Goal: Task Accomplishment & Management: Manage account settings

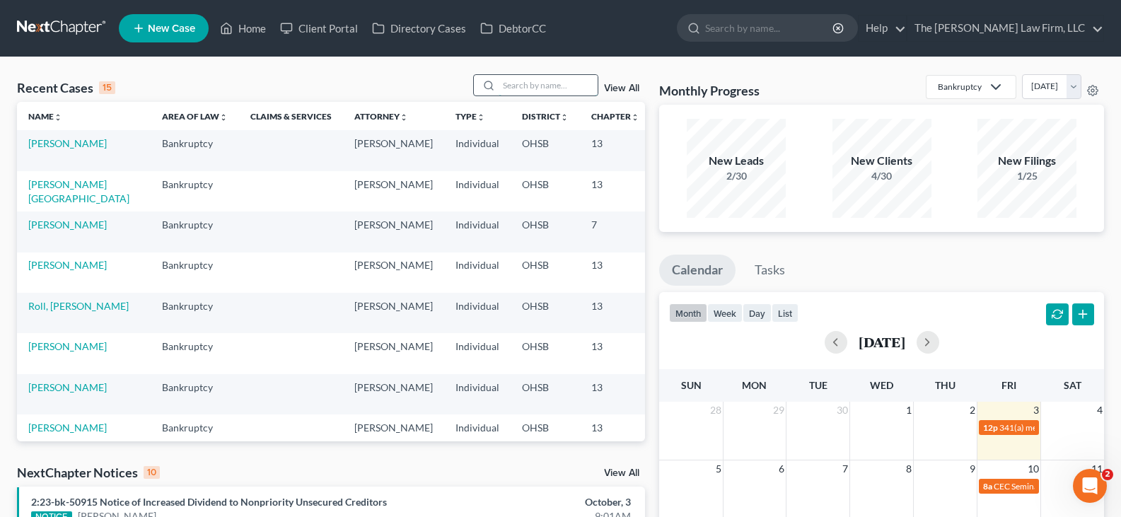
click at [527, 81] on input "search" at bounding box center [547, 85] width 99 height 21
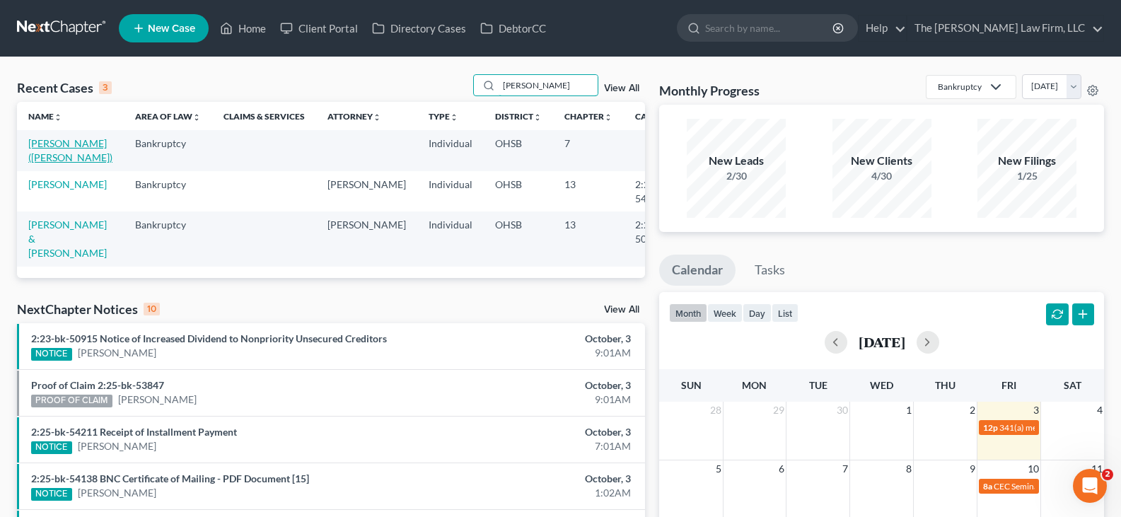
type input "murphy"
click at [43, 155] on link "[PERSON_NAME] ([PERSON_NAME])" at bounding box center [70, 150] width 84 height 26
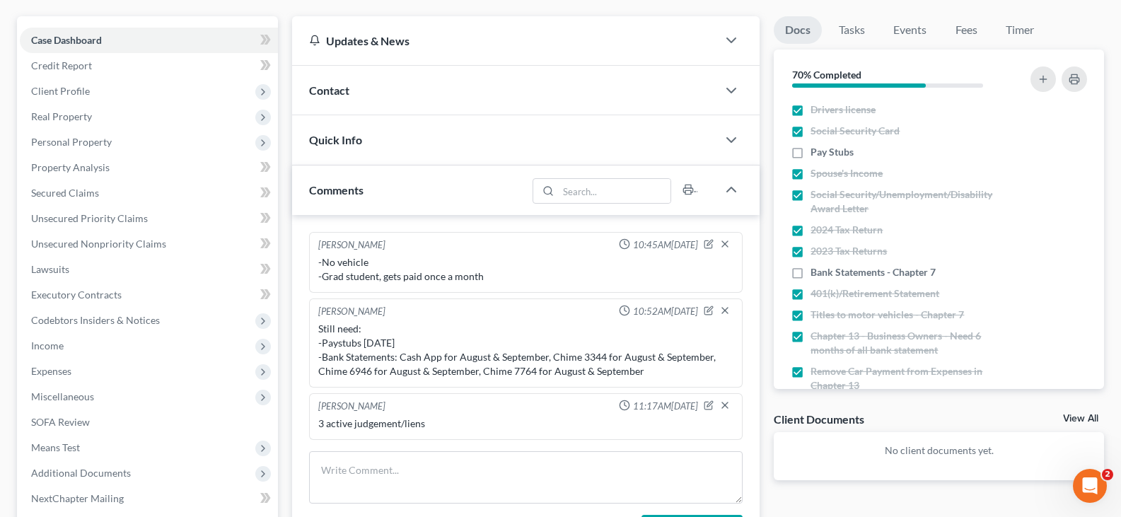
scroll to position [141, 0]
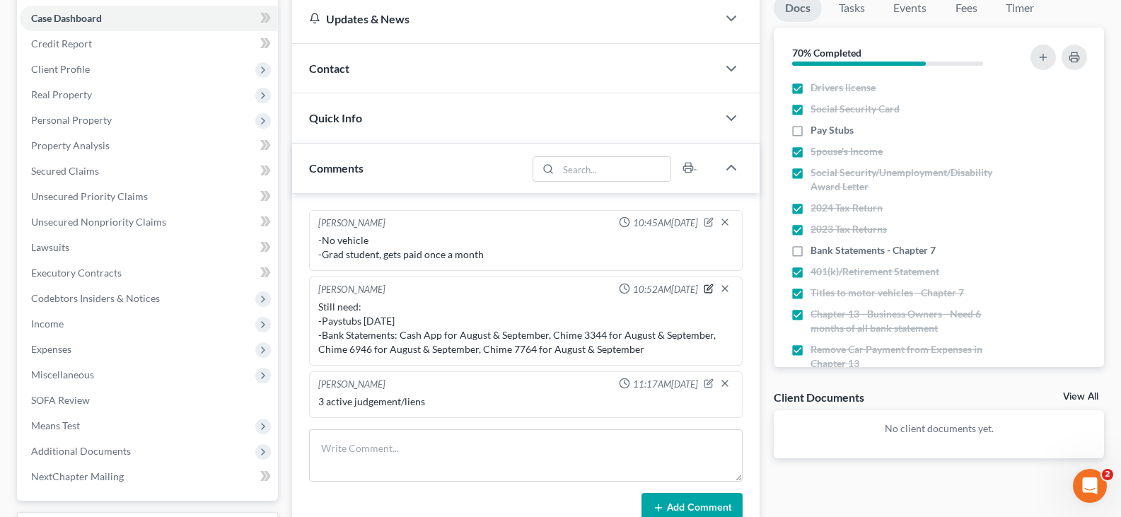
click at [708, 289] on icon "button" at bounding box center [709, 289] width 10 height 10
type textarea "Still need: -Paystubs 9/30/25 -Bank Statements: Cash App for August & September…"
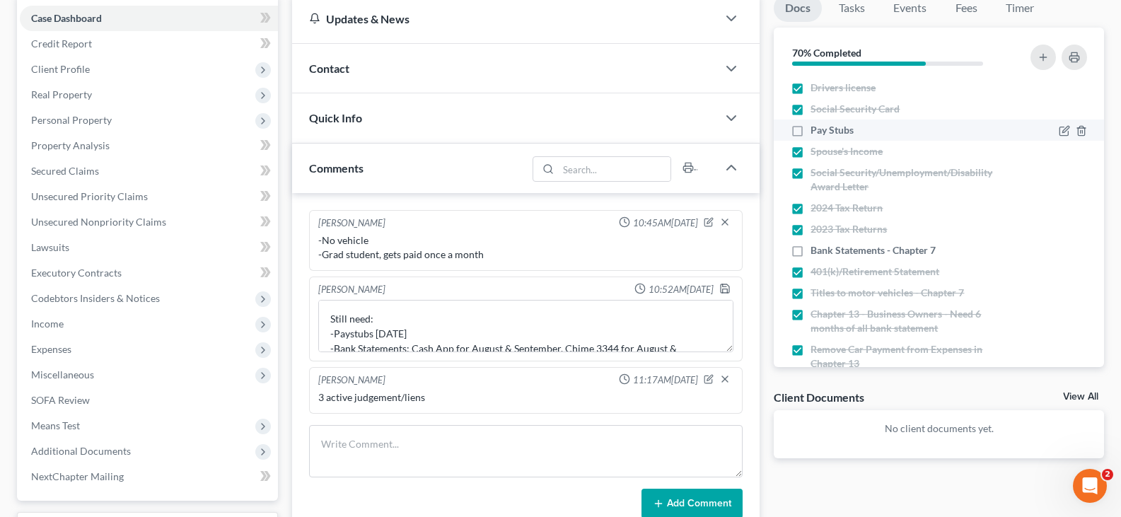
click at [810, 131] on label "Pay Stubs" at bounding box center [831, 130] width 43 height 14
click at [816, 131] on input "Pay Stubs" at bounding box center [820, 127] width 9 height 9
checkbox input "true"
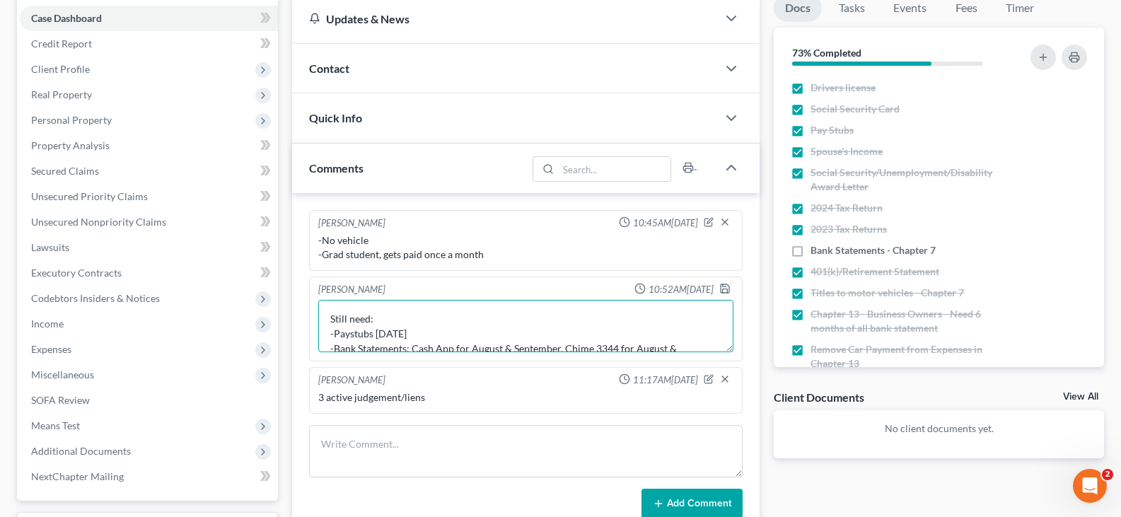
click at [417, 332] on textarea "Still need: -Paystubs 9/30/25 -Bank Statements: Cash App for August & September…" at bounding box center [525, 326] width 415 height 52
click at [563, 334] on textarea "Still need: -Bank Statements: Cash App for August & September, Chime 3344 for A…" at bounding box center [525, 326] width 415 height 52
click at [569, 332] on textarea "Still need: -Bank Statements: Chime 3344 for August & September, Chime 6946 for…" at bounding box center [525, 326] width 415 height 52
click at [466, 348] on textarea "Still need: -Bank Statements: Chime 3344 for August , Chime 6946 for August & S…" at bounding box center [525, 326] width 415 height 52
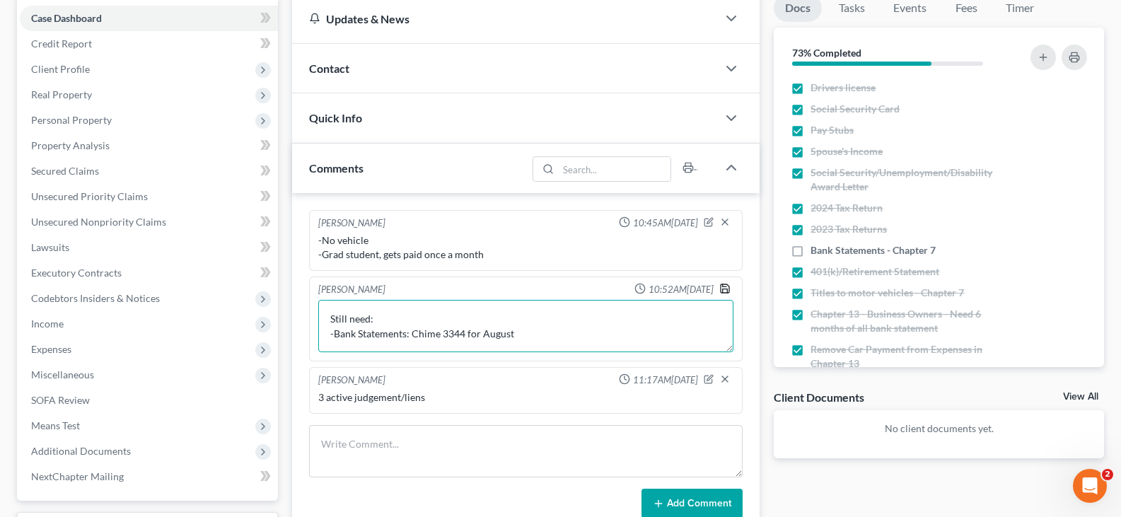
type textarea "Still need: -Bank Statements: Chime 3344 for August"
click at [726, 288] on icon "button" at bounding box center [724, 288] width 11 height 11
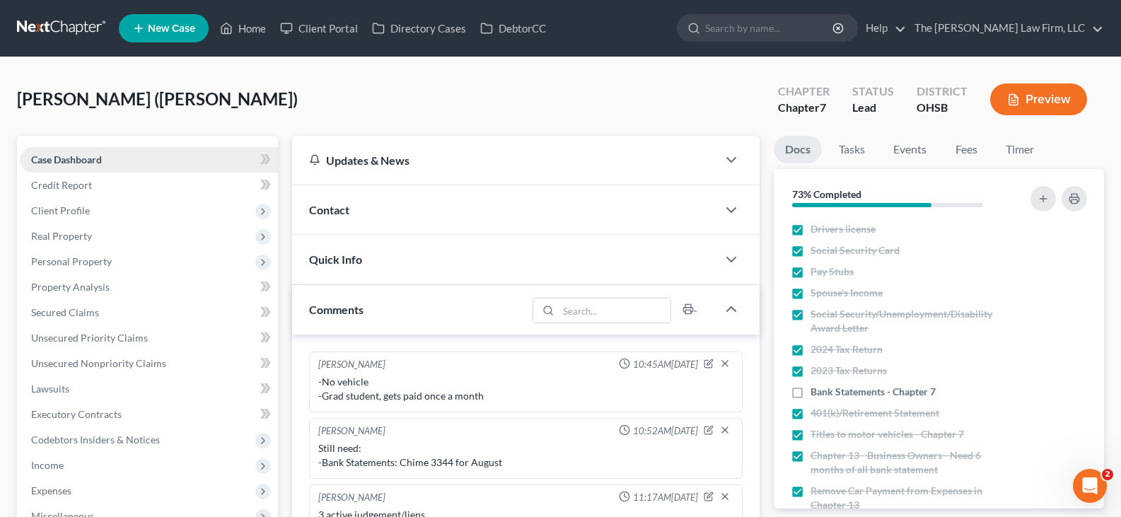
scroll to position [71, 0]
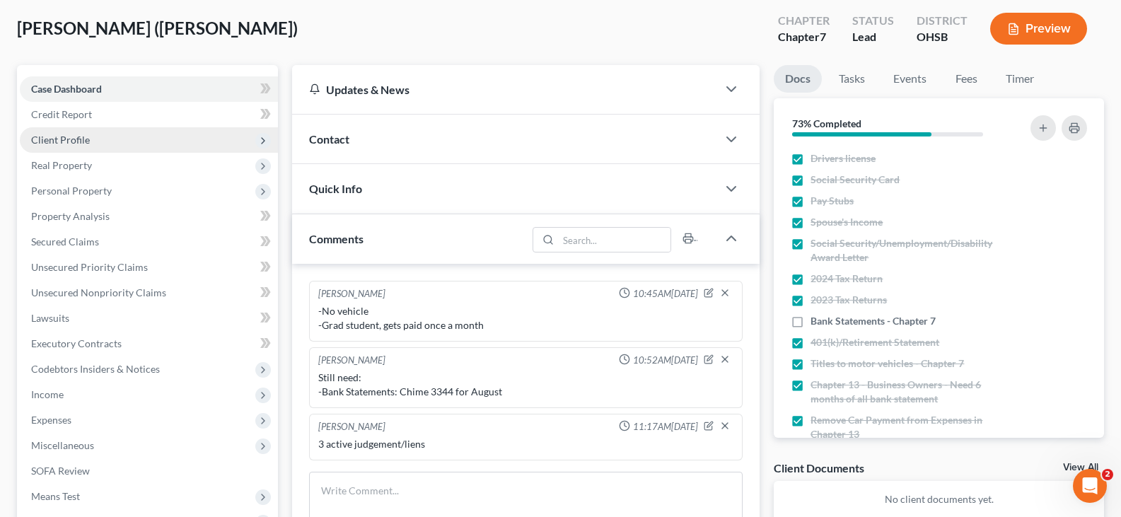
click at [73, 138] on span "Client Profile" at bounding box center [60, 140] width 59 height 12
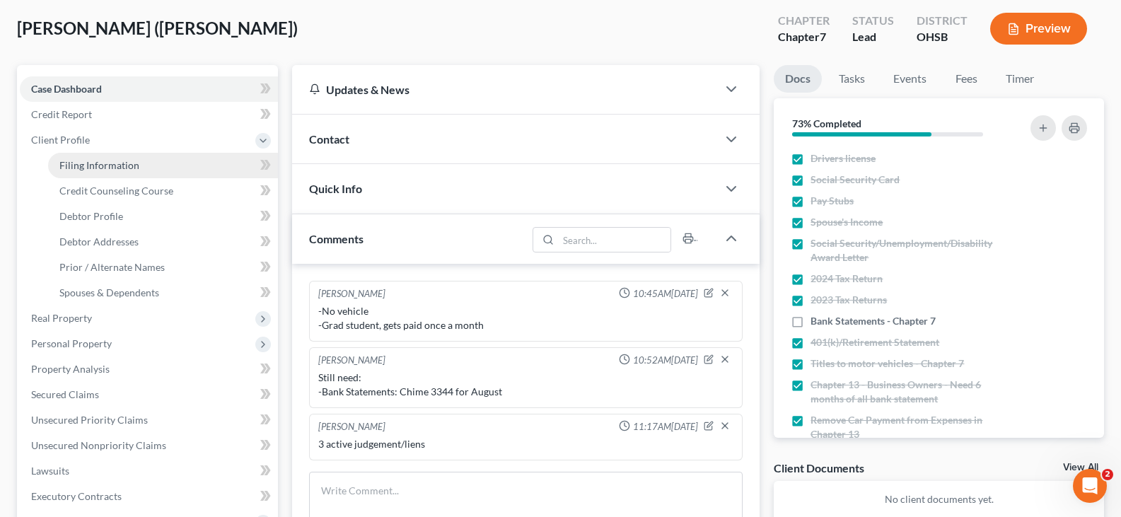
click at [88, 163] on span "Filing Information" at bounding box center [99, 165] width 80 height 12
select select "1"
select select "0"
select select "36"
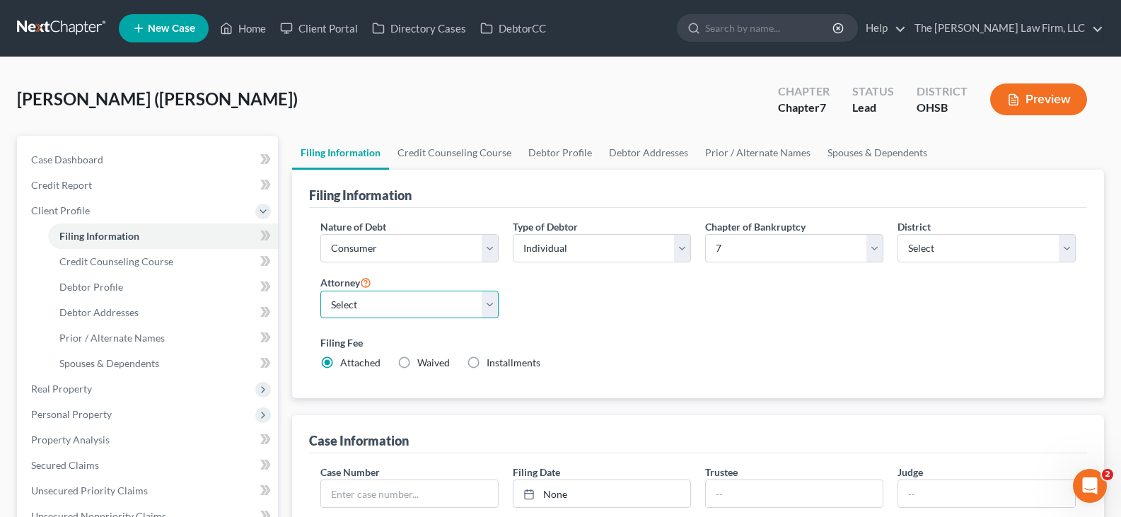
click at [490, 310] on select "Select [PERSON_NAME] - OHSB [PERSON_NAME] - OHNB [PERSON_NAME] - OHSB" at bounding box center [409, 305] width 178 height 28
select select "2"
click at [320, 291] on select "Select [PERSON_NAME] - OHSB [PERSON_NAME] - OHNB [PERSON_NAME] - OHSB" at bounding box center [409, 305] width 178 height 28
click at [476, 149] on link "Credit Counseling Course" at bounding box center [454, 153] width 131 height 34
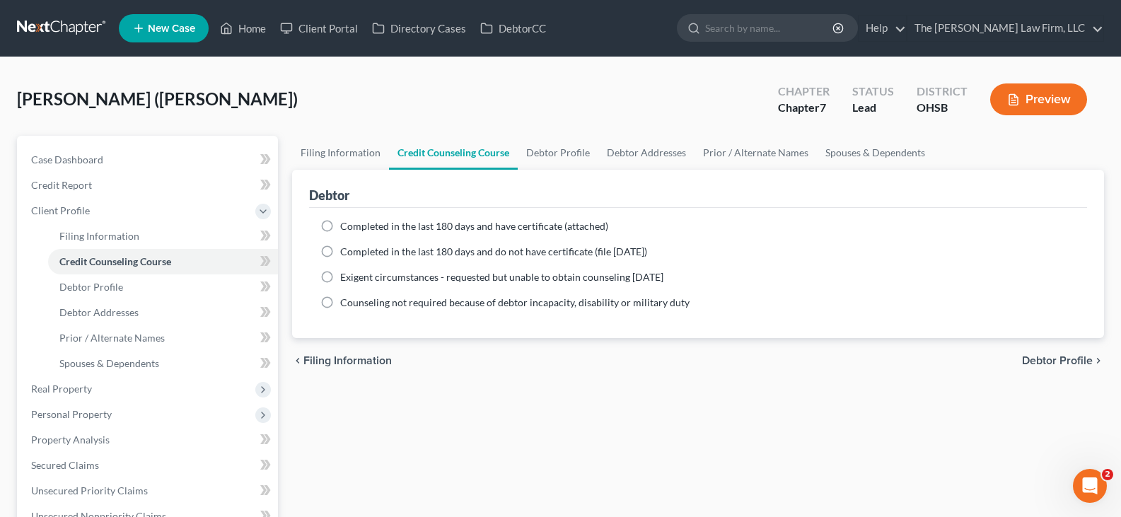
click at [340, 223] on label "Completed in the last 180 days and have certificate (attached)" at bounding box center [474, 226] width 268 height 14
click at [346, 223] on input "Completed in the last 180 days and have certificate (attached)" at bounding box center [350, 223] width 9 height 9
radio input "true"
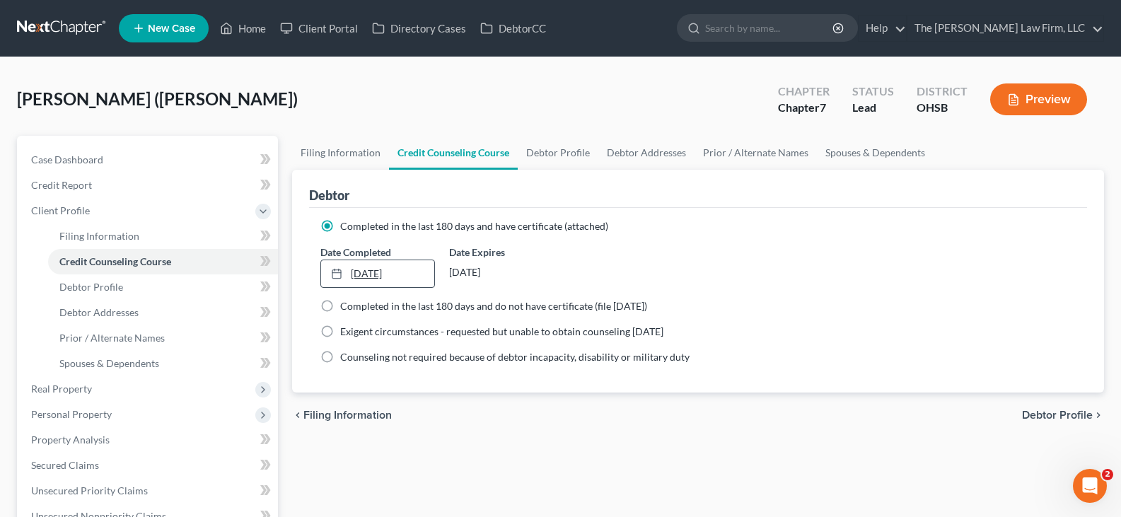
click at [346, 269] on div at bounding box center [341, 273] width 20 height 12
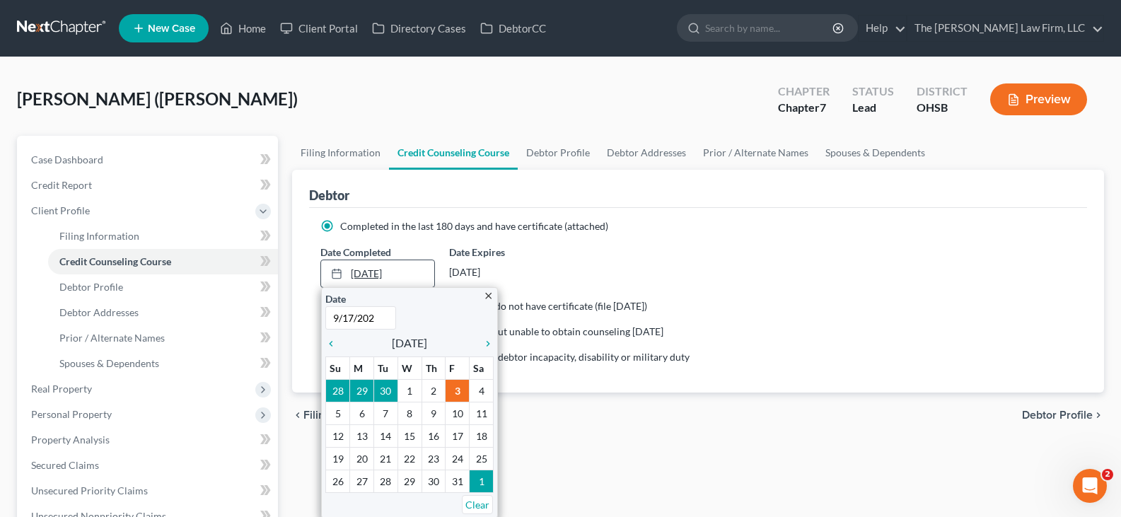
type input "[DATE]"
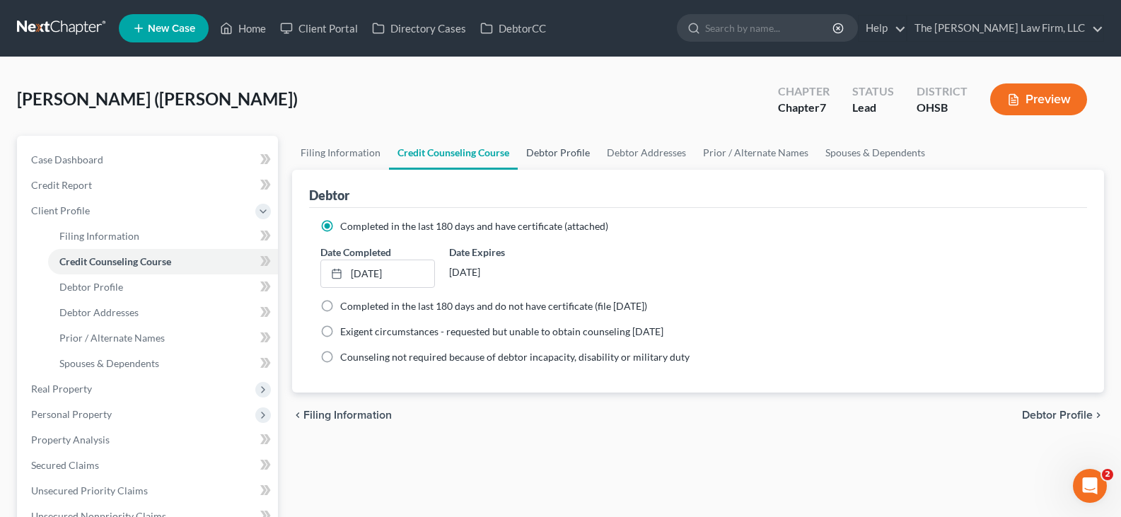
click at [549, 156] on link "Debtor Profile" at bounding box center [558, 153] width 81 height 34
select select "0"
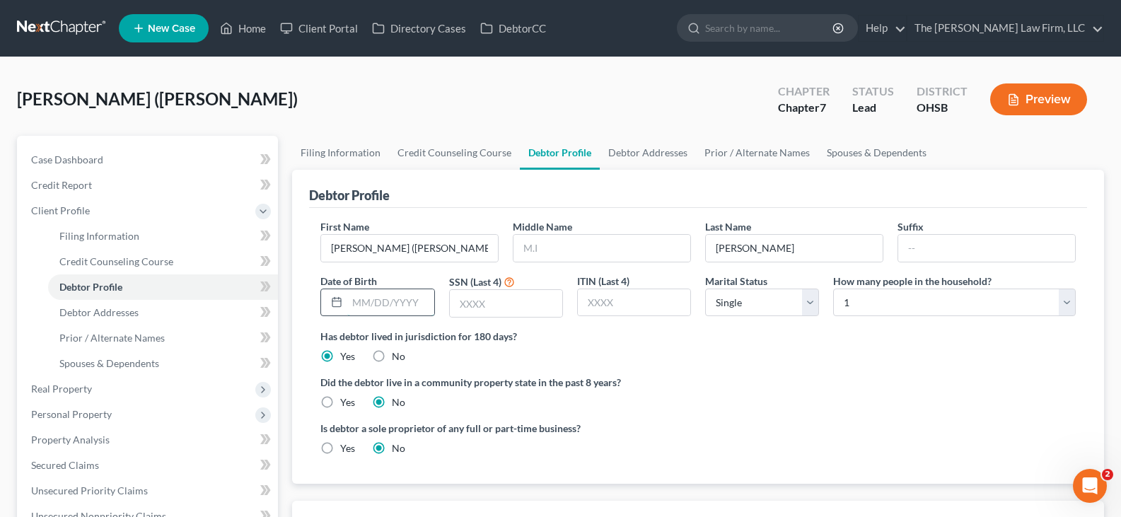
click at [354, 305] on input "text" at bounding box center [390, 302] width 86 height 27
type input "07/19/1994"
click at [497, 301] on input "text" at bounding box center [506, 303] width 112 height 27
type input "2551"
click at [666, 153] on link "Debtor Addresses" at bounding box center [648, 153] width 96 height 34
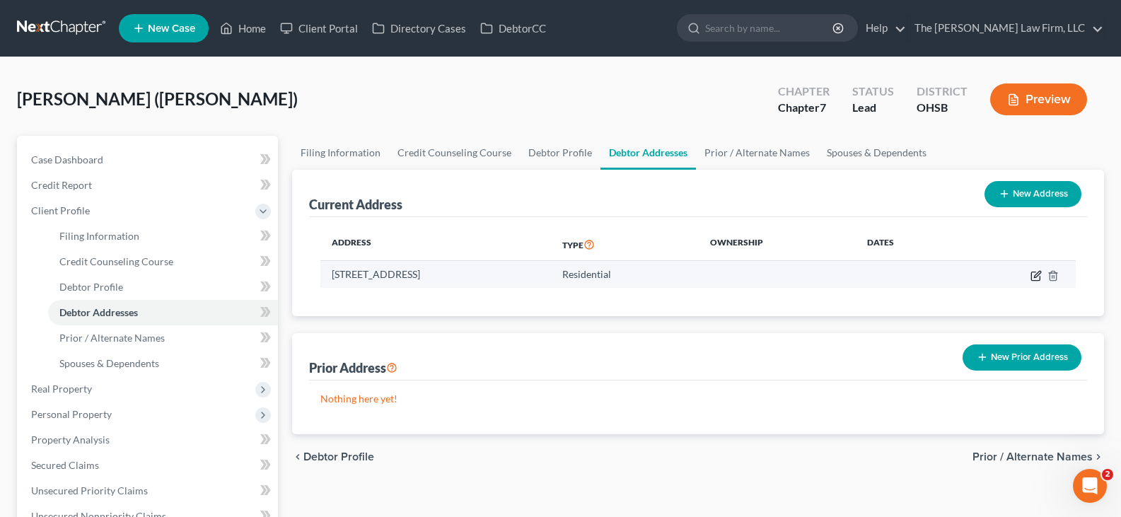
click at [1037, 277] on icon "button" at bounding box center [1035, 275] width 11 height 11
select select "36"
select select "0"
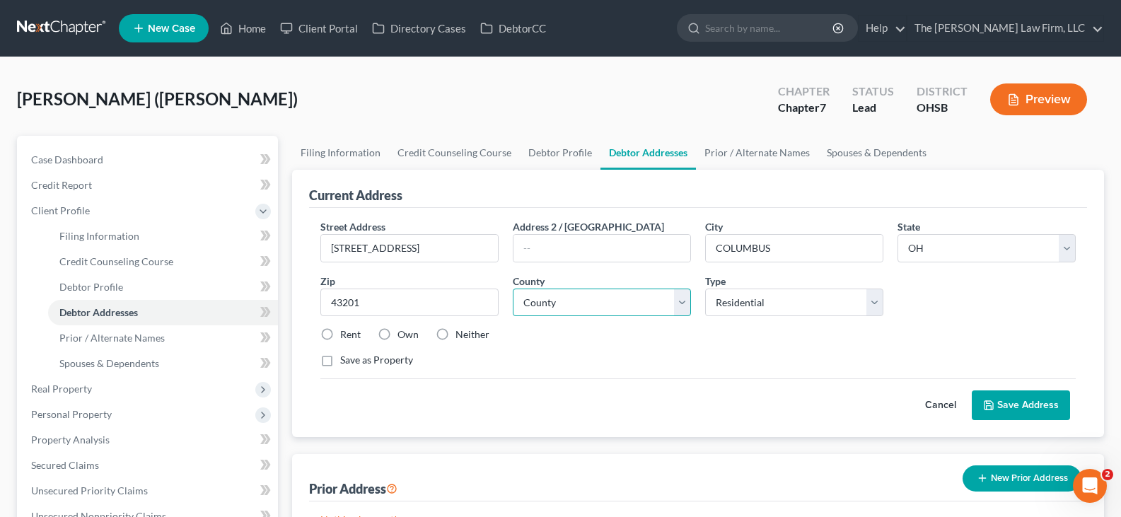
click at [682, 306] on select "County [GEOGRAPHIC_DATA] [GEOGRAPHIC_DATA] [GEOGRAPHIC_DATA] [GEOGRAPHIC_DATA] …" at bounding box center [602, 302] width 178 height 28
select select "24"
click at [513, 288] on select "County [GEOGRAPHIC_DATA] [GEOGRAPHIC_DATA] [GEOGRAPHIC_DATA] [GEOGRAPHIC_DATA] …" at bounding box center [602, 302] width 178 height 28
click at [340, 330] on label "Rent" at bounding box center [350, 334] width 21 height 14
click at [346, 330] on input "Rent" at bounding box center [350, 331] width 9 height 9
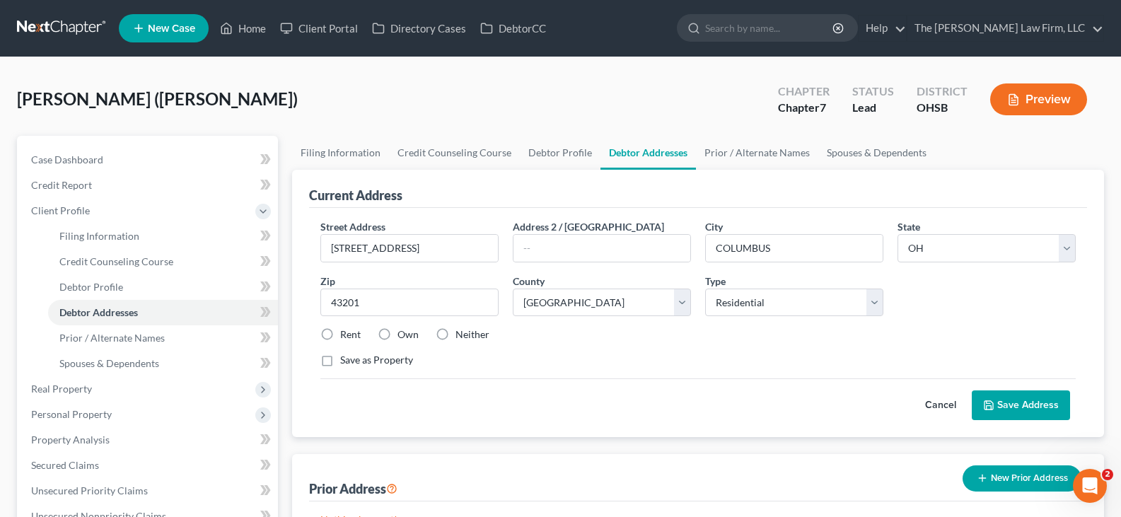
radio input "true"
click at [998, 403] on button "Save Address" at bounding box center [1020, 405] width 98 height 30
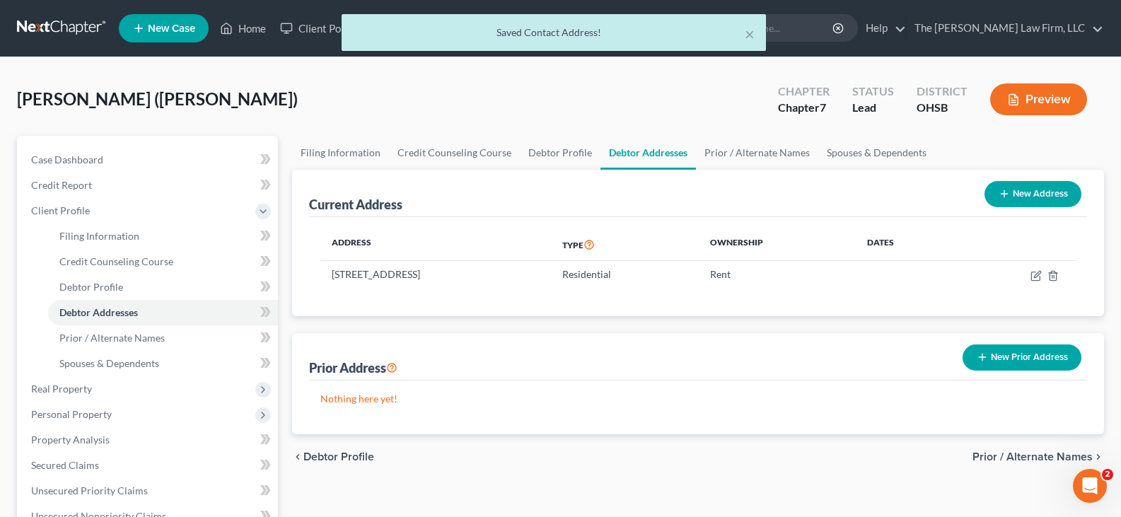
click at [982, 356] on line "button" at bounding box center [982, 357] width 0 height 6
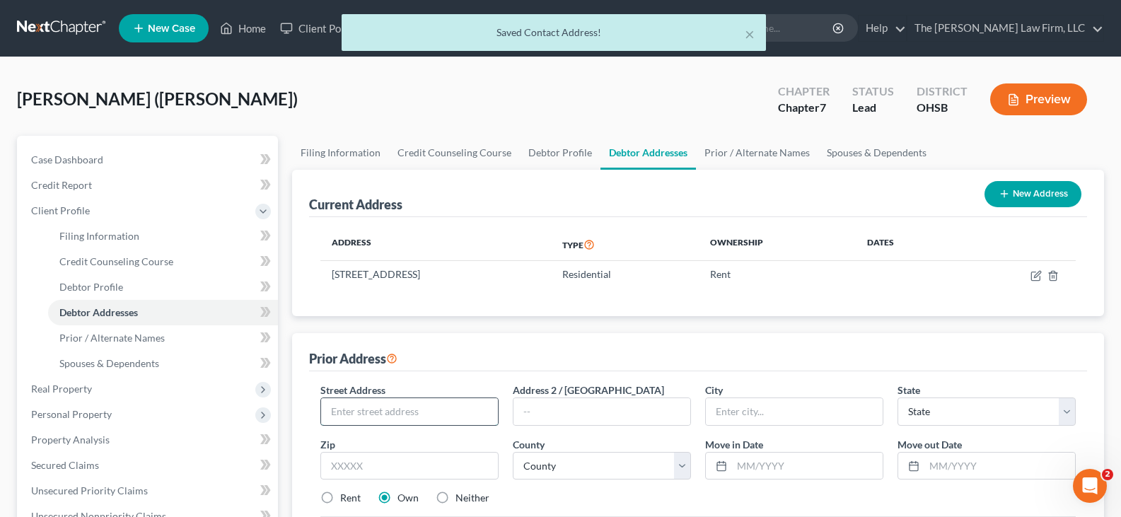
click at [357, 408] on input "text" at bounding box center [409, 411] width 177 height 27
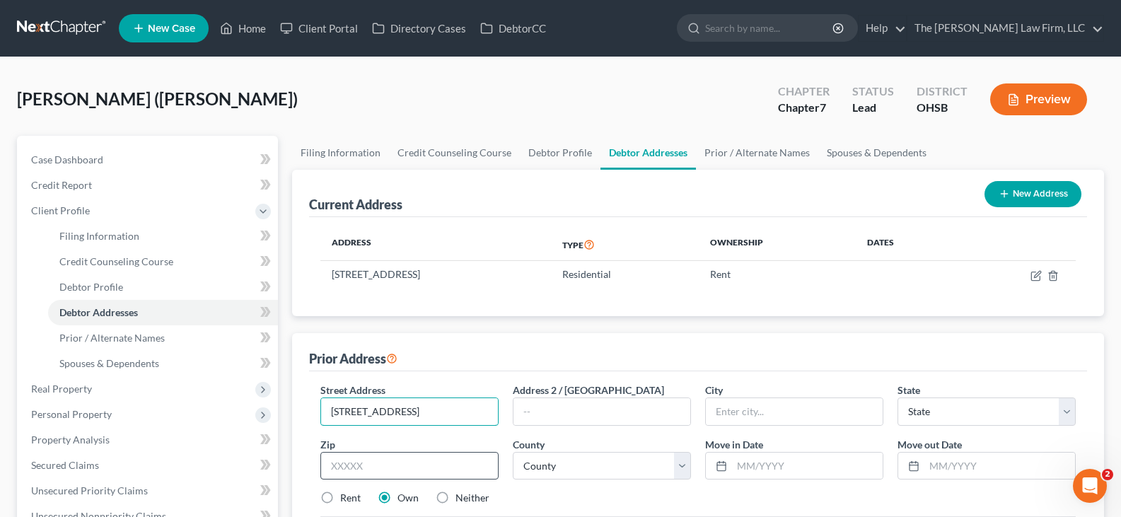
type input "11 Winding Creek Cir Apt A"
click at [455, 467] on input "text" at bounding box center [409, 466] width 178 height 28
type input "27705"
type input "Durham"
select select "28"
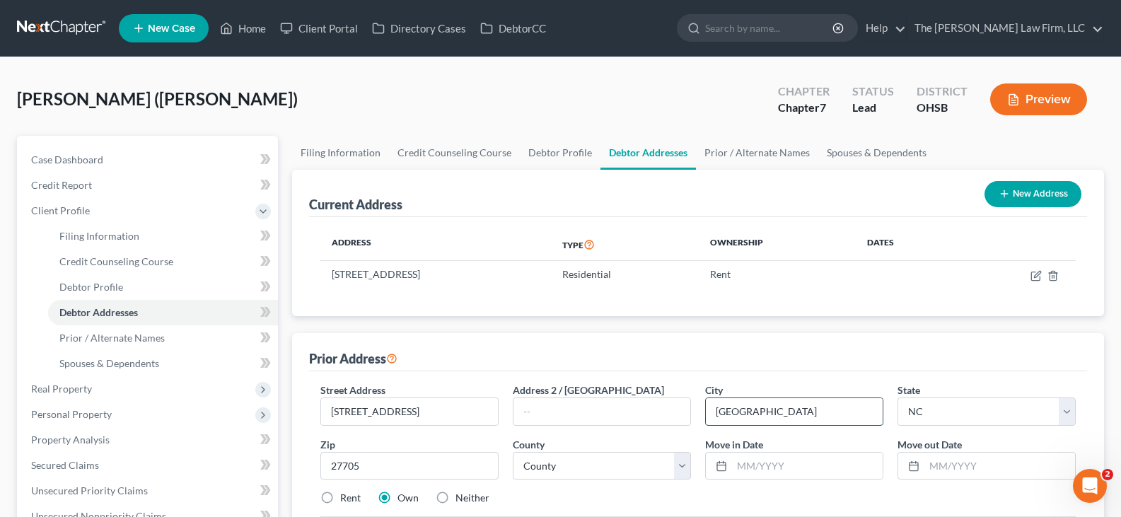
click at [742, 419] on input "Durham" at bounding box center [794, 411] width 177 height 27
click at [643, 469] on select "County" at bounding box center [602, 466] width 178 height 28
click at [681, 467] on select "County Alamance County Alexander County Alleghany County Anson County Ashe Coun…" at bounding box center [602, 466] width 178 height 28
select select "31"
click at [513, 452] on select "County Alamance County Alexander County Alleghany County Anson County Ashe Coun…" at bounding box center [602, 466] width 178 height 28
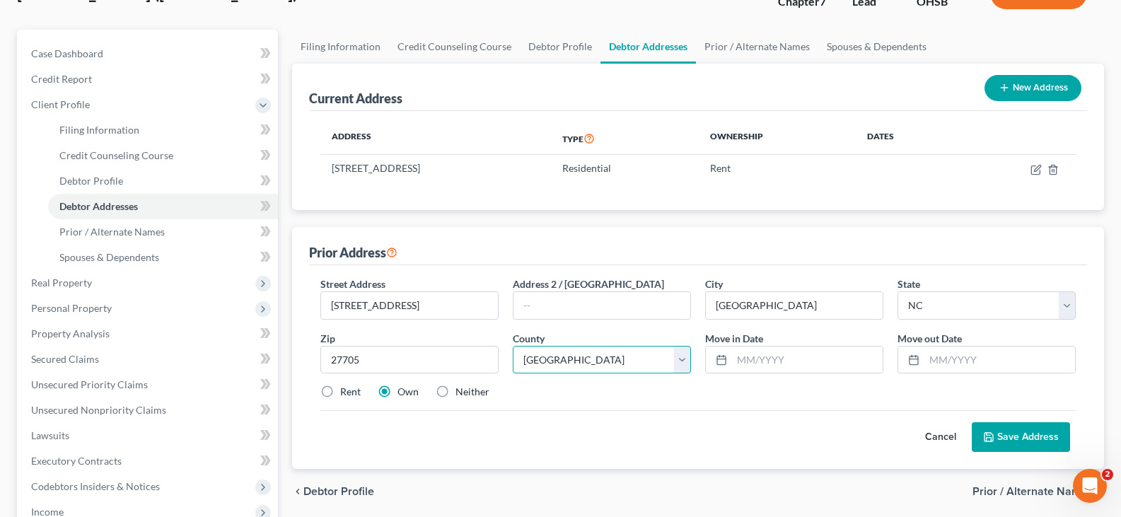
scroll to position [141, 0]
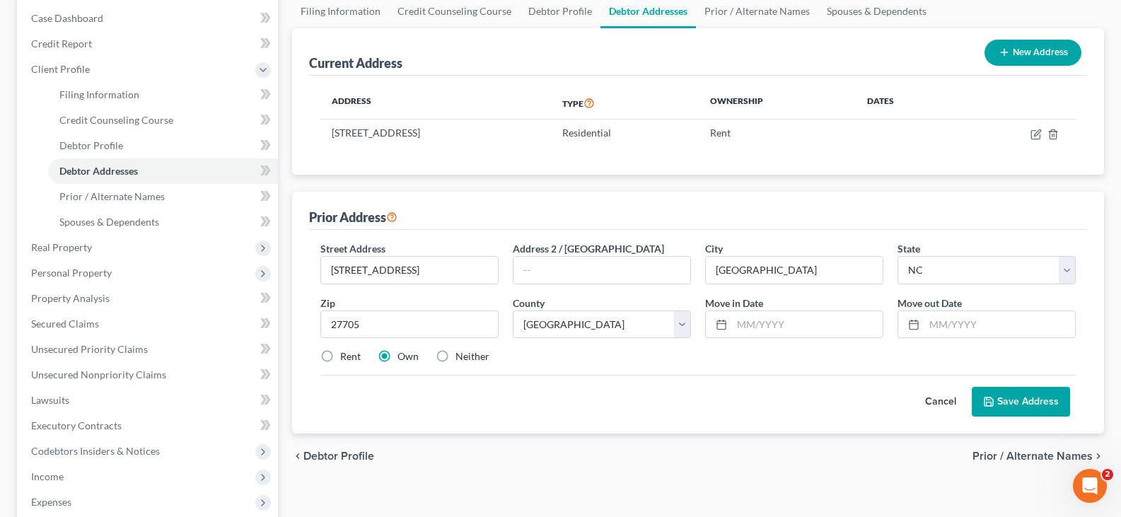
click at [340, 357] on label "Rent" at bounding box center [350, 356] width 21 height 14
click at [346, 357] on input "Rent" at bounding box center [350, 353] width 9 height 9
radio input "true"
click at [1025, 399] on button "Save Address" at bounding box center [1020, 402] width 98 height 30
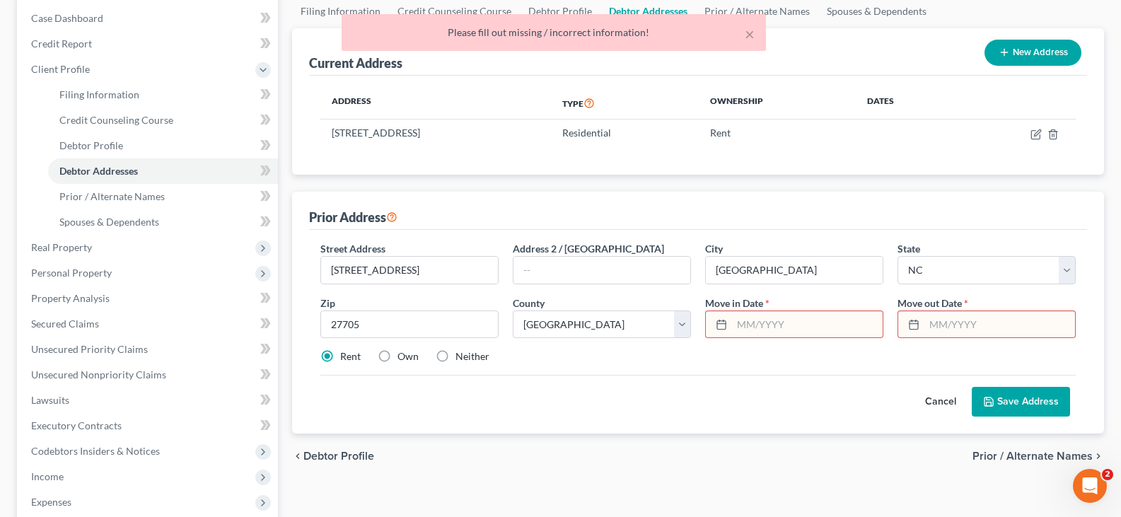
click at [746, 325] on input "text" at bounding box center [807, 324] width 151 height 27
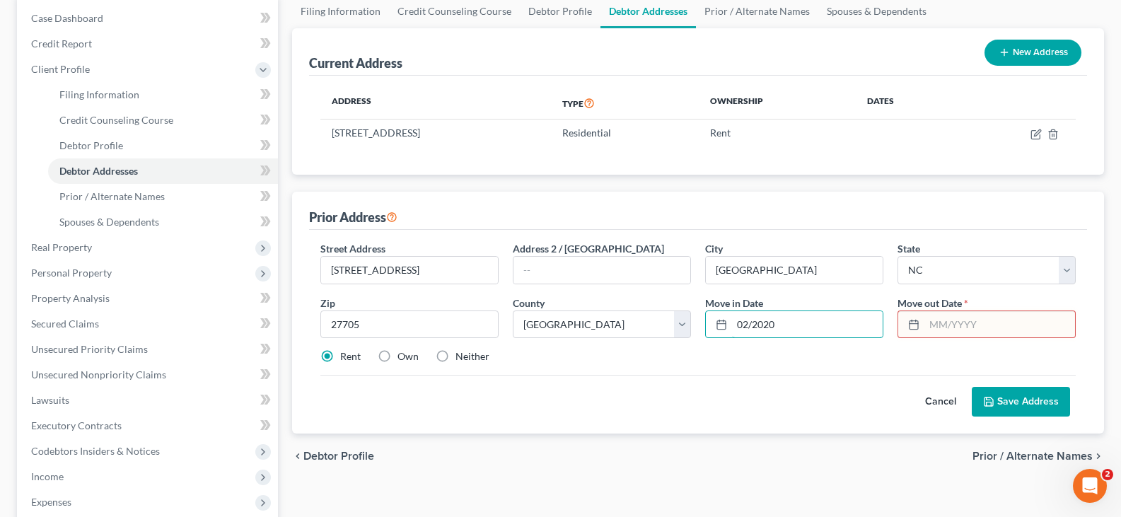
type input "02/2020"
click at [930, 321] on input "text" at bounding box center [999, 324] width 151 height 27
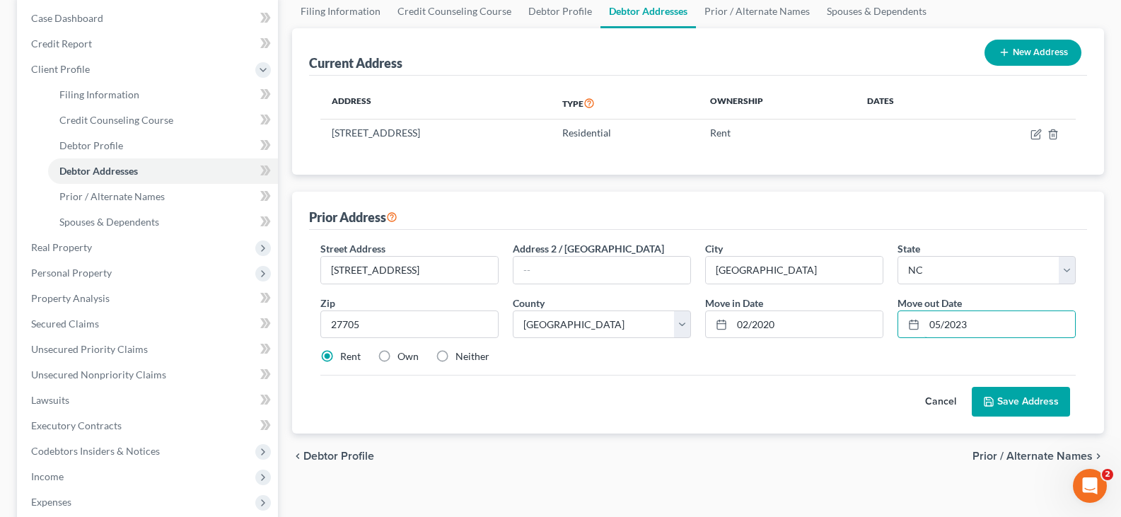
type input "05/2023"
click at [1003, 404] on button "Save Address" at bounding box center [1020, 402] width 98 height 30
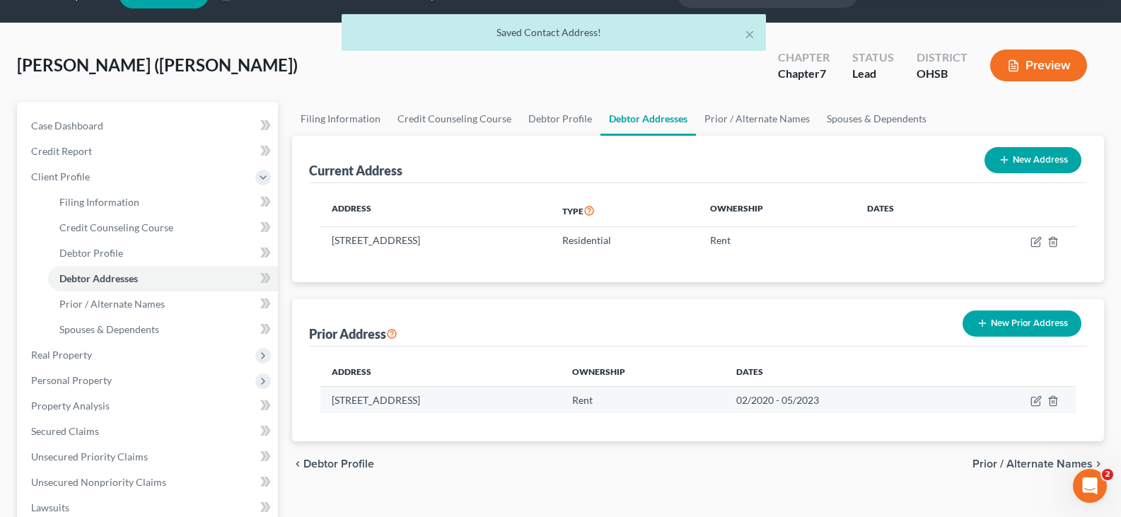
scroll to position [0, 0]
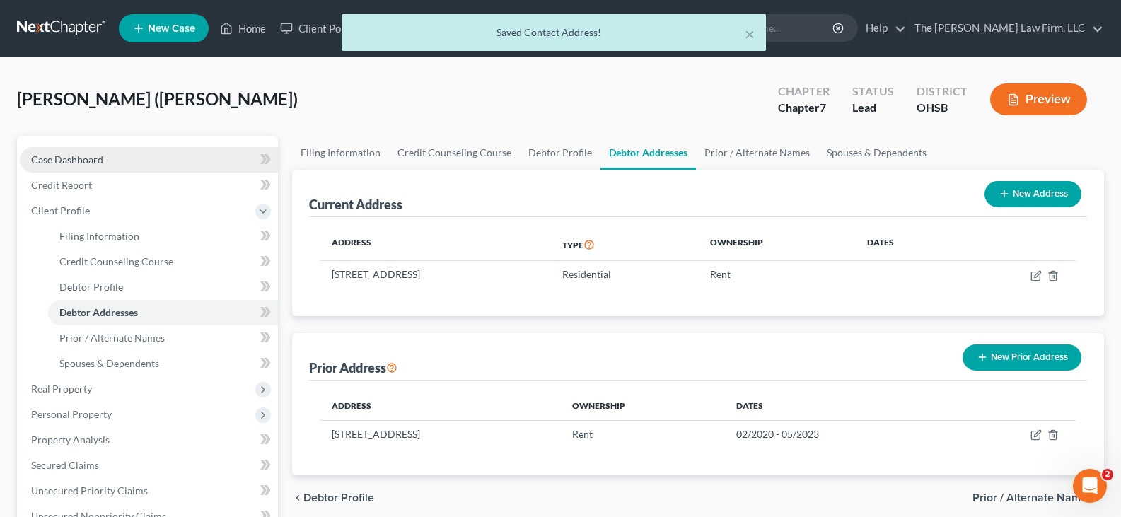
click at [70, 158] on span "Case Dashboard" at bounding box center [67, 159] width 72 height 12
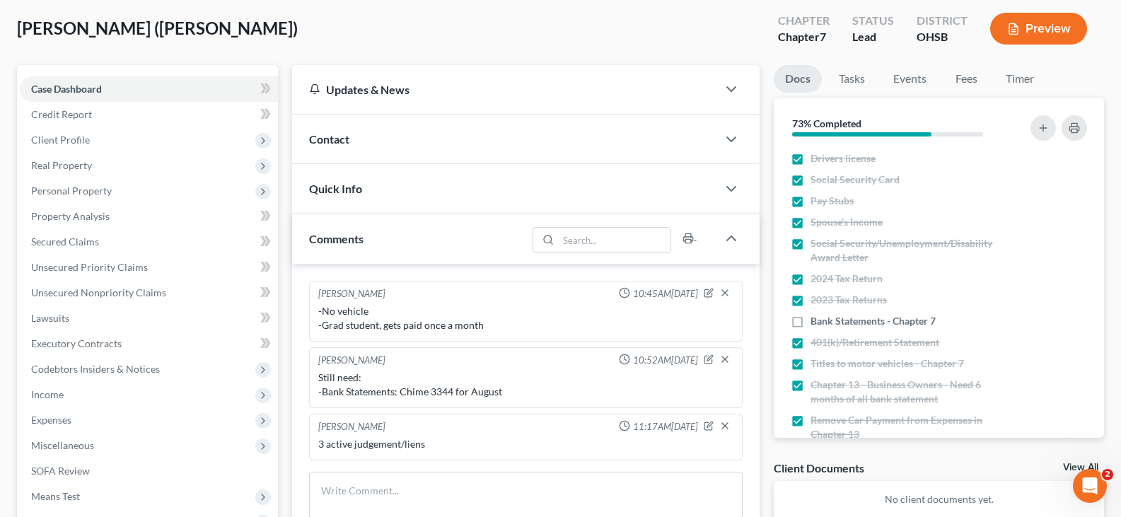
scroll to position [141, 0]
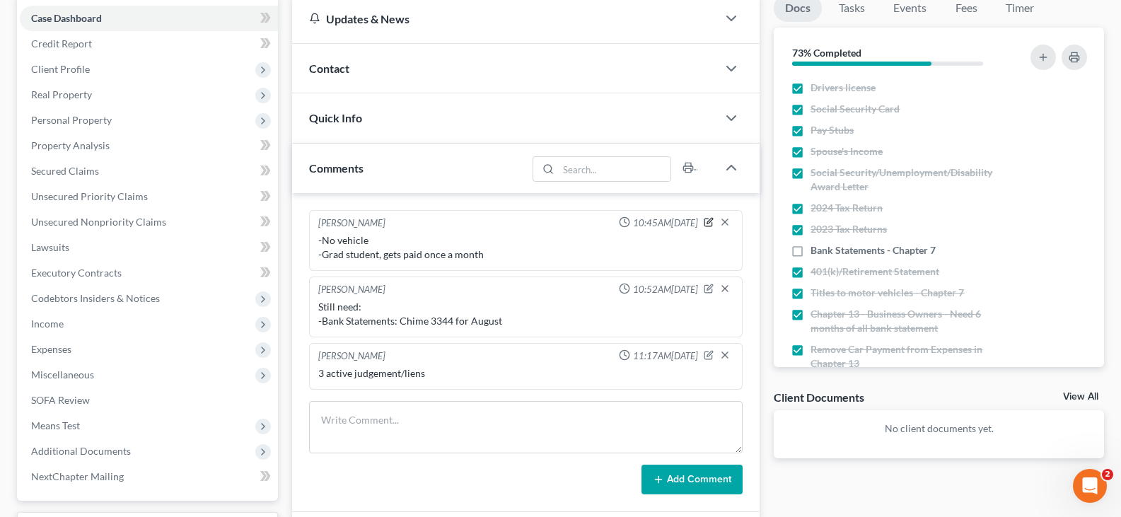
click at [709, 225] on icon "button" at bounding box center [709, 222] width 10 height 10
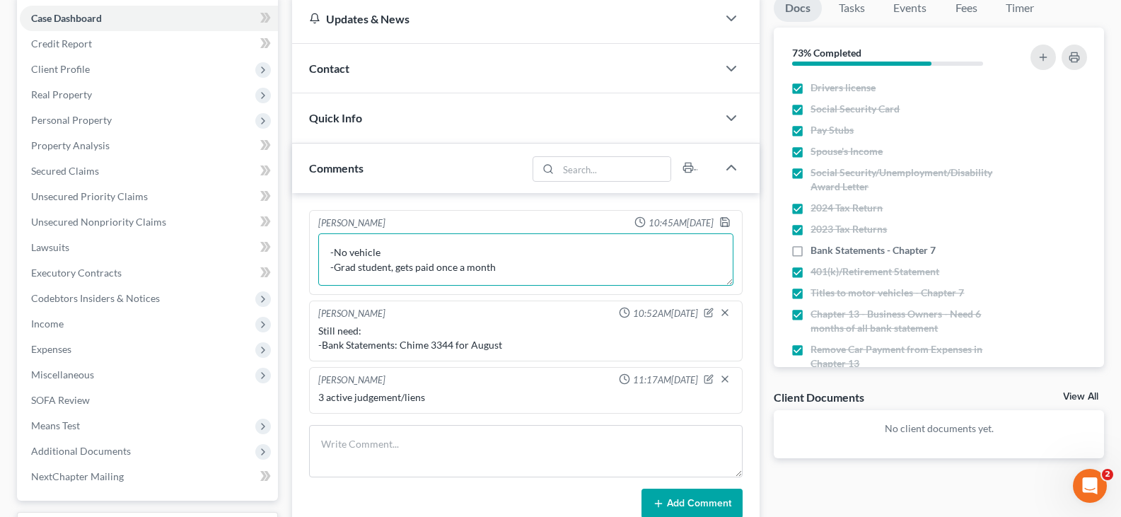
click at [328, 248] on textarea "-No vehicle -Grad student, gets paid once a month" at bounding box center [525, 259] width 415 height 52
type textarea "-Out of state license -No vehicle -Grad student, gets paid once a month"
click at [727, 223] on icon "button" at bounding box center [724, 221] width 11 height 11
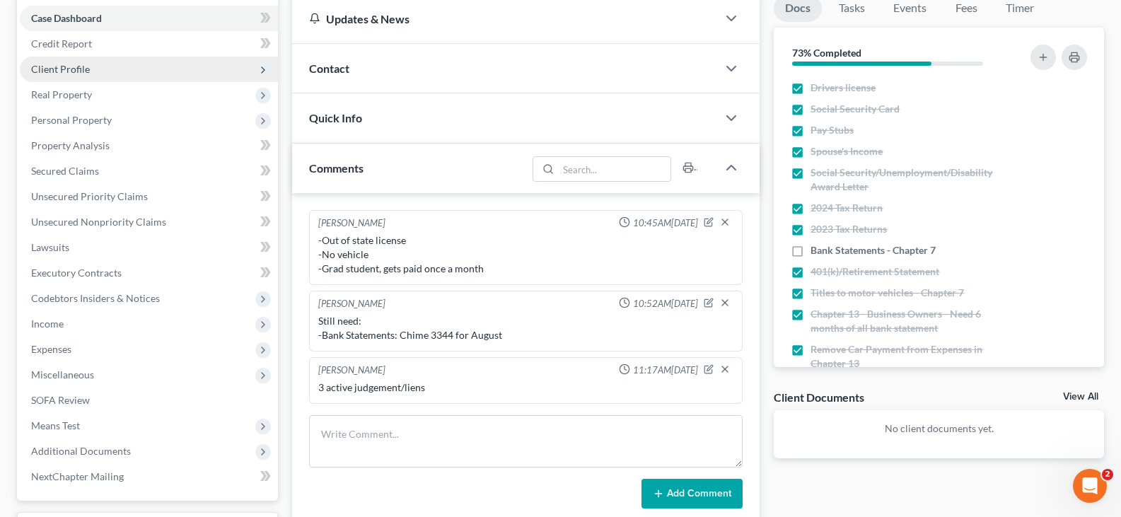
click at [70, 71] on span "Client Profile" at bounding box center [60, 69] width 59 height 12
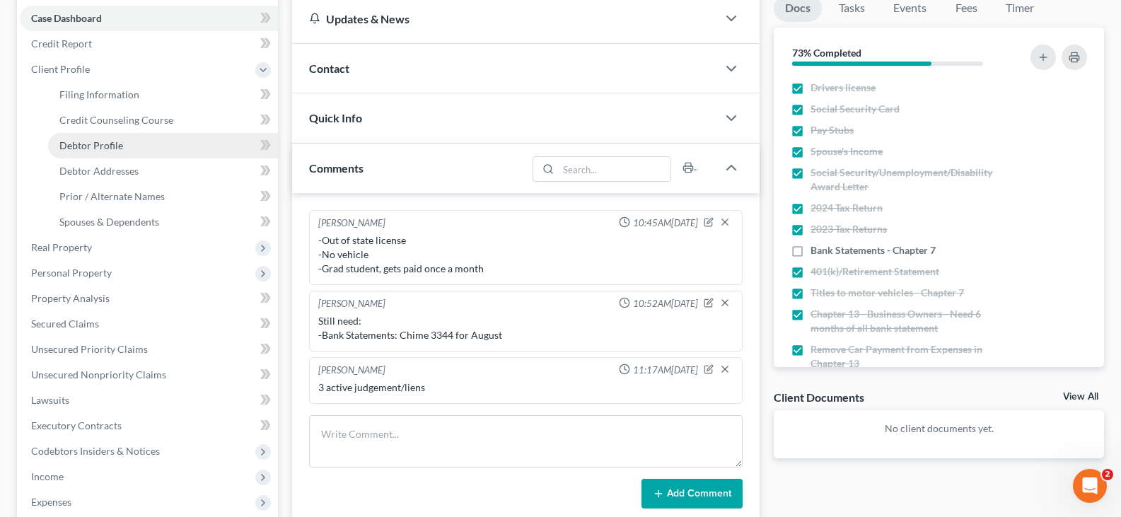
click at [72, 148] on span "Debtor Profile" at bounding box center [91, 145] width 64 height 12
select select "0"
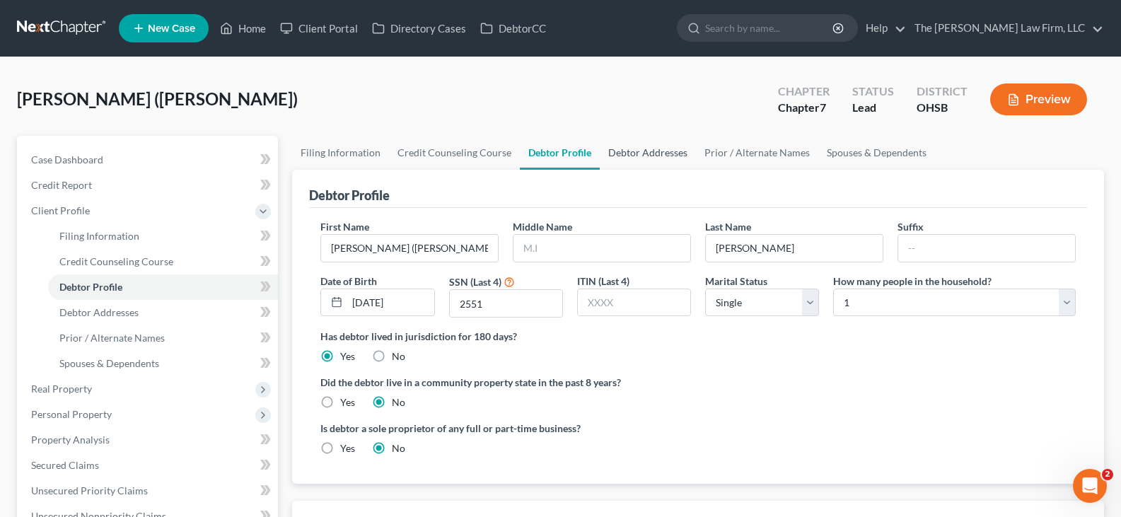
click at [629, 152] on link "Debtor Addresses" at bounding box center [648, 153] width 96 height 34
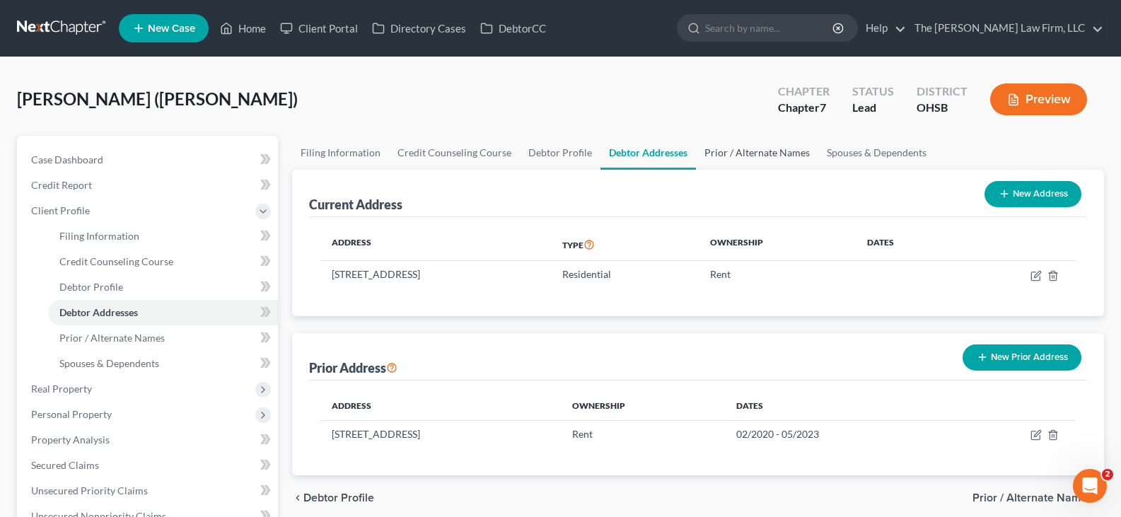
click at [723, 155] on link "Prior / Alternate Names" at bounding box center [757, 153] width 122 height 34
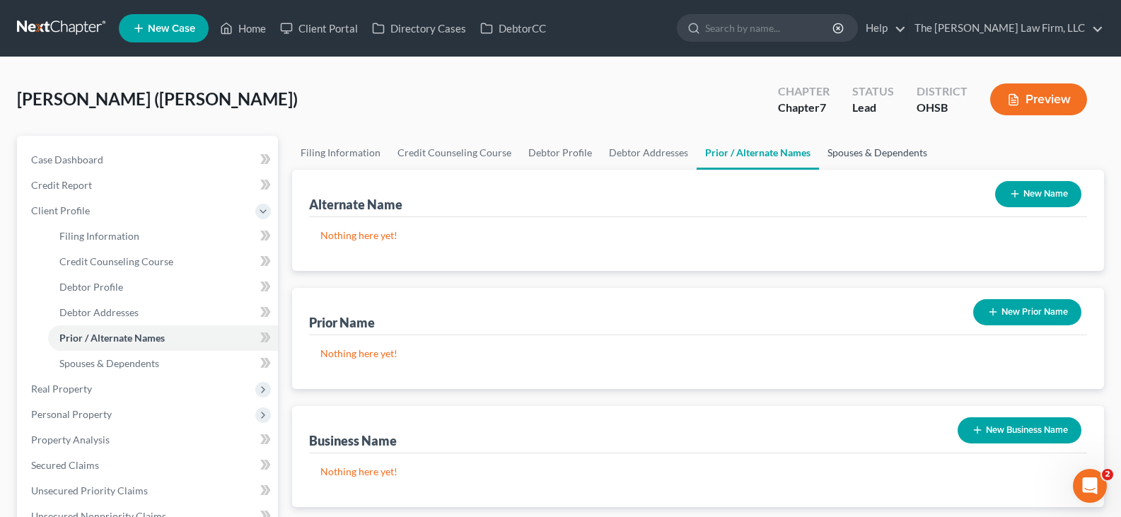
click at [846, 154] on link "Spouses & Dependents" at bounding box center [877, 153] width 117 height 34
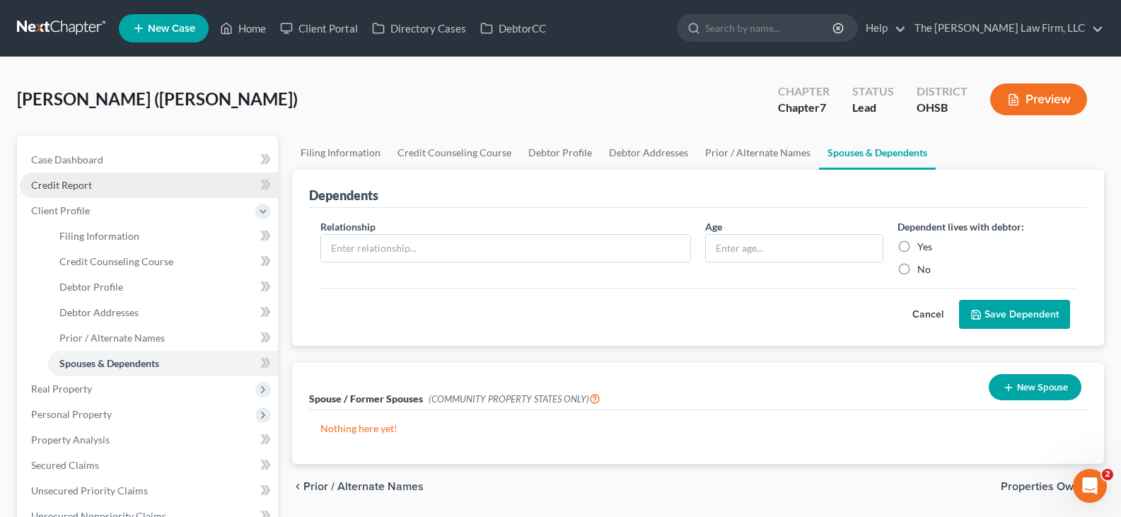
click at [91, 183] on link "Credit Report" at bounding box center [149, 185] width 258 height 25
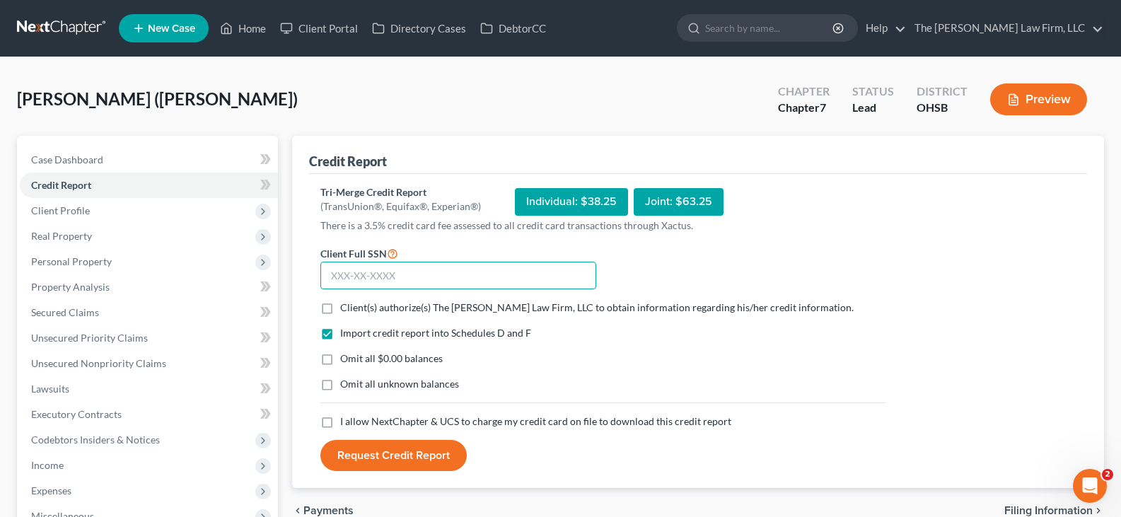
click at [332, 276] on input "text" at bounding box center [458, 276] width 276 height 28
type input "240-79-2551"
click at [340, 305] on label "Client(s) authorize(s) The [PERSON_NAME] Law Firm, LLC to obtain information re…" at bounding box center [596, 307] width 513 height 14
click at [346, 305] on input "Client(s) authorize(s) The [PERSON_NAME] Law Firm, LLC to obtain information re…" at bounding box center [350, 304] width 9 height 9
checkbox input "true"
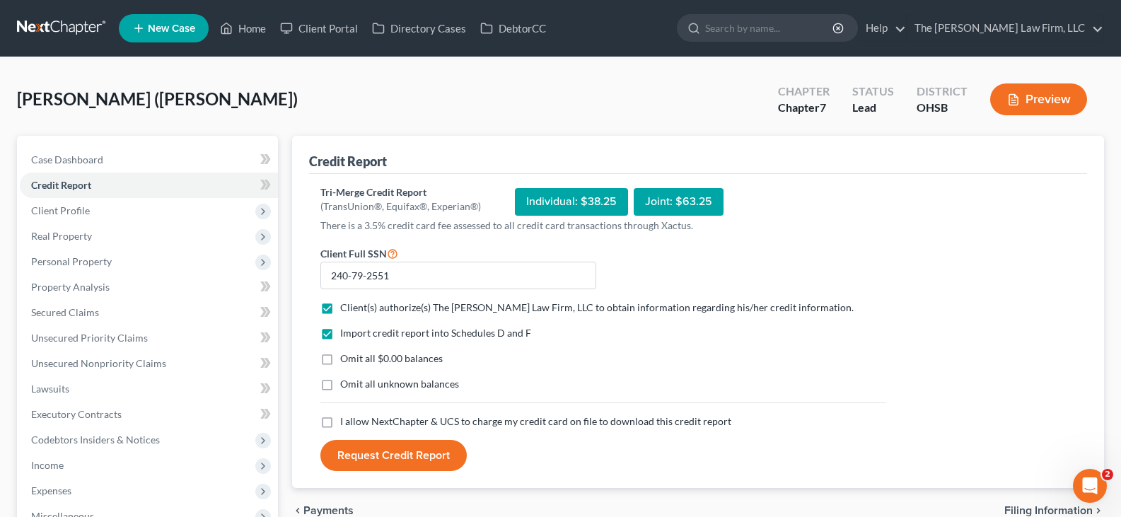
click at [340, 360] on label "Omit all $0.00 balances" at bounding box center [391, 358] width 103 height 14
click at [346, 360] on input "Omit all $0.00 balances" at bounding box center [350, 355] width 9 height 9
checkbox input "true"
click at [340, 424] on label "I allow NextChapter & UCS to charge my credit card on file to download this cre…" at bounding box center [535, 421] width 391 height 14
click at [346, 424] on input "I allow NextChapter & UCS to charge my credit card on file to download this cre…" at bounding box center [350, 418] width 9 height 9
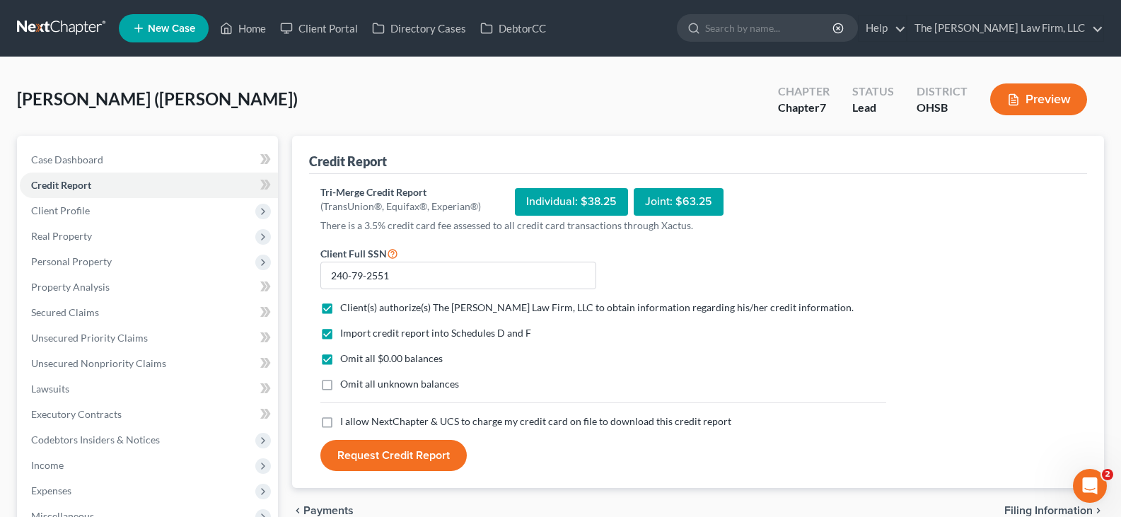
checkbox input "true"
click at [390, 455] on button "Request Credit Report" at bounding box center [393, 455] width 146 height 31
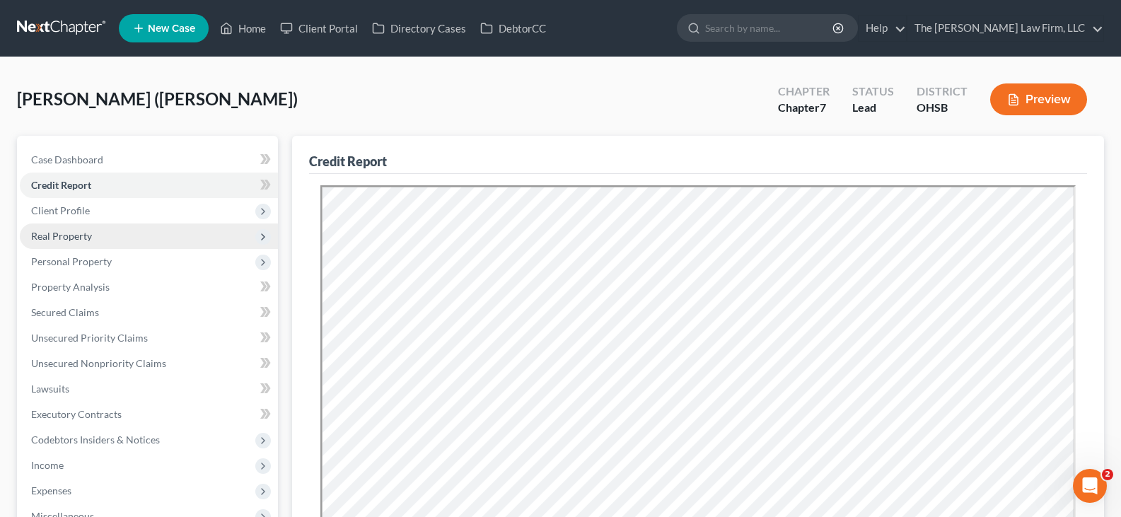
click at [88, 234] on span "Real Property" at bounding box center [61, 236] width 61 height 12
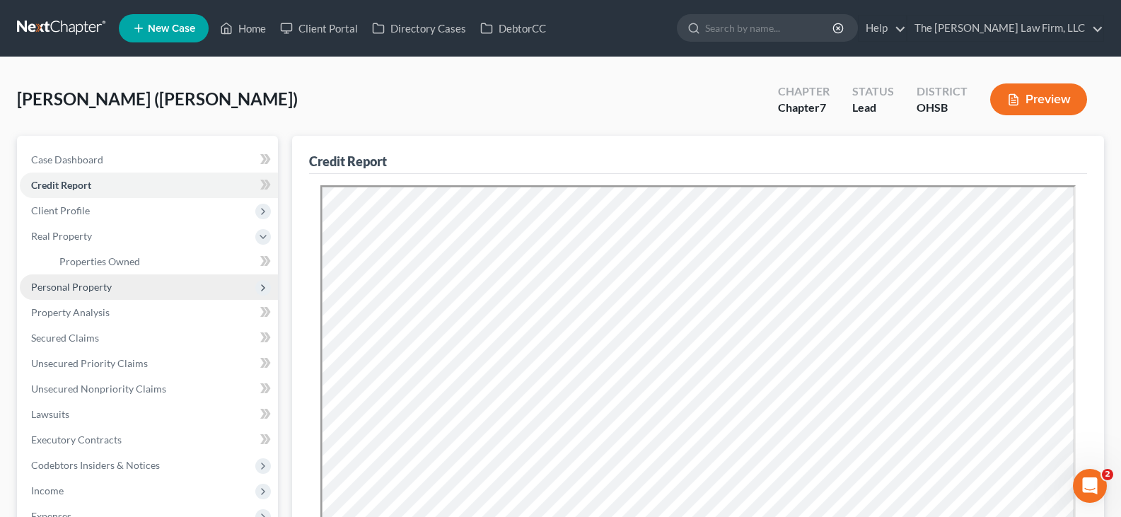
click at [95, 286] on span "Personal Property" at bounding box center [71, 287] width 81 height 12
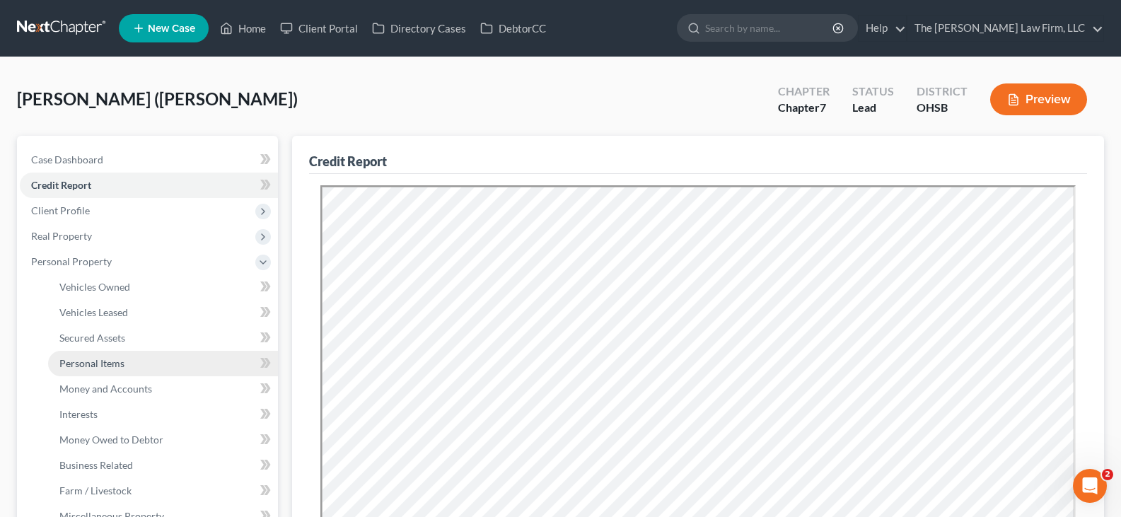
click at [102, 361] on span "Personal Items" at bounding box center [91, 363] width 65 height 12
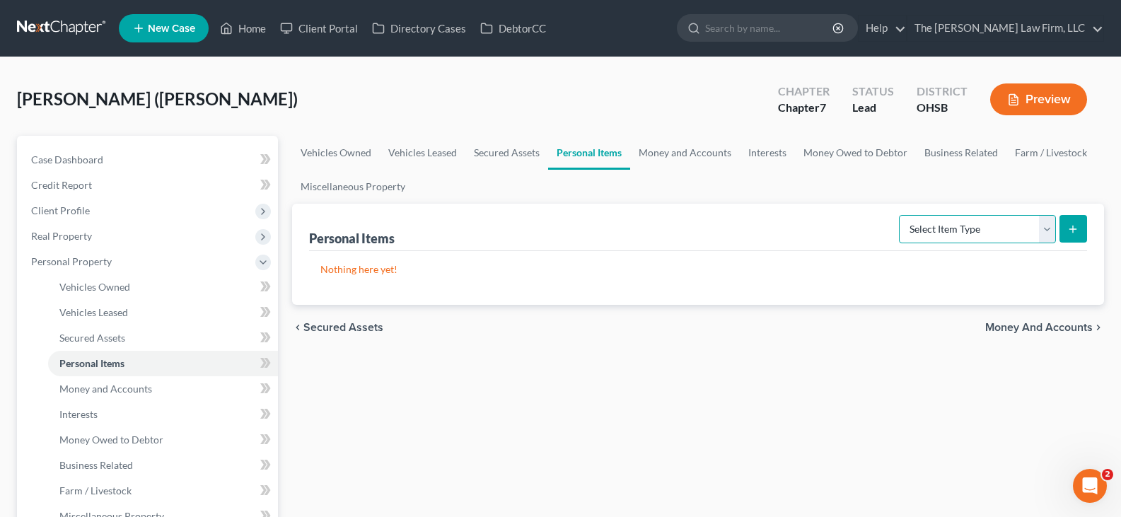
click at [1048, 231] on select "Select Item Type Clothing Collectibles Of Value Electronics Firearms Household …" at bounding box center [977, 229] width 157 height 28
select select "clothing"
click at [900, 215] on select "Select Item Type Clothing Collectibles Of Value Electronics Firearms Household …" at bounding box center [977, 229] width 157 height 28
click at [1071, 226] on icon "submit" at bounding box center [1072, 228] width 11 height 11
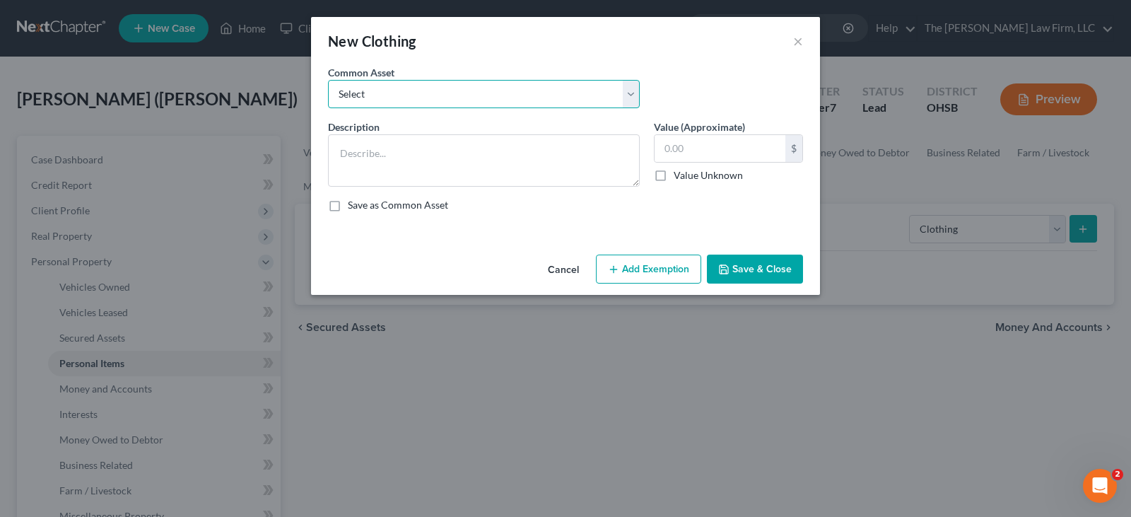
click at [494, 89] on select "Select Clothes, shoes and wearing apparel" at bounding box center [484, 94] width 312 height 28
select select "0"
click at [328, 80] on select "Select Clothes, shoes and wearing apparel" at bounding box center [484, 94] width 312 height 28
type textarea "Clothes, shoes and wearing apparel"
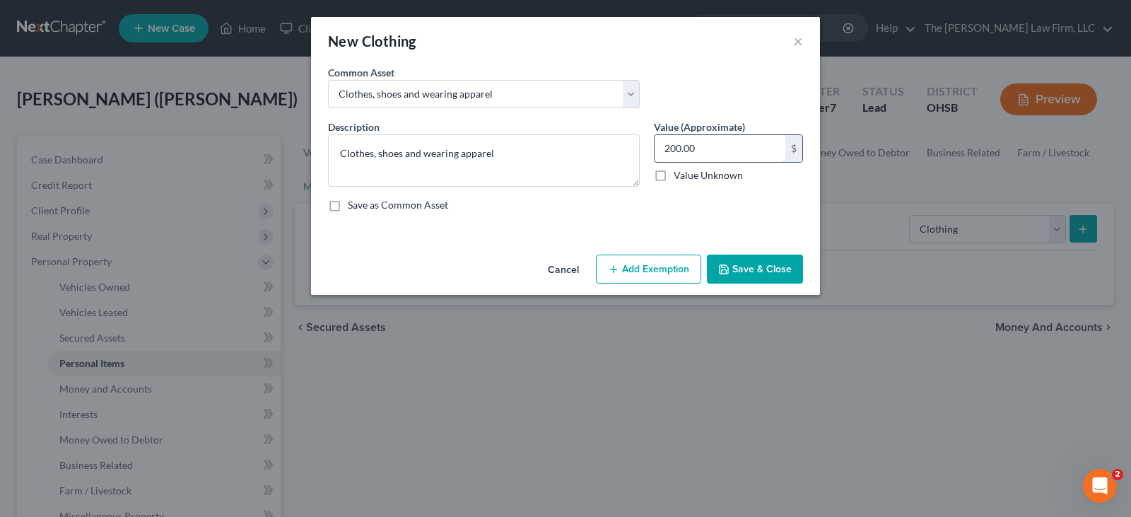
click at [699, 148] on input "200.00" at bounding box center [720, 148] width 131 height 27
type input "20.00"
click at [658, 267] on button "Add Exemption" at bounding box center [648, 270] width 105 height 30
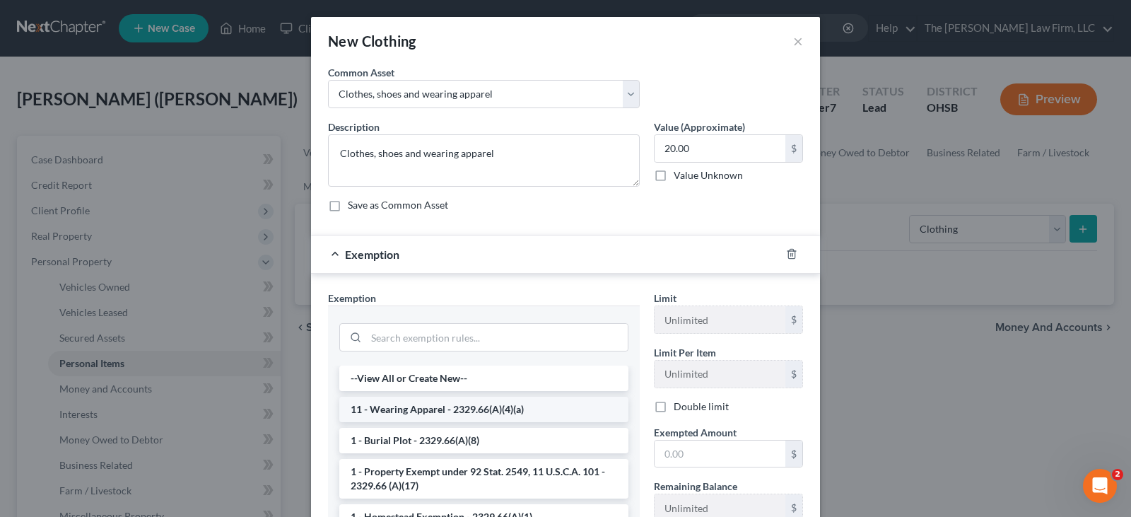
click at [569, 403] on li "11 - Wearing Apparel - 2329.66(A)(4)(a)" at bounding box center [483, 409] width 289 height 25
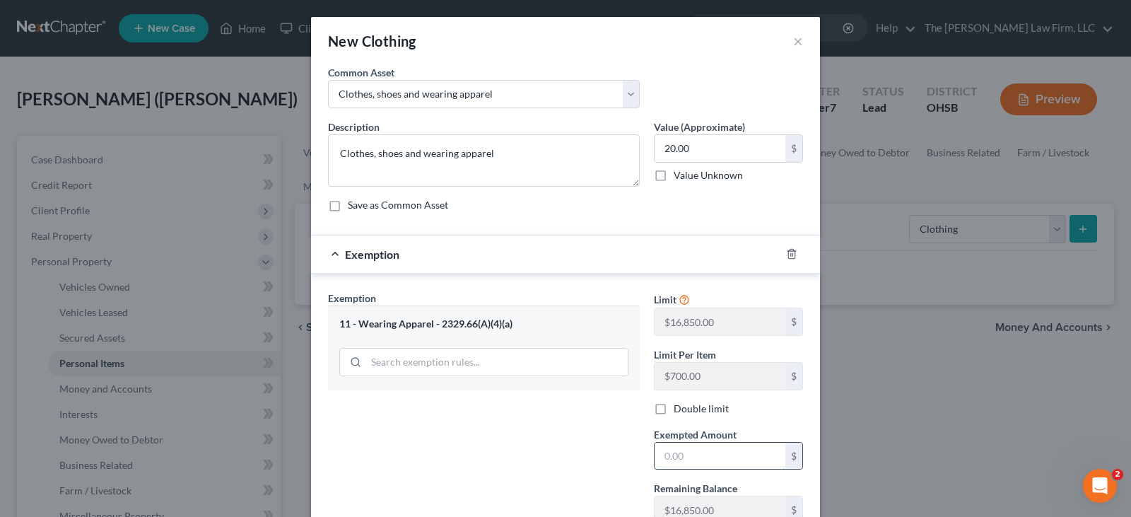
click at [662, 457] on input "text" at bounding box center [720, 456] width 131 height 27
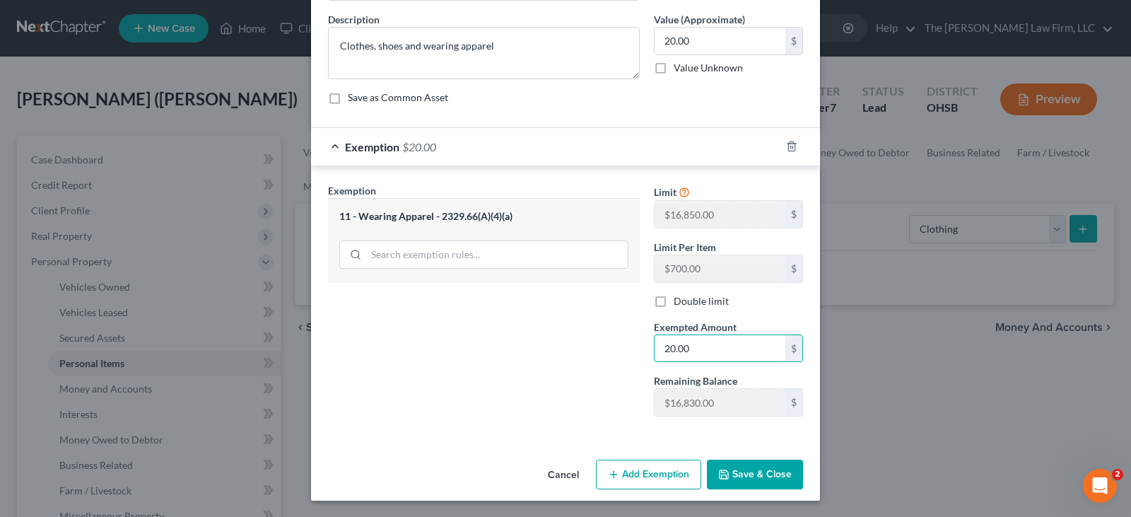
scroll to position [108, 0]
type input "20.00"
click at [752, 472] on button "Save & Close" at bounding box center [755, 474] width 96 height 30
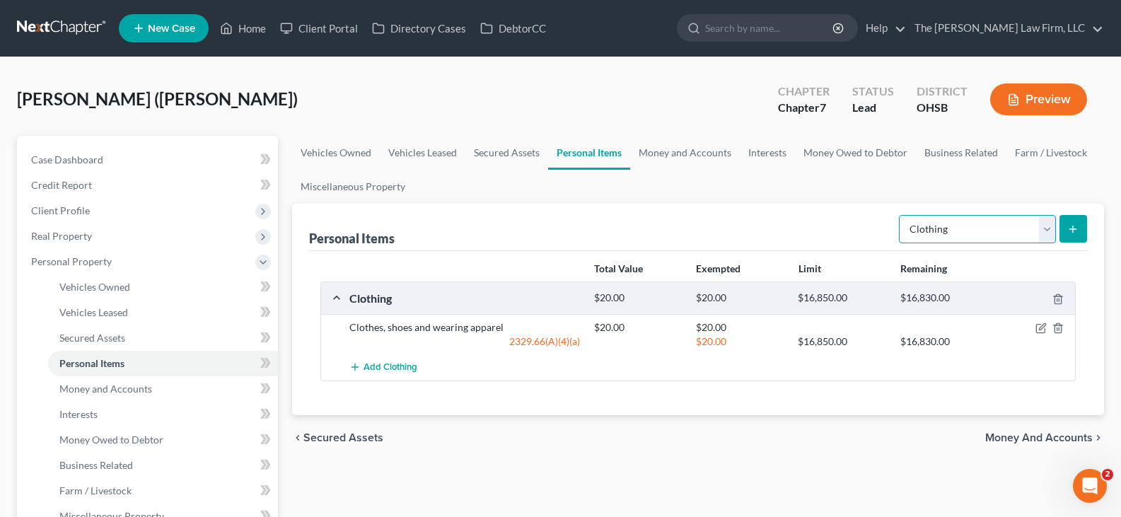
click at [1049, 232] on select "Select Item Type Clothing Collectibles Of Value Electronics Firearms Household …" at bounding box center [977, 229] width 157 height 28
select select "electronics"
click at [900, 215] on select "Select Item Type Clothing Collectibles Of Value Electronics Firearms Household …" at bounding box center [977, 229] width 157 height 28
click at [1071, 228] on icon "submit" at bounding box center [1072, 228] width 11 height 11
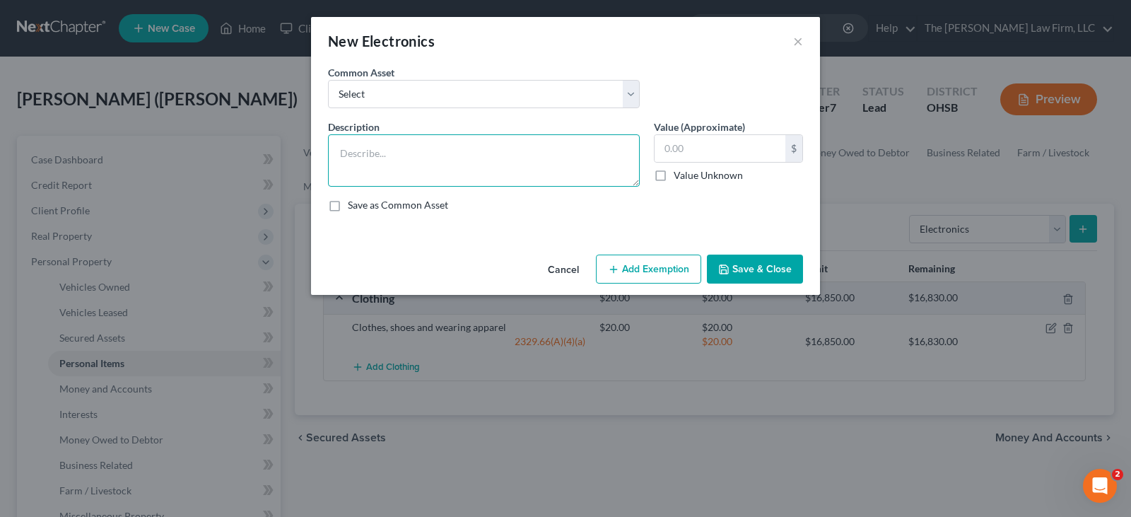
click at [469, 156] on textarea at bounding box center [484, 160] width 312 height 52
paste textarea "1 iphone 11"
type textarea "1 iphone 11"
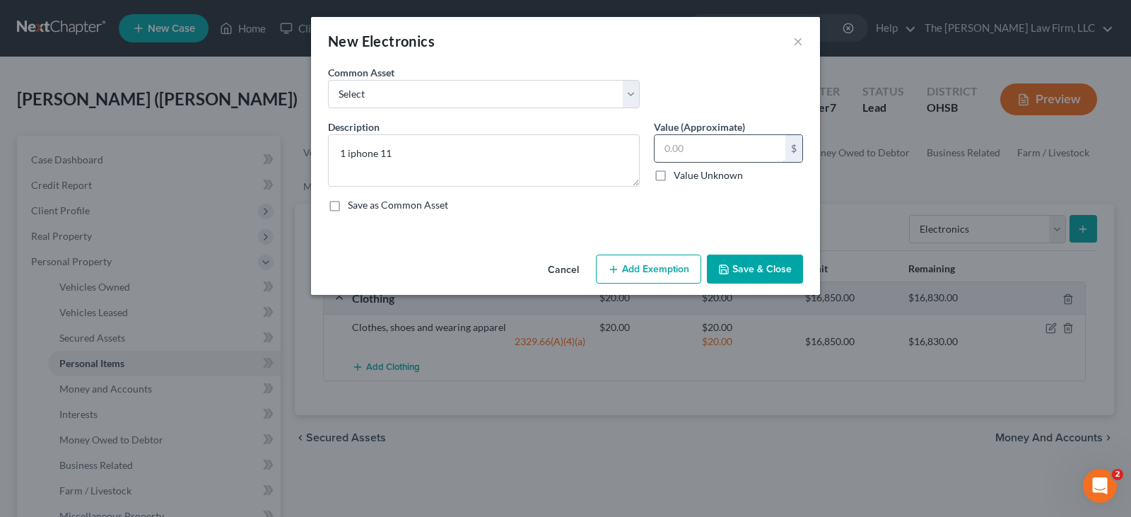
click at [667, 150] on input "text" at bounding box center [720, 148] width 131 height 27
type input "100"
click at [663, 275] on button "Add Exemption" at bounding box center [648, 270] width 105 height 30
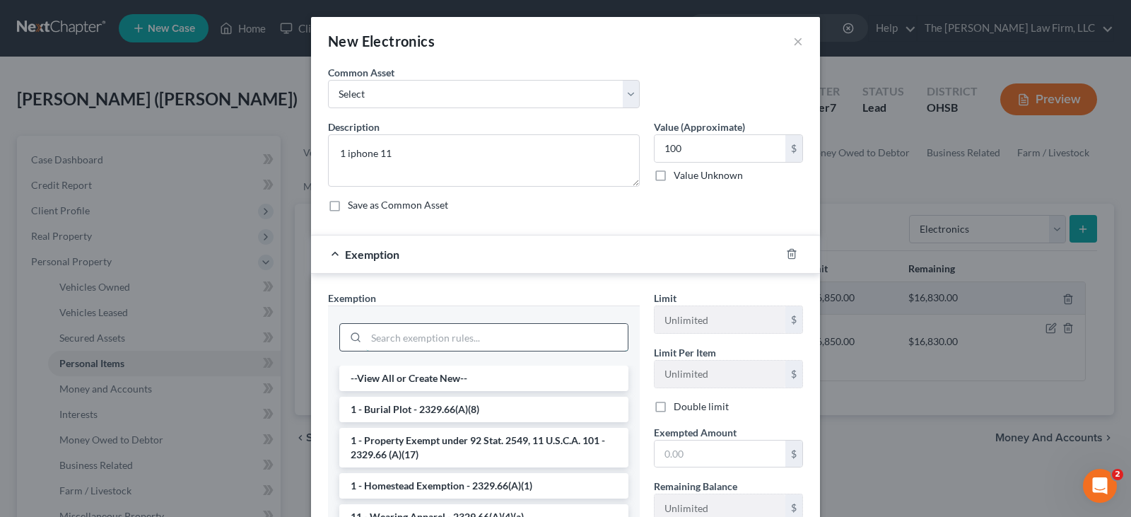
click at [599, 337] on input "search" at bounding box center [497, 337] width 262 height 27
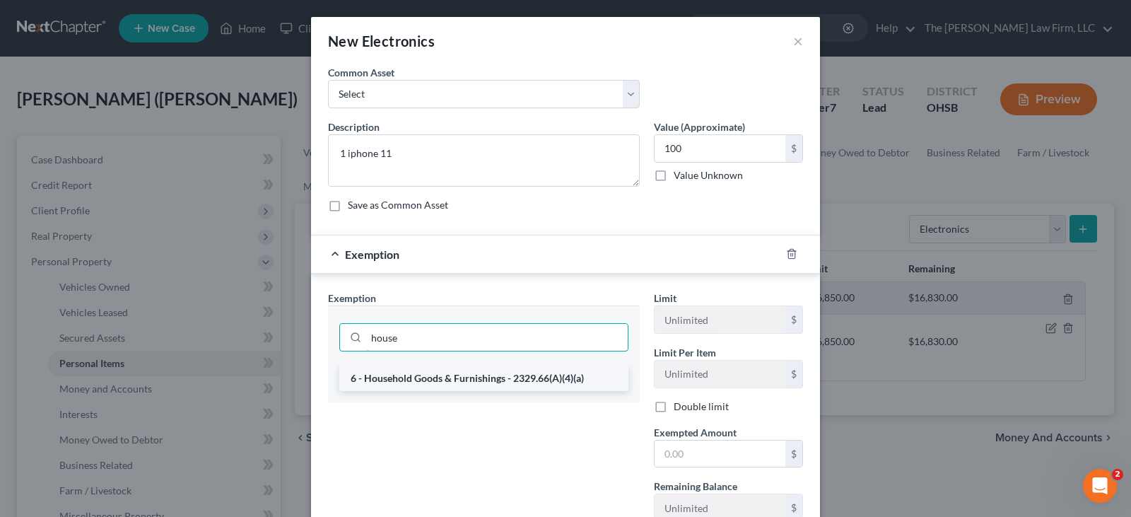
type input "house"
click at [593, 383] on li "6 - Household Goods & Furnishings - 2329.66(A)(4)(a)" at bounding box center [483, 378] width 289 height 25
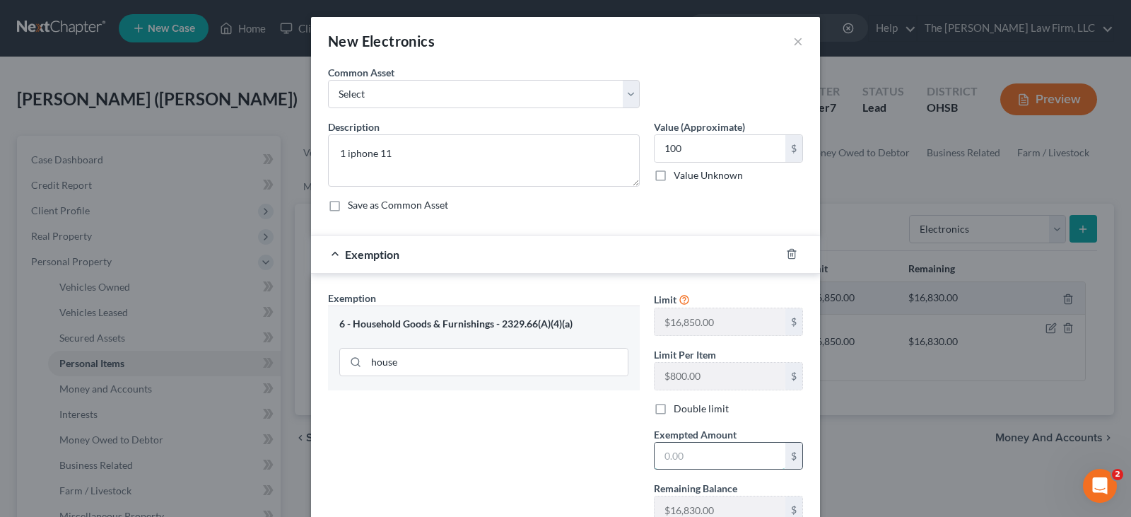
click at [682, 462] on input "text" at bounding box center [720, 456] width 131 height 27
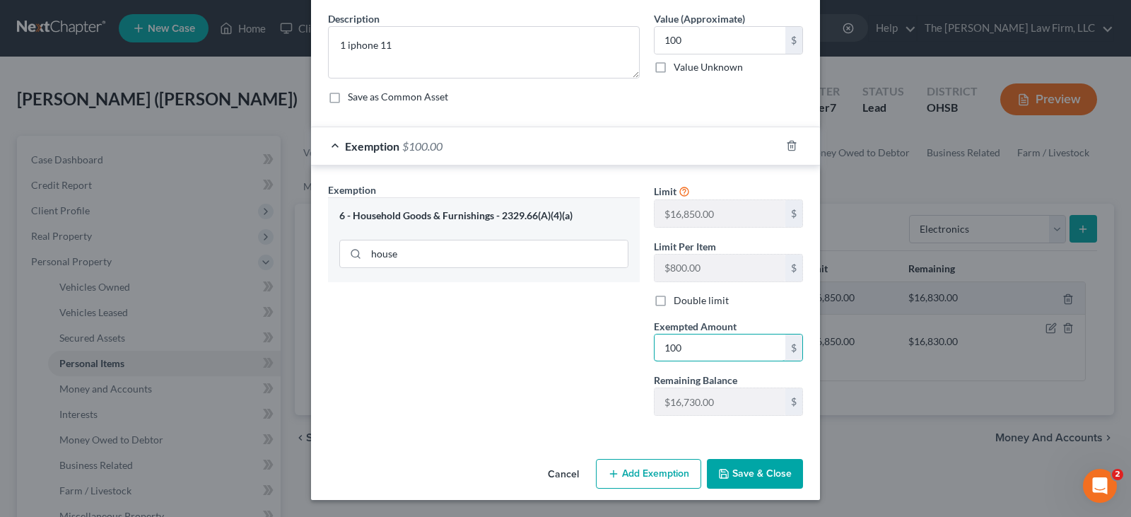
type input "100"
click at [737, 475] on button "Save & Close" at bounding box center [755, 474] width 96 height 30
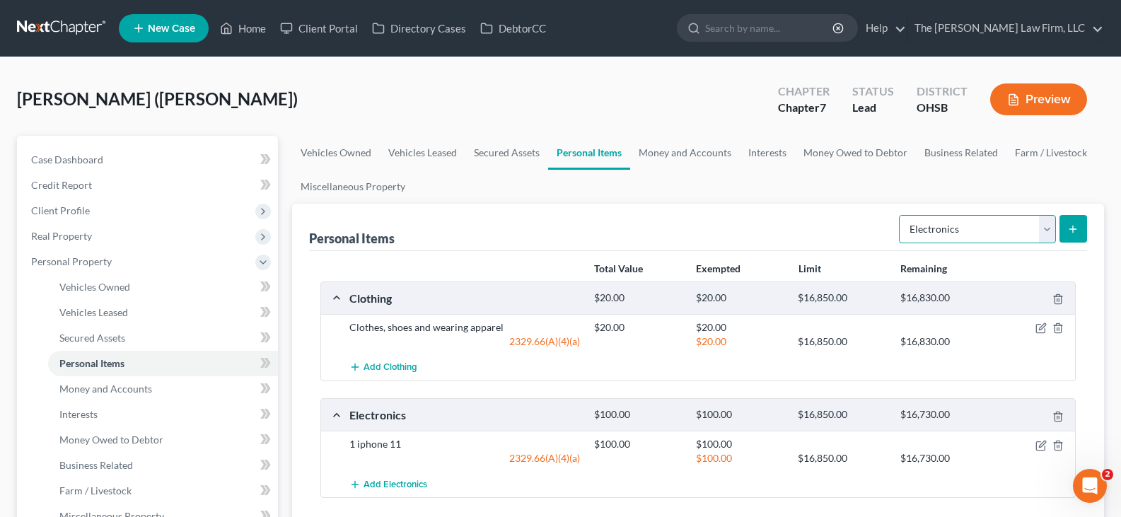
click at [1048, 232] on select "Select Item Type Clothing Collectibles Of Value Electronics Firearms Household …" at bounding box center [977, 229] width 157 height 28
select select "household_goods"
click at [900, 215] on select "Select Item Type Clothing Collectibles Of Value Electronics Firearms Household …" at bounding box center [977, 229] width 157 height 28
click at [1072, 233] on icon "submit" at bounding box center [1072, 228] width 11 height 11
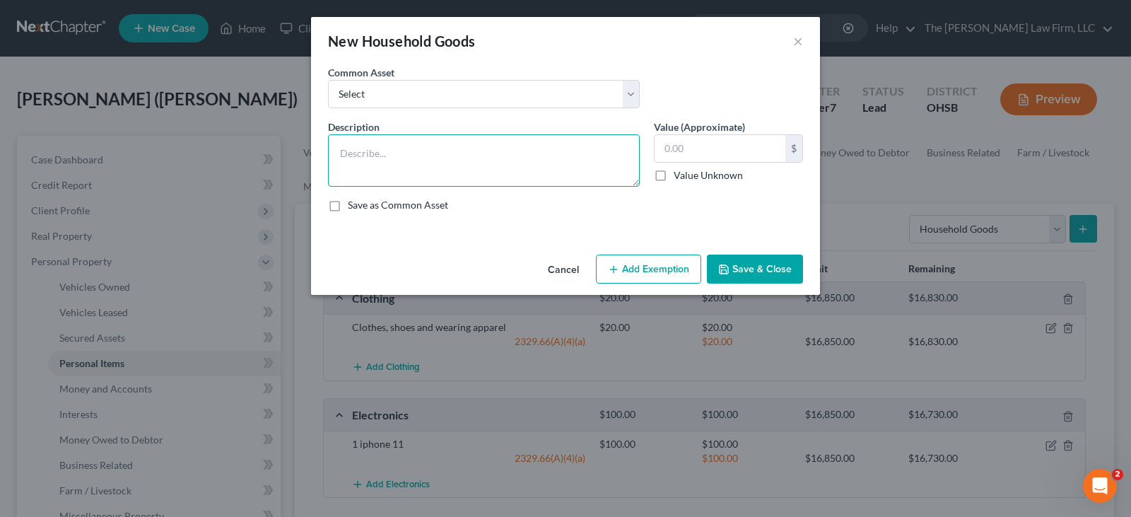
click at [444, 166] on textarea at bounding box center [484, 160] width 312 height 52
paste textarea "Bed, frame, carpet, dishes"
type textarea "Bed, frame, carpet, dishes"
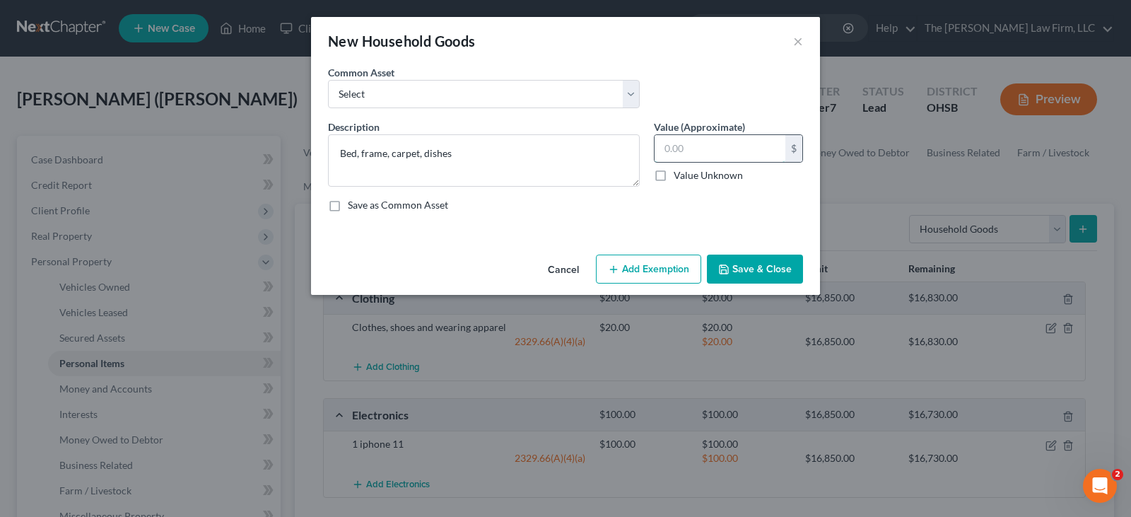
click at [682, 150] on input "text" at bounding box center [720, 148] width 131 height 27
type input "100"
click at [658, 270] on button "Add Exemption" at bounding box center [648, 270] width 105 height 30
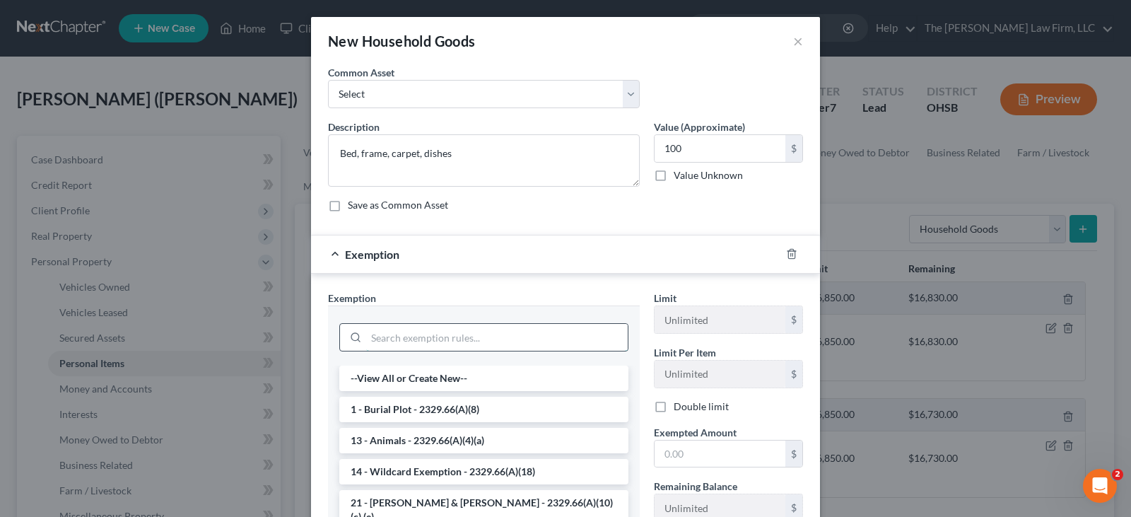
click at [498, 340] on input "search" at bounding box center [497, 337] width 262 height 27
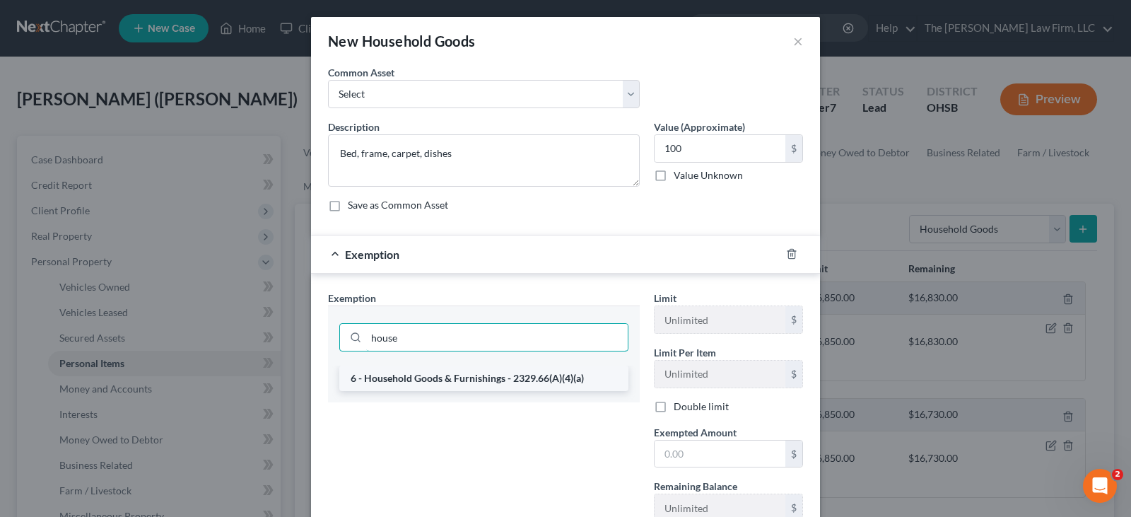
type input "house"
click at [480, 378] on li "6 - Household Goods & Furnishings - 2329.66(A)(4)(a)" at bounding box center [483, 378] width 289 height 25
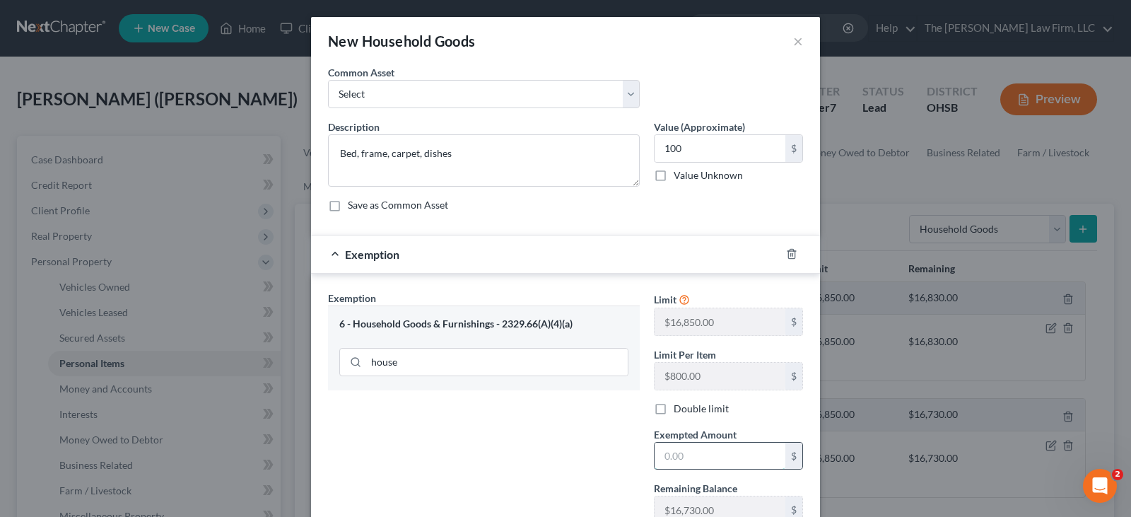
click at [670, 457] on input "text" at bounding box center [720, 456] width 131 height 27
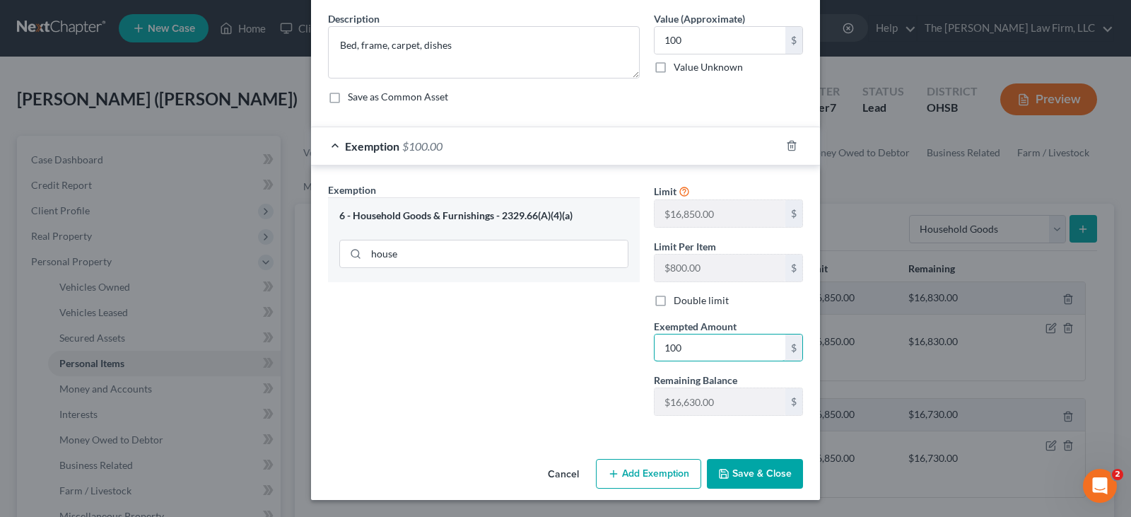
type input "100"
click at [740, 472] on button "Save & Close" at bounding box center [755, 474] width 96 height 30
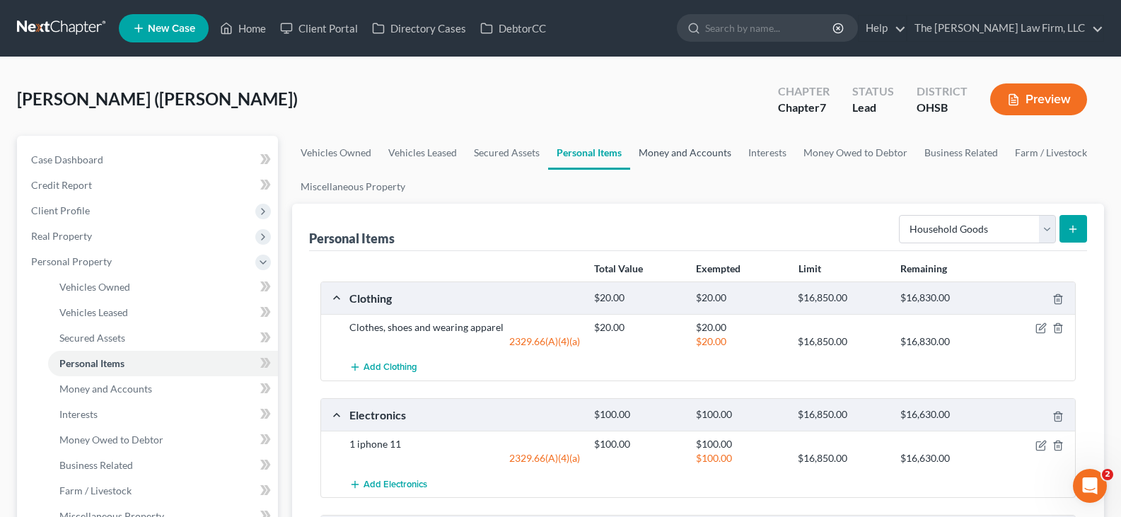
click at [677, 155] on link "Money and Accounts" at bounding box center [685, 153] width 110 height 34
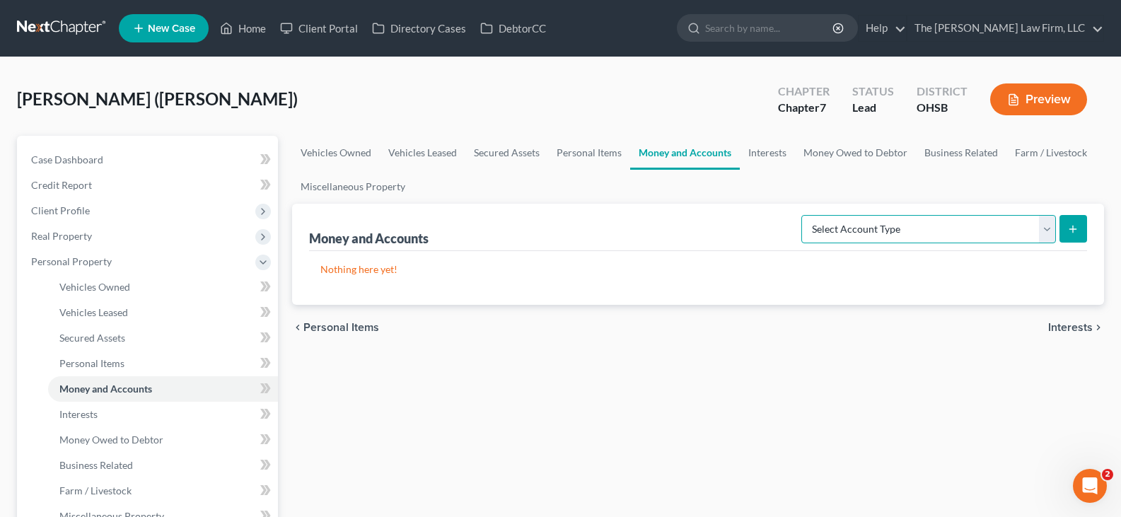
click at [1049, 236] on select "Select Account Type Brokerage Cash on Hand Certificates of Deposit Checking Acc…" at bounding box center [928, 229] width 255 height 28
select select "checking"
click at [804, 215] on select "Select Account Type Brokerage Cash on Hand Certificates of Deposit Checking Acc…" at bounding box center [928, 229] width 255 height 28
click at [1073, 230] on line "submit" at bounding box center [1073, 229] width 0 height 6
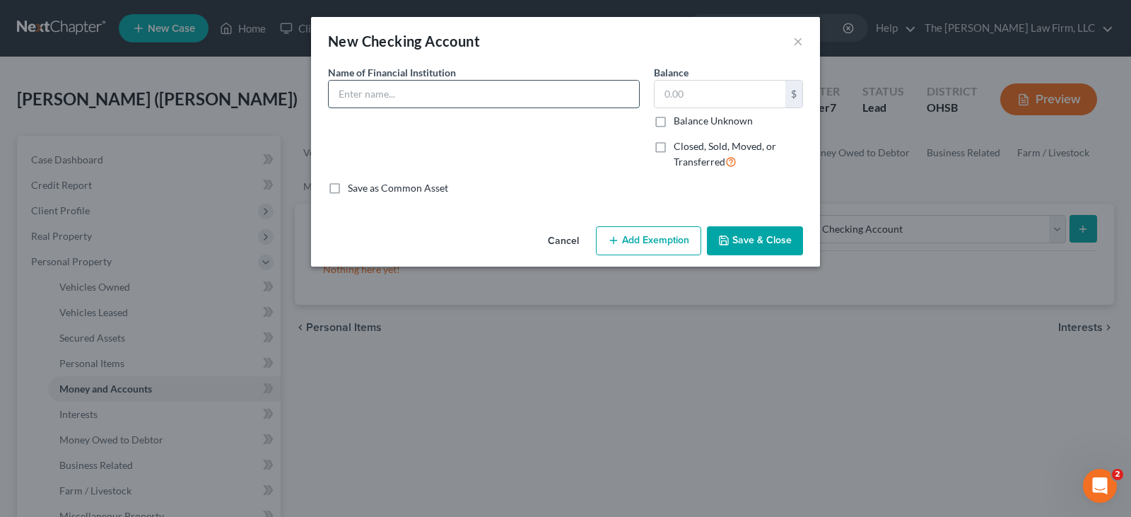
click at [468, 95] on input "text" at bounding box center [484, 94] width 310 height 27
type input "Cash App"
click at [759, 243] on button "Save & Close" at bounding box center [755, 241] width 96 height 30
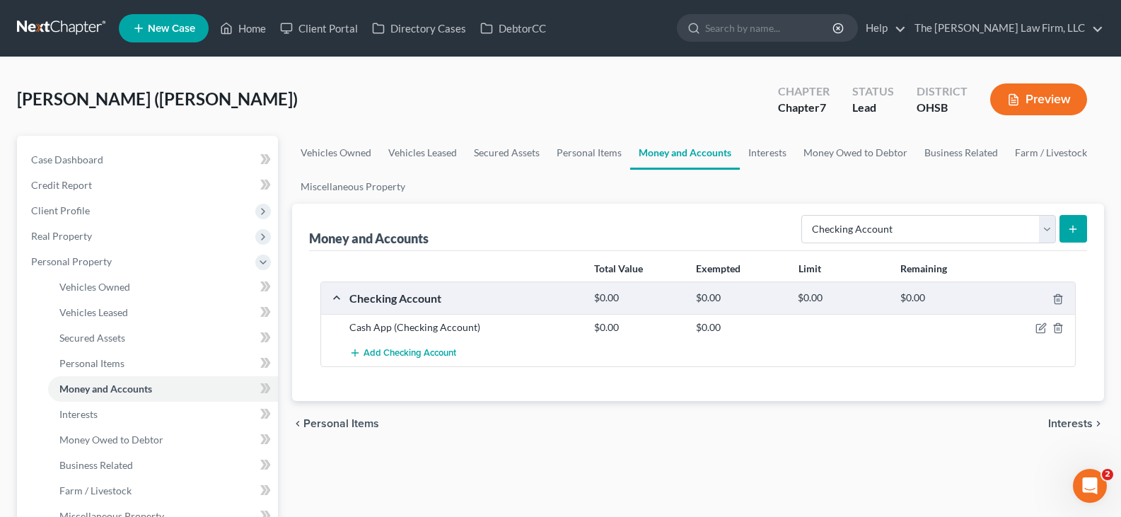
click at [1075, 228] on icon "submit" at bounding box center [1072, 228] width 11 height 11
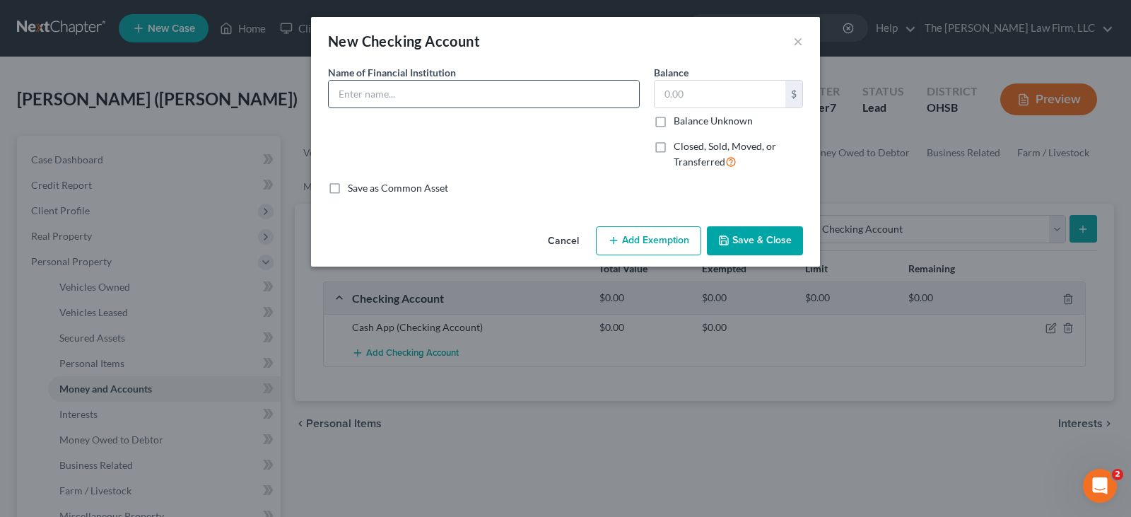
click at [556, 98] on input "text" at bounding box center [484, 94] width 310 height 27
type input "Chime 3344"
click at [747, 241] on button "Save & Close" at bounding box center [755, 241] width 96 height 30
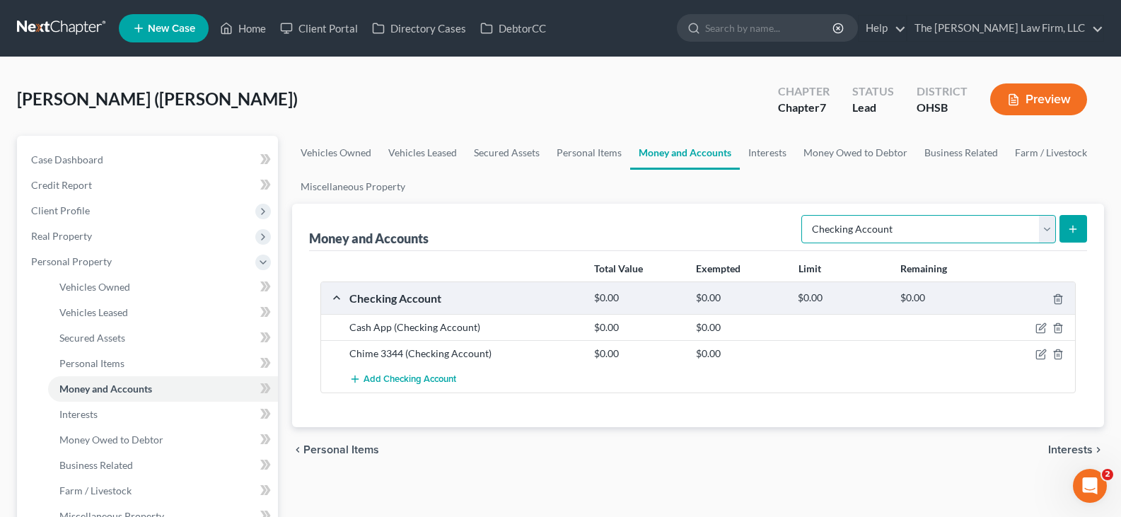
click at [1044, 230] on select "Select Account Type Brokerage Cash on Hand Certificates of Deposit Checking Acc…" at bounding box center [928, 229] width 255 height 28
select select "savings"
click at [804, 215] on select "Select Account Type Brokerage Cash on Hand Certificates of Deposit Checking Acc…" at bounding box center [928, 229] width 255 height 28
click at [1072, 231] on icon "submit" at bounding box center [1072, 228] width 11 height 11
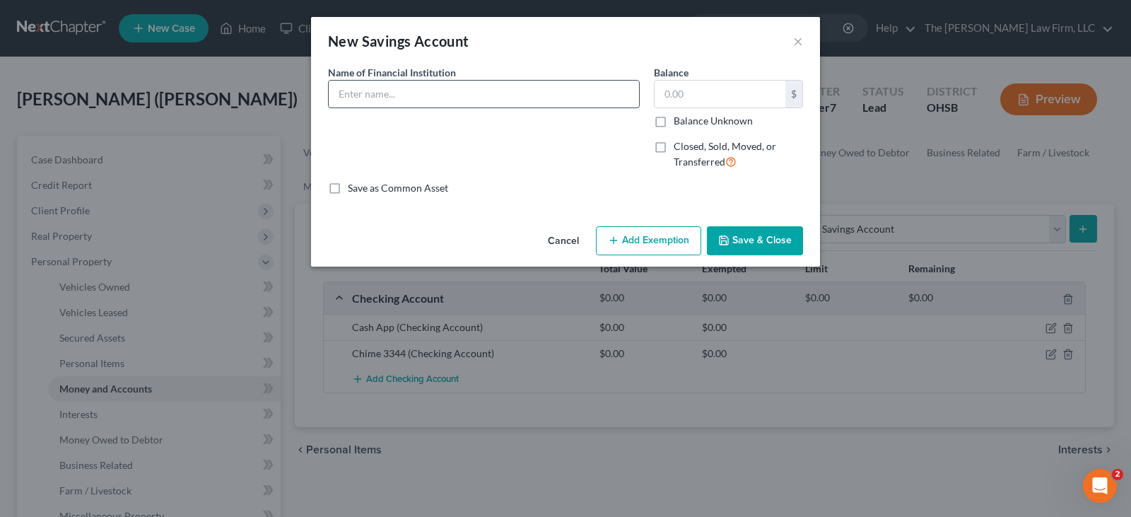
click at [582, 86] on input "text" at bounding box center [484, 94] width 310 height 27
type input "Chime 6946"
click at [747, 243] on button "Save & Close" at bounding box center [755, 241] width 96 height 30
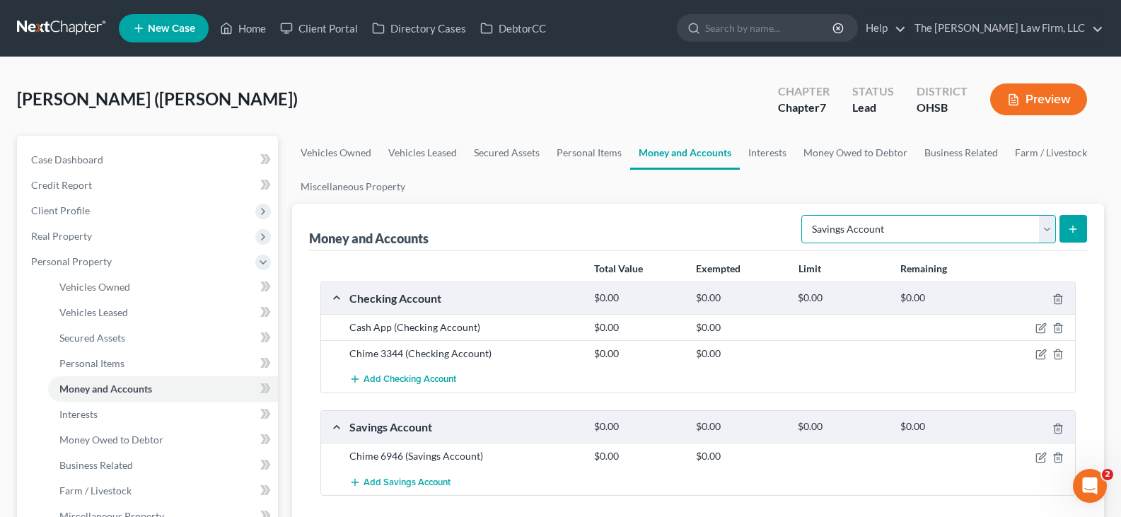
click at [1047, 229] on select "Select Account Type Brokerage Cash on Hand Certificates of Deposit Checking Acc…" at bounding box center [928, 229] width 255 height 28
select select "checking"
click at [804, 215] on select "Select Account Type Brokerage Cash on Hand Certificates of Deposit Checking Acc…" at bounding box center [928, 229] width 255 height 28
click at [1075, 230] on icon "submit" at bounding box center [1072, 228] width 11 height 11
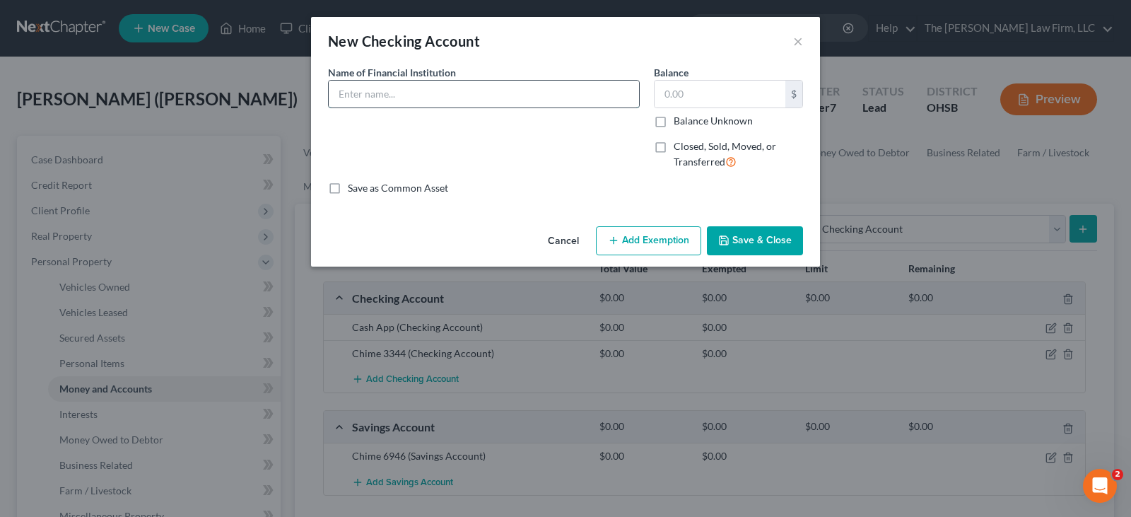
click at [483, 92] on input "text" at bounding box center [484, 94] width 310 height 27
type input "Chime 7764"
click at [738, 239] on button "Save & Close" at bounding box center [755, 241] width 96 height 30
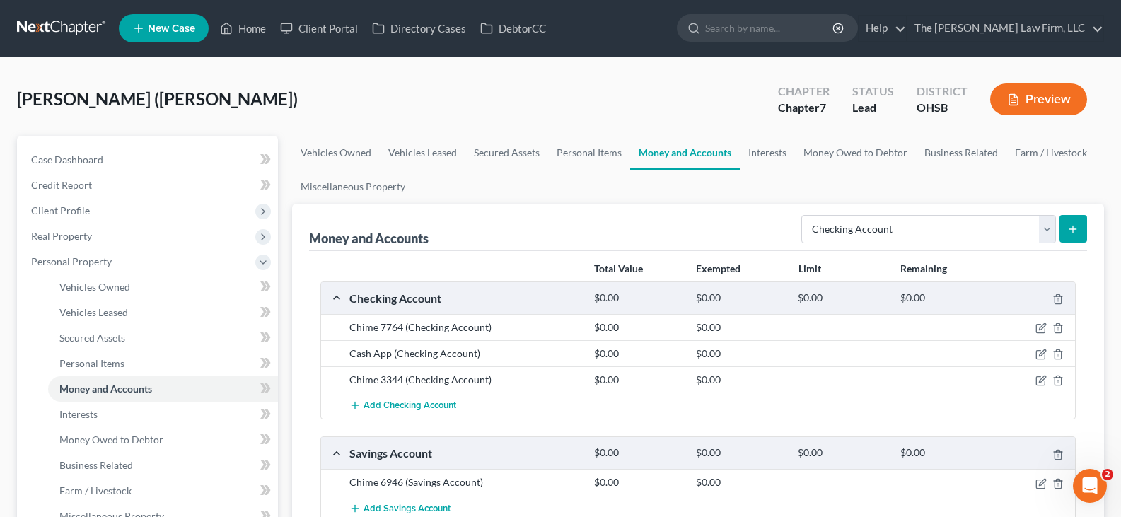
scroll to position [71, 0]
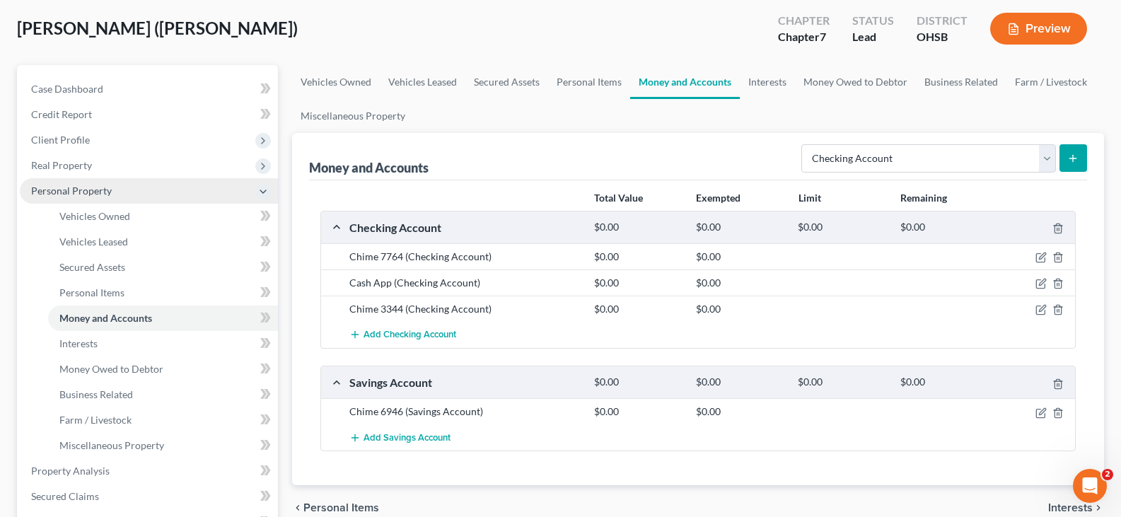
click at [120, 190] on span "Personal Property" at bounding box center [149, 190] width 258 height 25
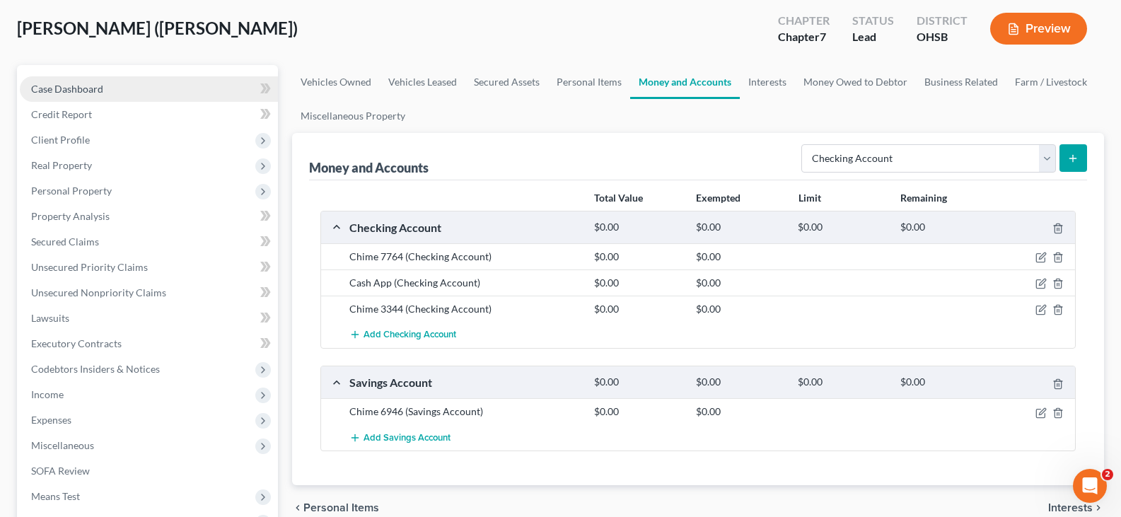
click at [98, 88] on span "Case Dashboard" at bounding box center [67, 89] width 72 height 12
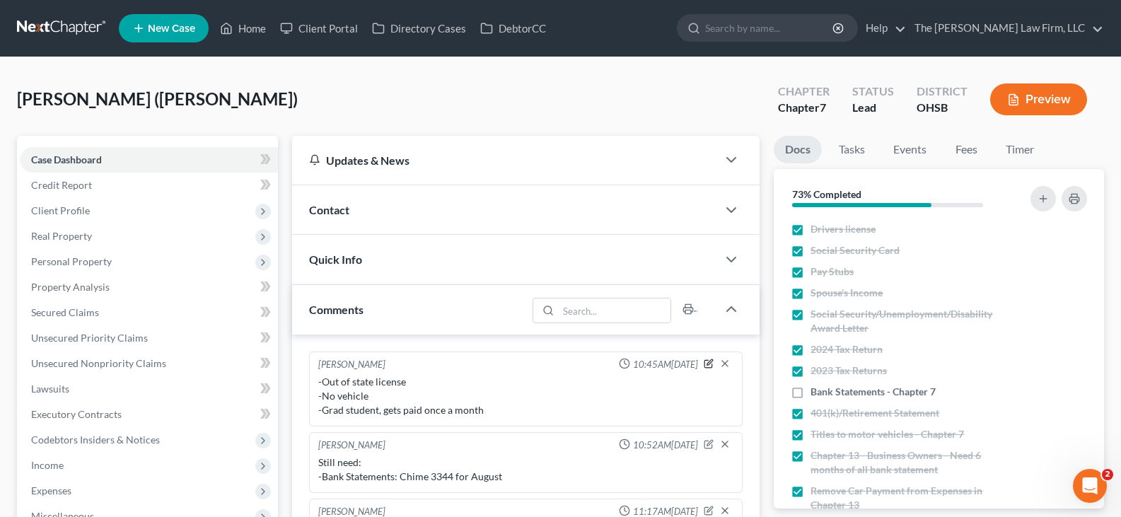
click at [709, 366] on icon "button" at bounding box center [709, 363] width 10 height 10
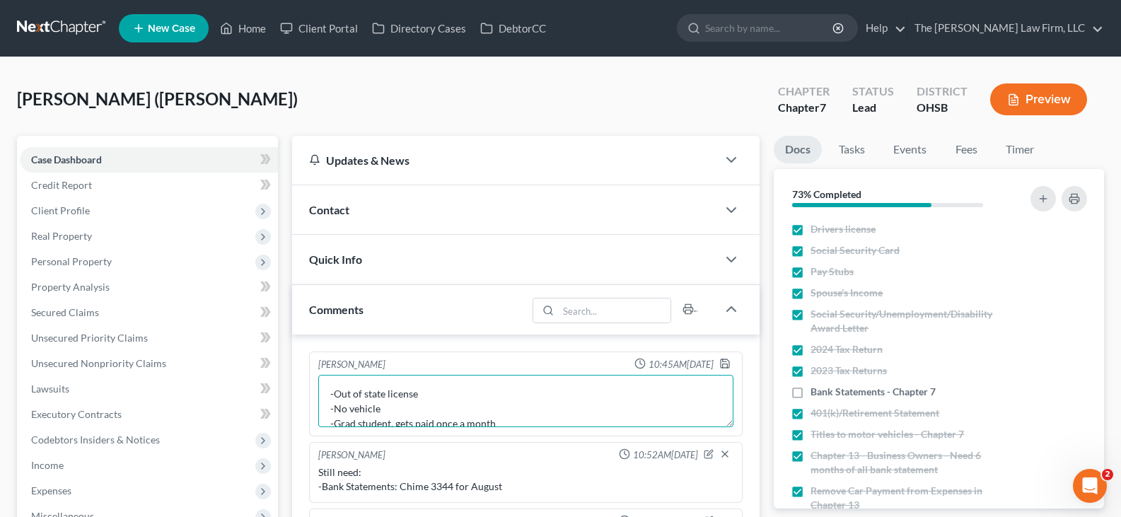
click at [513, 419] on textarea "-Out of state license -No vehicle -Grad student, gets paid once a month" at bounding box center [525, 401] width 415 height 52
type textarea "-Out of state license -No vehicle -Grad student, gets paid once a month -No 401…"
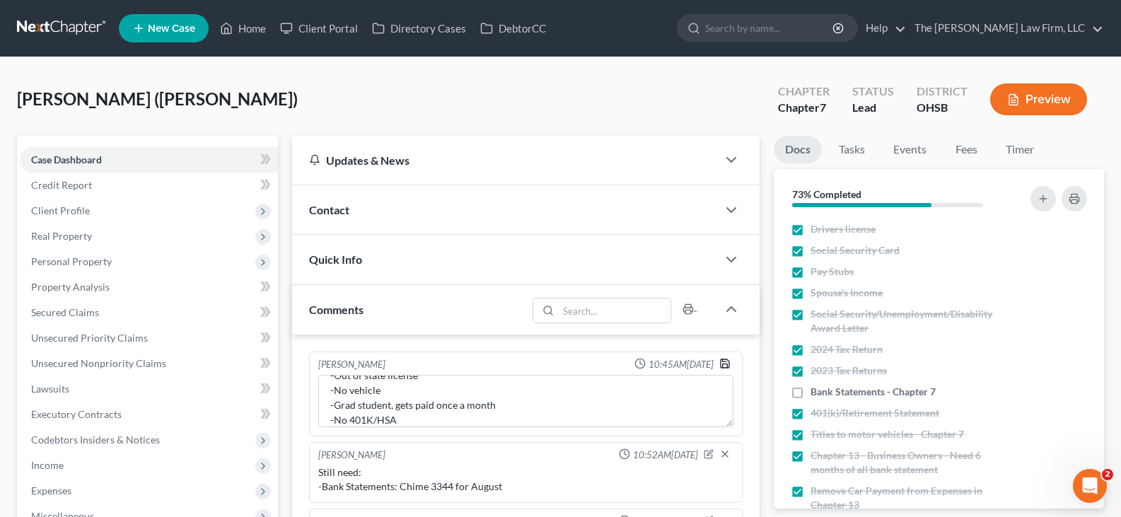
click at [725, 363] on icon "button" at bounding box center [724, 363] width 11 height 11
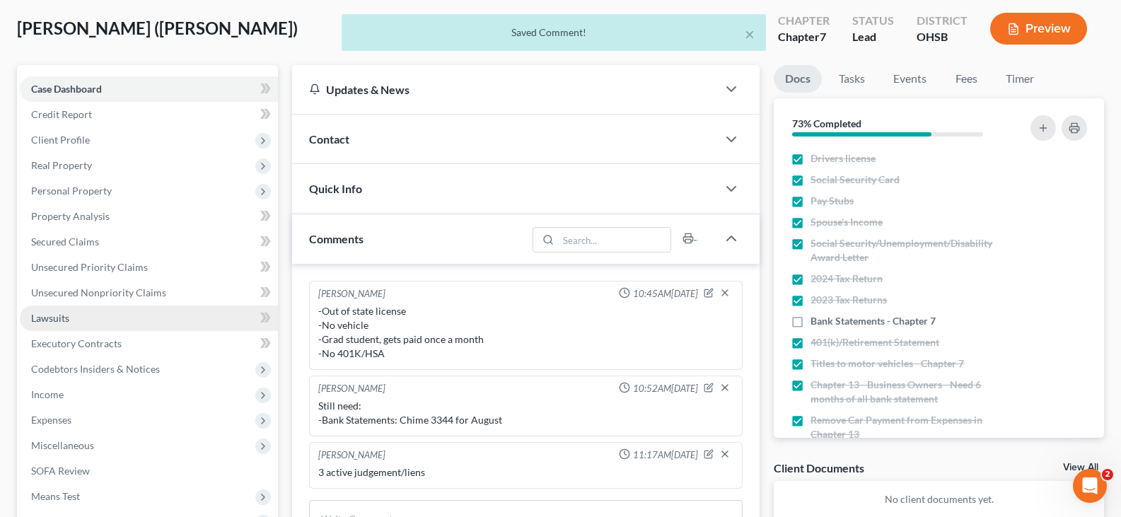
scroll to position [141, 0]
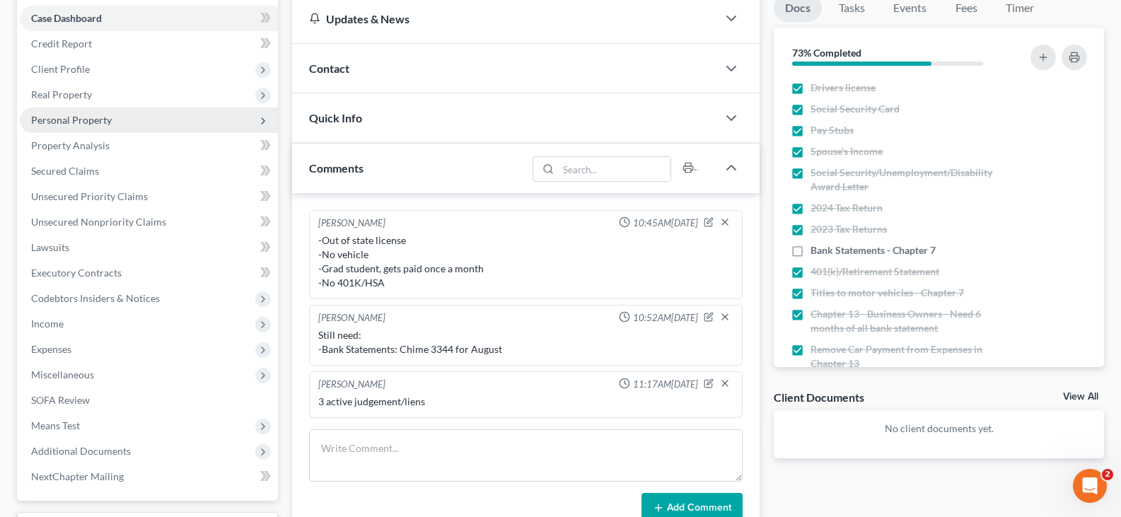
click at [88, 119] on span "Personal Property" at bounding box center [71, 120] width 81 height 12
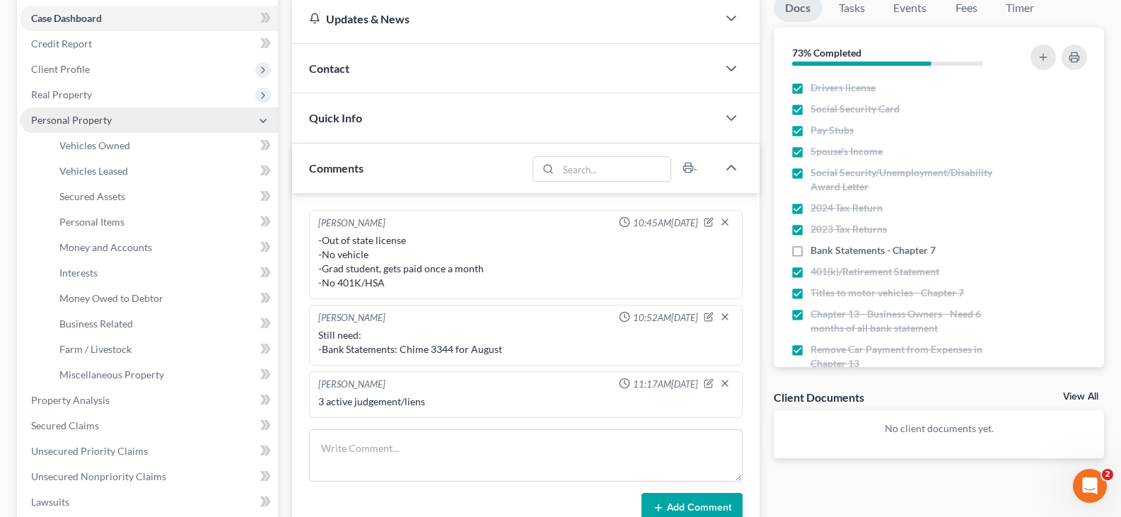
click at [88, 119] on span "Personal Property" at bounding box center [71, 120] width 81 height 12
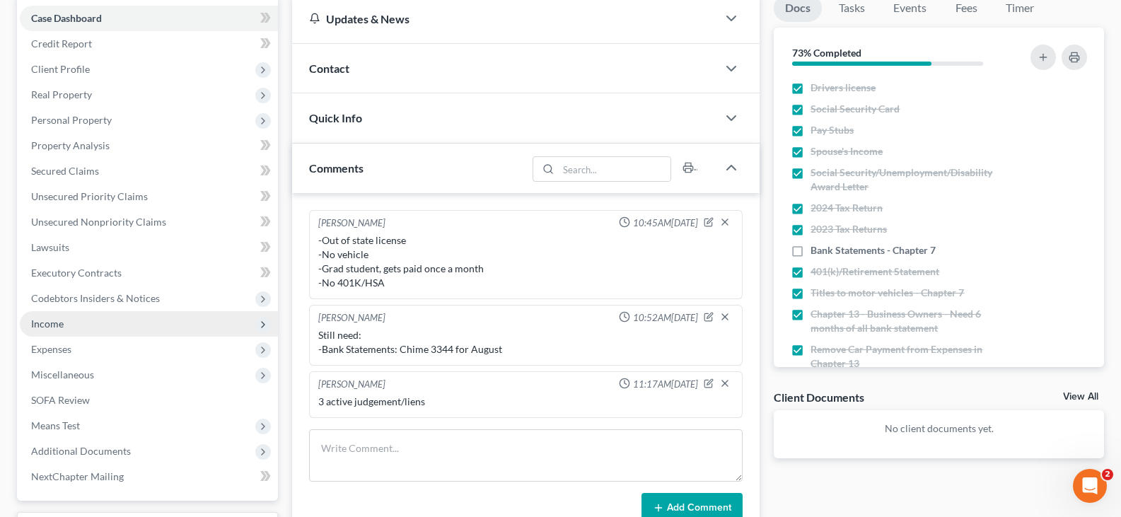
click at [54, 327] on span "Income" at bounding box center [47, 323] width 33 height 12
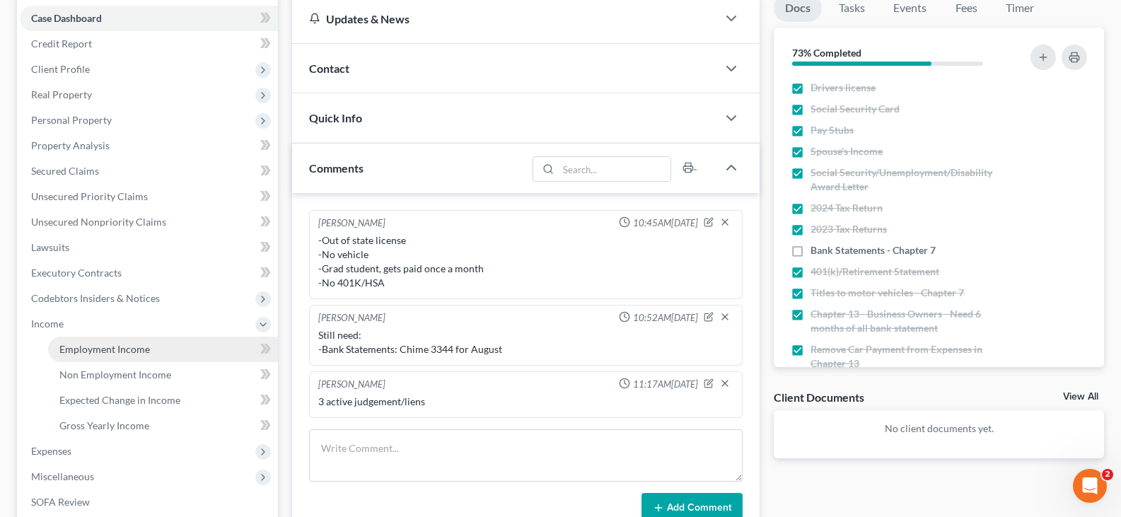
click at [71, 353] on span "Employment Income" at bounding box center [104, 349] width 91 height 12
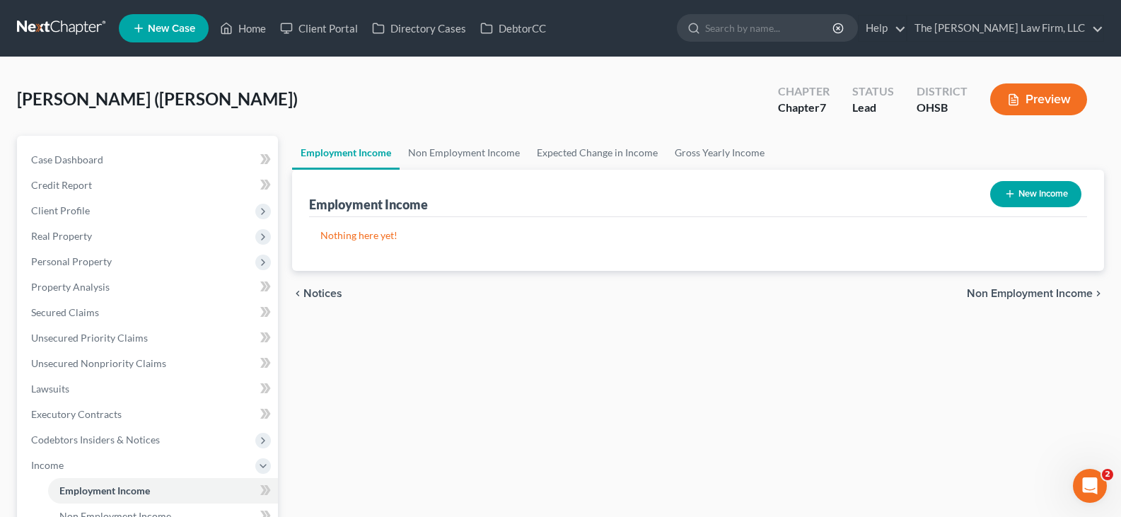
click at [1005, 195] on icon "button" at bounding box center [1009, 193] width 11 height 11
select select "0"
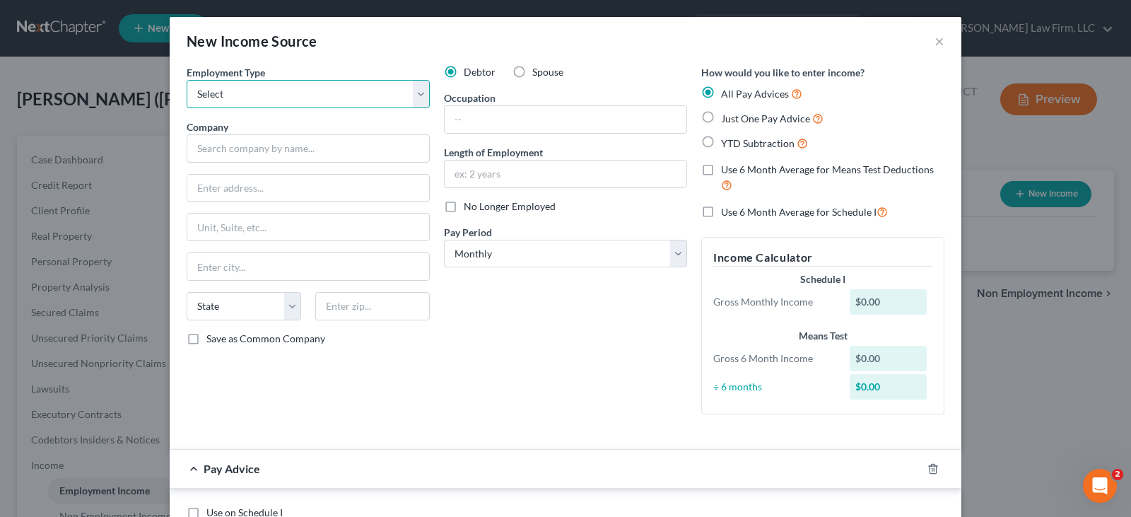
drag, startPoint x: 312, startPoint y: 86, endPoint x: 298, endPoint y: 104, distance: 22.2
click at [312, 86] on select "Select Full or [DEMOGRAPHIC_DATA] Employment Self Employment" at bounding box center [308, 94] width 243 height 28
select select "0"
click at [187, 80] on select "Select Full or [DEMOGRAPHIC_DATA] Employment Self Employment" at bounding box center [308, 94] width 243 height 28
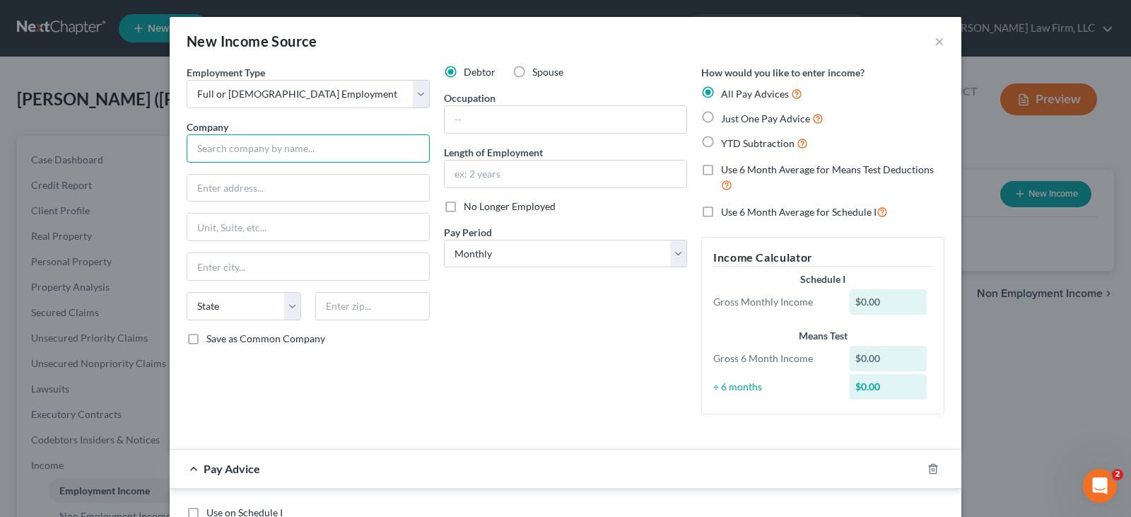
click at [282, 150] on input "text" at bounding box center [308, 148] width 243 height 28
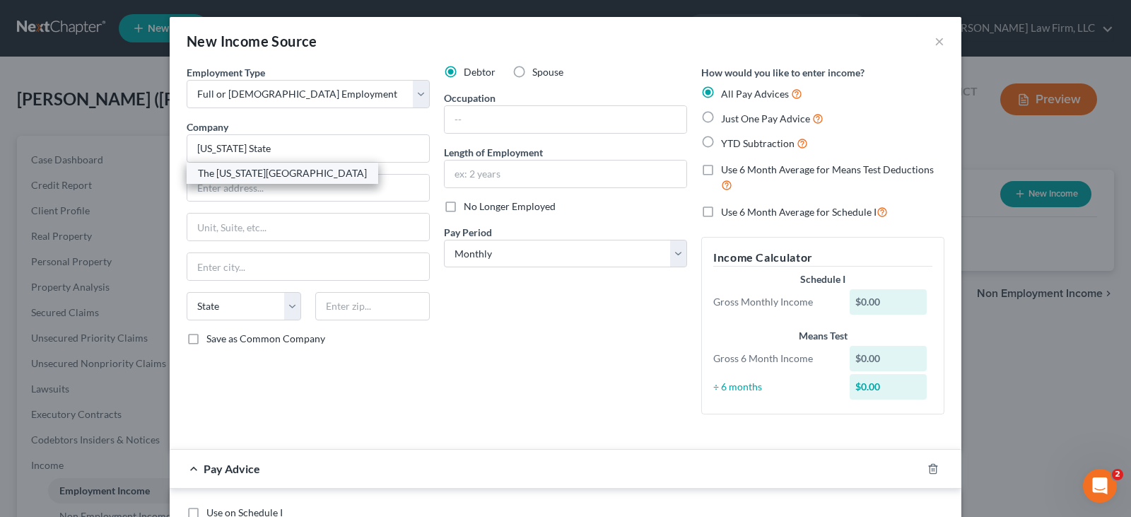
click at [283, 175] on div "The [US_STATE][GEOGRAPHIC_DATA]" at bounding box center [282, 173] width 169 height 14
type input "The [US_STATE][GEOGRAPHIC_DATA]"
type input "2650 Kenny Road"
type input "Columbus"
select select "36"
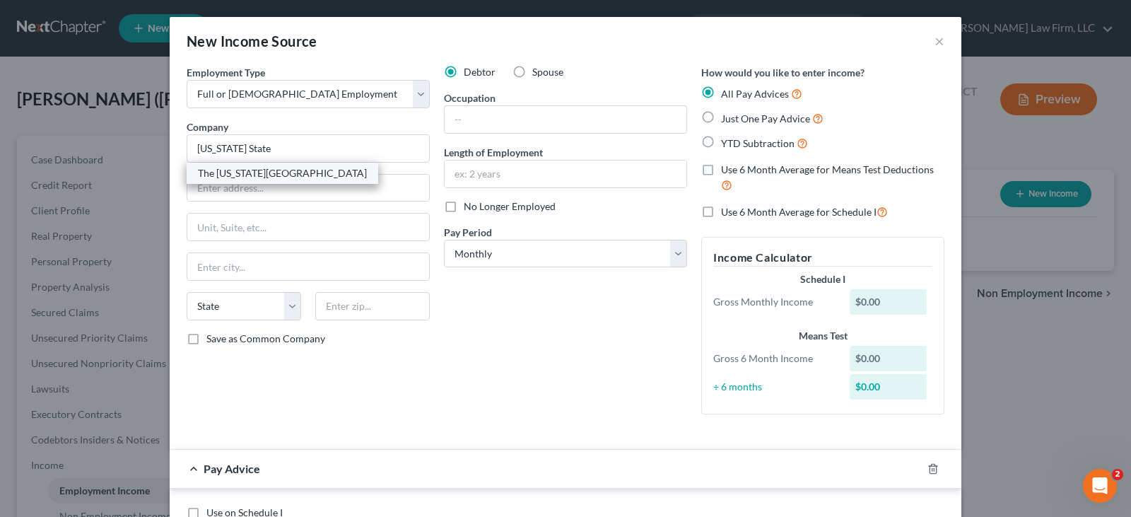
type input "43210"
click at [510, 177] on input "text" at bounding box center [566, 174] width 242 height 27
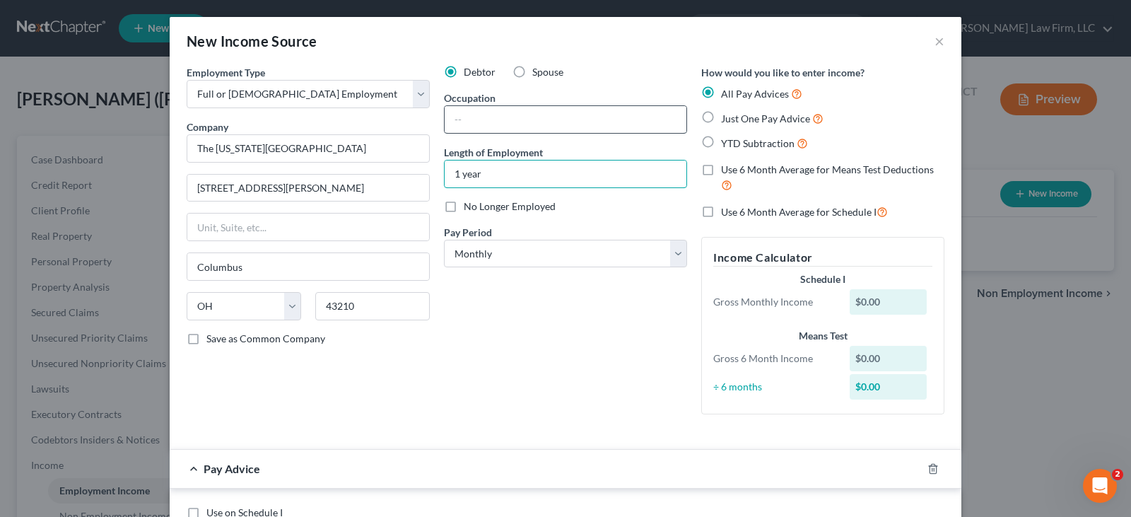
type input "1 year"
click at [490, 117] on input "text" at bounding box center [566, 119] width 242 height 27
type input "Graduate Student"
click at [721, 142] on label "YTD Subtraction" at bounding box center [764, 143] width 87 height 16
click at [727, 142] on input "YTD Subtraction" at bounding box center [731, 139] width 9 height 9
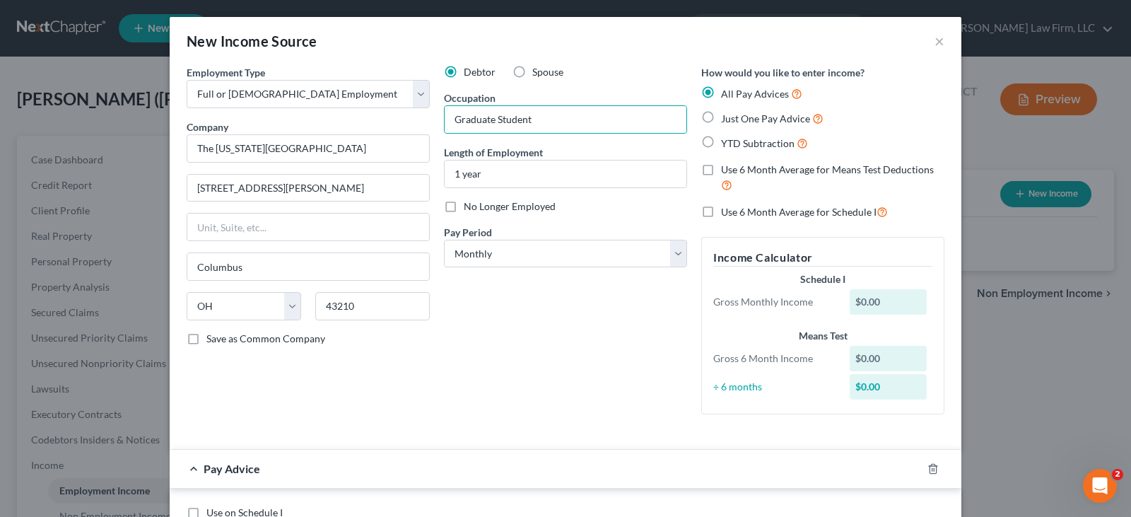
radio input "true"
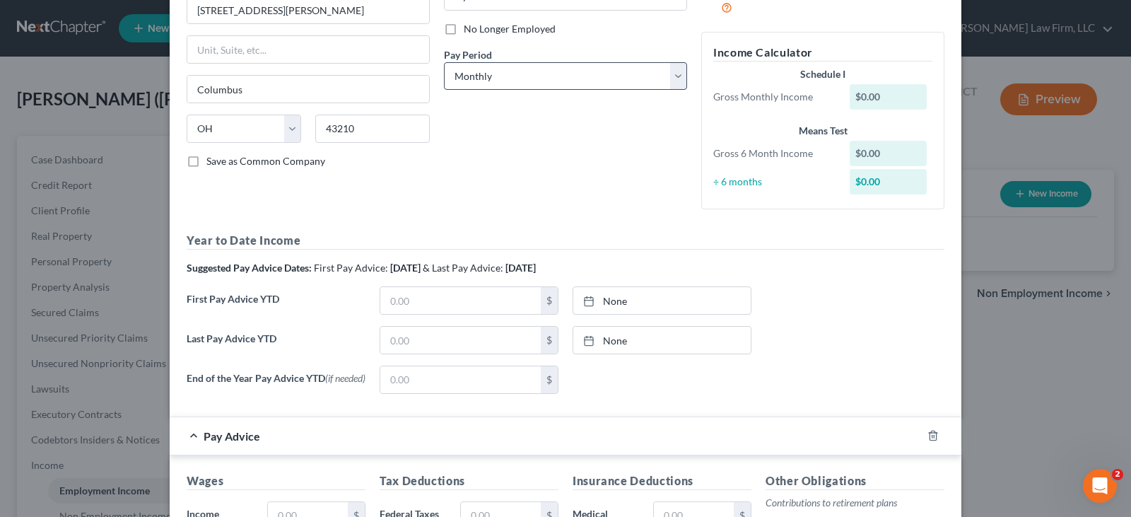
scroll to position [212, 0]
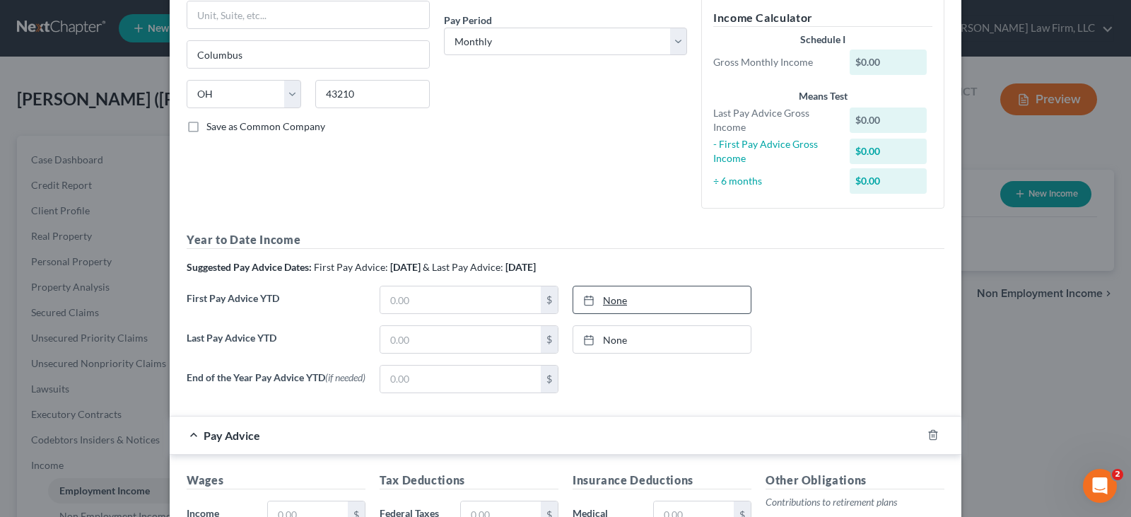
click at [585, 299] on line at bounding box center [589, 299] width 8 height 0
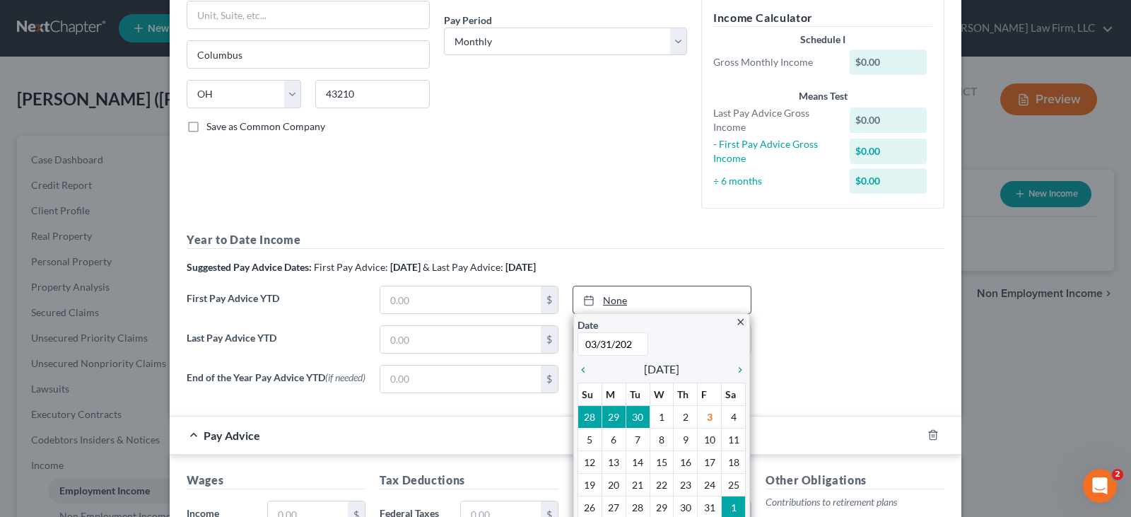
type input "03/31/2025"
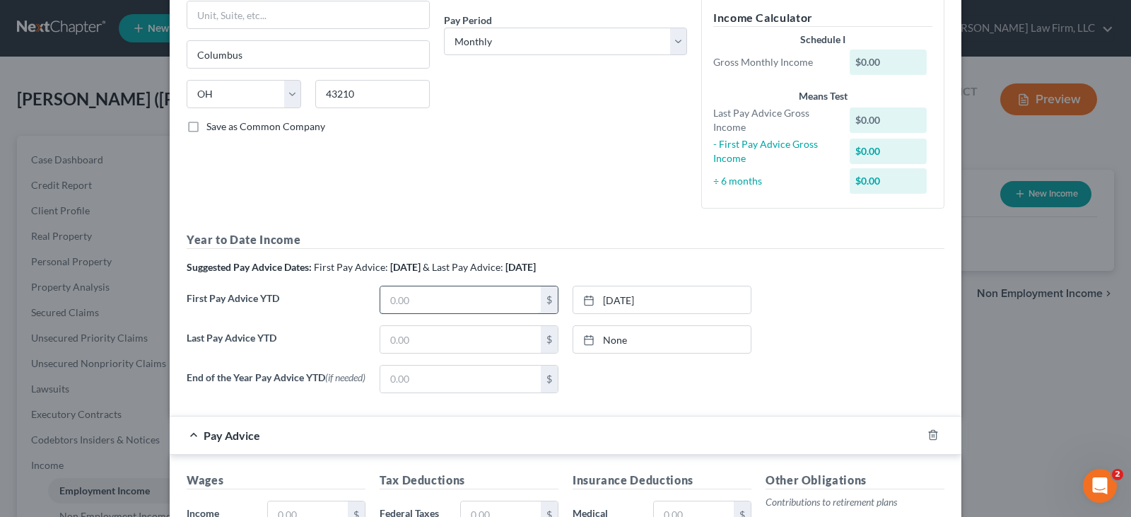
click at [512, 303] on input "text" at bounding box center [460, 299] width 161 height 27
type input "7,605.00"
click at [583, 339] on icon at bounding box center [588, 339] width 11 height 11
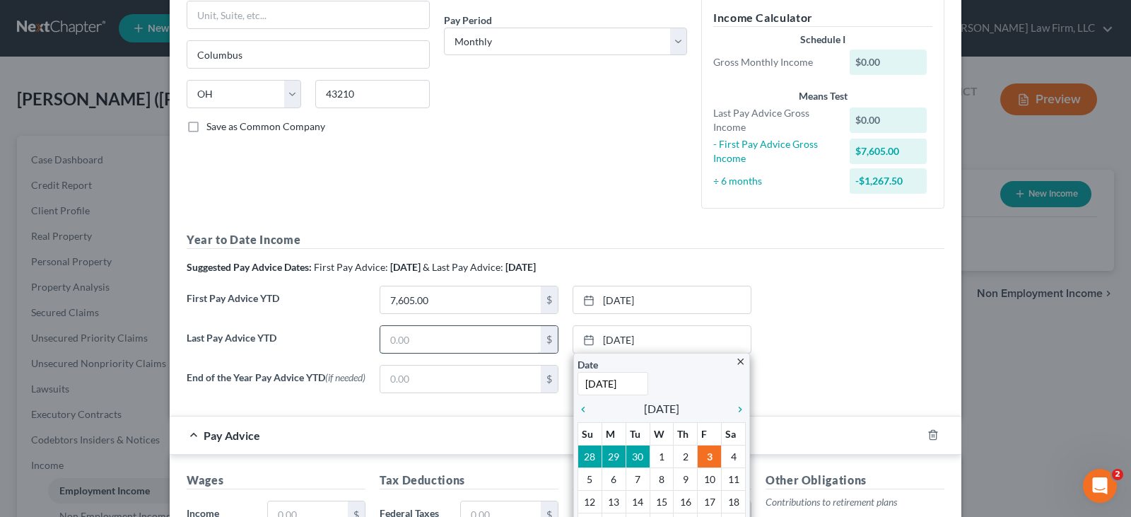
type input "9/30/2025"
click at [523, 342] on input "text" at bounding box center [460, 339] width 161 height 27
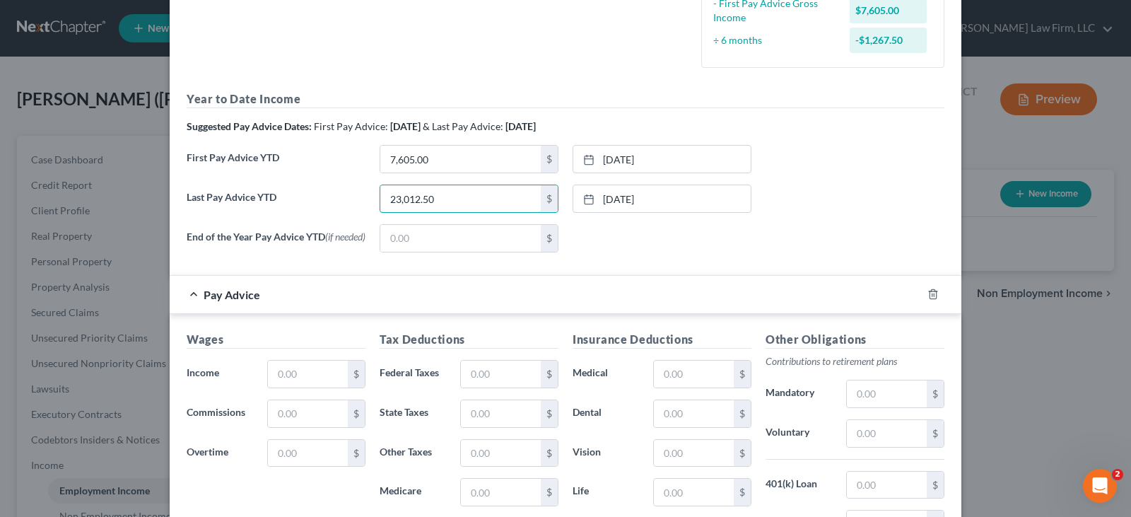
scroll to position [354, 0]
type input "23,012.50"
click at [310, 373] on input "text" at bounding box center [308, 373] width 80 height 27
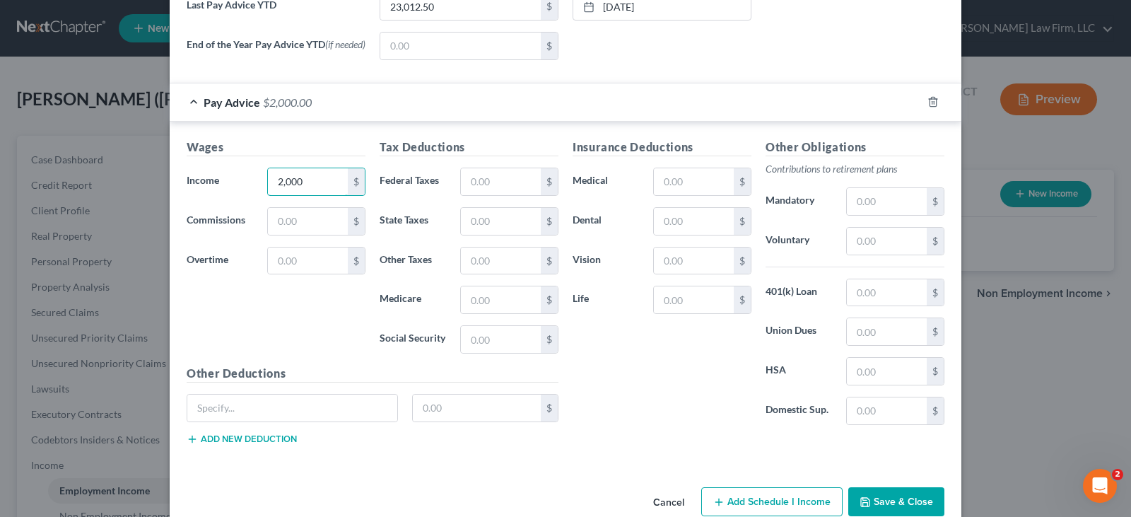
scroll to position [566, 0]
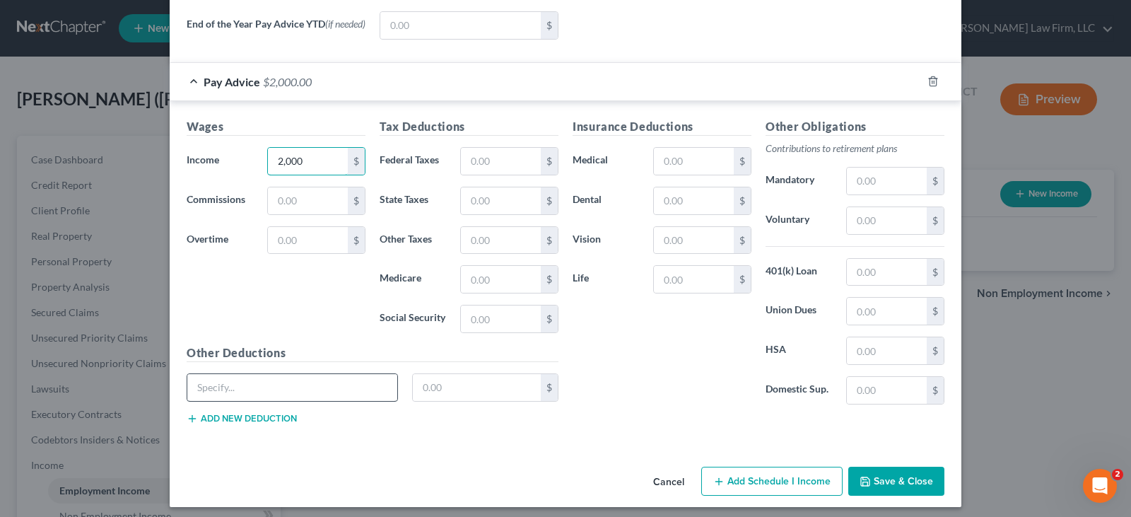
type input "2,000"
click at [368, 390] on input "text" at bounding box center [292, 387] width 210 height 27
type input "Student Fees-Fellow"
click at [426, 388] on input "text" at bounding box center [477, 387] width 129 height 27
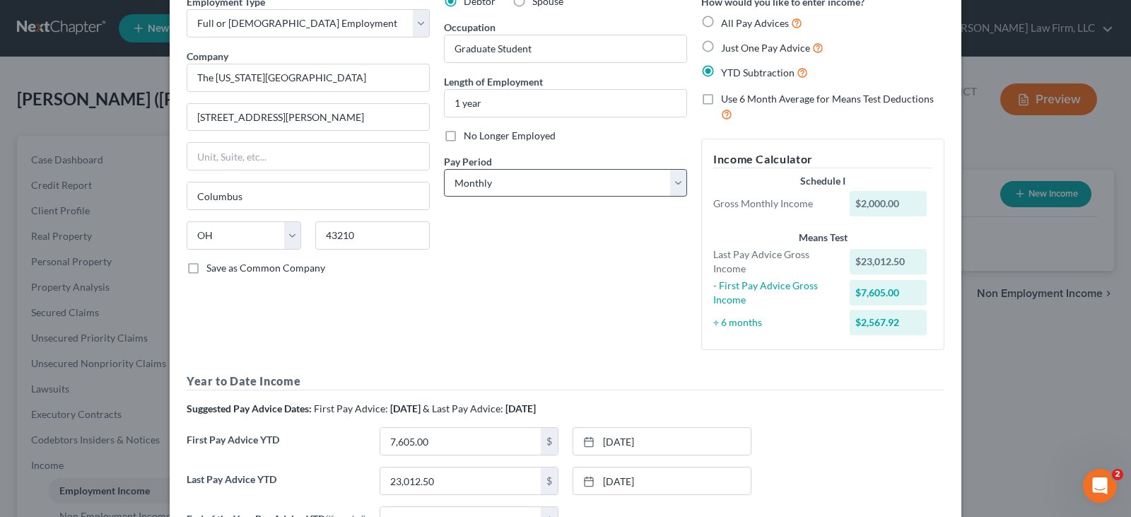
scroll to position [0, 0]
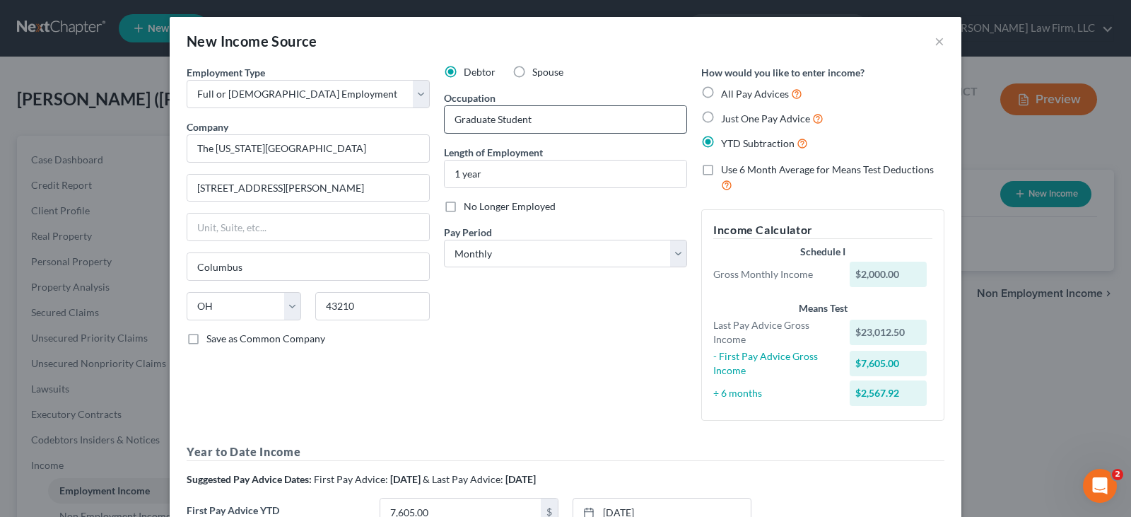
type input "106.57"
click at [553, 120] on input "Graduate Student" at bounding box center [566, 119] width 242 height 27
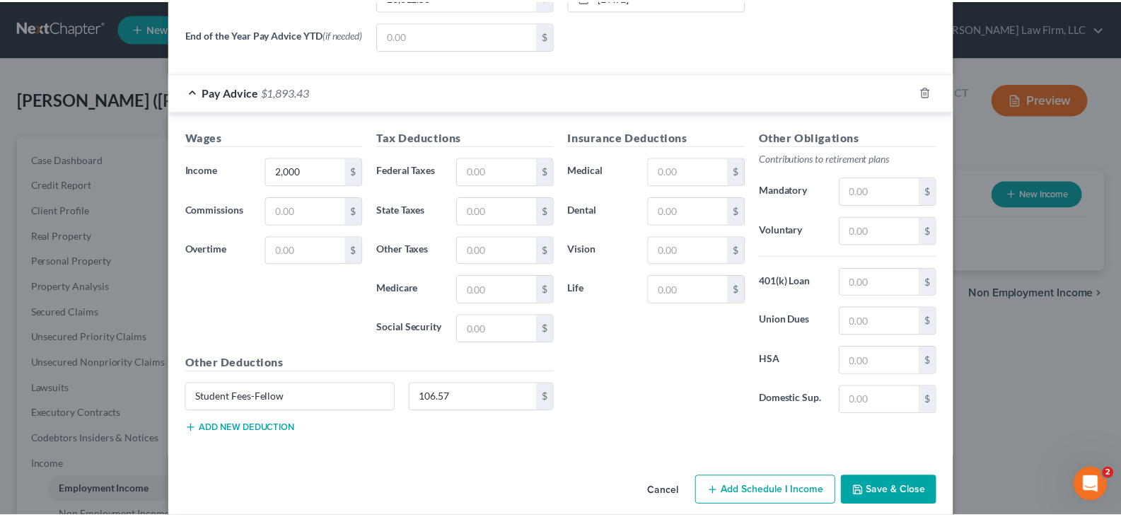
scroll to position [576, 0]
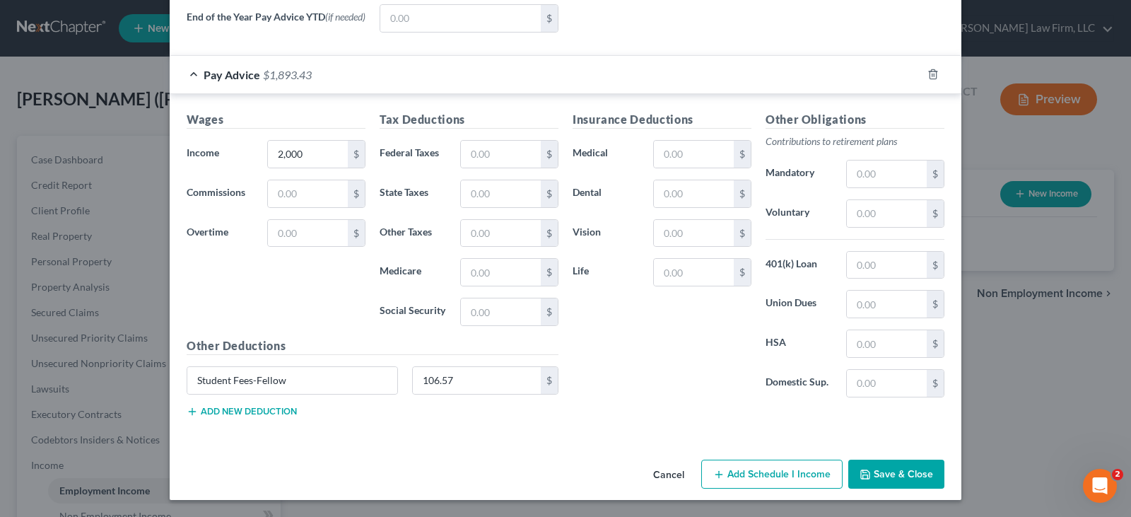
type input "Graduate Student-Fellow"
click at [880, 473] on button "Save & Close" at bounding box center [896, 475] width 96 height 30
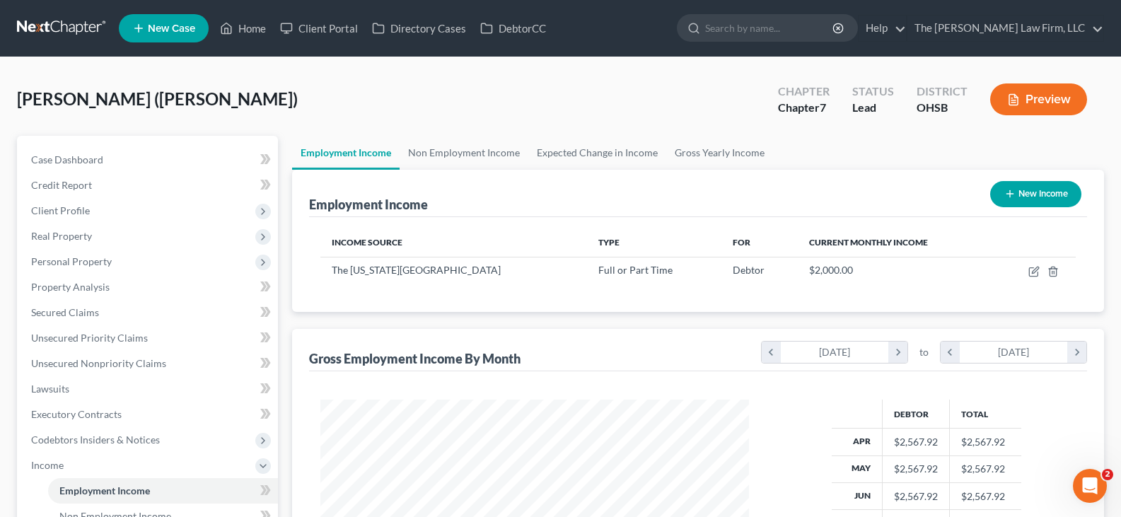
scroll to position [254, 457]
click at [697, 152] on link "Gross Yearly Income" at bounding box center [719, 153] width 107 height 34
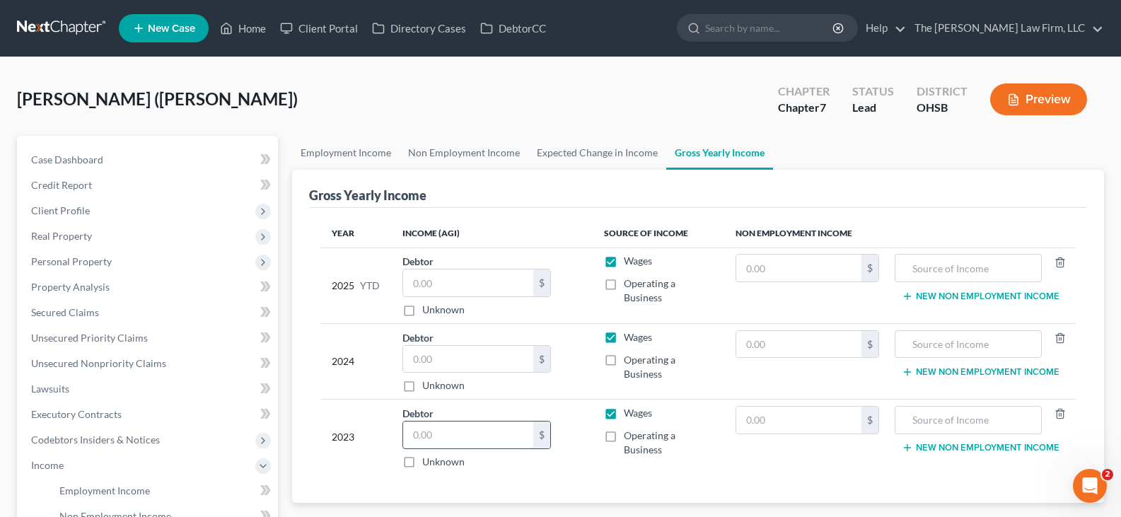
click at [455, 438] on input "text" at bounding box center [468, 434] width 130 height 27
type input "10,008"
click at [427, 354] on input "text" at bounding box center [468, 359] width 130 height 27
click at [74, 162] on span "Case Dashboard" at bounding box center [67, 159] width 72 height 12
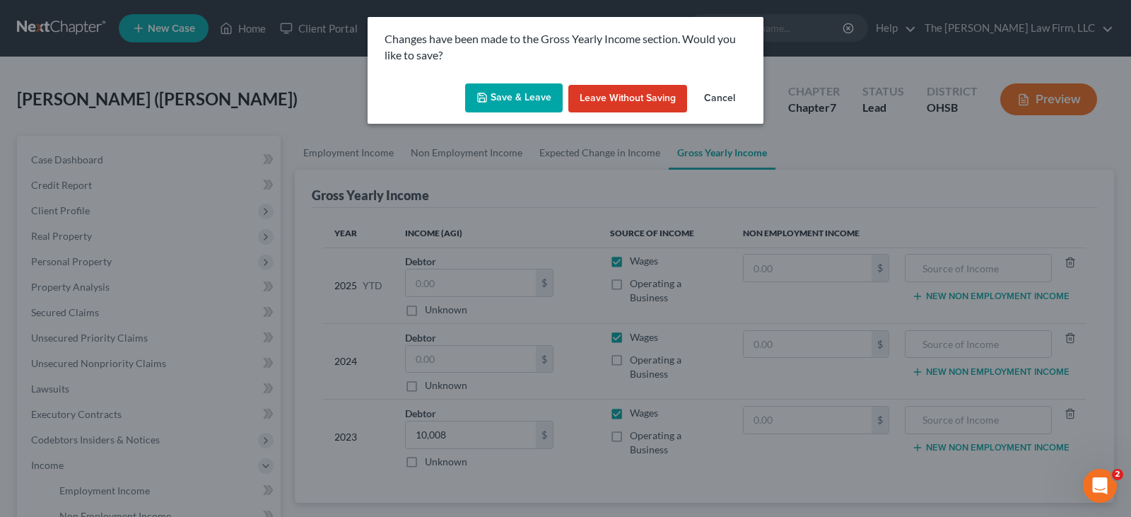
click at [500, 98] on button "Save & Leave" at bounding box center [514, 98] width 98 height 30
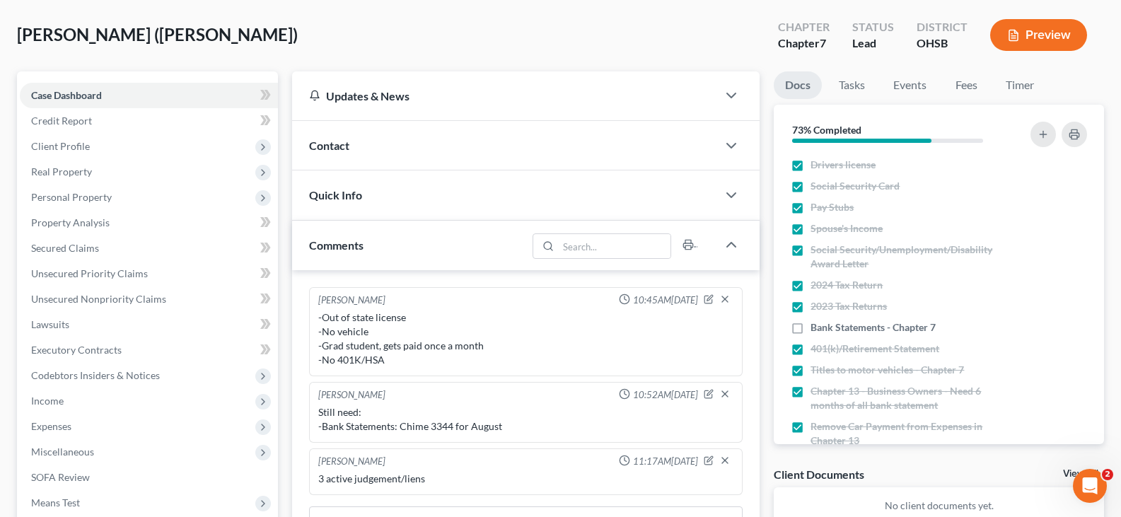
scroll to position [71, 0]
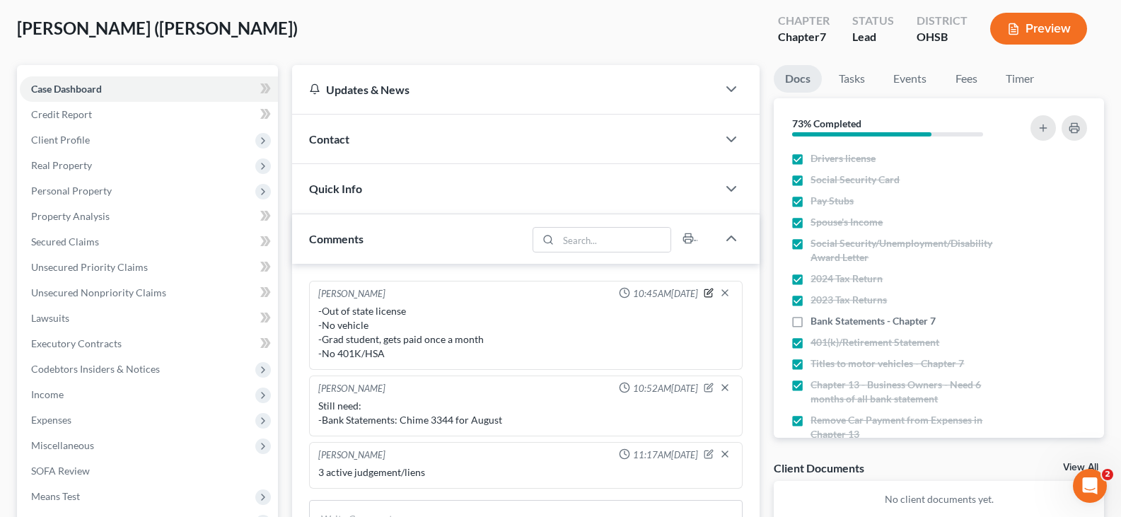
click at [707, 294] on icon "button" at bounding box center [710, 291] width 6 height 6
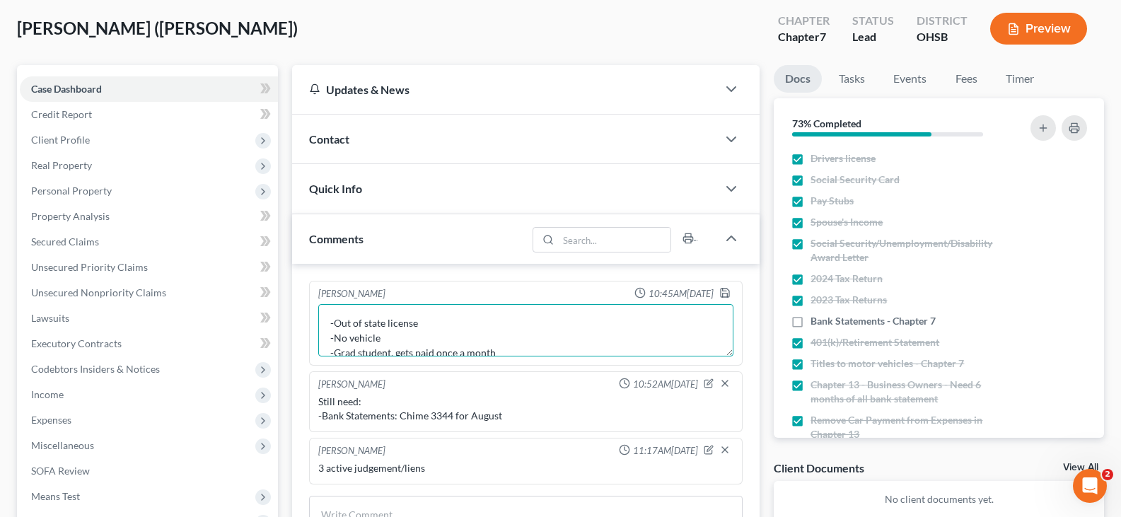
scroll to position [28, 0]
click at [455, 346] on textarea "-Out of state license -No vehicle -Grad student, gets paid once a month -No 401…" at bounding box center [525, 330] width 415 height 52
type textarea "-Out of state license -No vehicle -Grad student, gets paid once a month -No 401…"
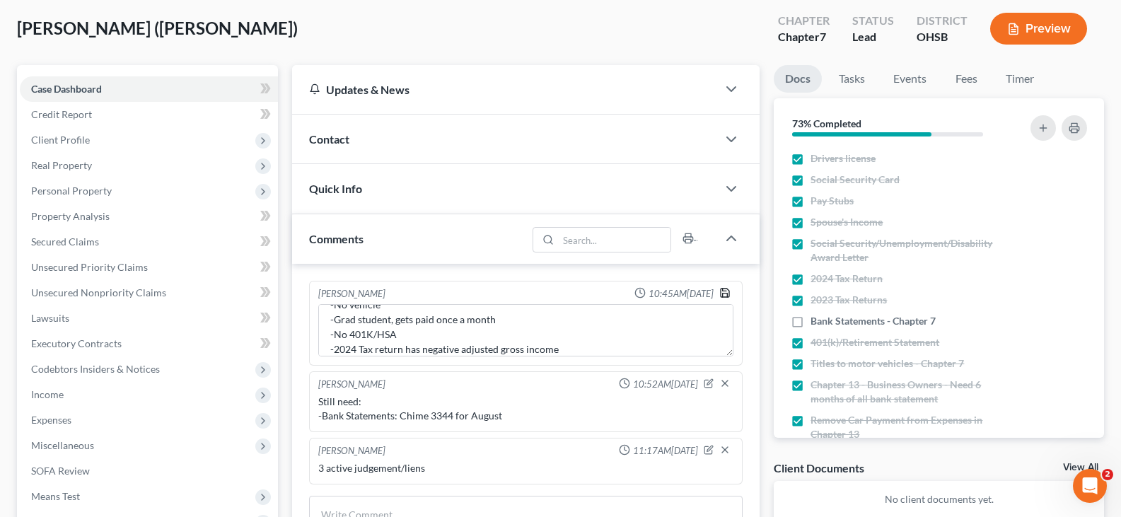
click at [725, 293] on polyline "button" at bounding box center [725, 295] width 5 height 4
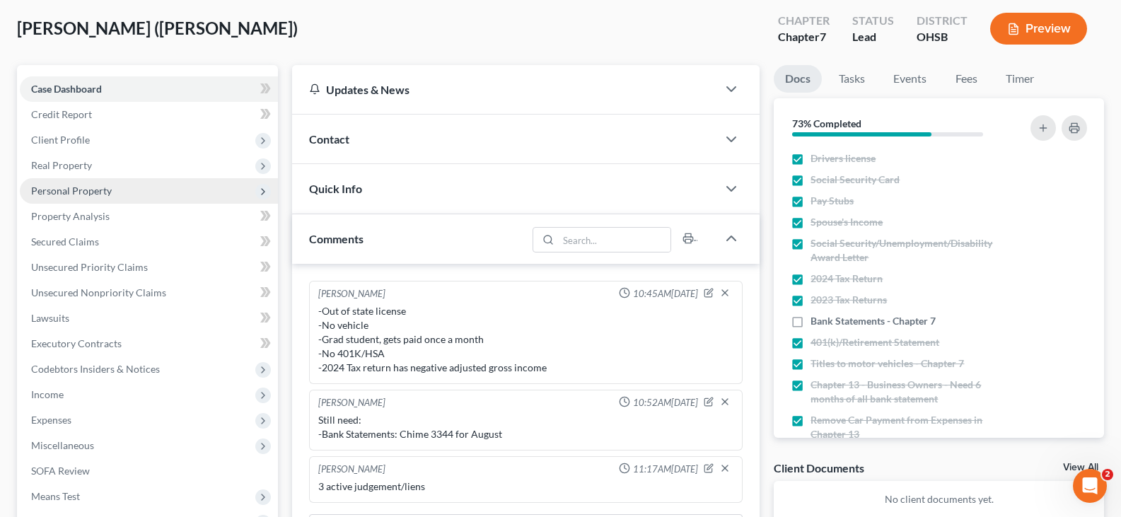
click at [63, 190] on span "Personal Property" at bounding box center [71, 191] width 81 height 12
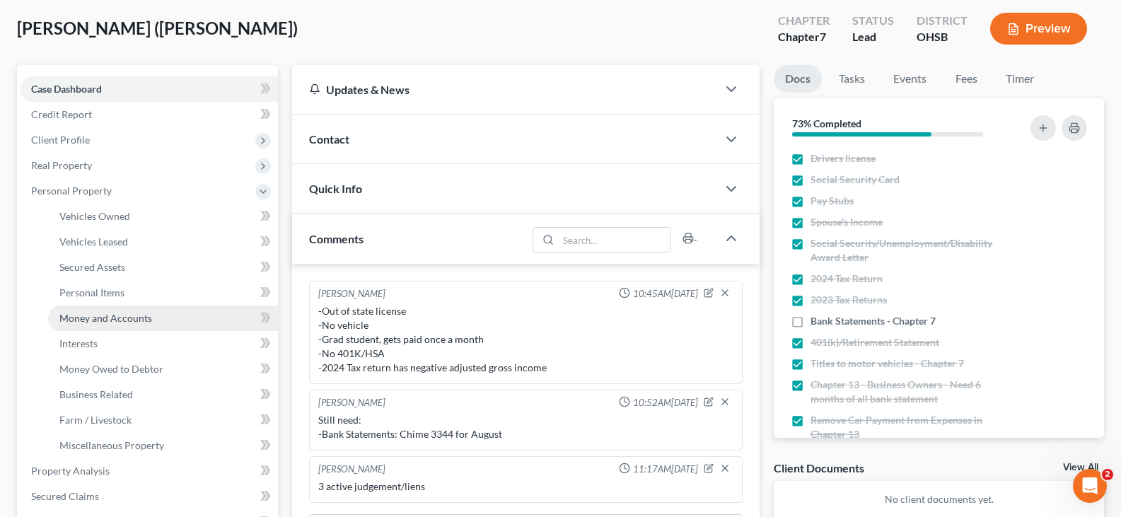
click at [83, 320] on span "Money and Accounts" at bounding box center [105, 318] width 93 height 12
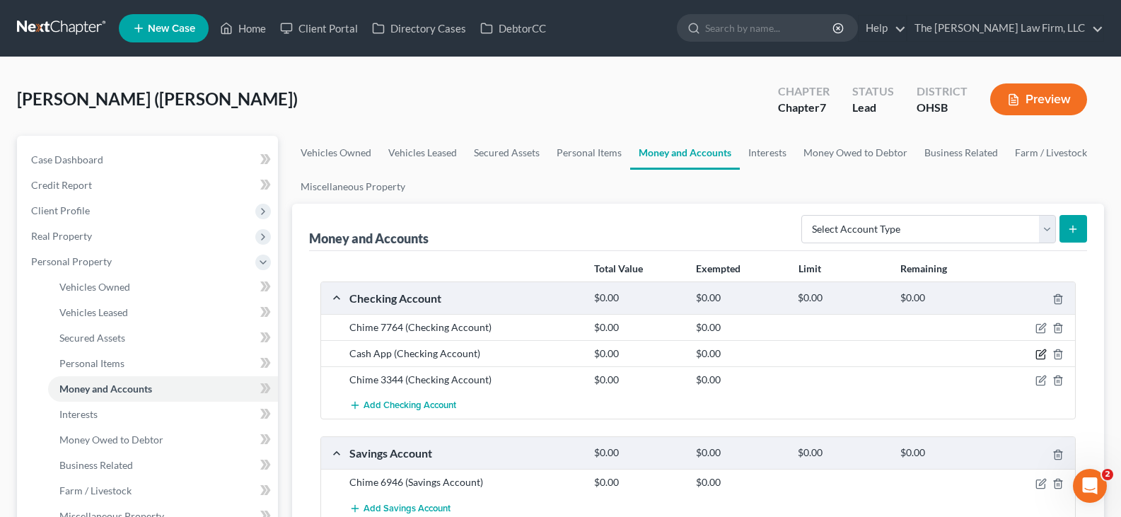
click at [1040, 357] on icon "button" at bounding box center [1040, 354] width 11 height 11
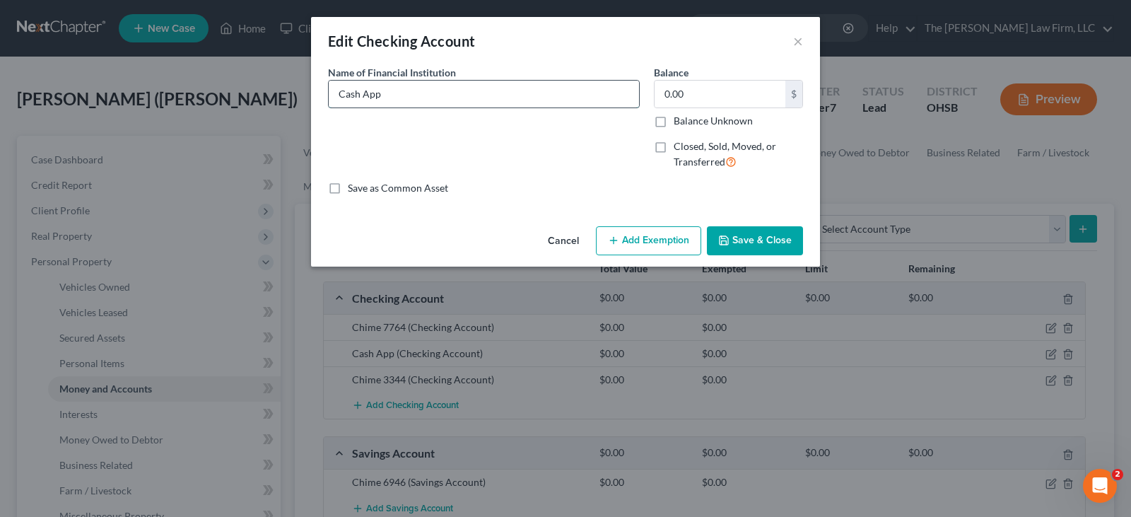
click at [444, 91] on input "Cash App" at bounding box center [484, 94] width 310 height 27
type input "Cash App 3053"
click at [735, 240] on button "Save & Close" at bounding box center [755, 241] width 96 height 30
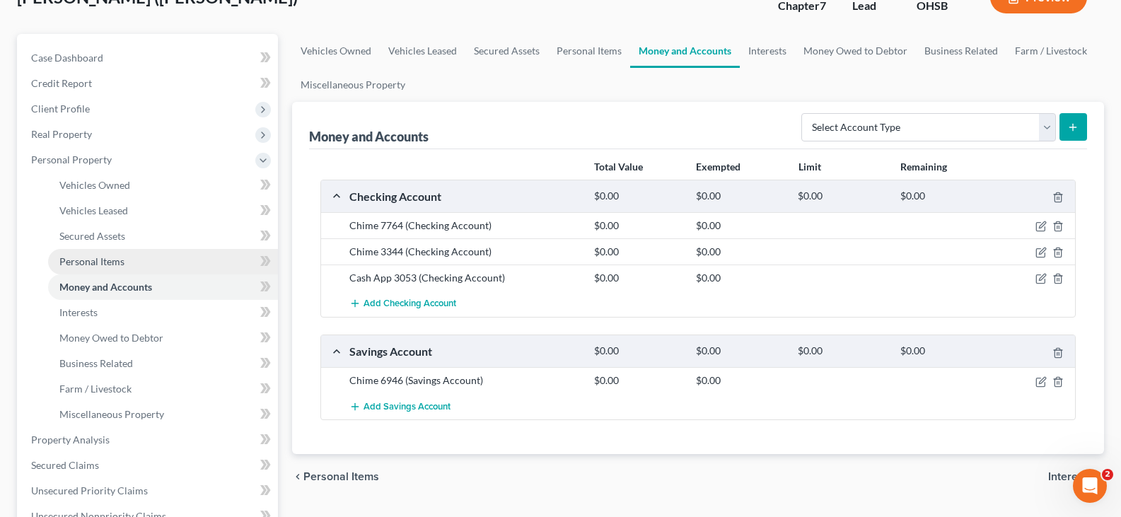
scroll to position [141, 0]
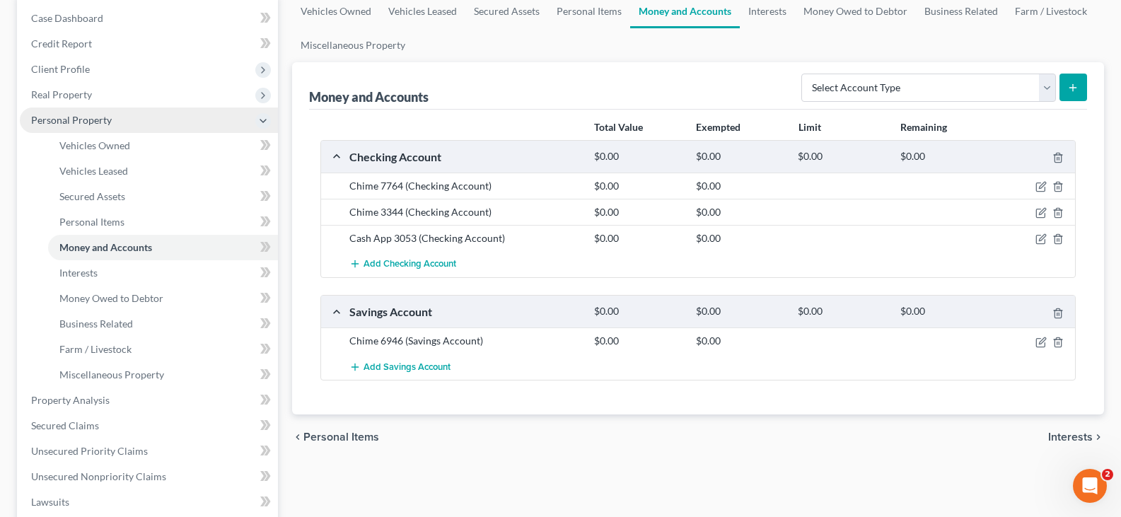
click at [136, 117] on span "Personal Property" at bounding box center [149, 119] width 258 height 25
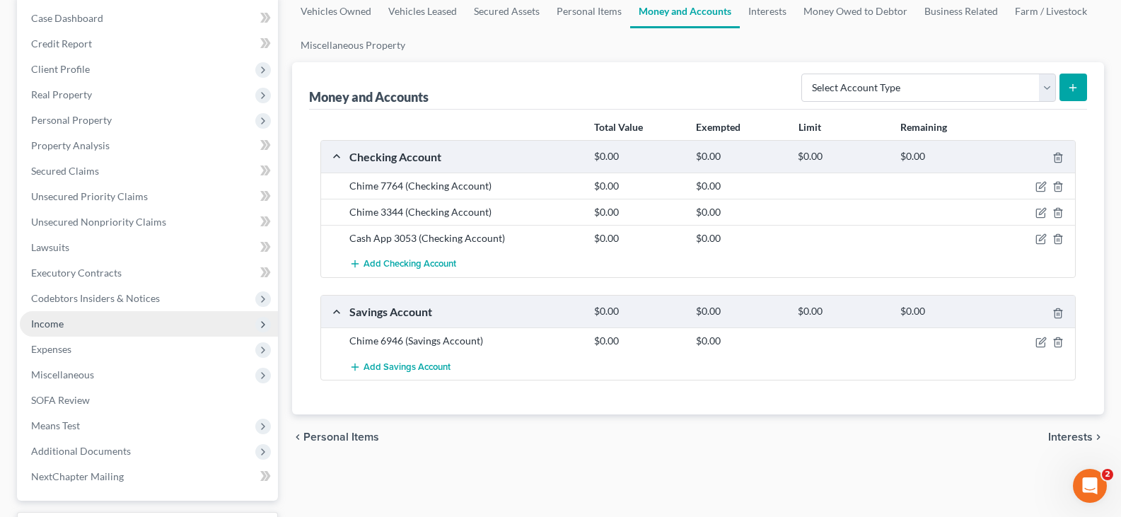
click at [95, 323] on span "Income" at bounding box center [149, 323] width 258 height 25
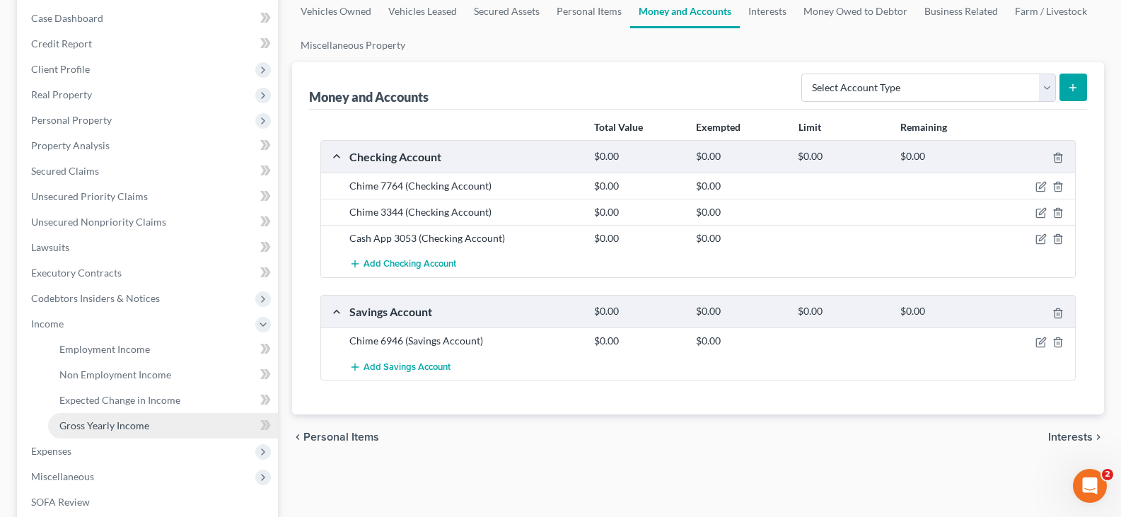
click at [117, 428] on span "Gross Yearly Income" at bounding box center [104, 425] width 90 height 12
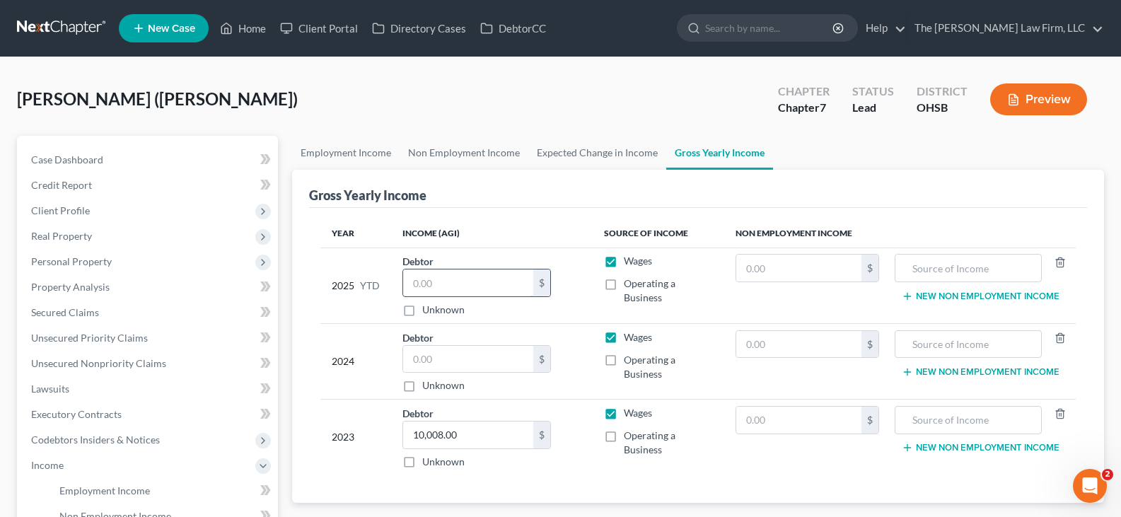
click at [431, 282] on input "text" at bounding box center [468, 282] width 130 height 27
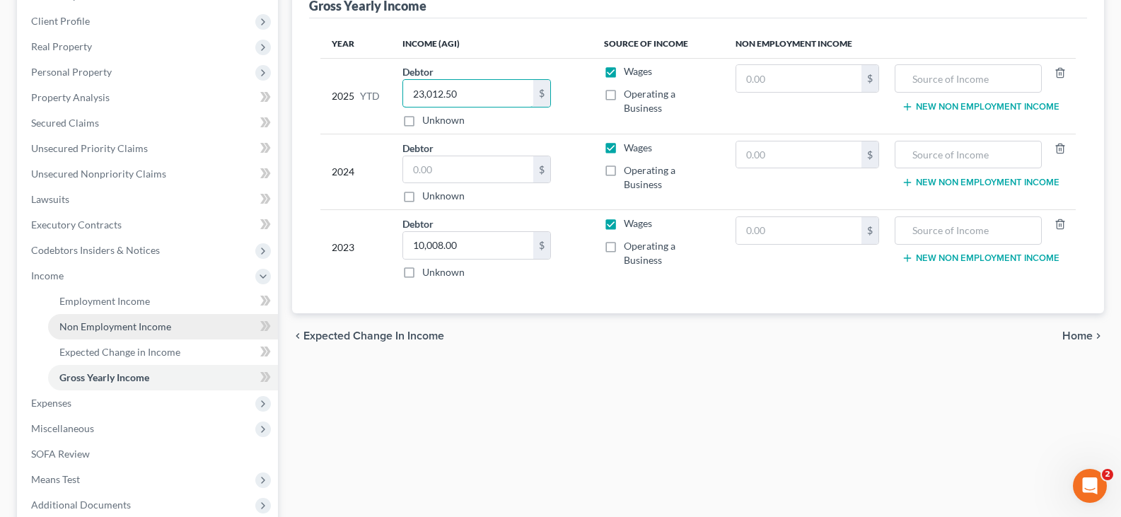
scroll to position [212, 0]
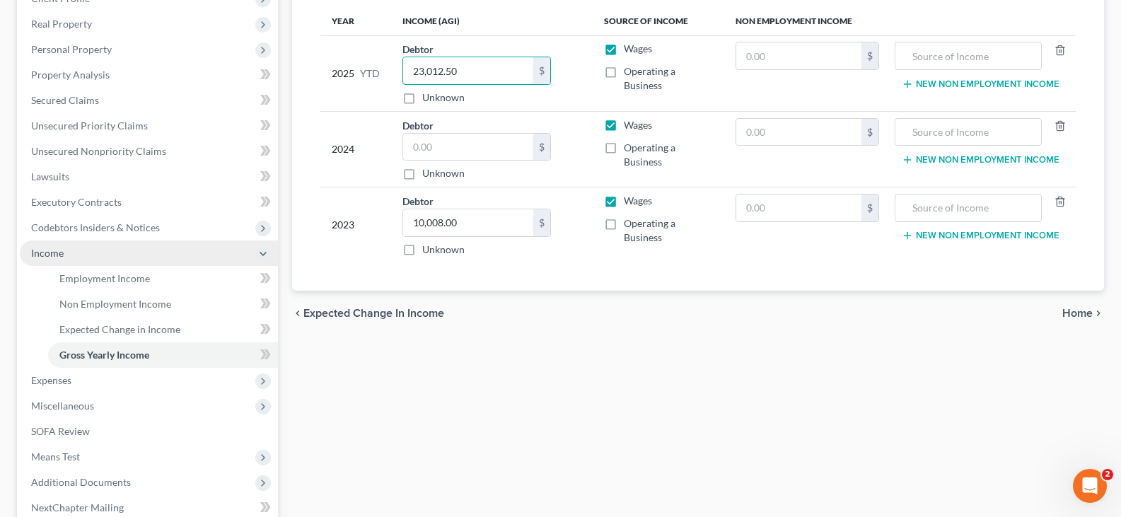
type input "23,012.50"
click at [108, 249] on span "Income" at bounding box center [149, 252] width 258 height 25
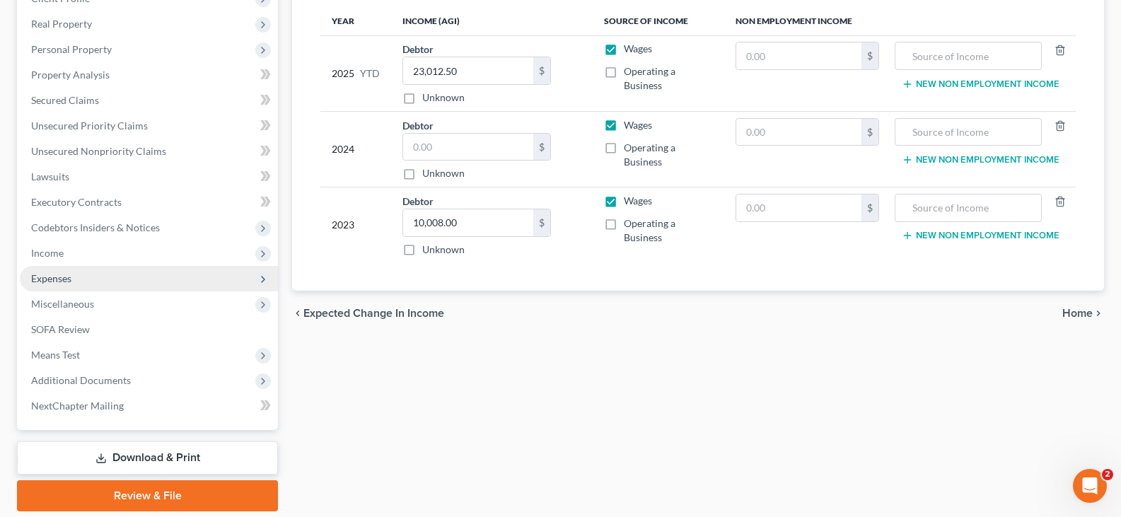
click at [94, 278] on span "Expenses" at bounding box center [149, 278] width 258 height 25
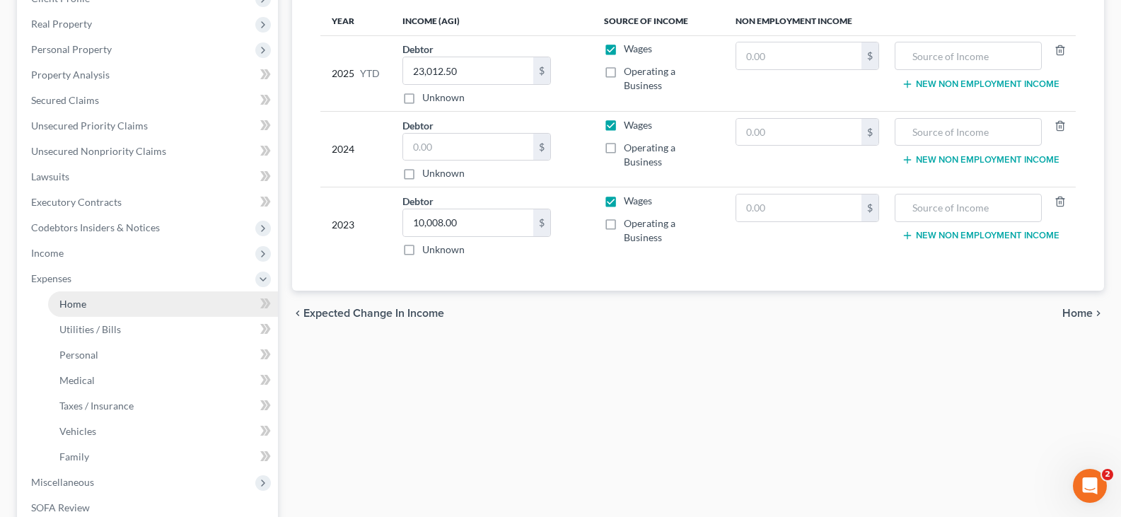
click at [87, 304] on link "Home" at bounding box center [163, 303] width 230 height 25
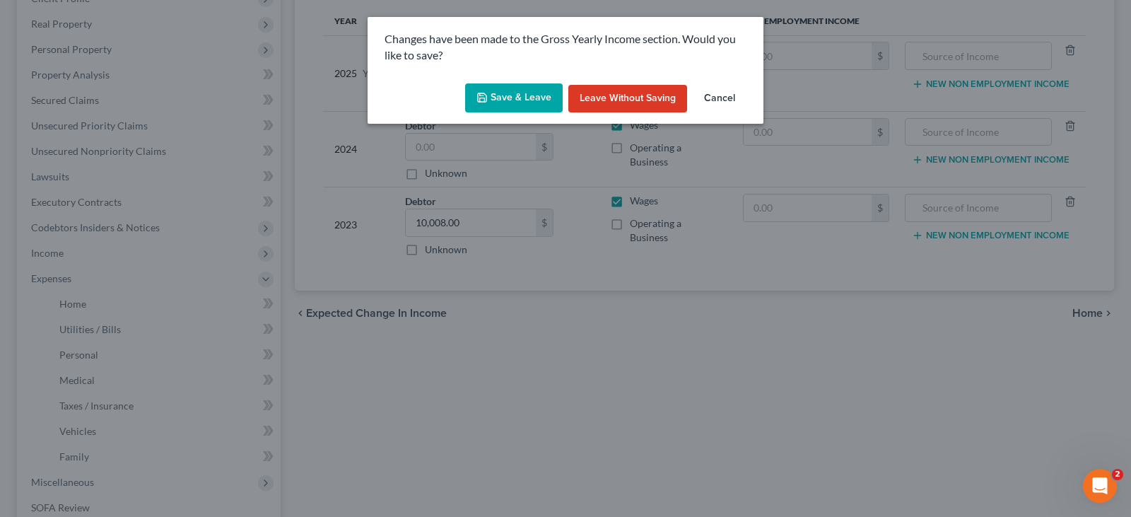
click at [515, 95] on button "Save & Leave" at bounding box center [514, 98] width 98 height 30
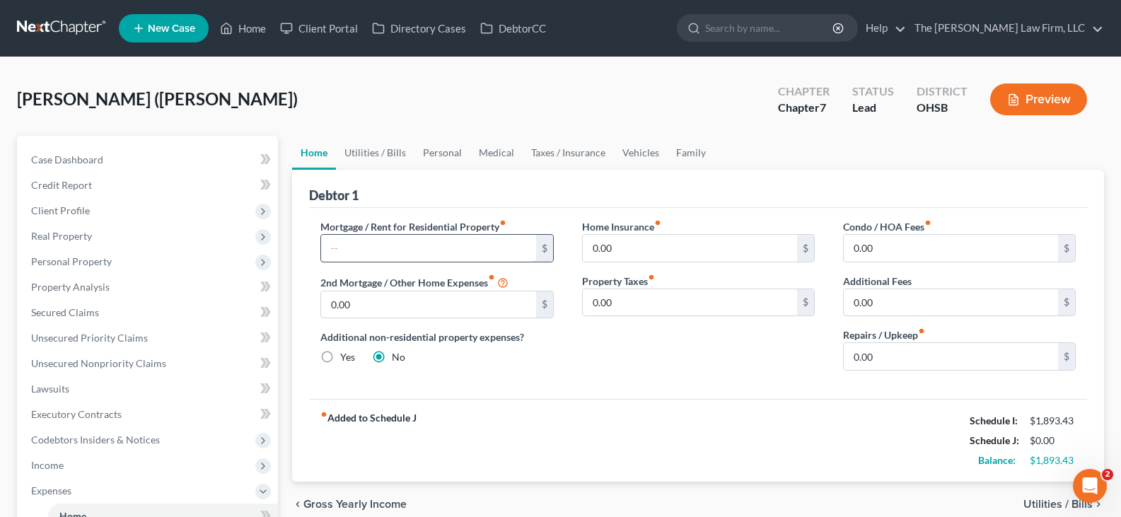
click at [425, 247] on input "text" at bounding box center [428, 248] width 214 height 27
type input "1,032"
click at [615, 250] on input "0.00" at bounding box center [690, 248] width 214 height 27
type input "22.22"
drag, startPoint x: 379, startPoint y: 147, endPoint x: 366, endPoint y: 164, distance: 21.6
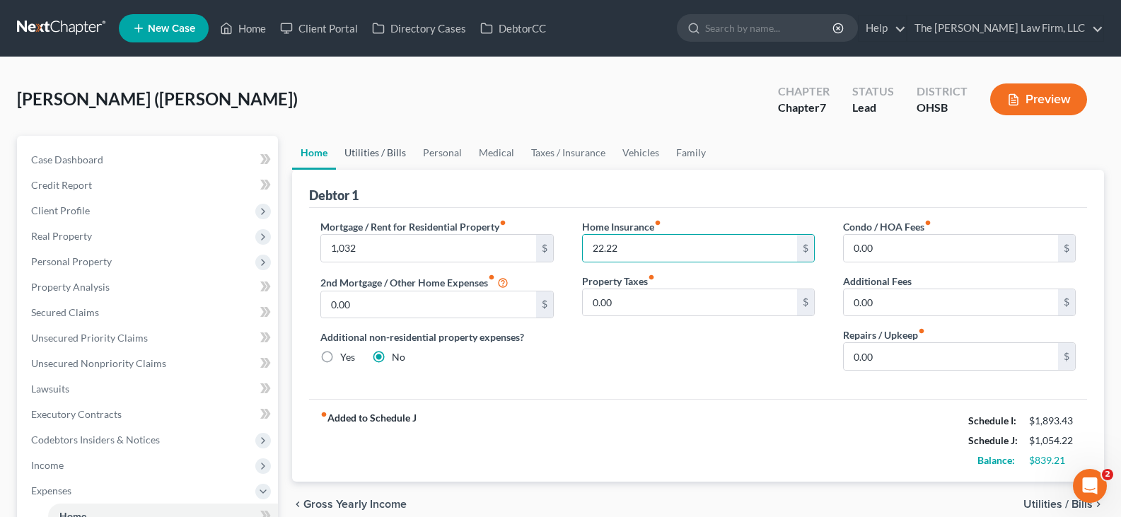
click at [379, 147] on link "Utilities / Bills" at bounding box center [375, 153] width 78 height 34
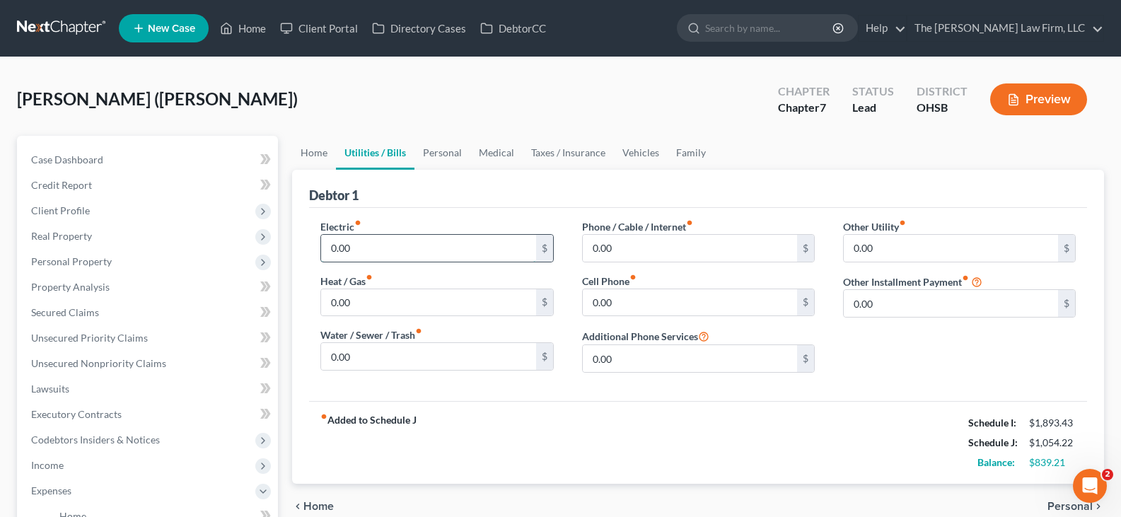
click at [363, 245] on input "0.00" at bounding box center [428, 248] width 214 height 27
type input "75"
type input "50"
click at [440, 152] on link "Personal" at bounding box center [442, 153] width 56 height 34
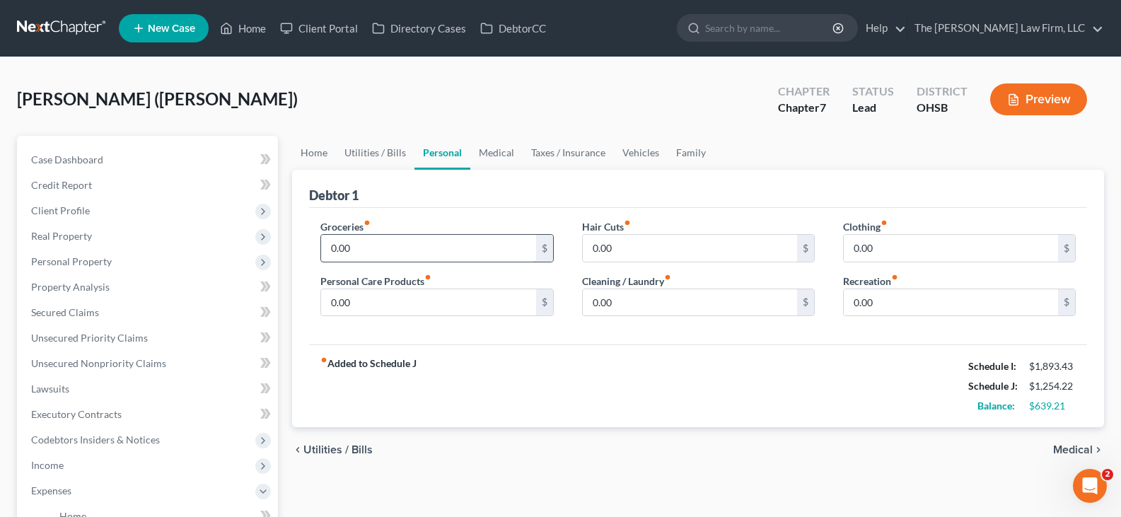
click at [361, 249] on input "0.00" at bounding box center [428, 248] width 214 height 27
type input "350"
type input "100"
type input "40"
type input "200"
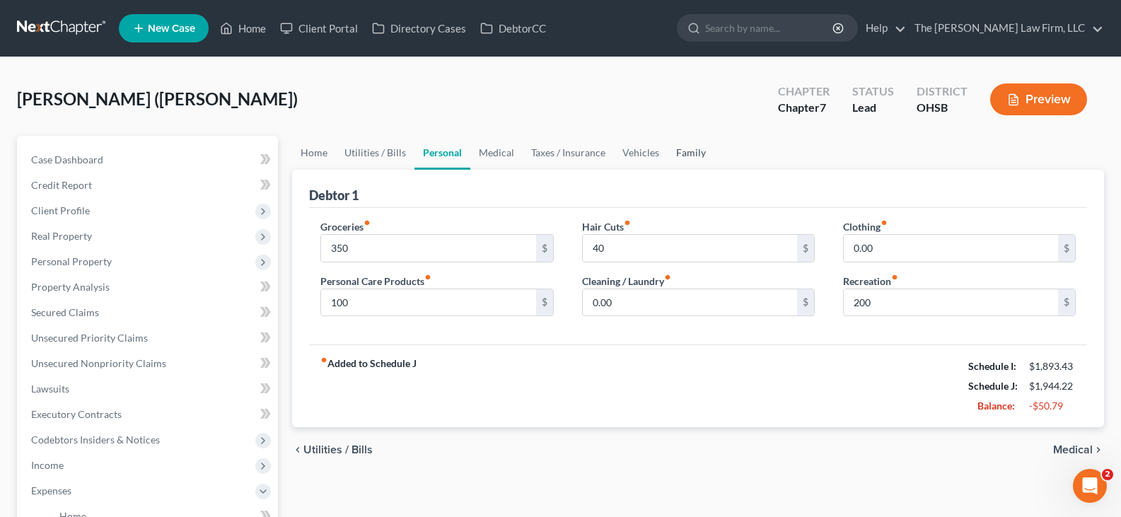
click at [687, 153] on link "Family" at bounding box center [690, 153] width 47 height 34
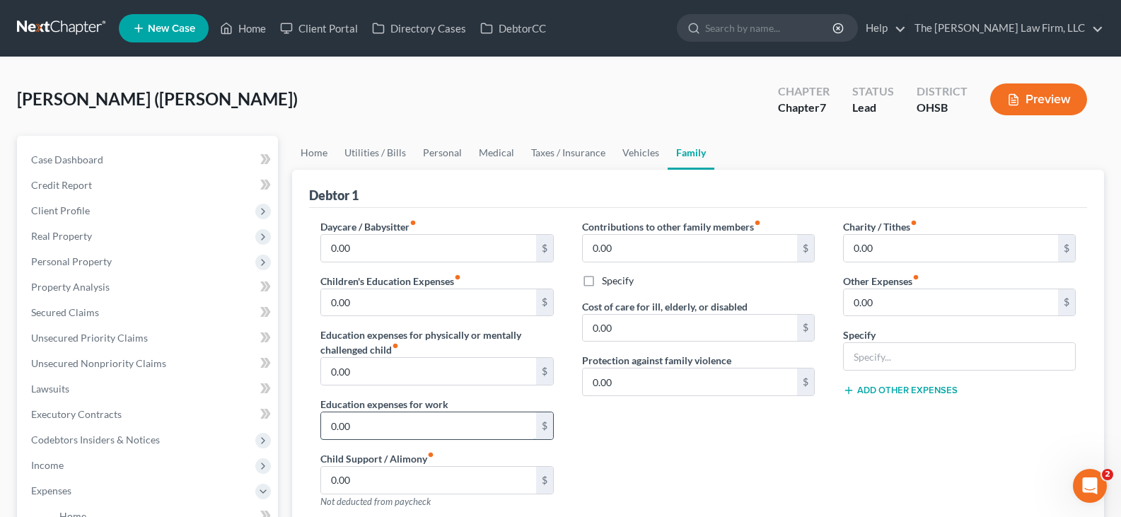
click at [406, 431] on input "0.00" at bounding box center [428, 425] width 214 height 27
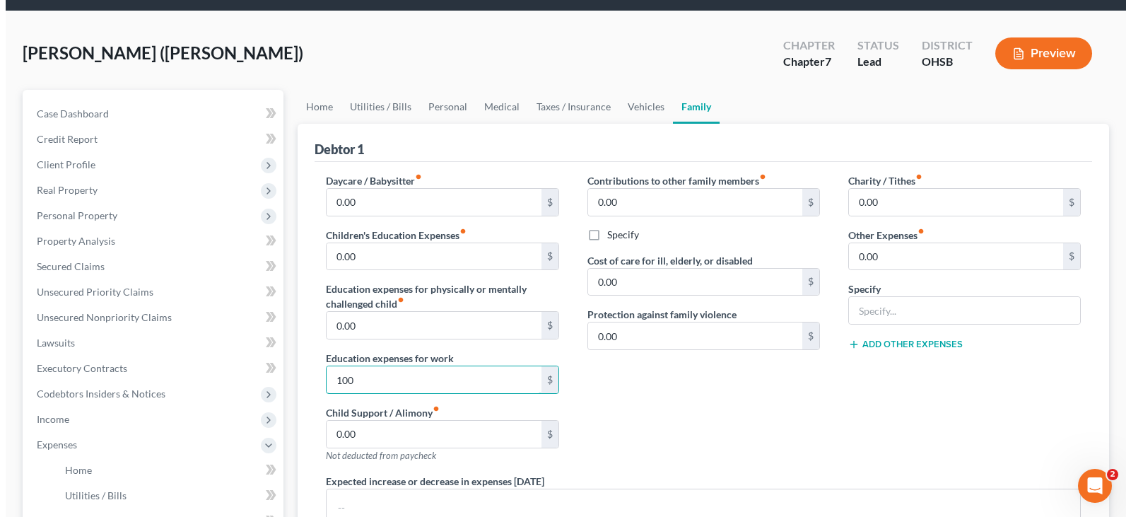
scroll to position [71, 0]
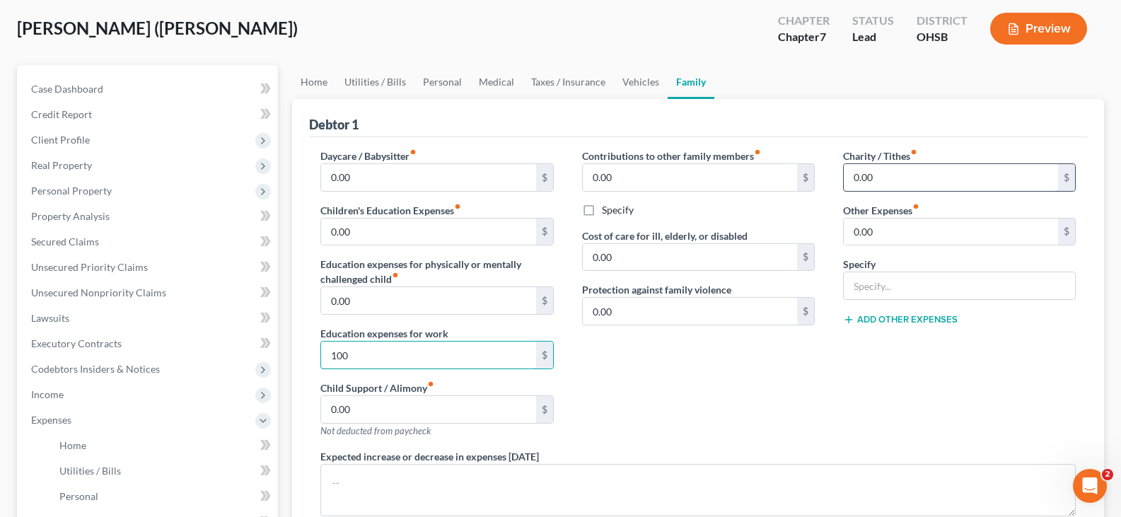
type input "100"
click at [862, 180] on input "0.00" at bounding box center [951, 177] width 214 height 27
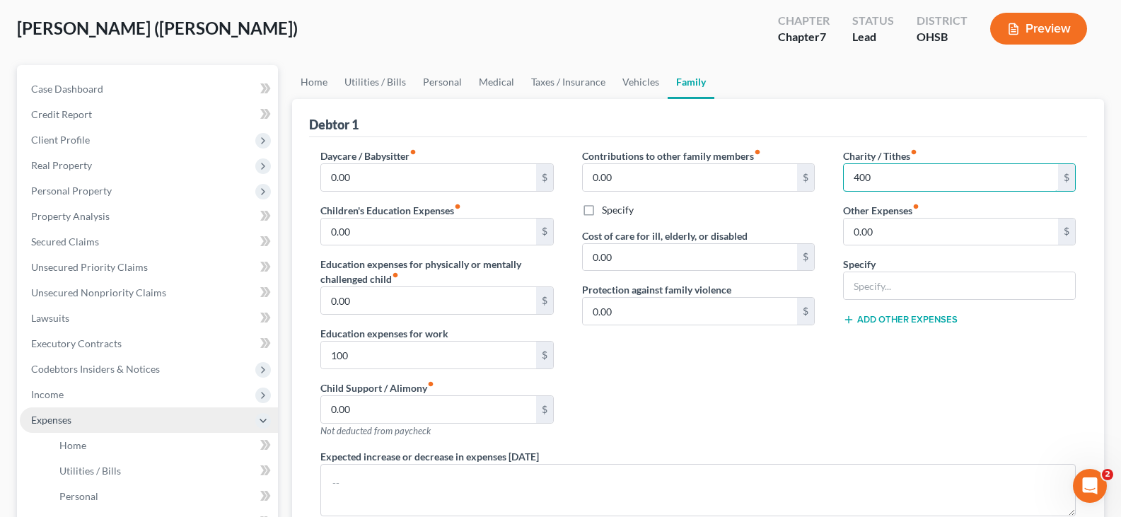
type input "400"
click at [93, 421] on span "Expenses" at bounding box center [149, 419] width 258 height 25
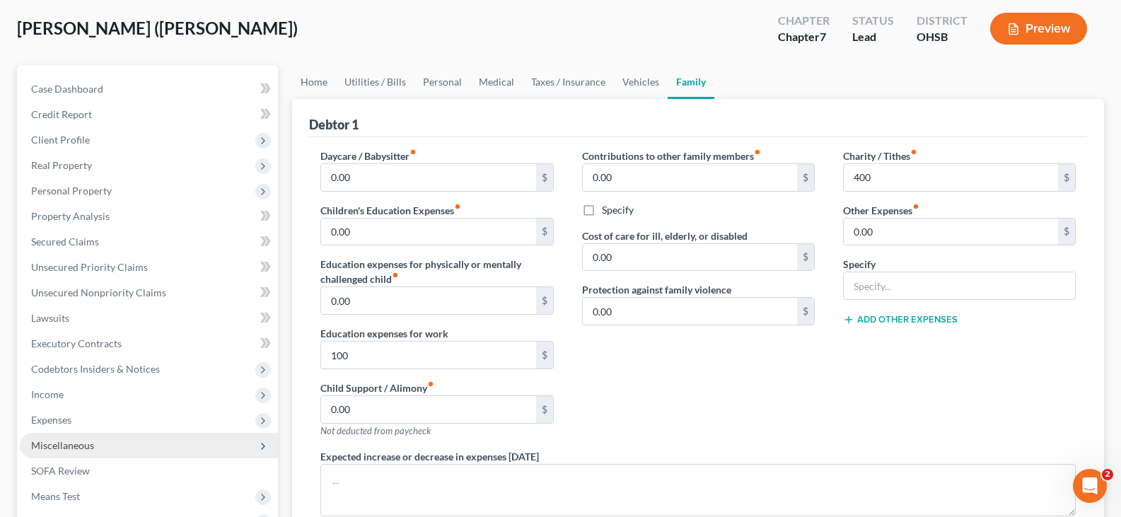
click at [97, 449] on span "Miscellaneous" at bounding box center [149, 445] width 258 height 25
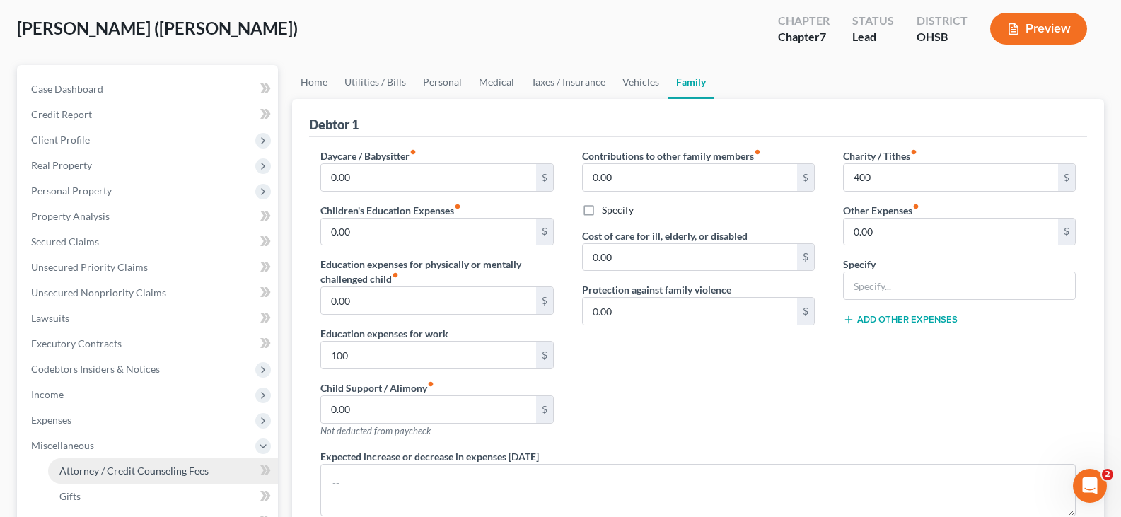
click at [103, 474] on span "Attorney / Credit Counseling Fees" at bounding box center [133, 471] width 149 height 12
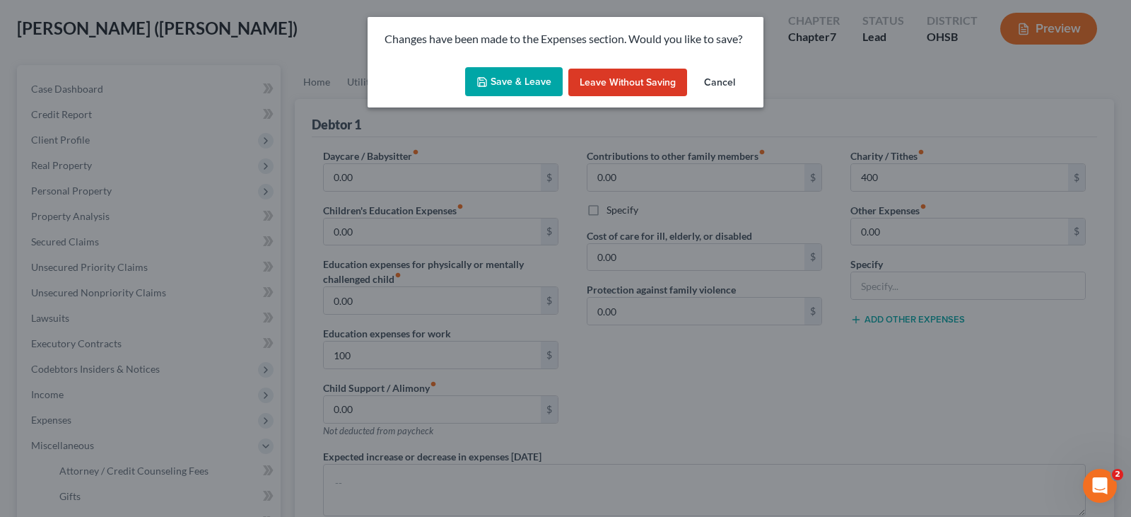
click at [513, 80] on button "Save & Leave" at bounding box center [514, 82] width 98 height 30
type input "100.00"
type input "400.00"
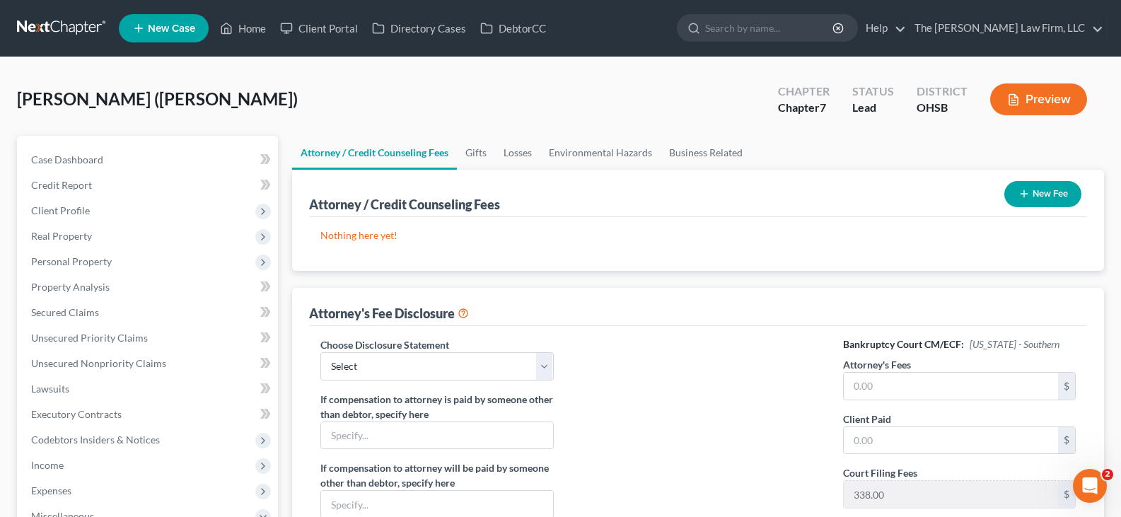
click at [1022, 194] on line "button" at bounding box center [1023, 194] width 6 height 0
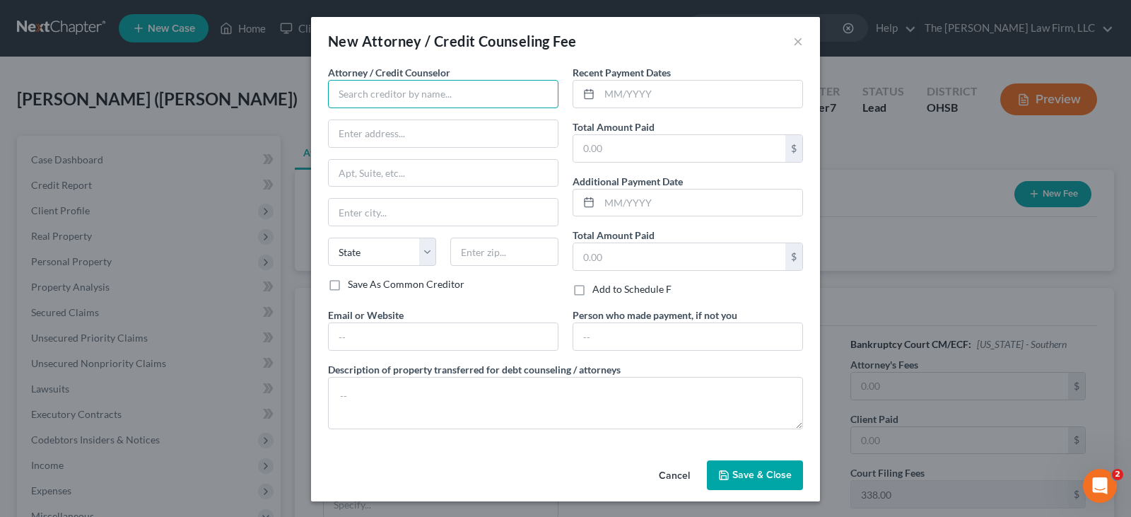
click at [387, 95] on input "text" at bounding box center [443, 94] width 230 height 28
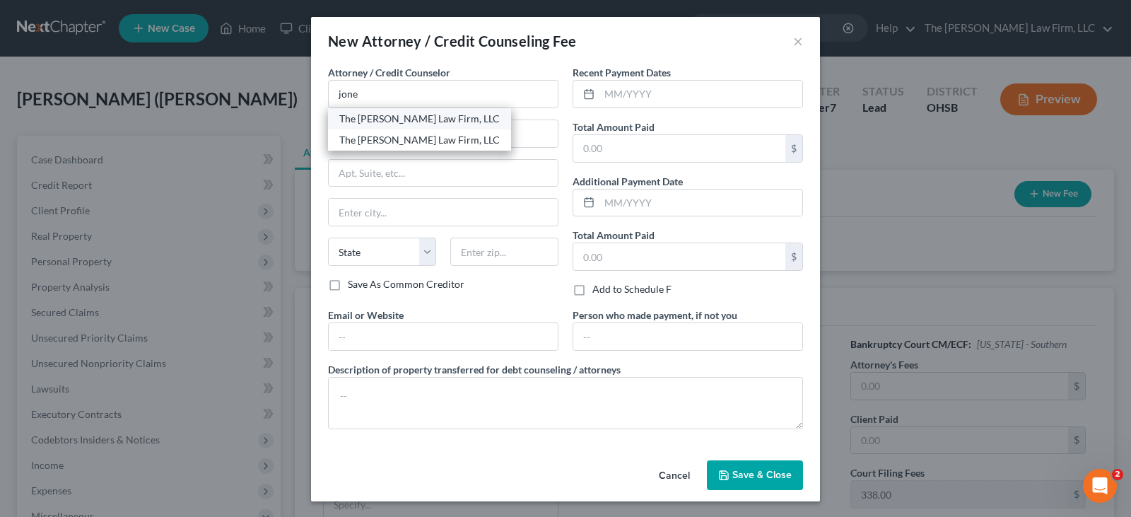
click at [399, 119] on div "The [PERSON_NAME] Law Firm, LLC" at bounding box center [419, 119] width 161 height 14
type input "The [PERSON_NAME] Law Firm, LLC"
type input "[STREET_ADDRESS]"
type input "Suite B1"
type input "Columbus"
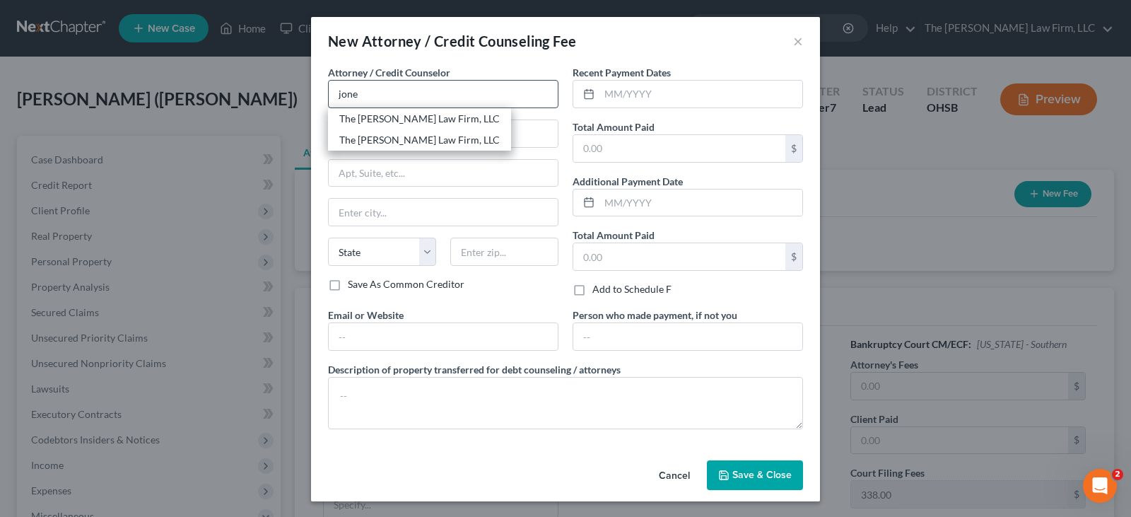
select select "36"
type input "43235"
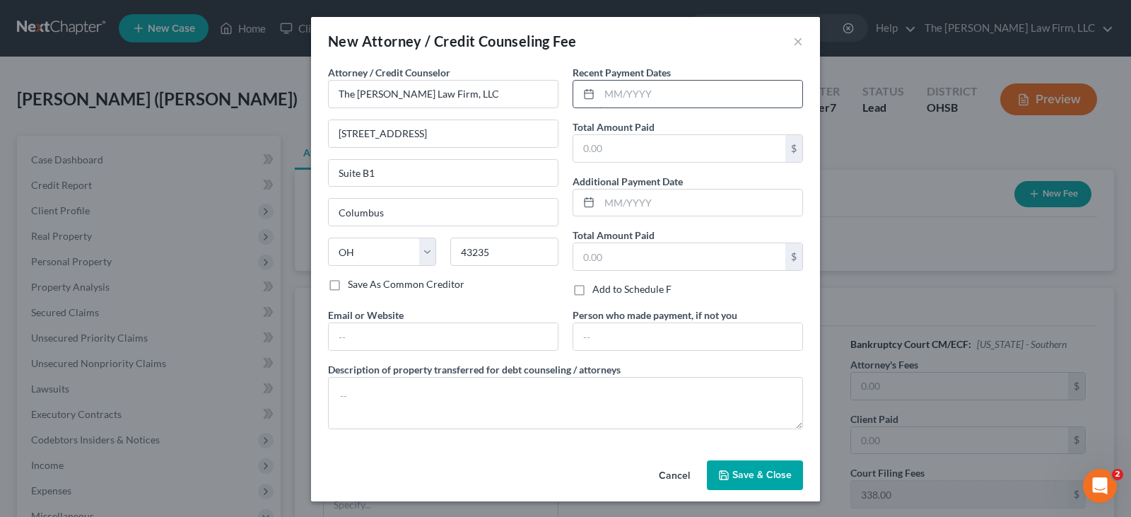
click at [602, 97] on input "text" at bounding box center [701, 94] width 203 height 27
type input "10/2025"
click at [617, 145] on input "text" at bounding box center [679, 148] width 212 height 27
type input "1,285"
drag, startPoint x: 540, startPoint y: 341, endPoint x: 532, endPoint y: 347, distance: 10.0
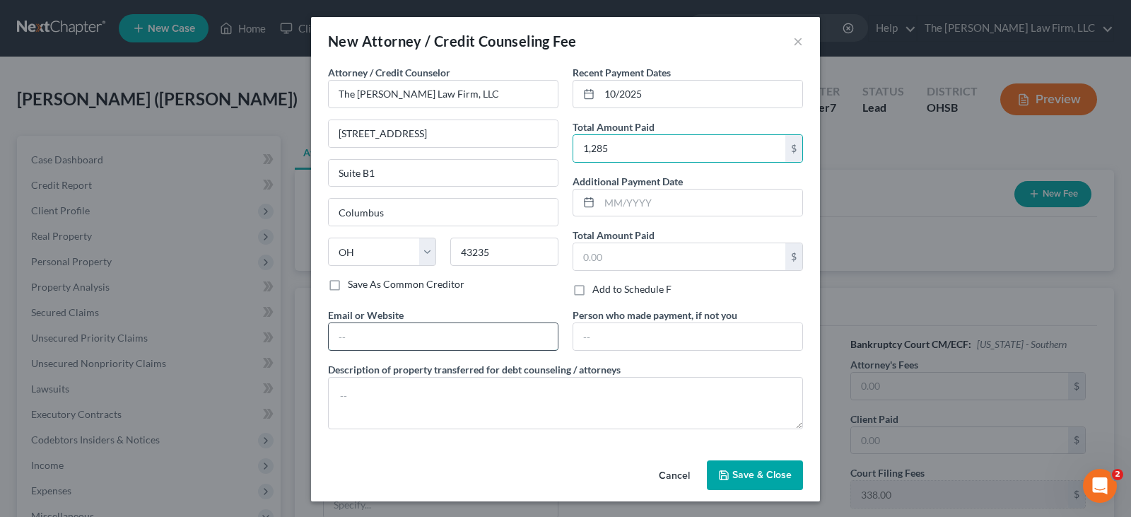
click at [540, 341] on input "text" at bounding box center [443, 336] width 229 height 27
type input "[EMAIL_ADDRESS][DOMAIN_NAME]"
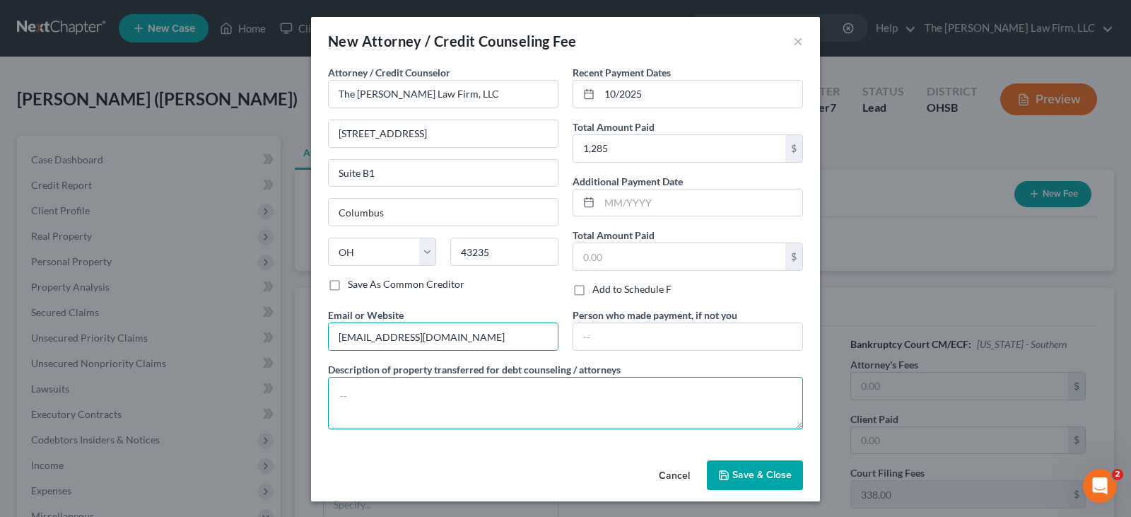
click at [520, 394] on textarea at bounding box center [565, 403] width 475 height 52
type textarea "Attorney Fee"
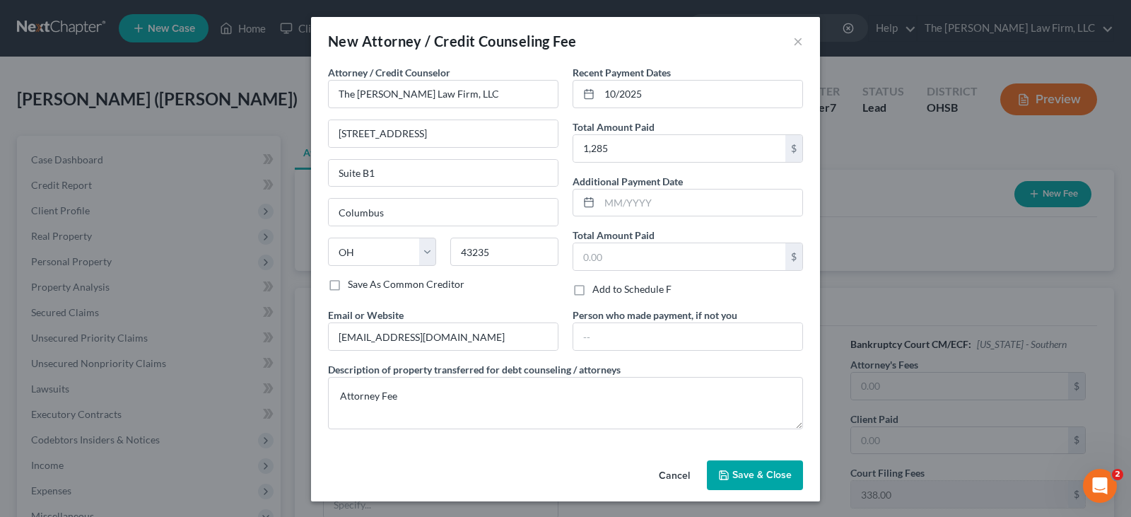
click at [738, 477] on span "Save & Close" at bounding box center [762, 475] width 59 height 12
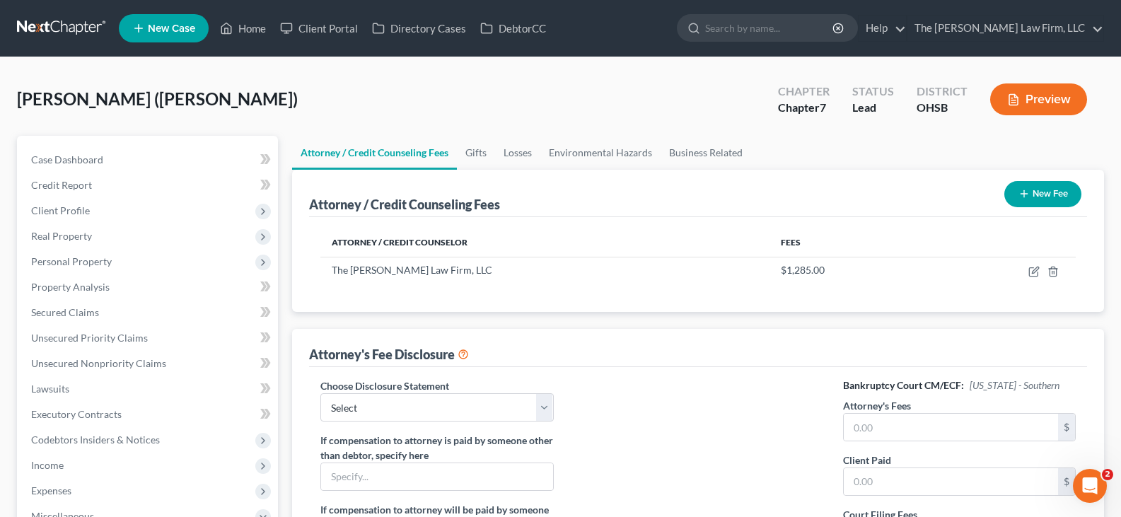
click at [1027, 198] on icon "button" at bounding box center [1023, 193] width 11 height 11
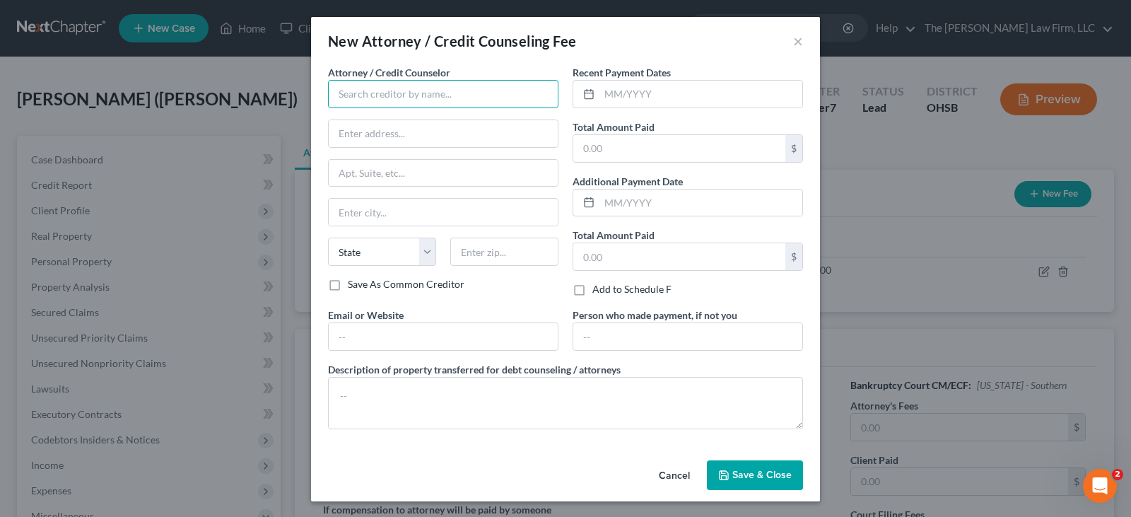
click at [375, 93] on input "text" at bounding box center [443, 94] width 230 height 28
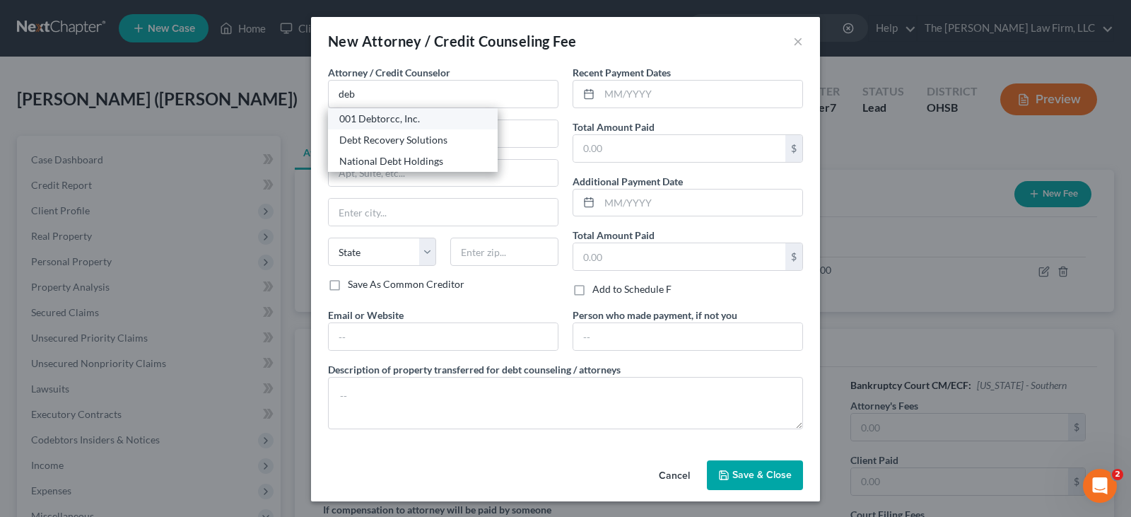
click at [375, 122] on div "001 Debtorcc, Inc." at bounding box center [412, 119] width 147 height 14
type input "001 Debtorcc, Inc."
type input "[STREET_ADDRESS]"
type input "[GEOGRAPHIC_DATA]"
select select "33"
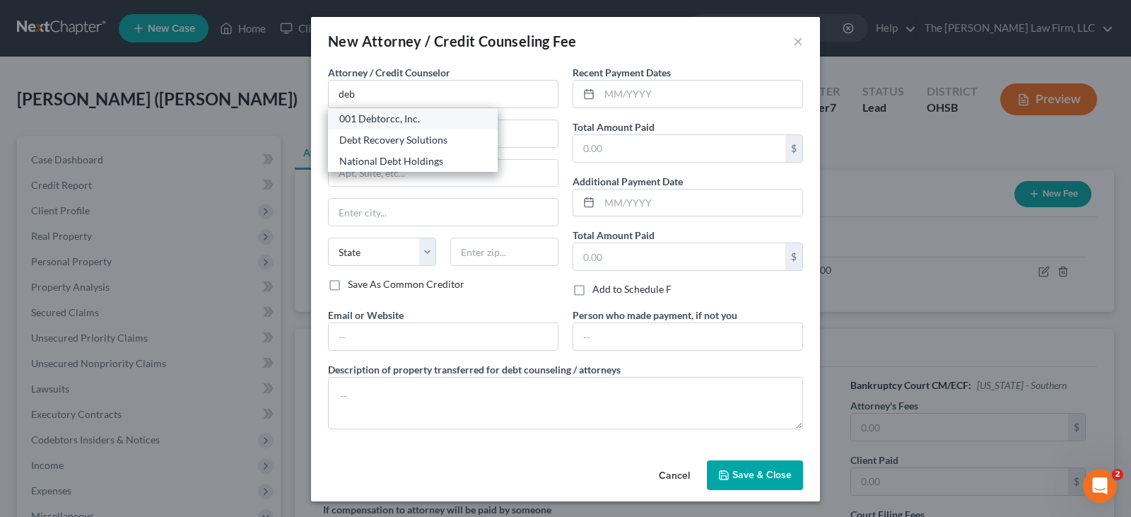
type input "07306"
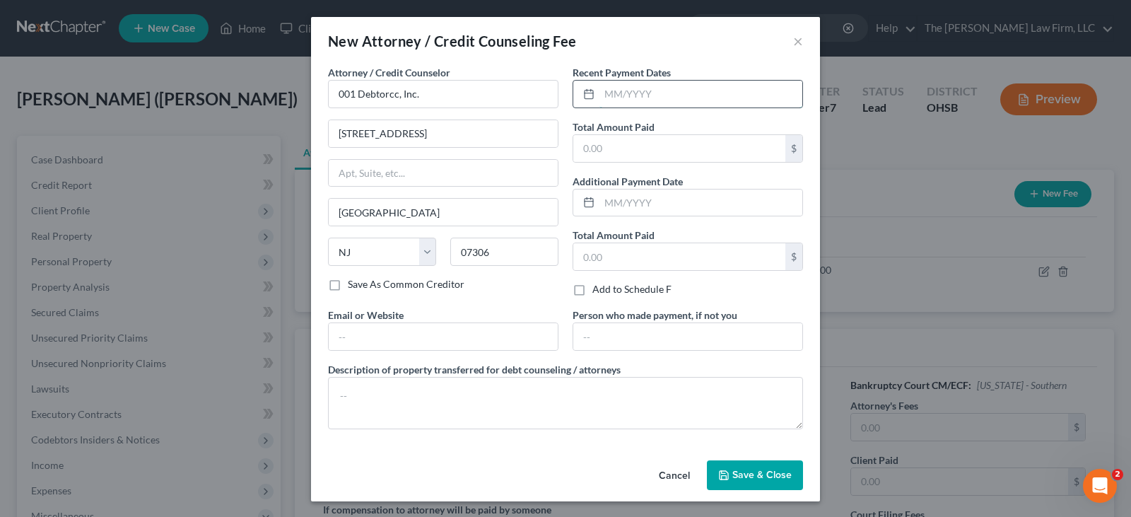
click at [602, 96] on input "text" at bounding box center [701, 94] width 203 height 27
type input "09/2025"
click at [621, 147] on input "text" at bounding box center [679, 148] width 212 height 27
type input "19.95"
click at [492, 336] on input "text" at bounding box center [443, 336] width 229 height 27
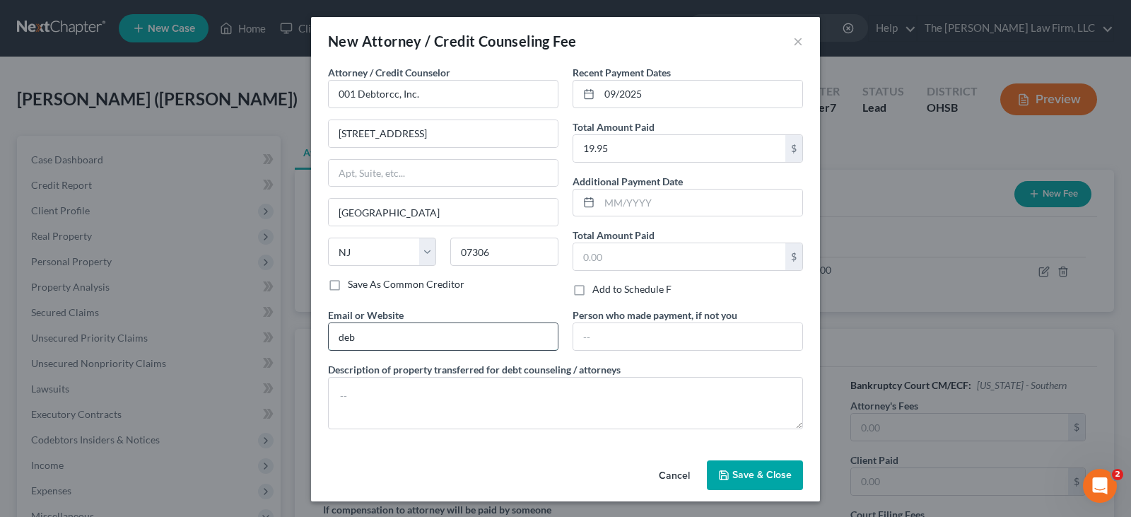
type input "[DOMAIN_NAME]"
click at [455, 409] on textarea at bounding box center [565, 403] width 475 height 52
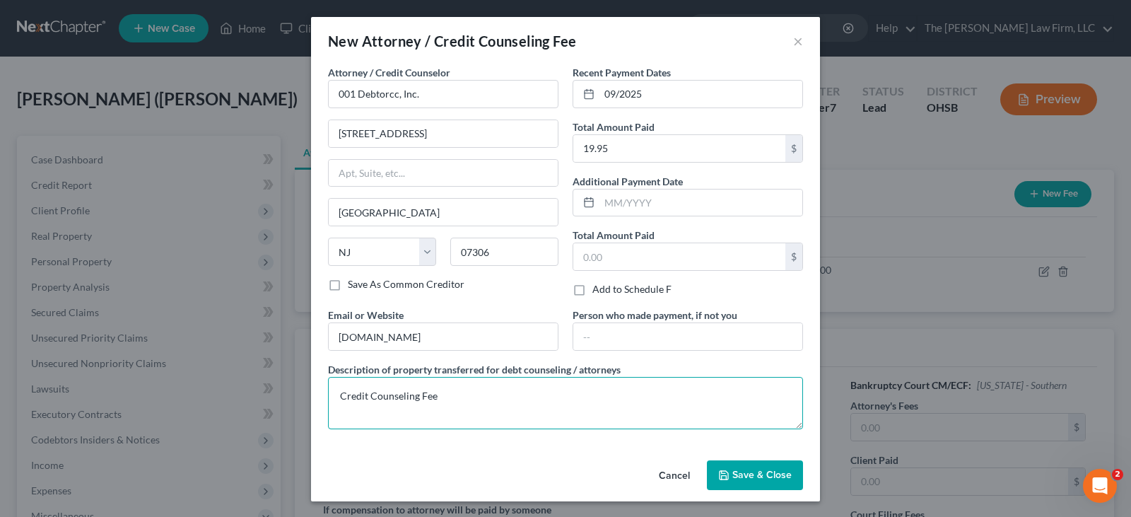
type textarea "Credit Counseling Fee"
click at [748, 475] on span "Save & Close" at bounding box center [762, 475] width 59 height 12
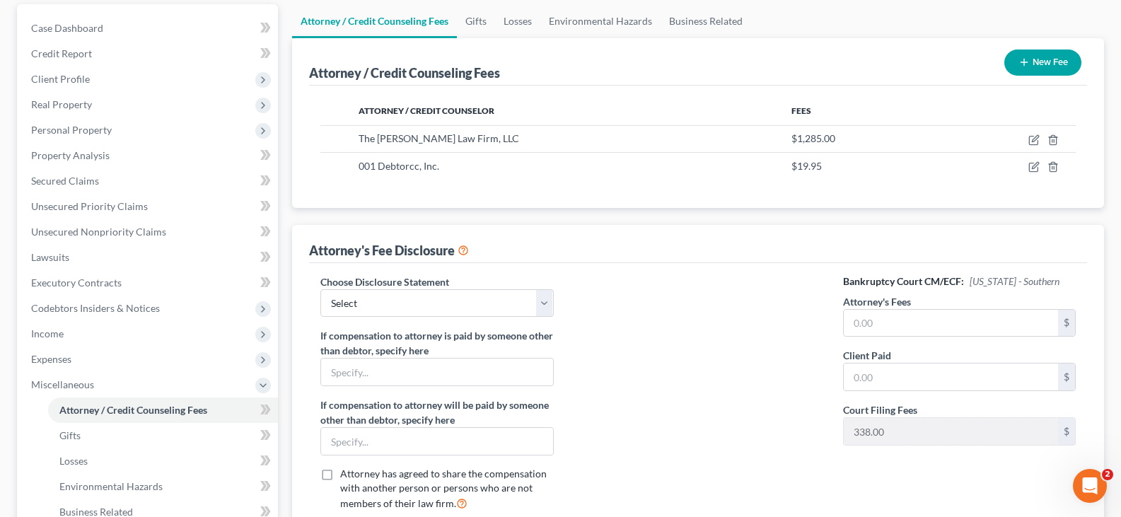
scroll to position [141, 0]
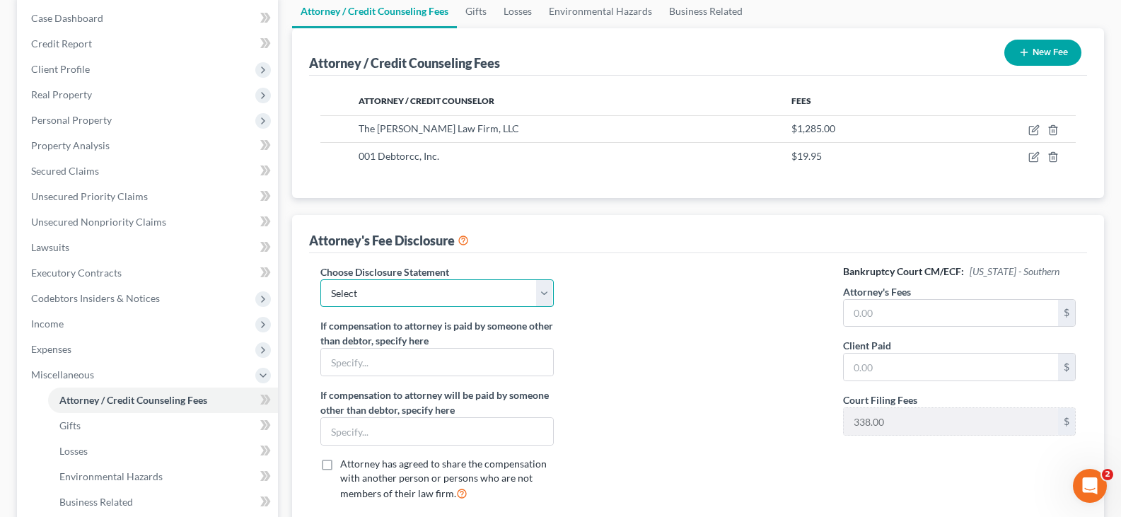
click at [543, 294] on select "Select Disclosure of Compensation" at bounding box center [436, 293] width 233 height 28
select select "0"
click at [320, 279] on select "Select Disclosure of Compensation" at bounding box center [436, 293] width 233 height 28
click at [863, 313] on input "text" at bounding box center [951, 313] width 214 height 27
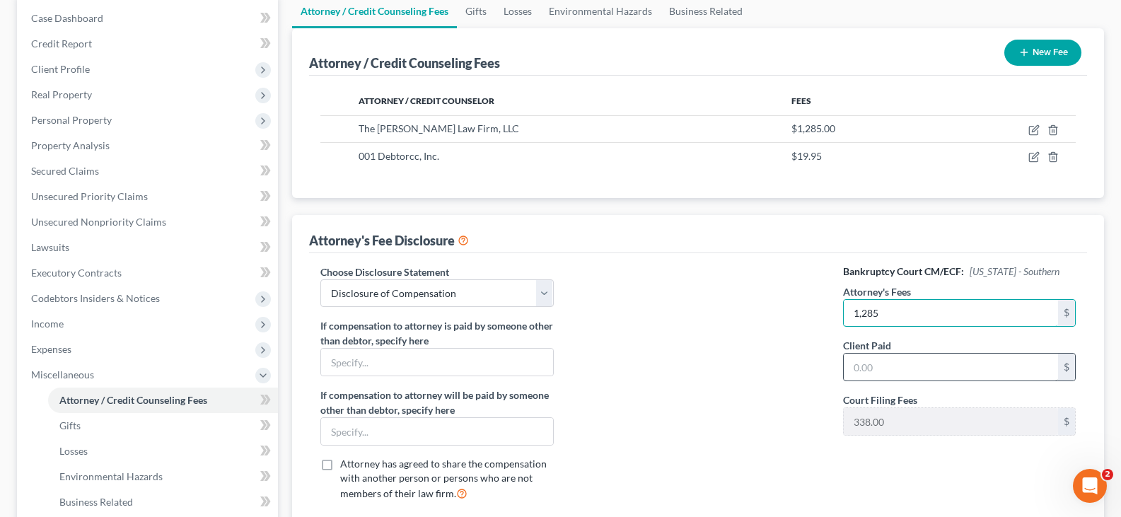
type input "1,285"
click at [877, 367] on input "text" at bounding box center [951, 367] width 214 height 27
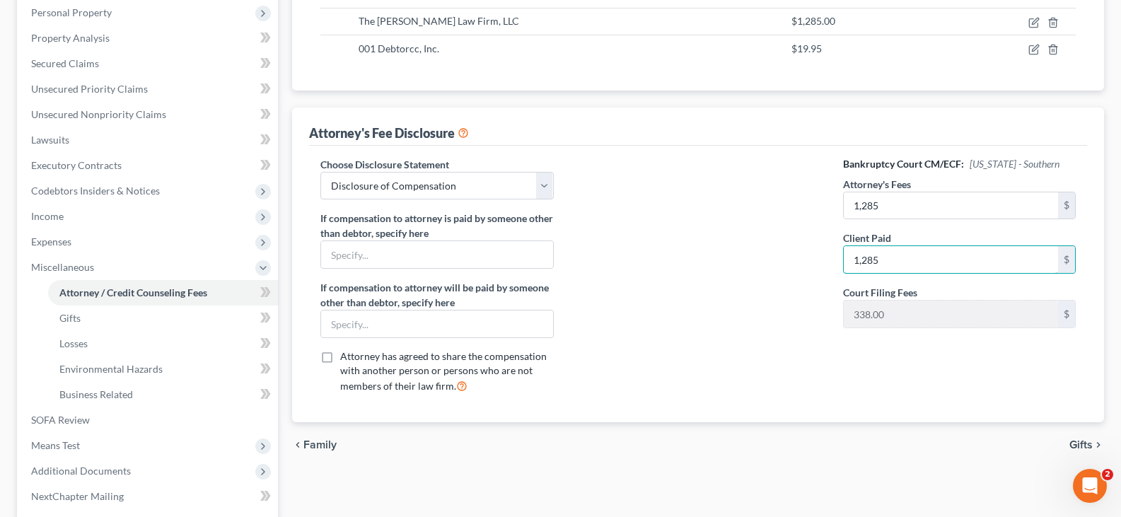
scroll to position [283, 0]
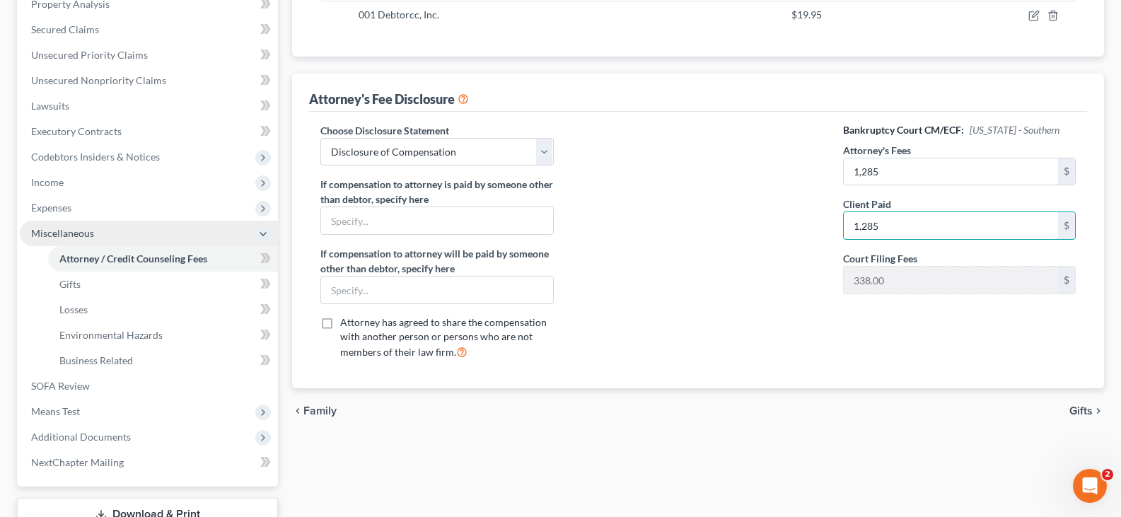
type input "1,285"
click at [150, 236] on span "Miscellaneous" at bounding box center [149, 233] width 258 height 25
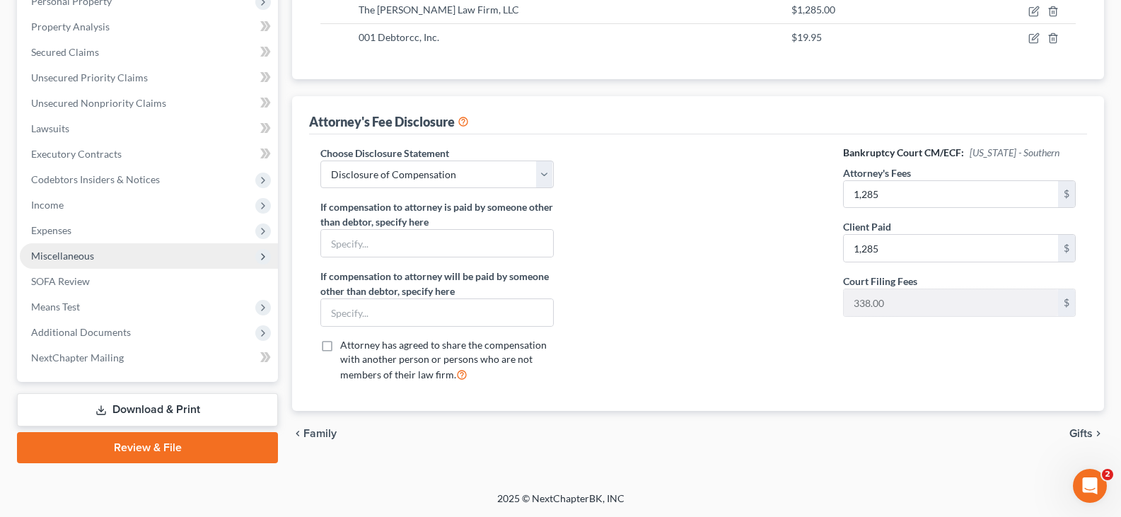
scroll to position [260, 0]
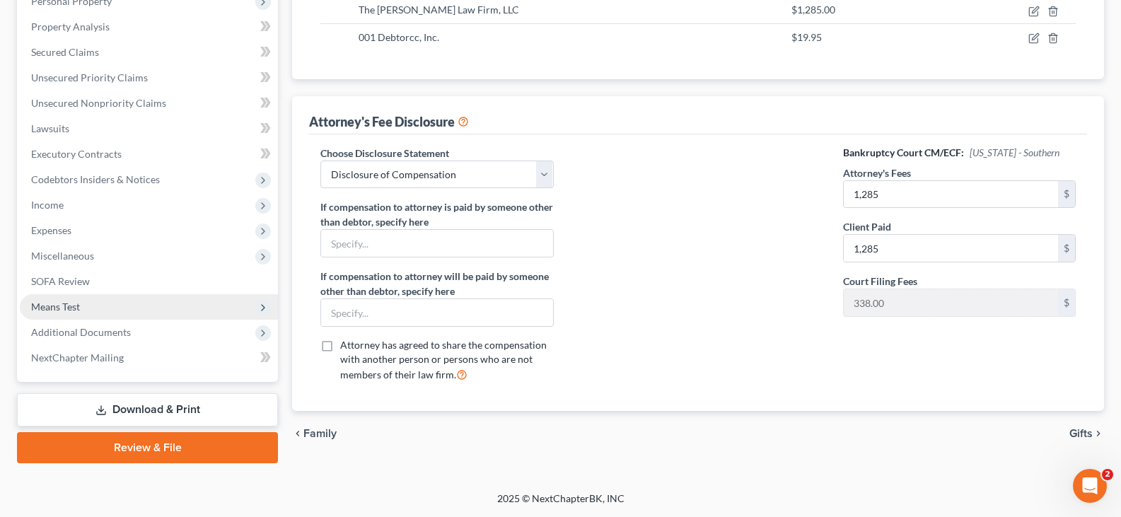
click at [77, 306] on span "Means Test" at bounding box center [55, 306] width 49 height 12
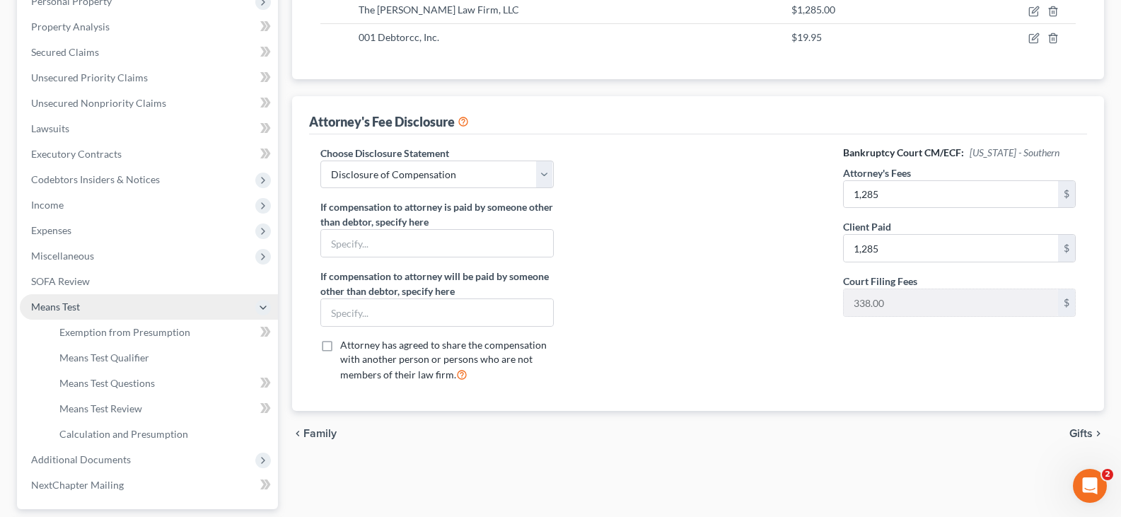
scroll to position [283, 0]
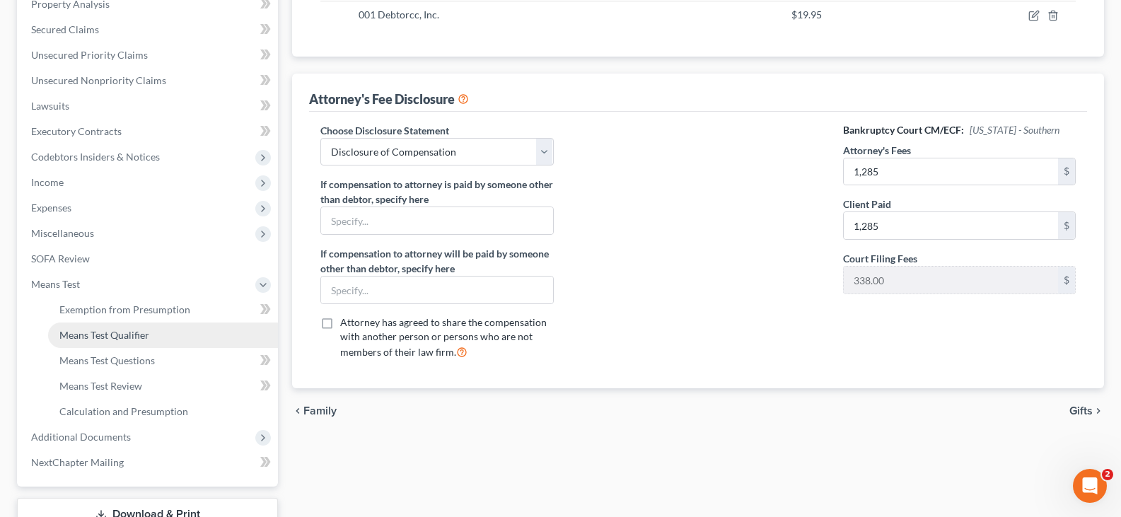
click at [87, 332] on span "Means Test Qualifier" at bounding box center [104, 335] width 90 height 12
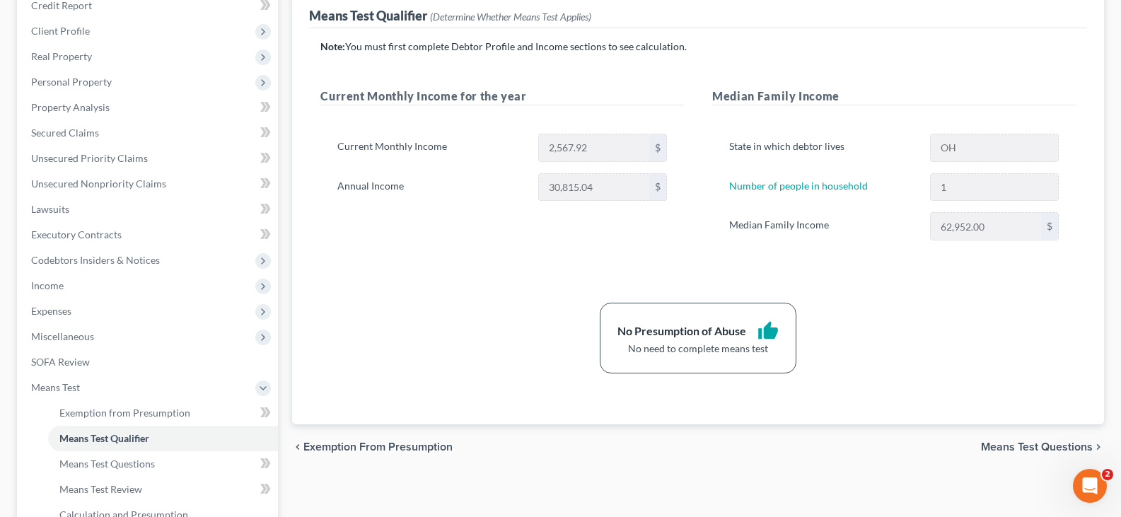
scroll to position [212, 0]
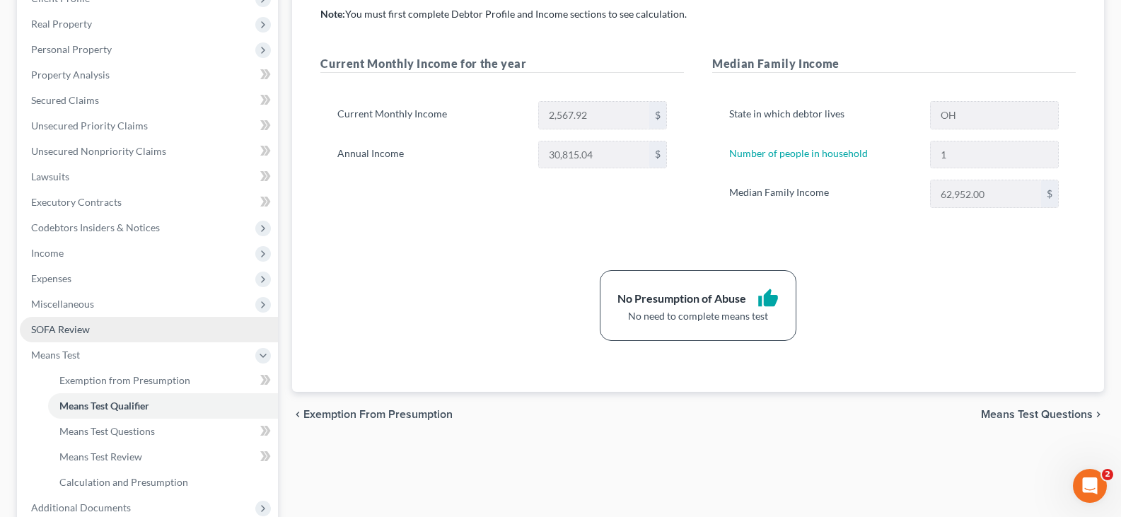
click at [54, 332] on span "SOFA Review" at bounding box center [60, 329] width 59 height 12
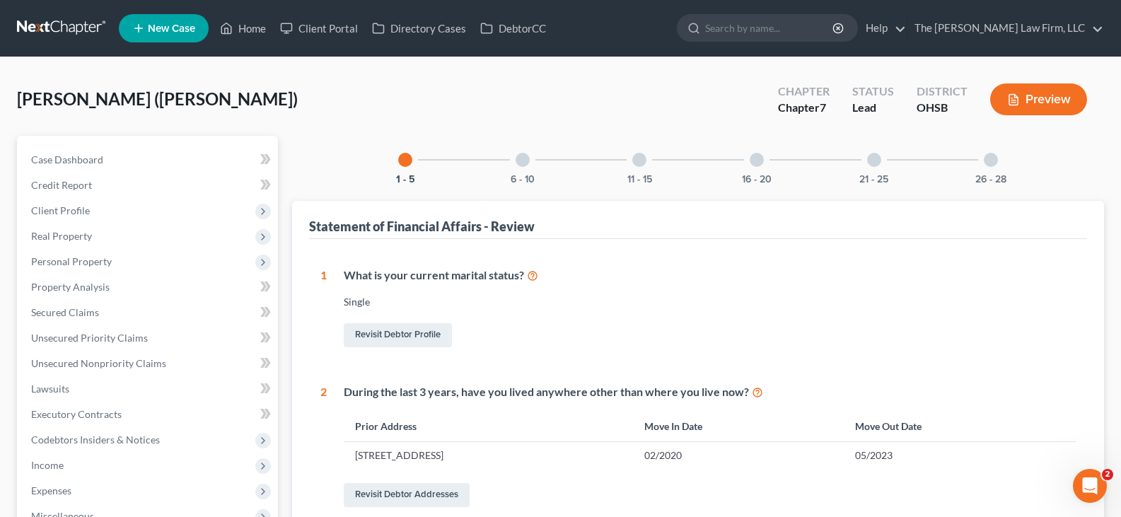
click at [1015, 102] on icon "button" at bounding box center [1013, 99] width 13 height 13
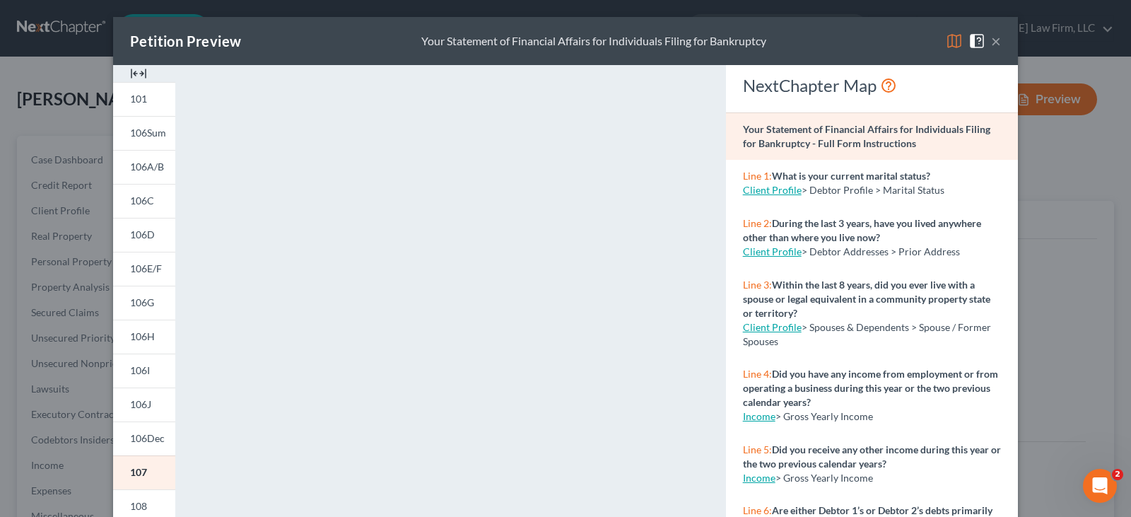
click at [134, 72] on img at bounding box center [138, 73] width 17 height 17
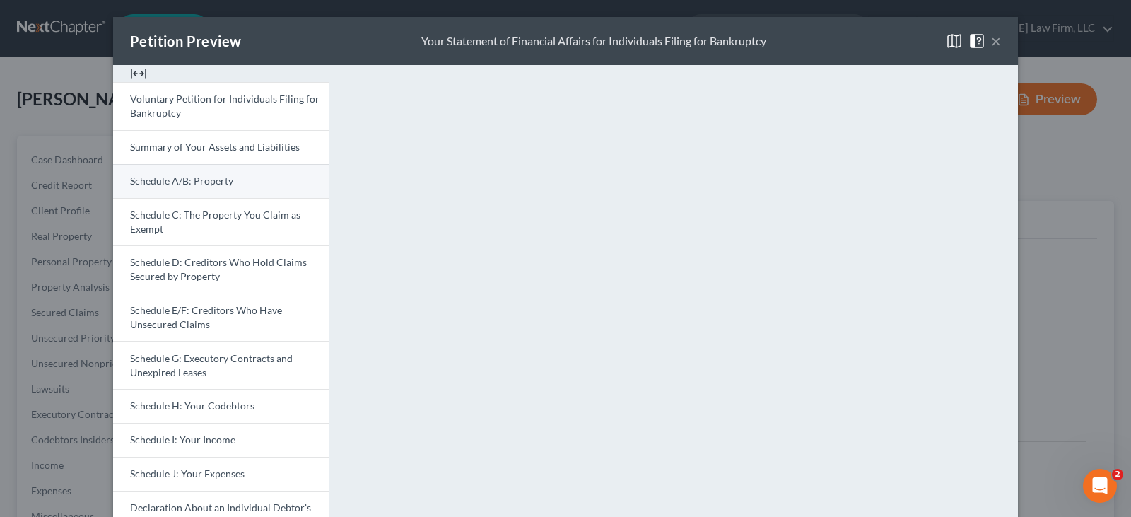
click at [182, 182] on span "Schedule A/B: Property" at bounding box center [181, 181] width 103 height 12
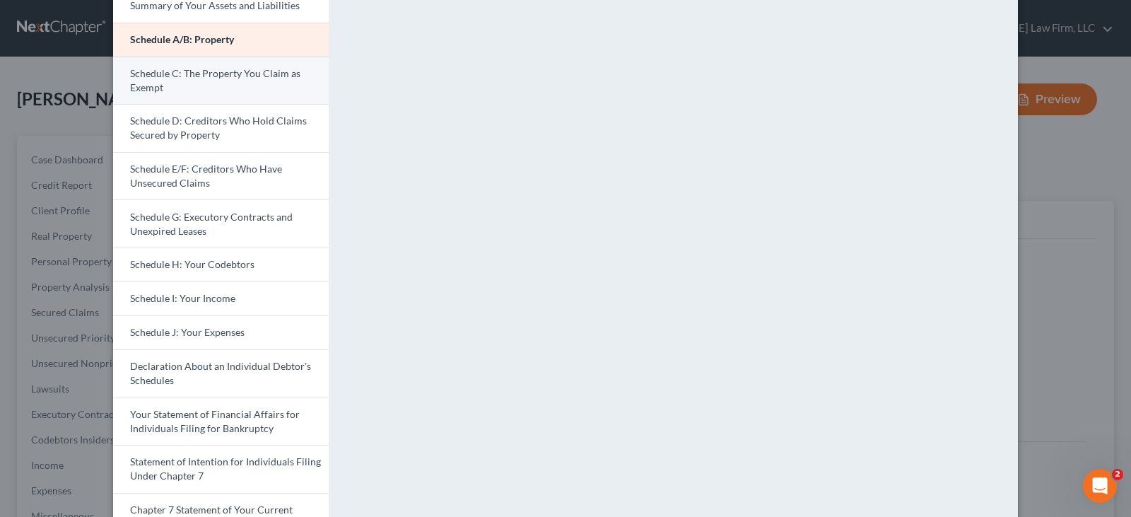
scroll to position [212, 0]
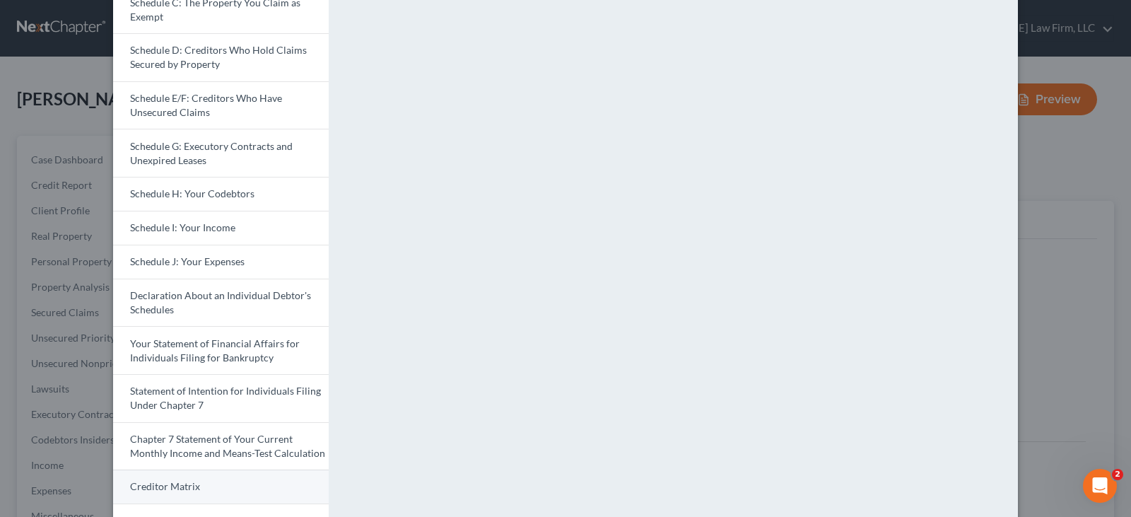
click at [235, 482] on link "Creditor Matrix" at bounding box center [221, 486] width 216 height 34
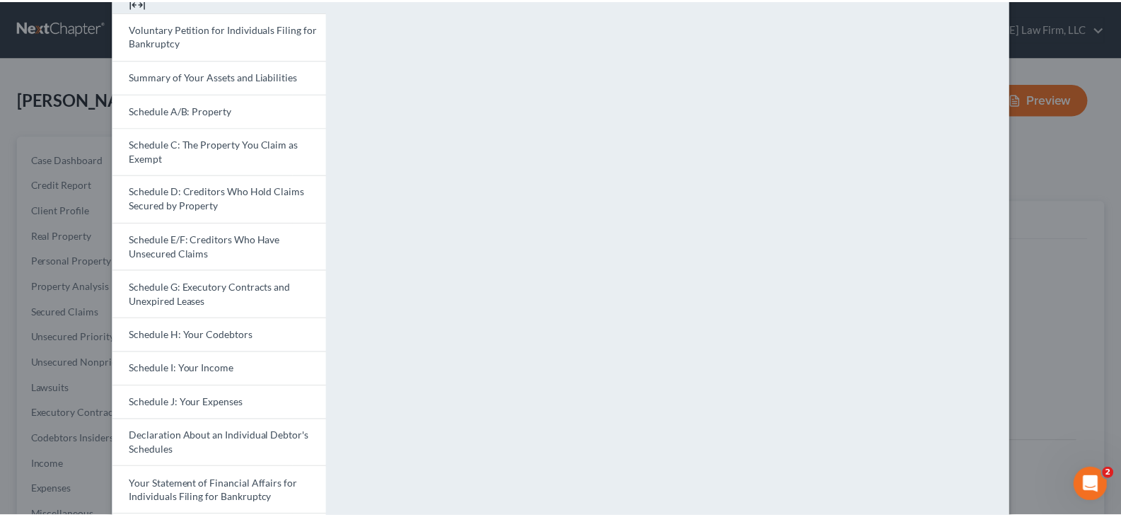
scroll to position [0, 0]
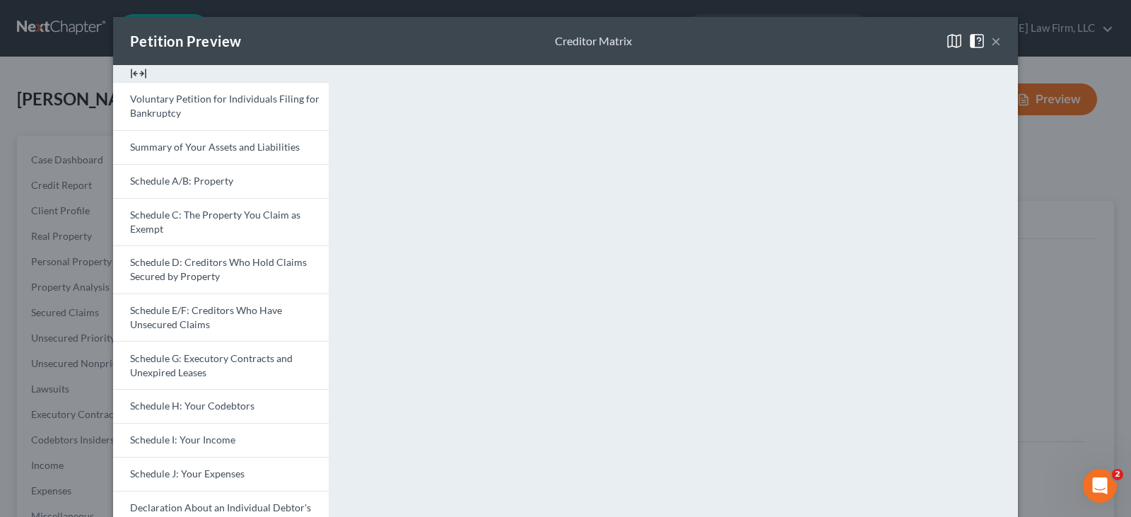
drag, startPoint x: 486, startPoint y: 28, endPoint x: 494, endPoint y: 26, distance: 7.2
click at [486, 28] on div "Petition Preview Creditor Matrix ×" at bounding box center [565, 41] width 905 height 48
click at [991, 43] on button "×" at bounding box center [996, 41] width 10 height 17
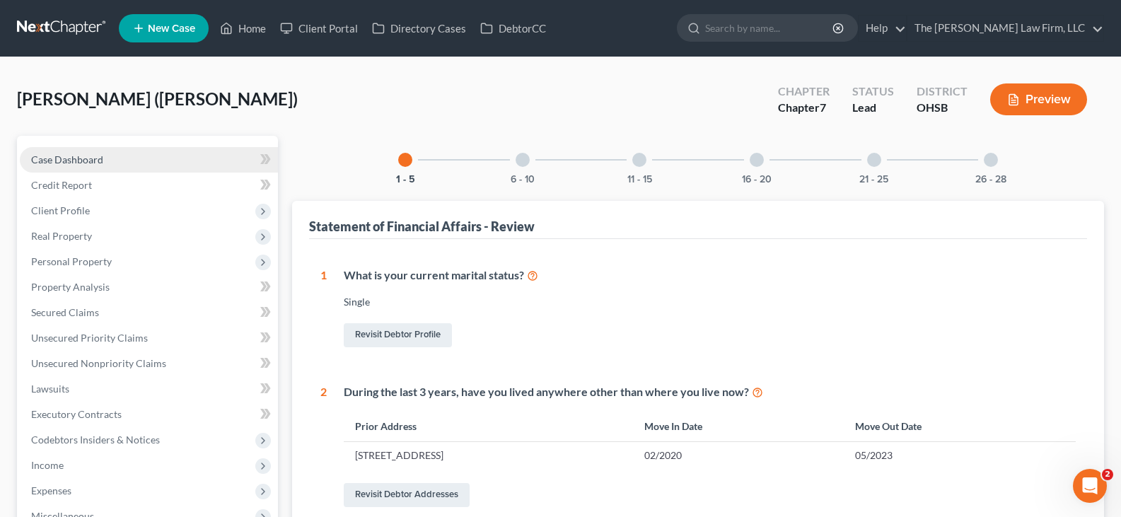
click at [80, 159] on span "Case Dashboard" at bounding box center [67, 159] width 72 height 12
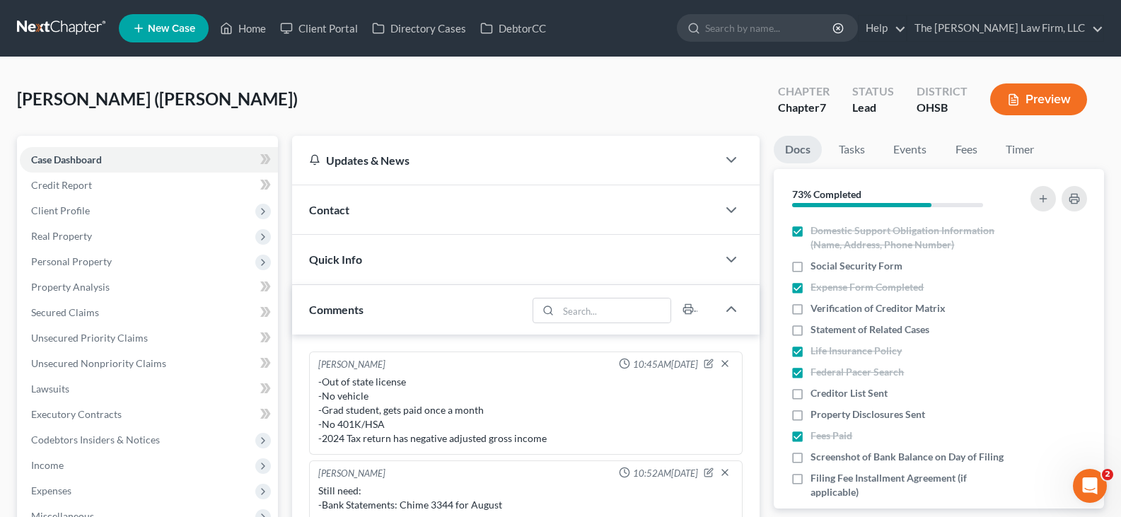
scroll to position [495, 0]
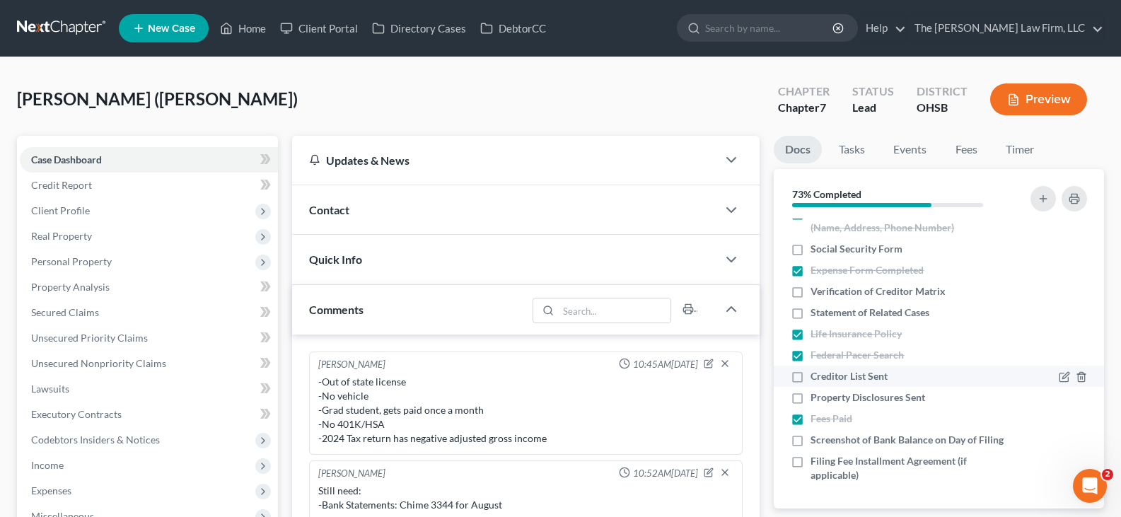
click at [810, 369] on label "Creditor List Sent" at bounding box center [848, 376] width 77 height 14
click at [816, 369] on input "Creditor List Sent" at bounding box center [820, 373] width 9 height 9
checkbox input "true"
click at [810, 390] on label "Property Disclosures Sent" at bounding box center [867, 397] width 115 height 14
click at [816, 390] on input "Property Disclosures Sent" at bounding box center [820, 394] width 9 height 9
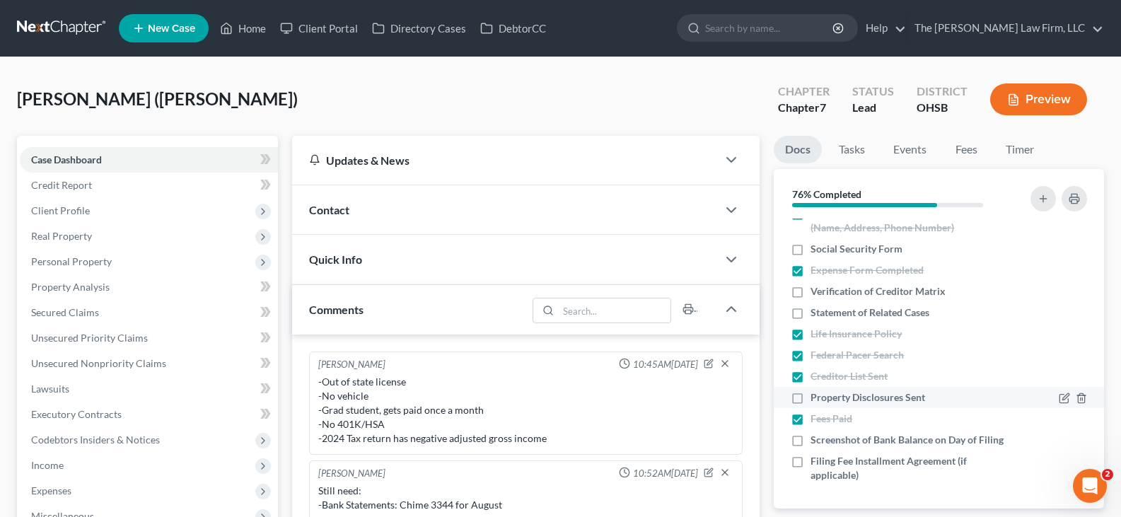
checkbox input "true"
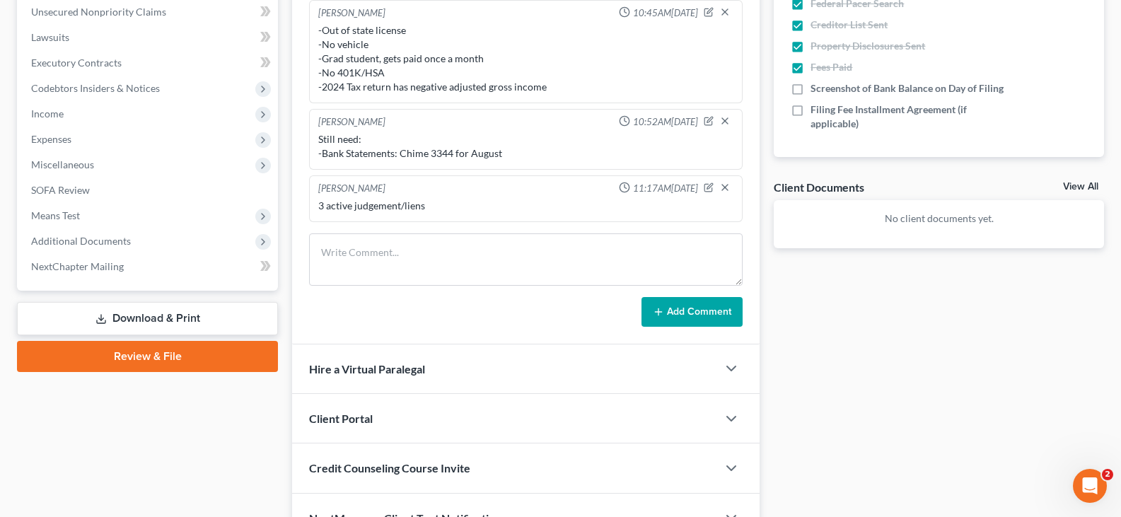
scroll to position [354, 0]
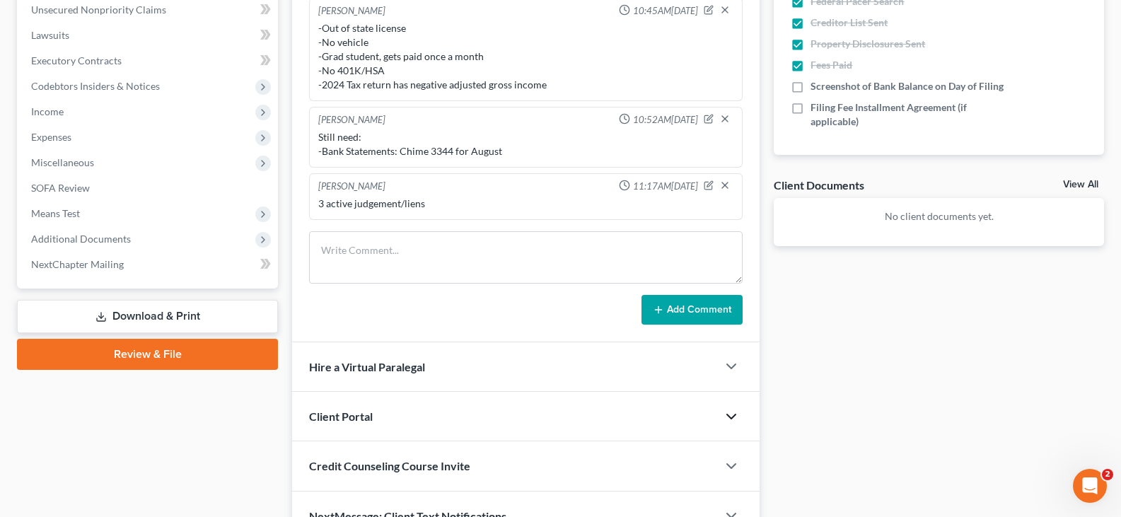
drag, startPoint x: 102, startPoint y: 312, endPoint x: 724, endPoint y: 414, distance: 630.6
click at [102, 312] on icon at bounding box center [100, 316] width 11 height 11
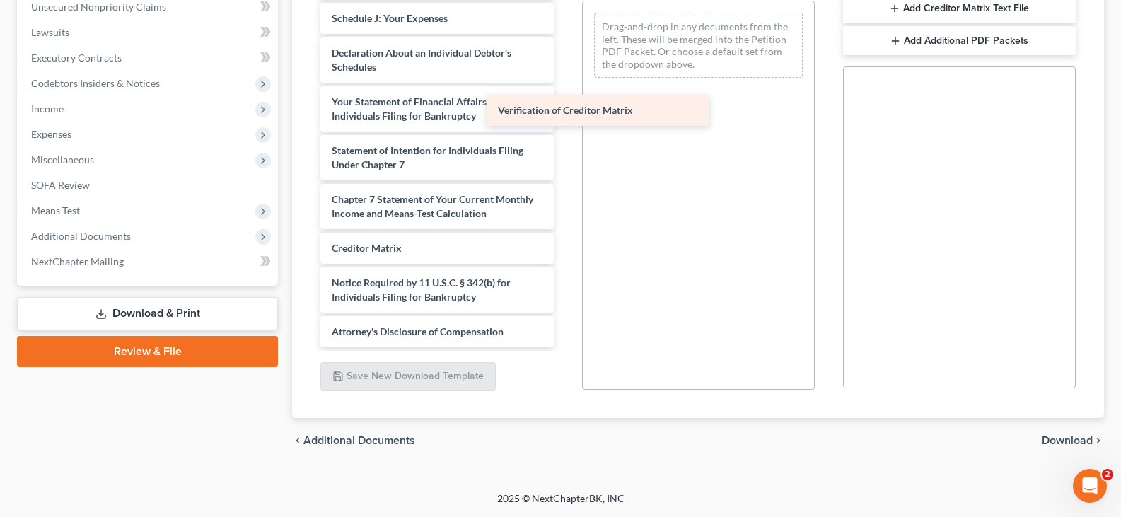
scroll to position [345, 0]
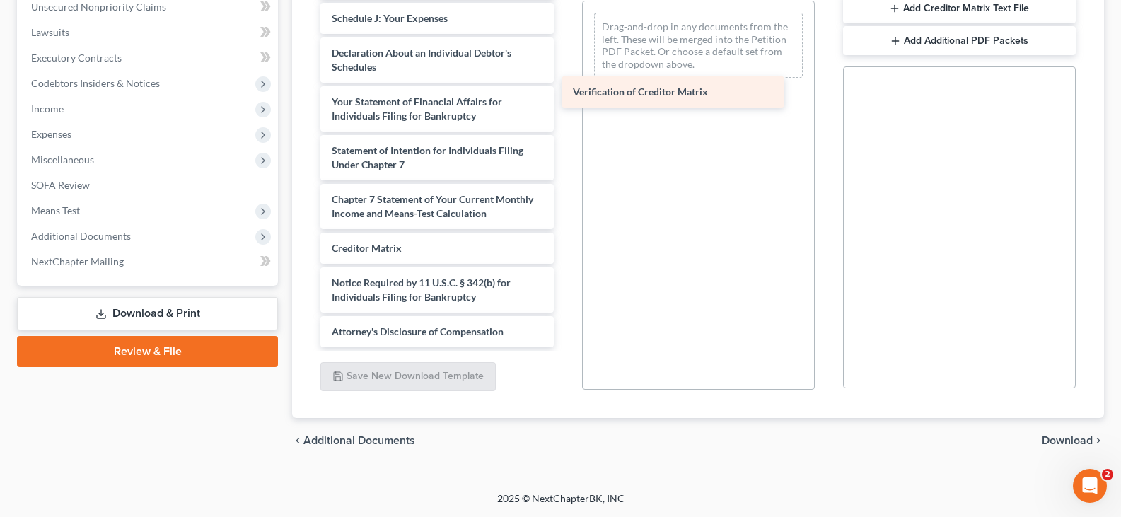
drag, startPoint x: 465, startPoint y: 250, endPoint x: 728, endPoint y: 92, distance: 307.0
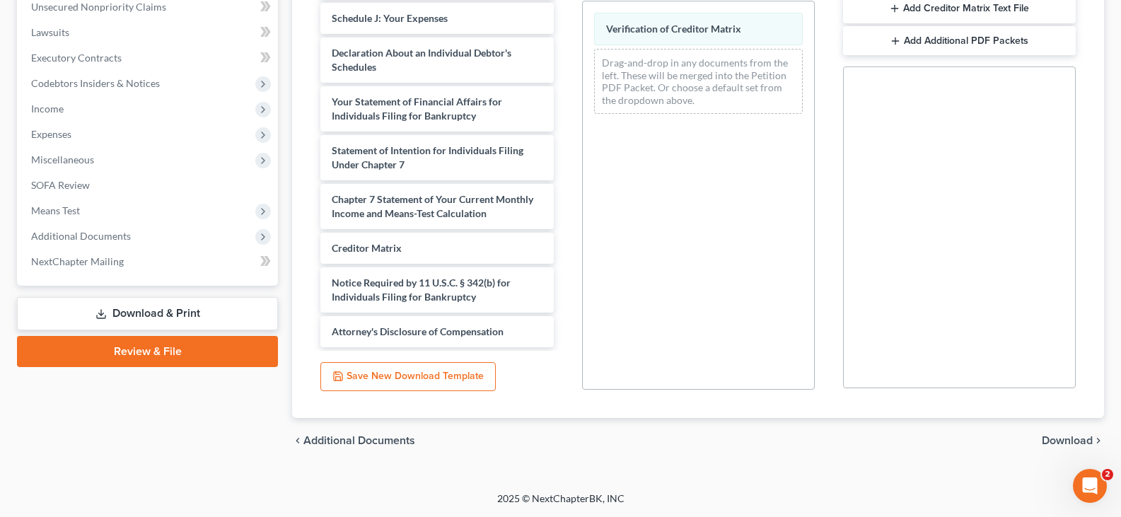
click at [1047, 442] on span "Download" at bounding box center [1066, 440] width 51 height 11
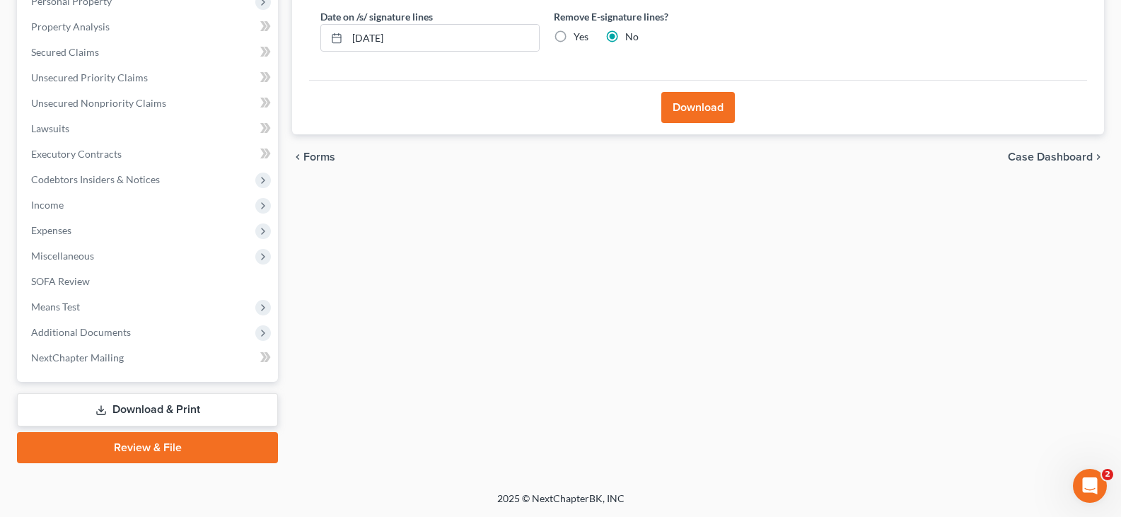
scroll to position [260, 0]
click at [407, 38] on input "[DATE]" at bounding box center [443, 38] width 192 height 27
type input "10/06/2025"
click at [677, 111] on button "Download" at bounding box center [698, 107] width 74 height 31
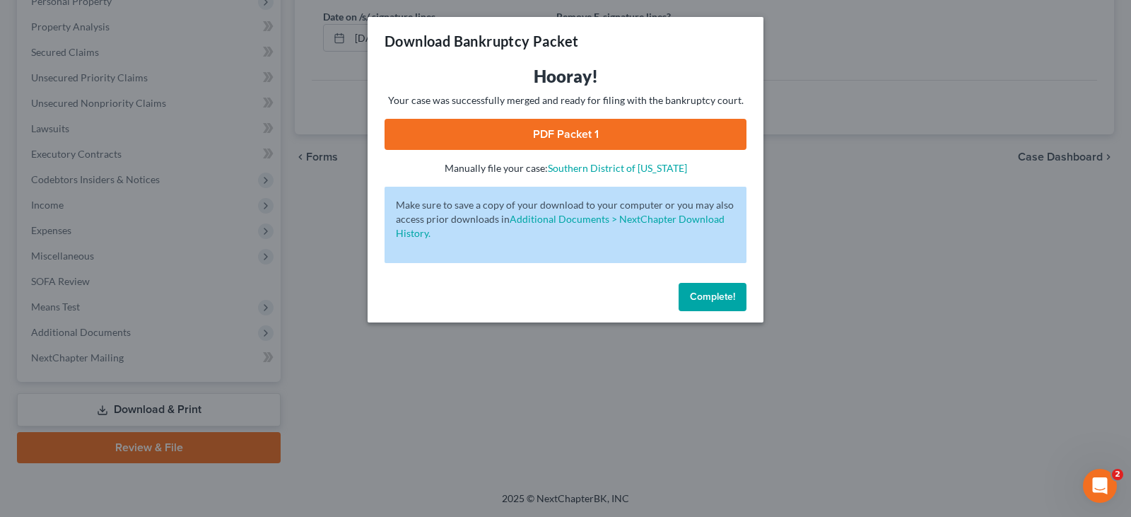
click at [636, 132] on link "PDF Packet 1" at bounding box center [566, 134] width 362 height 31
click at [708, 291] on span "Complete!" at bounding box center [712, 297] width 45 height 12
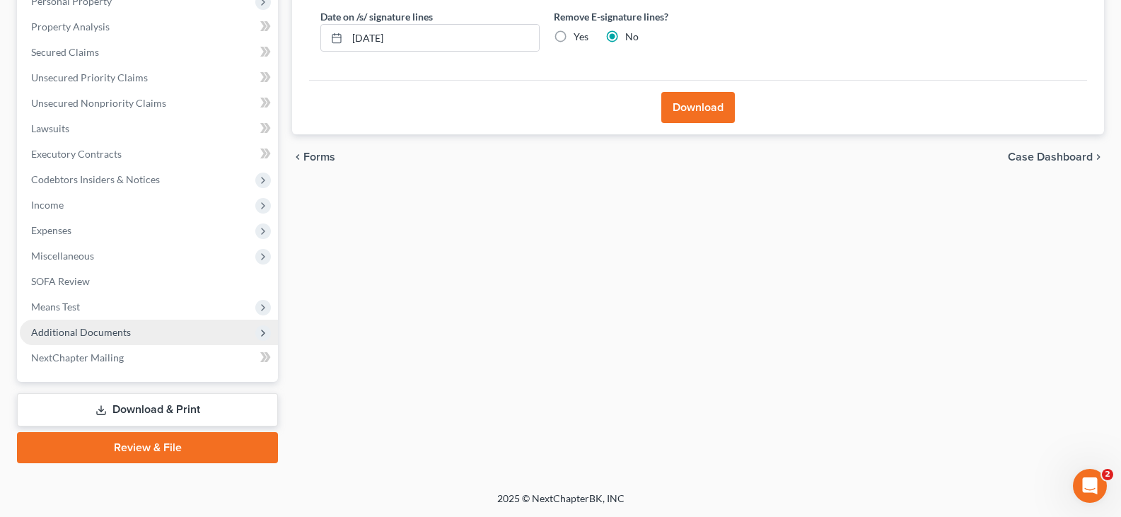
click at [67, 332] on span "Additional Documents" at bounding box center [81, 332] width 100 height 12
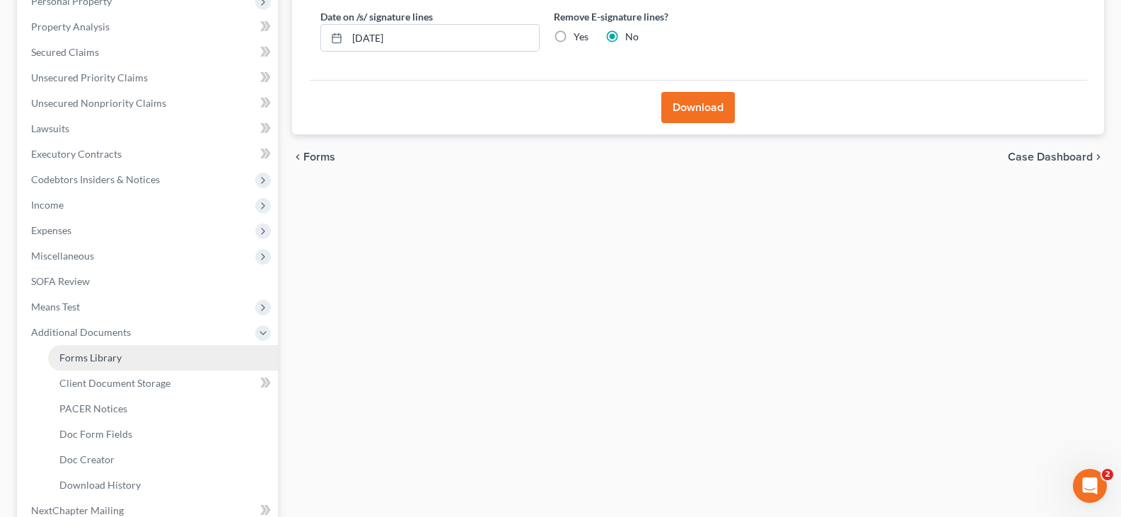
click at [88, 356] on span "Forms Library" at bounding box center [90, 357] width 62 height 12
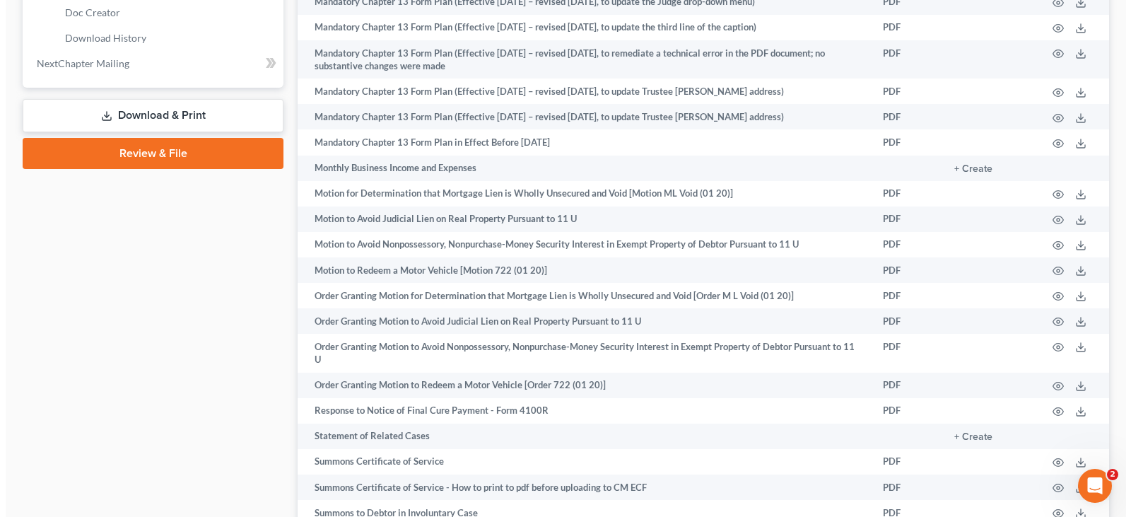
scroll to position [778, 0]
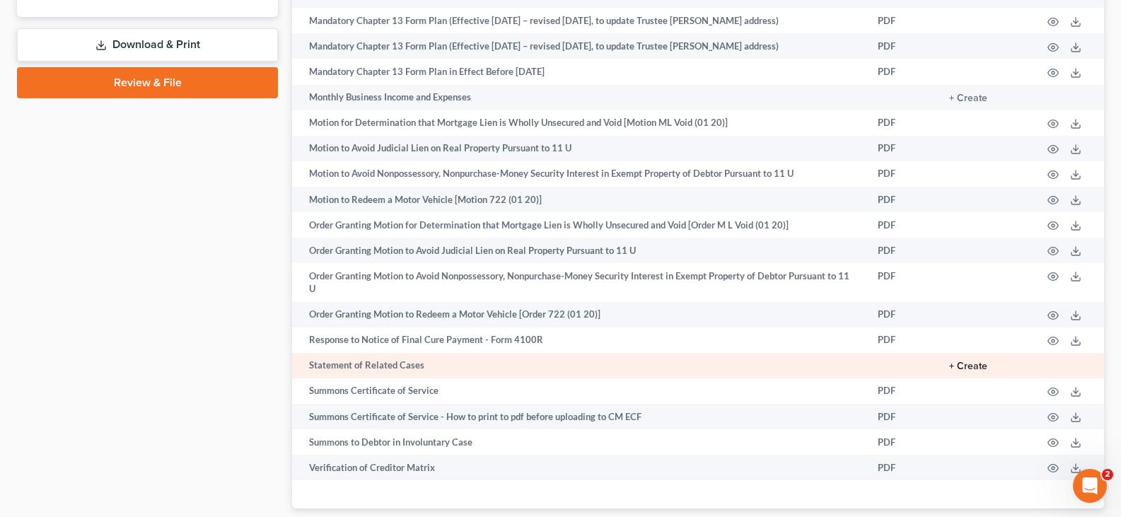
click at [964, 371] on button "+ Create" at bounding box center [968, 366] width 38 height 10
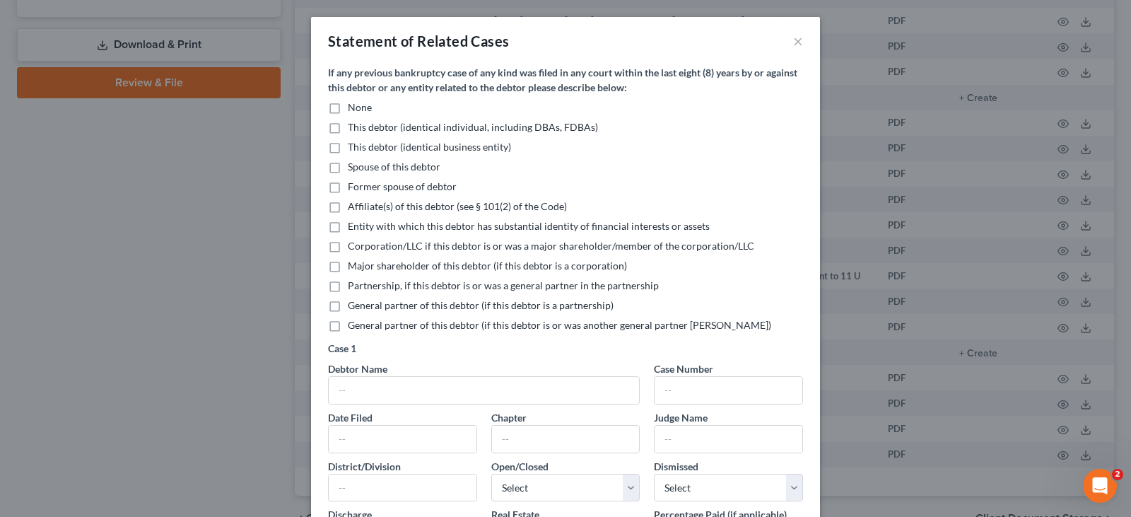
click at [348, 110] on label "None" at bounding box center [360, 107] width 24 height 14
click at [354, 110] on input "None" at bounding box center [358, 104] width 9 height 9
checkbox input "true"
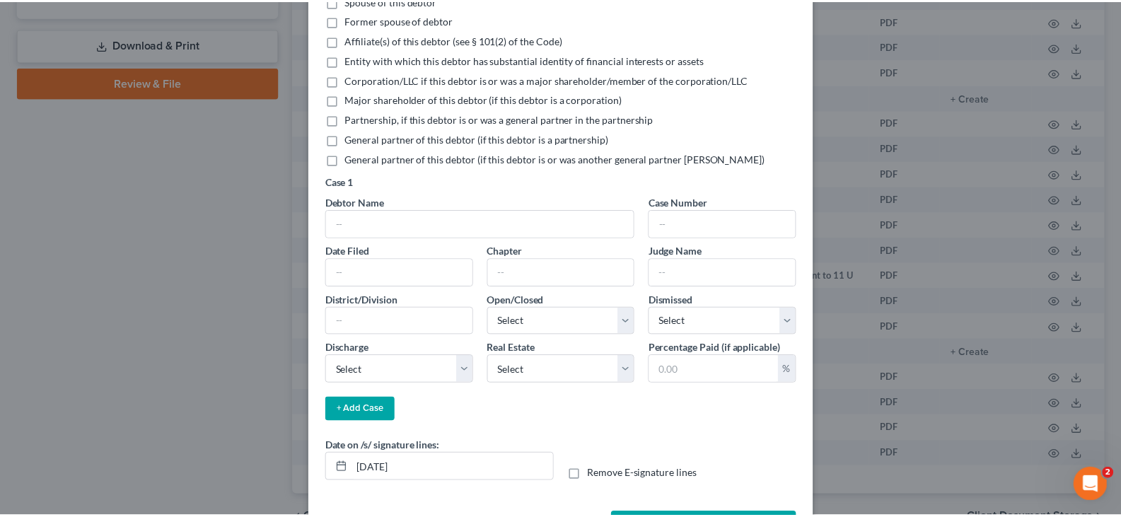
scroll to position [221, 0]
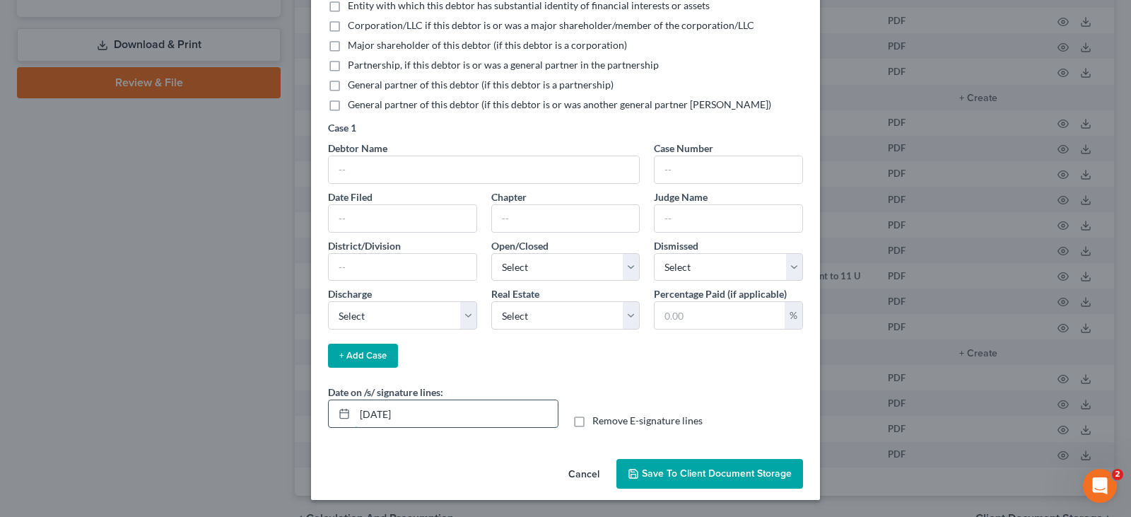
click at [408, 416] on input "[DATE]" at bounding box center [456, 413] width 203 height 27
type input "10/06/2025"
click at [675, 470] on span "Save to Client Document Storage" at bounding box center [717, 473] width 150 height 12
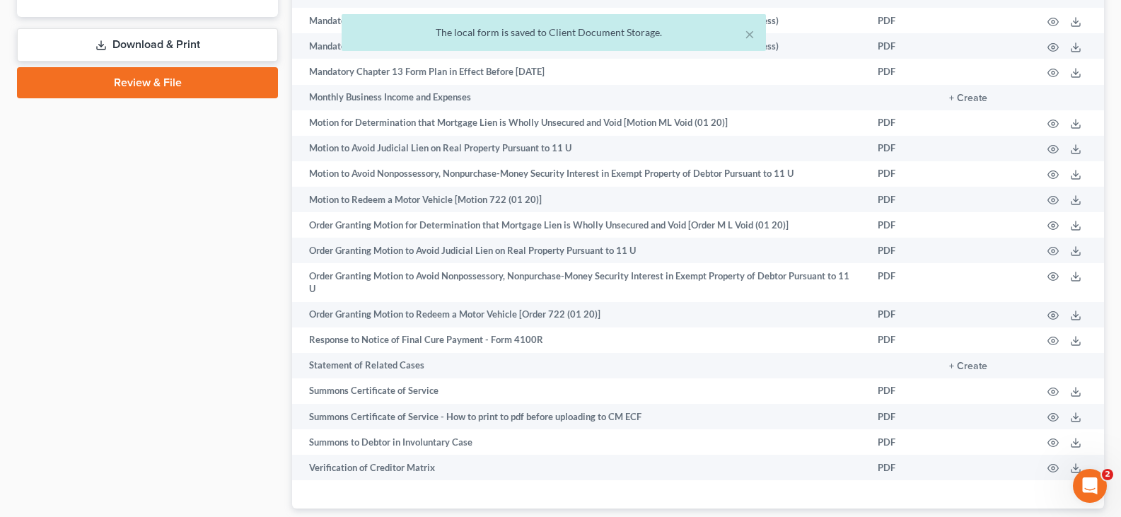
click at [157, 44] on div "× The local form is saved to Client Document Storage." at bounding box center [553, 36] width 1121 height 44
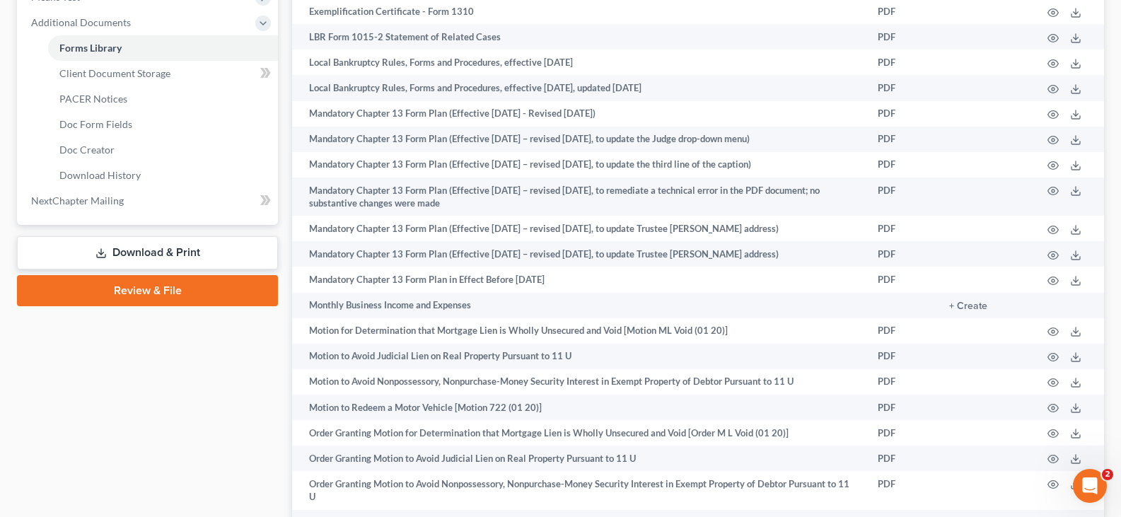
scroll to position [566, 0]
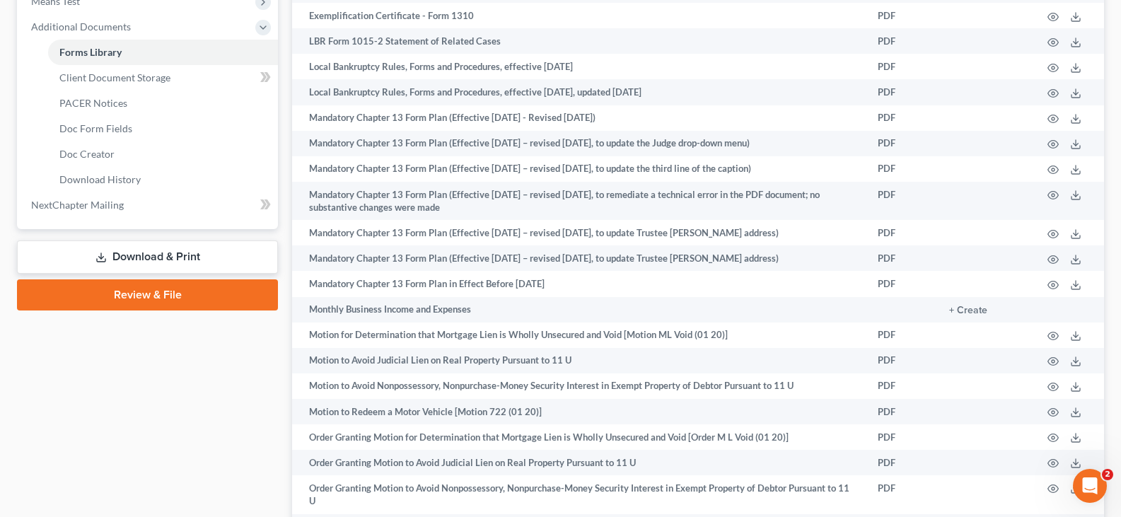
click at [127, 255] on link "Download & Print" at bounding box center [147, 256] width 261 height 33
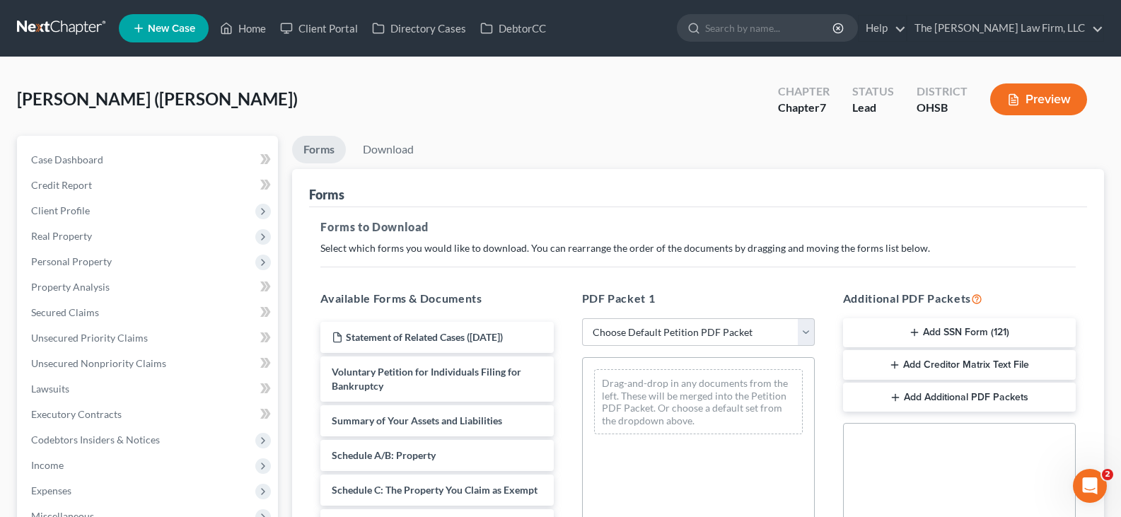
click at [918, 332] on line "button" at bounding box center [914, 332] width 6 height 0
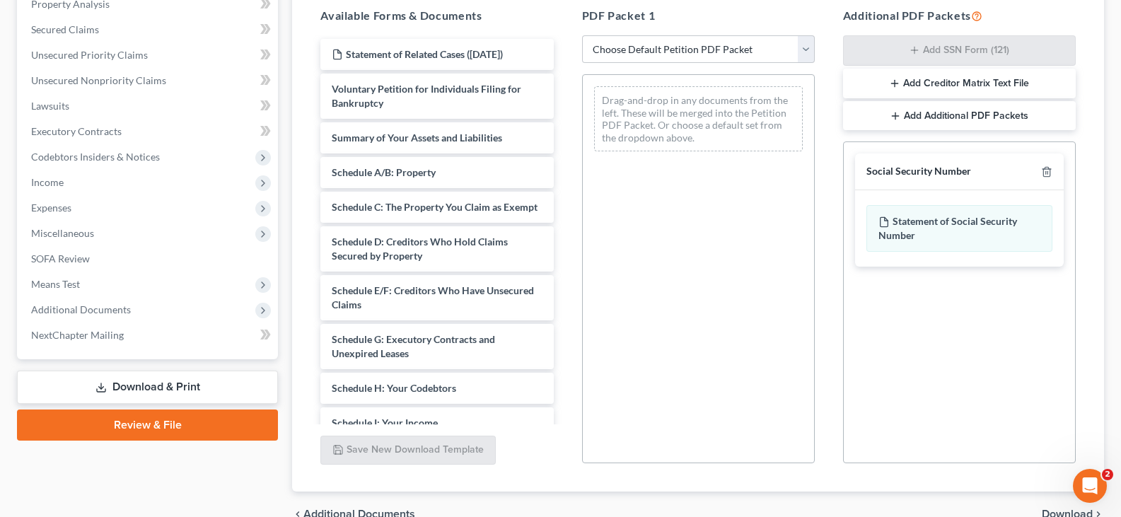
scroll to position [354, 0]
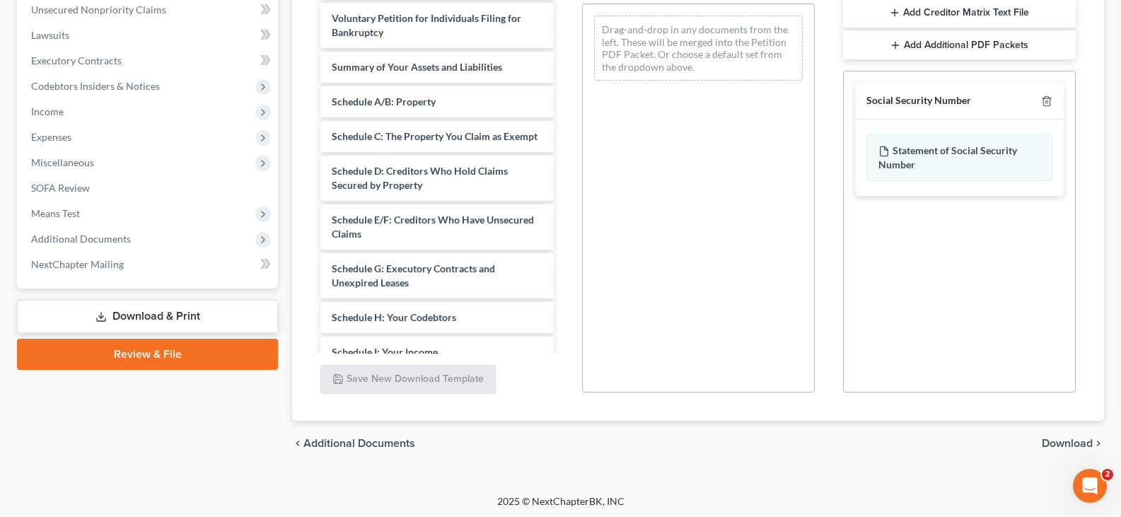
click at [1061, 446] on span "Download" at bounding box center [1066, 443] width 51 height 11
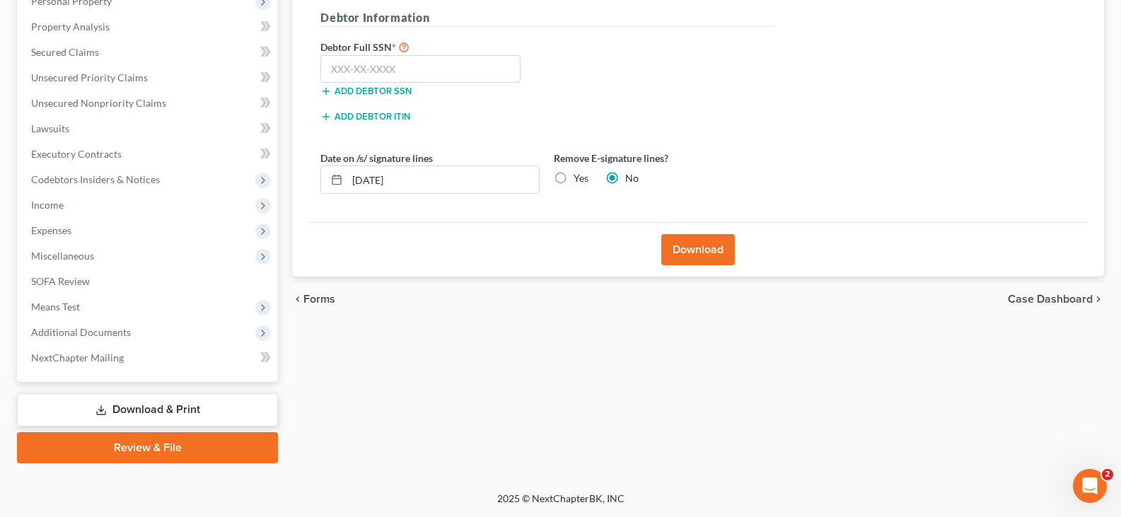
scroll to position [260, 0]
click at [332, 69] on input "text" at bounding box center [420, 69] width 200 height 28
type input "240-79-2551"
click at [405, 181] on input "[DATE]" at bounding box center [443, 179] width 192 height 27
type input "10/06/2025"
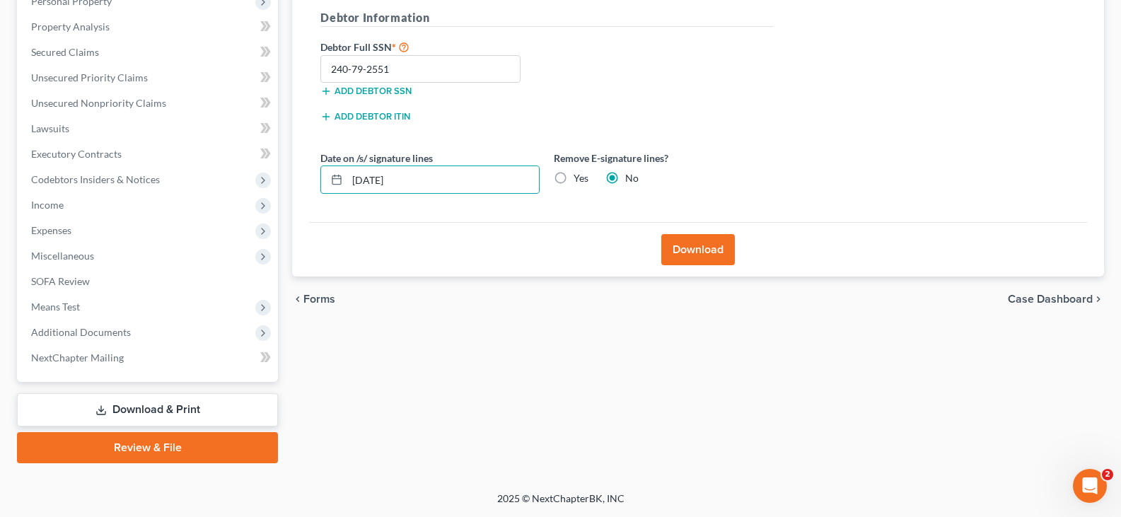
click at [689, 248] on button "Download" at bounding box center [698, 249] width 74 height 31
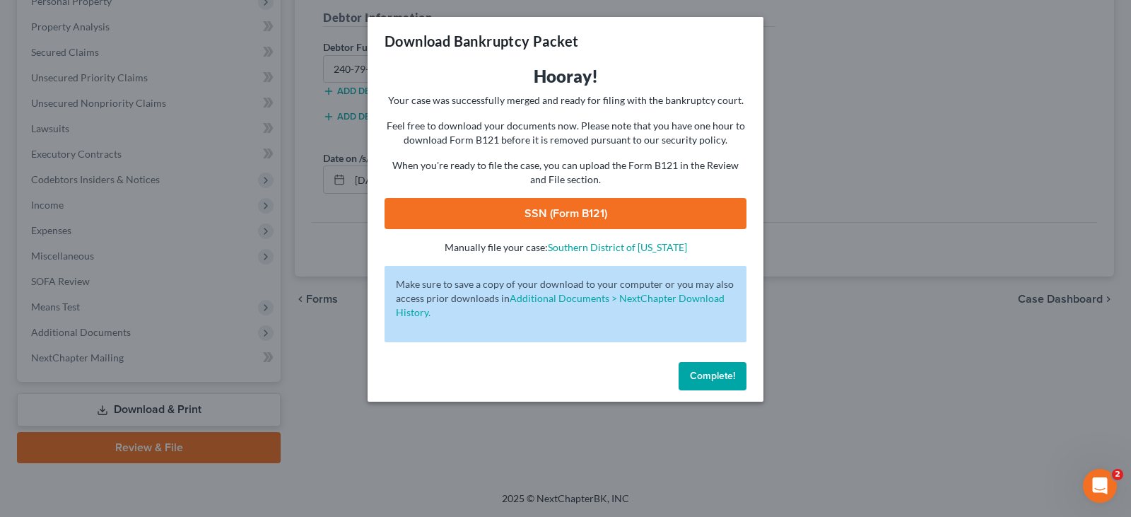
click at [601, 214] on link "SSN (Form B121)" at bounding box center [566, 213] width 362 height 31
drag, startPoint x: 692, startPoint y: 376, endPoint x: 634, endPoint y: 361, distance: 59.8
click at [692, 376] on span "Complete!" at bounding box center [712, 376] width 45 height 12
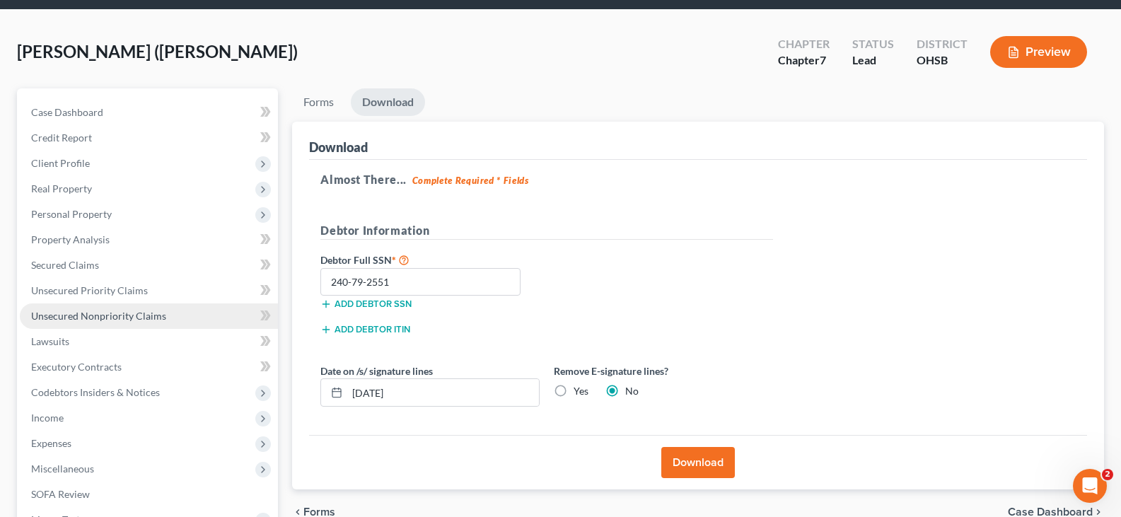
scroll to position [0, 0]
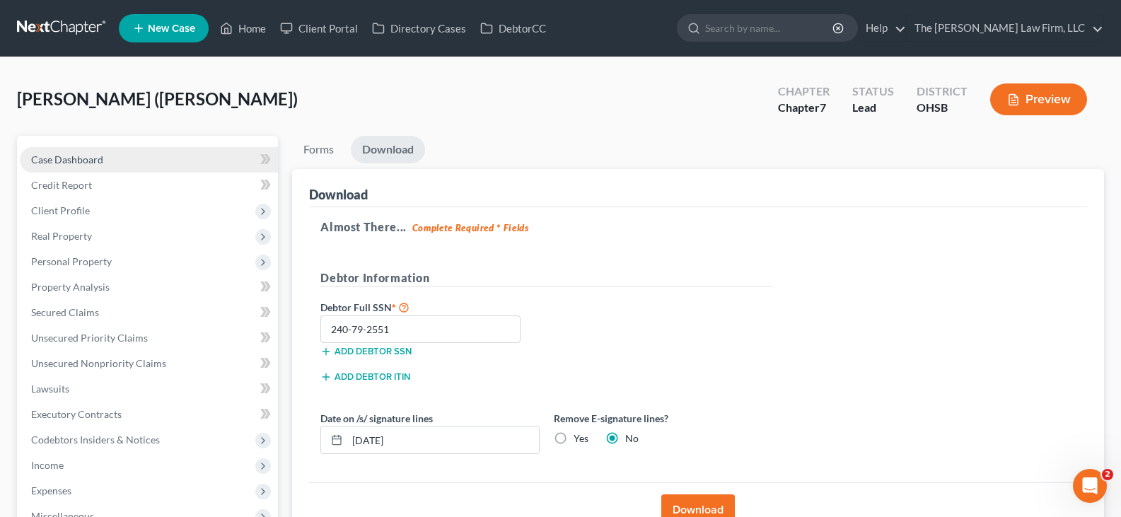
click at [91, 160] on span "Case Dashboard" at bounding box center [67, 159] width 72 height 12
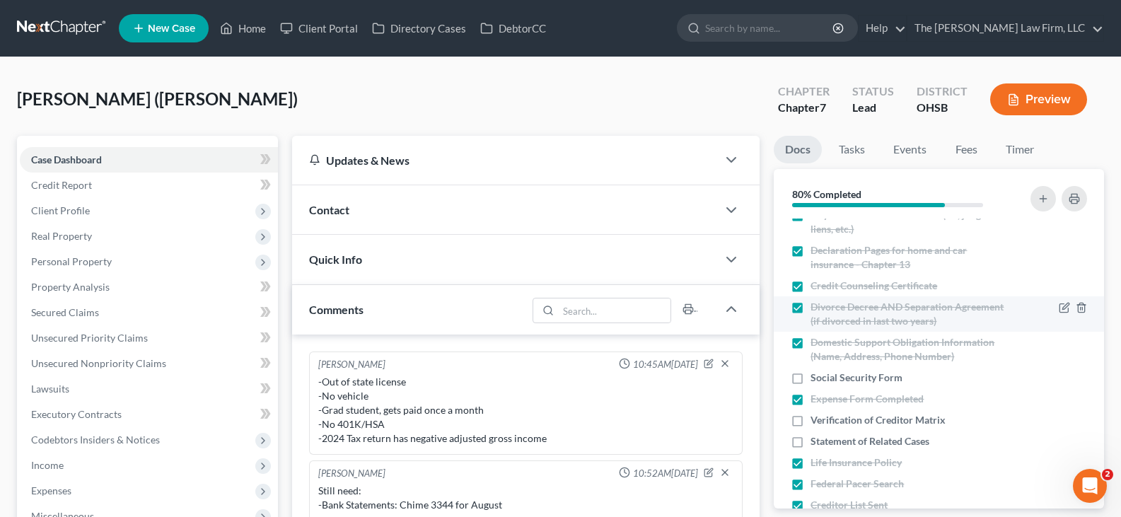
scroll to position [424, 0]
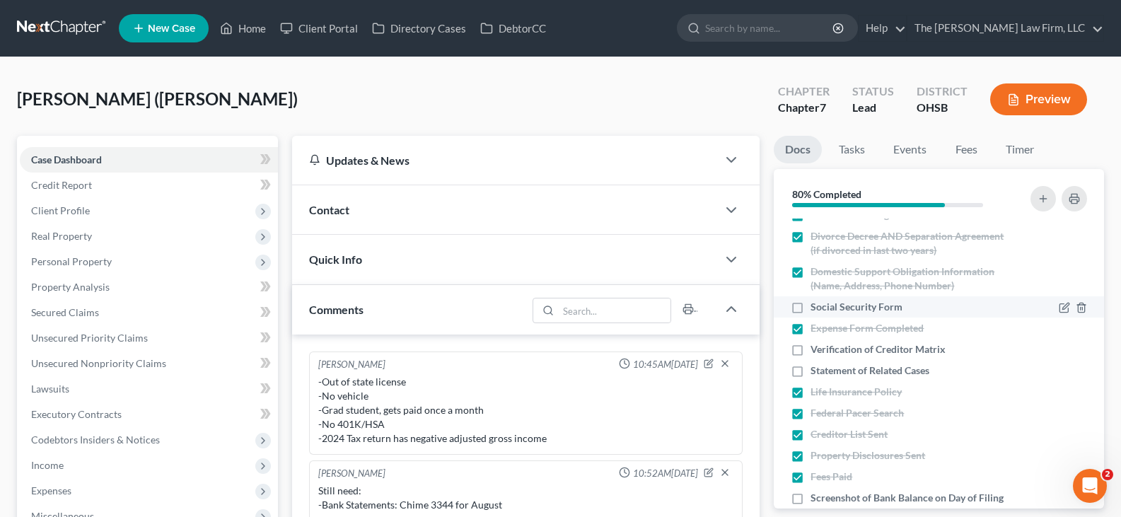
click at [810, 308] on label "Social Security Form" at bounding box center [856, 307] width 92 height 14
click at [816, 308] on input "Social Security Form" at bounding box center [820, 304] width 9 height 9
checkbox input "true"
click at [810, 351] on label "Verification of Creditor Matrix" at bounding box center [877, 349] width 135 height 14
click at [816, 351] on input "Verification of Creditor Matrix" at bounding box center [820, 346] width 9 height 9
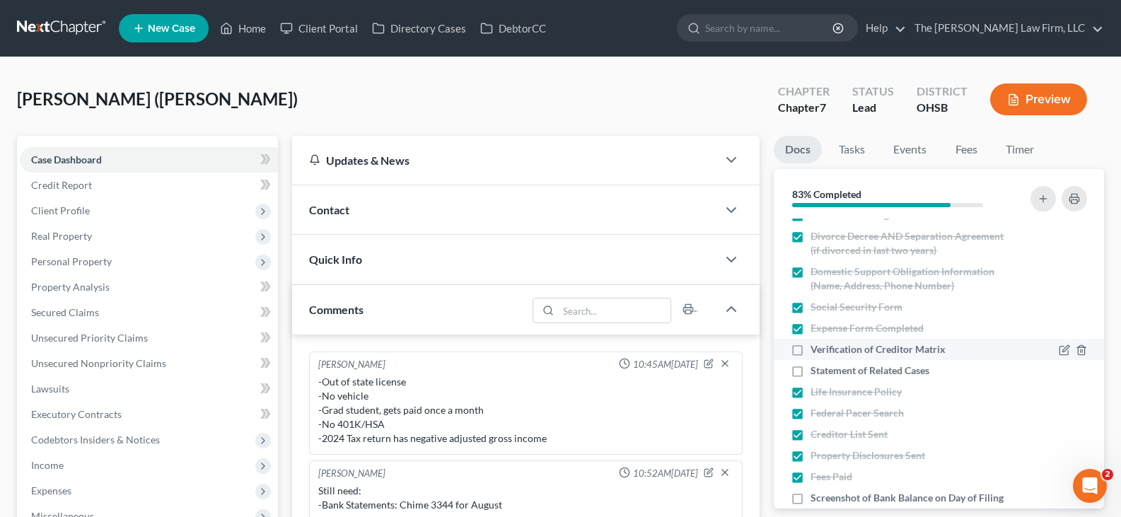
checkbox input "true"
click at [810, 370] on label "Statement of Related Cases" at bounding box center [869, 370] width 119 height 14
click at [816, 370] on input "Statement of Related Cases" at bounding box center [820, 367] width 9 height 9
checkbox input "true"
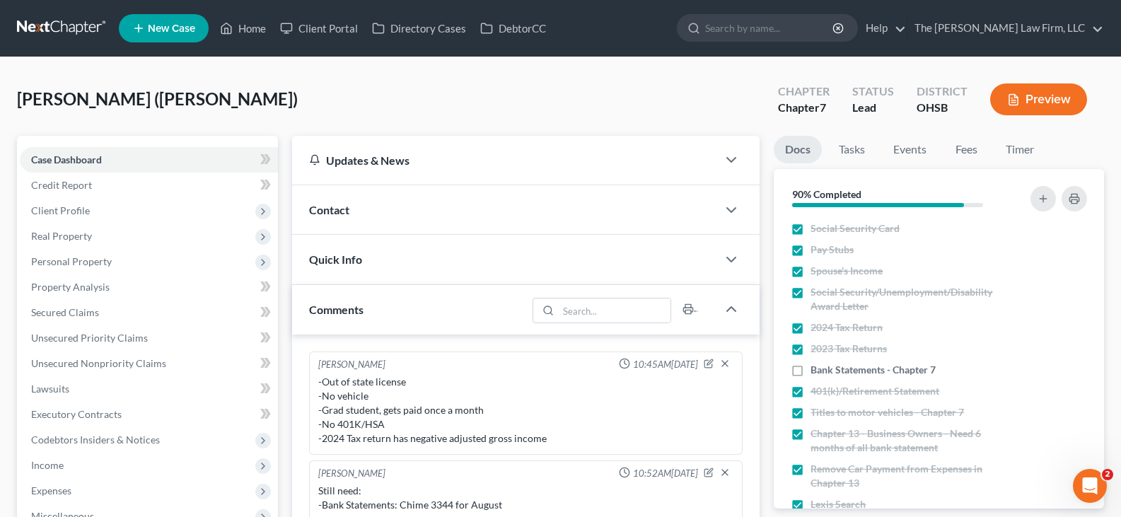
scroll to position [1, 0]
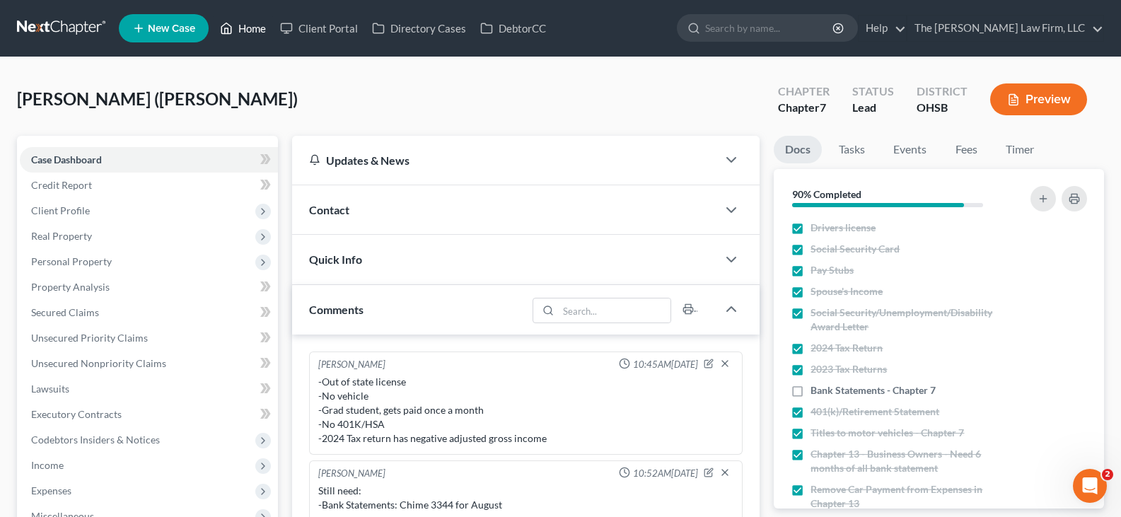
click at [259, 26] on link "Home" at bounding box center [243, 28] width 60 height 25
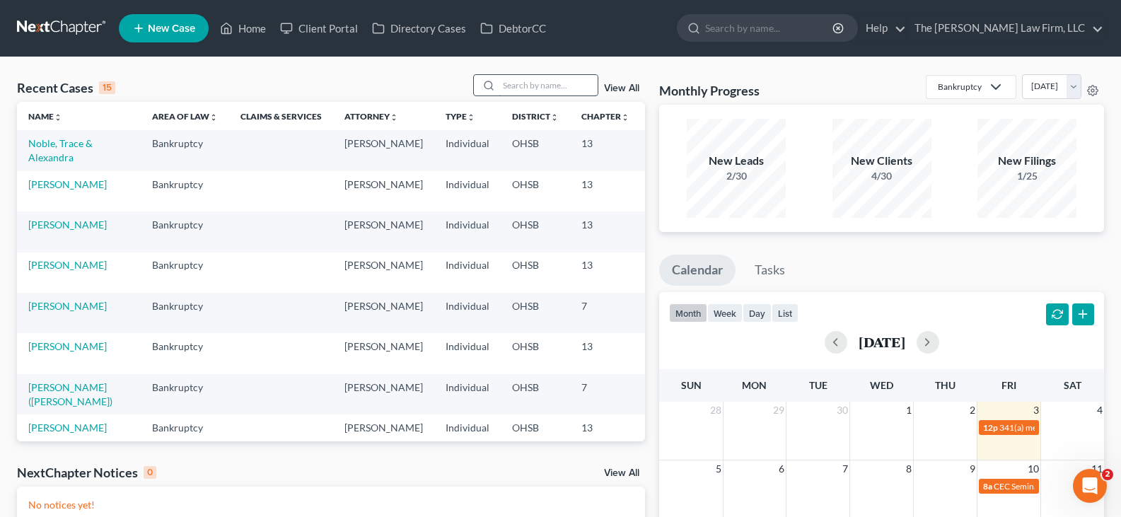
click at [519, 85] on input "search" at bounding box center [547, 85] width 99 height 21
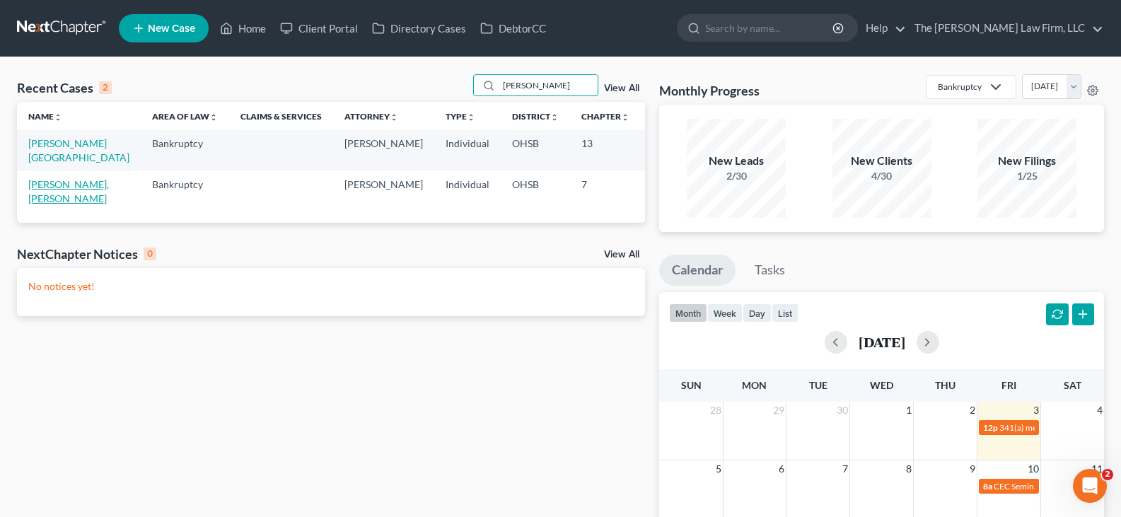
type input "franklin"
click at [50, 184] on link "[PERSON_NAME], [PERSON_NAME]" at bounding box center [68, 191] width 81 height 26
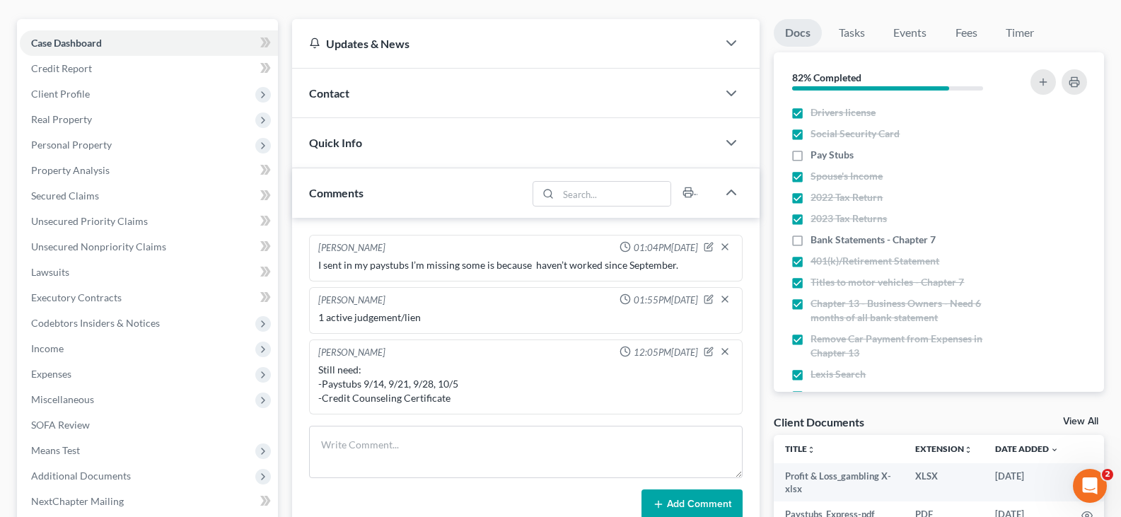
scroll to position [141, 0]
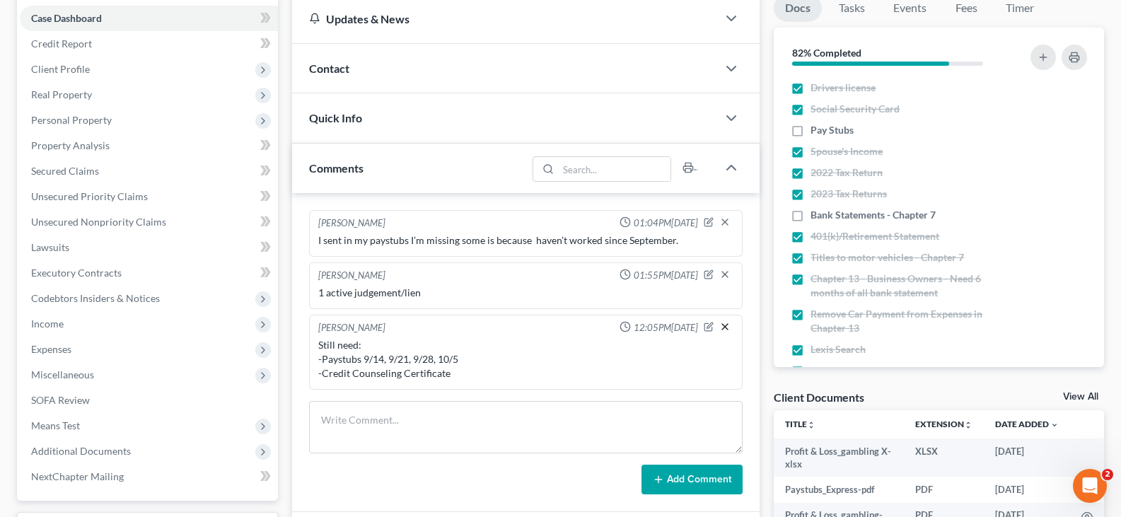
click at [724, 326] on line "button" at bounding box center [725, 327] width 6 height 6
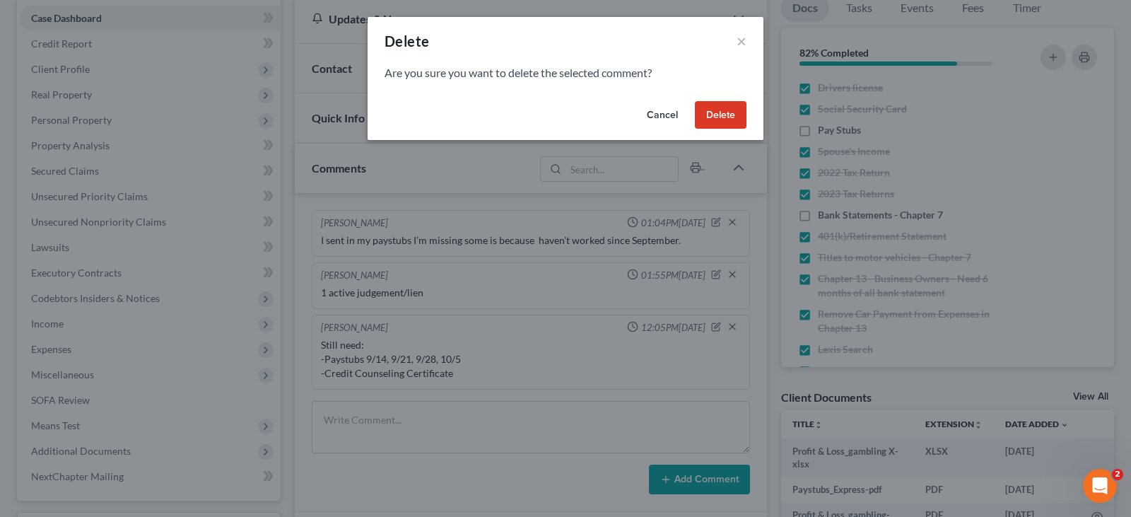
click at [725, 115] on button "Delete" at bounding box center [721, 115] width 52 height 28
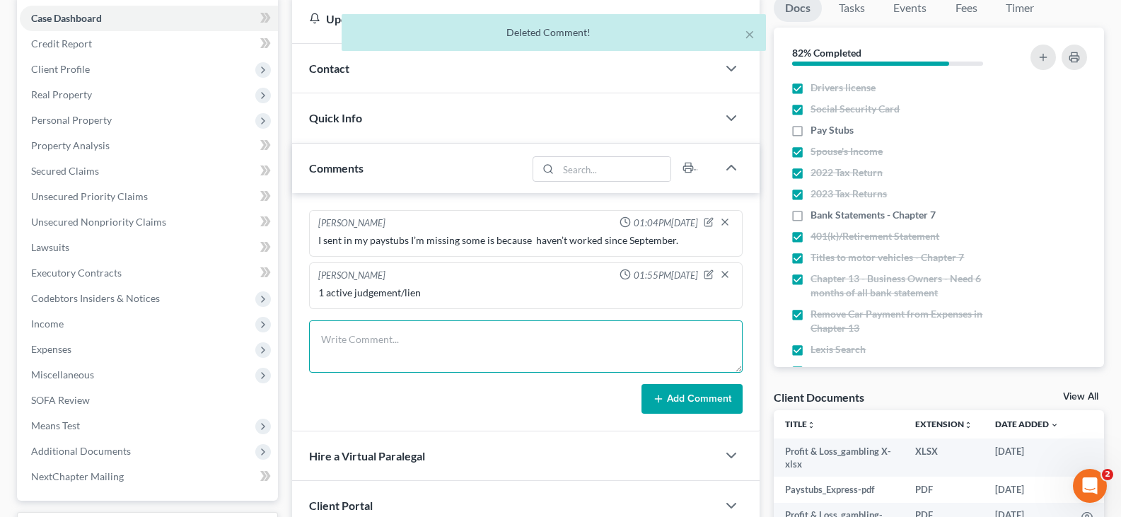
click at [524, 334] on textarea at bounding box center [525, 346] width 433 height 52
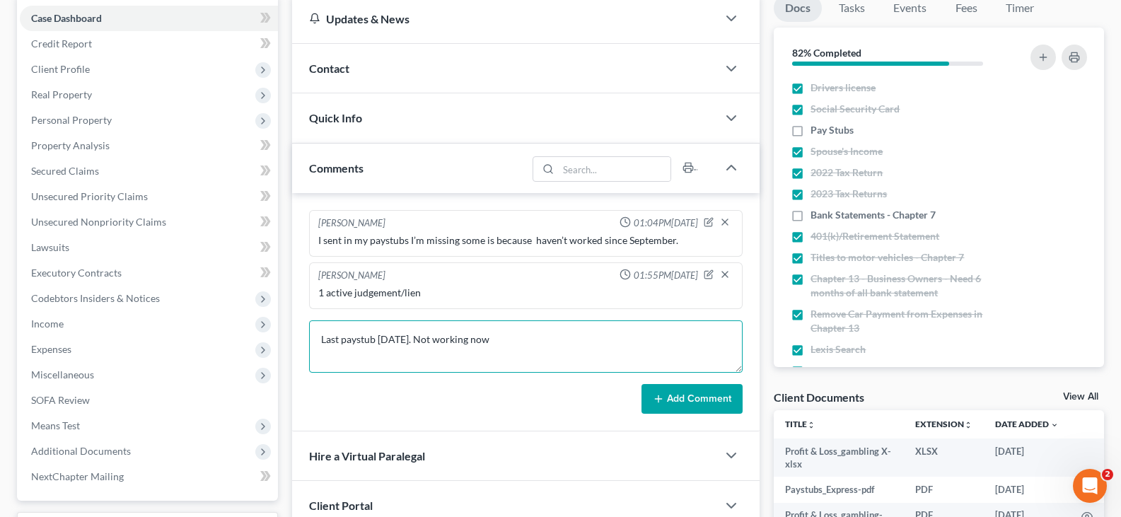
type textarea "Last paystub [DATE]. Not working now"
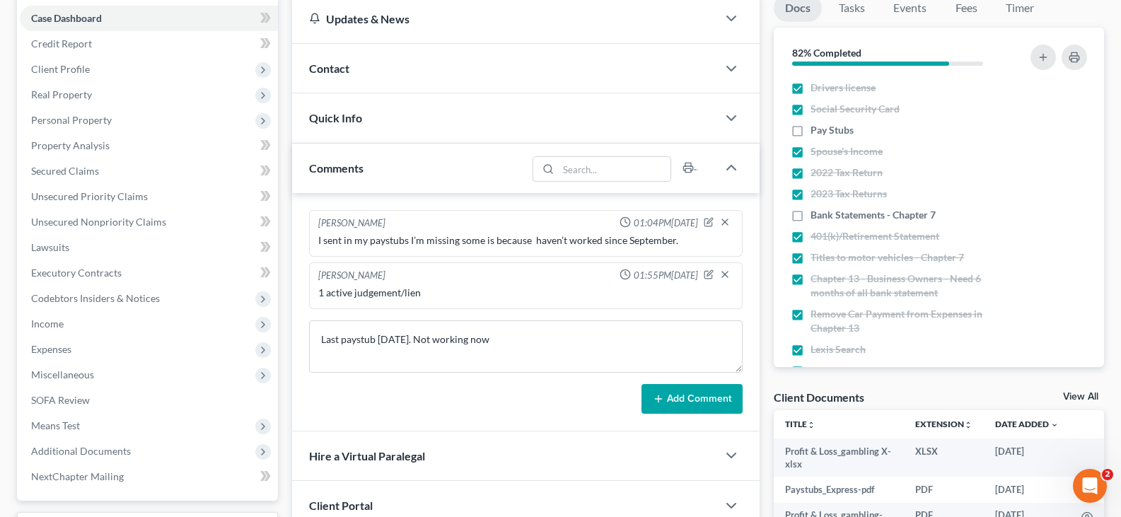
click at [672, 397] on button "Add Comment" at bounding box center [691, 399] width 101 height 30
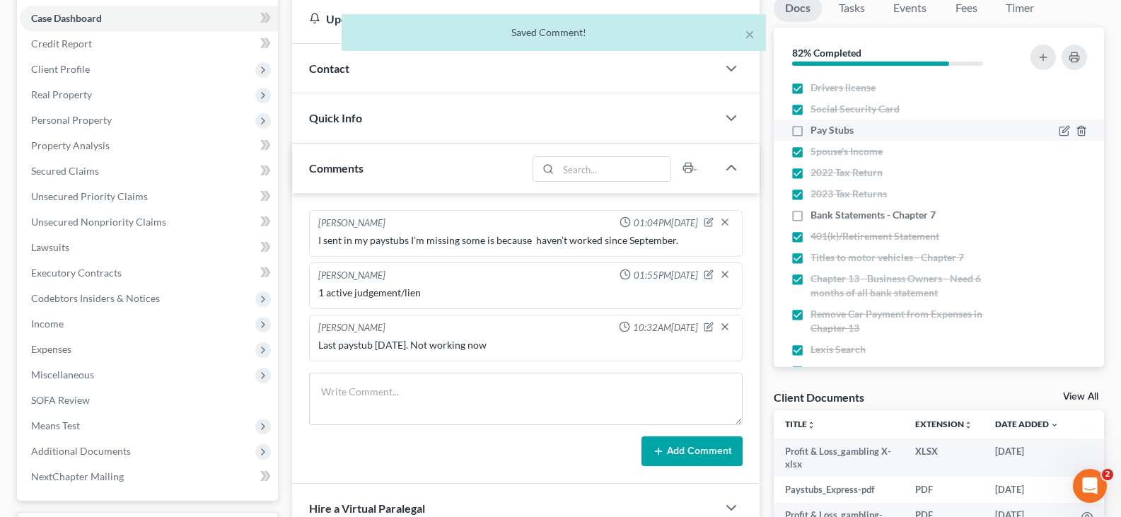
click at [810, 129] on label "Pay Stubs" at bounding box center [831, 130] width 43 height 14
click at [816, 129] on input "Pay Stubs" at bounding box center [820, 127] width 9 height 9
checkbox input "true"
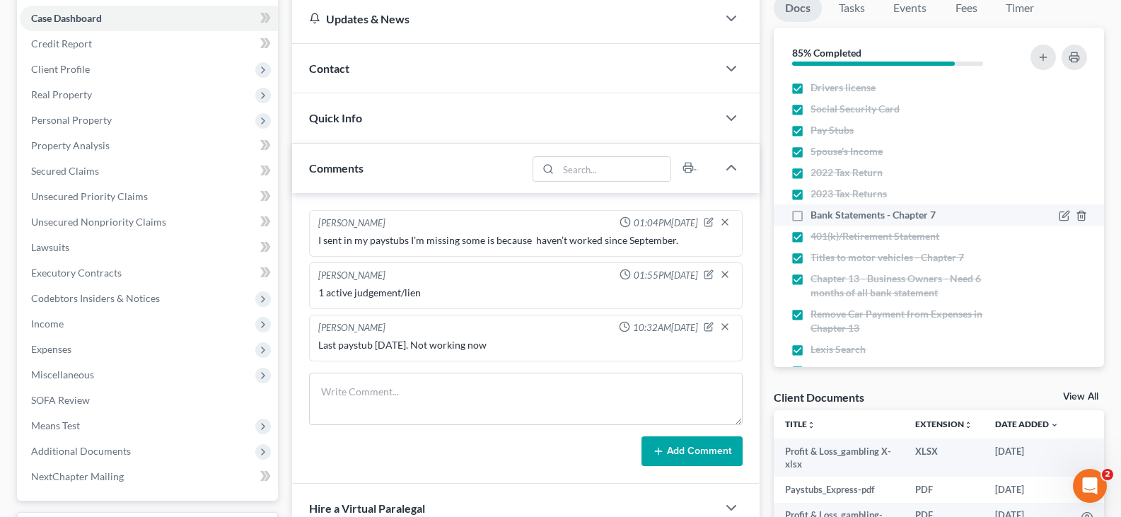
click at [810, 214] on label "Bank Statements - Chapter 7" at bounding box center [872, 215] width 125 height 14
click at [816, 214] on input "Bank Statements - Chapter 7" at bounding box center [820, 212] width 9 height 9
checkbox input "true"
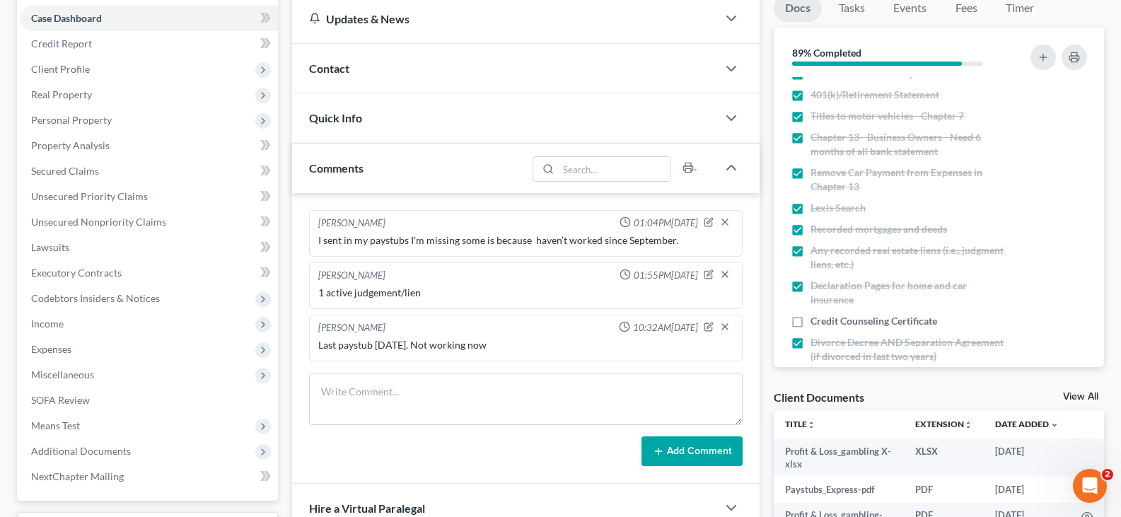
scroll to position [212, 0]
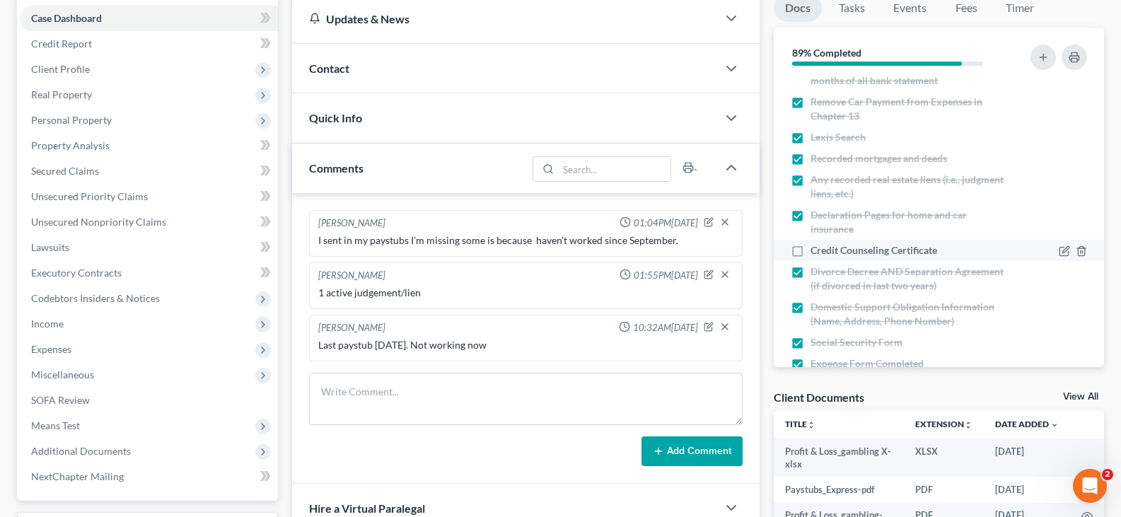
click at [810, 252] on label "Credit Counseling Certificate" at bounding box center [873, 250] width 127 height 14
click at [816, 252] on input "Credit Counseling Certificate" at bounding box center [820, 247] width 9 height 9
checkbox input "true"
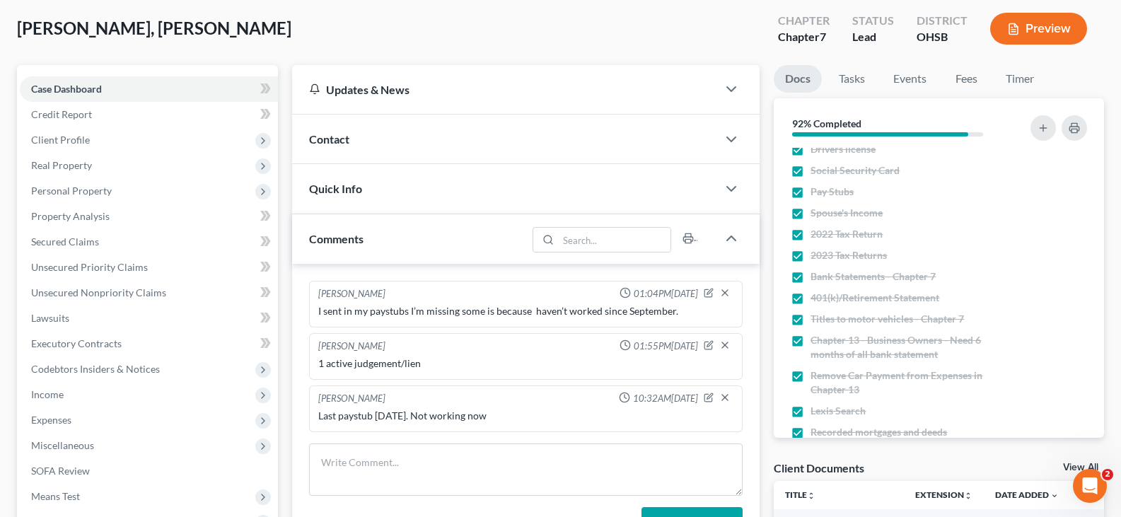
scroll to position [0, 0]
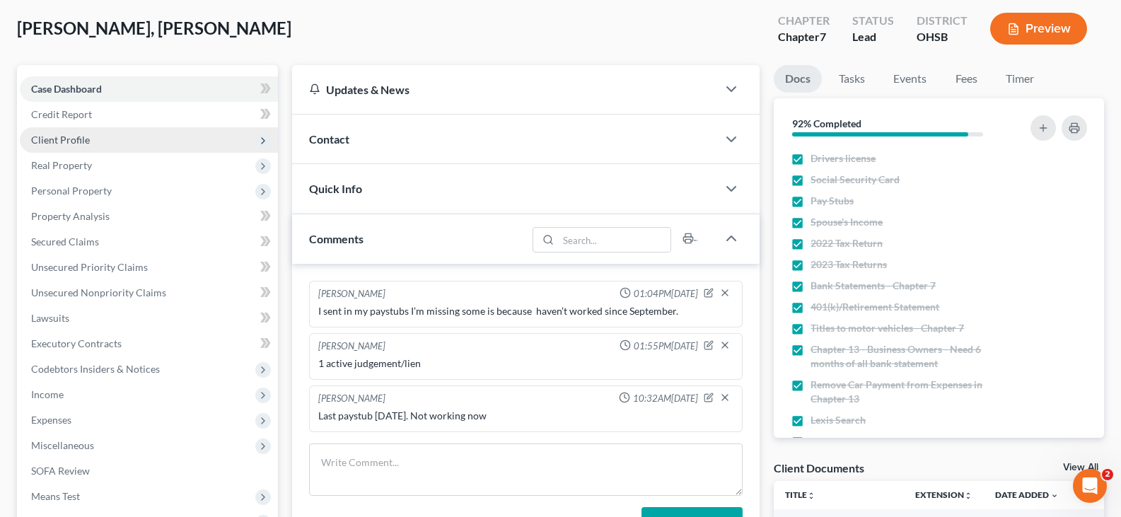
click at [52, 136] on span "Client Profile" at bounding box center [60, 140] width 59 height 12
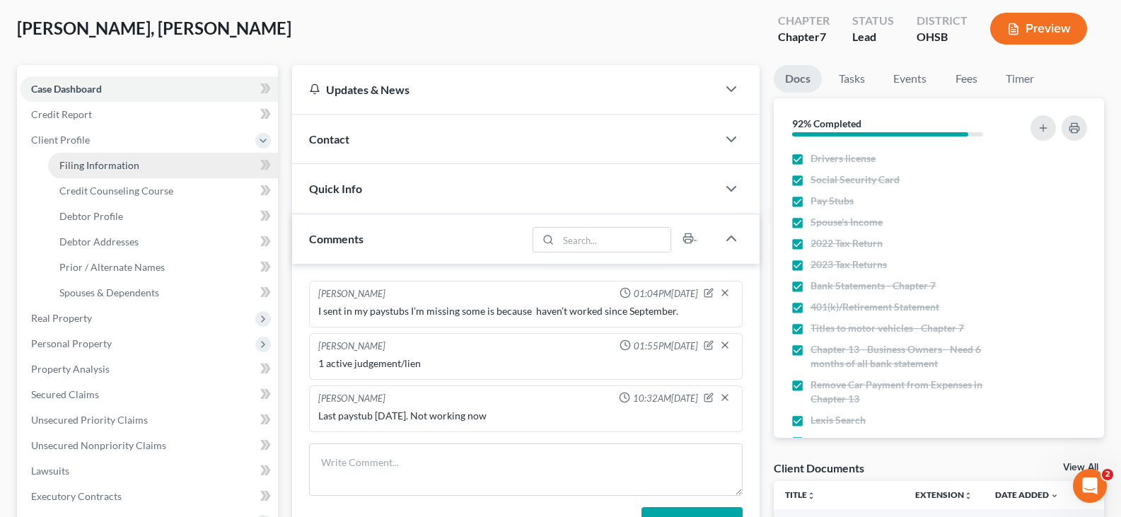
click at [76, 168] on span "Filing Information" at bounding box center [99, 165] width 80 height 12
select select "1"
select select "0"
select select "62"
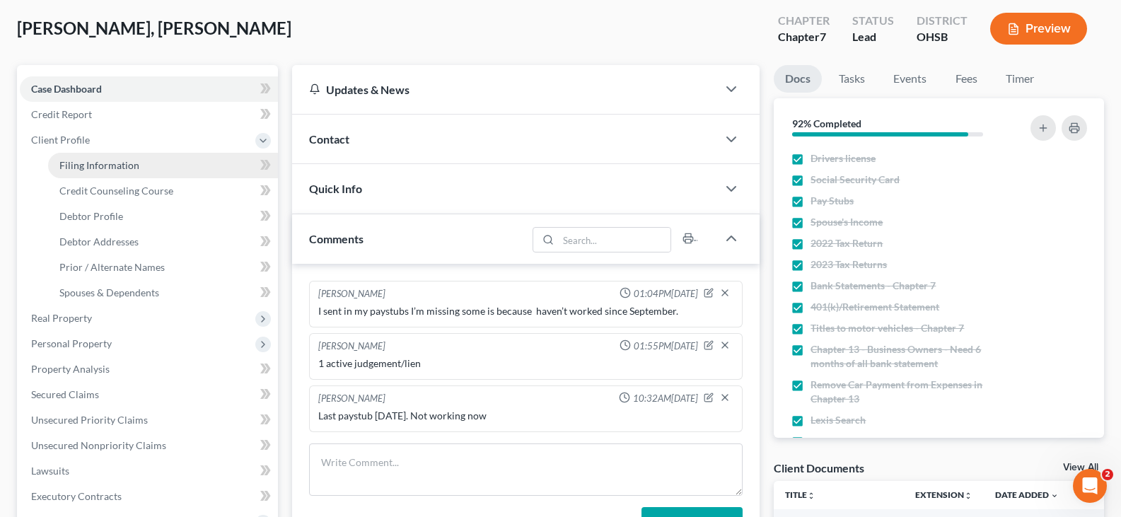
select select "2"
select select "36"
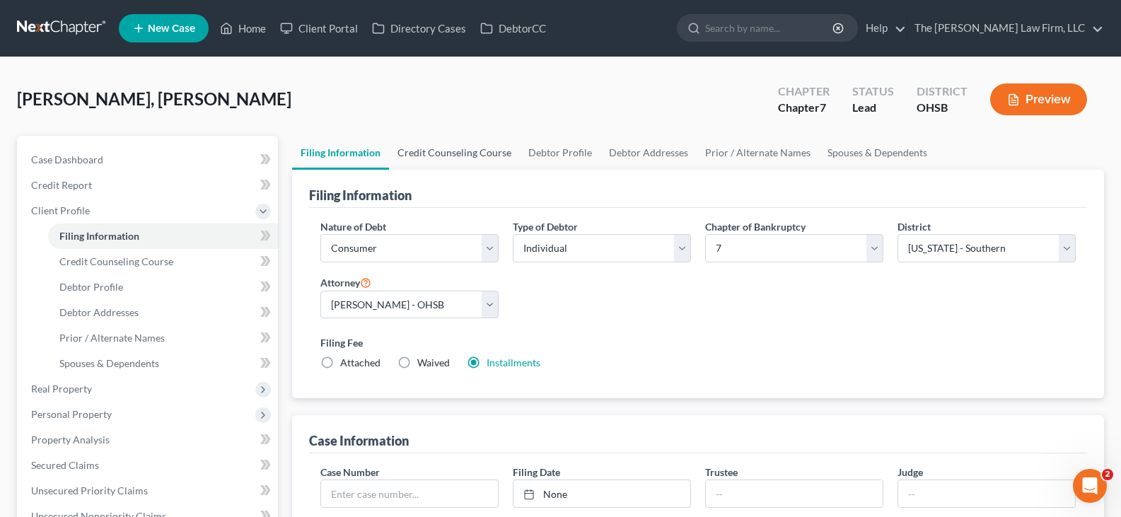
click at [457, 153] on link "Credit Counseling Course" at bounding box center [454, 153] width 131 height 34
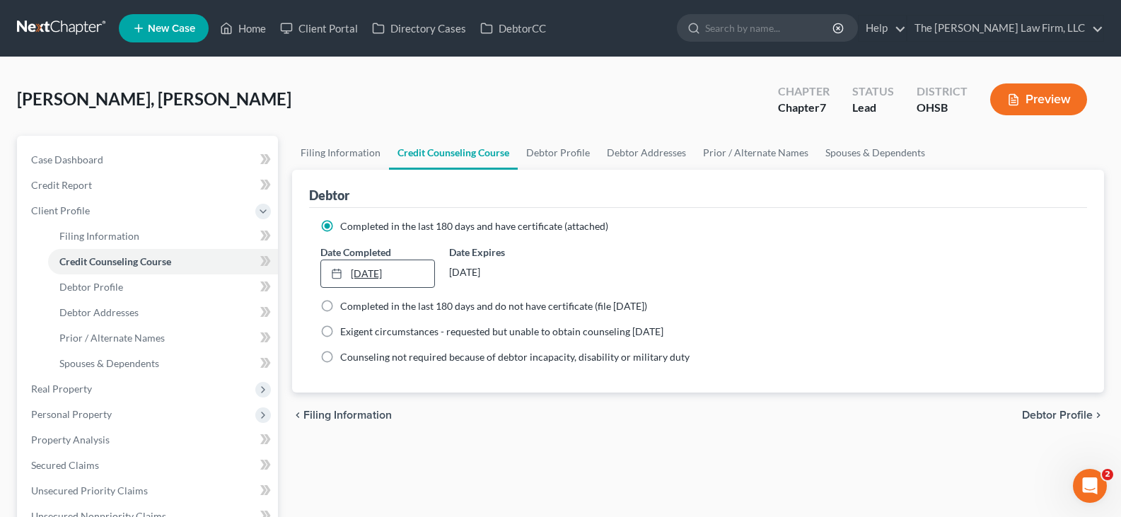
click at [409, 273] on link "2/21/2025" at bounding box center [377, 273] width 112 height 27
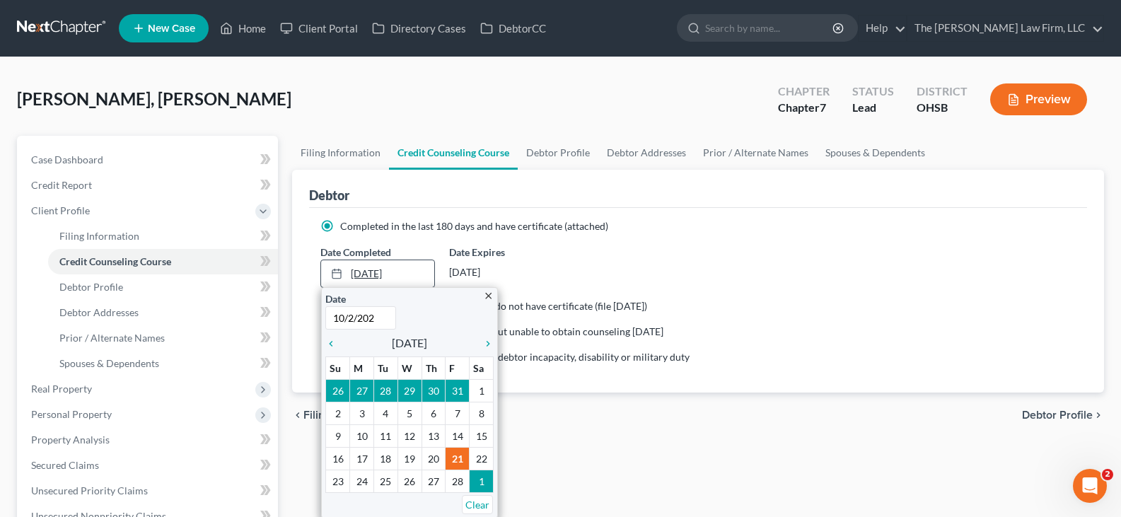
type input "10/2/2025"
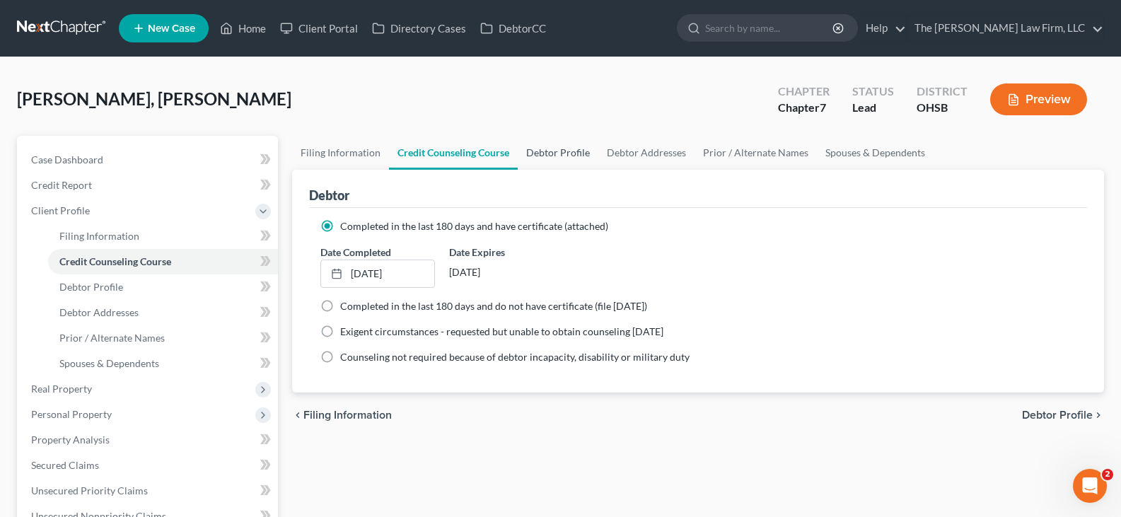
click at [558, 152] on link "Debtor Profile" at bounding box center [558, 153] width 81 height 34
select select "0"
select select "3"
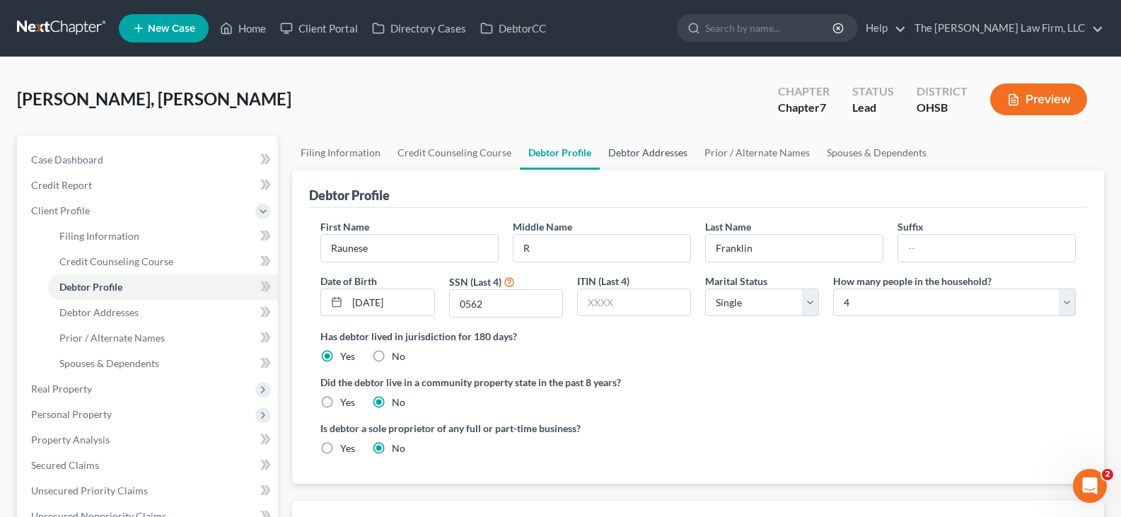
click at [645, 153] on link "Debtor Addresses" at bounding box center [648, 153] width 96 height 34
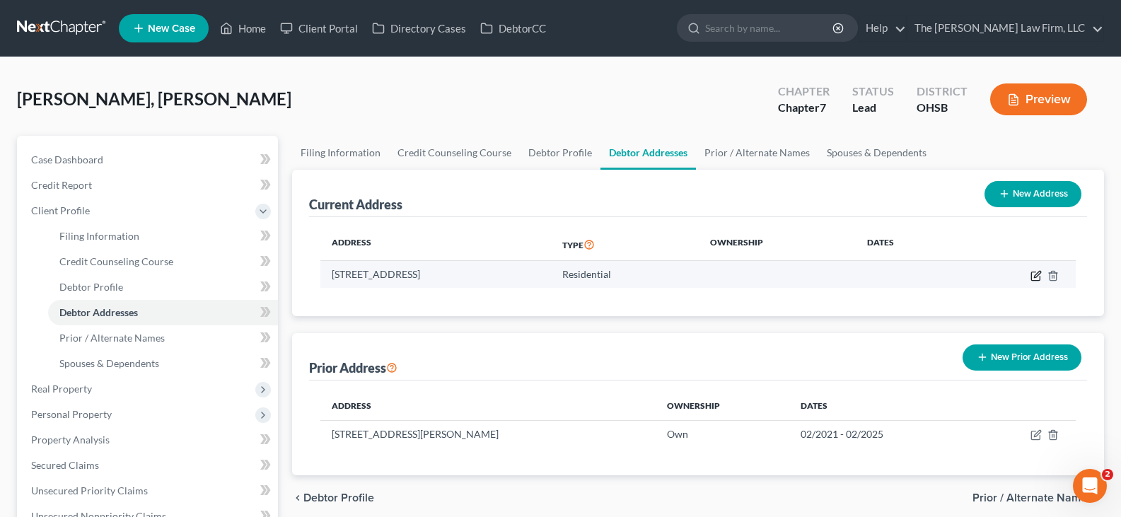
click at [1036, 276] on icon "button" at bounding box center [1037, 274] width 6 height 6
select select "36"
select select "0"
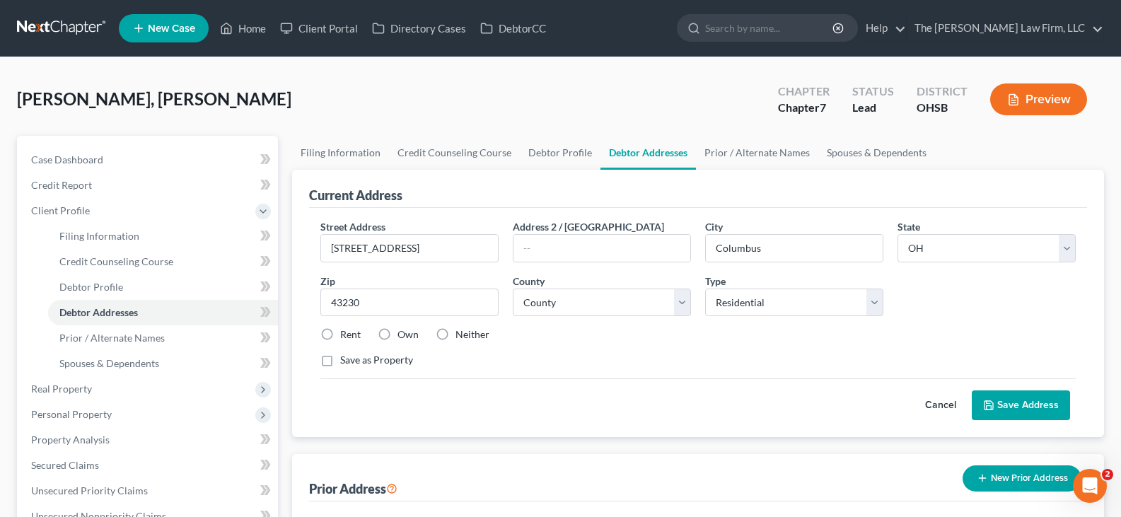
click at [340, 335] on label "Rent" at bounding box center [350, 334] width 21 height 14
click at [346, 335] on input "Rent" at bounding box center [350, 331] width 9 height 9
radio input "true"
click at [564, 303] on select "County [GEOGRAPHIC_DATA] [GEOGRAPHIC_DATA] [GEOGRAPHIC_DATA] [GEOGRAPHIC_DATA] …" at bounding box center [602, 302] width 178 height 28
select select "24"
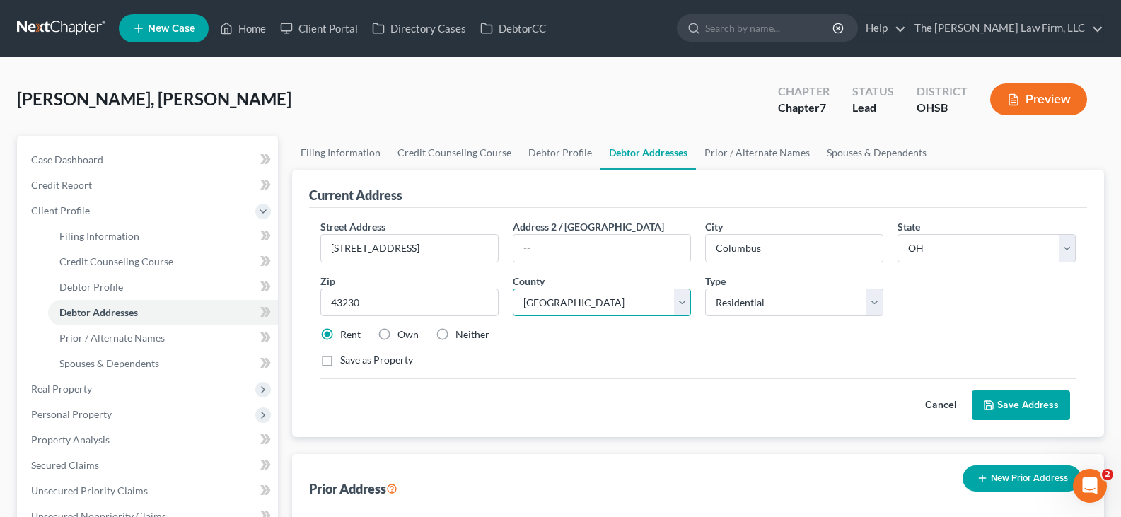
click at [513, 288] on select "County [GEOGRAPHIC_DATA] [GEOGRAPHIC_DATA] [GEOGRAPHIC_DATA] [GEOGRAPHIC_DATA] …" at bounding box center [602, 302] width 178 height 28
click at [998, 403] on button "Save Address" at bounding box center [1020, 405] width 98 height 30
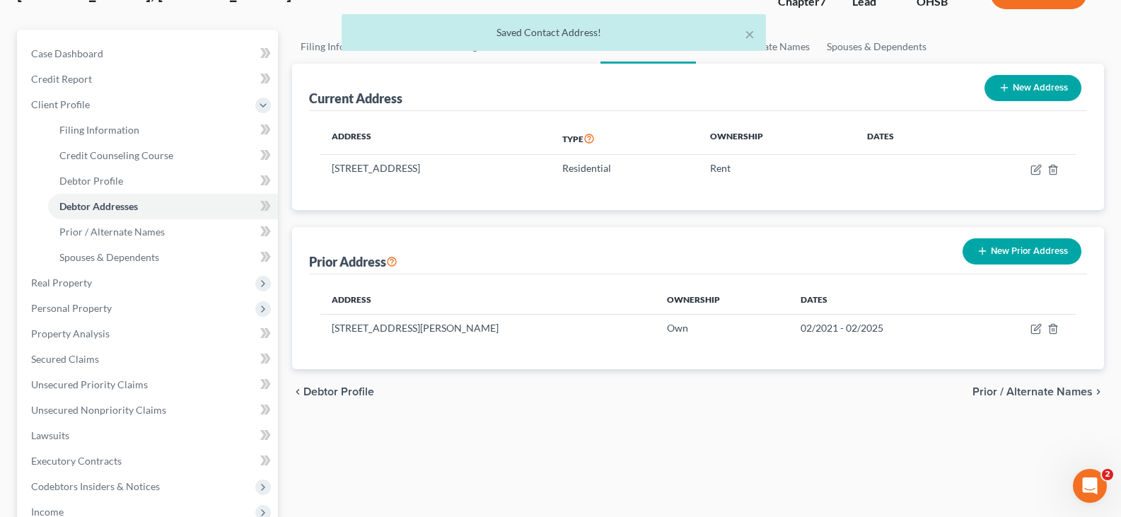
scroll to position [141, 0]
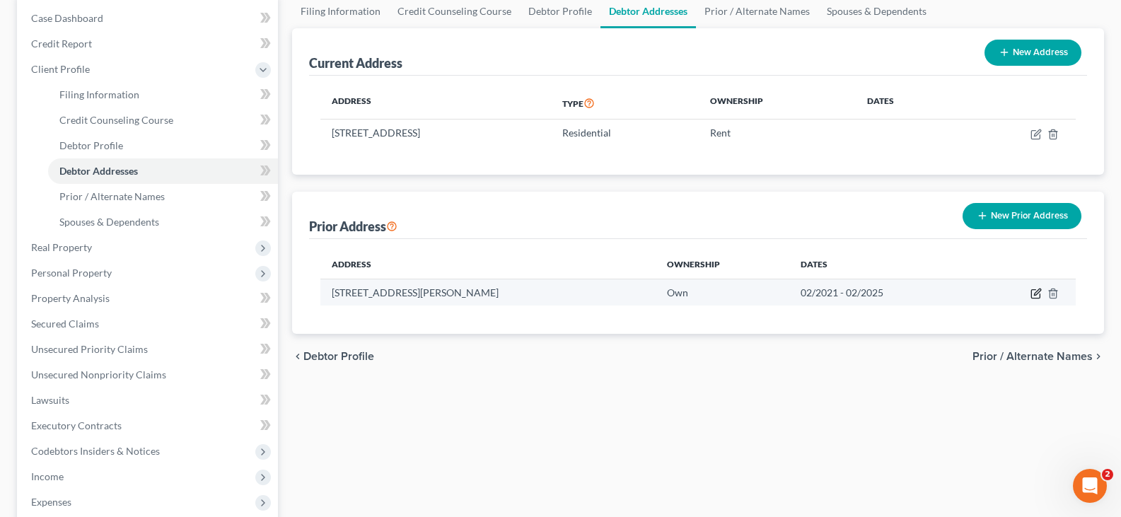
click at [1037, 296] on icon "button" at bounding box center [1035, 293] width 11 height 11
select select "36"
select select "72"
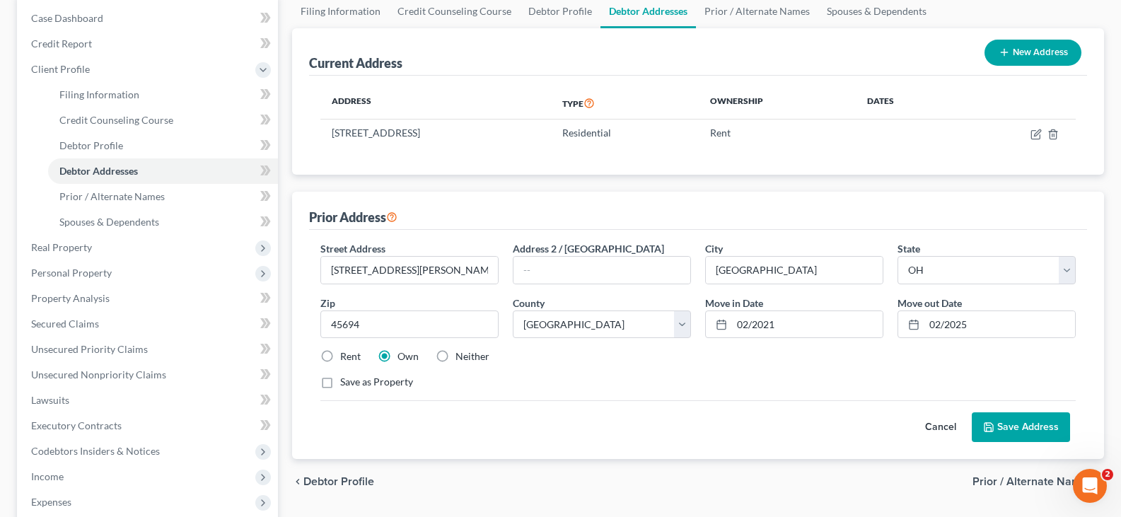
click at [340, 356] on label "Rent" at bounding box center [350, 356] width 21 height 14
click at [346, 356] on input "Rent" at bounding box center [350, 353] width 9 height 9
radio input "true"
click at [1012, 425] on button "Save Address" at bounding box center [1020, 427] width 98 height 30
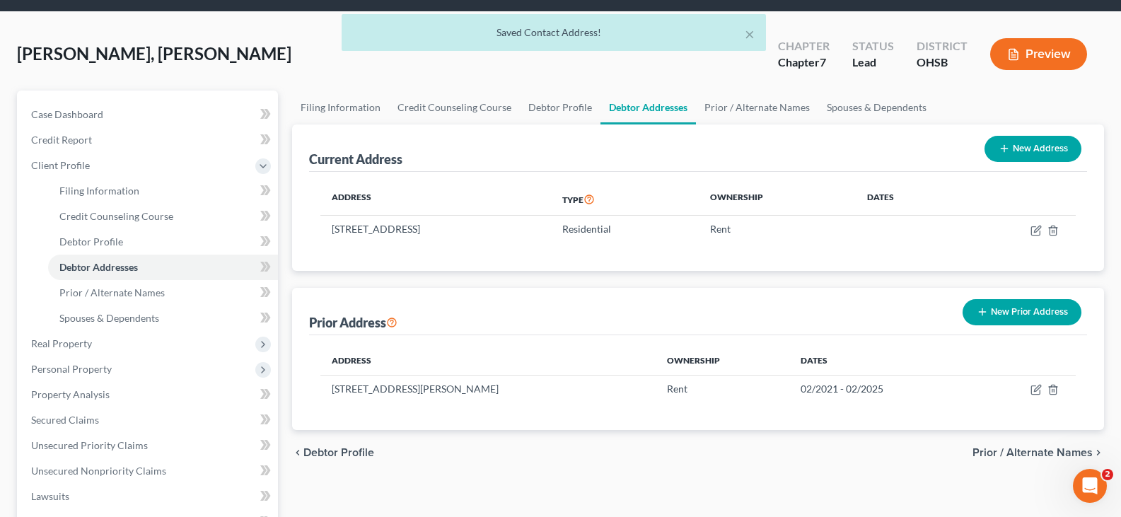
scroll to position [0, 0]
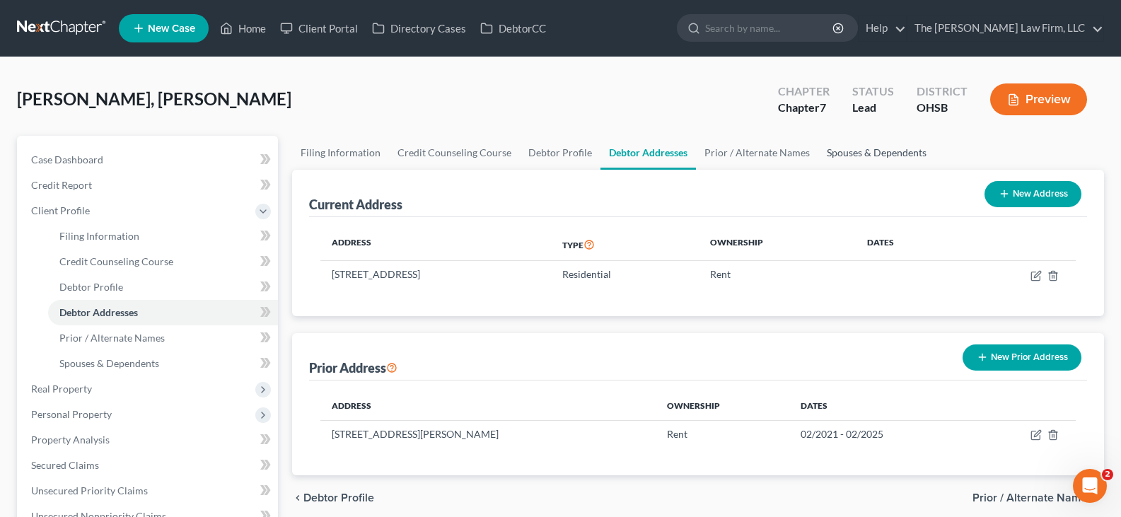
click at [846, 153] on link "Spouses & Dependents" at bounding box center [876, 153] width 117 height 34
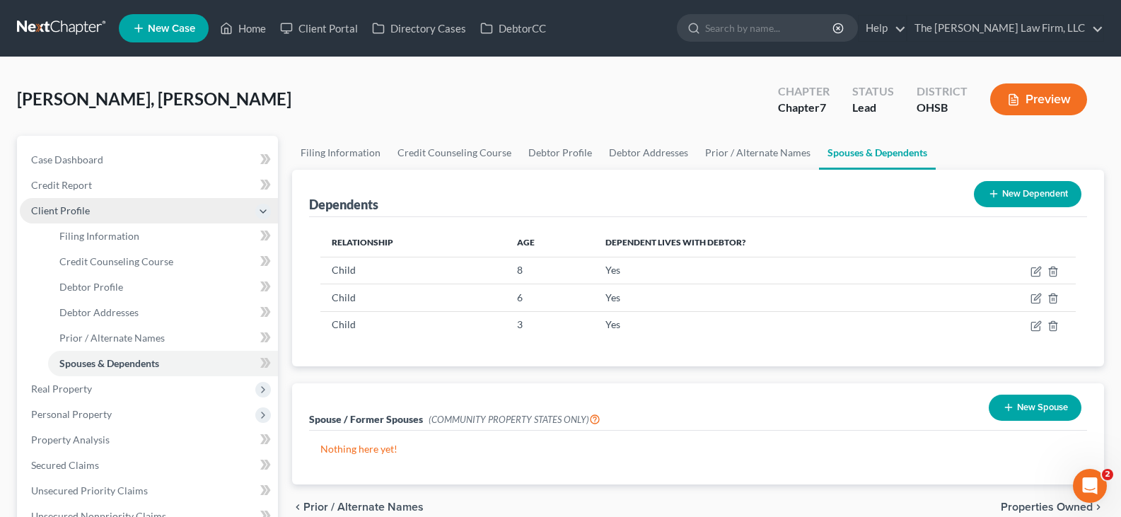
click at [140, 216] on span "Client Profile" at bounding box center [149, 210] width 258 height 25
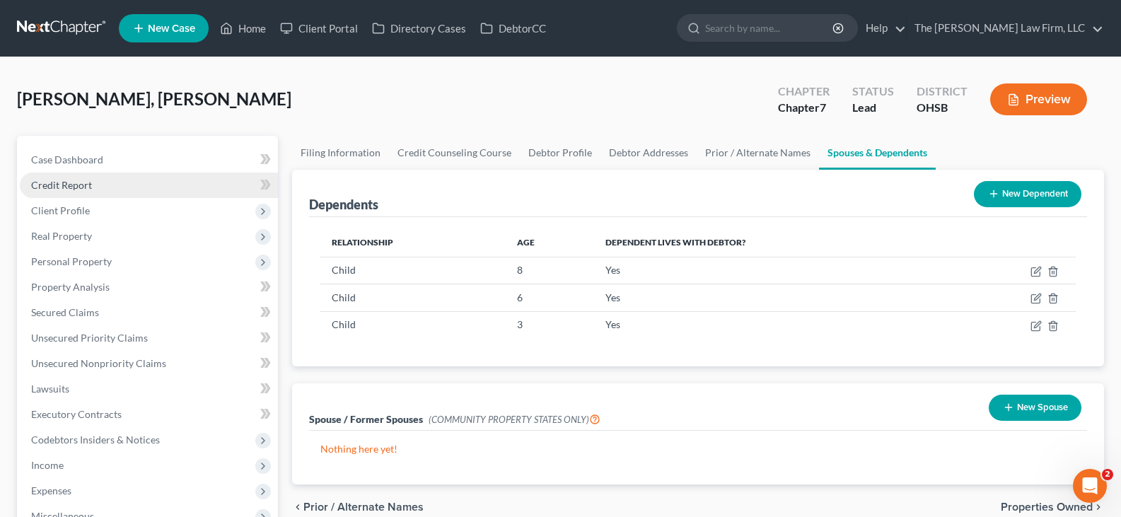
click at [103, 182] on link "Credit Report" at bounding box center [149, 185] width 258 height 25
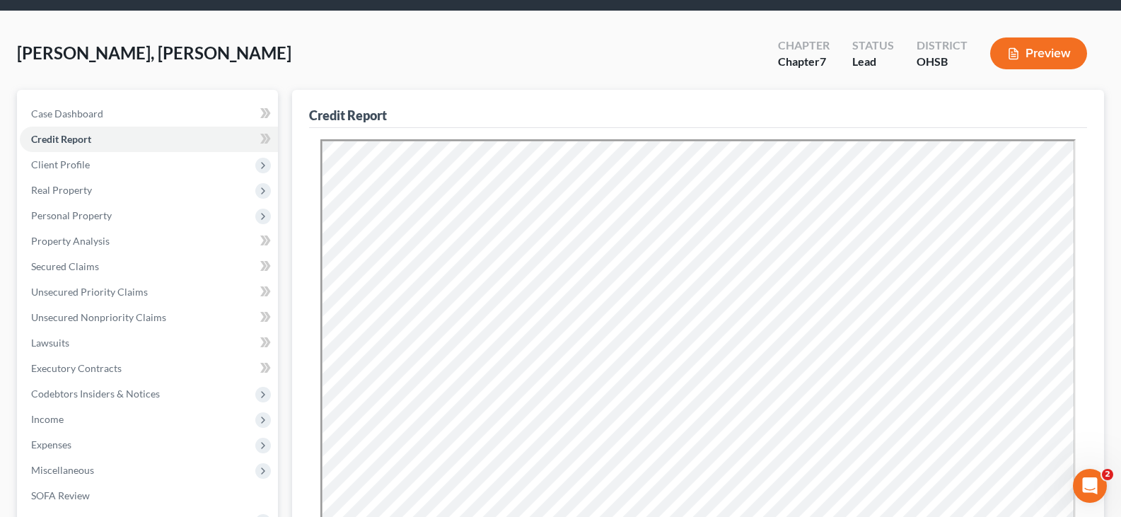
scroll to position [71, 0]
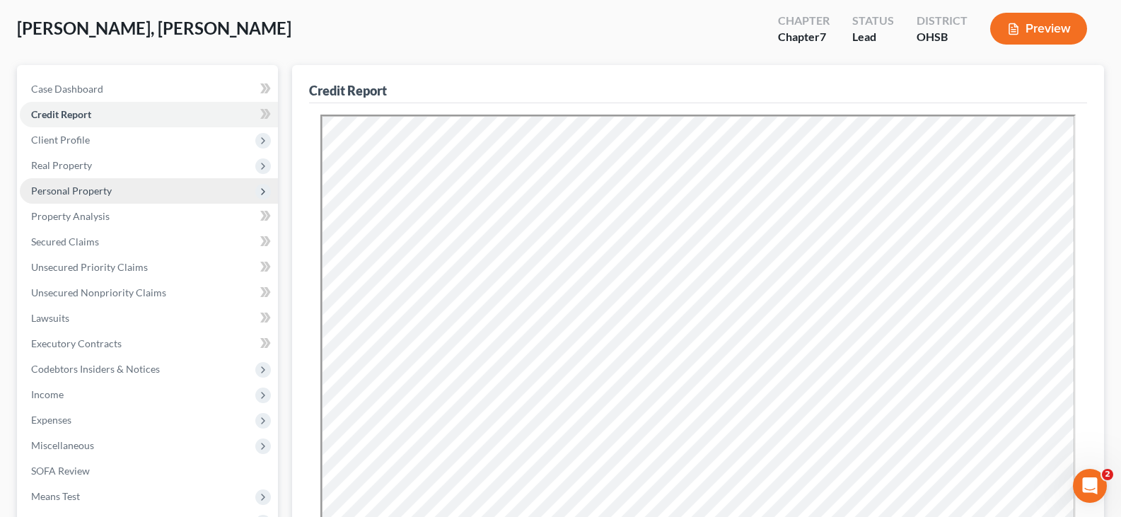
click at [87, 192] on span "Personal Property" at bounding box center [71, 191] width 81 height 12
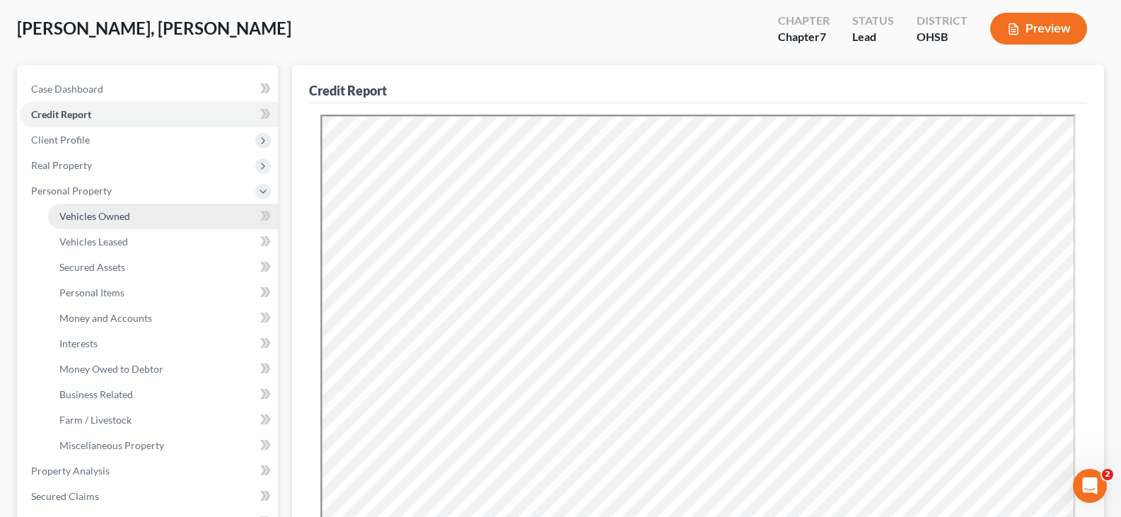
click at [94, 217] on span "Vehicles Owned" at bounding box center [94, 216] width 71 height 12
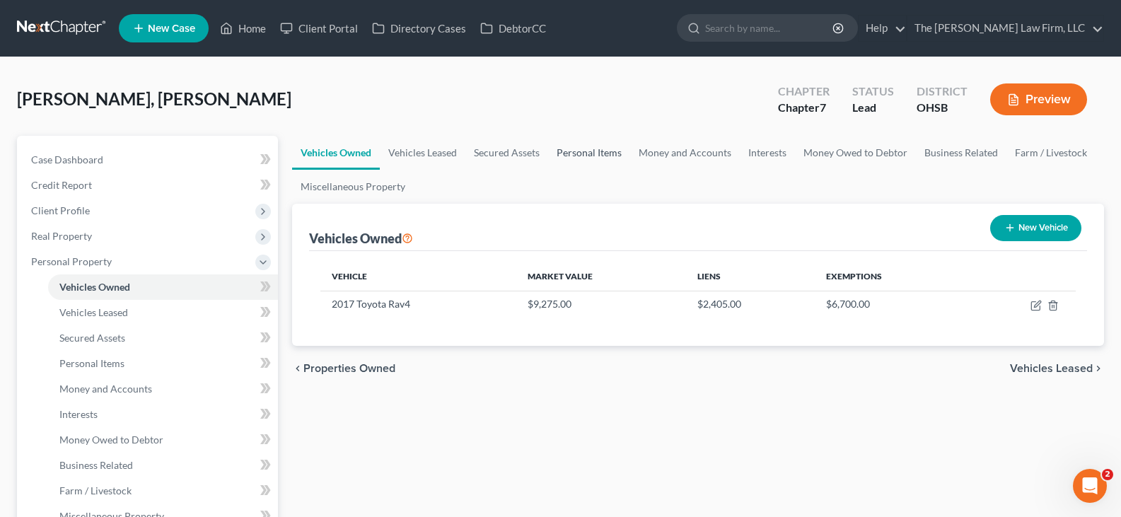
click at [569, 156] on link "Personal Items" at bounding box center [589, 153] width 82 height 34
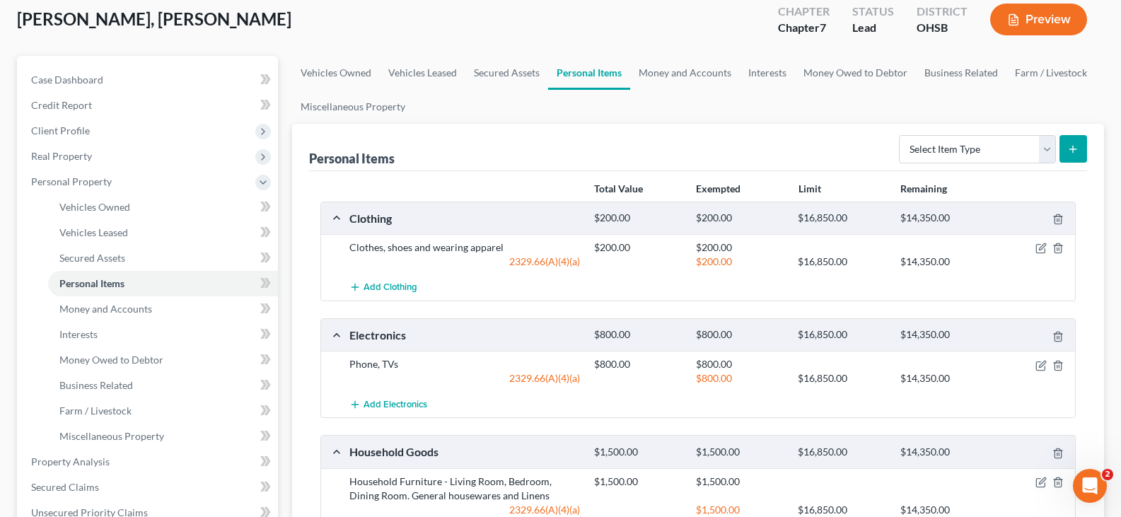
scroll to position [71, 0]
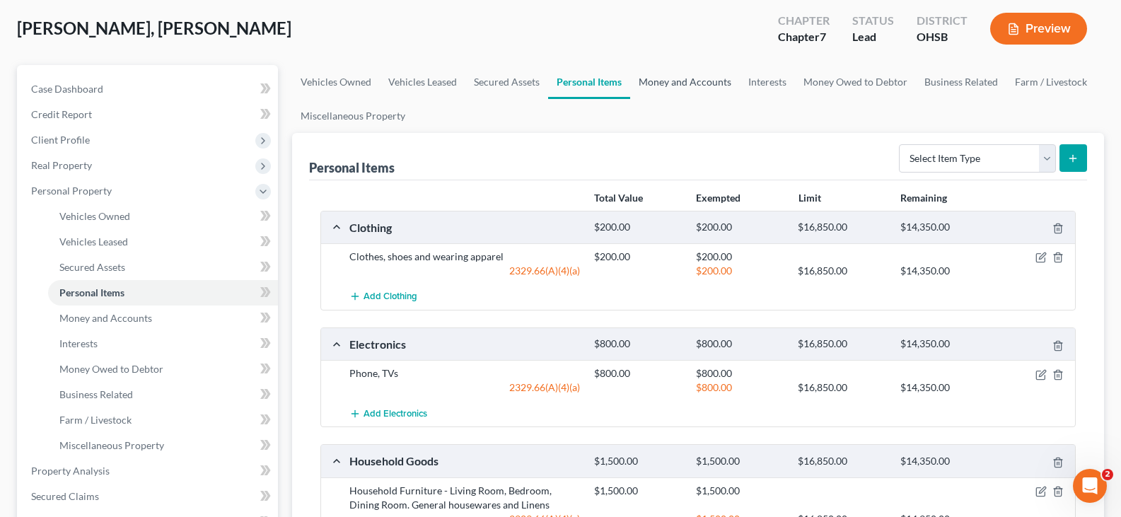
click at [696, 79] on link "Money and Accounts" at bounding box center [685, 82] width 110 height 34
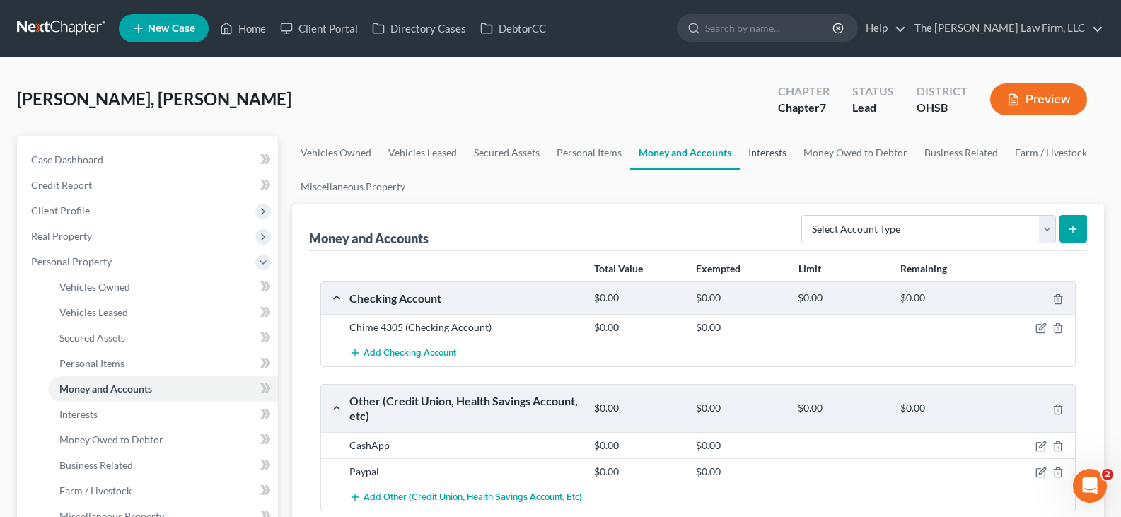
click at [769, 156] on link "Interests" at bounding box center [767, 153] width 55 height 34
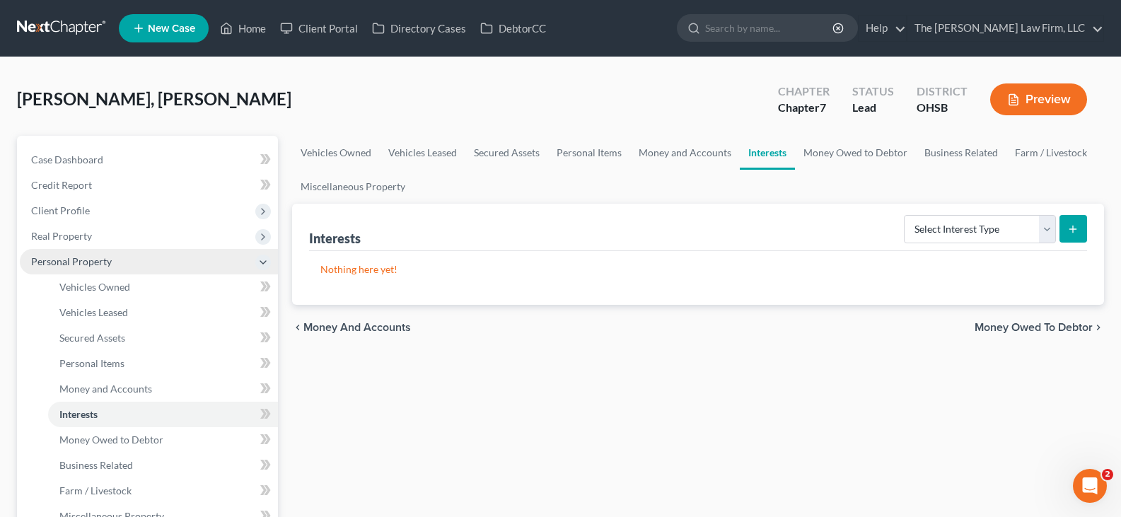
click at [144, 255] on span "Personal Property" at bounding box center [149, 261] width 258 height 25
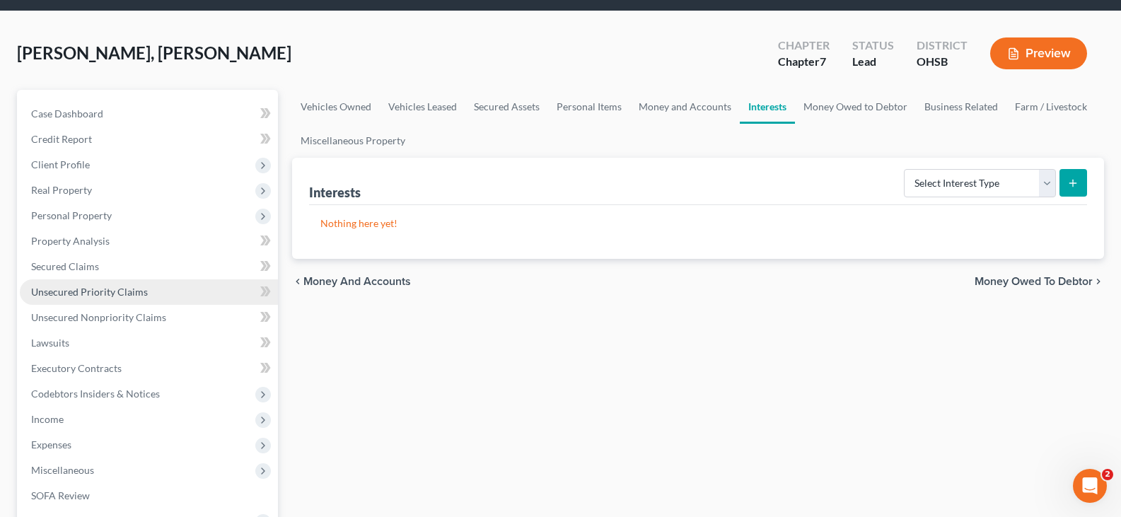
scroll to position [71, 0]
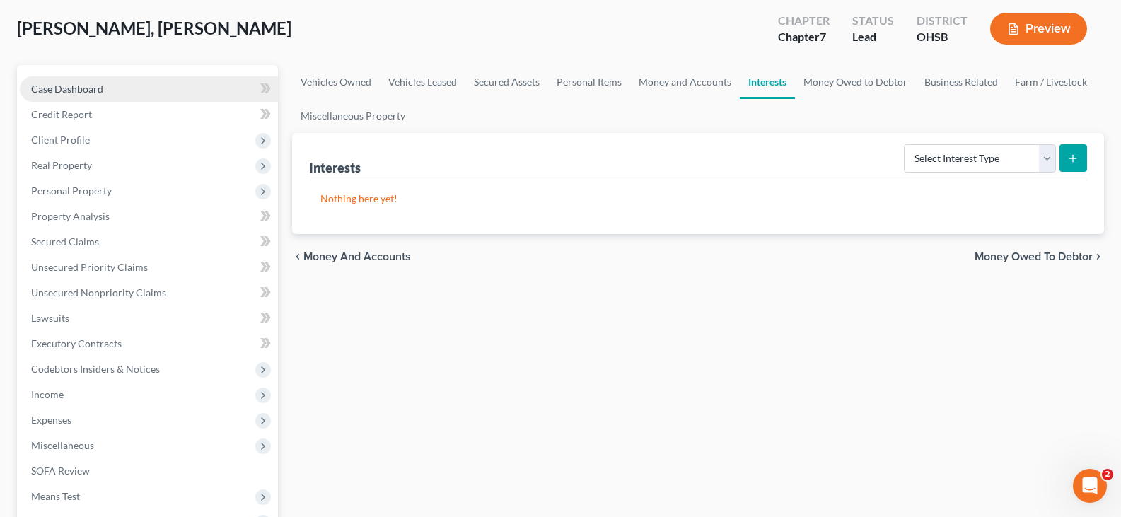
click at [95, 91] on span "Case Dashboard" at bounding box center [67, 89] width 72 height 12
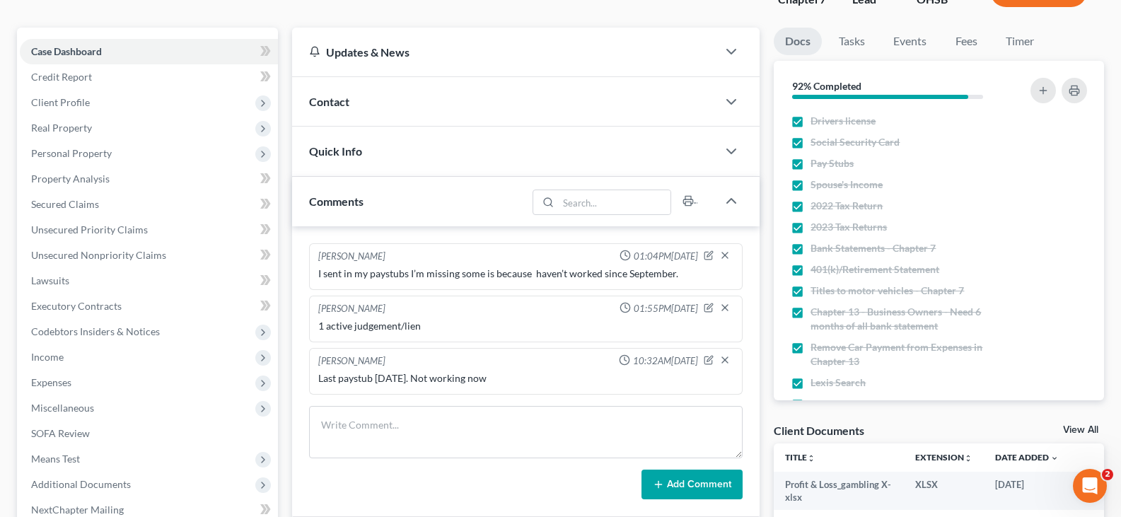
scroll to position [141, 0]
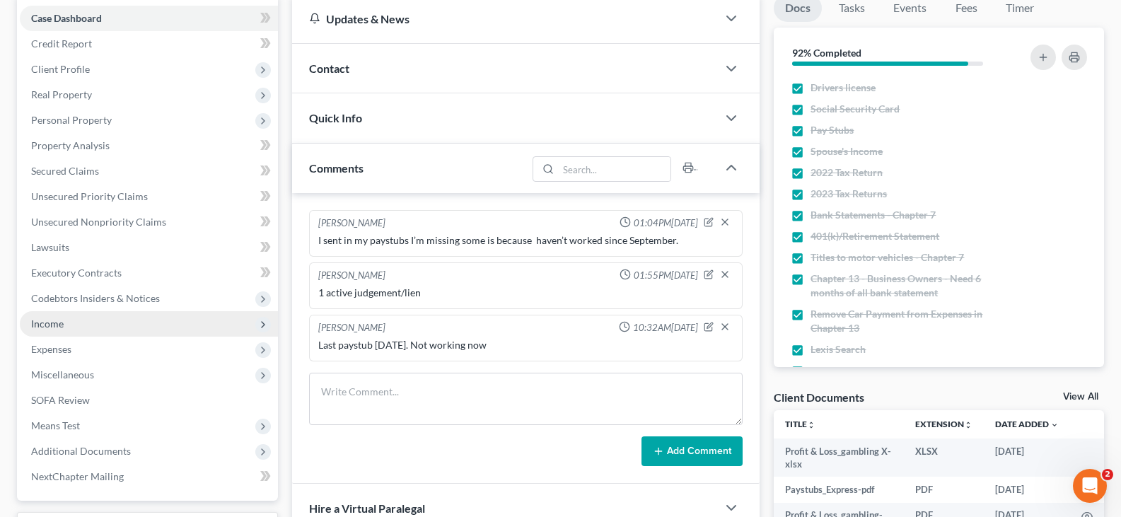
click at [56, 326] on span "Income" at bounding box center [47, 323] width 33 height 12
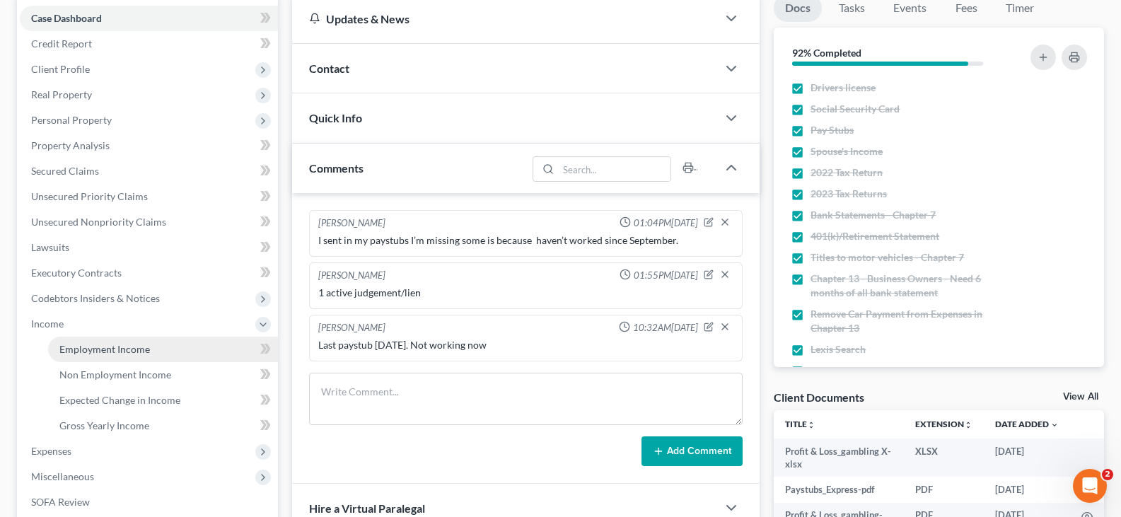
click at [73, 351] on span "Employment Income" at bounding box center [104, 349] width 91 height 12
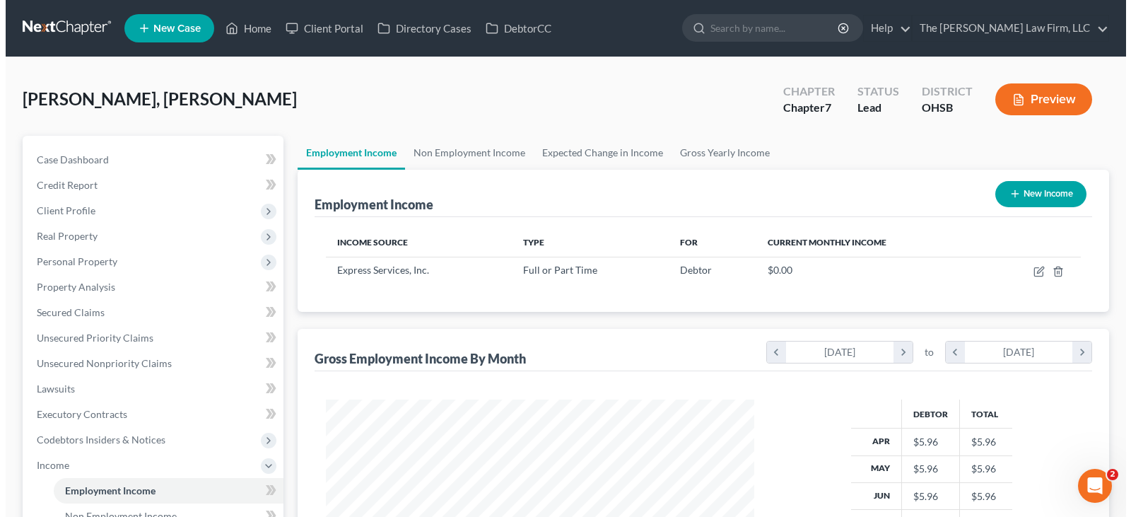
scroll to position [254, 457]
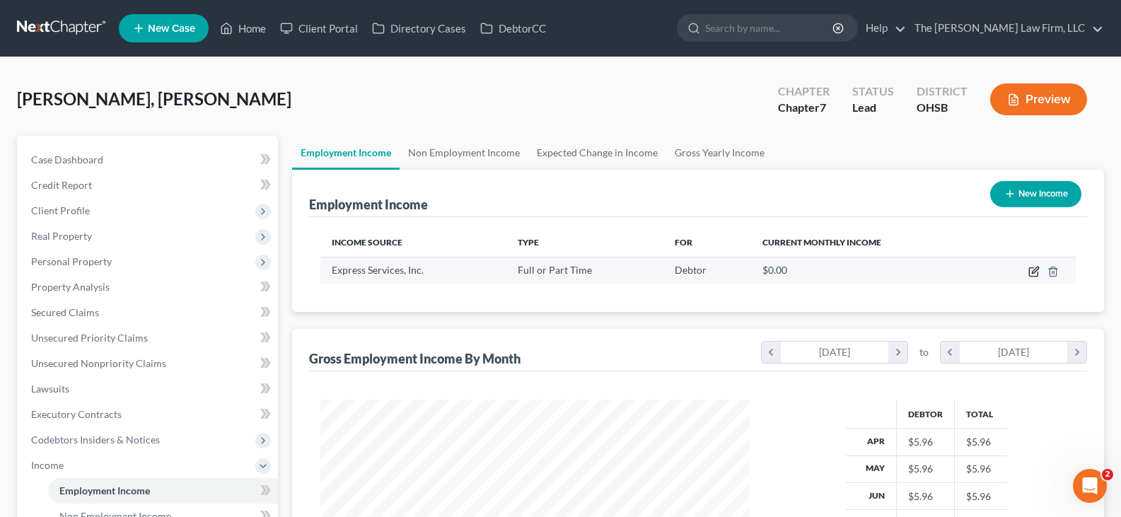
click at [1035, 274] on icon "button" at bounding box center [1033, 271] width 11 height 11
select select "0"
select select "37"
select select "3"
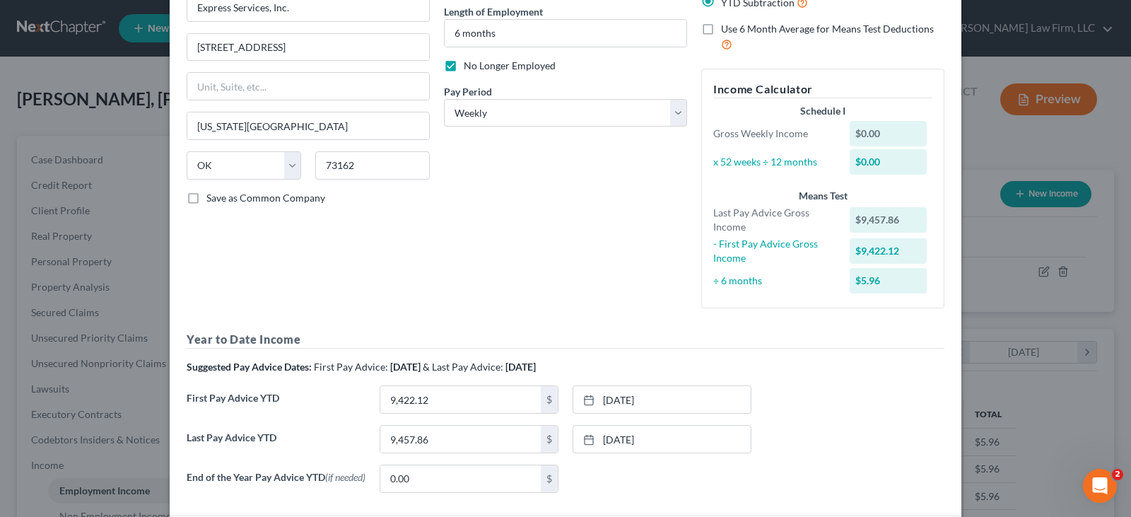
scroll to position [141, 0]
click at [656, 395] on link "9/20/2024" at bounding box center [661, 398] width 177 height 27
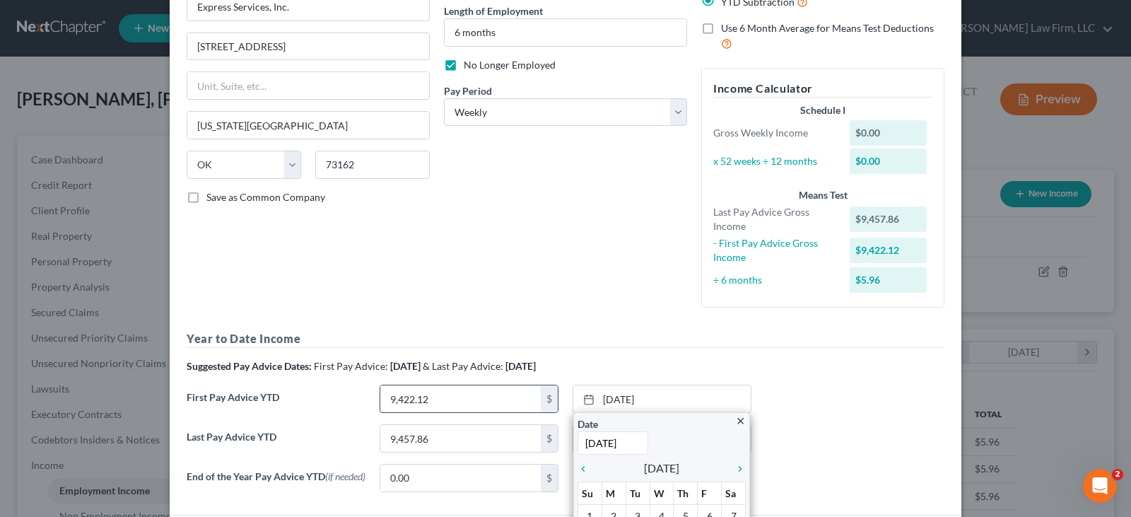
type input "5/4/2025"
click at [480, 395] on input "9,422.12" at bounding box center [460, 398] width 161 height 27
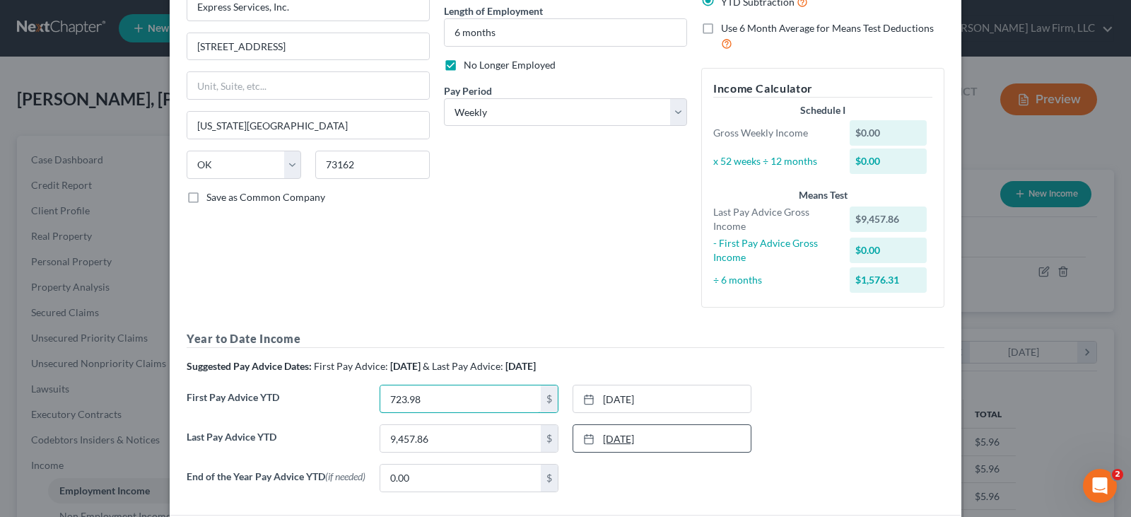
type input "723.98"
click at [664, 438] on link "10/18/2024" at bounding box center [661, 438] width 177 height 27
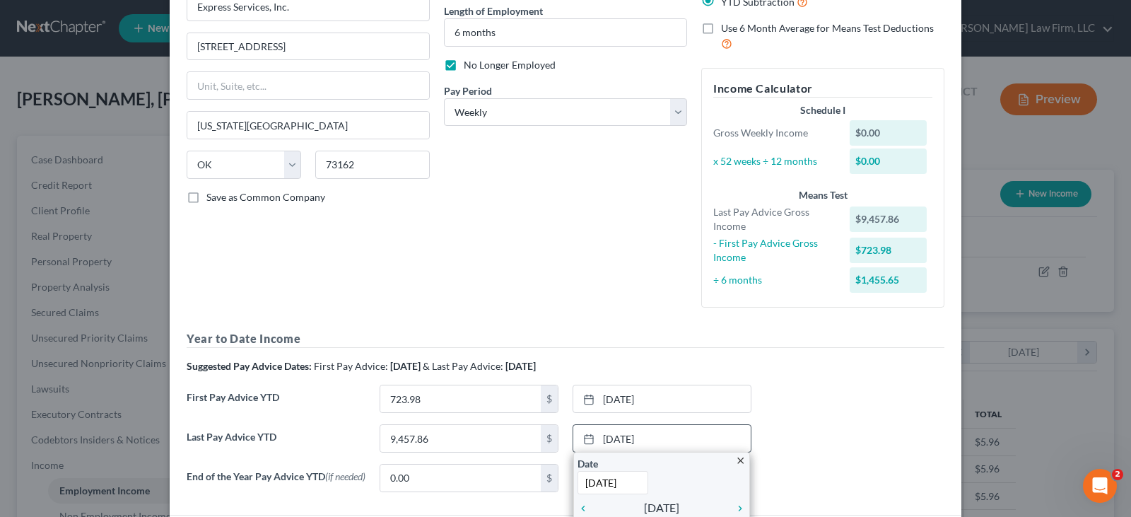
click at [629, 480] on input "10/18/2024" at bounding box center [613, 482] width 71 height 23
drag, startPoint x: 637, startPoint y: 482, endPoint x: 559, endPoint y: 477, distance: 78.7
click at [559, 477] on div "Year to Date Income Suggested Pay Advice Dates: First Pay Advice: April 2025 & …" at bounding box center [566, 416] width 758 height 173
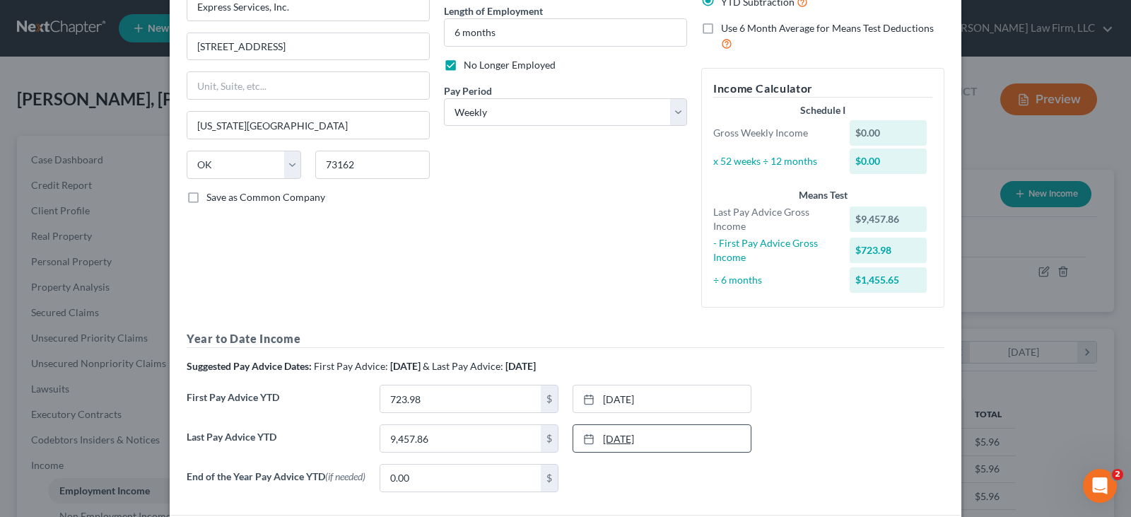
click at [669, 441] on link "10/18/2024" at bounding box center [661, 438] width 177 height 27
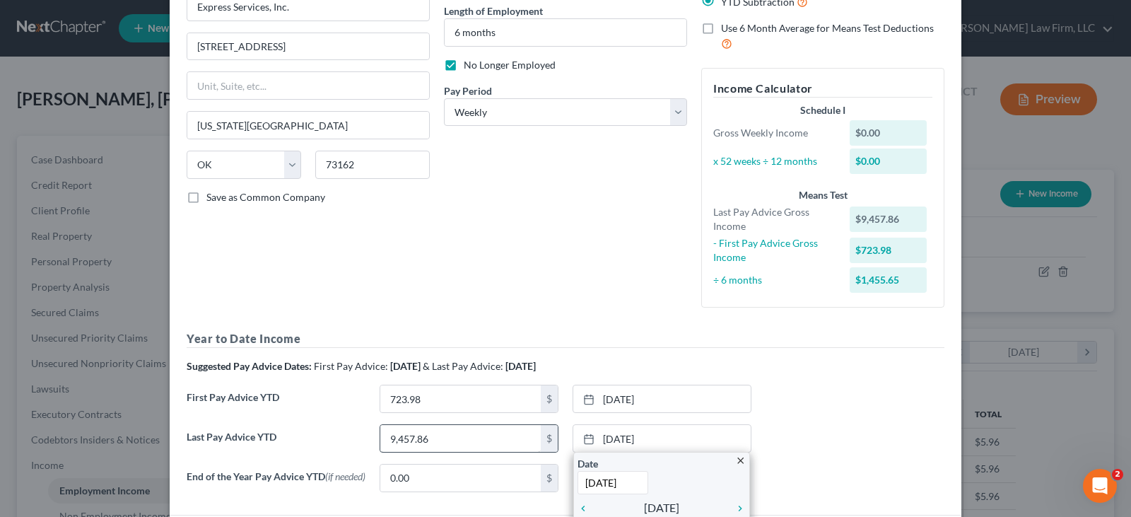
type input "9/14/2025"
click at [498, 438] on input "9,457.86" at bounding box center [460, 438] width 161 height 27
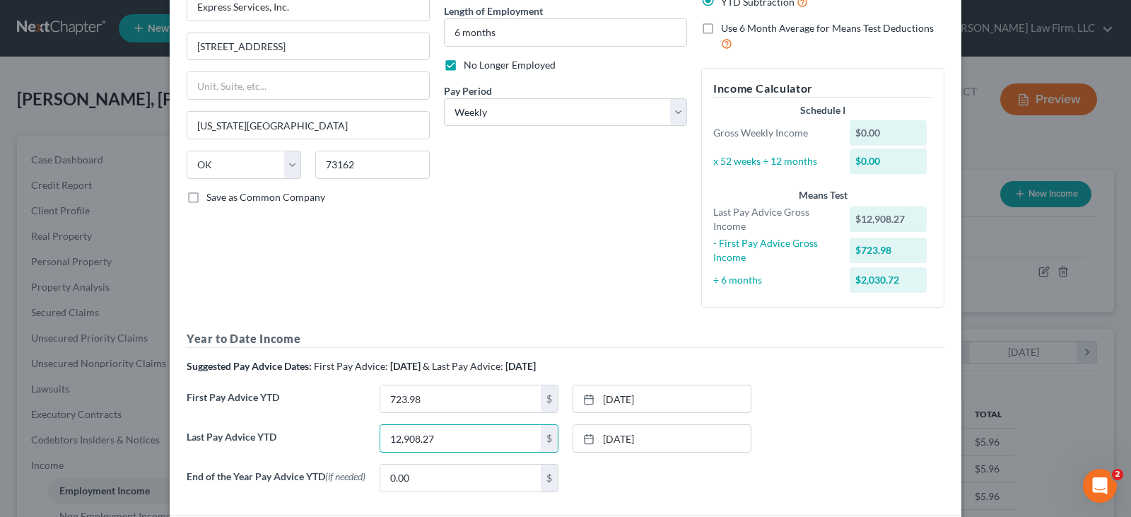
type input "12,908.27"
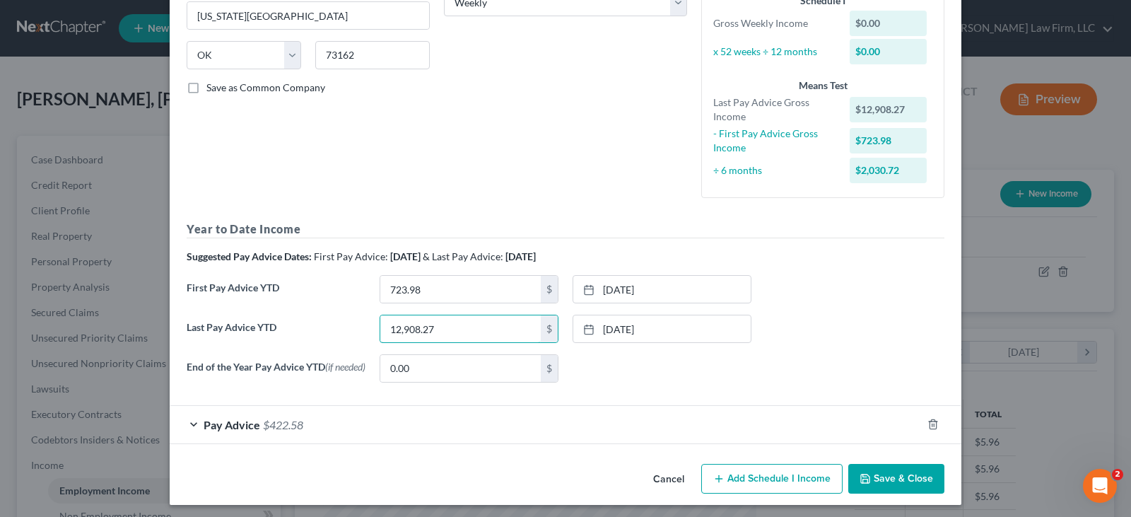
scroll to position [259, 0]
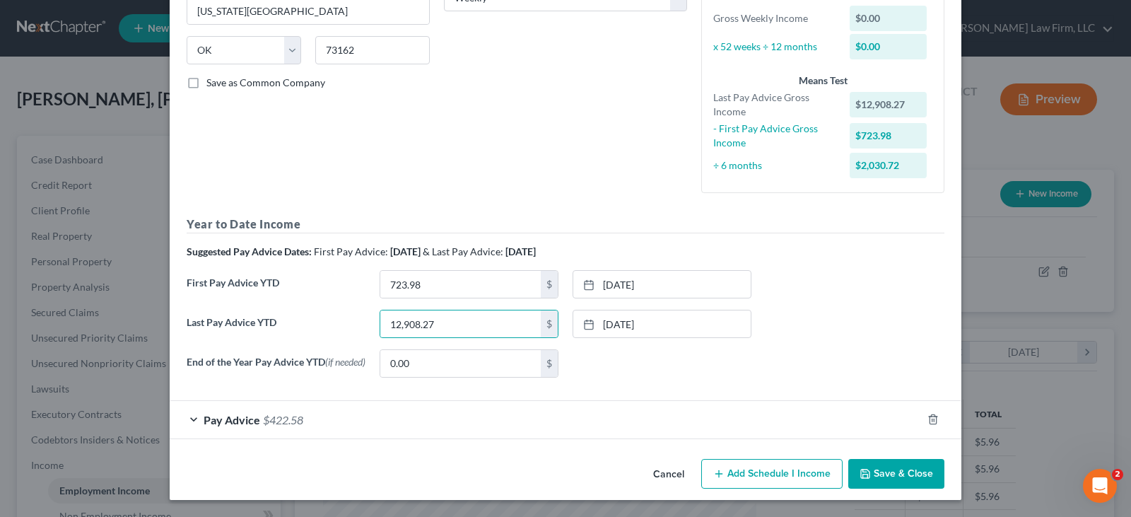
click at [189, 421] on div "Pay Advice $422.58" at bounding box center [546, 419] width 752 height 37
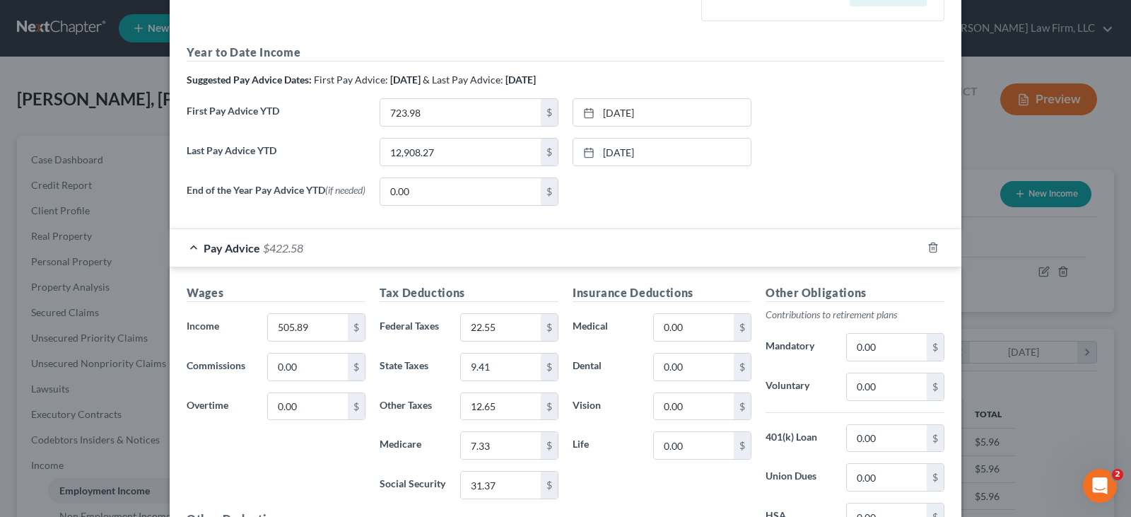
scroll to position [542, 0]
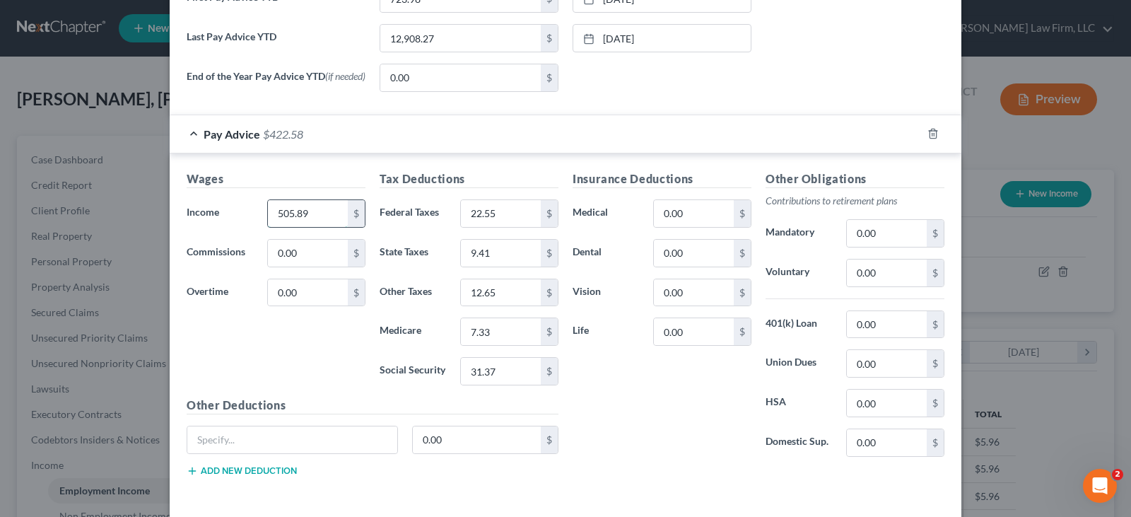
click at [326, 215] on input "505.89" at bounding box center [308, 213] width 80 height 27
click at [496, 219] on input "22.55" at bounding box center [501, 213] width 80 height 27
click at [494, 259] on input "9.41" at bounding box center [501, 253] width 80 height 27
click at [487, 296] on input "12.65" at bounding box center [501, 292] width 80 height 27
click at [491, 338] on input "7.33" at bounding box center [501, 331] width 80 height 27
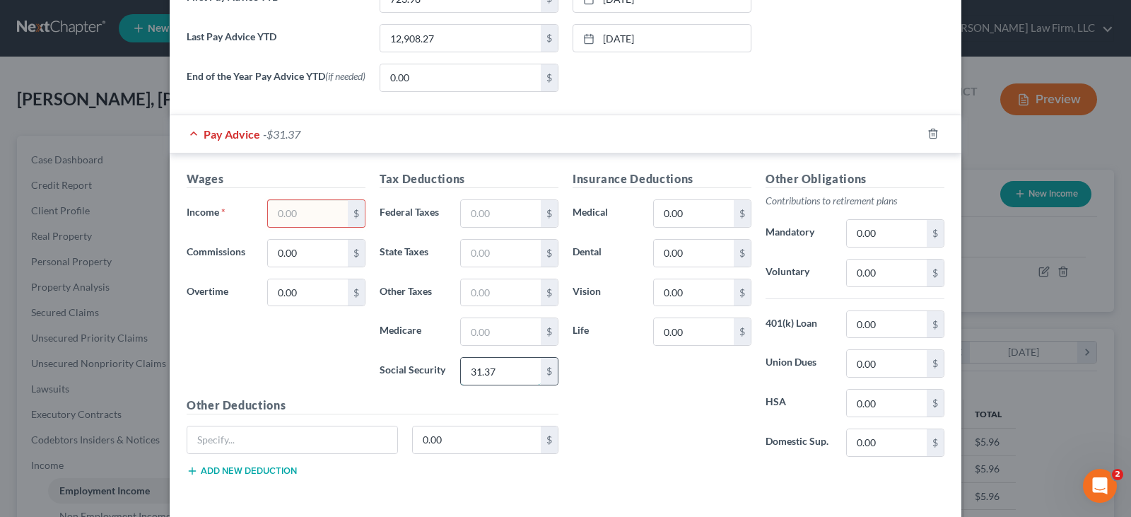
click at [491, 377] on input "31.37" at bounding box center [501, 371] width 80 height 27
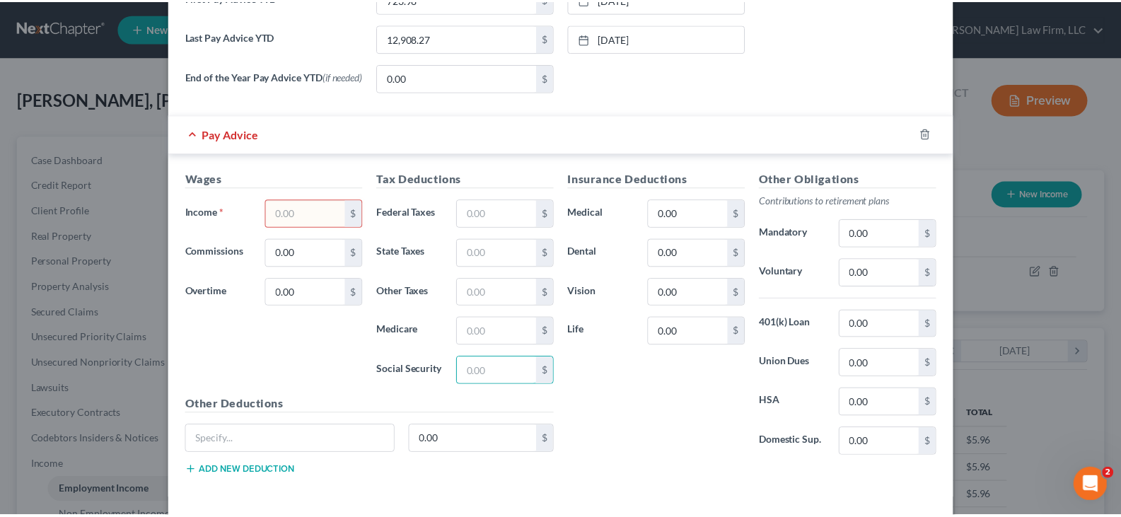
scroll to position [605, 0]
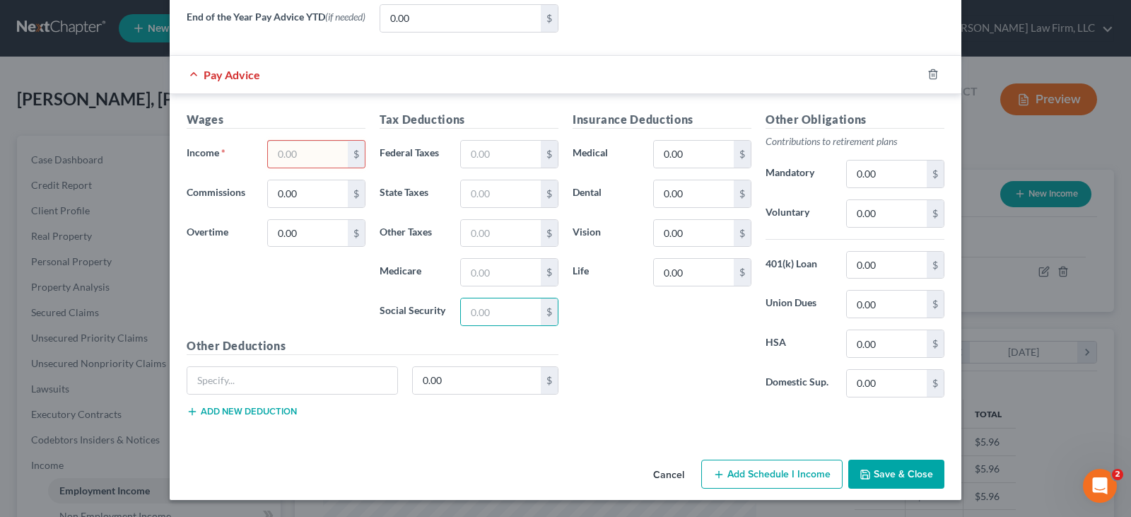
click at [315, 156] on input "text" at bounding box center [308, 154] width 80 height 27
type input "674.89"
click at [501, 150] on input "text" at bounding box center [501, 154] width 80 height 27
type input "41.78"
click at [523, 307] on input "text" at bounding box center [501, 311] width 80 height 27
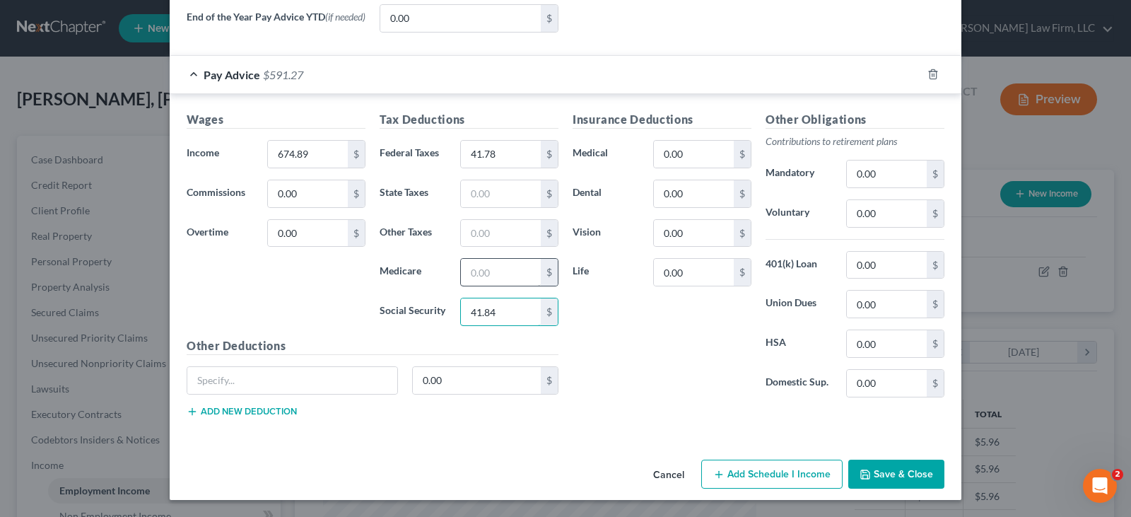
type input "41.84"
click at [513, 268] on input "text" at bounding box center [501, 272] width 80 height 27
type input "9.79"
click at [485, 189] on input "text" at bounding box center [501, 193] width 80 height 27
type input "14.46"
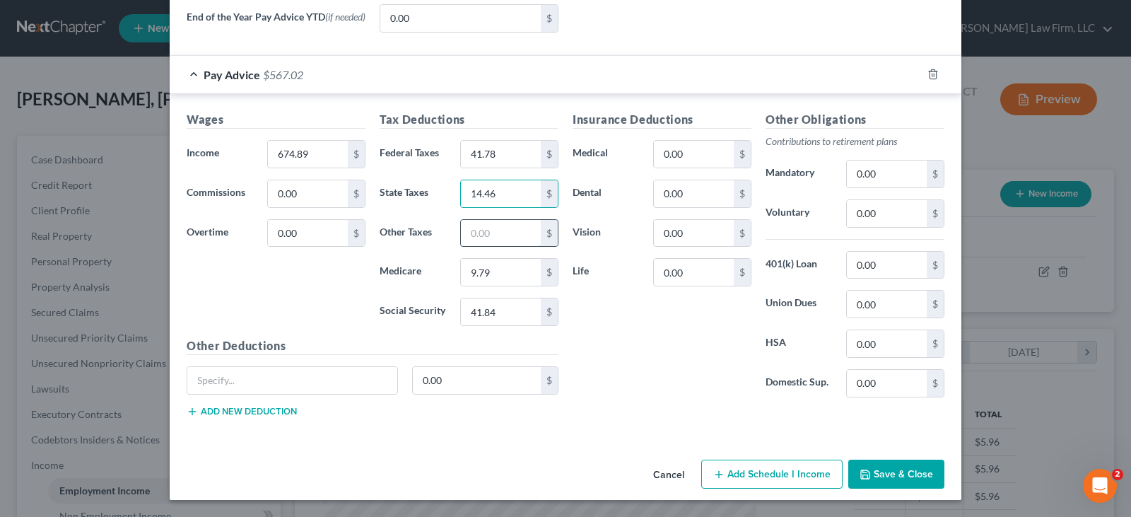
click at [488, 240] on input "text" at bounding box center [501, 233] width 80 height 27
type input "16.87"
click at [886, 473] on button "Save & Close" at bounding box center [896, 475] width 96 height 30
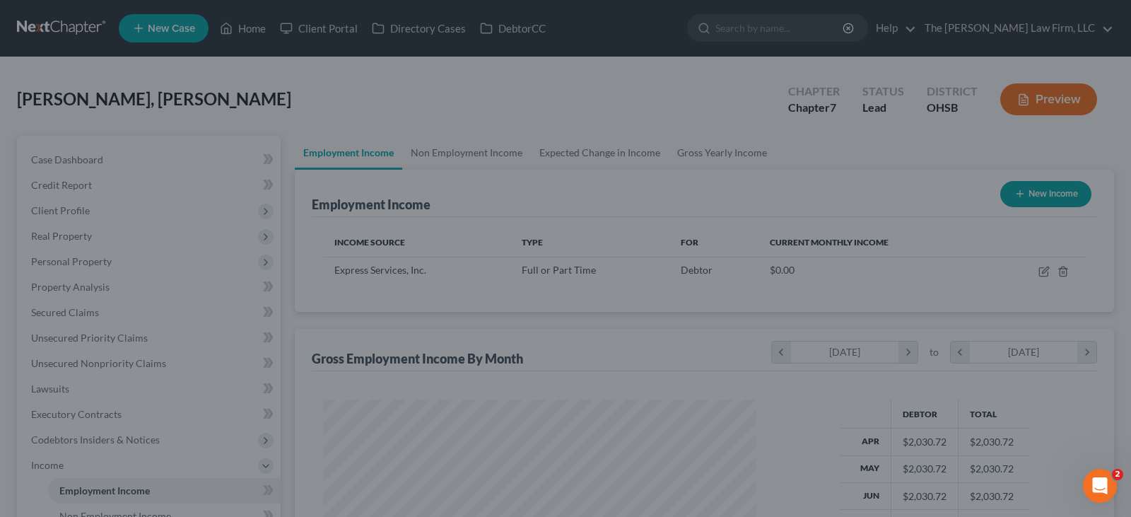
scroll to position [706795, 706592]
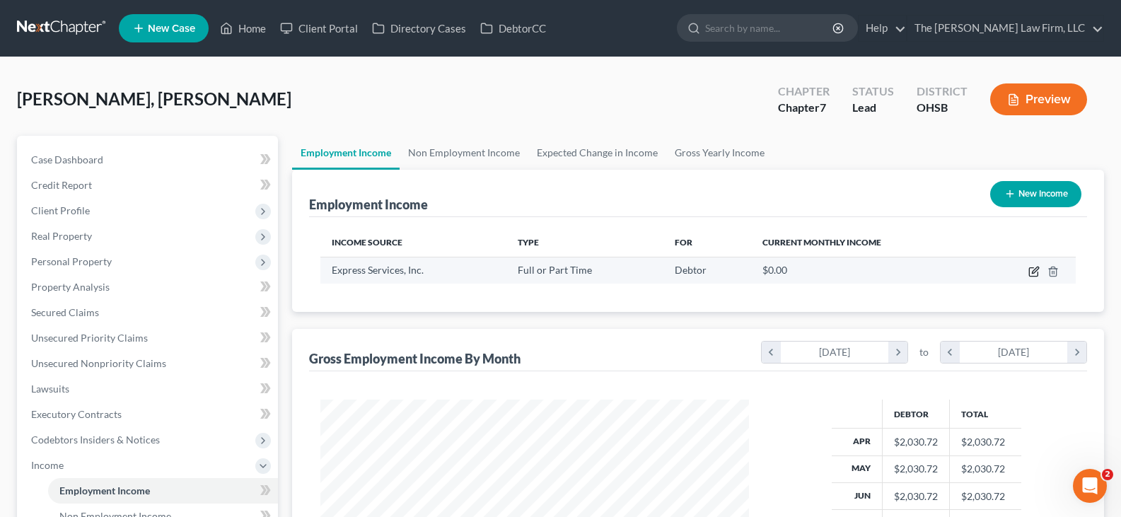
click at [1032, 273] on icon "button" at bounding box center [1035, 270] width 6 height 6
select select "0"
select select "37"
select select "3"
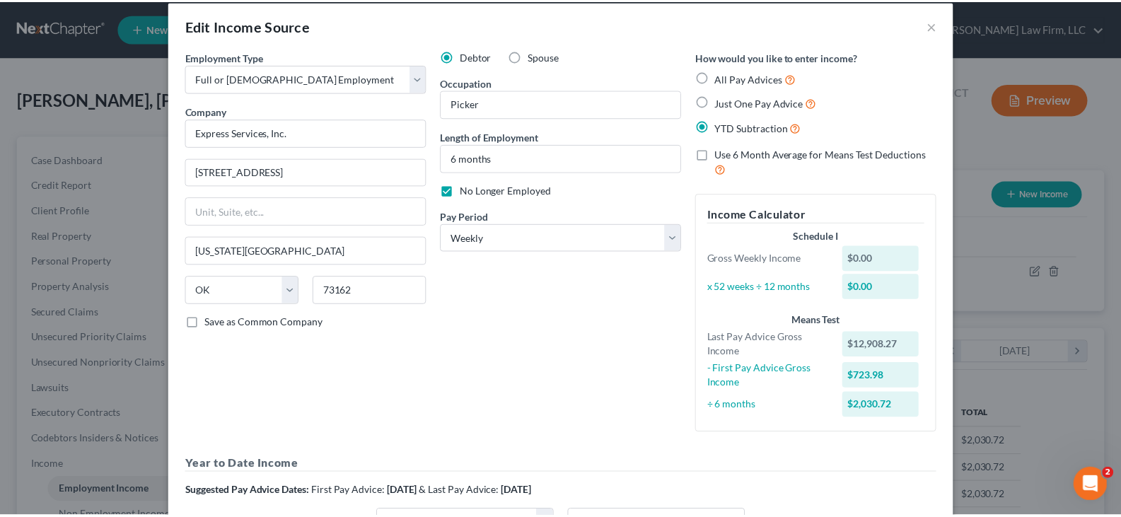
scroll to position [0, 0]
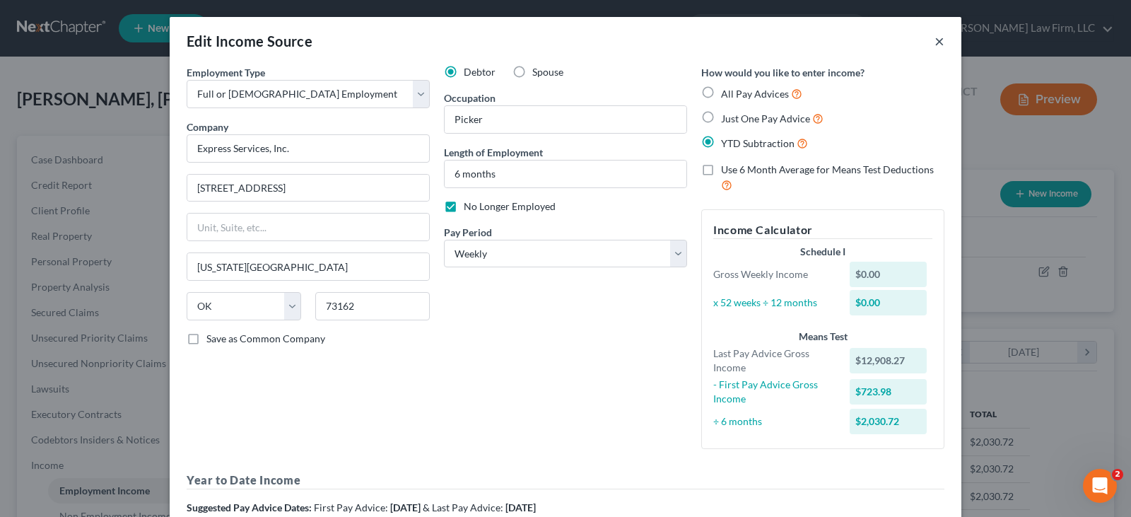
click at [935, 42] on button "×" at bounding box center [940, 41] width 10 height 17
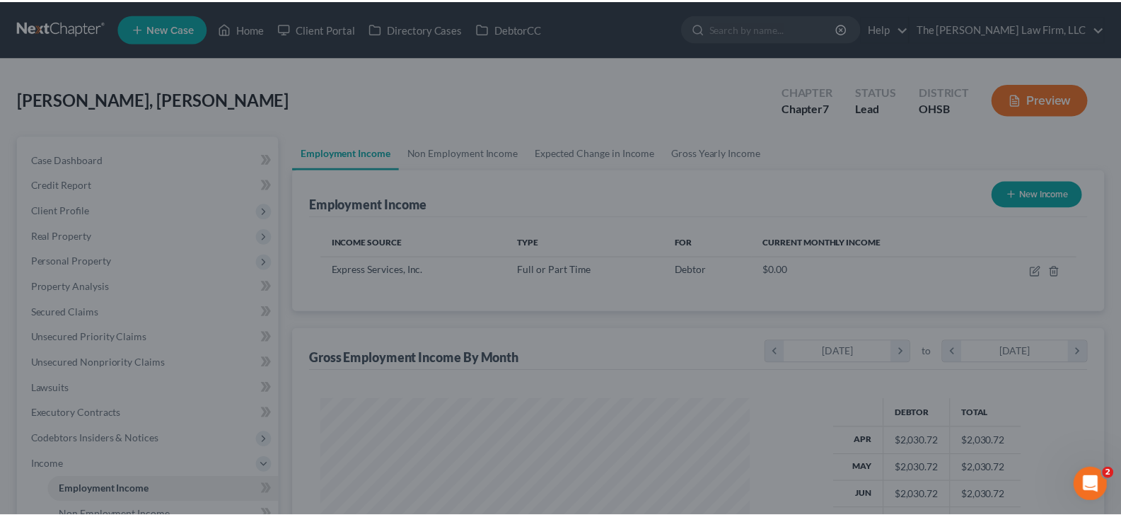
scroll to position [706795, 706592]
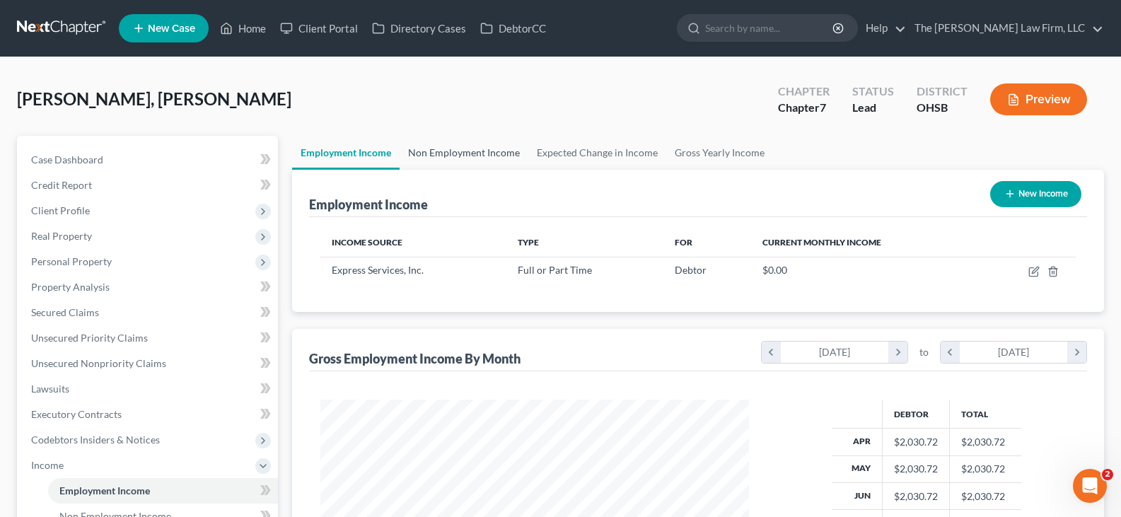
click at [465, 151] on link "Non Employment Income" at bounding box center [463, 153] width 129 height 34
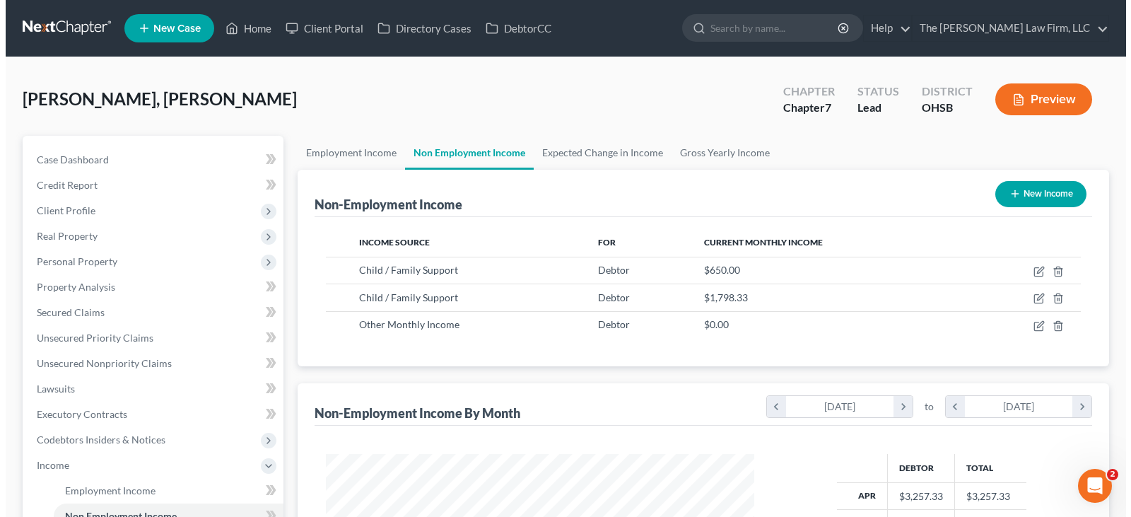
scroll to position [254, 457]
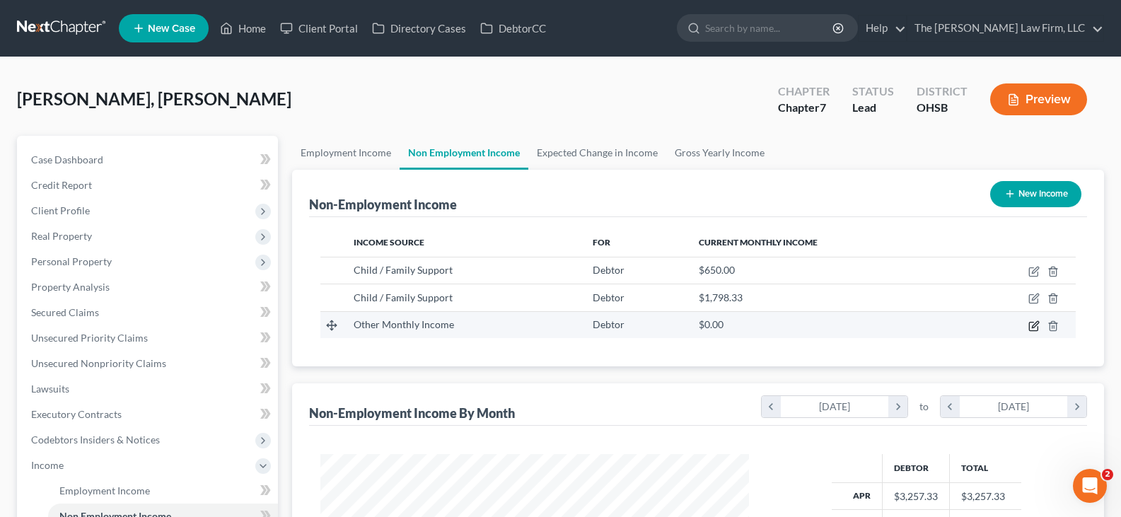
click at [1033, 328] on icon "button" at bounding box center [1033, 325] width 11 height 11
select select "13"
select select "0"
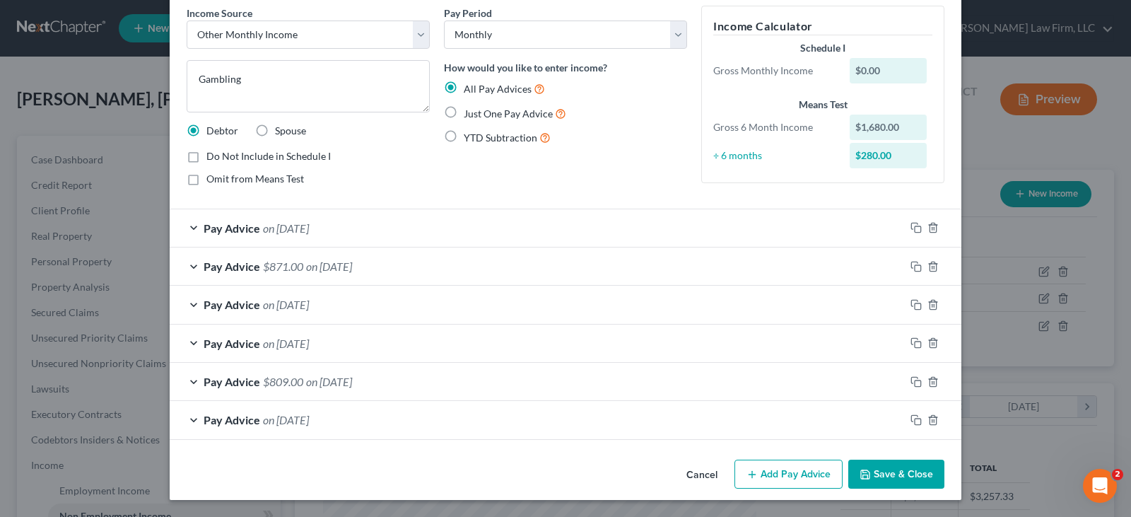
scroll to position [0, 0]
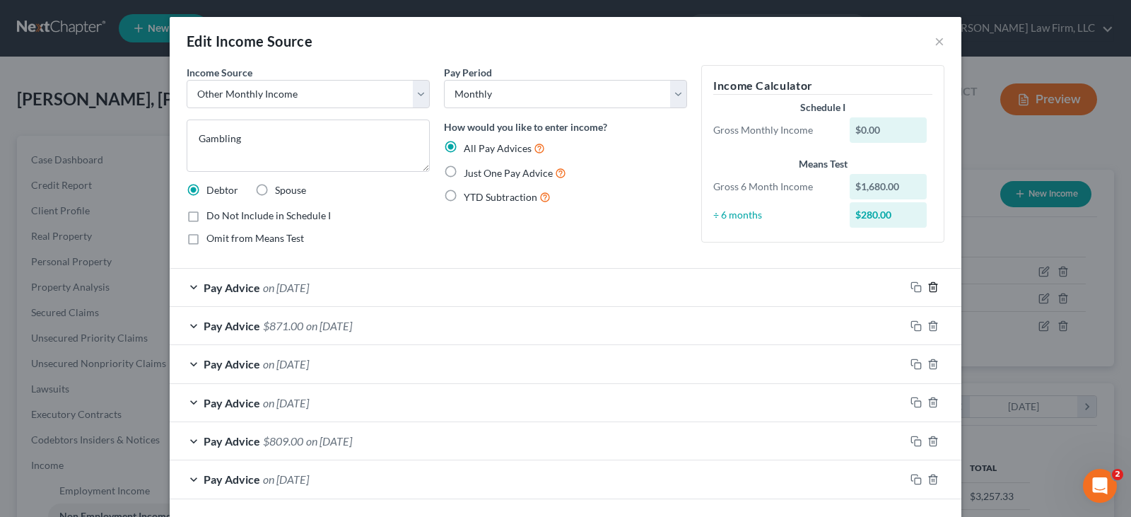
click at [934, 288] on line "button" at bounding box center [934, 288] width 0 height 3
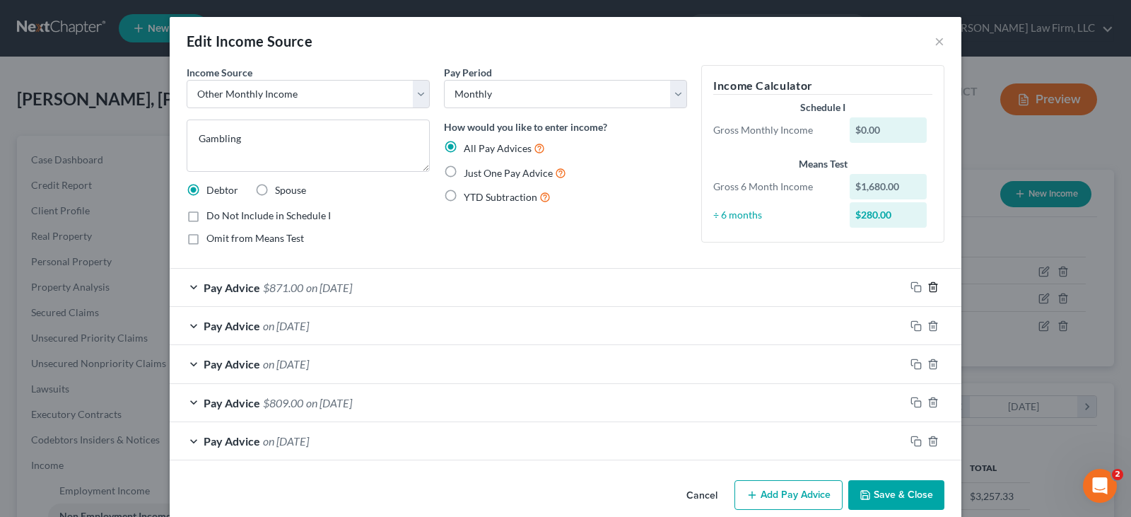
click at [934, 289] on line "button" at bounding box center [934, 288] width 0 height 3
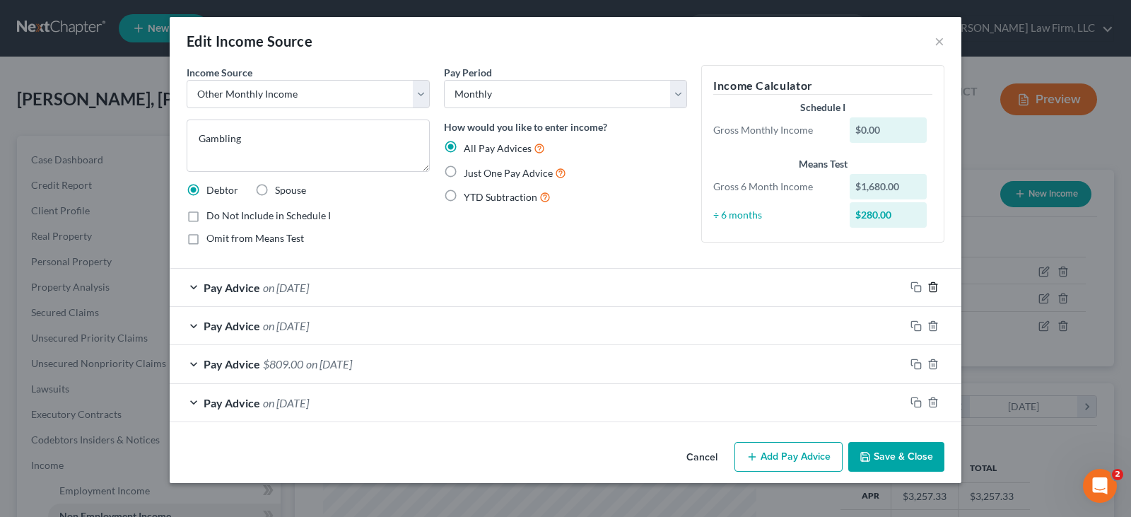
click at [934, 287] on line "button" at bounding box center [934, 288] width 0 height 3
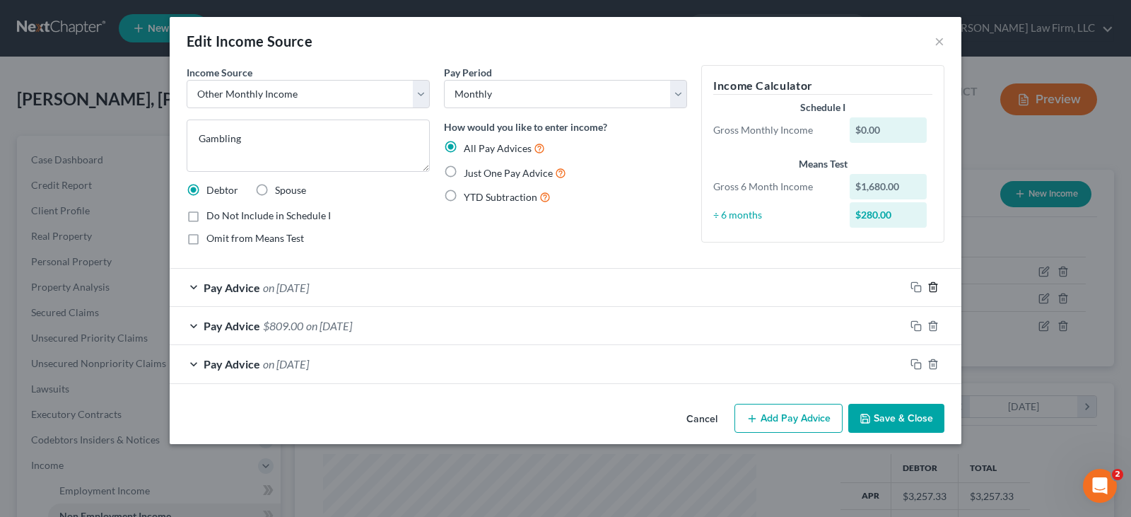
click at [934, 287] on line "button" at bounding box center [934, 288] width 0 height 3
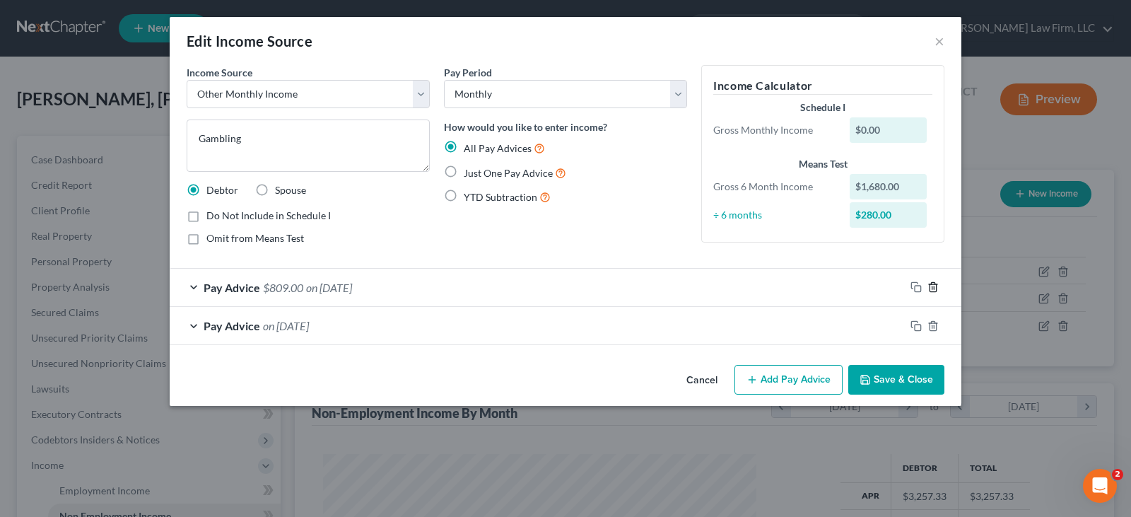
click at [934, 287] on line "button" at bounding box center [934, 288] width 0 height 3
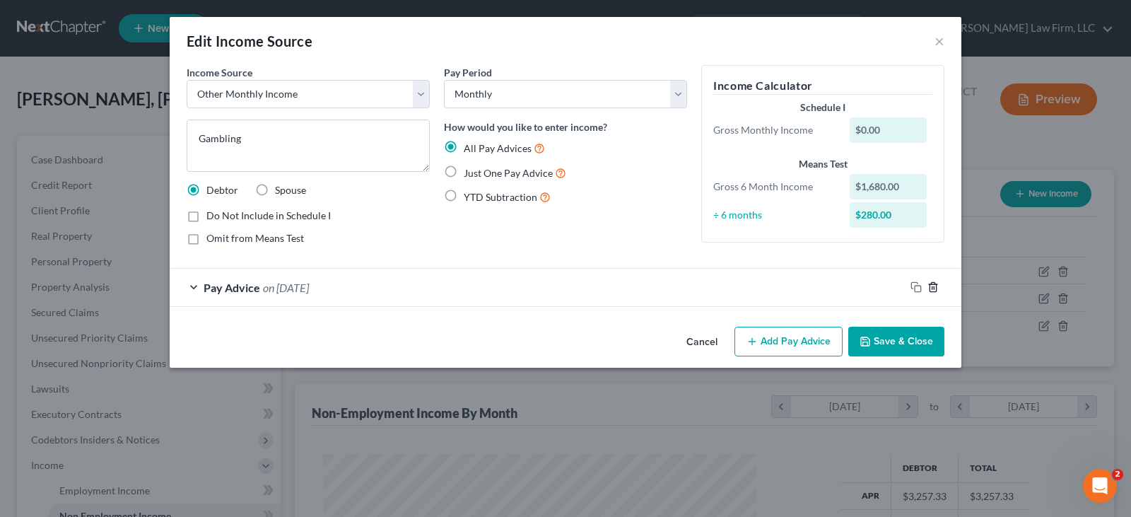
click at [934, 287] on line "button" at bounding box center [934, 288] width 0 height 3
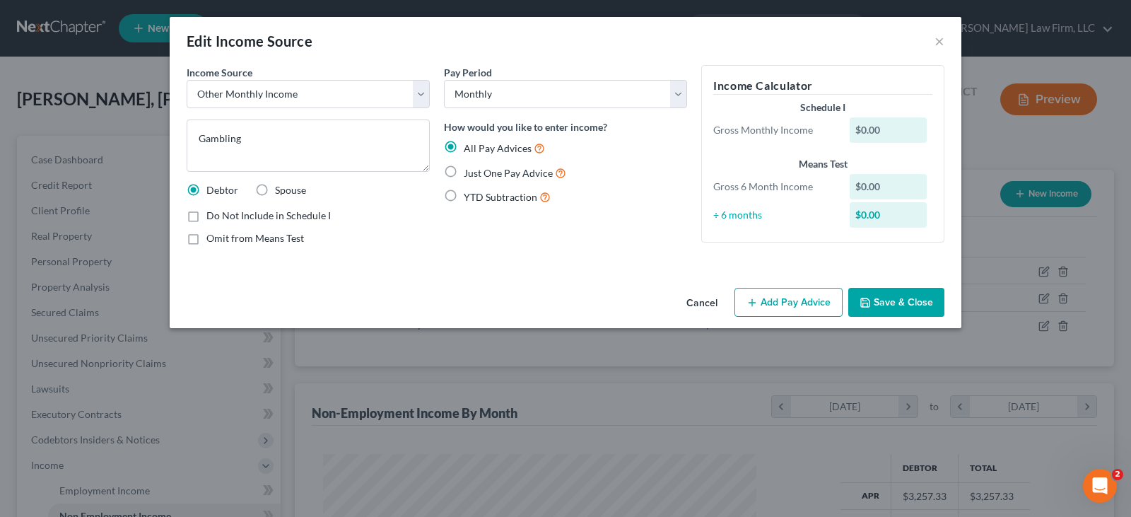
click at [795, 300] on button "Add Pay Advice" at bounding box center [789, 303] width 108 height 30
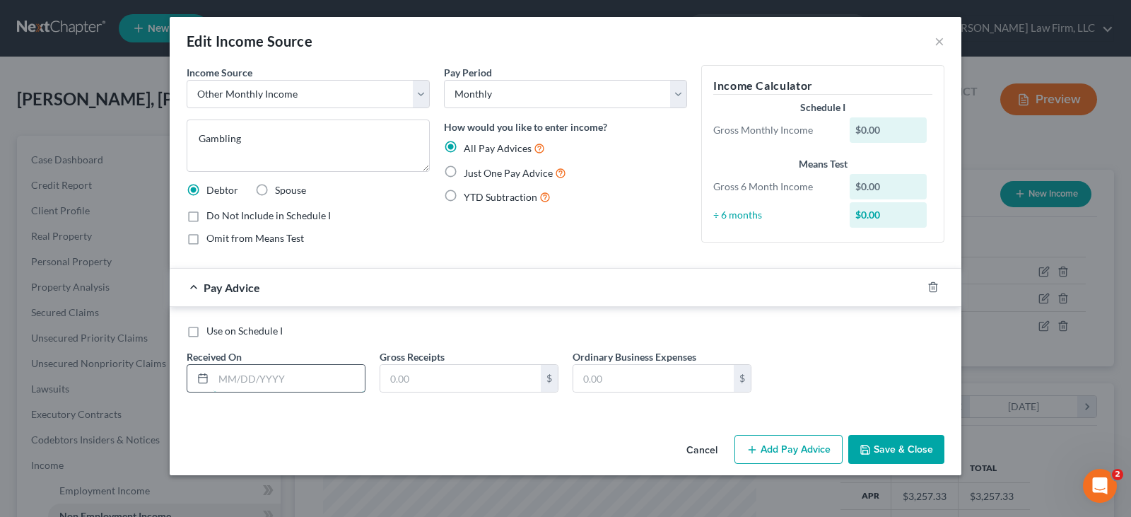
click at [337, 380] on input "text" at bounding box center [289, 378] width 151 height 27
type input "03/31/2025"
click at [399, 375] on input "text" at bounding box center [460, 378] width 161 height 27
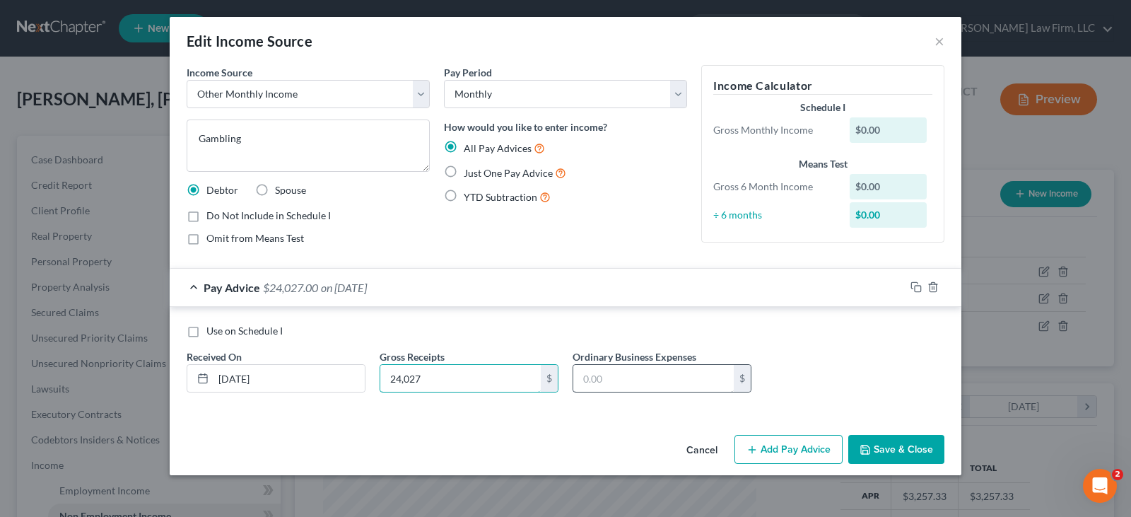
type input "24,027"
click at [594, 380] on input "text" at bounding box center [653, 378] width 161 height 27
type input "33,552"
click at [775, 448] on button "Add Pay Advice" at bounding box center [789, 450] width 108 height 30
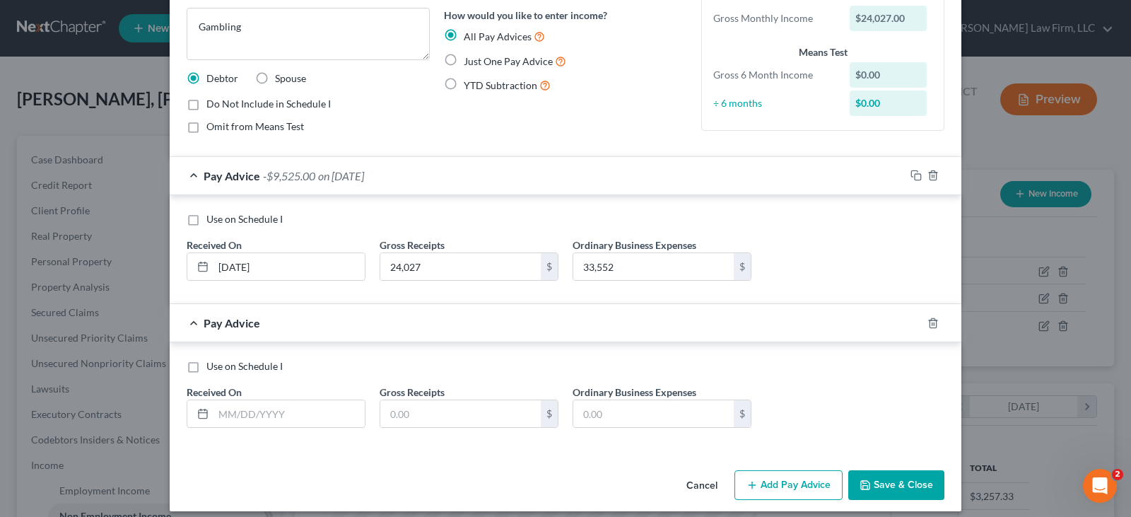
scroll to position [123, 0]
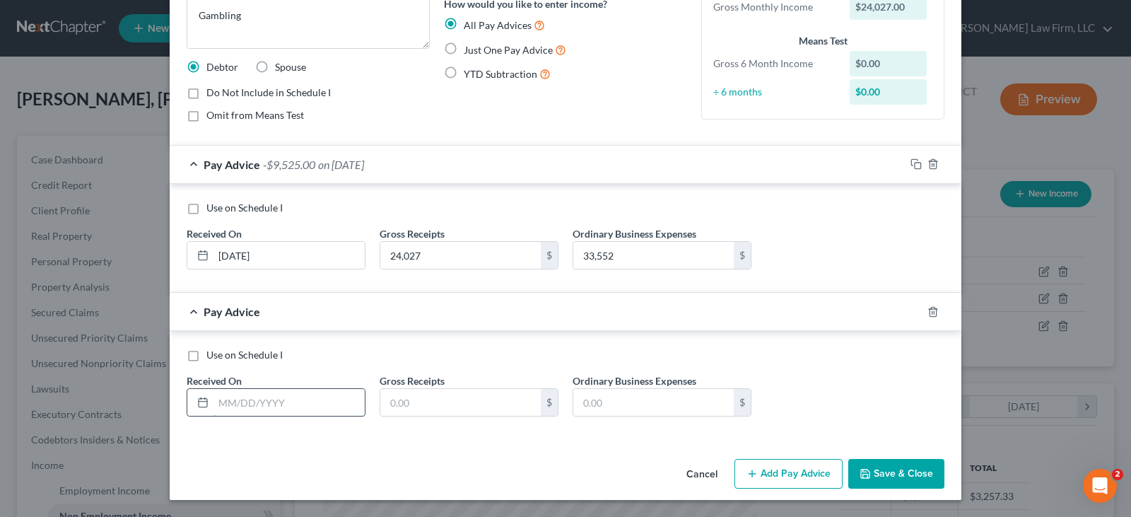
click at [261, 399] on input "text" at bounding box center [289, 402] width 151 height 27
type input "04/30/2025"
click at [417, 400] on input "text" at bounding box center [460, 402] width 161 height 27
type input "10,659"
click at [589, 402] on input "text" at bounding box center [653, 402] width 161 height 27
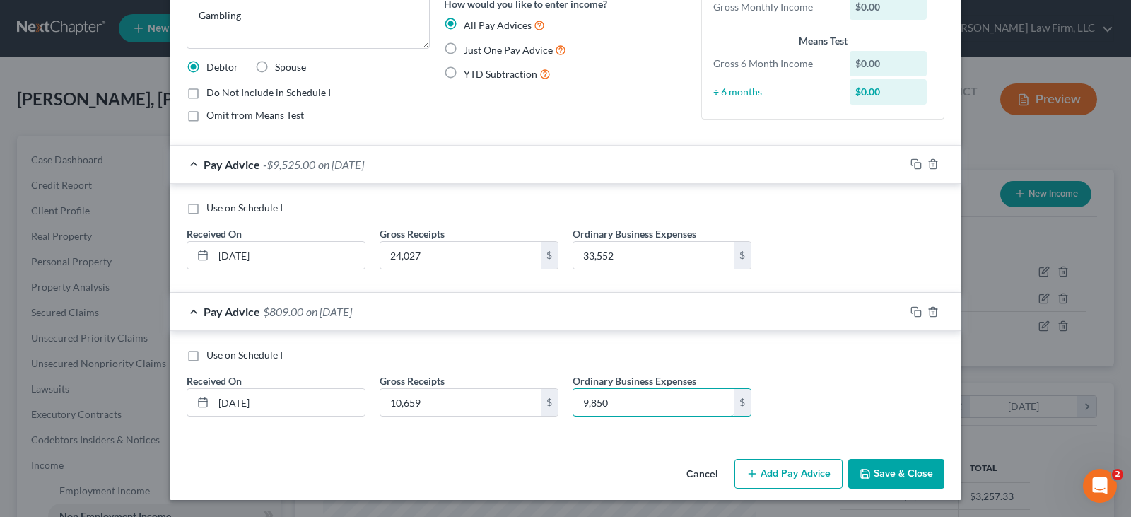
type input "9,850"
click at [807, 470] on button "Add Pay Advice" at bounding box center [789, 474] width 108 height 30
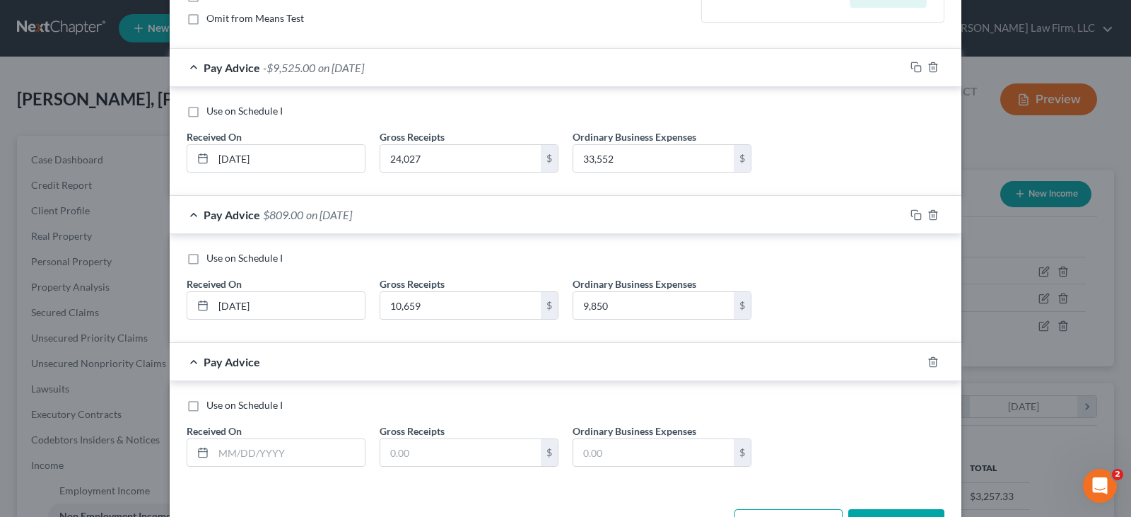
scroll to position [270, 0]
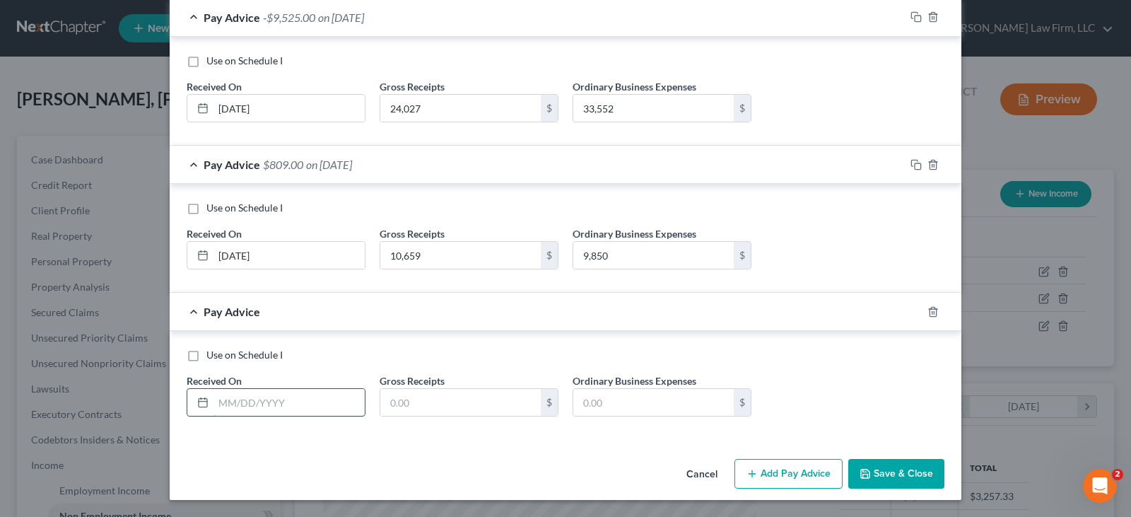
click at [298, 404] on input "text" at bounding box center [289, 402] width 151 height 27
type input "05/31/2025"
click at [402, 401] on input "text" at bounding box center [460, 402] width 161 height 27
type input "9,864"
click at [596, 404] on input "text" at bounding box center [653, 402] width 161 height 27
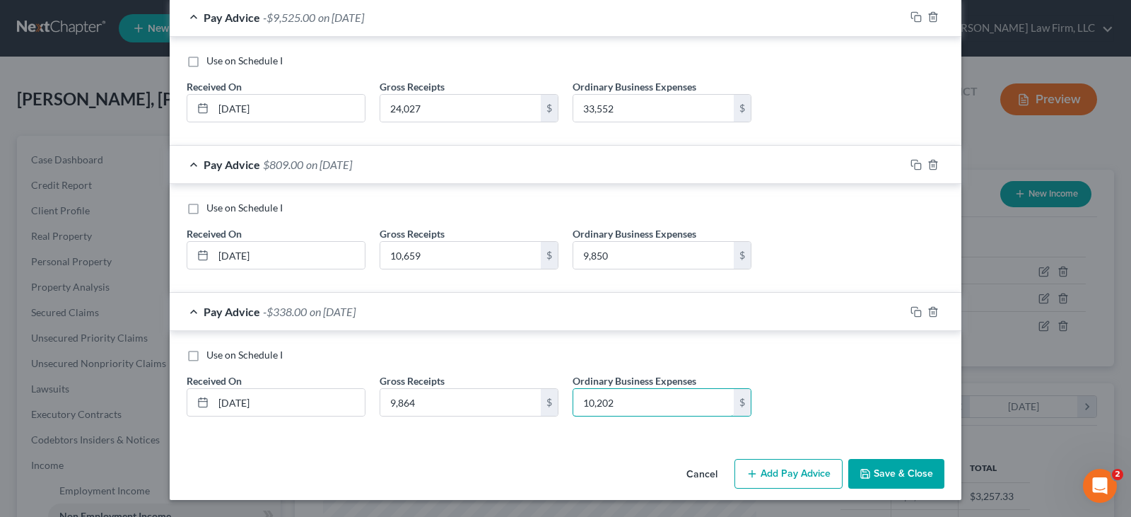
type input "10,202"
click at [792, 473] on button "Add Pay Advice" at bounding box center [789, 474] width 108 height 30
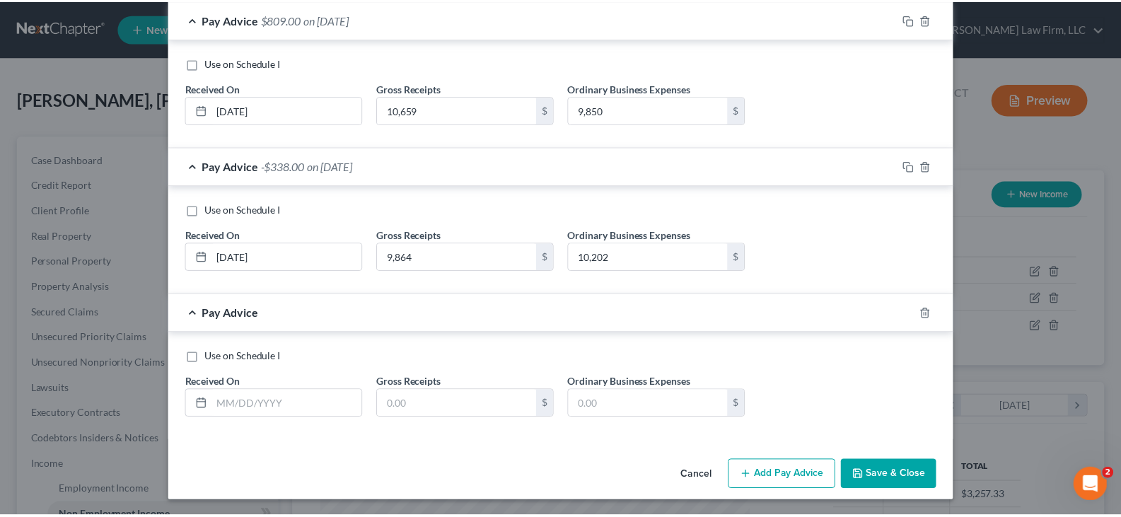
scroll to position [417, 0]
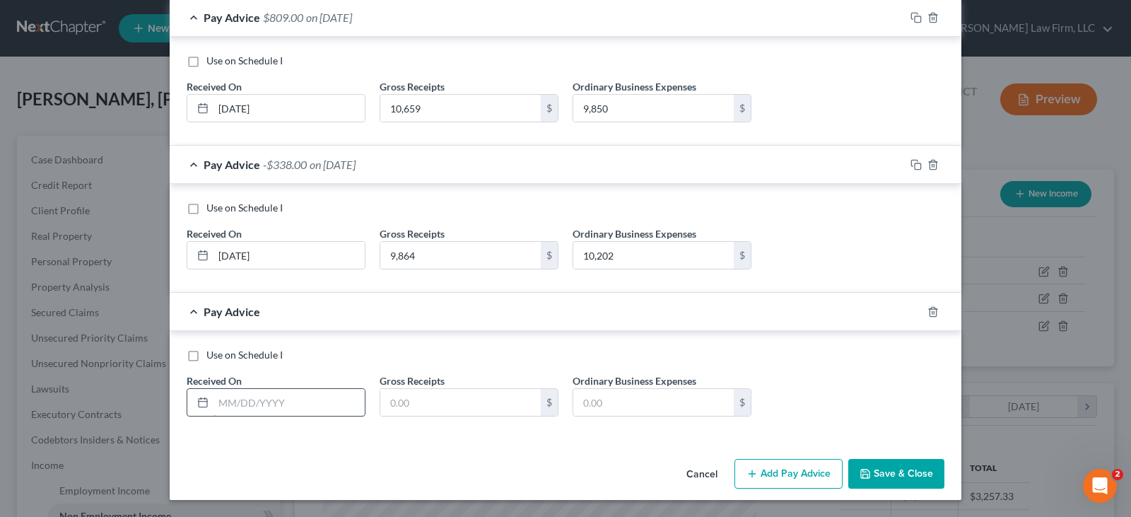
click at [286, 413] on input "text" at bounding box center [289, 402] width 151 height 27
type input "06/30/2025"
click at [387, 402] on input "text" at bounding box center [460, 402] width 161 height 27
type input "2,620"
click at [588, 405] on input "text" at bounding box center [653, 402] width 161 height 27
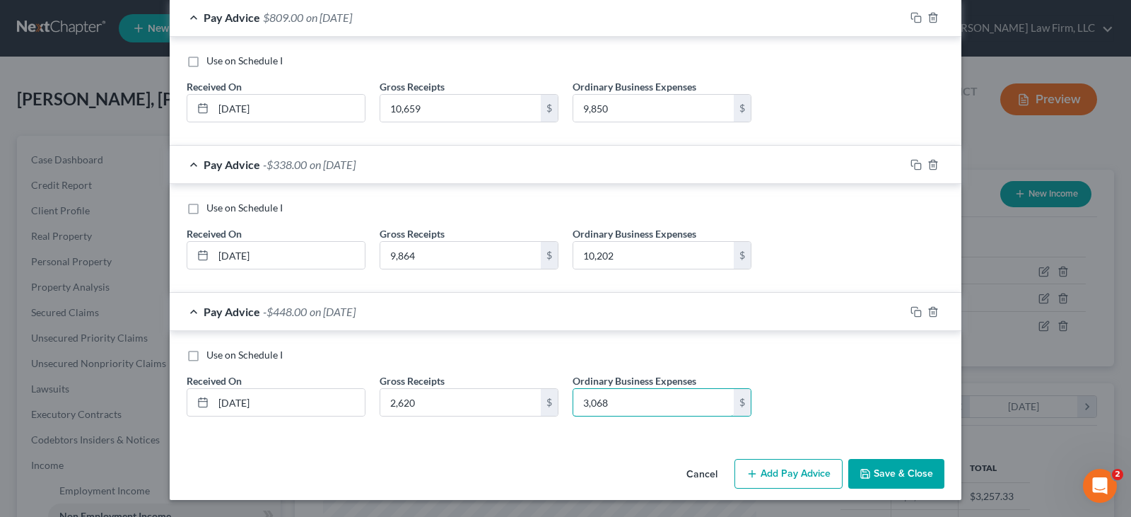
type input "3,068"
click at [880, 473] on button "Save & Close" at bounding box center [896, 474] width 96 height 30
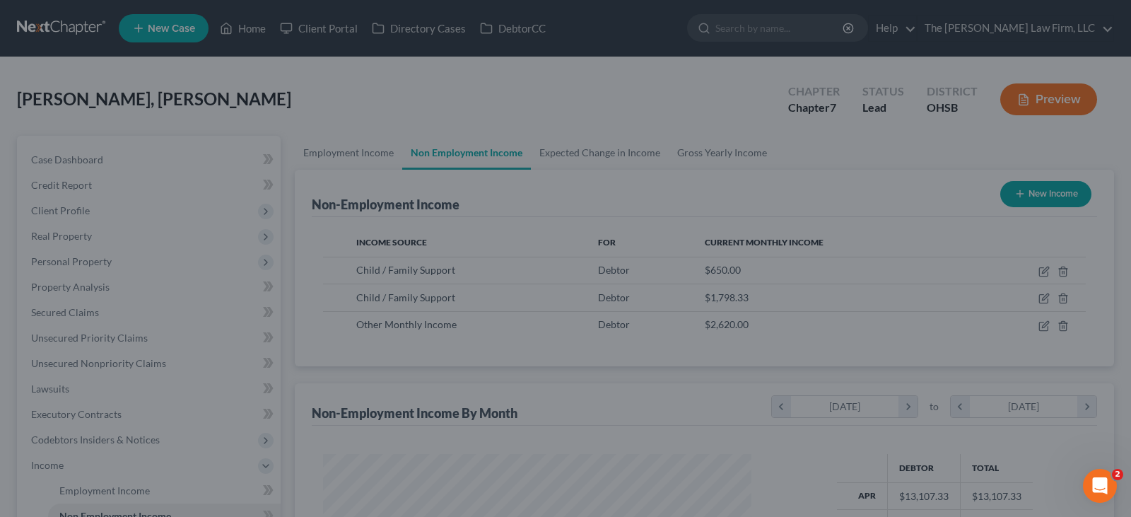
scroll to position [706795, 706592]
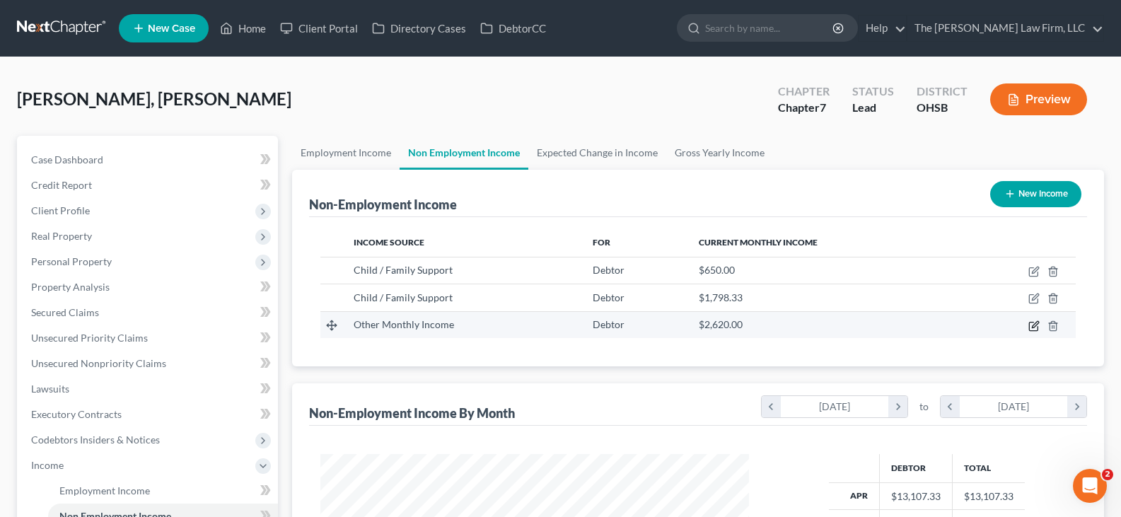
click at [1034, 328] on icon "button" at bounding box center [1033, 325] width 11 height 11
select select "13"
select select "0"
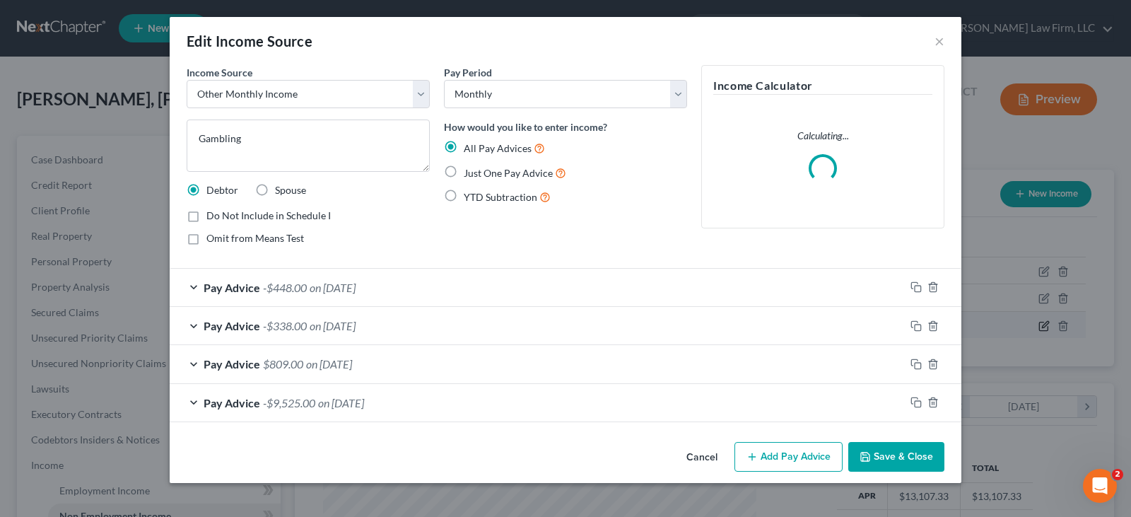
scroll to position [254, 462]
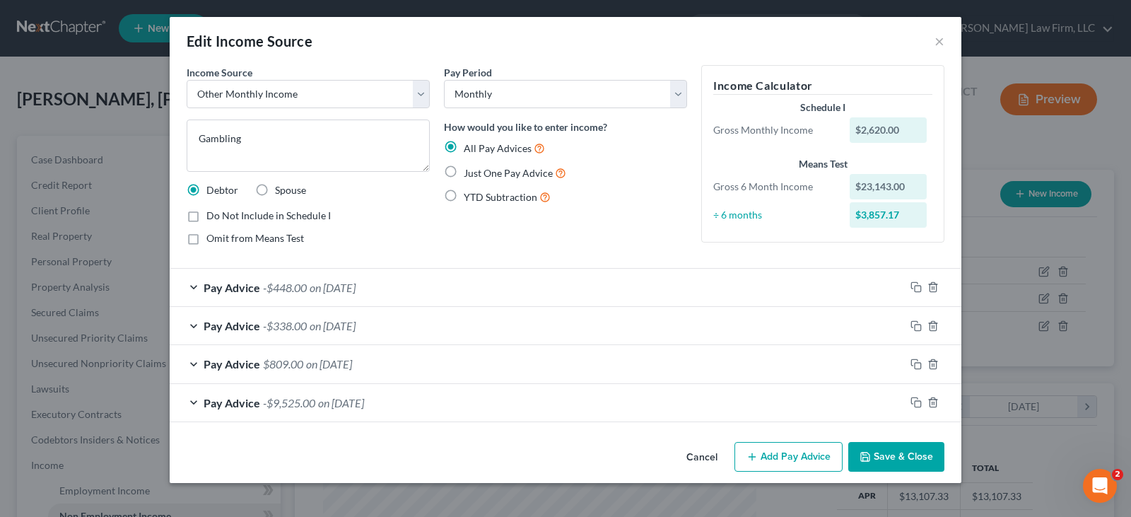
click at [792, 457] on button "Add Pay Advice" at bounding box center [789, 457] width 108 height 30
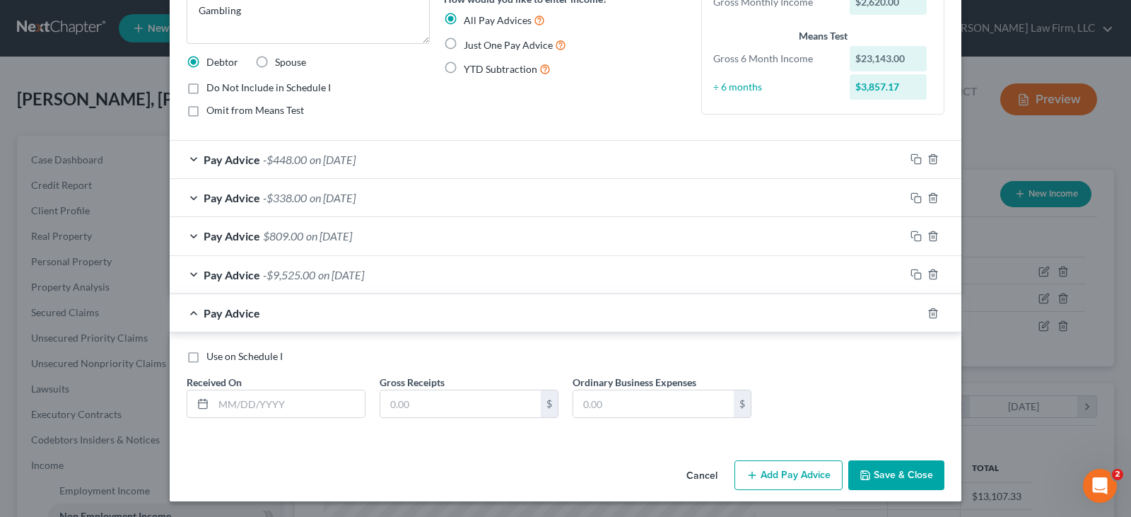
scroll to position [129, 0]
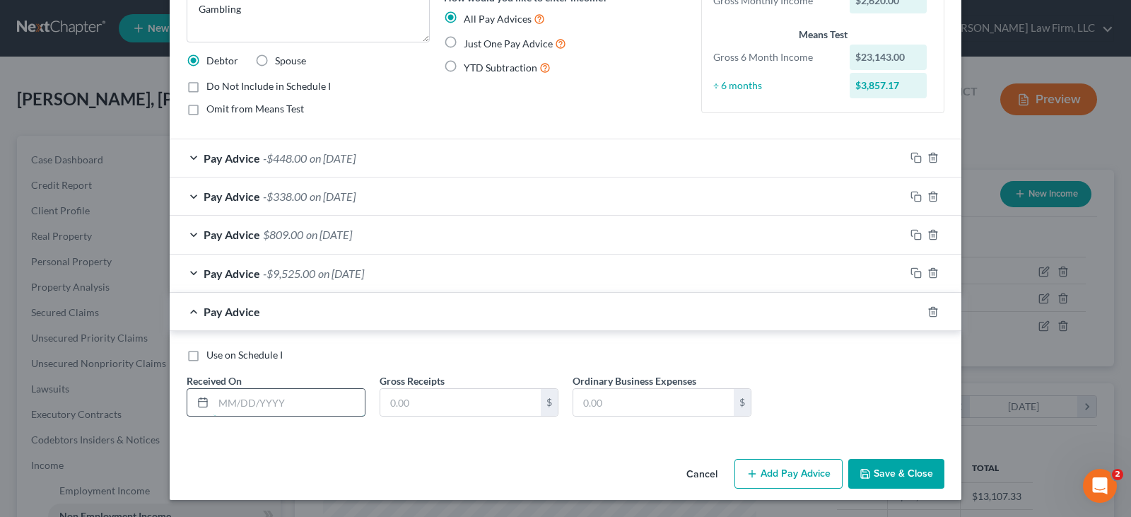
click at [256, 404] on input "text" at bounding box center [289, 402] width 151 height 27
type input "07/31/2025"
click at [406, 404] on input "text" at bounding box center [460, 402] width 161 height 27
type input "2,650"
click at [616, 403] on input "text" at bounding box center [653, 402] width 161 height 27
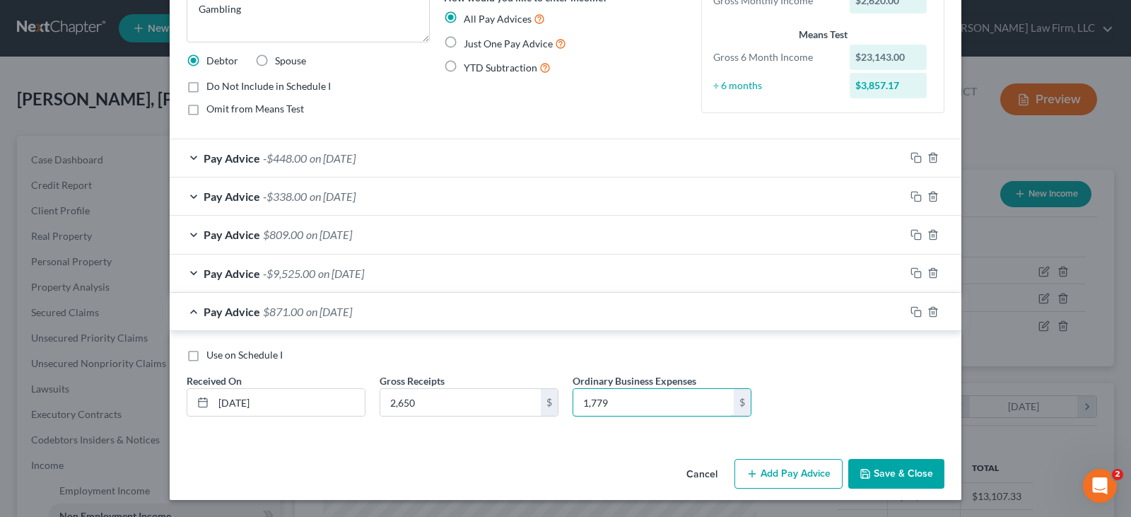
type input "1,779"
click at [766, 470] on button "Add Pay Advice" at bounding box center [789, 474] width 108 height 30
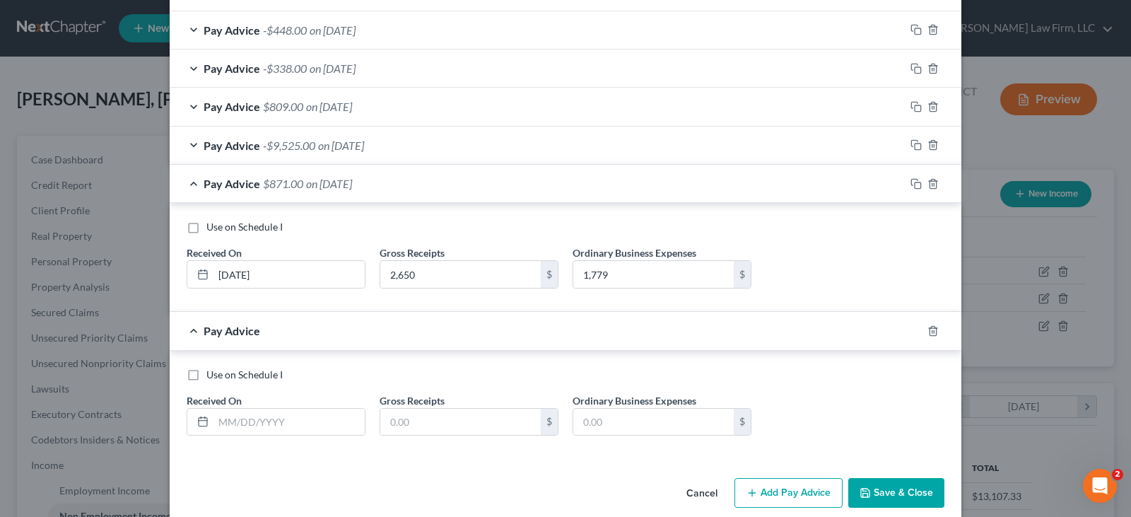
scroll to position [276, 0]
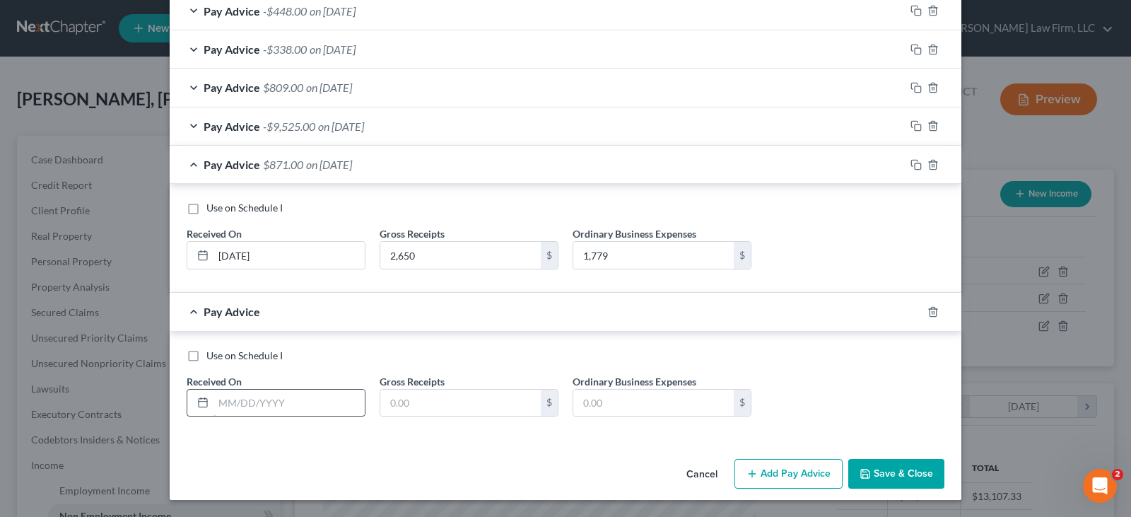
click at [224, 411] on input "text" at bounding box center [289, 403] width 151 height 27
drag, startPoint x: 238, startPoint y: 404, endPoint x: 253, endPoint y: 400, distance: 15.3
click at [240, 404] on input "08/30/2025" at bounding box center [289, 403] width 151 height 27
type input "08/31/2025"
click at [415, 404] on input "text" at bounding box center [460, 403] width 161 height 27
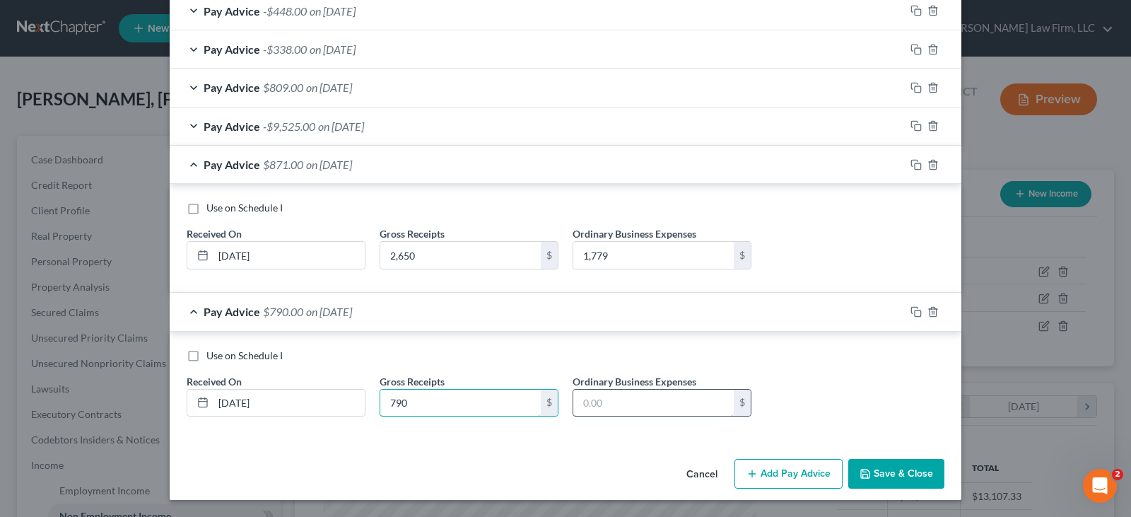
type input "790"
click at [598, 404] on input "text" at bounding box center [653, 403] width 161 height 27
type input "1,722"
click at [789, 469] on button "Add Pay Advice" at bounding box center [789, 474] width 108 height 30
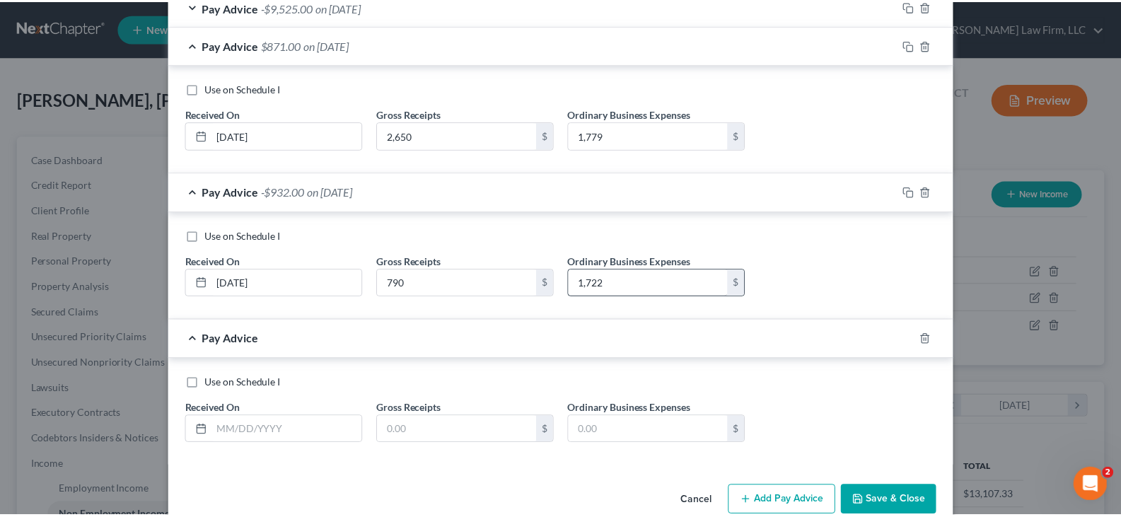
scroll to position [418, 0]
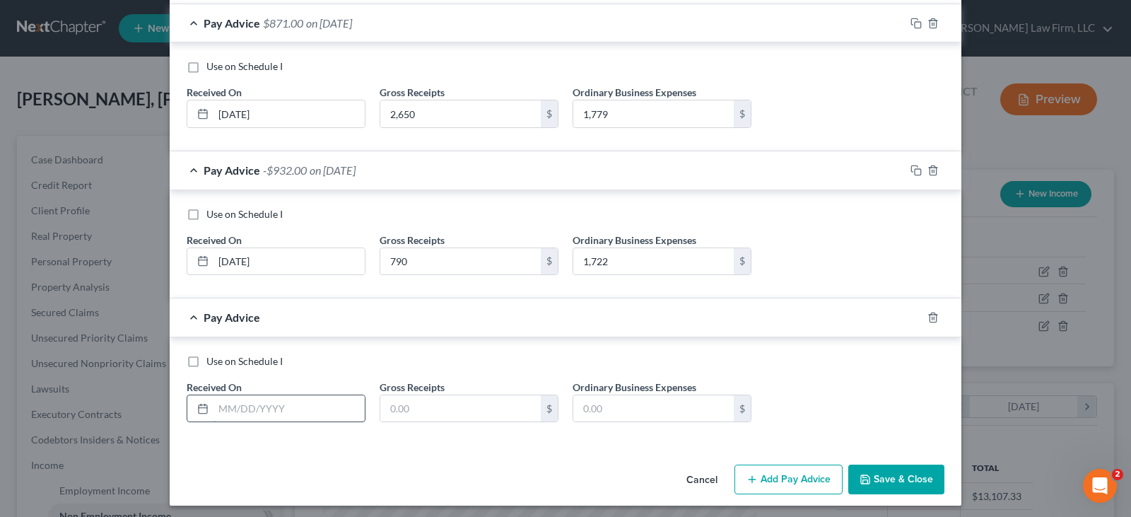
click at [228, 411] on input "text" at bounding box center [289, 408] width 151 height 27
type input "[DATE]"
click at [407, 411] on input "text" at bounding box center [460, 408] width 161 height 27
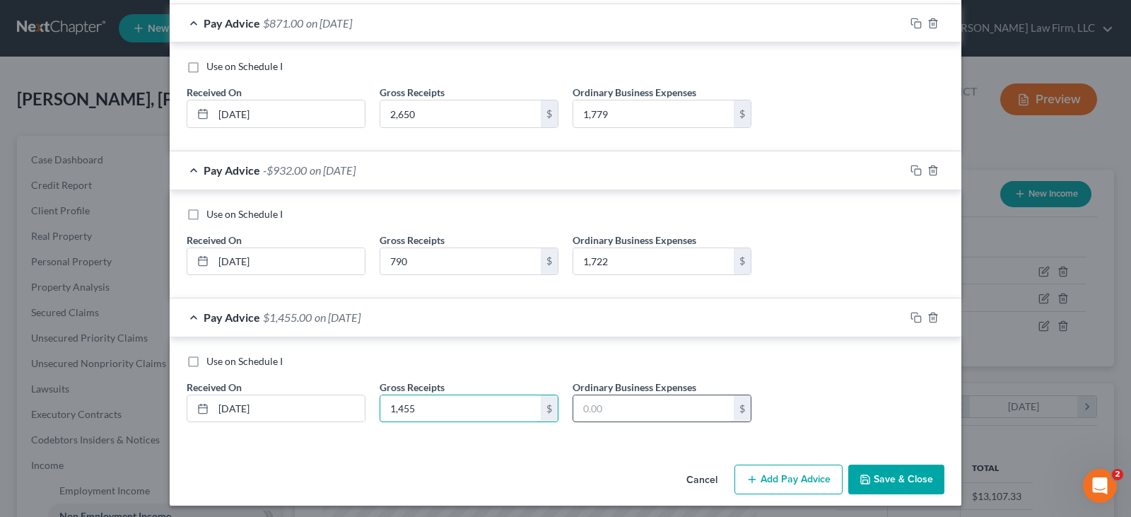
type input "1,455"
click at [593, 412] on input "text" at bounding box center [653, 408] width 161 height 27
type input "939"
click at [874, 479] on button "Save & Close" at bounding box center [896, 480] width 96 height 30
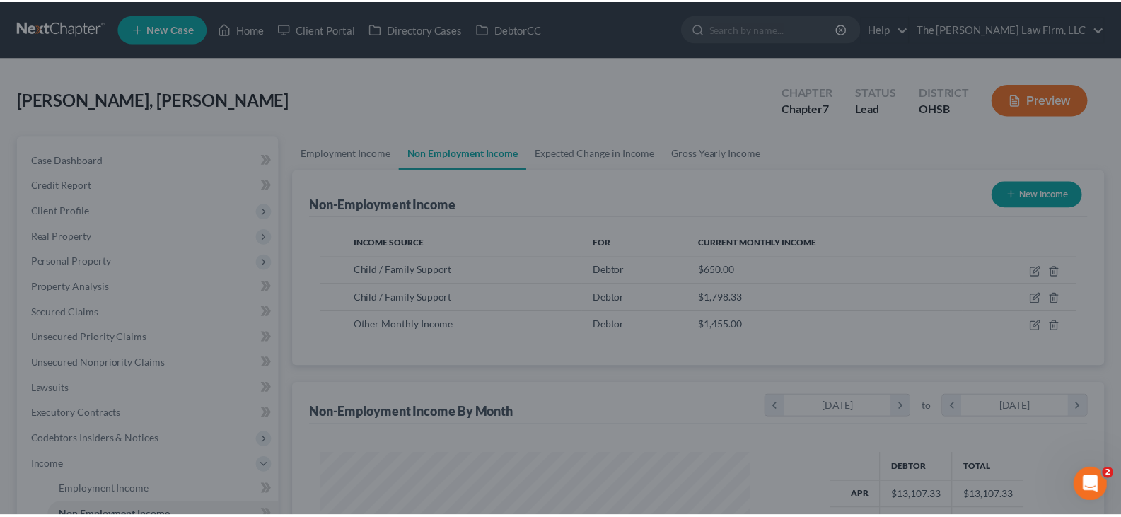
scroll to position [706795, 706592]
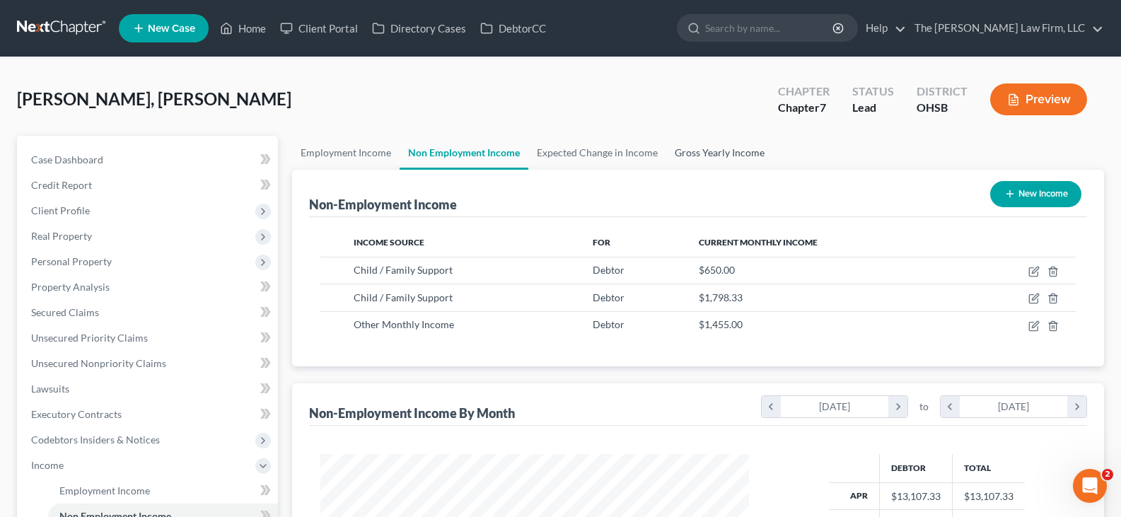
click at [689, 152] on link "Gross Yearly Income" at bounding box center [719, 153] width 107 height 34
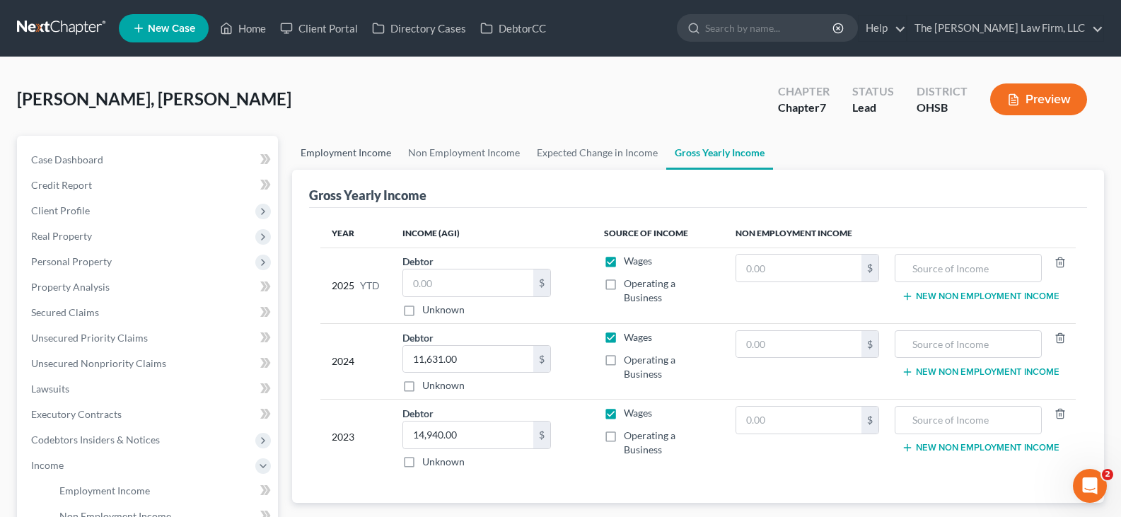
click at [358, 154] on link "Employment Income" at bounding box center [345, 153] width 107 height 34
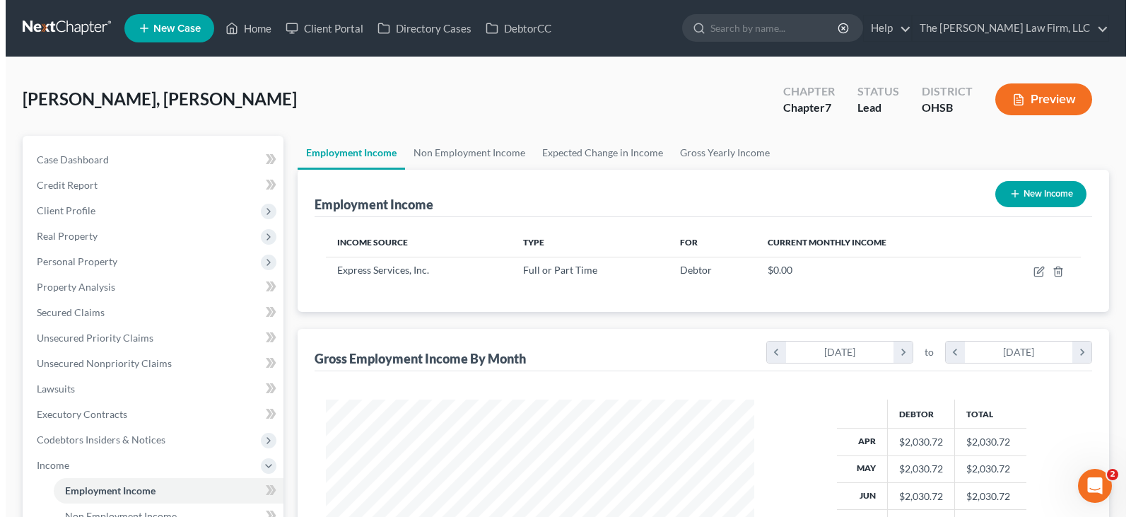
scroll to position [254, 457]
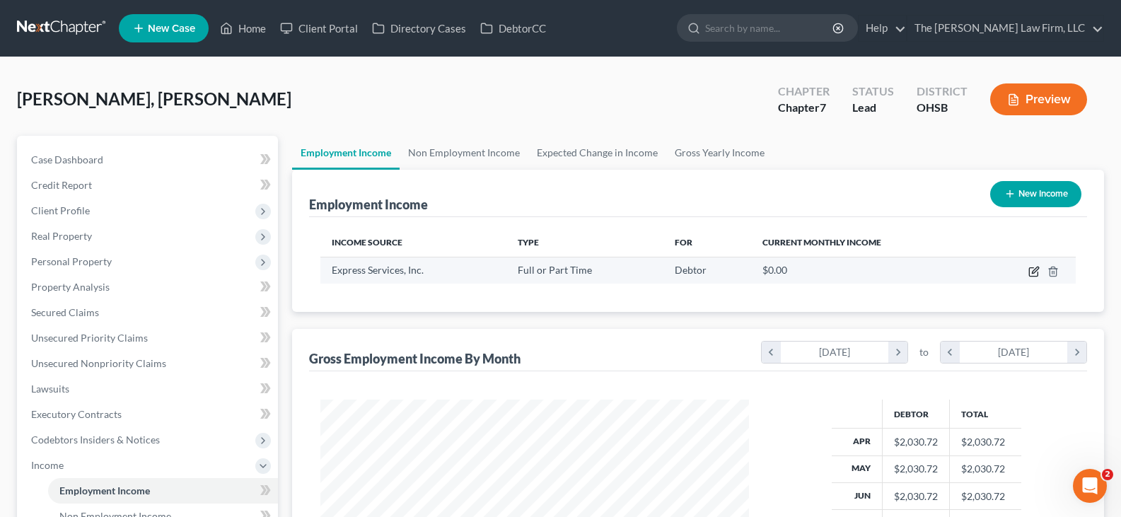
click at [1034, 273] on icon "button" at bounding box center [1035, 270] width 6 height 6
select select "0"
select select "37"
select select "3"
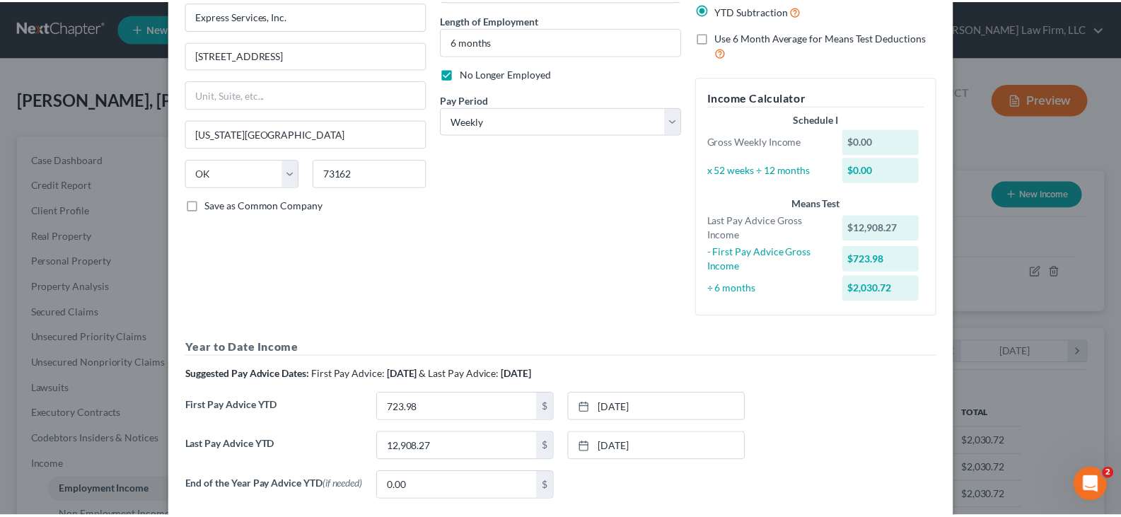
scroll to position [0, 0]
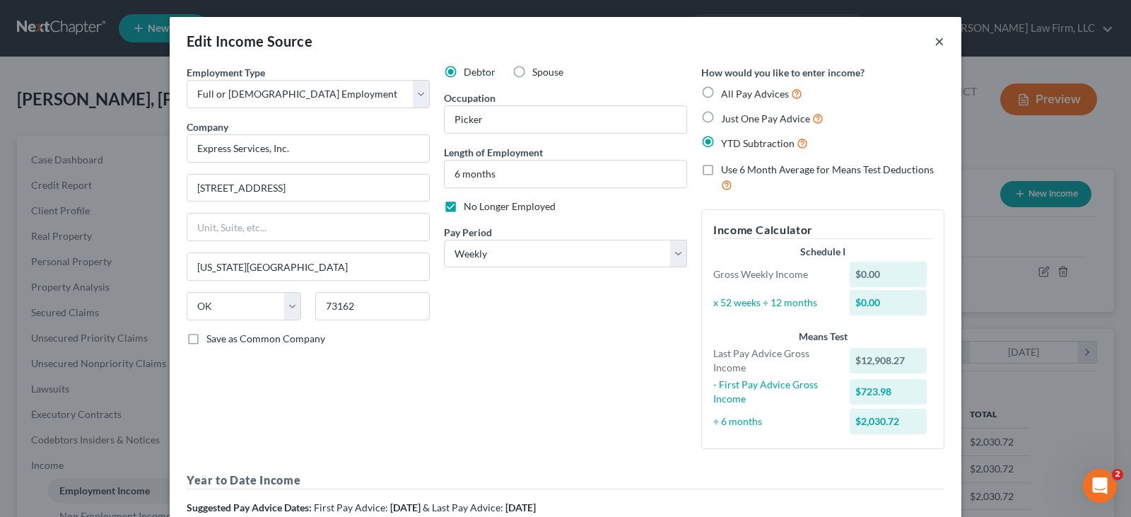
click at [935, 43] on button "×" at bounding box center [940, 41] width 10 height 17
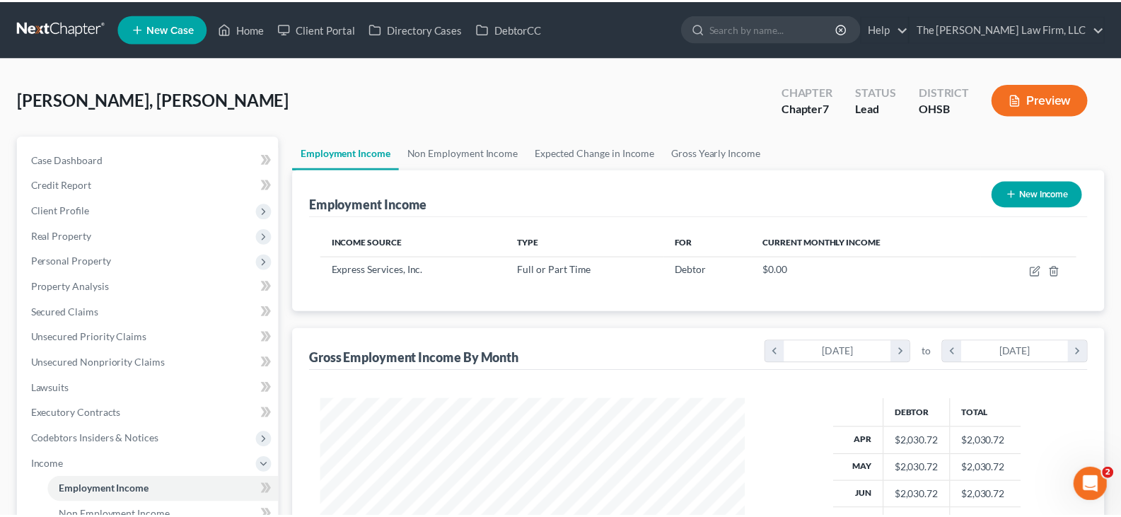
scroll to position [706795, 706592]
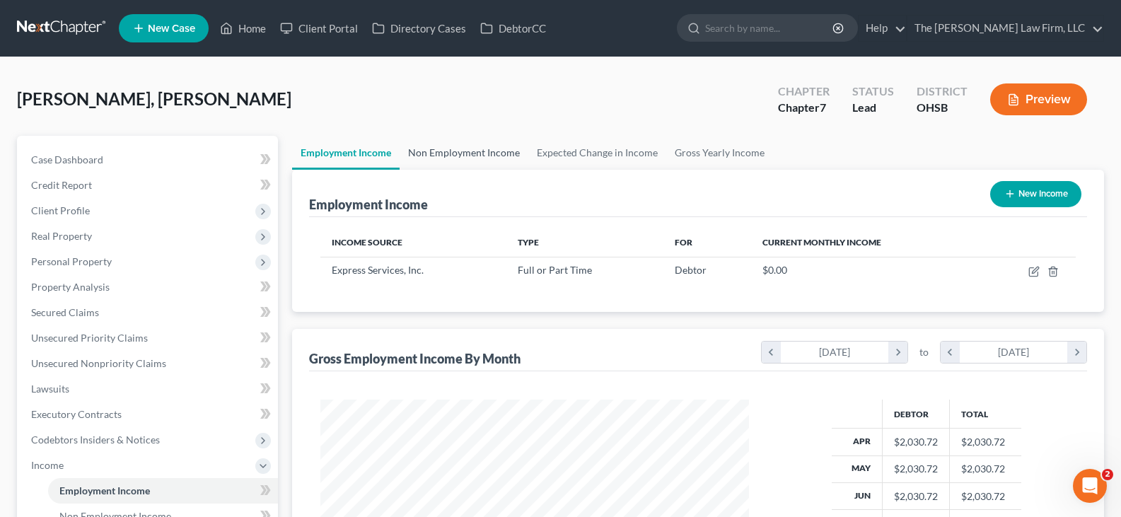
click at [453, 148] on link "Non Employment Income" at bounding box center [463, 153] width 129 height 34
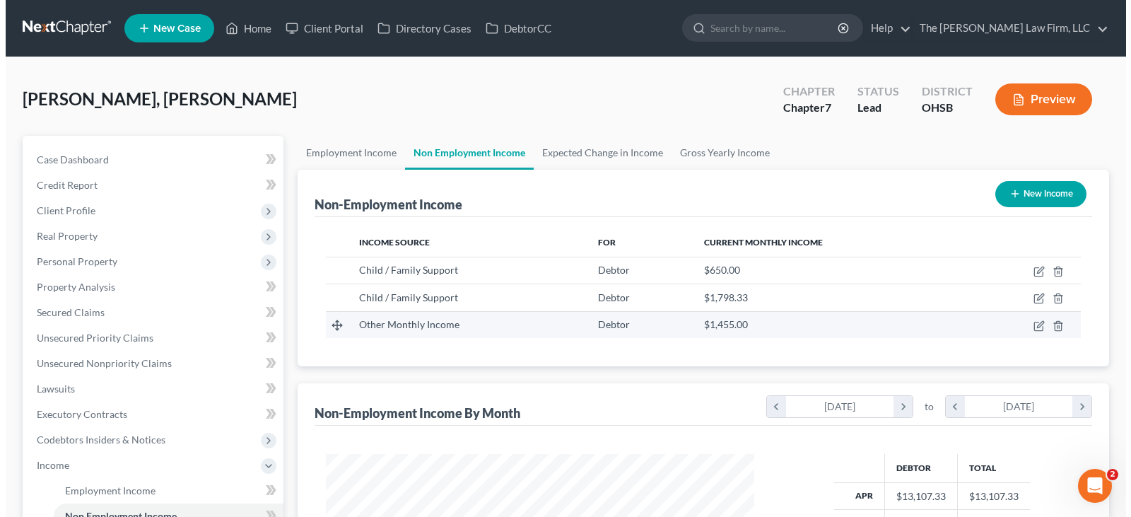
scroll to position [254, 457]
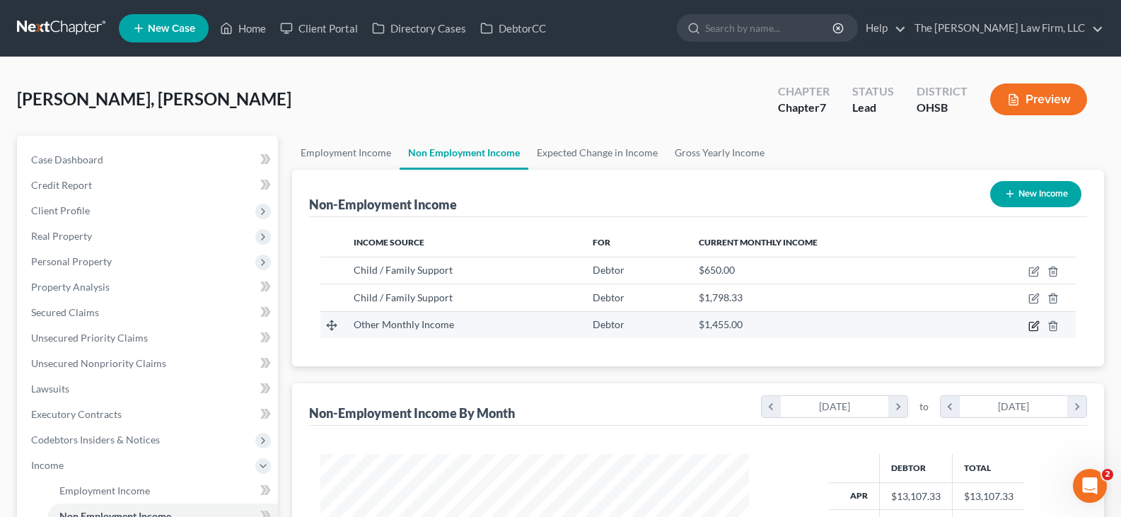
click at [1033, 327] on icon "button" at bounding box center [1035, 324] width 6 height 6
select select "13"
select select "0"
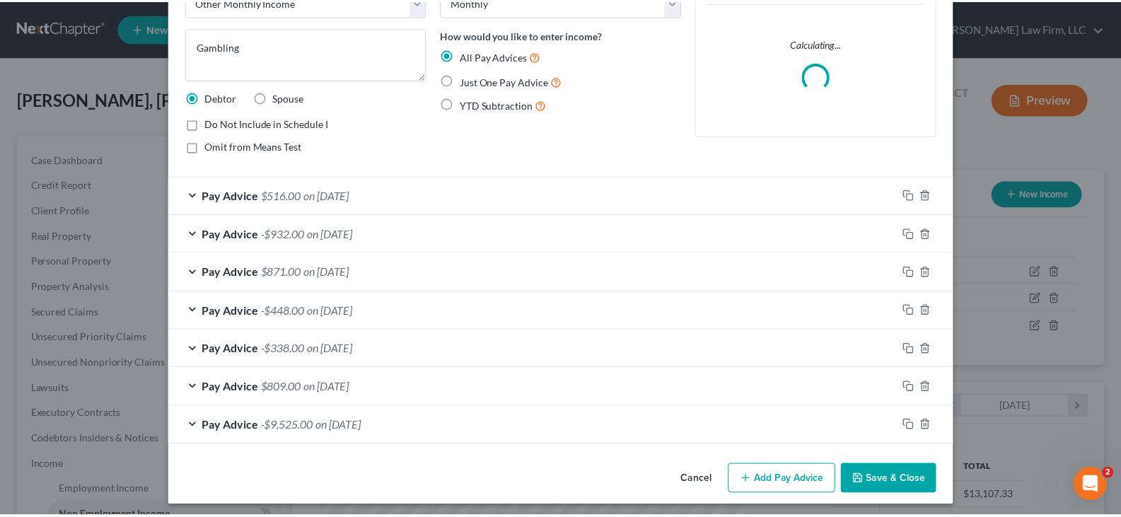
scroll to position [98, 0]
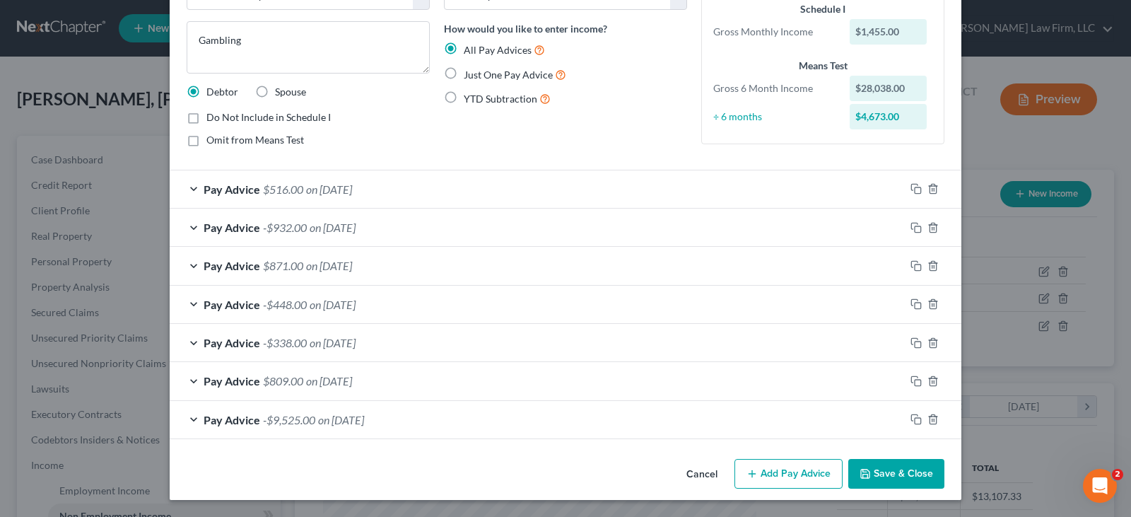
click at [882, 472] on button "Save & Close" at bounding box center [896, 474] width 96 height 30
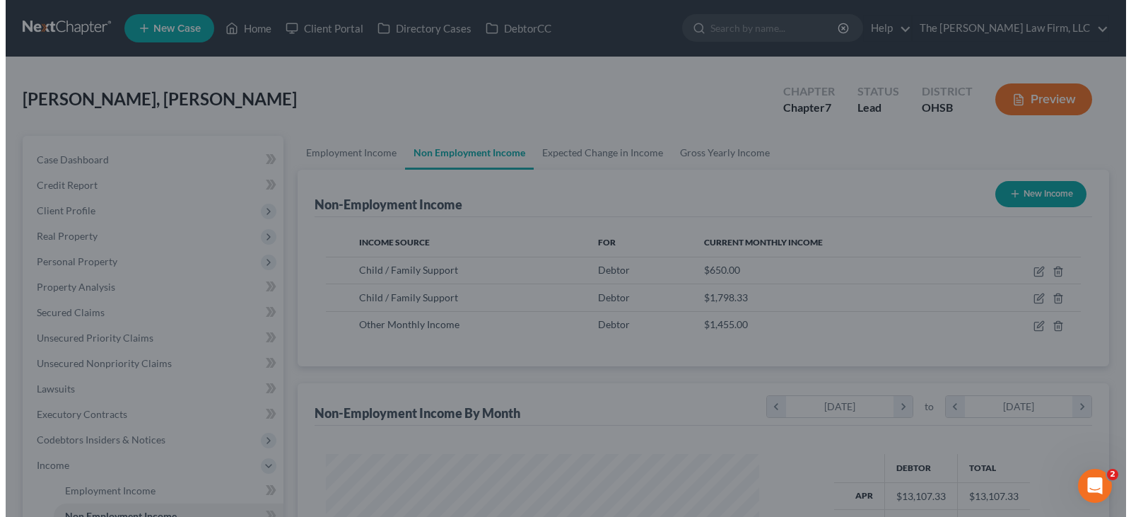
scroll to position [706795, 706592]
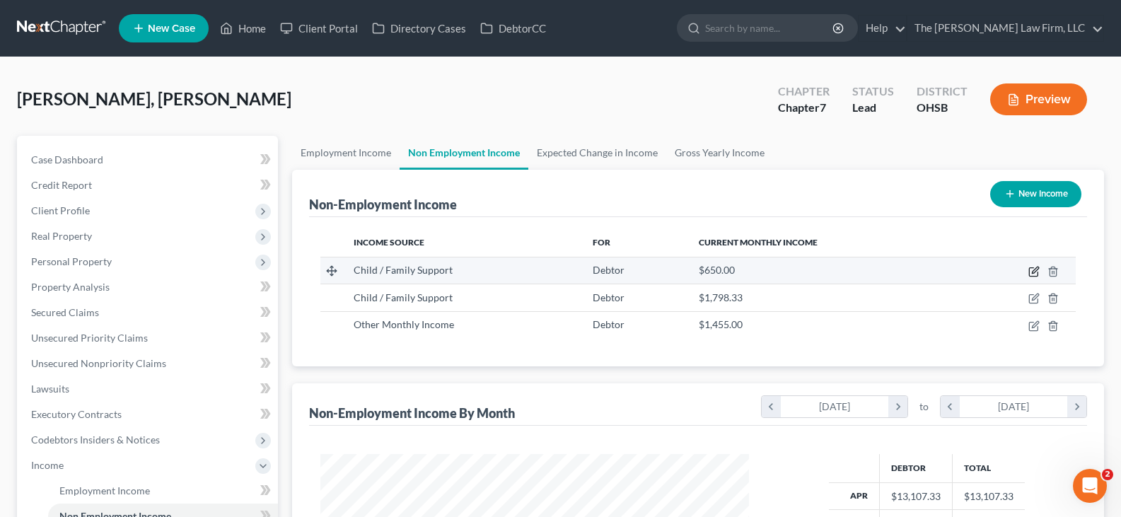
click at [1032, 271] on icon "button" at bounding box center [1033, 271] width 11 height 11
select select "7"
select select "3"
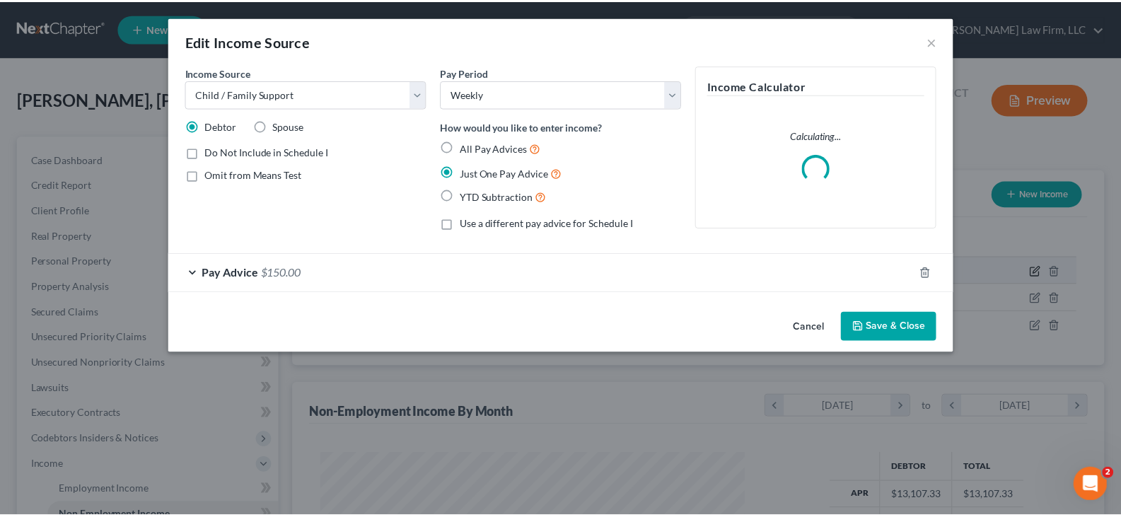
scroll to position [254, 462]
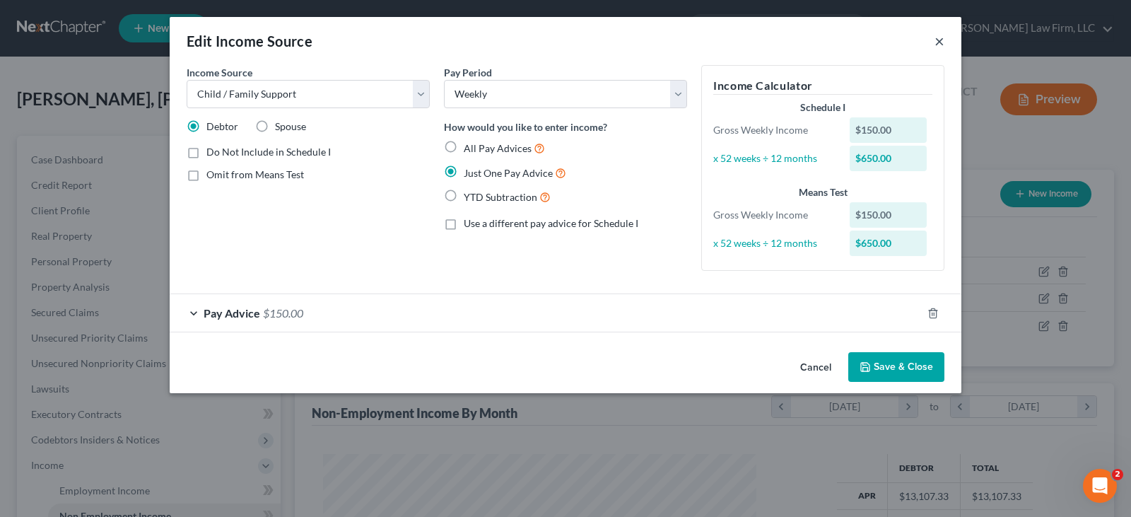
click at [940, 42] on button "×" at bounding box center [940, 41] width 10 height 17
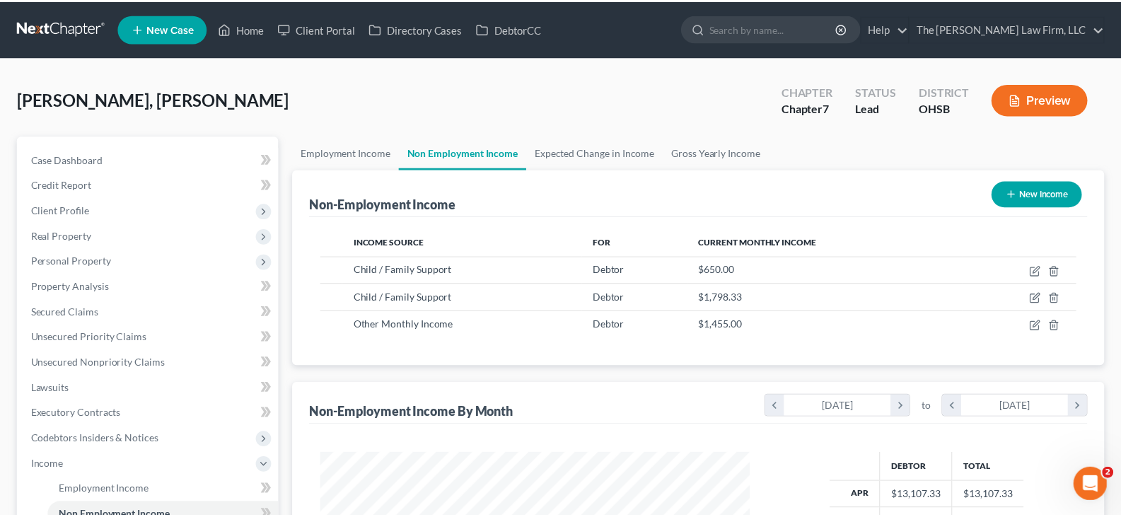
scroll to position [706795, 706592]
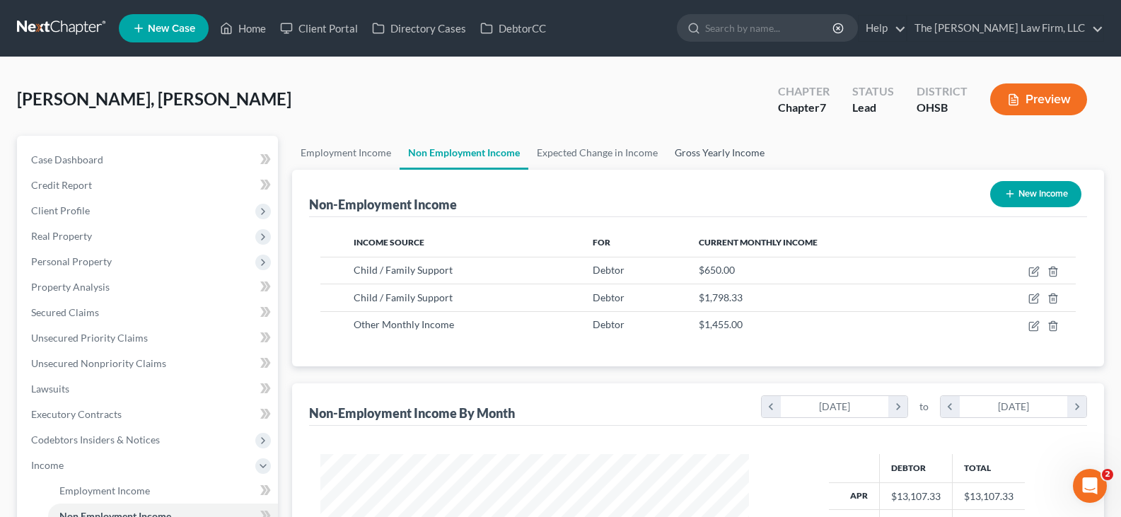
click at [724, 155] on link "Gross Yearly Income" at bounding box center [719, 153] width 107 height 34
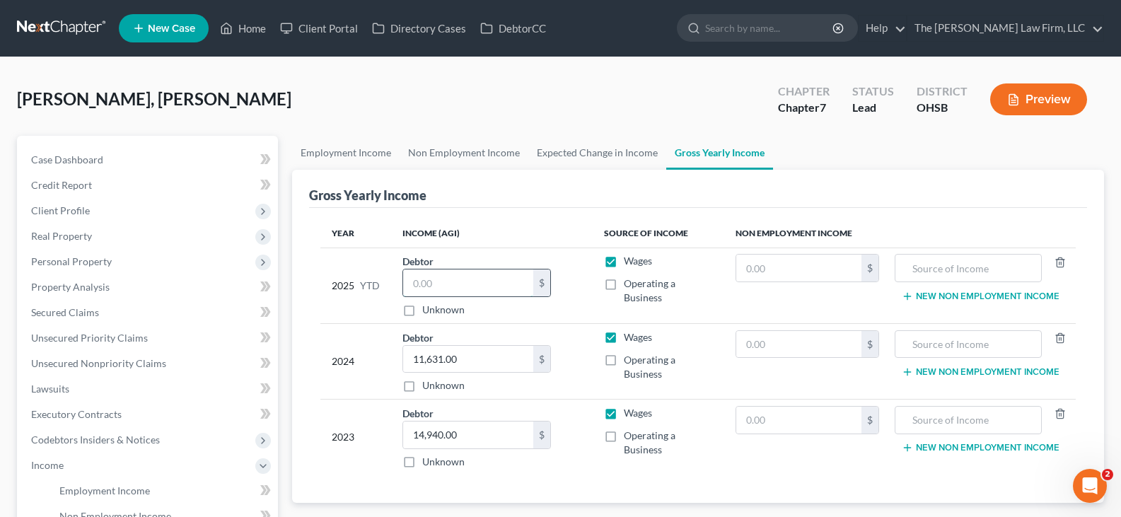
click at [490, 281] on input "text" at bounding box center [468, 282] width 130 height 27
click at [455, 152] on link "Non Employment Income" at bounding box center [463, 153] width 129 height 34
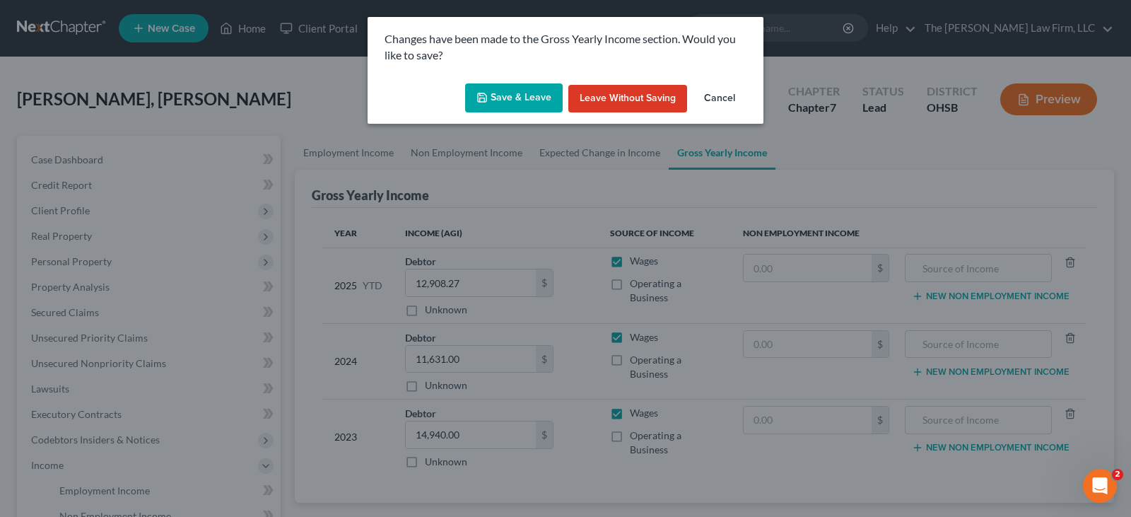
click at [511, 93] on button "Save & Leave" at bounding box center [514, 98] width 98 height 30
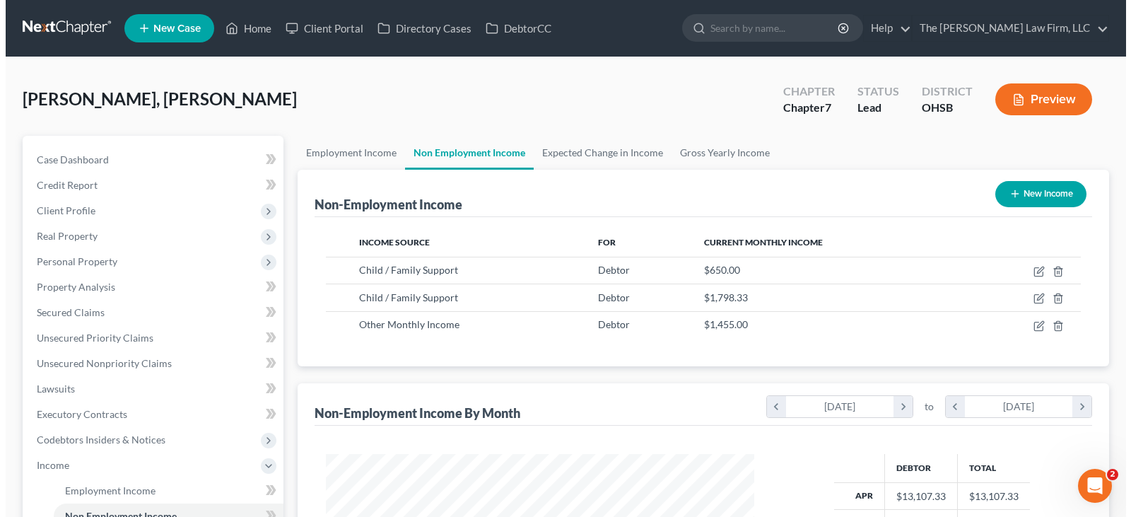
scroll to position [254, 457]
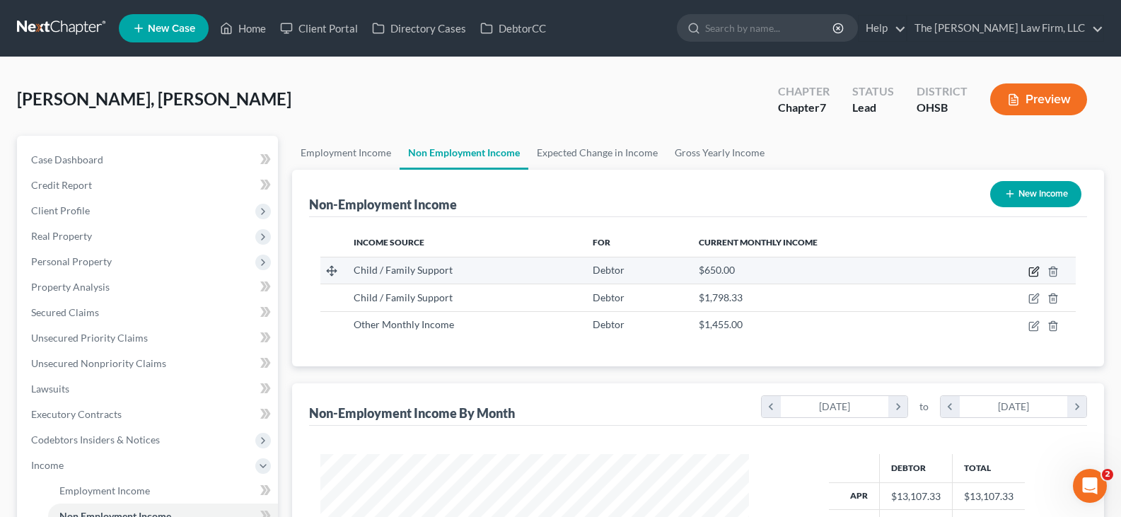
click at [1032, 271] on icon "button" at bounding box center [1033, 271] width 11 height 11
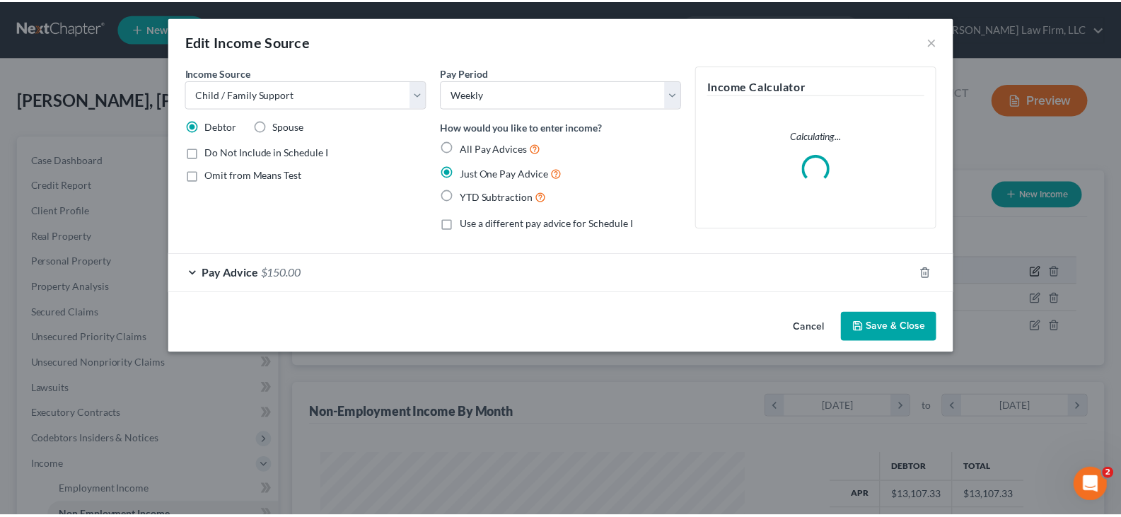
scroll to position [254, 462]
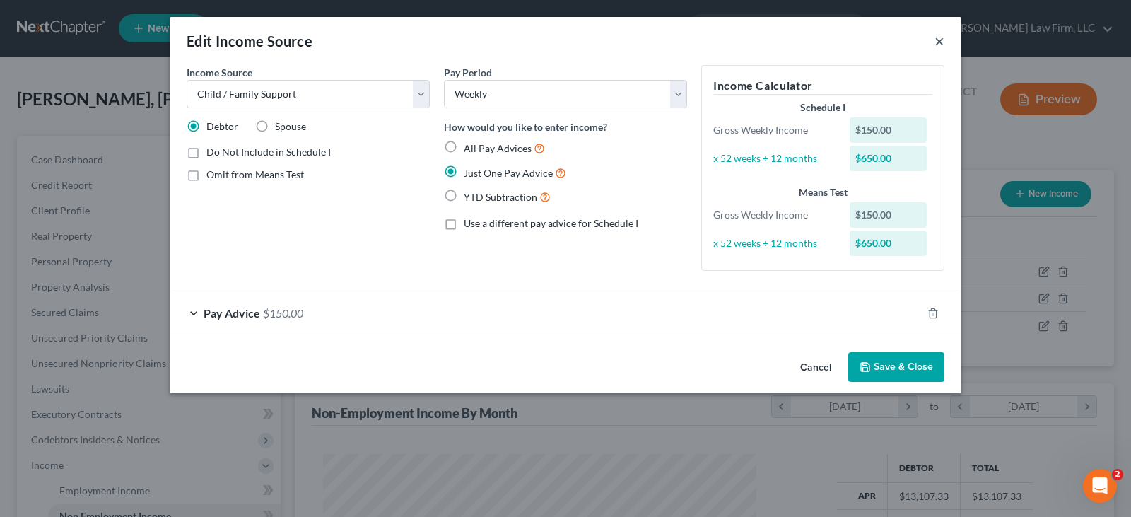
click at [942, 42] on button "×" at bounding box center [940, 41] width 10 height 17
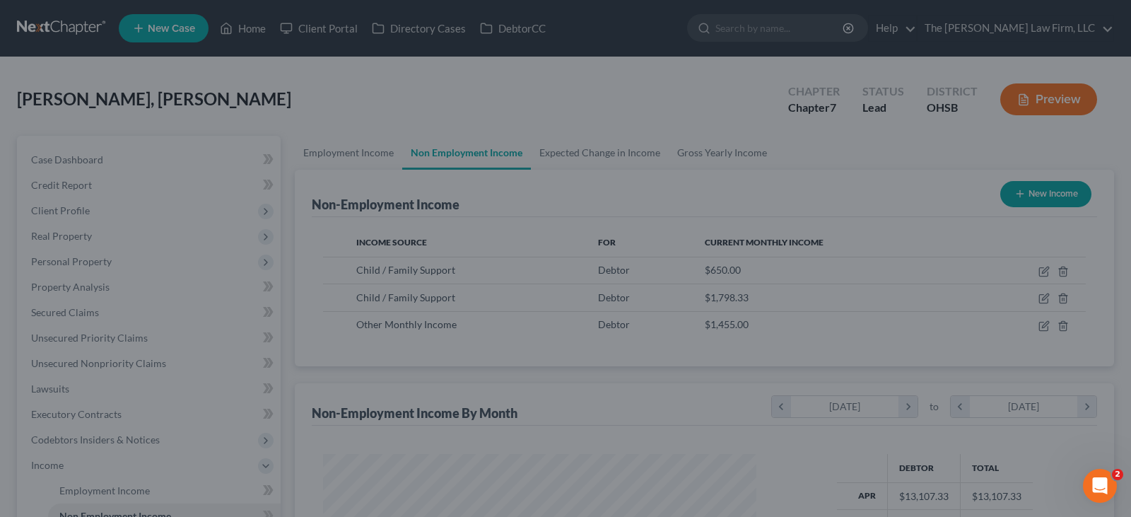
scroll to position [706795, 706592]
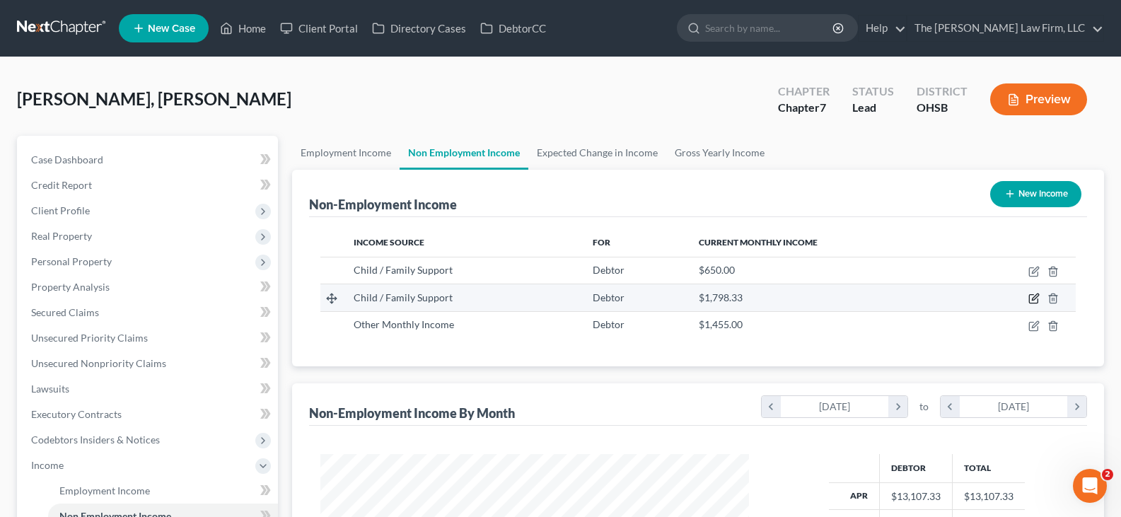
click at [1032, 298] on icon "button" at bounding box center [1033, 298] width 11 height 11
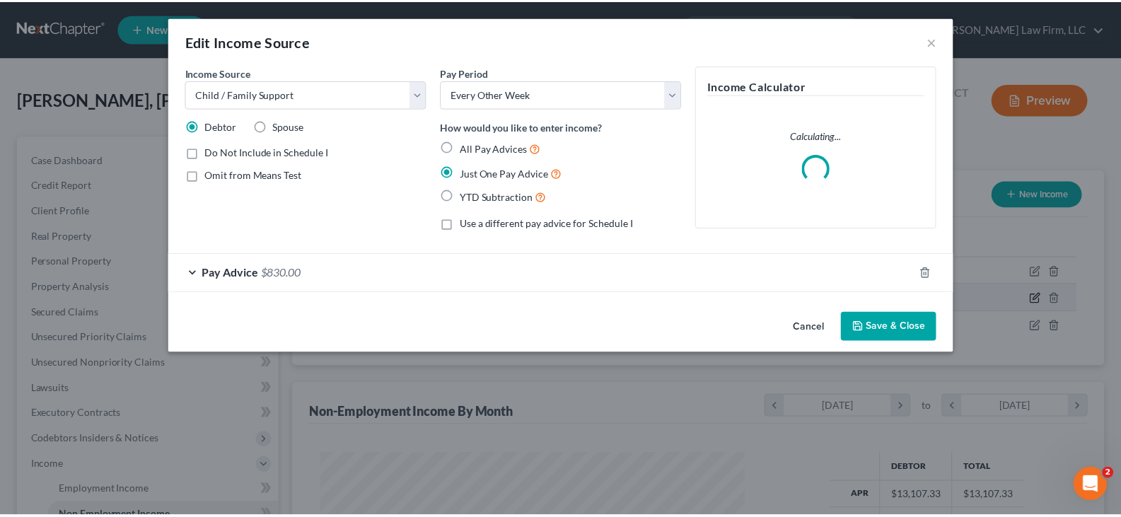
scroll to position [254, 462]
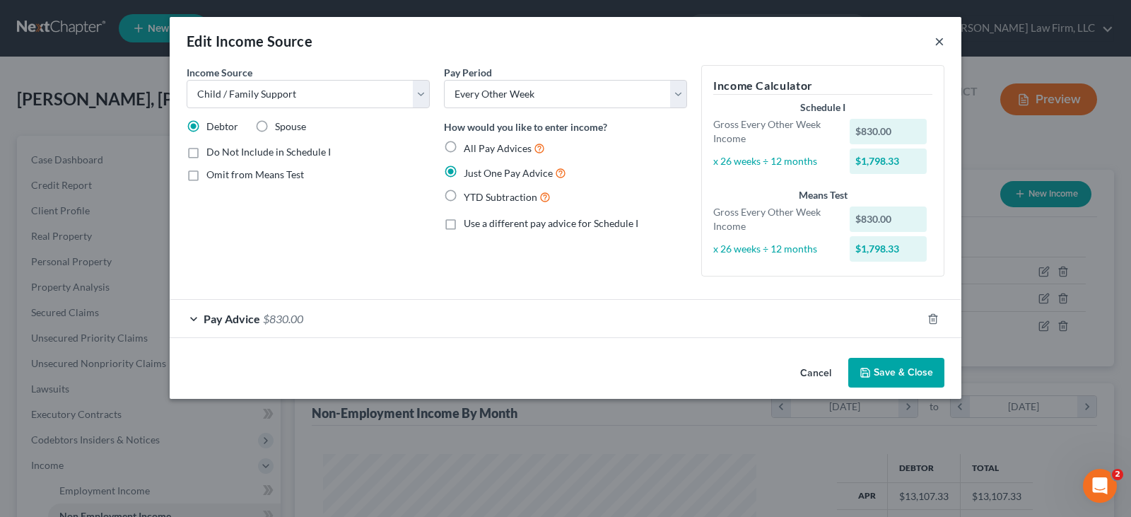
click at [941, 40] on button "×" at bounding box center [940, 41] width 10 height 17
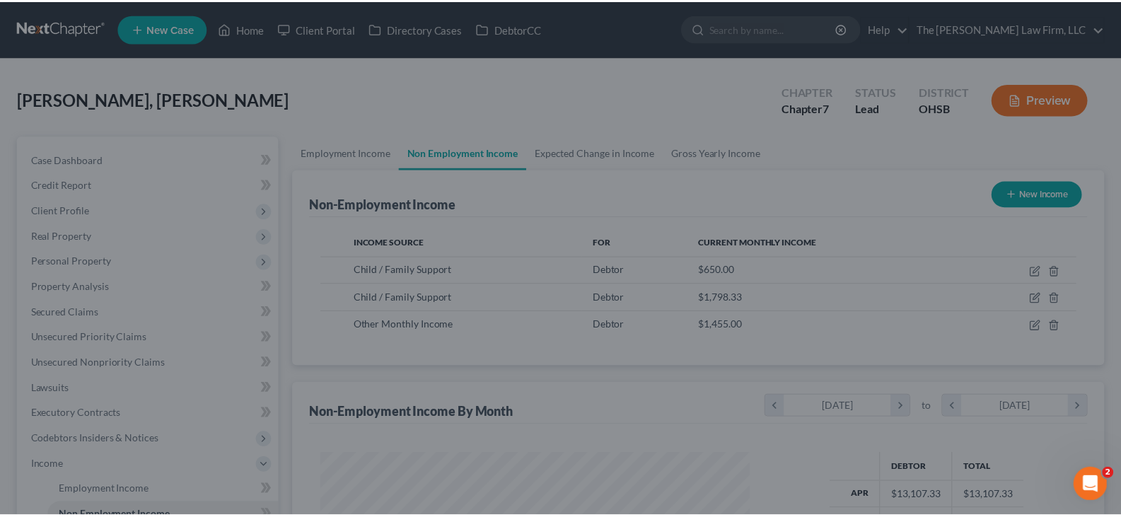
scroll to position [706795, 706592]
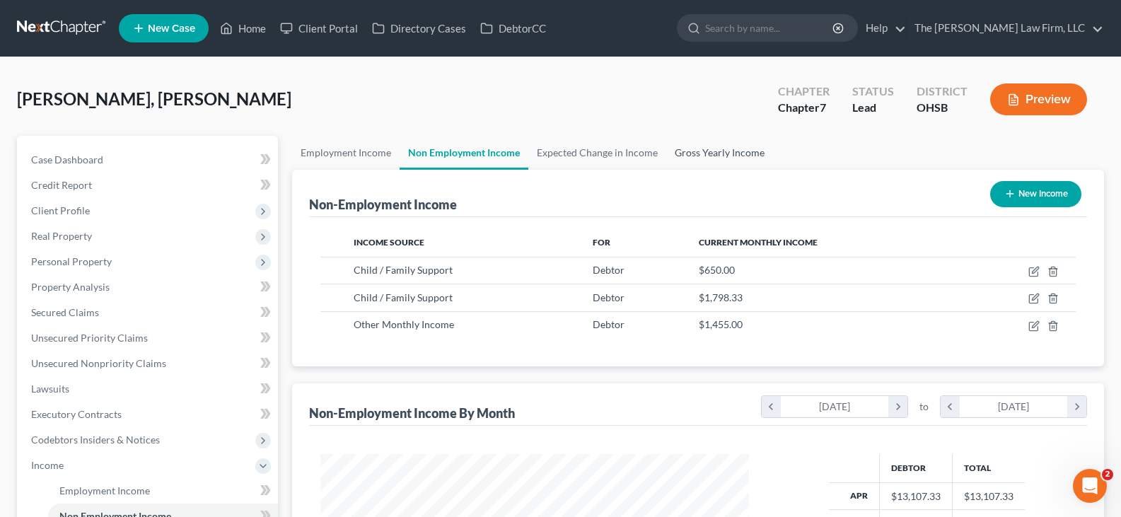
click at [713, 148] on link "Gross Yearly Income" at bounding box center [719, 153] width 107 height 34
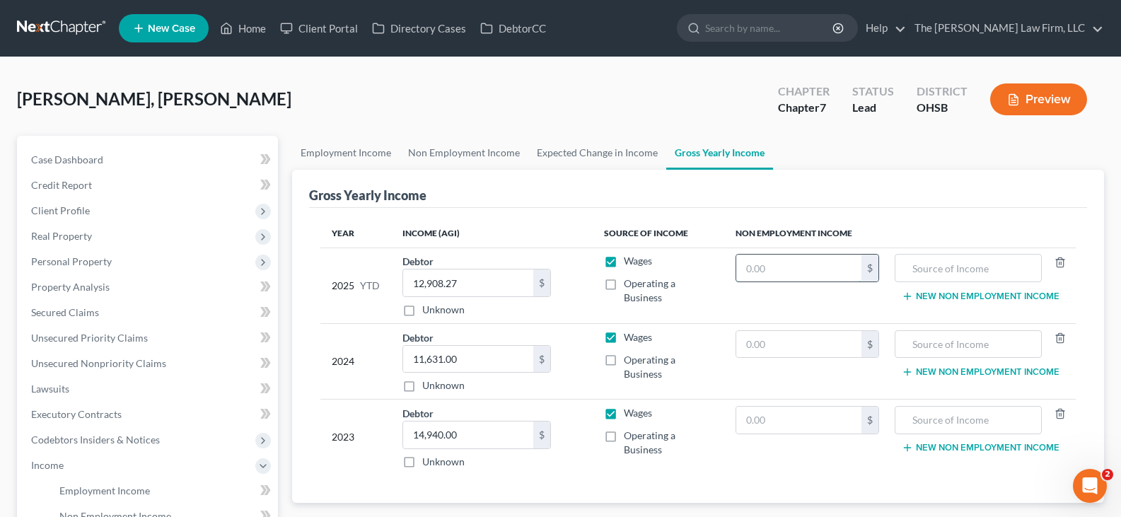
click at [834, 267] on input "text" at bounding box center [799, 268] width 126 height 27
click at [969, 264] on input "text" at bounding box center [968, 268] width 132 height 27
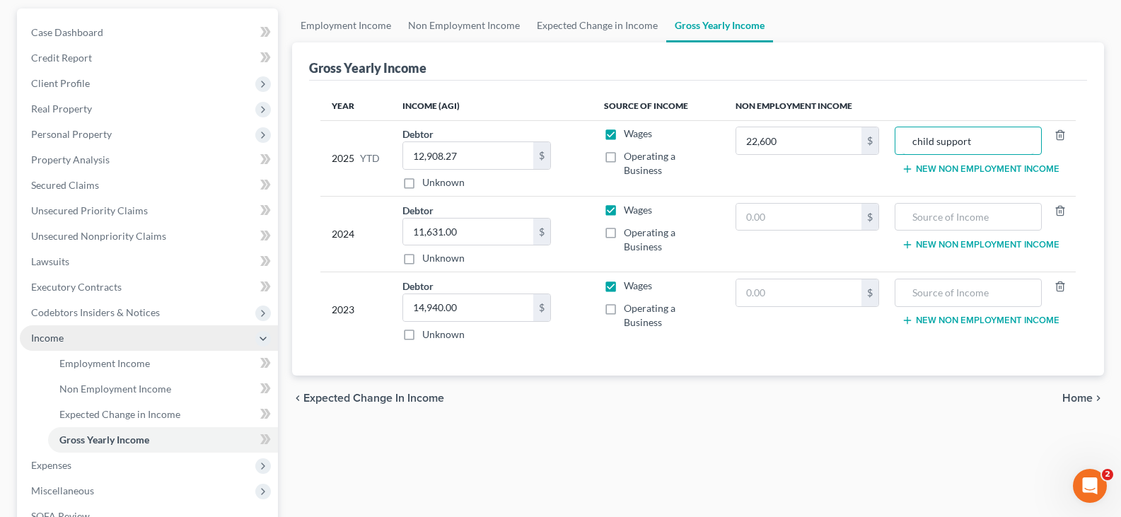
scroll to position [141, 0]
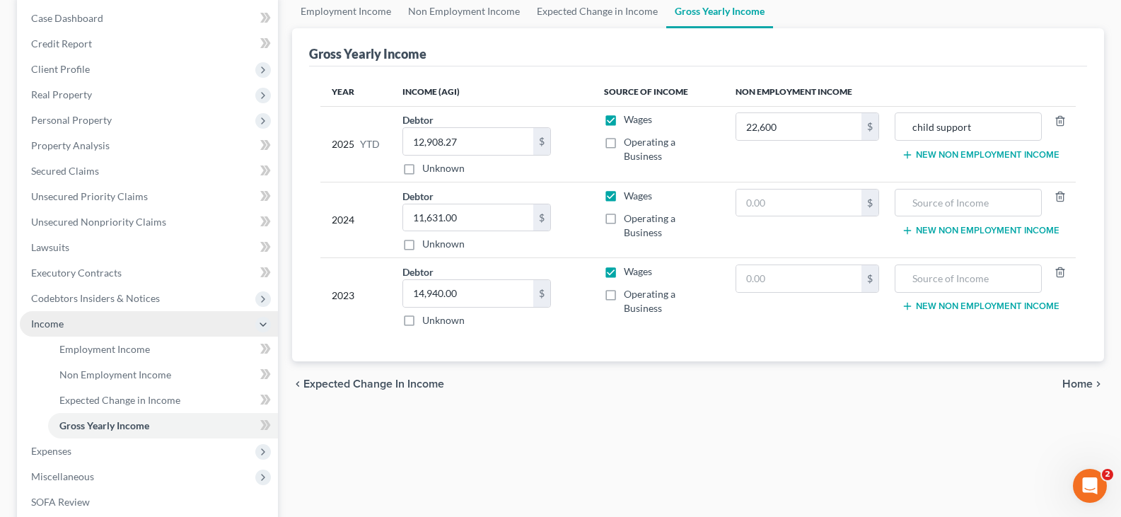
click at [173, 327] on span "Income" at bounding box center [149, 323] width 258 height 25
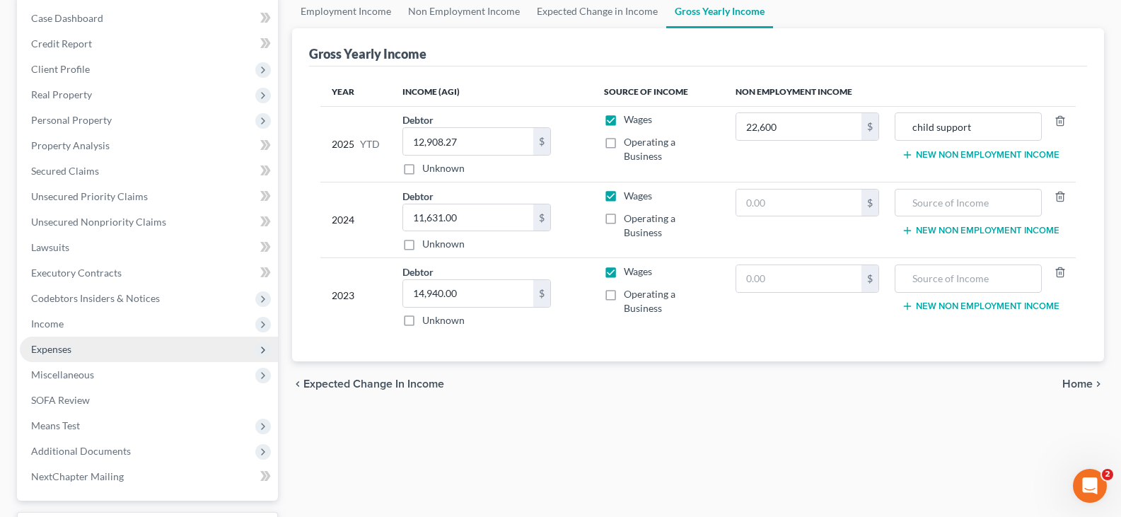
click at [123, 348] on span "Expenses" at bounding box center [149, 349] width 258 height 25
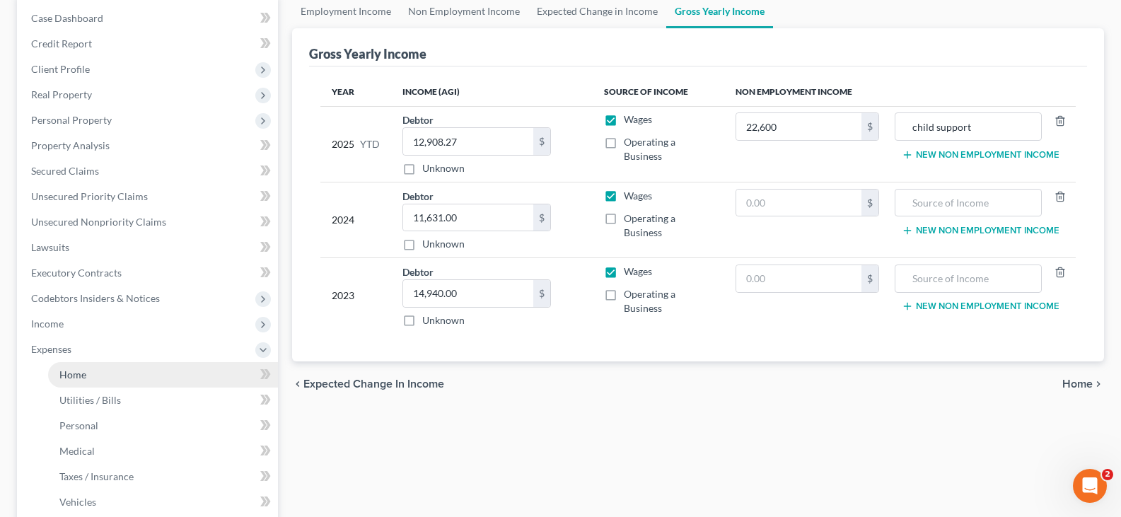
click at [102, 373] on link "Home" at bounding box center [163, 374] width 230 height 25
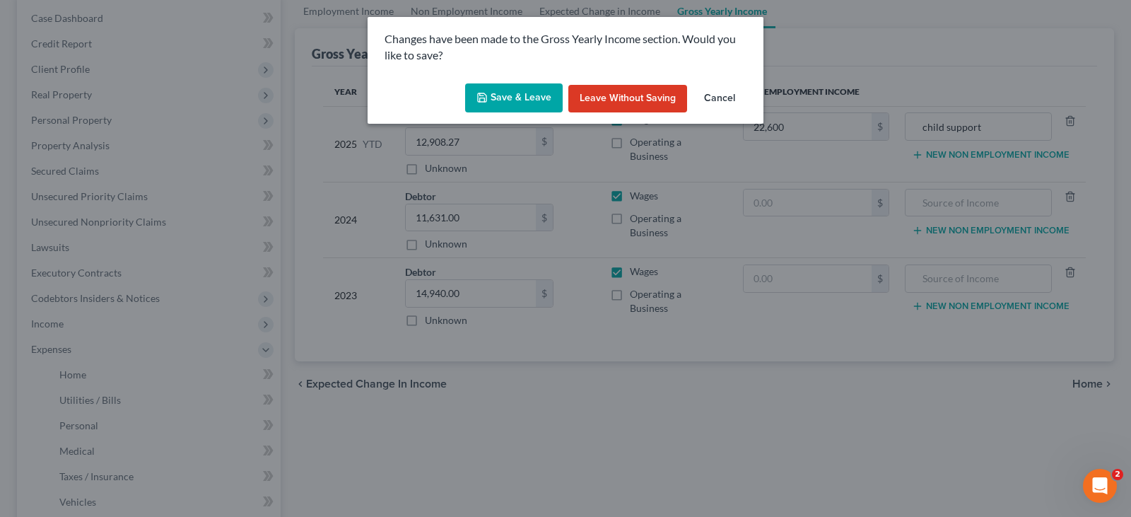
click at [528, 95] on button "Save & Leave" at bounding box center [514, 98] width 98 height 30
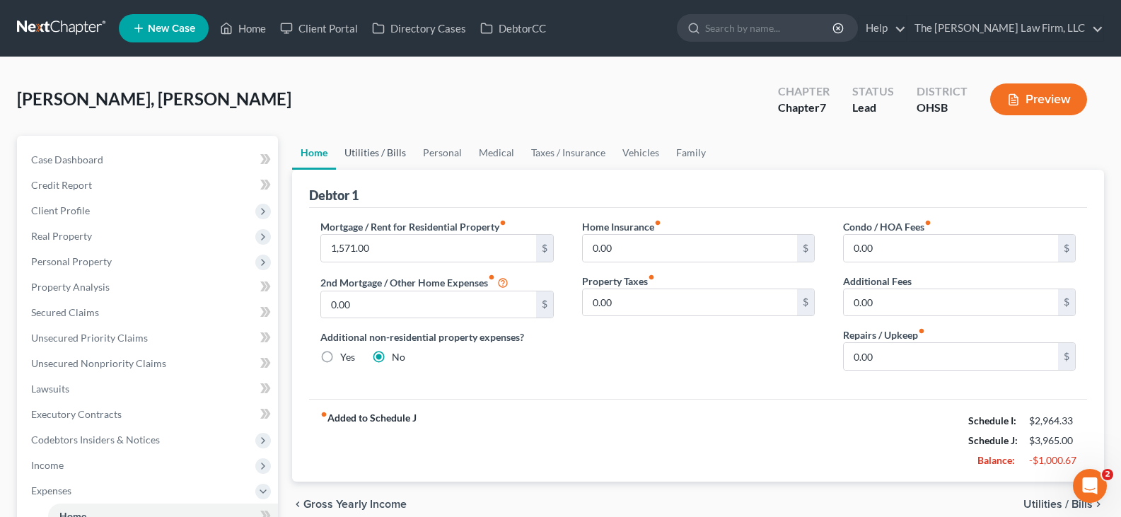
click at [370, 151] on link "Utilities / Bills" at bounding box center [375, 153] width 78 height 34
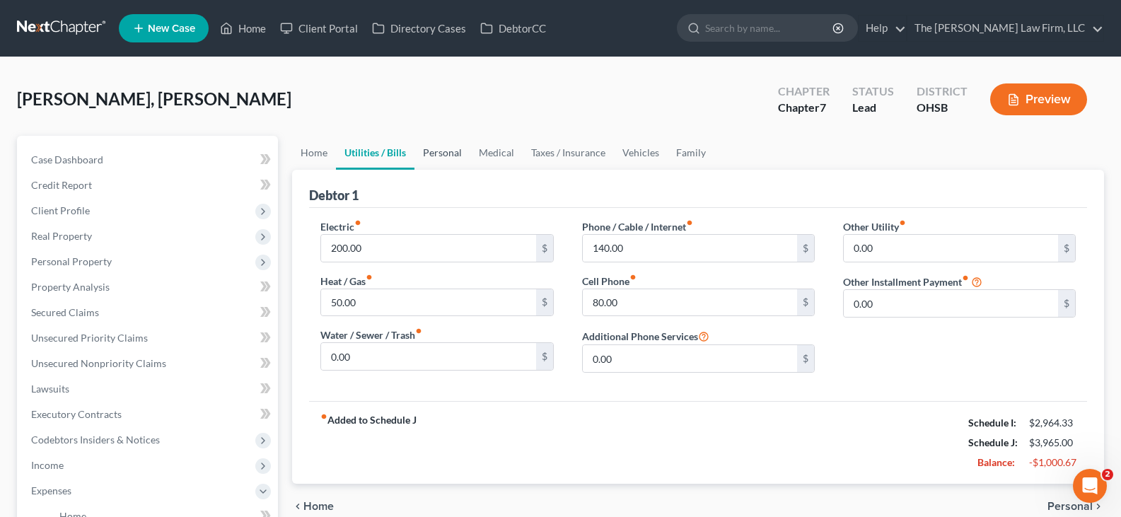
click at [448, 152] on link "Personal" at bounding box center [442, 153] width 56 height 34
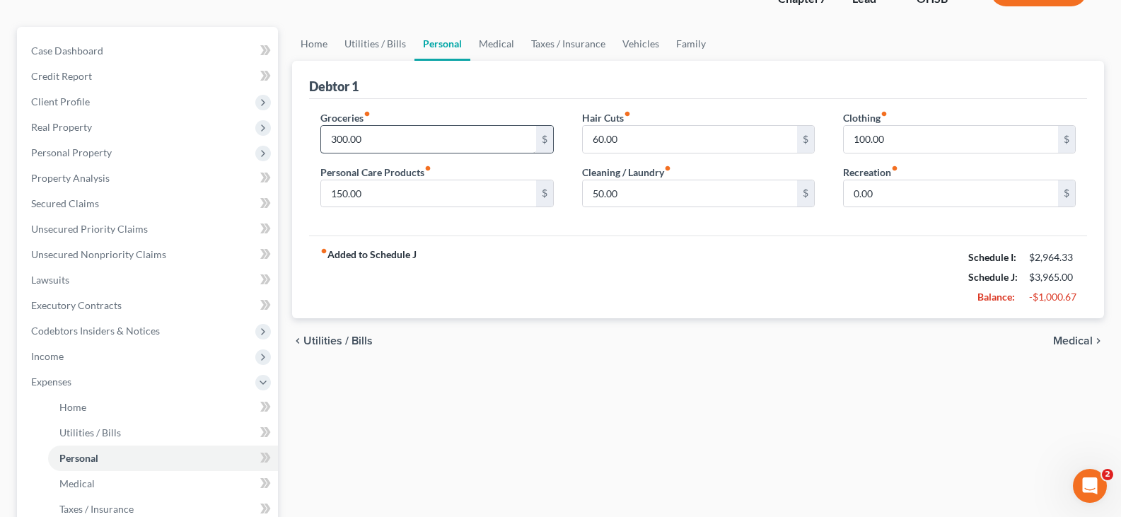
scroll to position [141, 0]
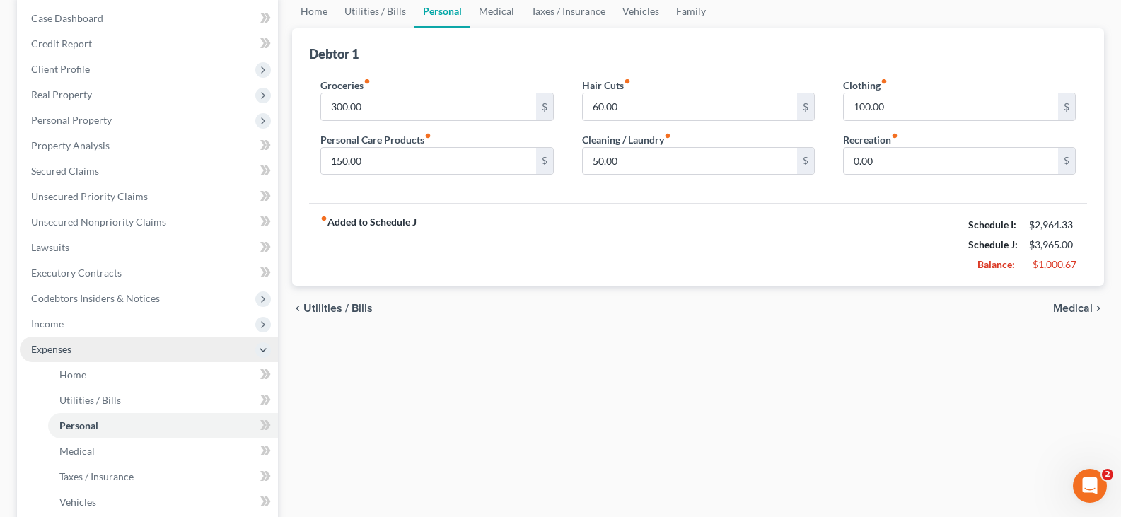
click at [73, 349] on span "Expenses" at bounding box center [149, 349] width 258 height 25
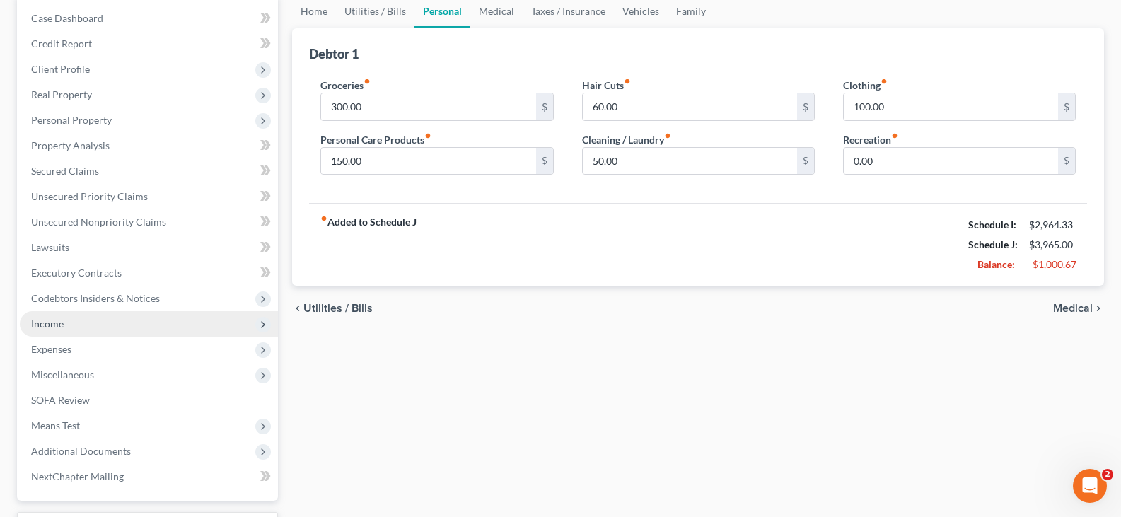
scroll to position [212, 0]
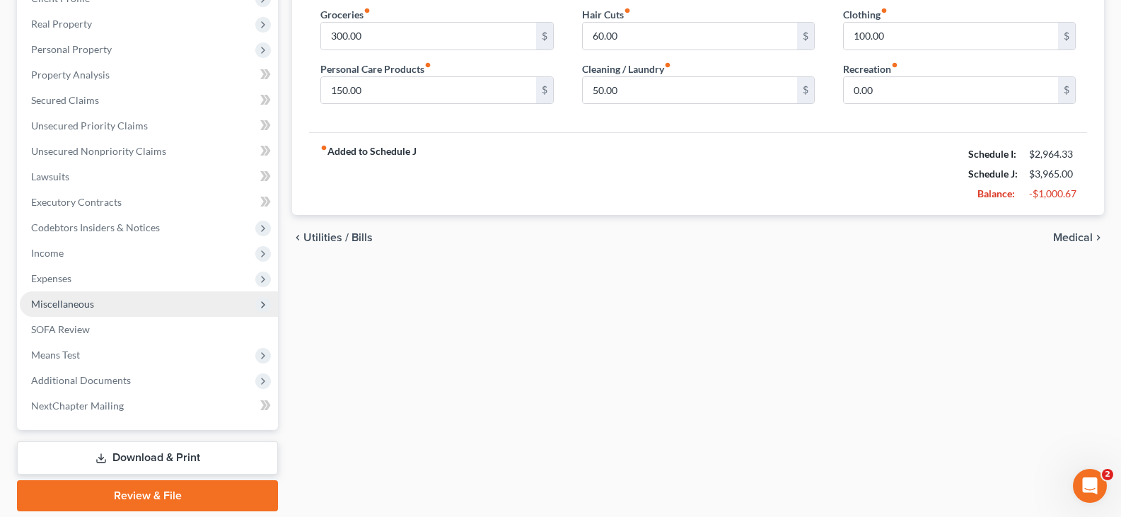
click at [95, 303] on span "Miscellaneous" at bounding box center [149, 303] width 258 height 25
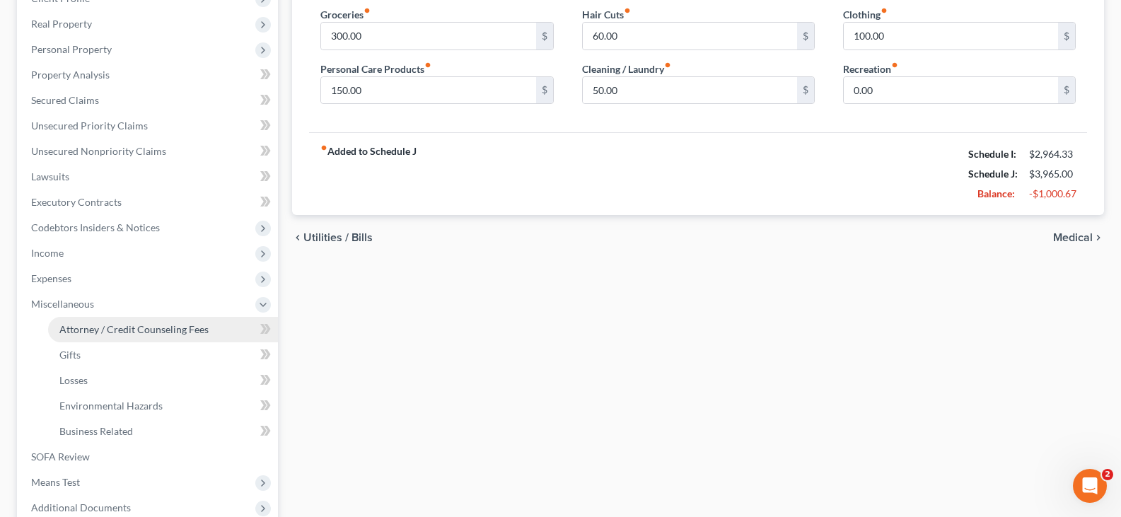
click at [108, 329] on span "Attorney / Credit Counseling Fees" at bounding box center [133, 329] width 149 height 12
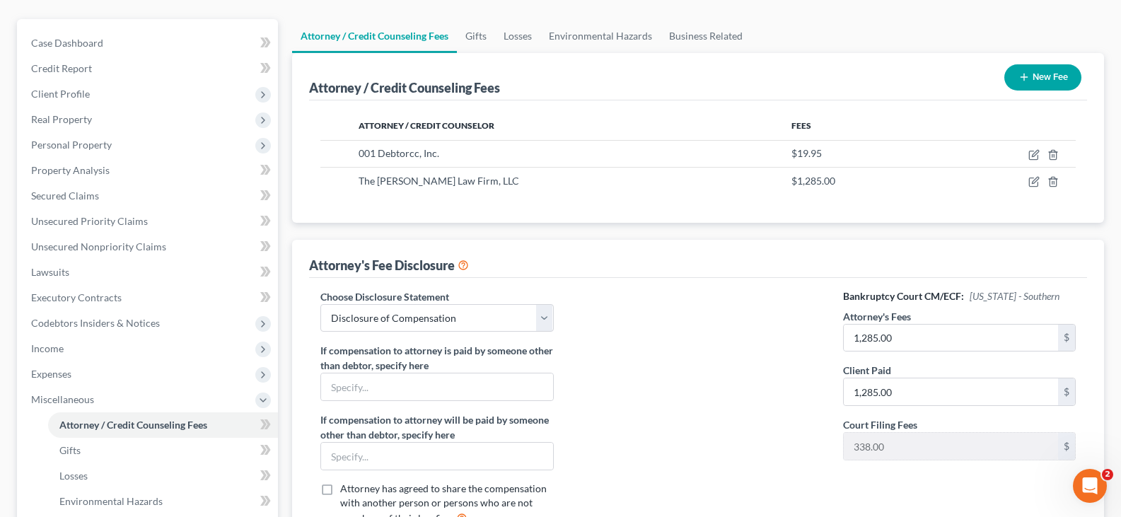
scroll to position [141, 0]
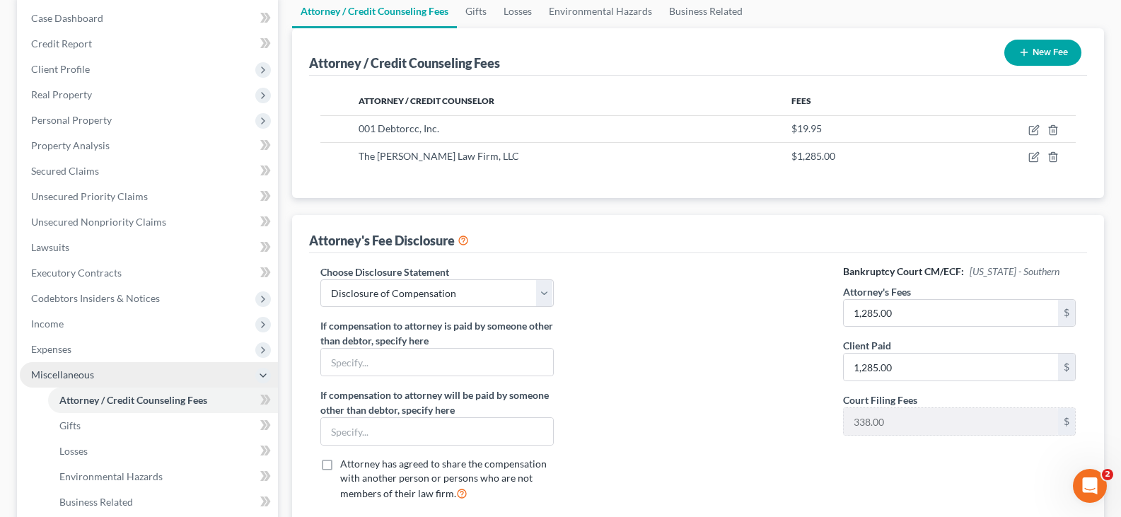
click at [132, 372] on span "Miscellaneous" at bounding box center [149, 374] width 258 height 25
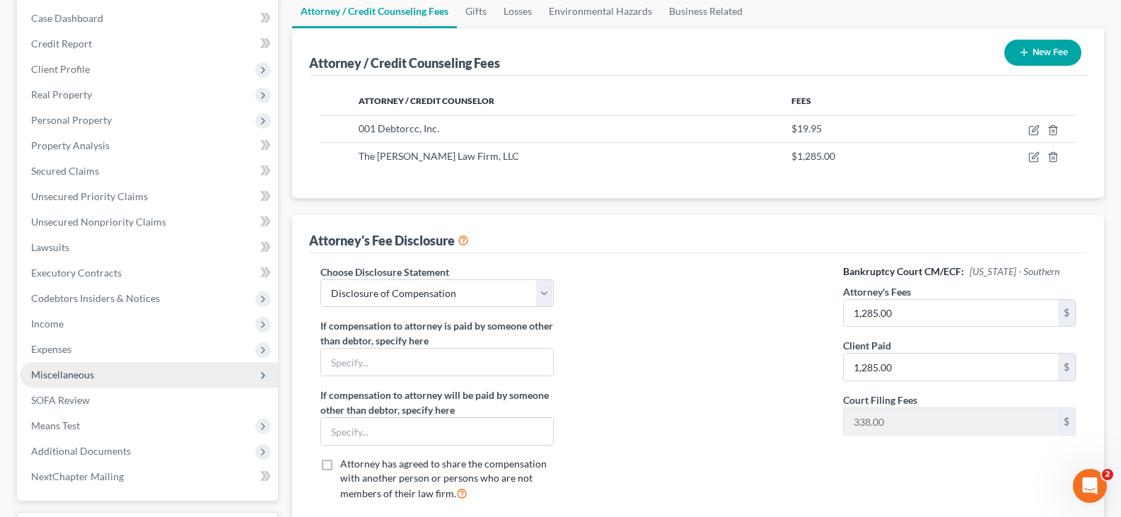
scroll to position [212, 0]
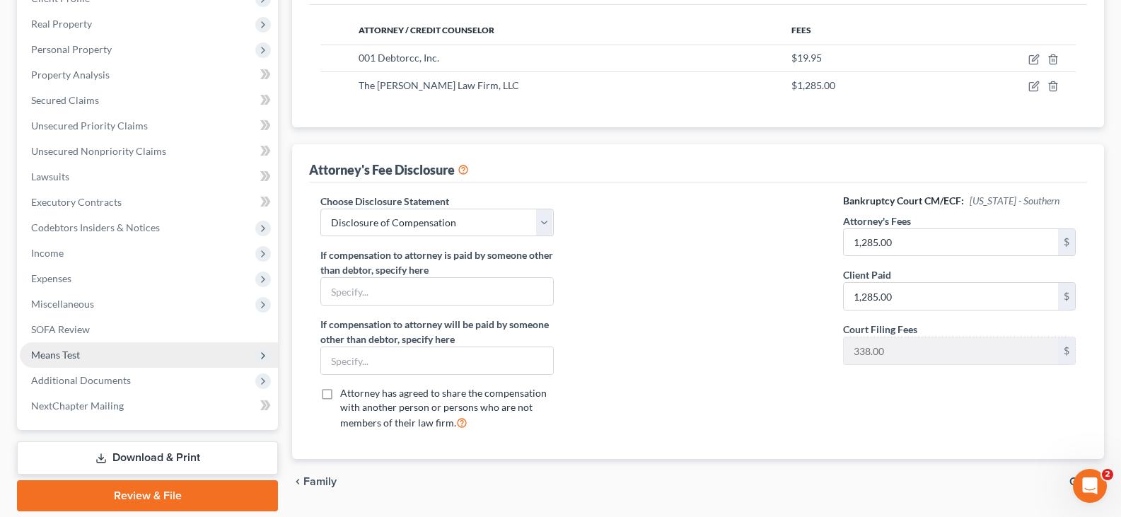
click at [71, 355] on span "Means Test" at bounding box center [55, 355] width 49 height 12
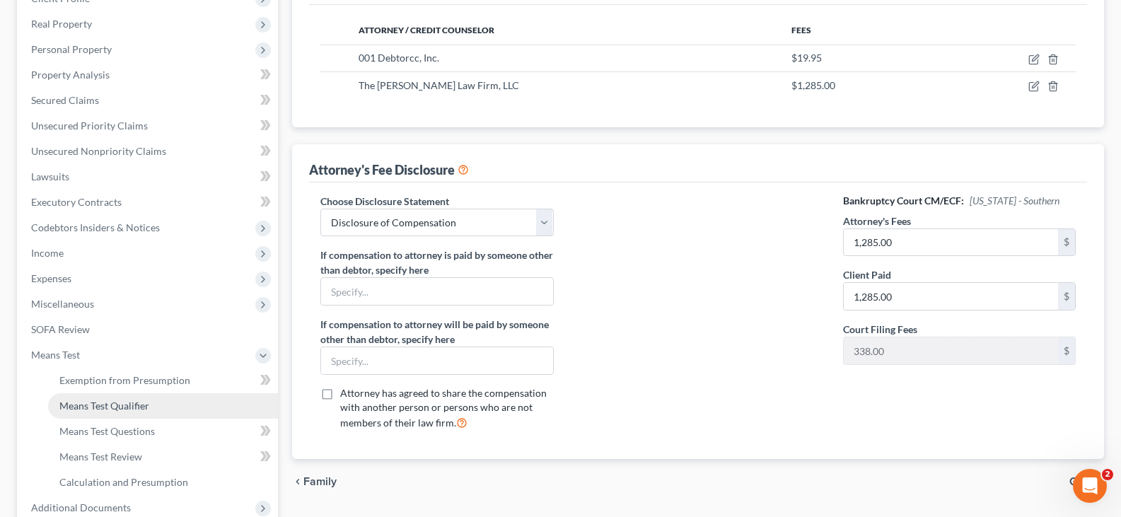
click at [91, 407] on span "Means Test Qualifier" at bounding box center [104, 405] width 90 height 12
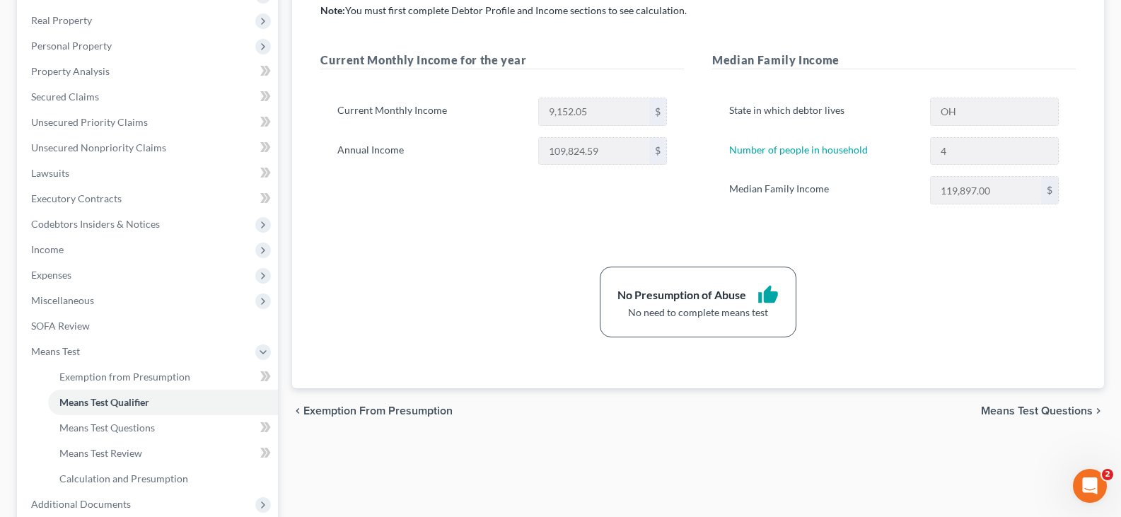
scroll to position [283, 0]
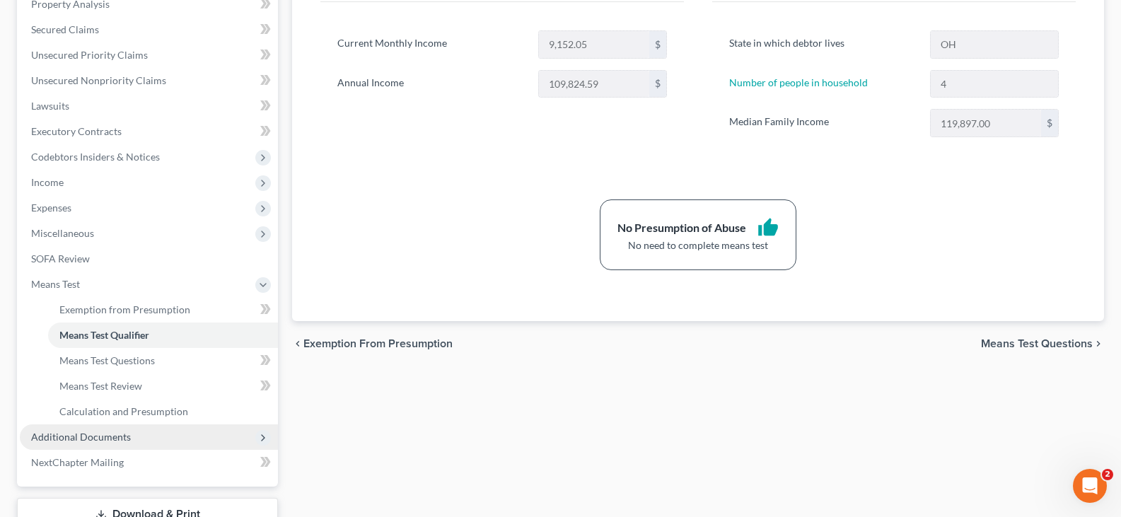
click at [86, 438] on span "Additional Documents" at bounding box center [81, 437] width 100 height 12
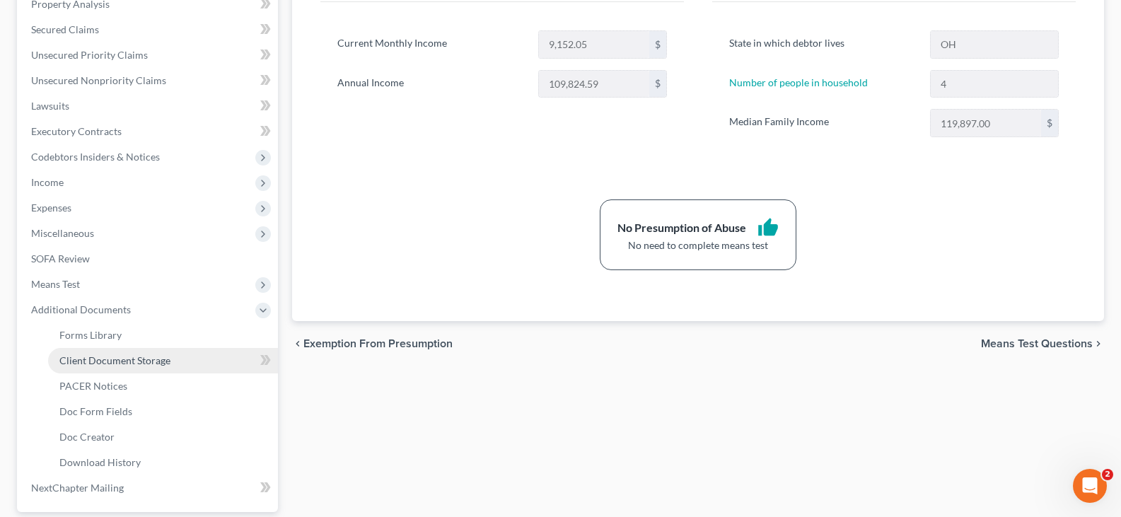
click at [94, 360] on span "Client Document Storage" at bounding box center [114, 360] width 111 height 12
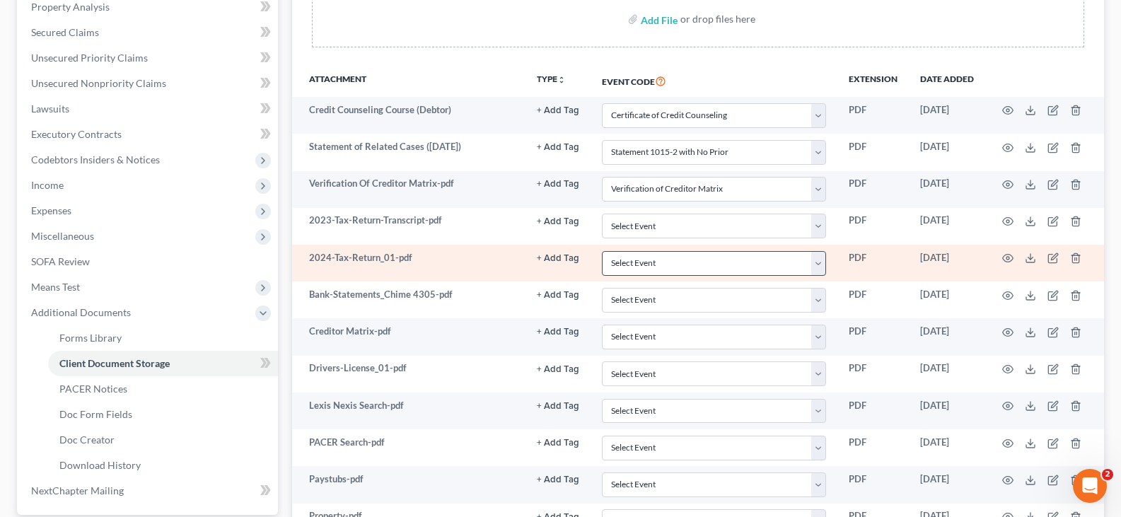
scroll to position [283, 0]
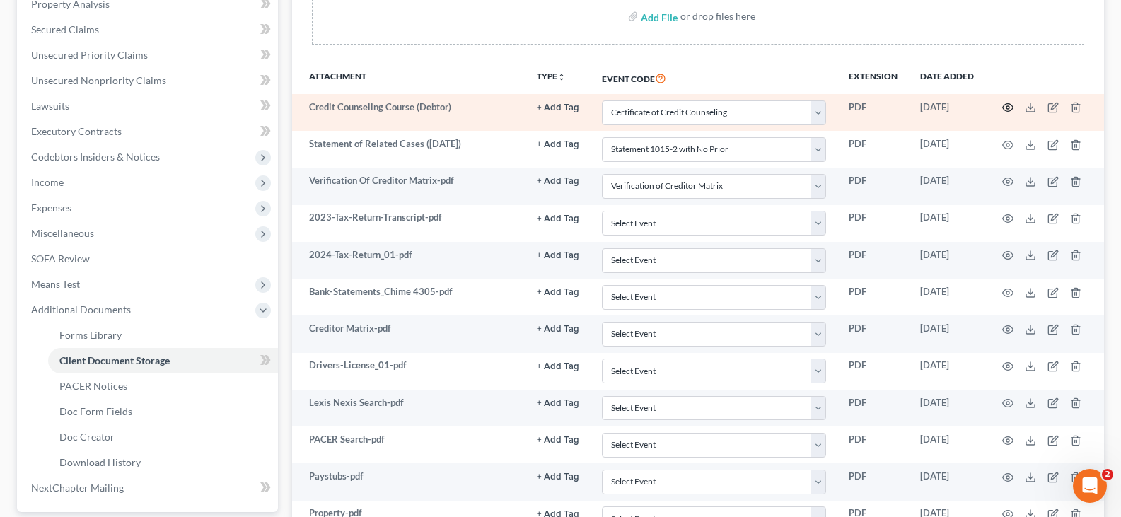
click at [1007, 106] on circle "button" at bounding box center [1007, 107] width 3 height 3
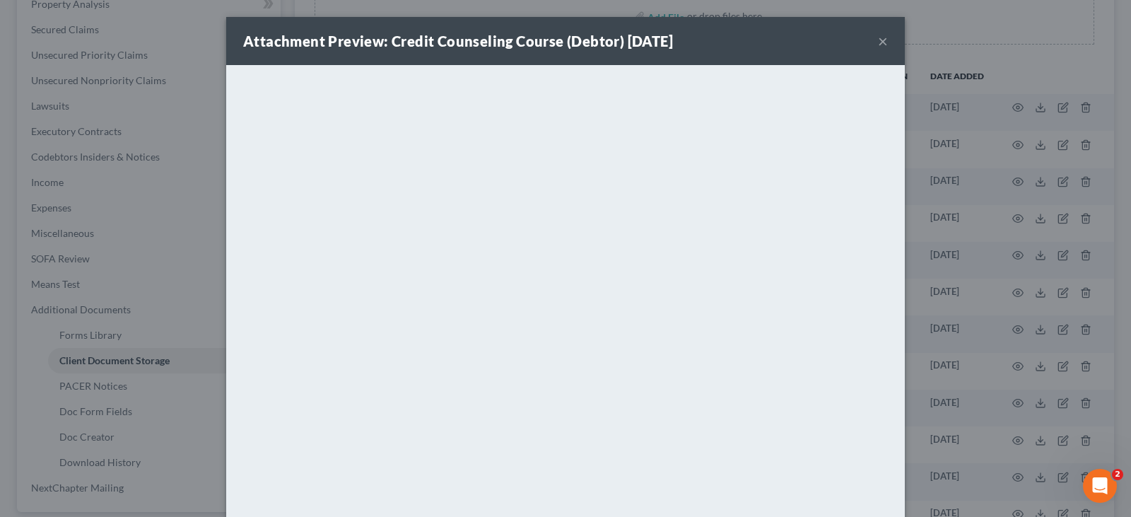
click at [878, 42] on button "×" at bounding box center [883, 41] width 10 height 17
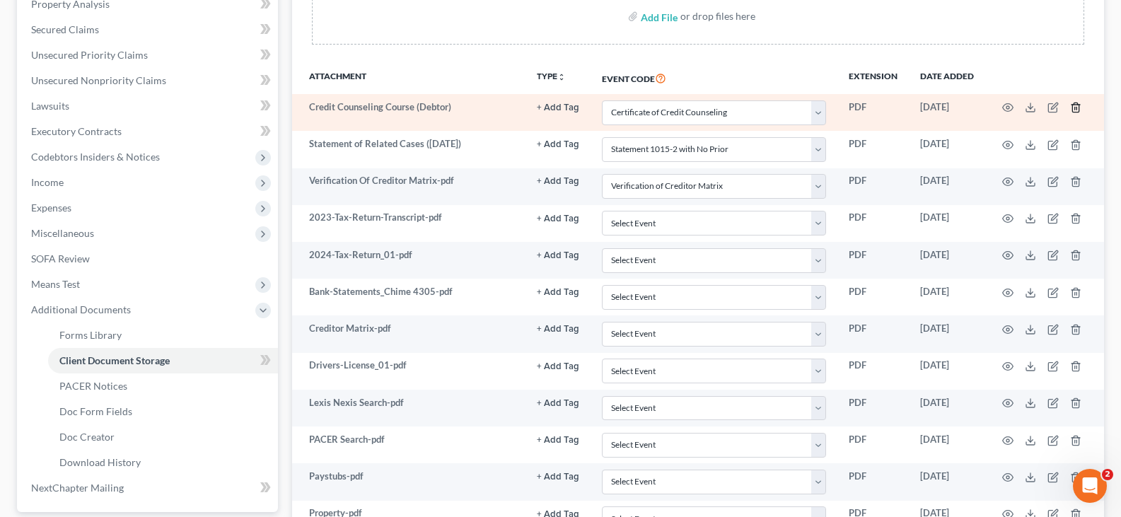
click at [1075, 110] on line "button" at bounding box center [1075, 108] width 0 height 3
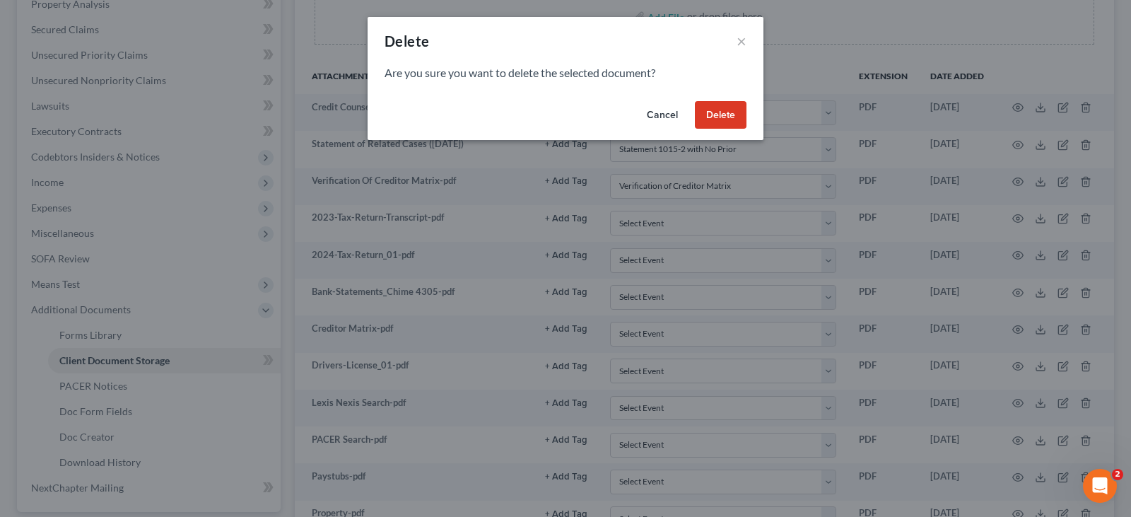
click at [725, 112] on button "Delete" at bounding box center [721, 115] width 52 height 28
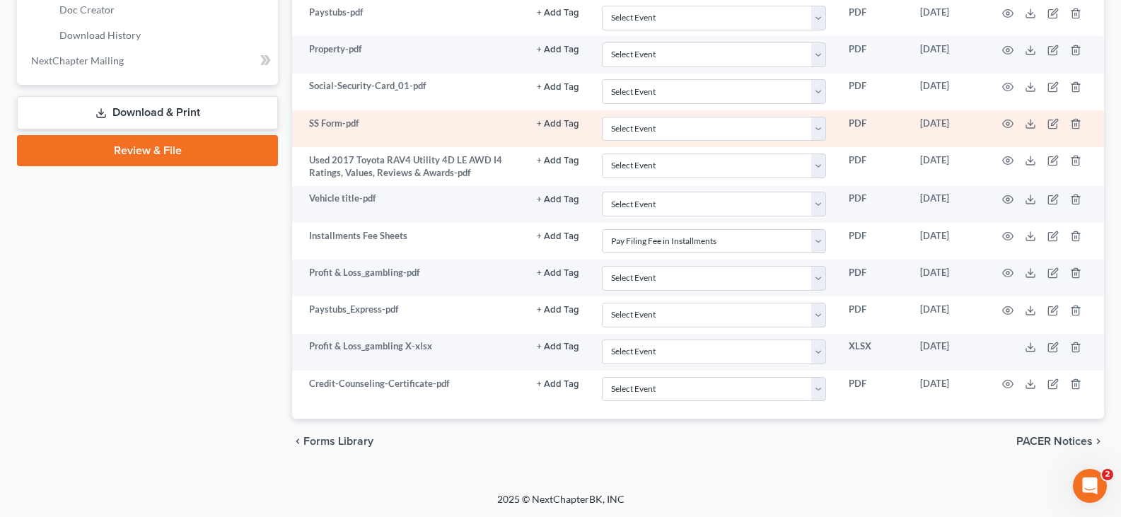
scroll to position [711, 0]
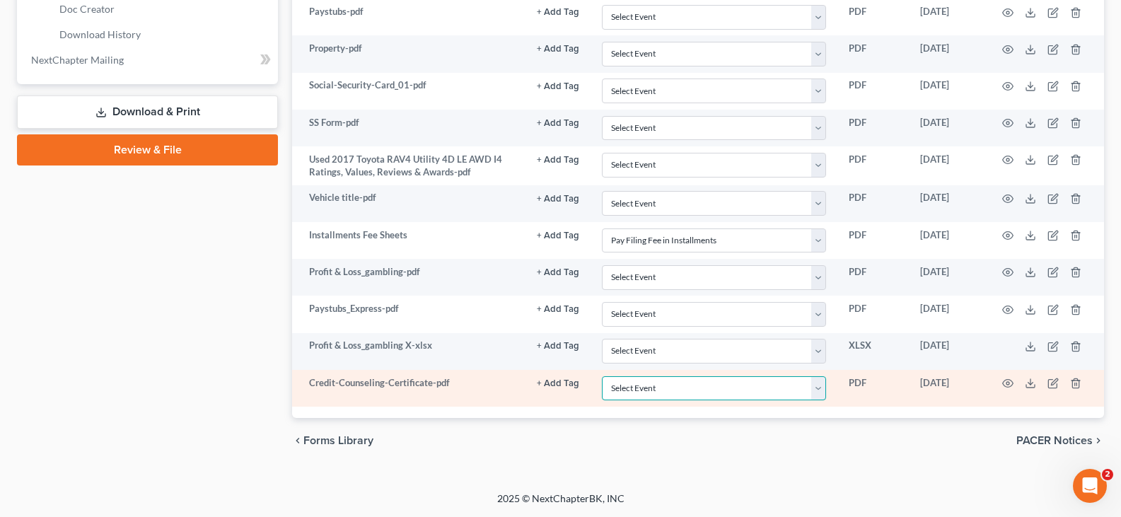
click at [819, 389] on select "Select Event 20 Largest Unsecured Creditors Amended Document Amended List of Cr…" at bounding box center [714, 388] width 224 height 25
click at [602, 376] on select "Select Event 20 Largest Unsecured Creditors Amended Document Amended List of Cr…" at bounding box center [714, 388] width 224 height 25
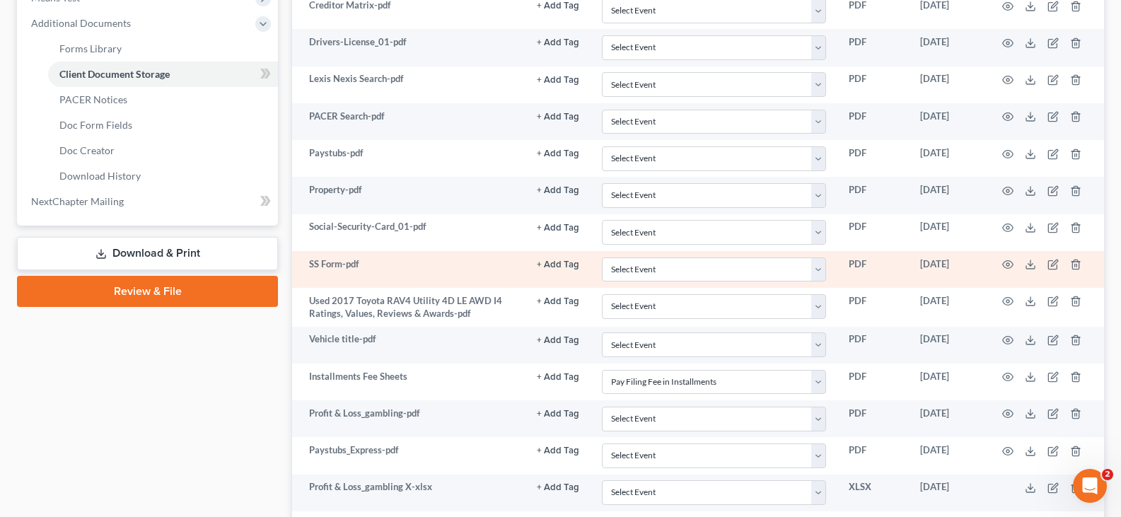
scroll to position [498, 0]
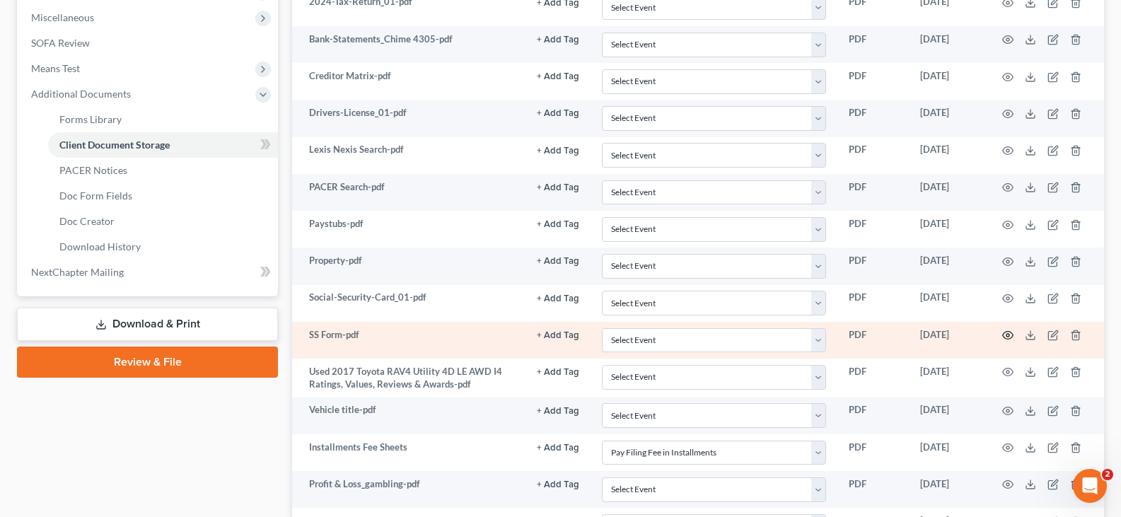
click at [1006, 336] on circle "button" at bounding box center [1007, 335] width 3 height 3
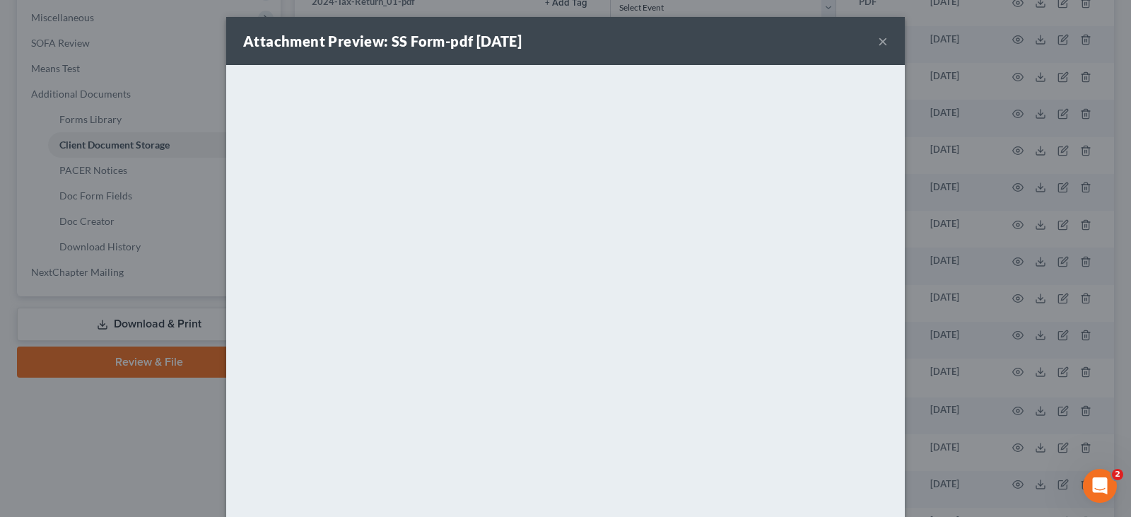
click at [880, 42] on button "×" at bounding box center [883, 41] width 10 height 17
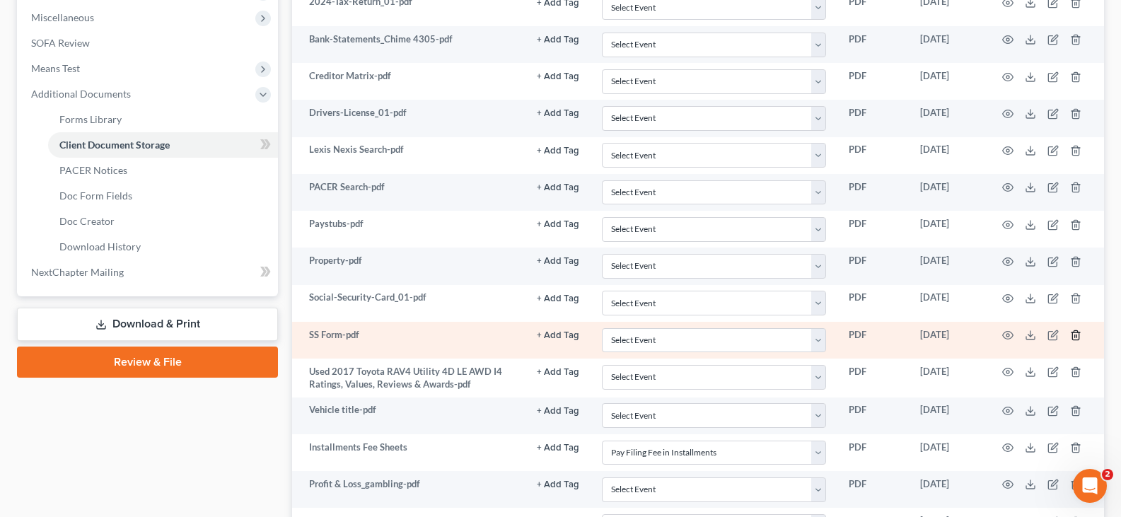
click at [1075, 337] on line "button" at bounding box center [1075, 336] width 0 height 3
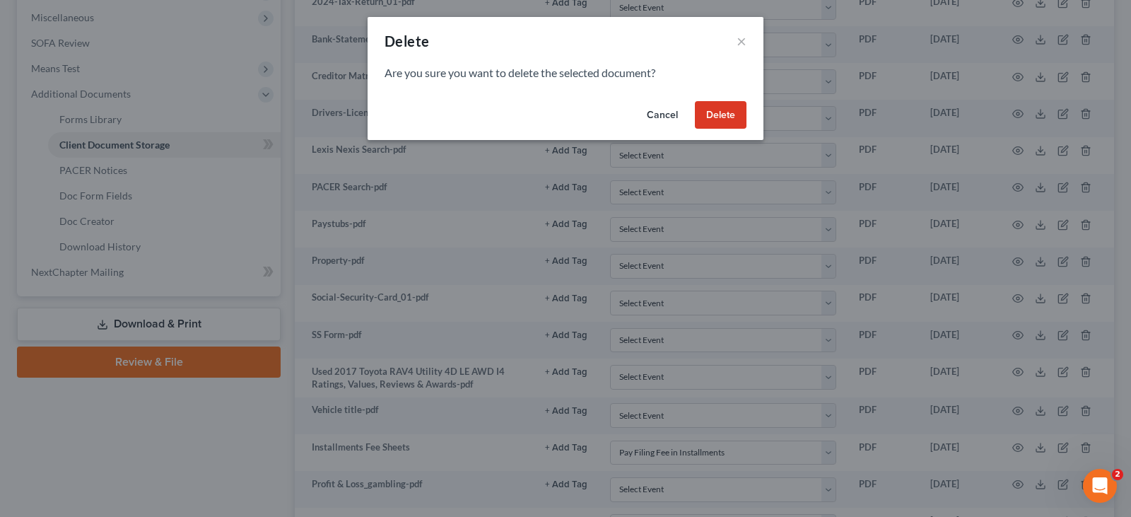
click at [714, 110] on button "Delete" at bounding box center [721, 115] width 52 height 28
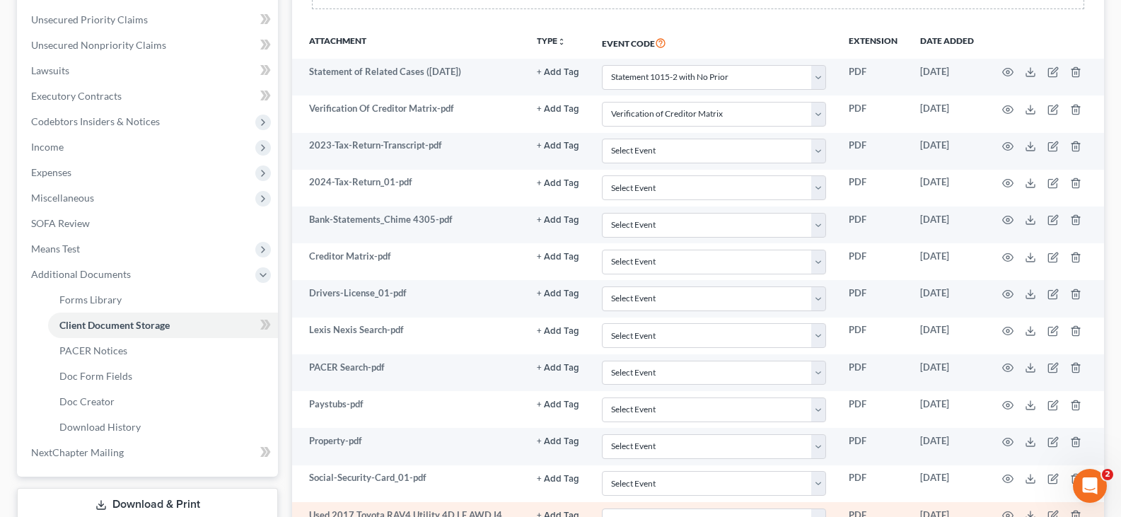
scroll to position [286, 0]
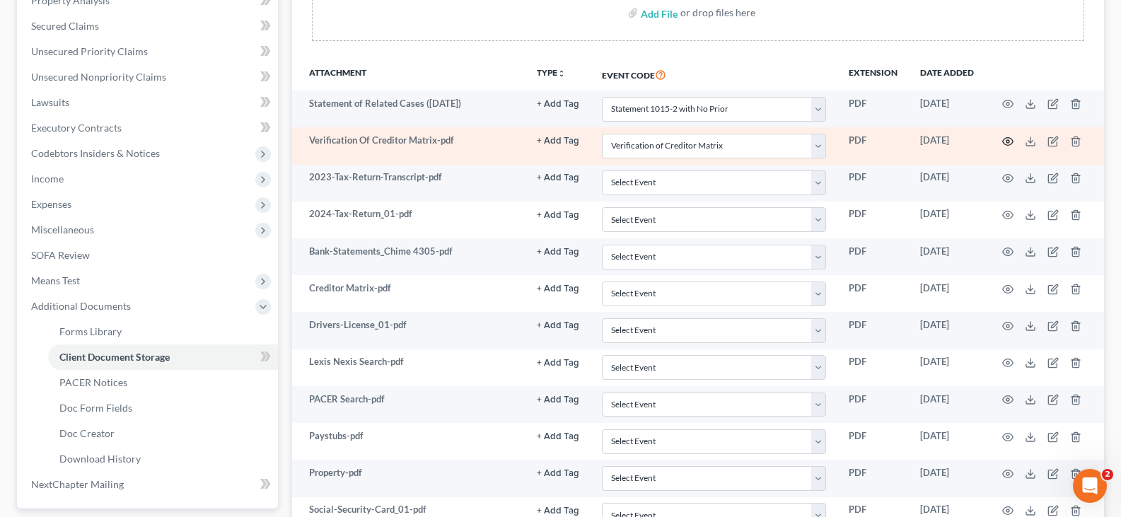
click at [1007, 140] on circle "button" at bounding box center [1007, 141] width 3 height 3
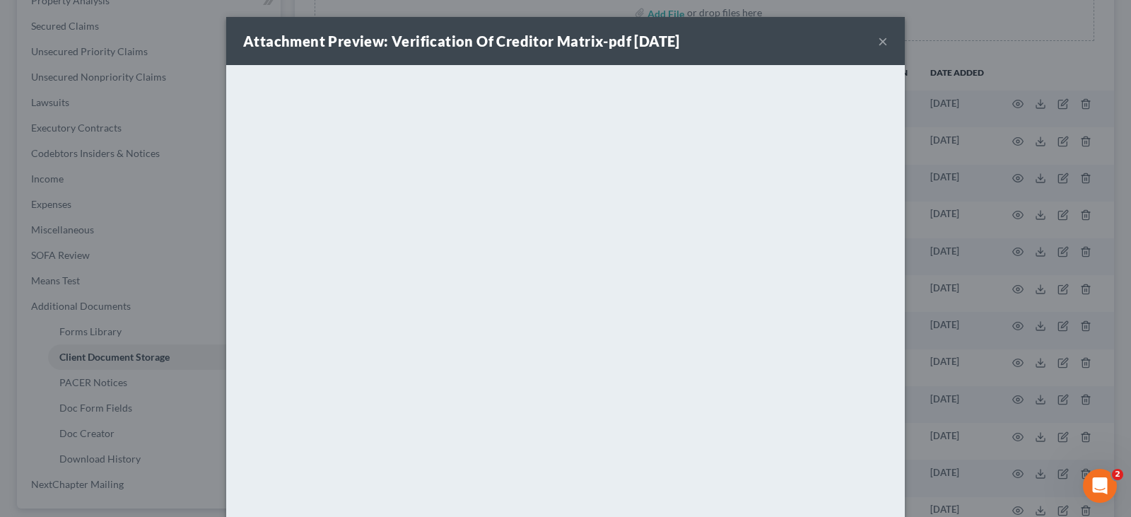
click at [880, 45] on button "×" at bounding box center [883, 41] width 10 height 17
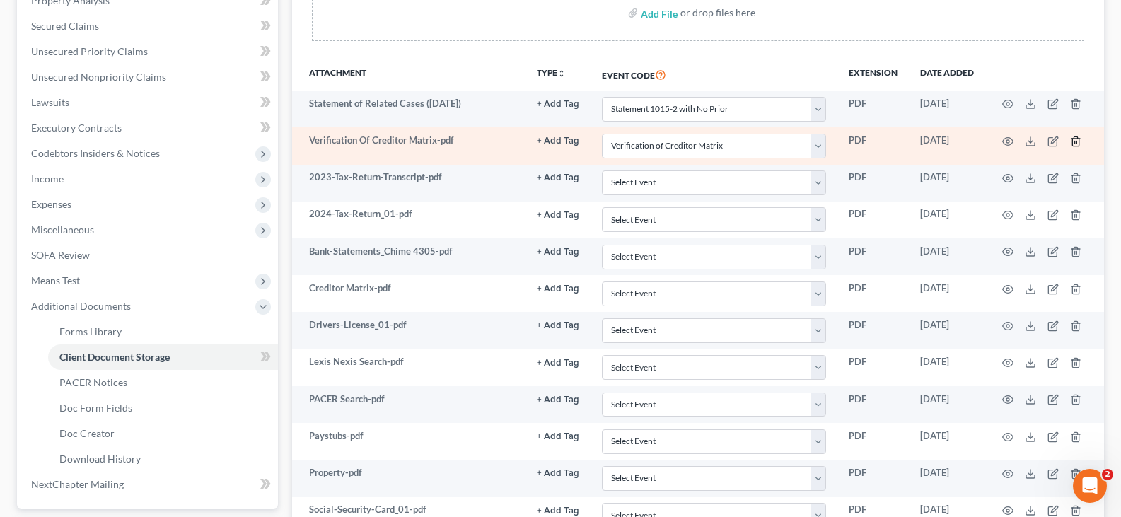
click at [1075, 142] on line "button" at bounding box center [1075, 142] width 0 height 3
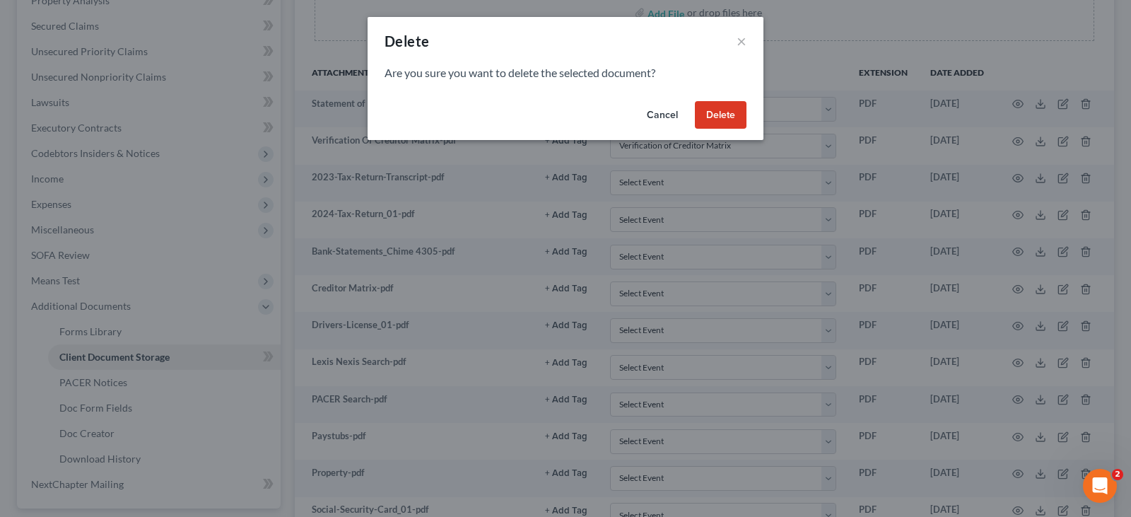
click at [723, 115] on button "Delete" at bounding box center [721, 115] width 52 height 28
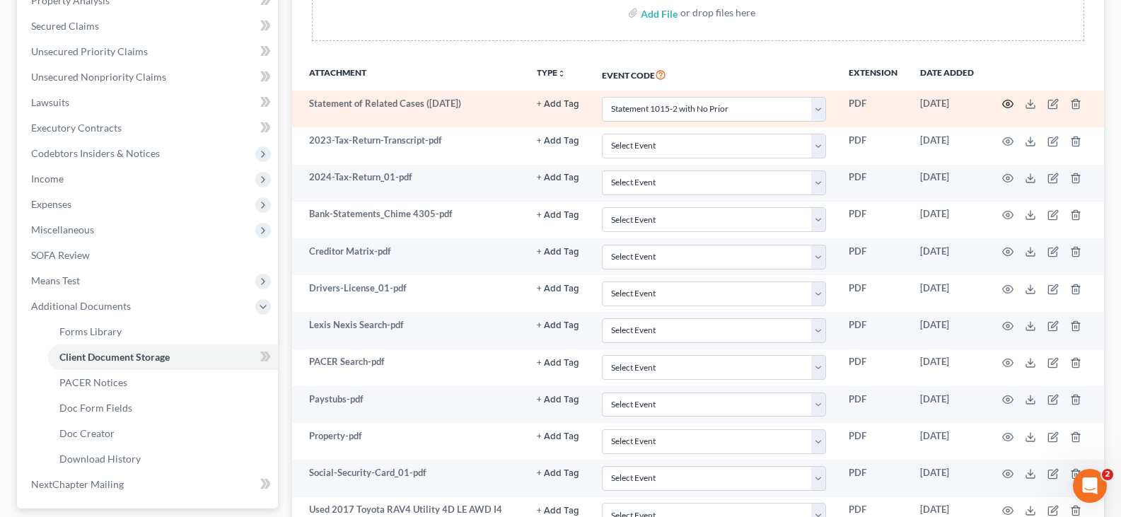
click at [1010, 104] on icon "button" at bounding box center [1007, 103] width 11 height 11
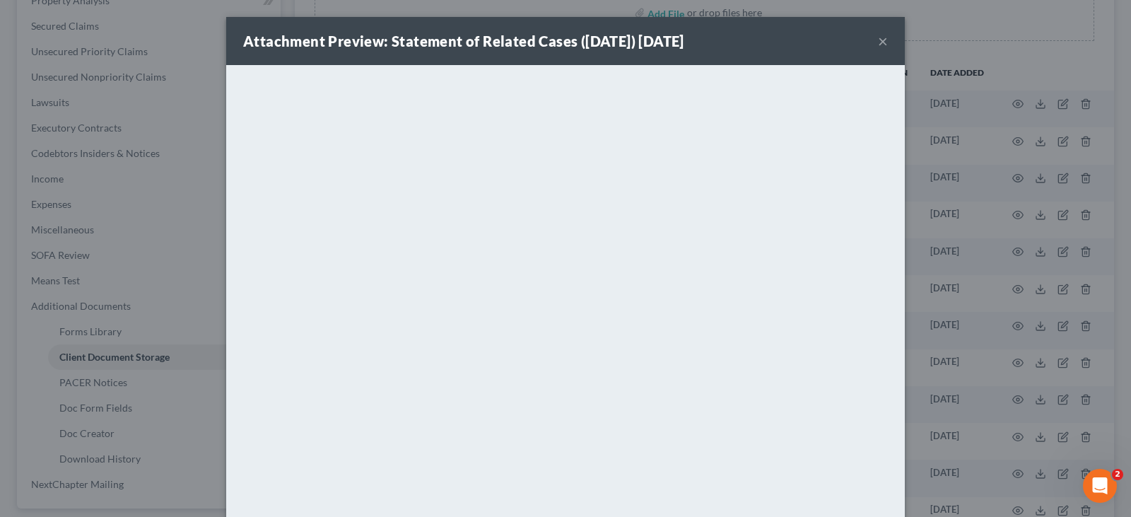
click at [878, 42] on button "×" at bounding box center [883, 41] width 10 height 17
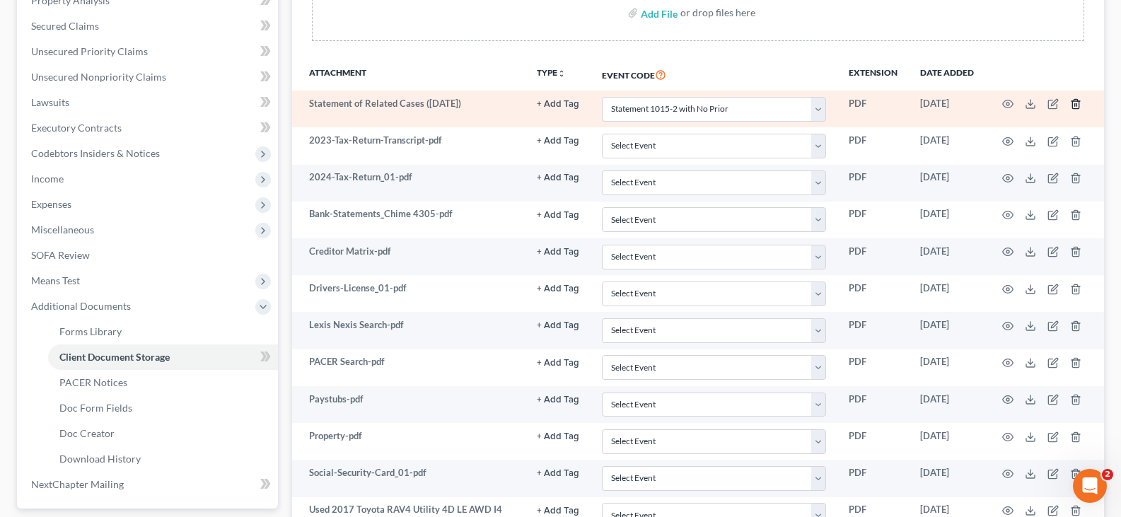
click at [1075, 106] on icon "button" at bounding box center [1075, 103] width 11 height 11
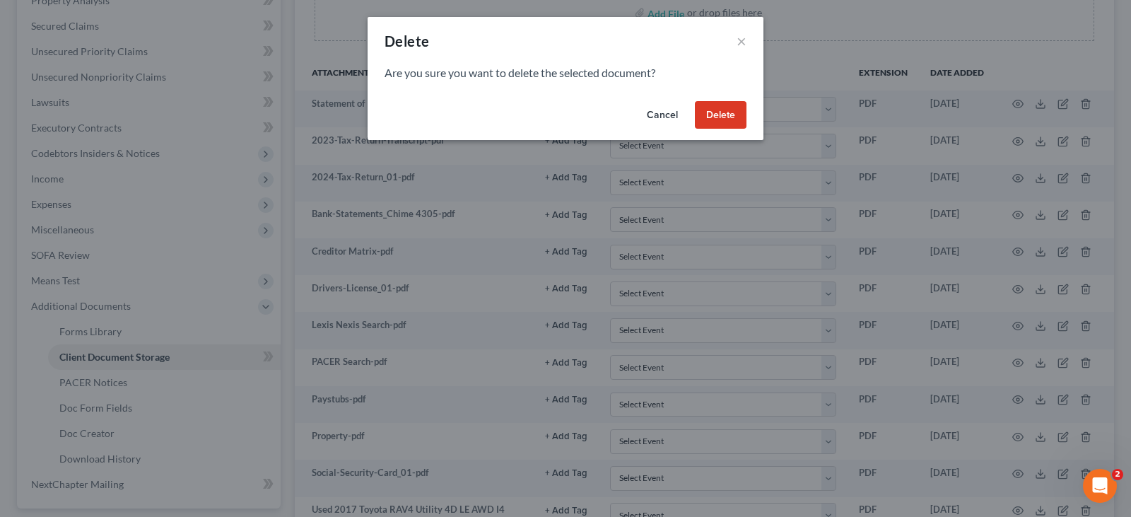
click at [722, 115] on button "Delete" at bounding box center [721, 115] width 52 height 28
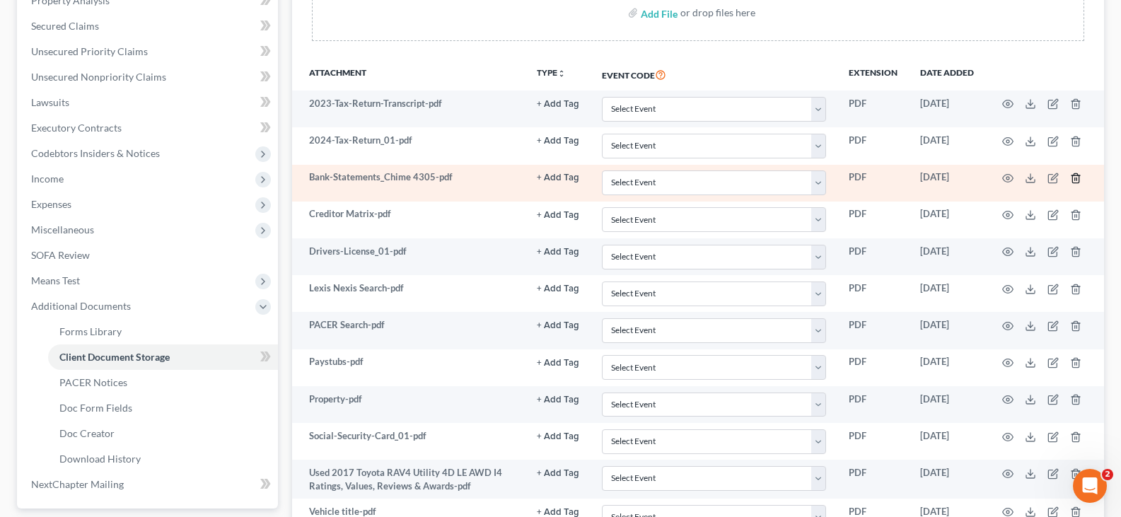
click at [1075, 179] on icon "button" at bounding box center [1075, 178] width 11 height 11
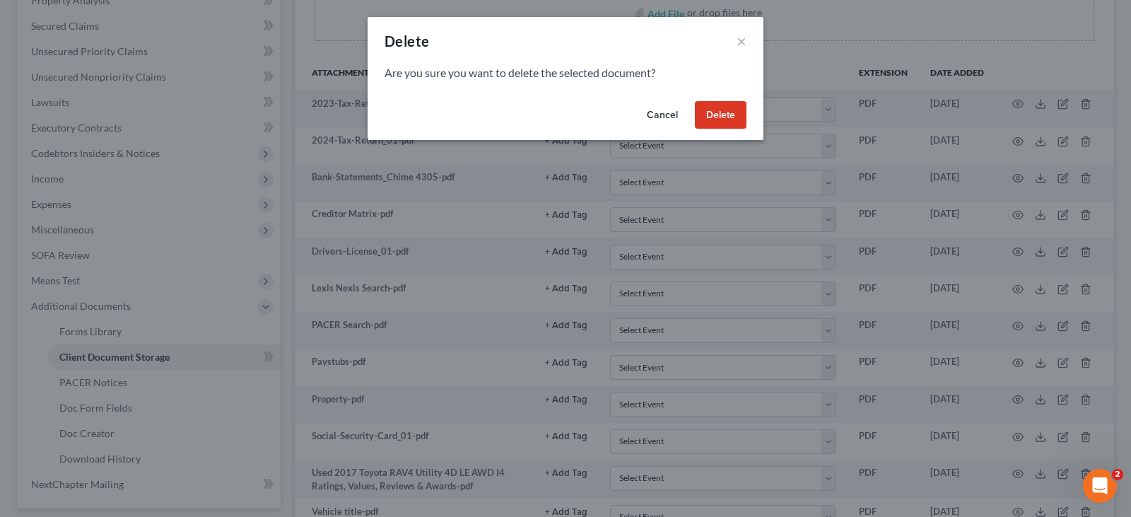
click at [733, 115] on button "Delete" at bounding box center [721, 115] width 52 height 28
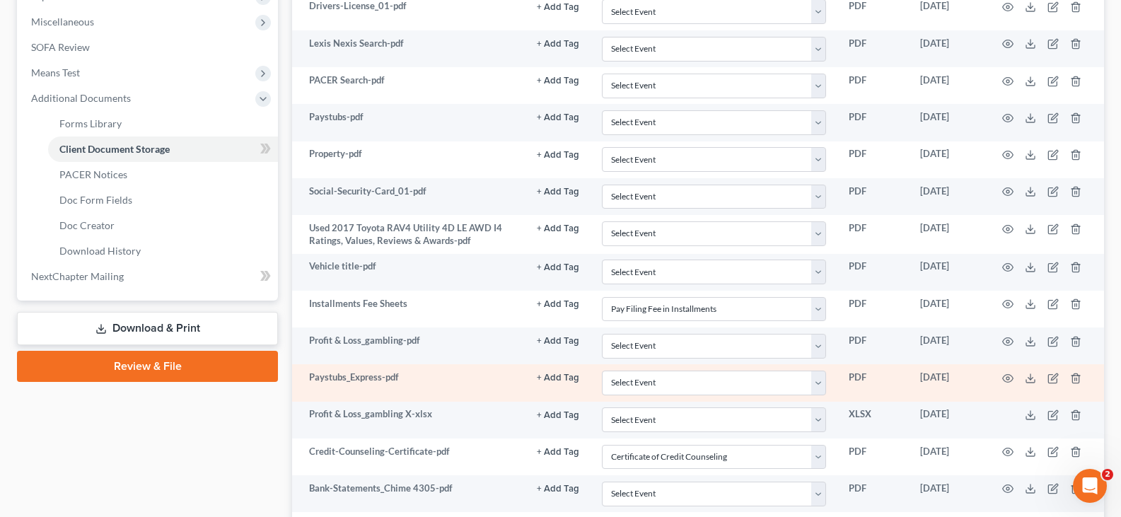
scroll to position [462, 0]
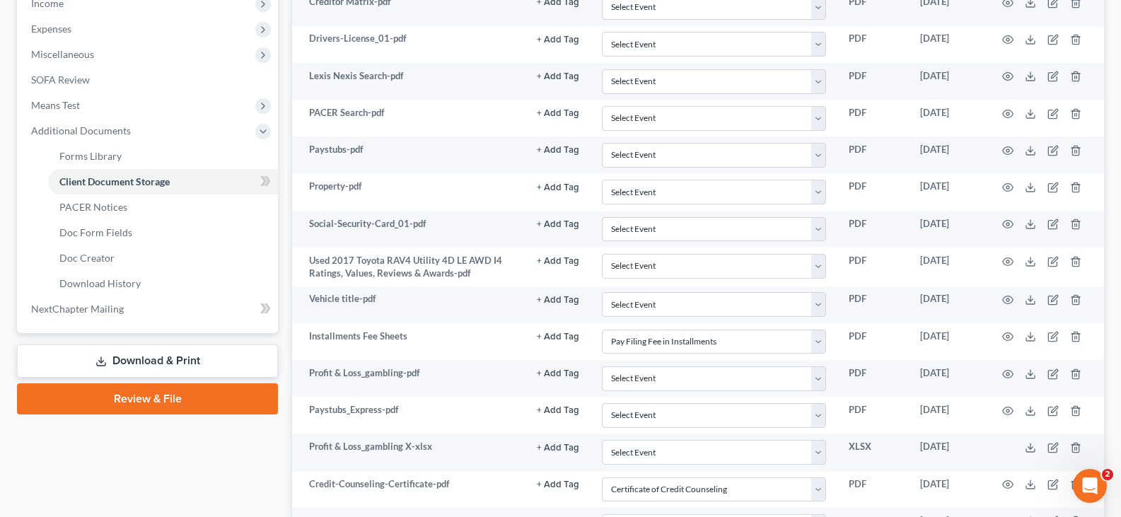
click at [139, 362] on link "Download & Print" at bounding box center [147, 360] width 261 height 33
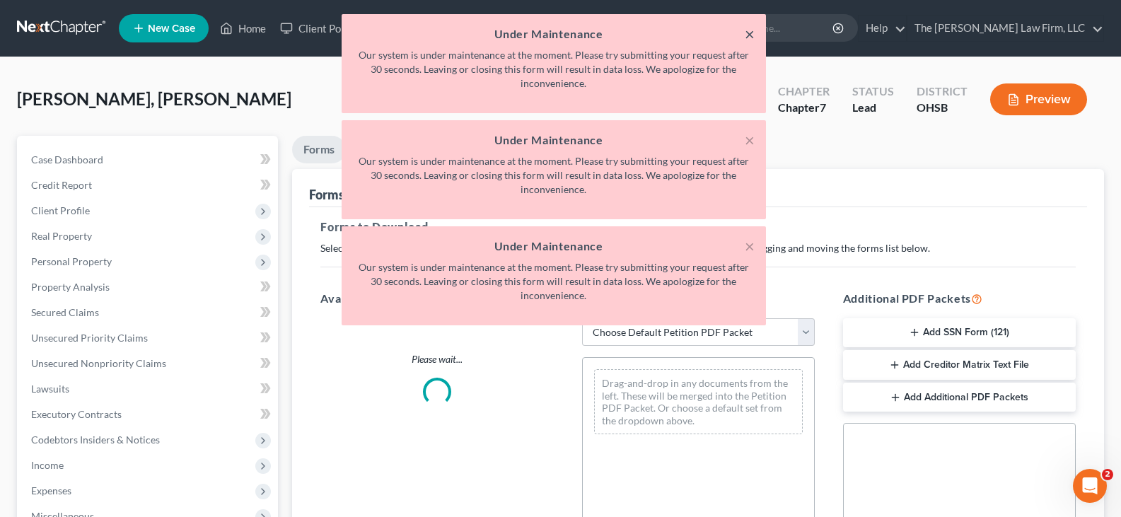
click at [749, 33] on button "×" at bounding box center [750, 33] width 10 height 17
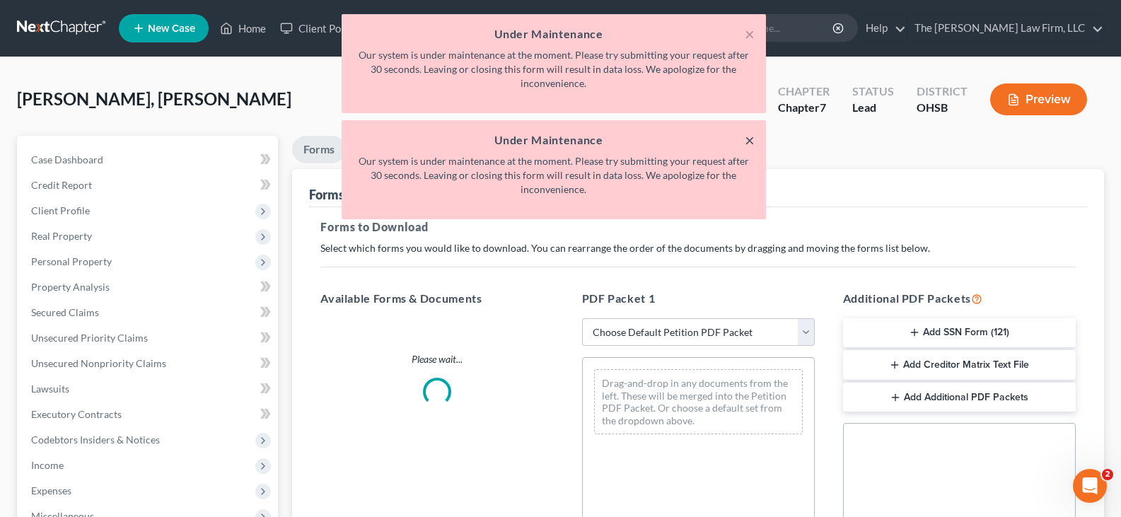
click at [751, 136] on button "×" at bounding box center [750, 140] width 10 height 17
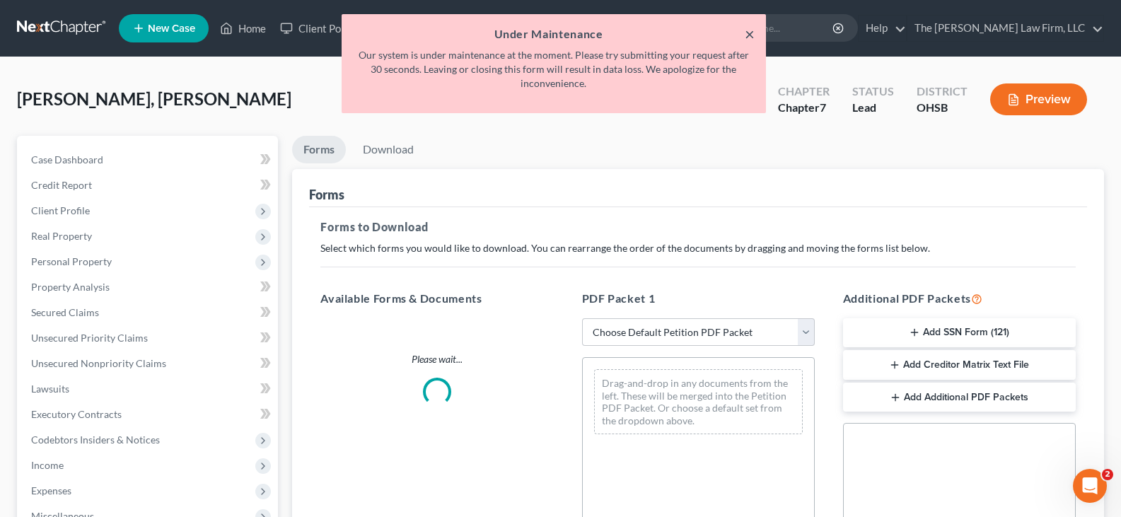
click at [749, 33] on button "×" at bounding box center [750, 33] width 10 height 17
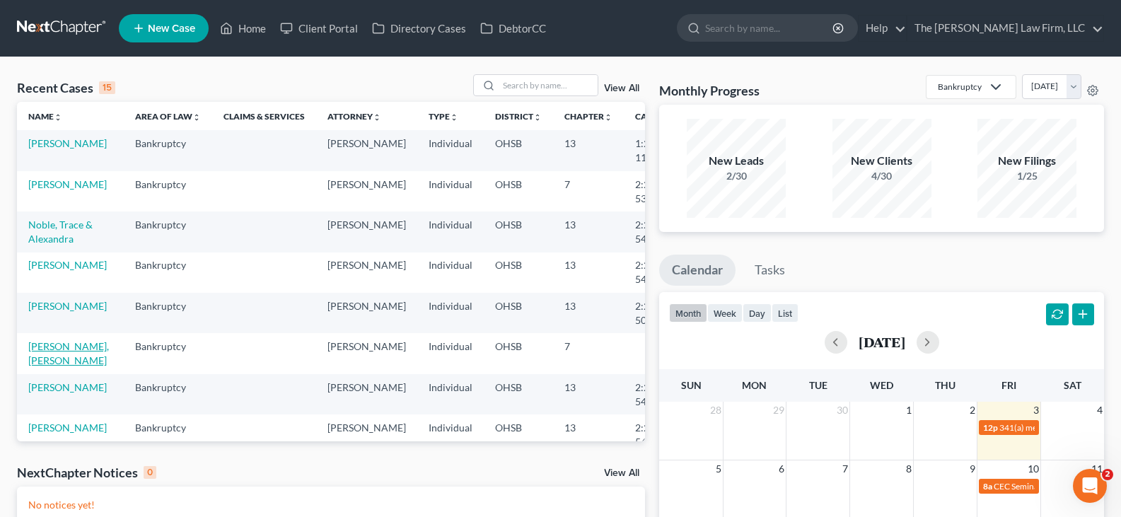
click at [53, 366] on link "[PERSON_NAME], [PERSON_NAME]" at bounding box center [68, 353] width 81 height 26
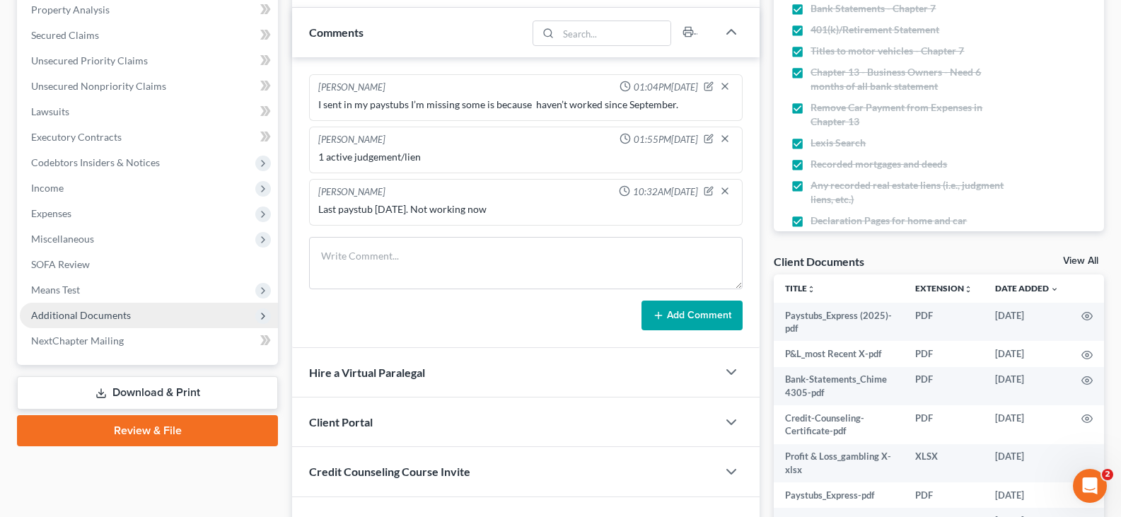
scroll to position [283, 0]
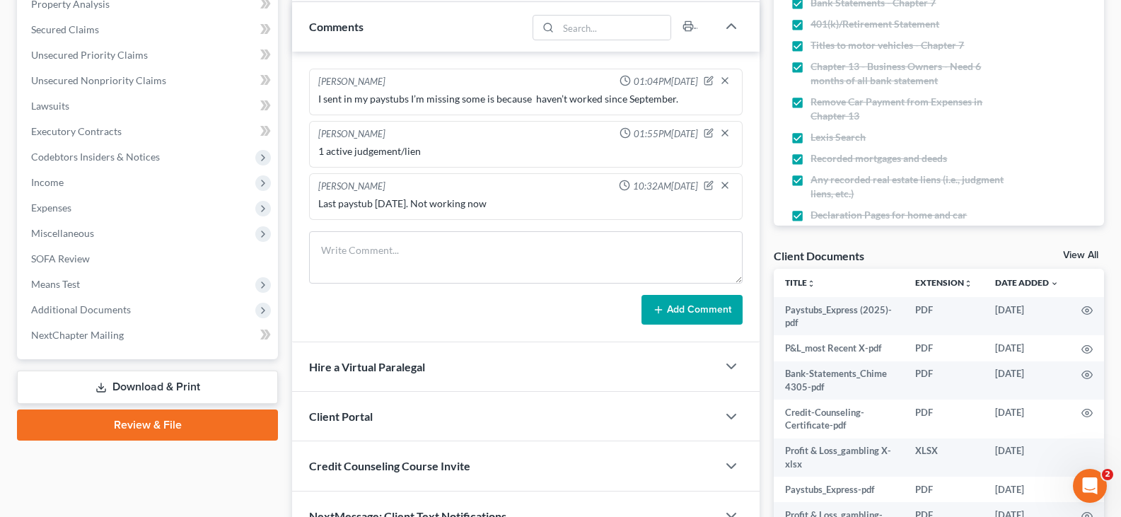
click at [118, 385] on link "Download & Print" at bounding box center [147, 386] width 261 height 33
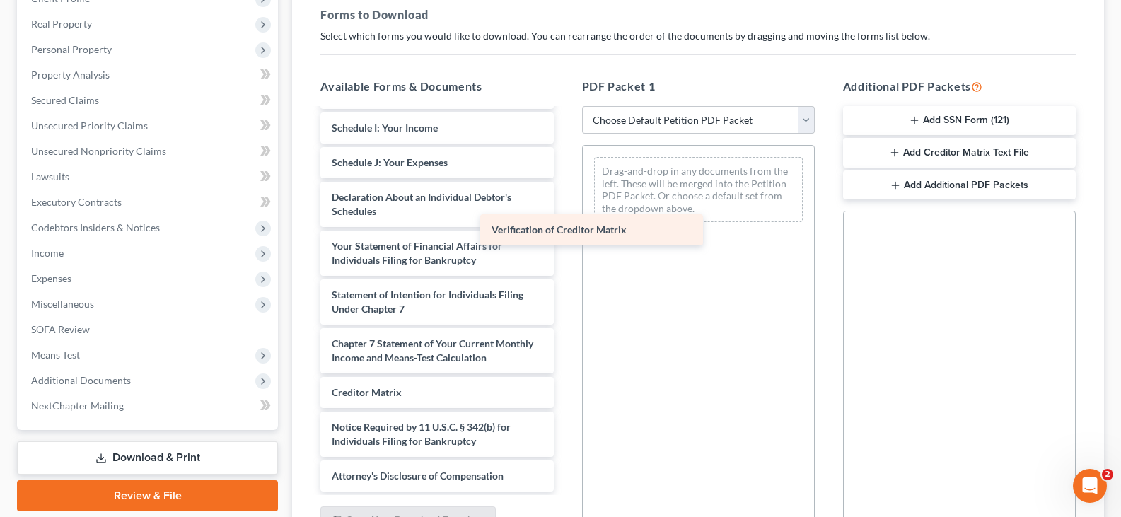
scroll to position [997, 0]
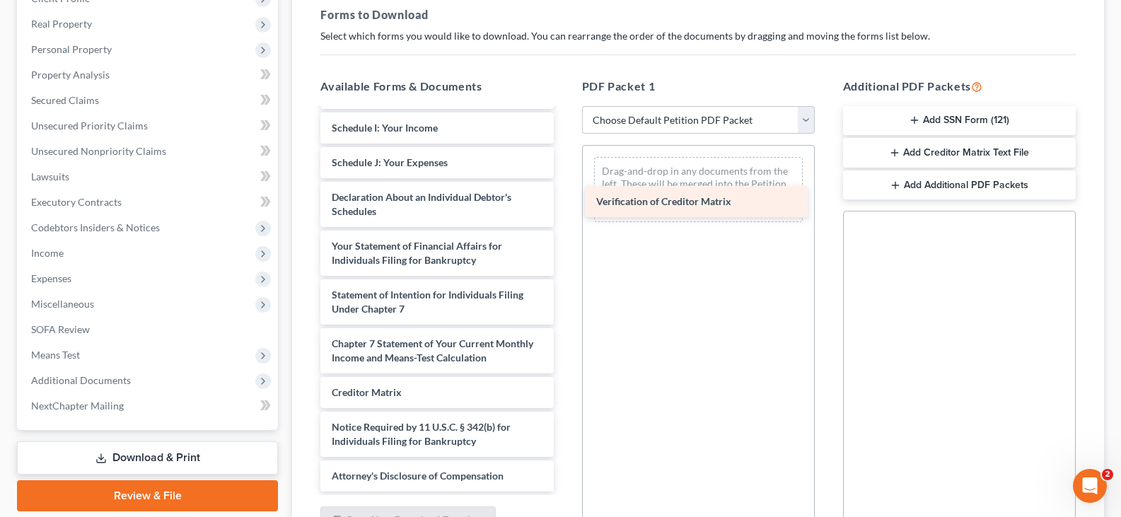
drag, startPoint x: 440, startPoint y: 395, endPoint x: 704, endPoint y: 204, distance: 326.1
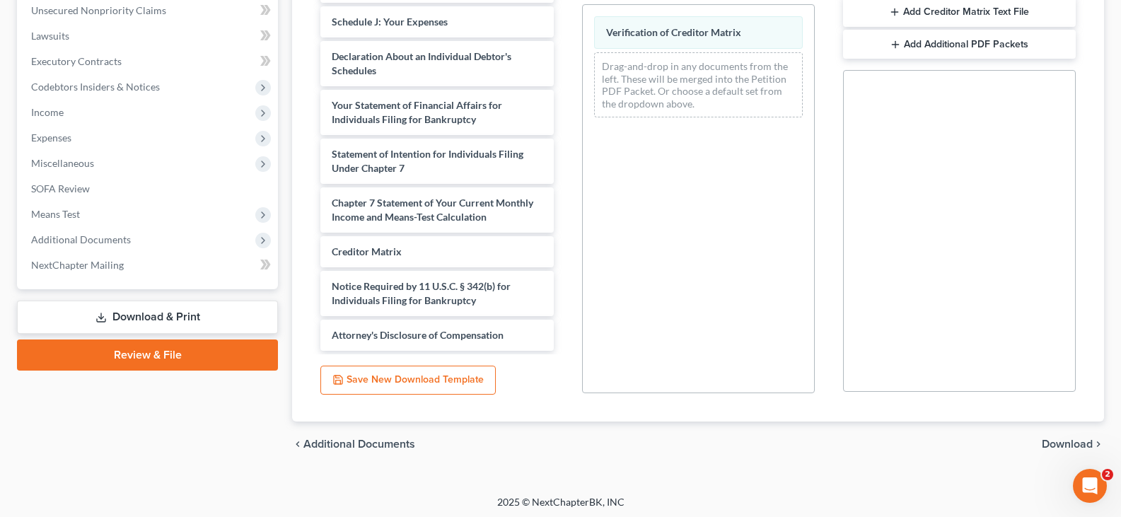
scroll to position [356, 0]
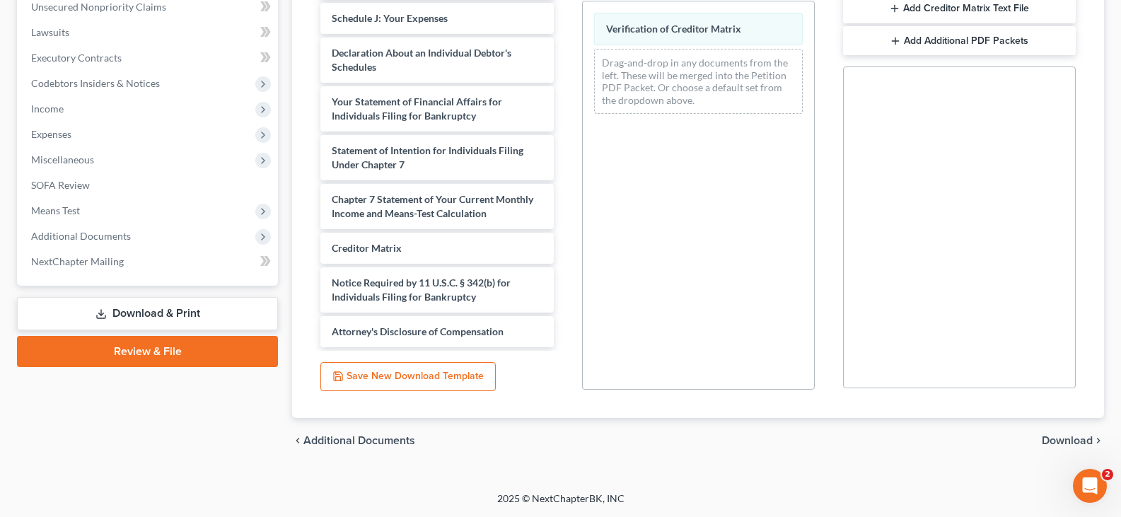
click at [1060, 441] on span "Download" at bounding box center [1066, 440] width 51 height 11
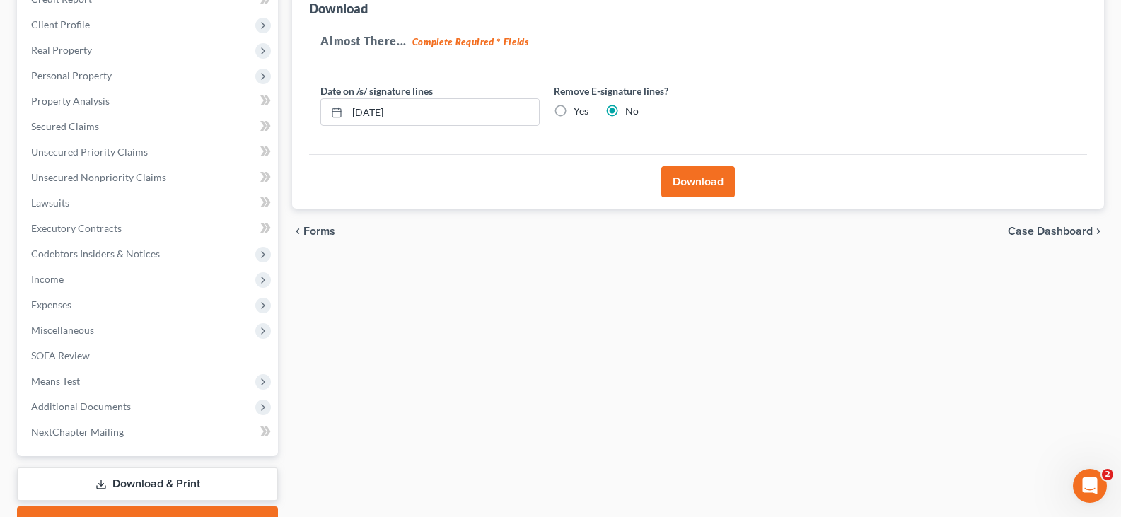
scroll to position [119, 0]
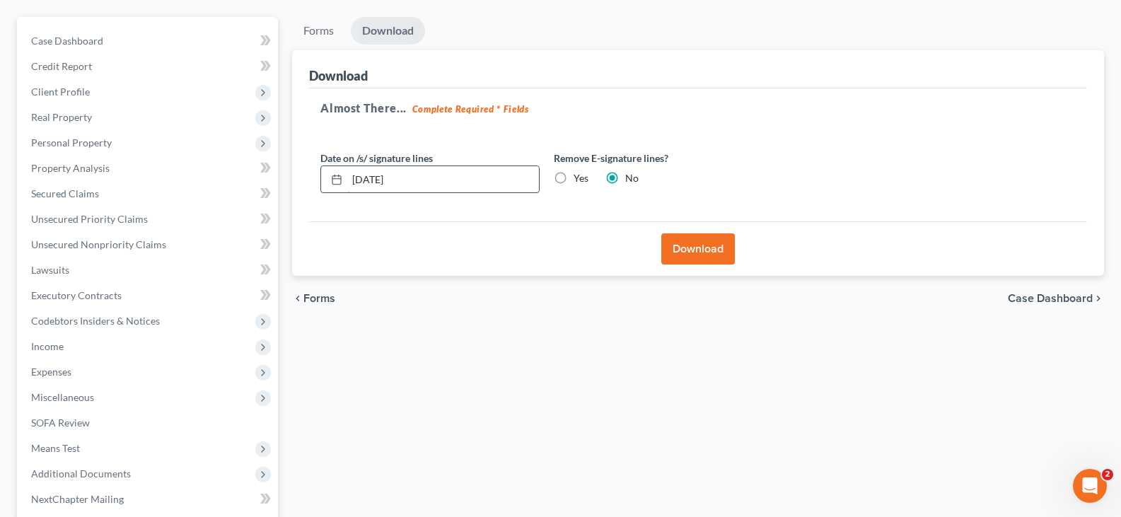
click at [404, 180] on input "[DATE]" at bounding box center [443, 179] width 192 height 27
type input "[DATE]"
click at [676, 247] on button "Download" at bounding box center [698, 248] width 74 height 31
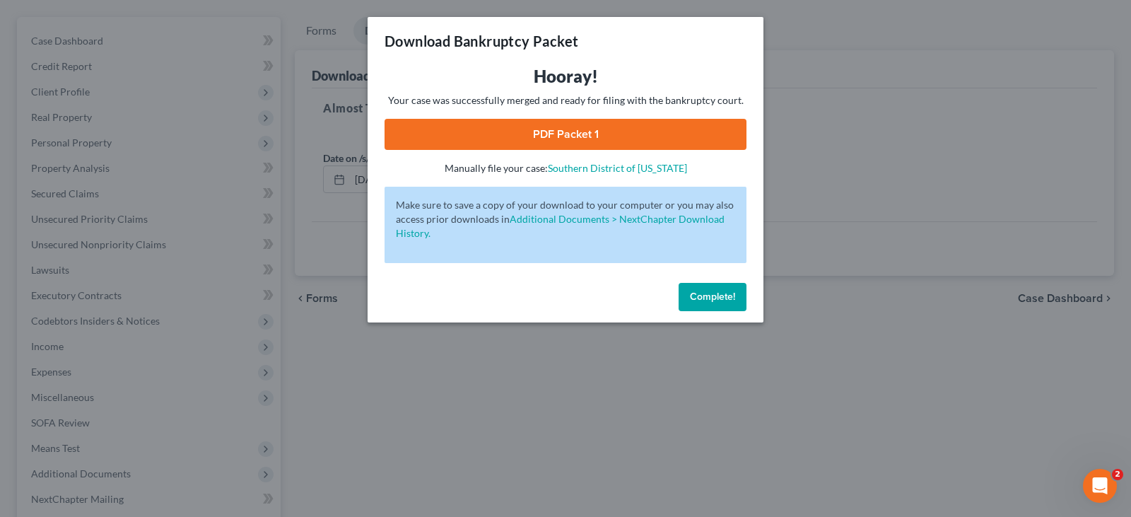
click at [547, 126] on link "PDF Packet 1" at bounding box center [566, 134] width 362 height 31
click at [705, 293] on span "Complete!" at bounding box center [712, 297] width 45 height 12
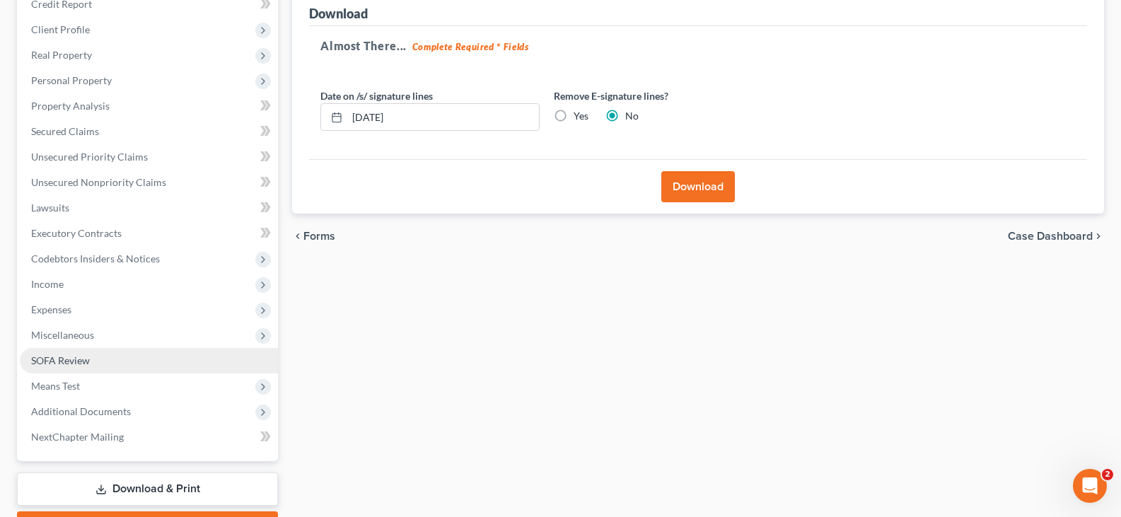
scroll to position [189, 0]
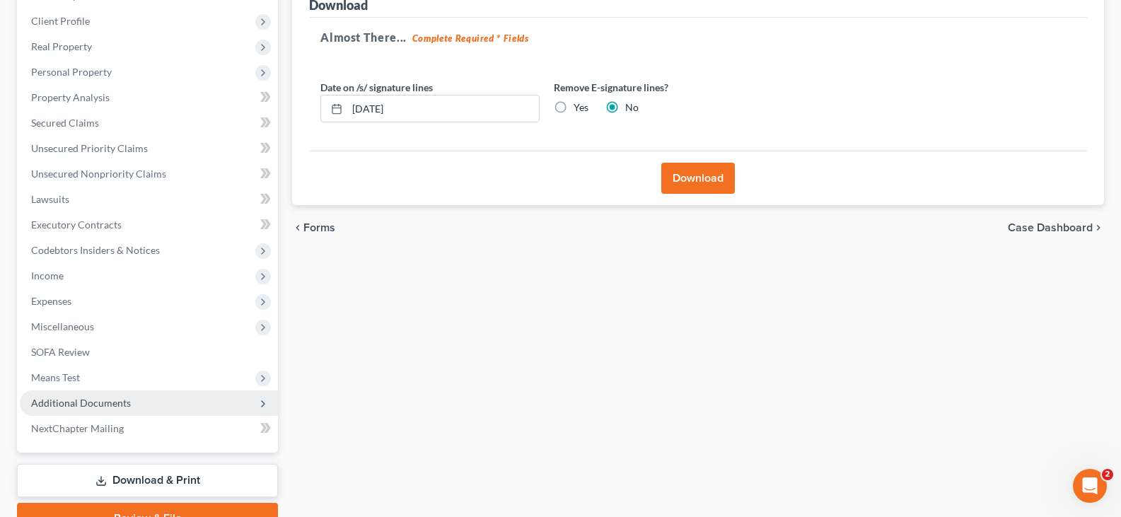
click at [58, 401] on span "Additional Documents" at bounding box center [81, 403] width 100 height 12
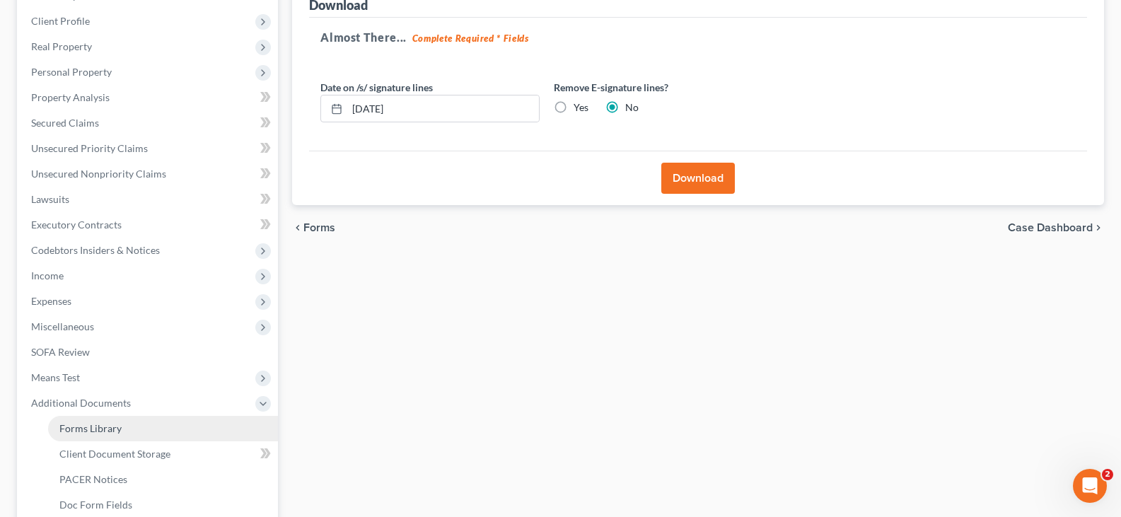
click at [81, 431] on span "Forms Library" at bounding box center [90, 428] width 62 height 12
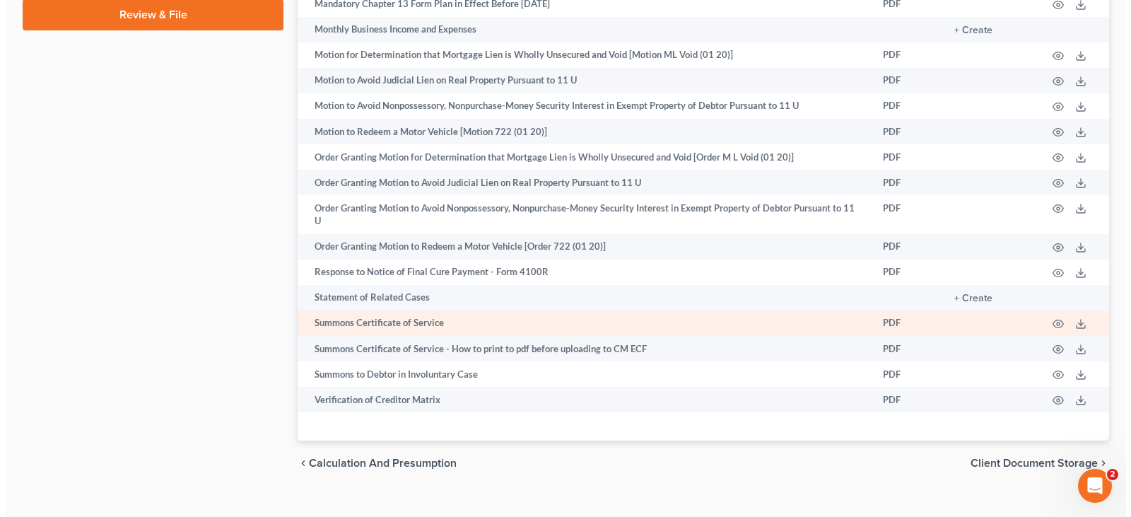
scroll to position [848, 0]
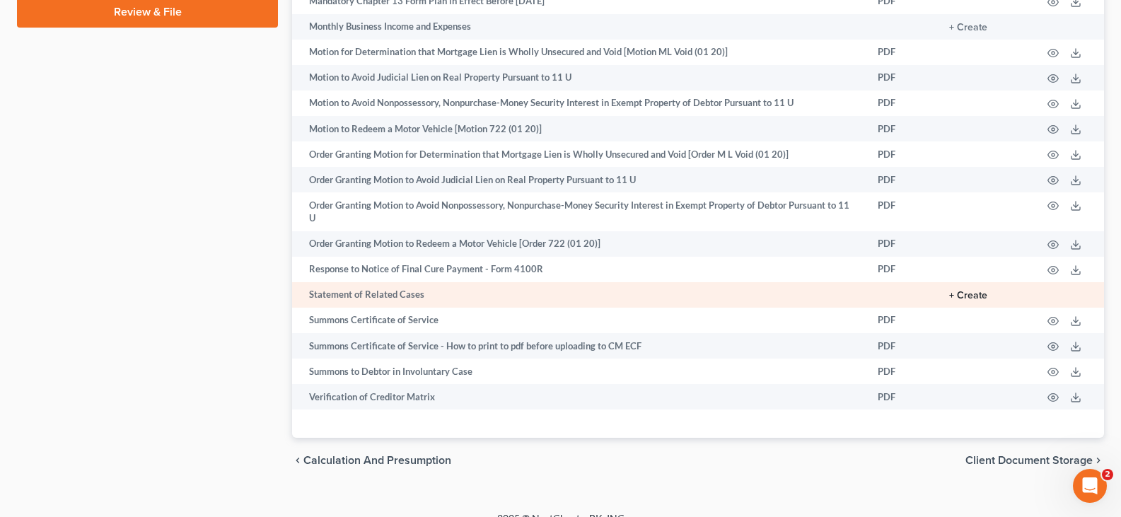
click at [962, 300] on button "+ Create" at bounding box center [968, 296] width 38 height 10
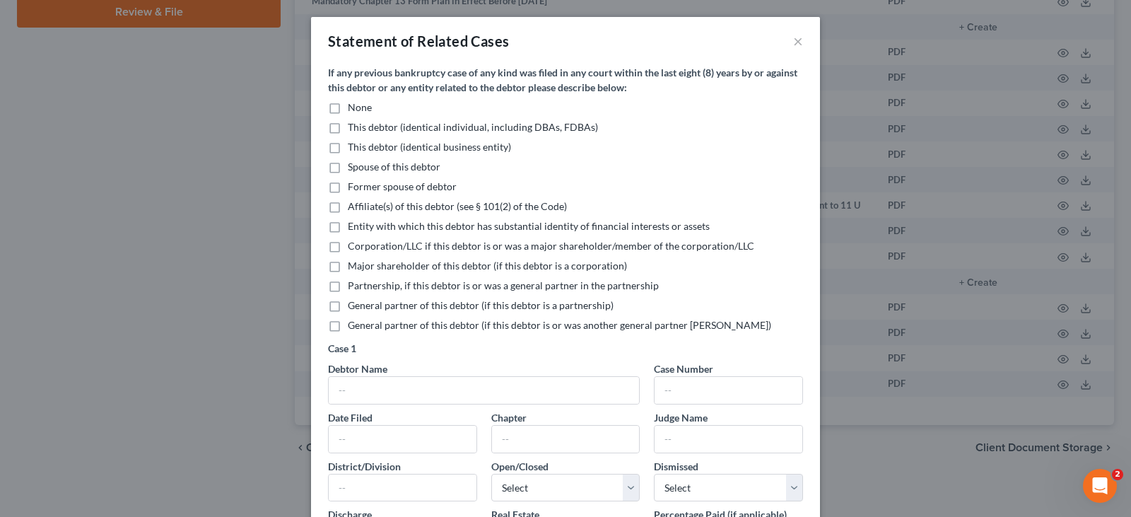
click at [348, 108] on label "None" at bounding box center [360, 107] width 24 height 14
click at [354, 108] on input "None" at bounding box center [358, 104] width 9 height 9
checkbox input "true"
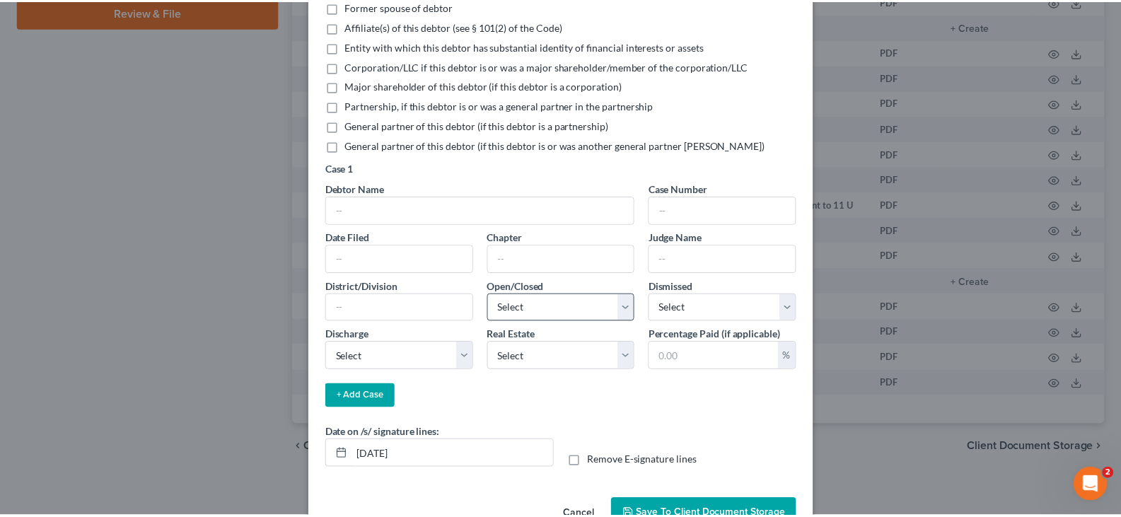
scroll to position [221, 0]
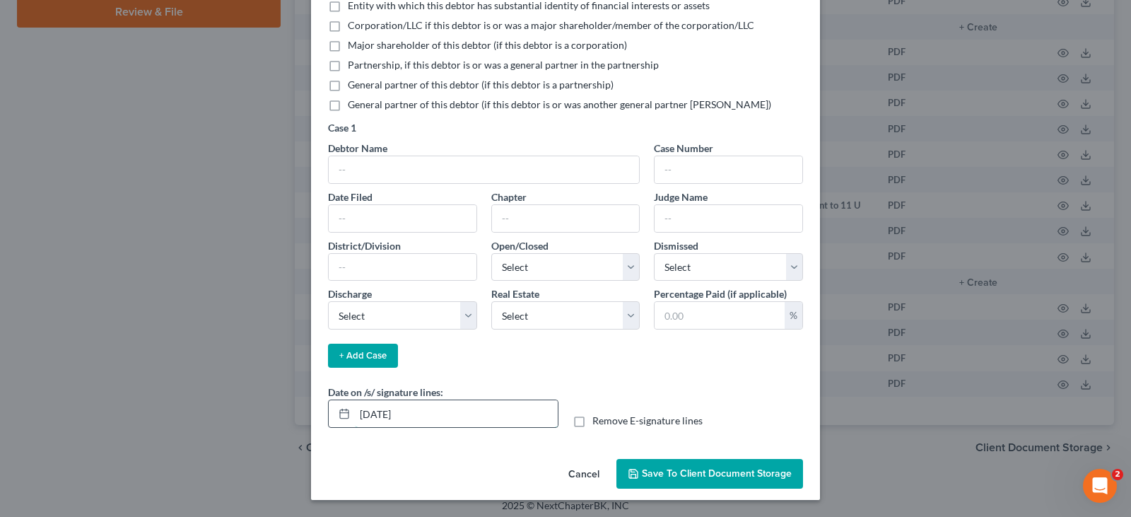
click at [408, 417] on input "[DATE]" at bounding box center [456, 413] width 203 height 27
type input "[DATE]"
click at [661, 473] on span "Save to Client Document Storage" at bounding box center [717, 473] width 150 height 12
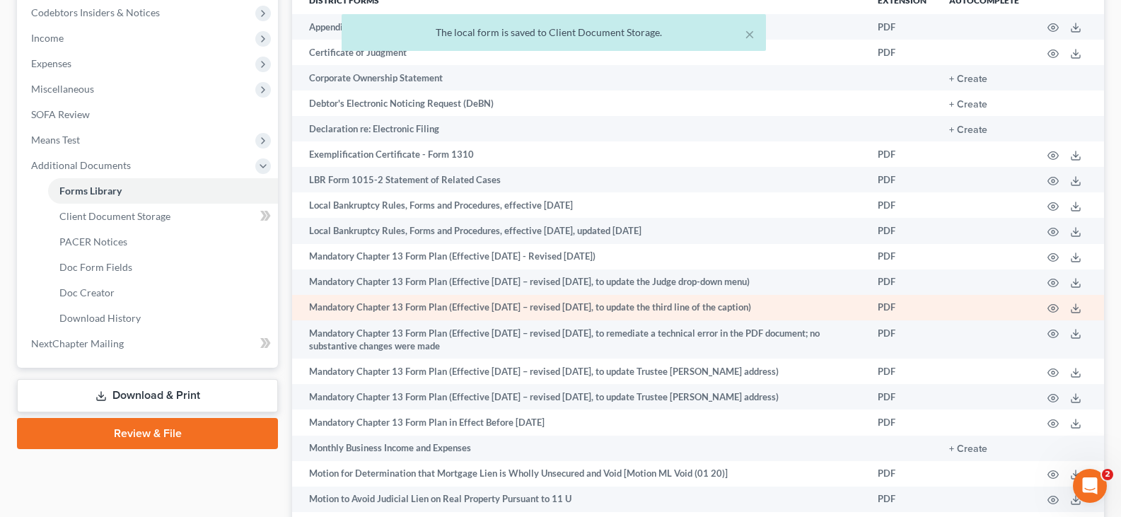
scroll to position [424, 0]
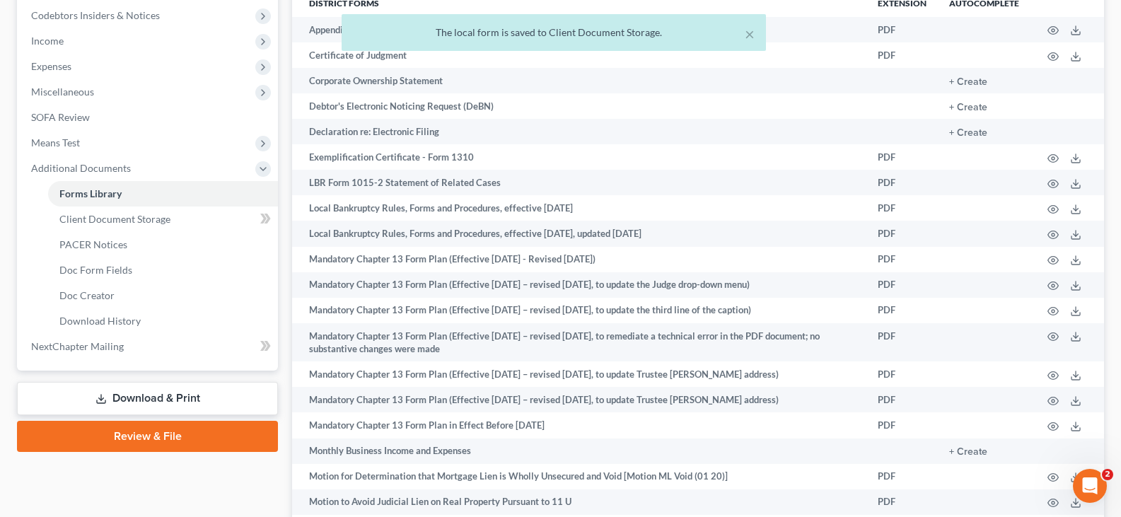
click at [127, 397] on link "Download & Print" at bounding box center [147, 398] width 261 height 33
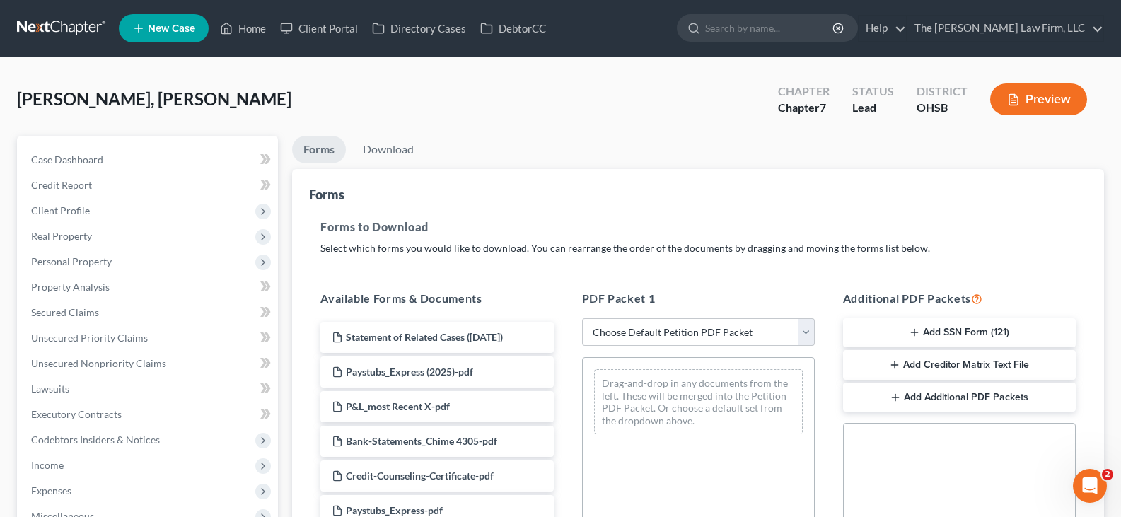
click at [917, 334] on icon "button" at bounding box center [914, 332] width 11 height 11
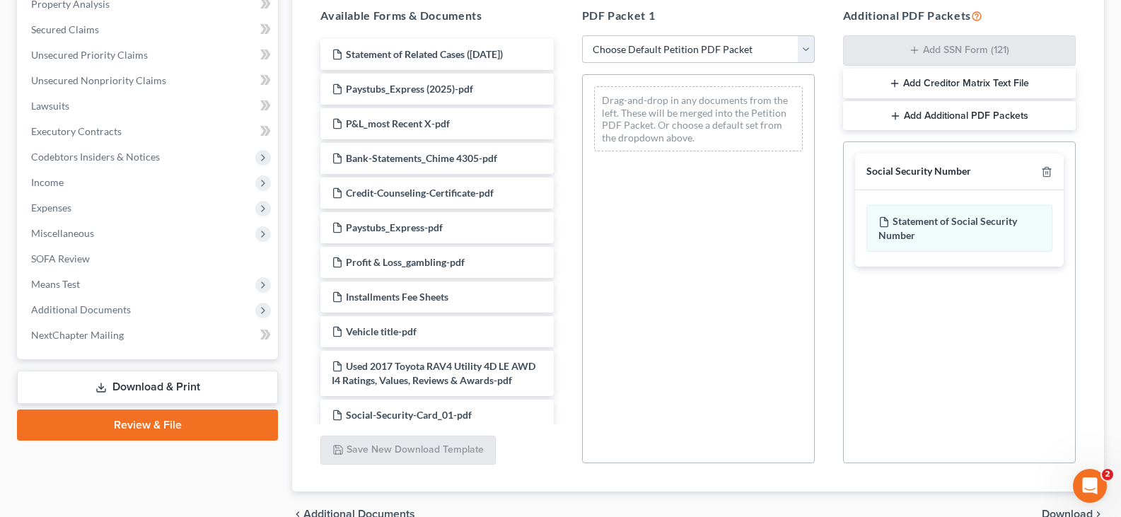
scroll to position [356, 0]
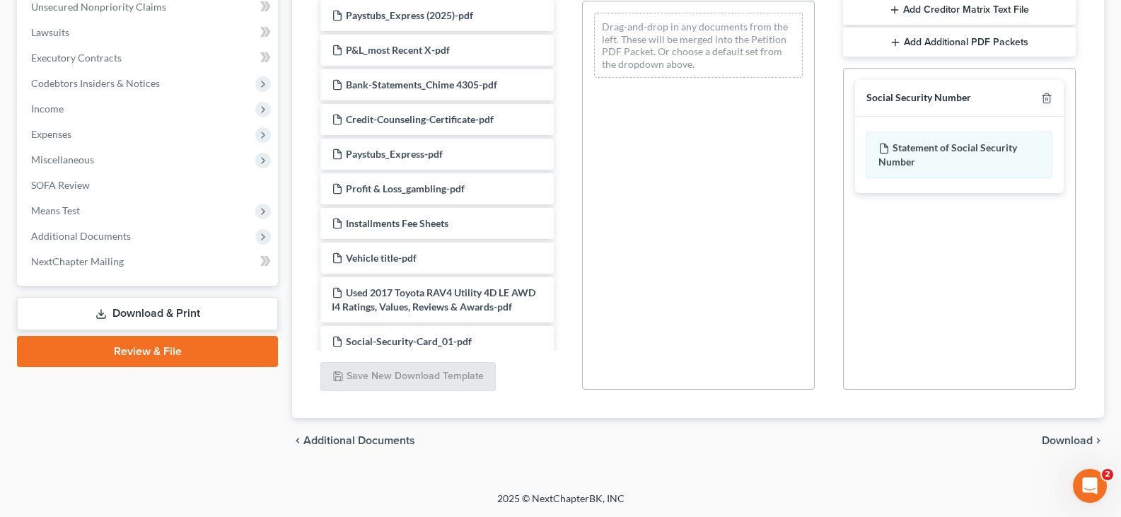
click at [1064, 439] on span "Download" at bounding box center [1066, 440] width 51 height 11
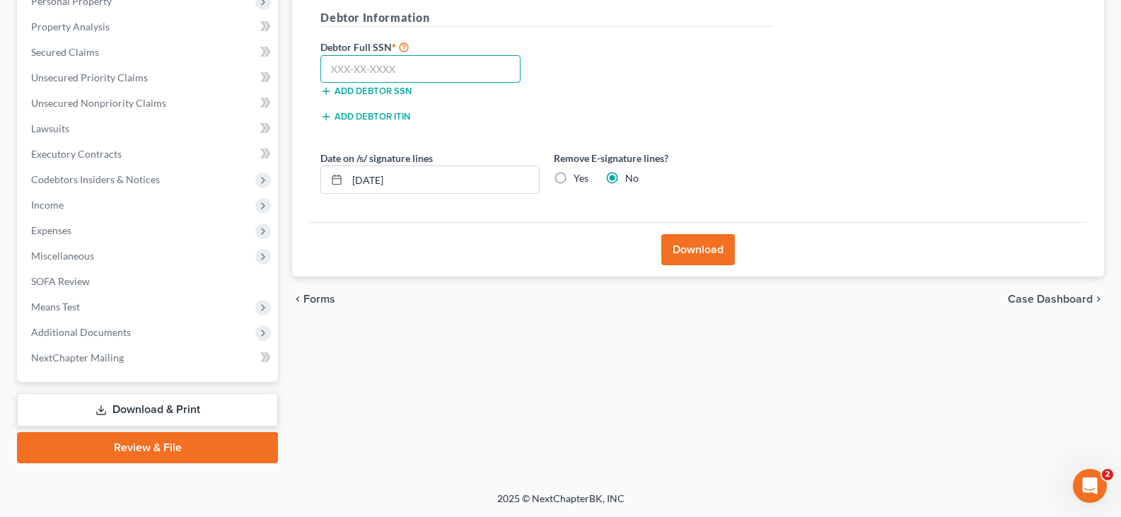
click at [354, 70] on input "text" at bounding box center [420, 69] width 200 height 28
type input "604-98-0562"
click at [405, 179] on input "[DATE]" at bounding box center [443, 179] width 192 height 27
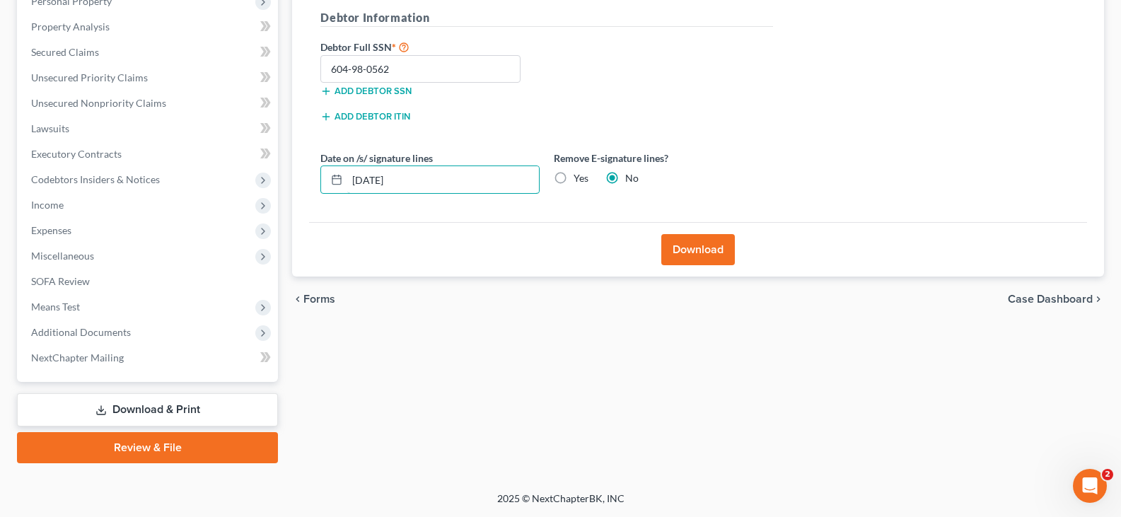
type input "[DATE]"
click at [683, 250] on button "Download" at bounding box center [698, 249] width 74 height 31
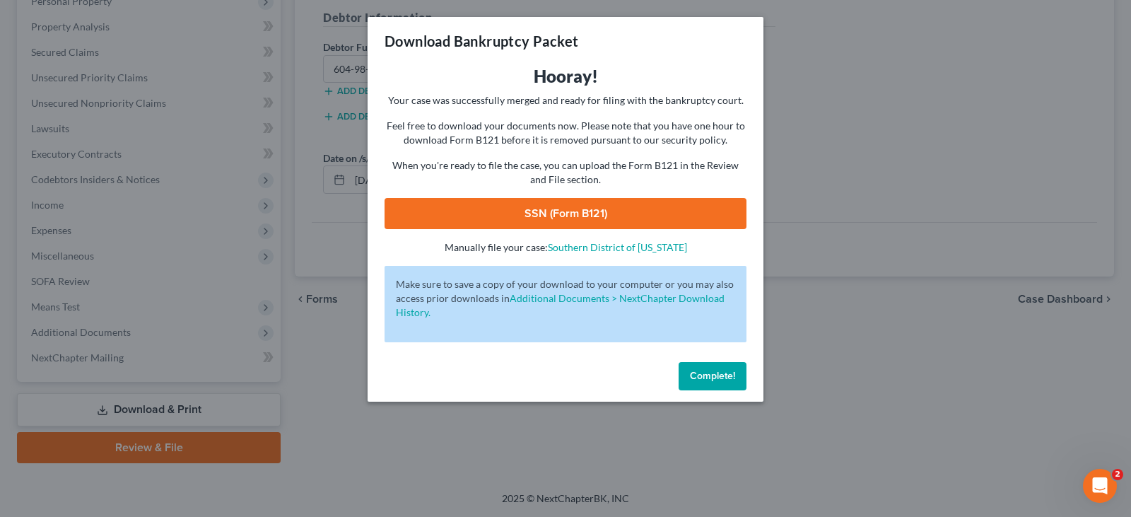
click at [634, 216] on link "SSN (Form B121)" at bounding box center [566, 213] width 362 height 31
click at [725, 378] on span "Complete!" at bounding box center [712, 376] width 45 height 12
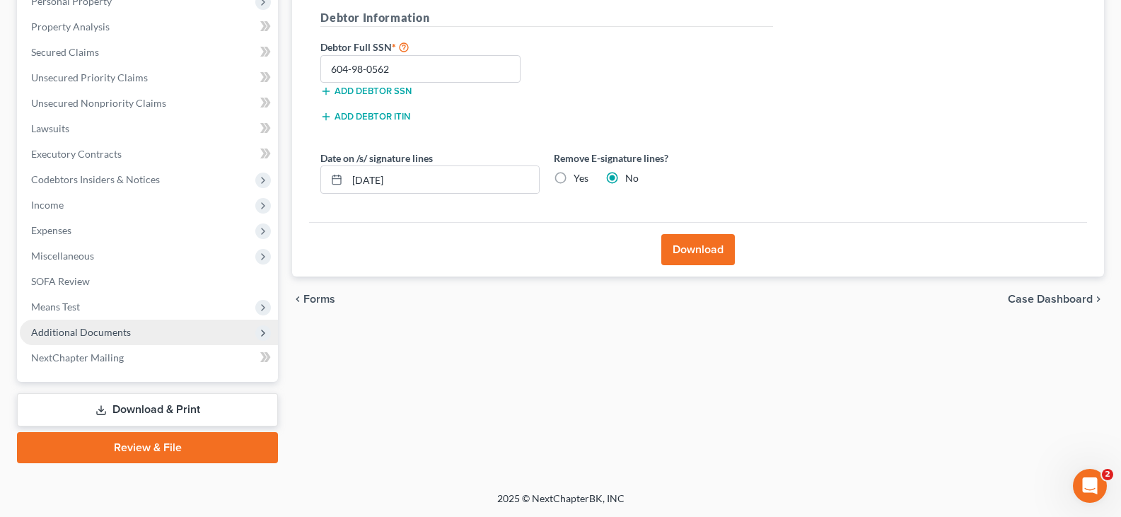
click at [47, 332] on span "Additional Documents" at bounding box center [81, 332] width 100 height 12
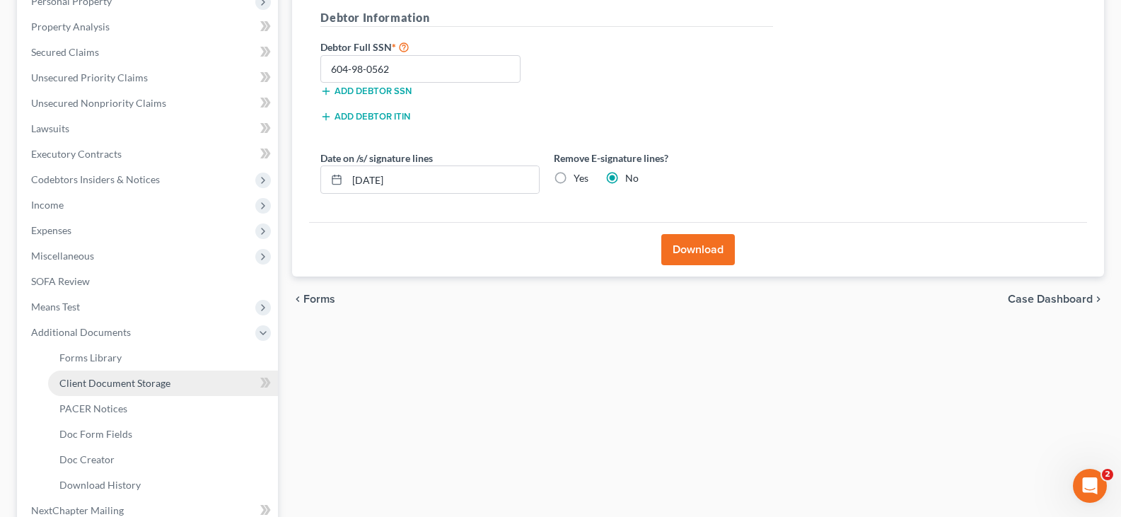
click at [78, 381] on span "Client Document Storage" at bounding box center [114, 383] width 111 height 12
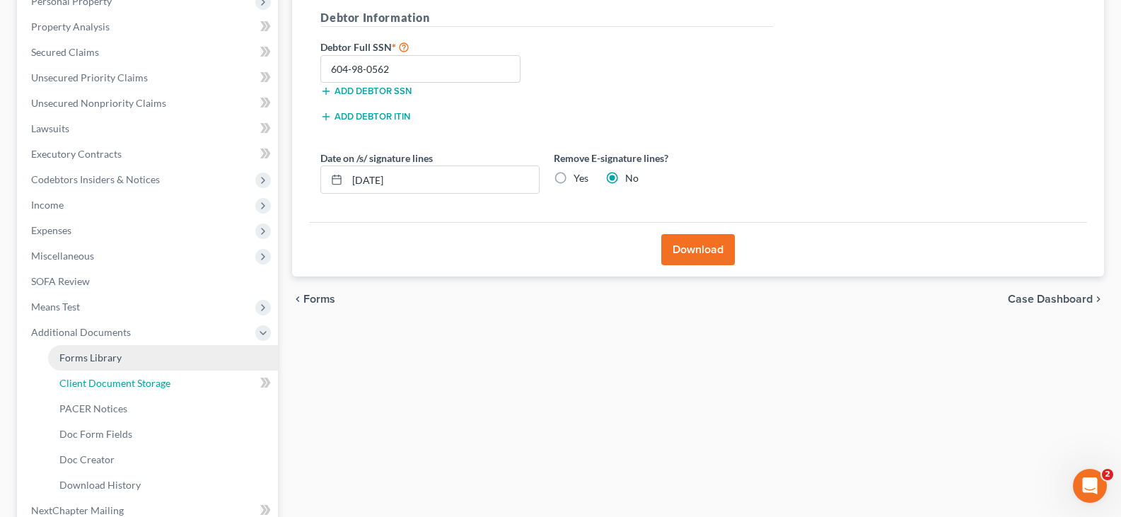
select select "37"
select select "7"
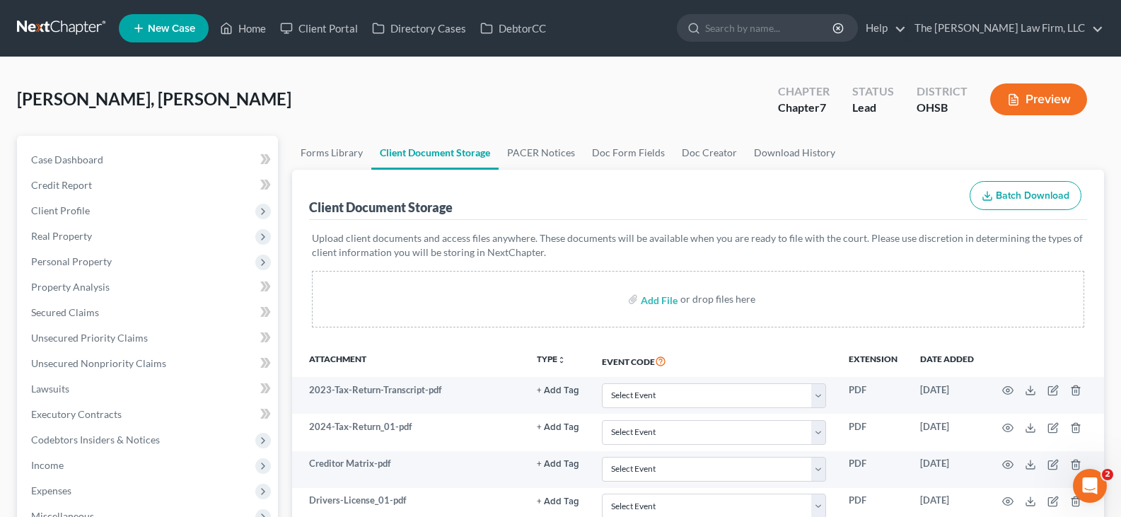
select select "37"
select select "7"
select select "37"
select select "7"
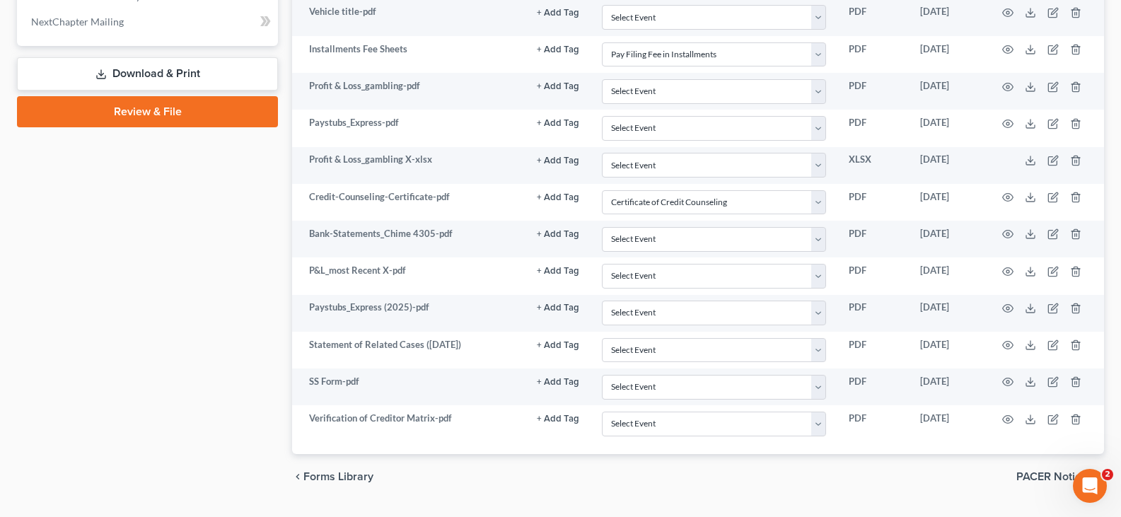
scroll to position [785, 0]
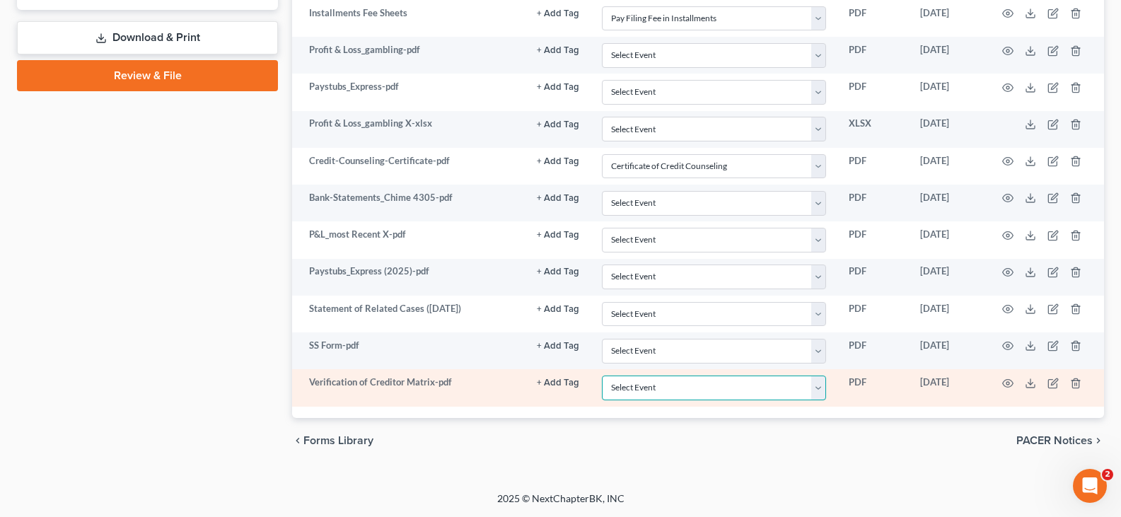
click at [823, 390] on select "Select Event 20 Largest Unsecured Creditors Amended Document Amended List of Cr…" at bounding box center [714, 387] width 224 height 25
select select "61"
click at [602, 375] on select "Select Event 20 Largest Unsecured Creditors Amended Document Amended List of Cr…" at bounding box center [714, 387] width 224 height 25
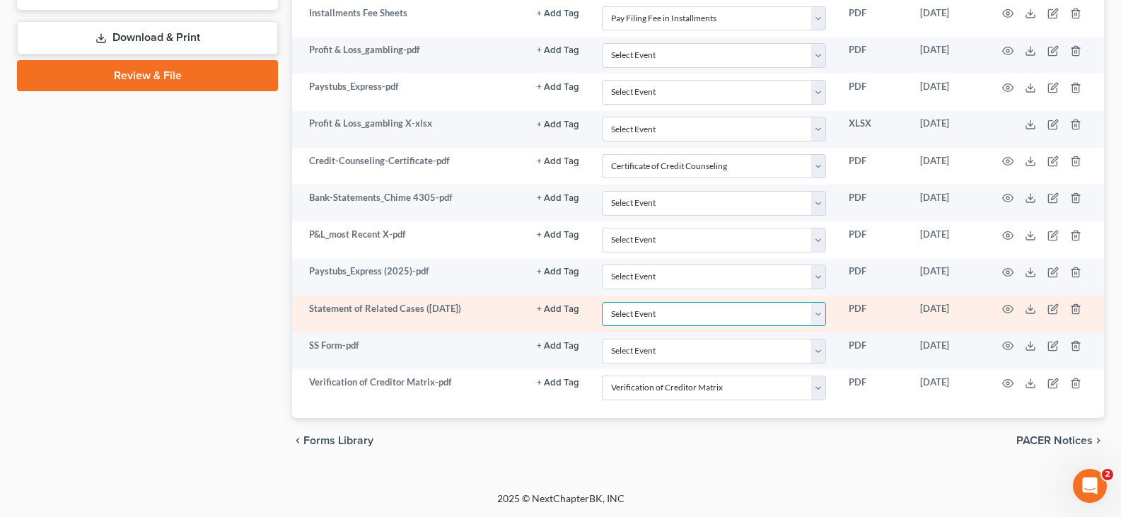
click at [819, 316] on select "Select Event 20 Largest Unsecured Creditors Amended Document Amended List of Cr…" at bounding box center [714, 314] width 224 height 25
select select "52"
click at [602, 302] on select "Select Event 20 Largest Unsecured Creditors Amended Document Amended List of Cr…" at bounding box center [714, 314] width 224 height 25
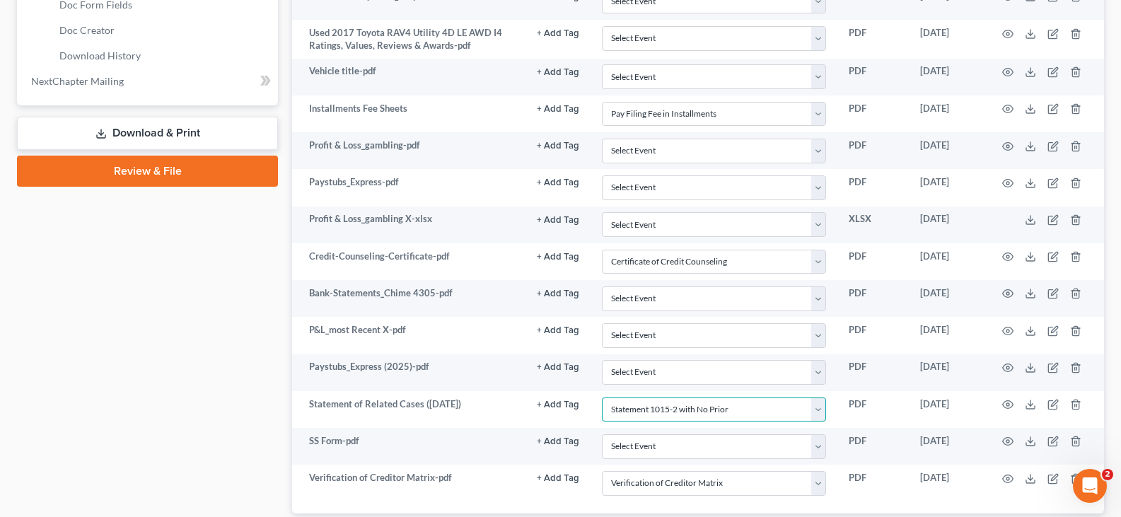
scroll to position [714, 0]
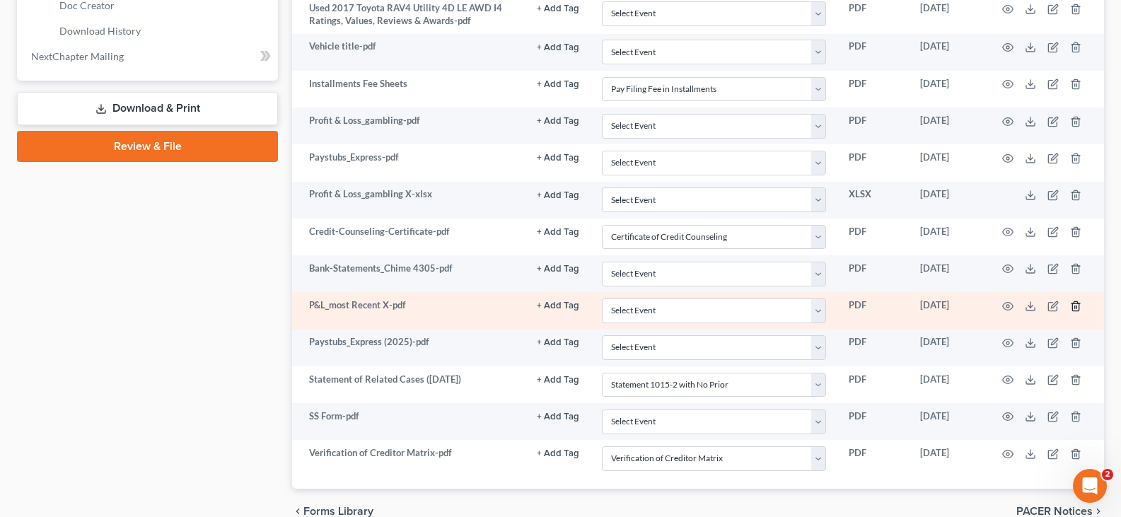
click at [1076, 305] on line "button" at bounding box center [1076, 306] width 0 height 3
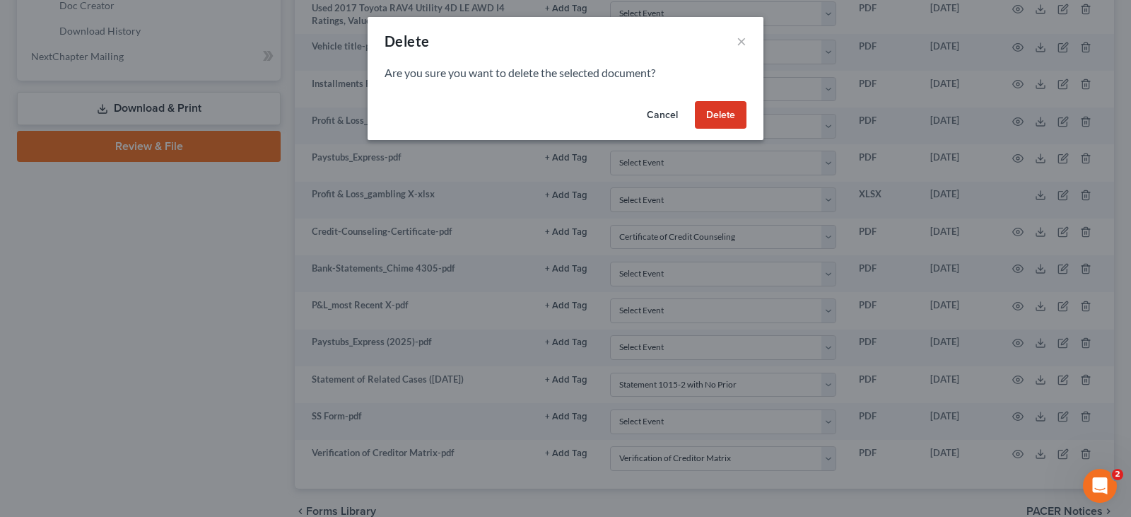
click at [723, 114] on button "Delete" at bounding box center [721, 115] width 52 height 28
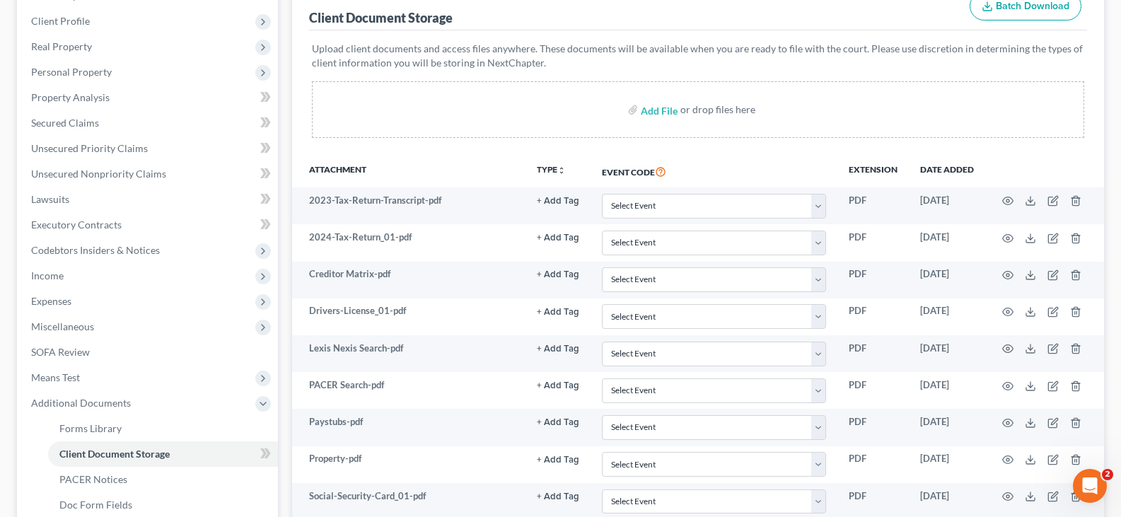
scroll to position [148, 0]
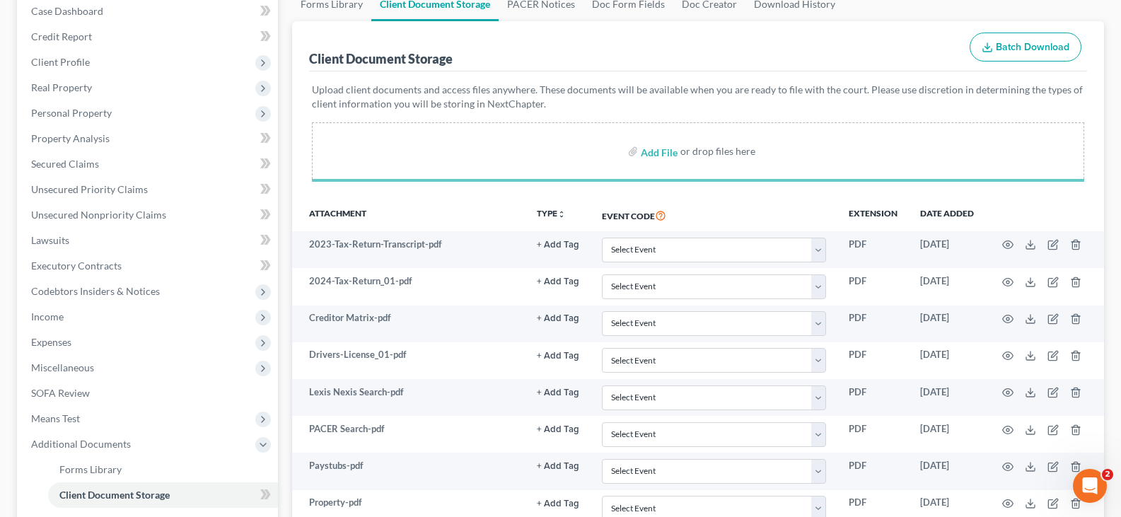
select select "37"
select select "7"
select select "52"
select select "61"
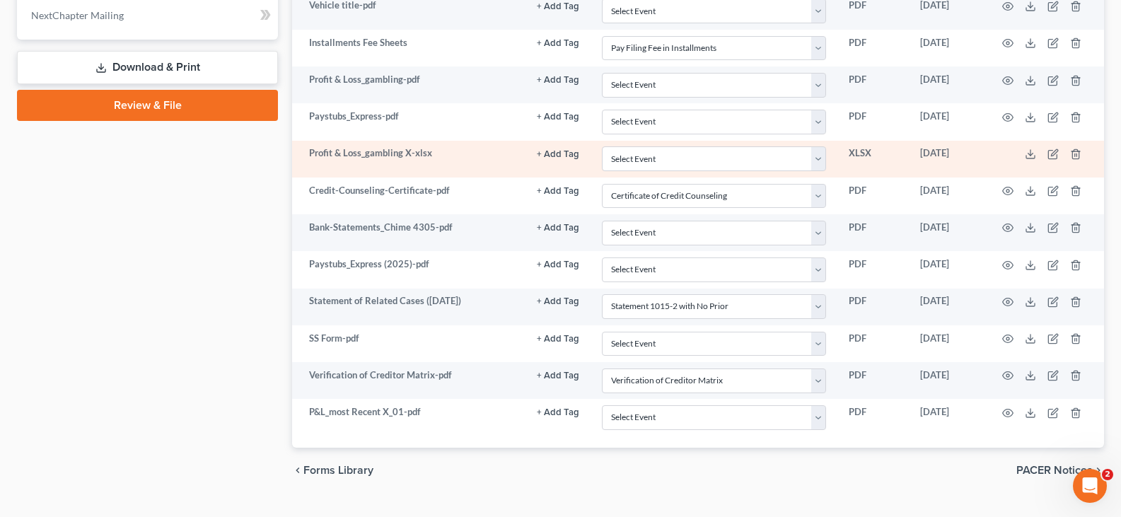
scroll to position [785, 0]
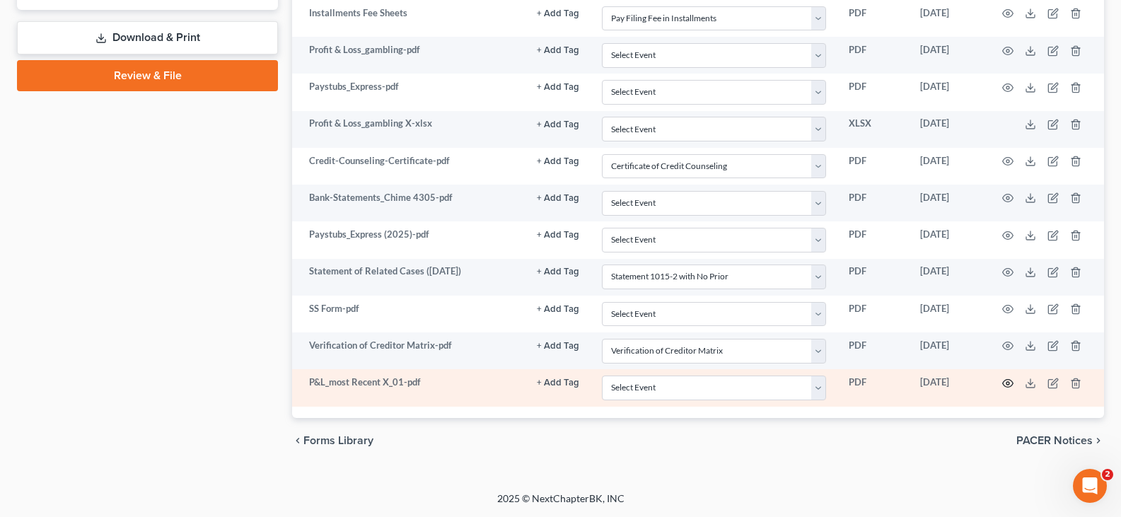
click at [1008, 383] on icon "button" at bounding box center [1007, 383] width 11 height 11
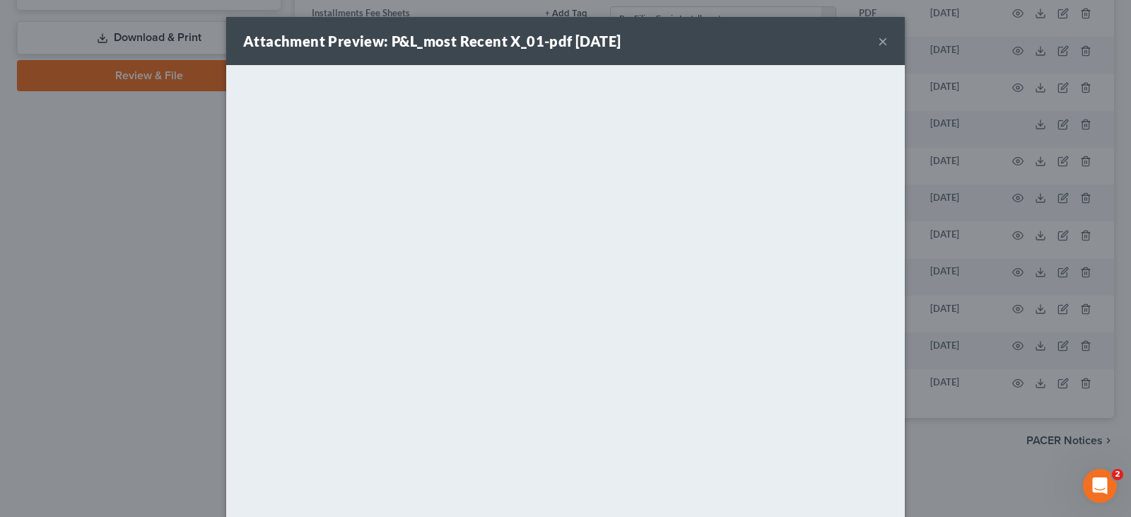
click at [879, 42] on button "×" at bounding box center [883, 41] width 10 height 17
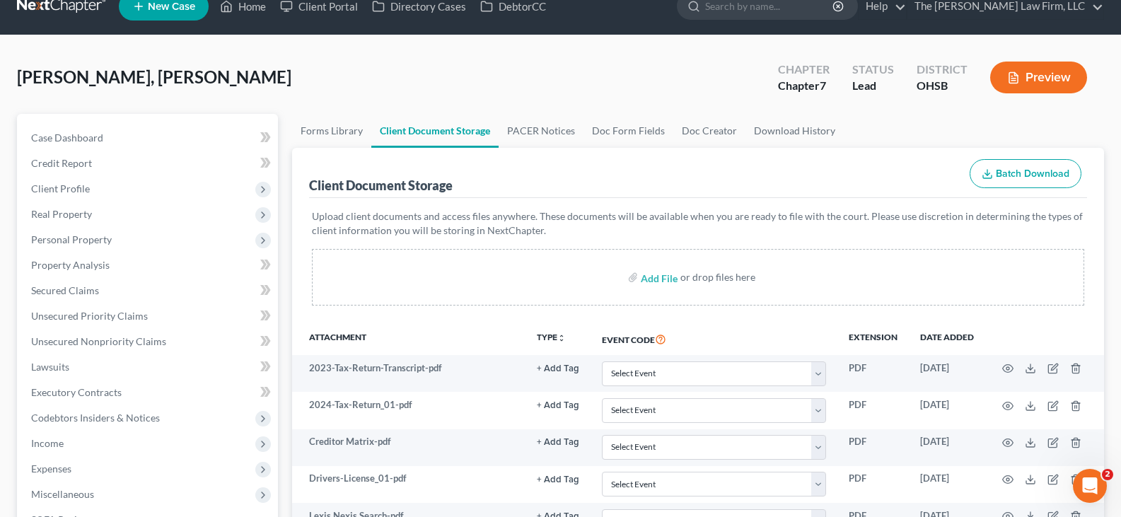
scroll to position [7, 0]
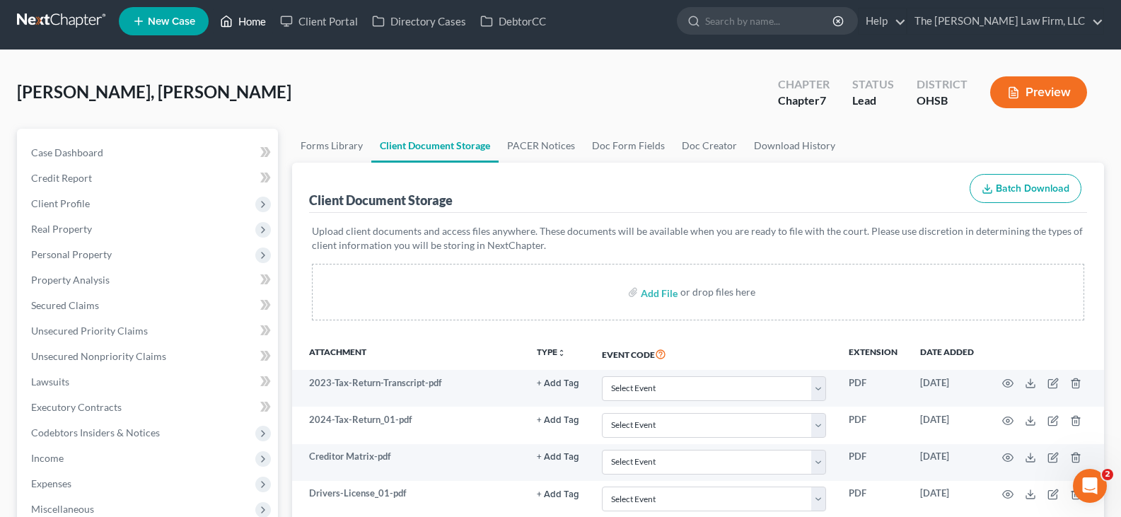
click at [252, 19] on link "Home" at bounding box center [243, 20] width 60 height 25
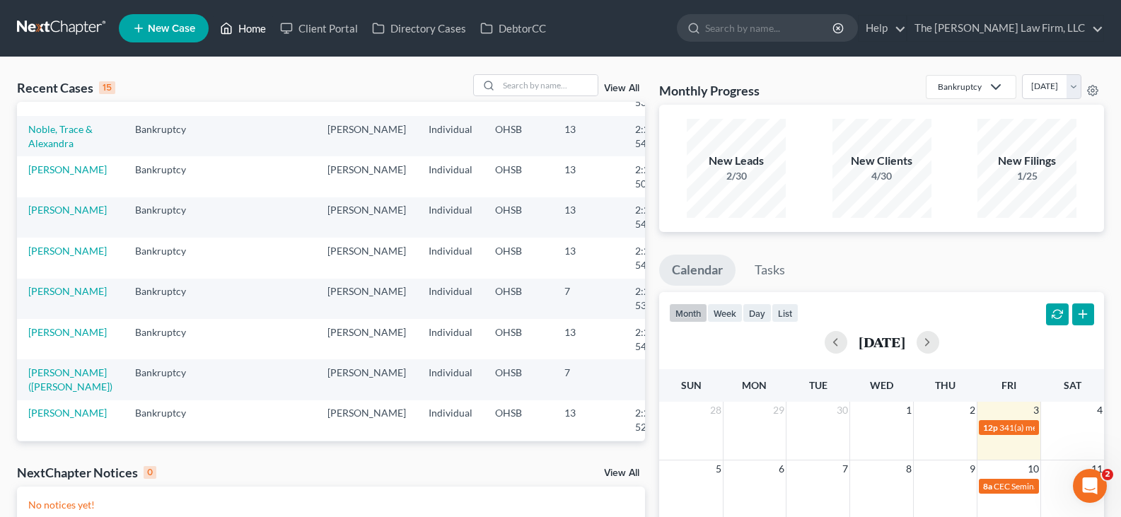
scroll to position [283, 0]
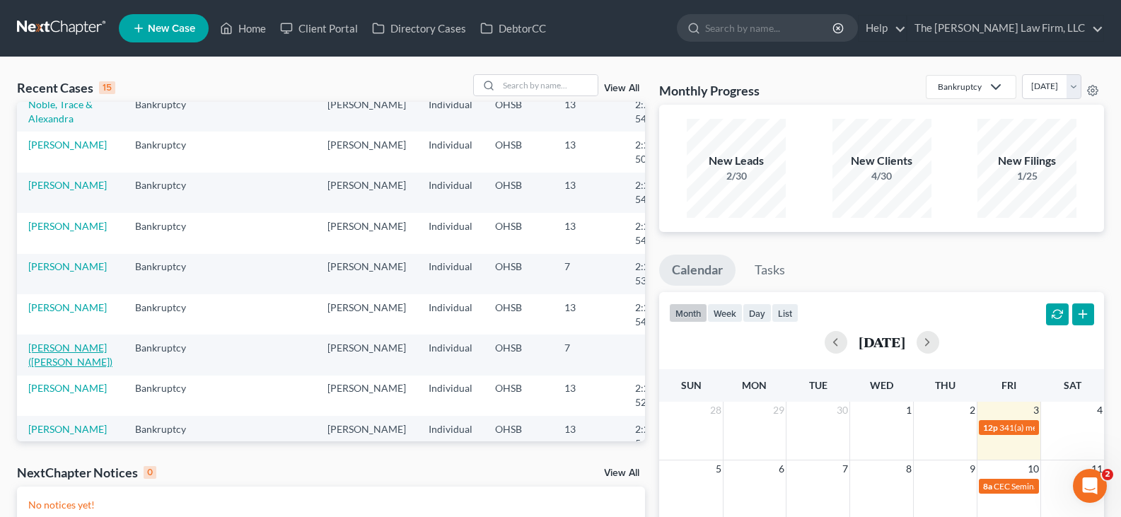
click at [52, 363] on link "[PERSON_NAME] ([PERSON_NAME])" at bounding box center [70, 355] width 84 height 26
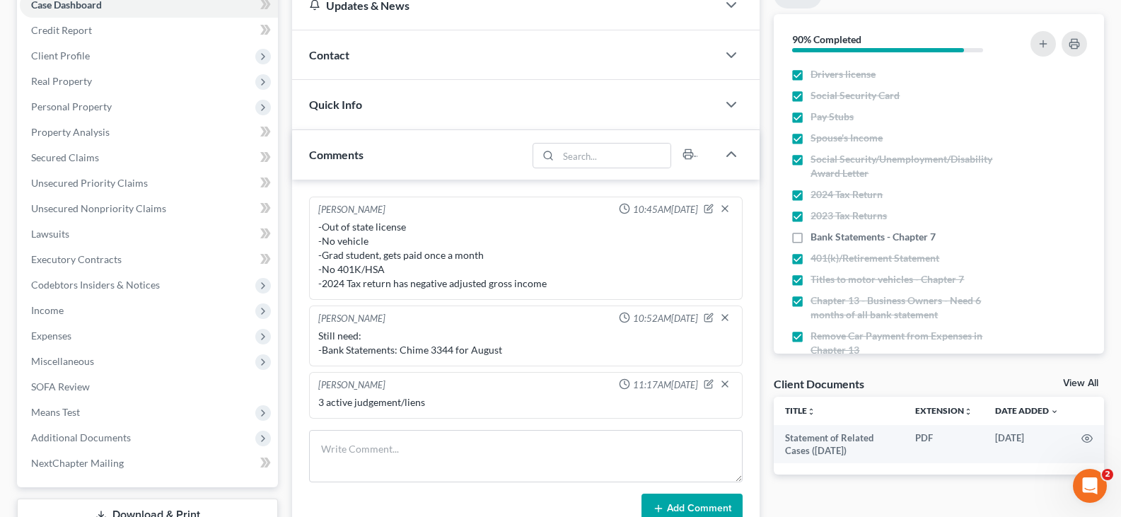
scroll to position [212, 0]
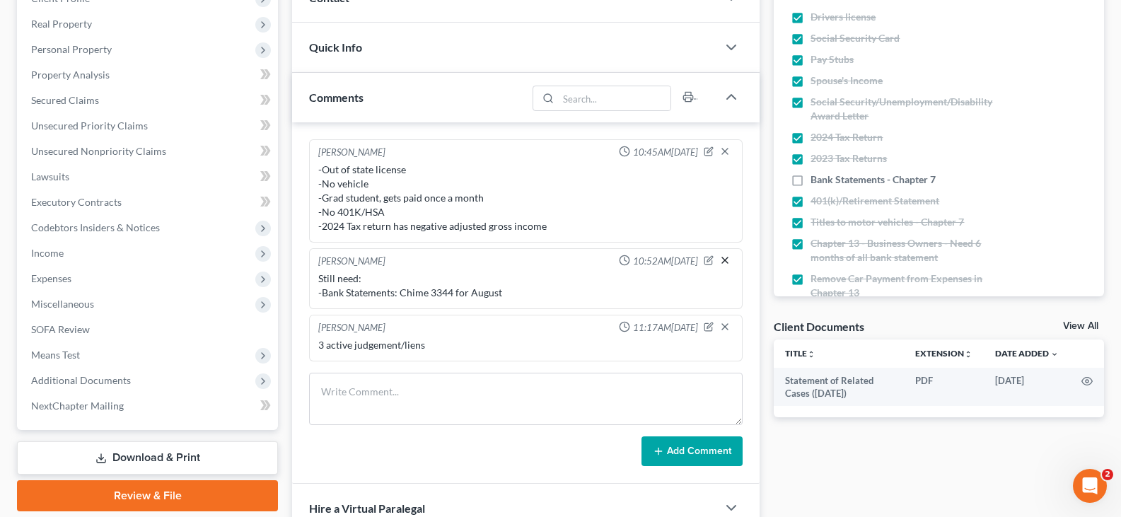
click at [725, 261] on line "button" at bounding box center [725, 260] width 6 height 6
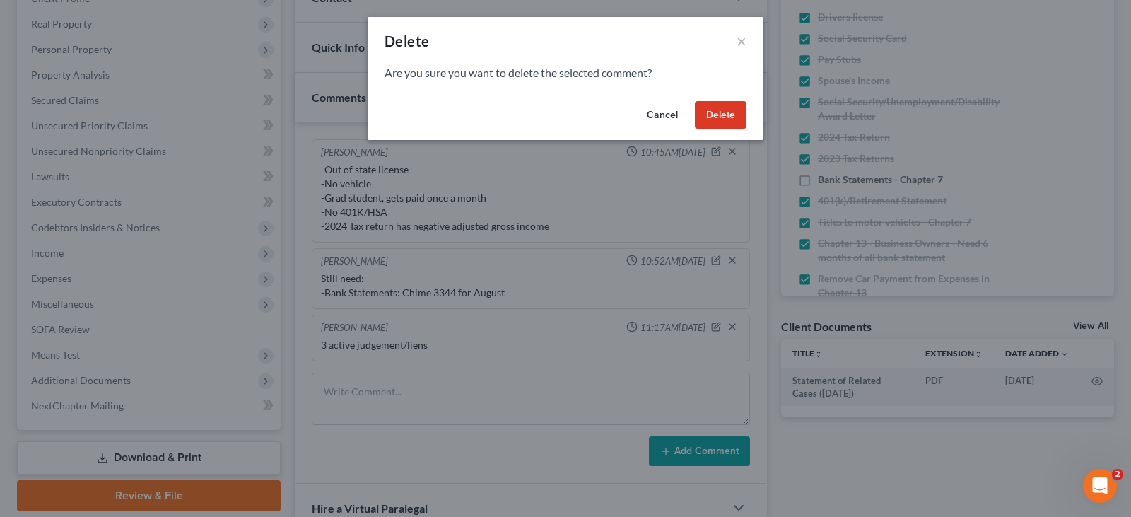
click at [725, 115] on button "Delete" at bounding box center [721, 115] width 52 height 28
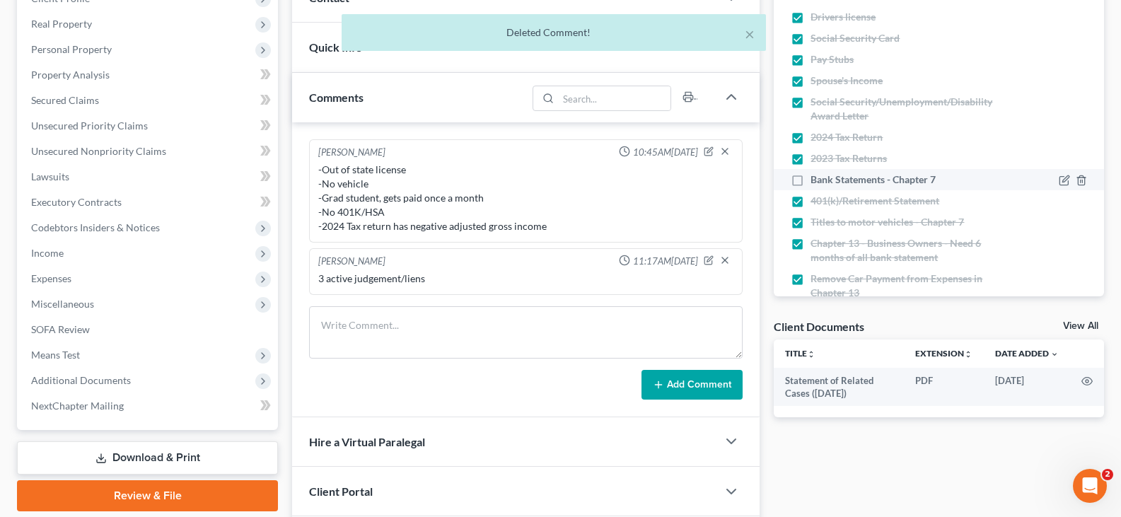
click at [810, 177] on label "Bank Statements - Chapter 7" at bounding box center [872, 180] width 125 height 14
click at [816, 177] on input "Bank Statements - Chapter 7" at bounding box center [820, 177] width 9 height 9
checkbox input "true"
click at [1078, 326] on link "View All" at bounding box center [1080, 326] width 35 height 10
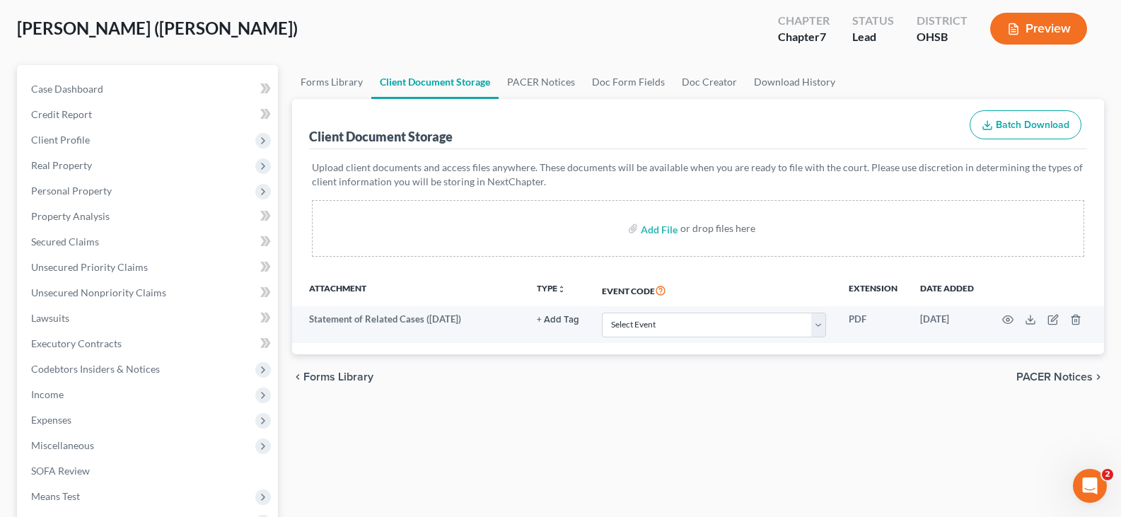
scroll to position [141, 0]
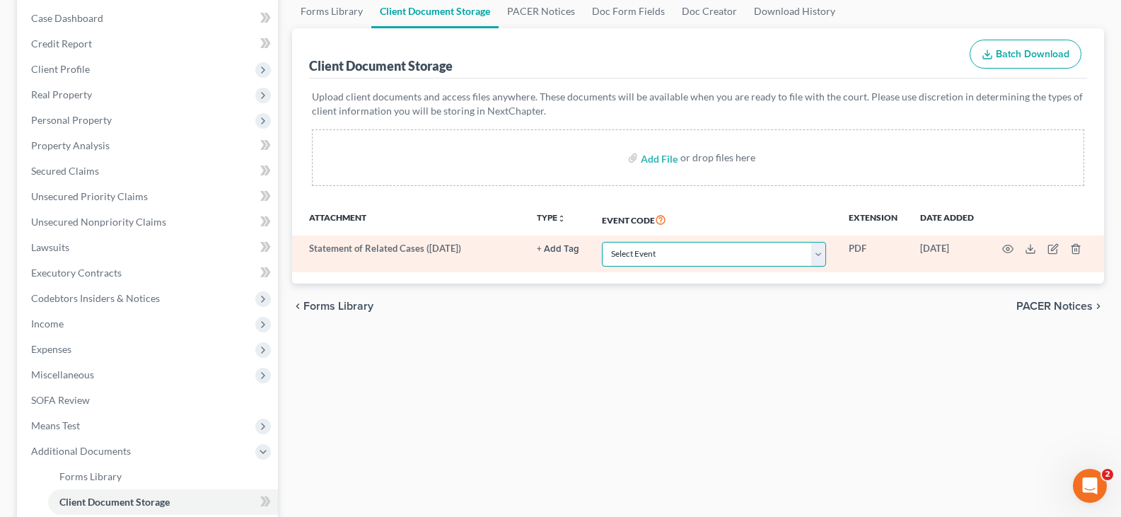
click at [820, 254] on select "Select Event 20 Largest Unsecured Creditors Amended Document Amended List of Cr…" at bounding box center [714, 254] width 224 height 25
select select "52"
click at [602, 242] on select "Select Event 20 Largest Unsecured Creditors Amended Document Amended List of Cr…" at bounding box center [714, 254] width 224 height 25
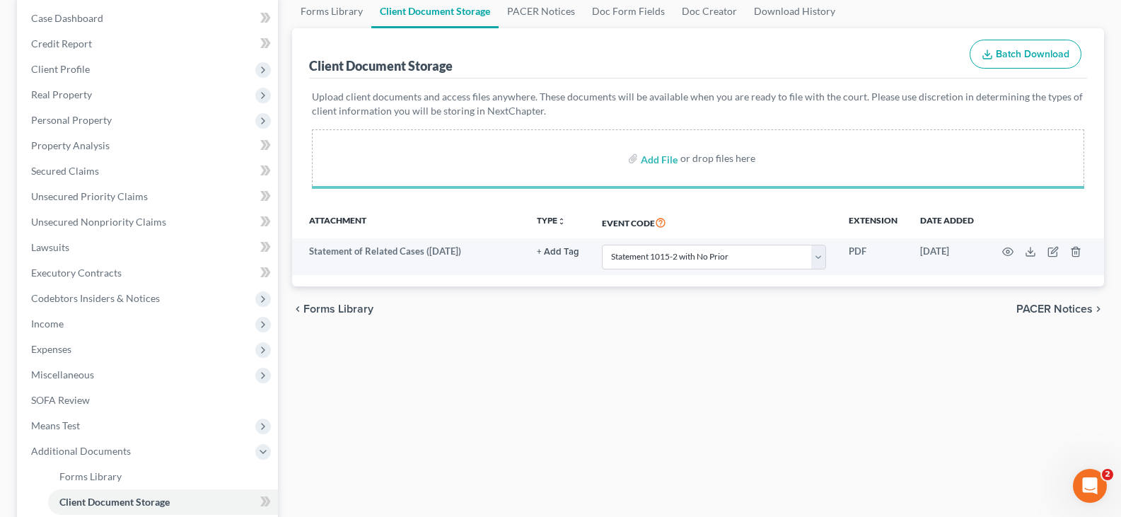
select select "52"
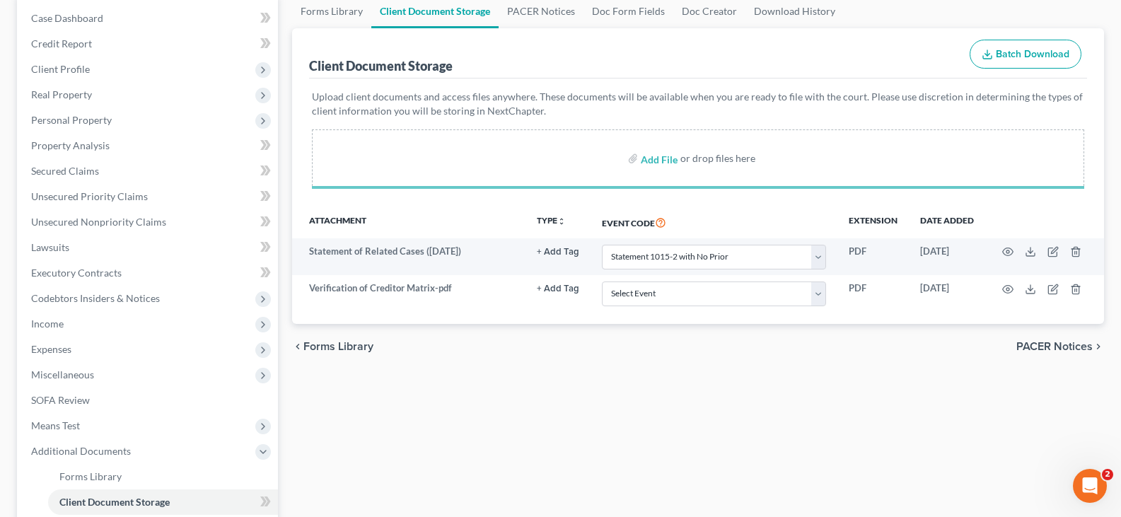
select select "52"
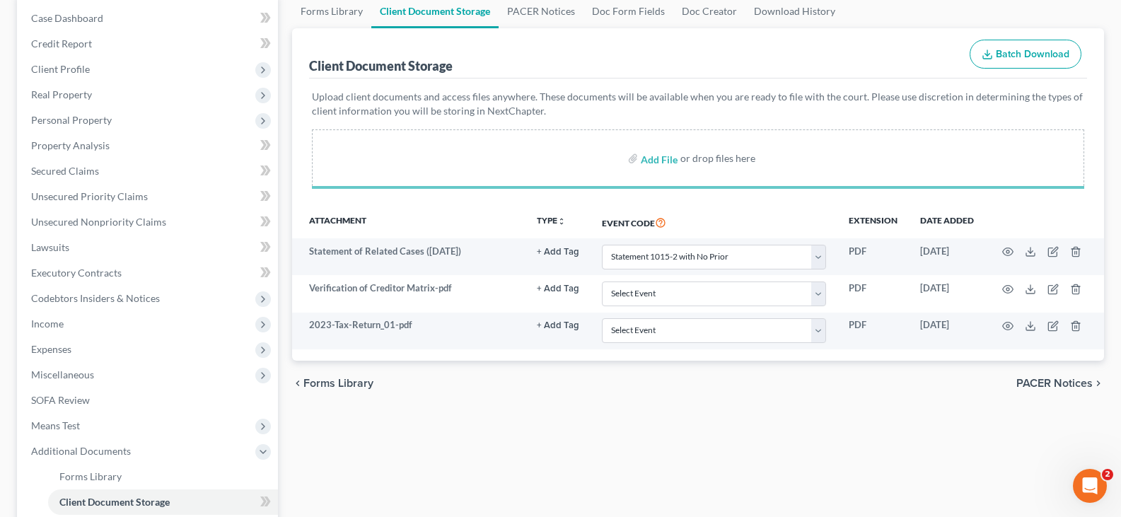
select select "52"
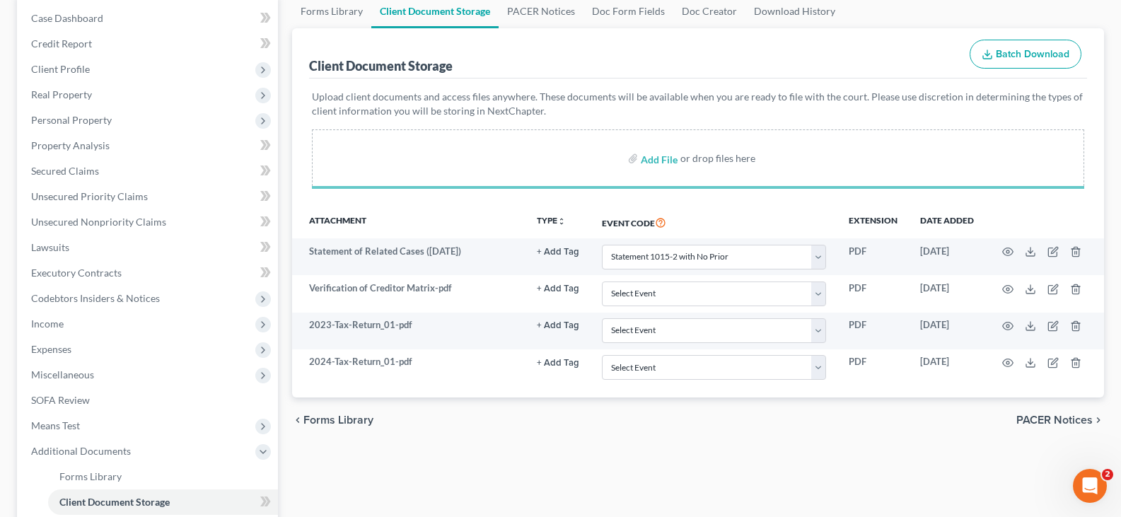
select select "52"
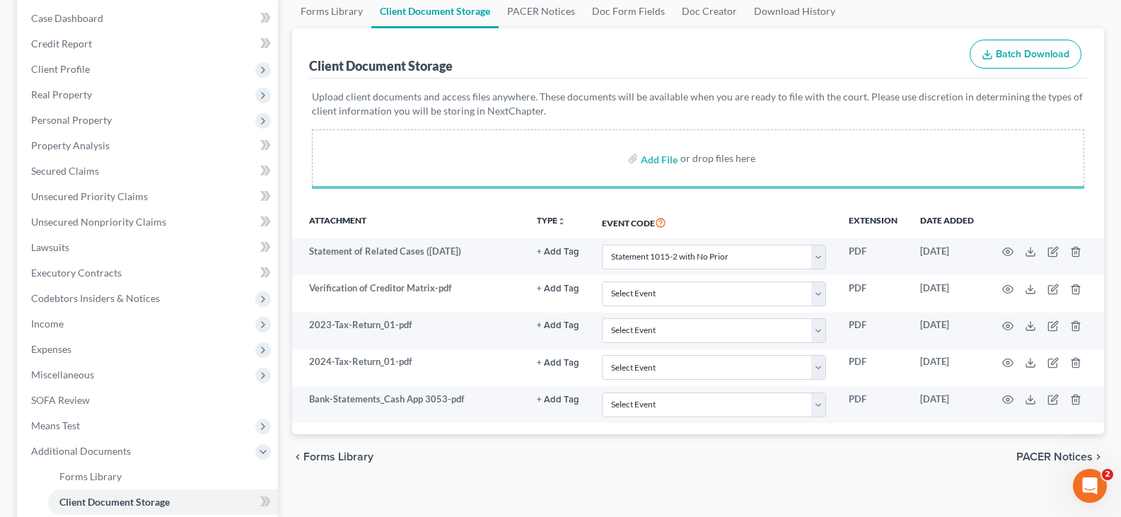
select select "52"
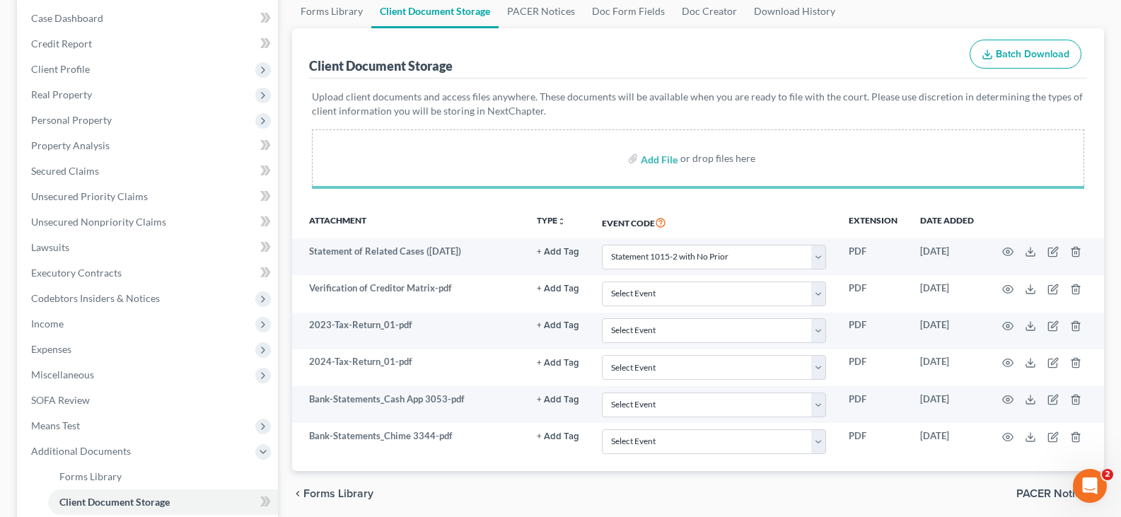
select select "52"
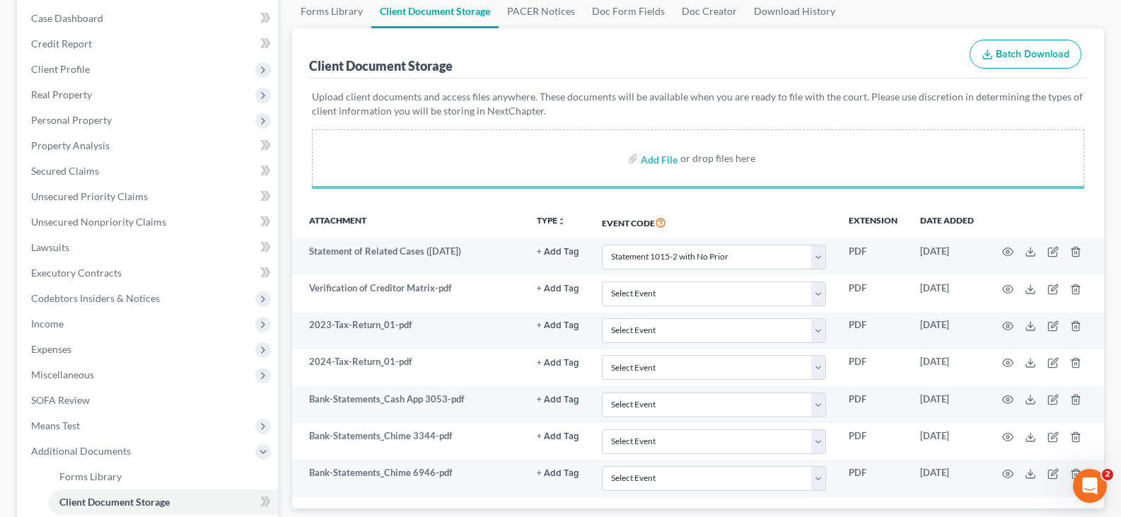
select select "52"
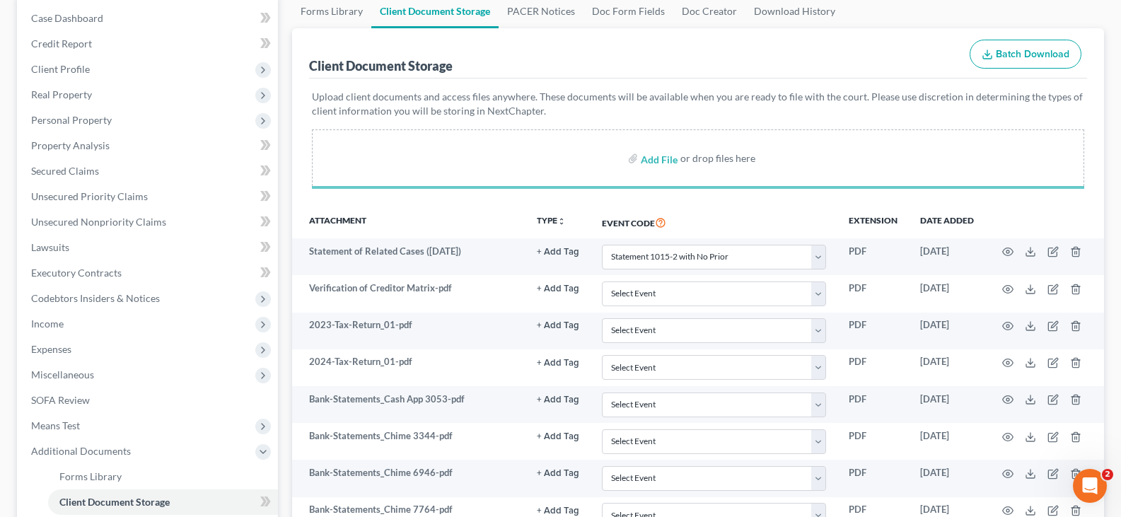
select select "52"
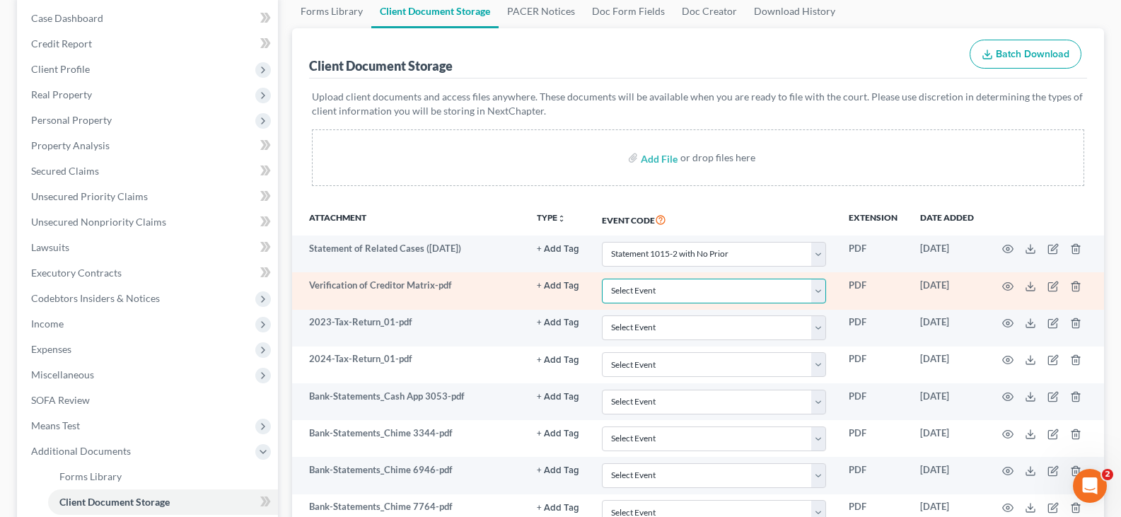
click at [821, 293] on select "Select Event 20 Largest Unsecured Creditors Amended Document Amended List of Cr…" at bounding box center [714, 291] width 224 height 25
select select "61"
click at [602, 279] on select "Select Event 20 Largest Unsecured Creditors Amended Document Amended List of Cr…" at bounding box center [714, 291] width 224 height 25
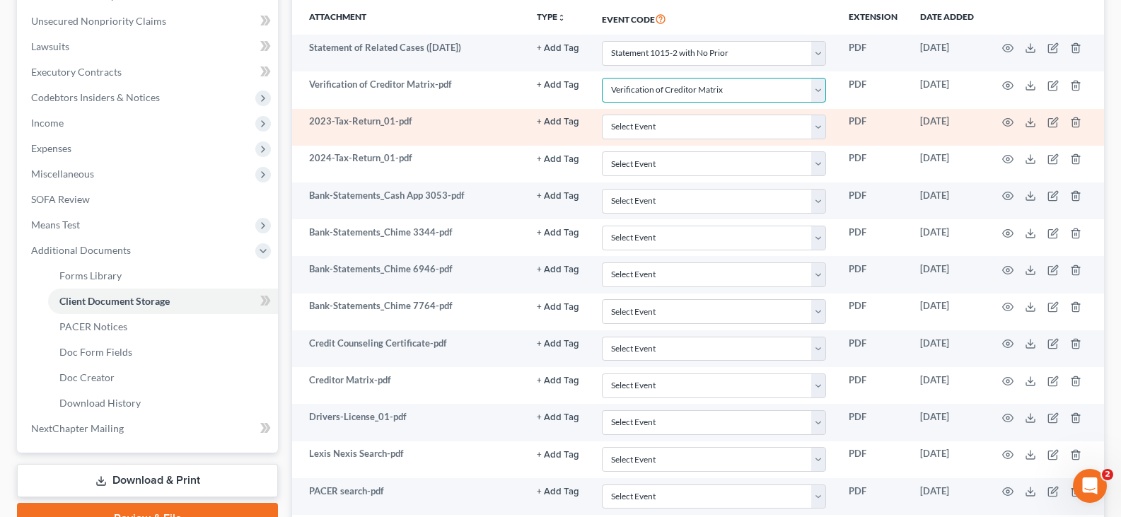
scroll to position [354, 0]
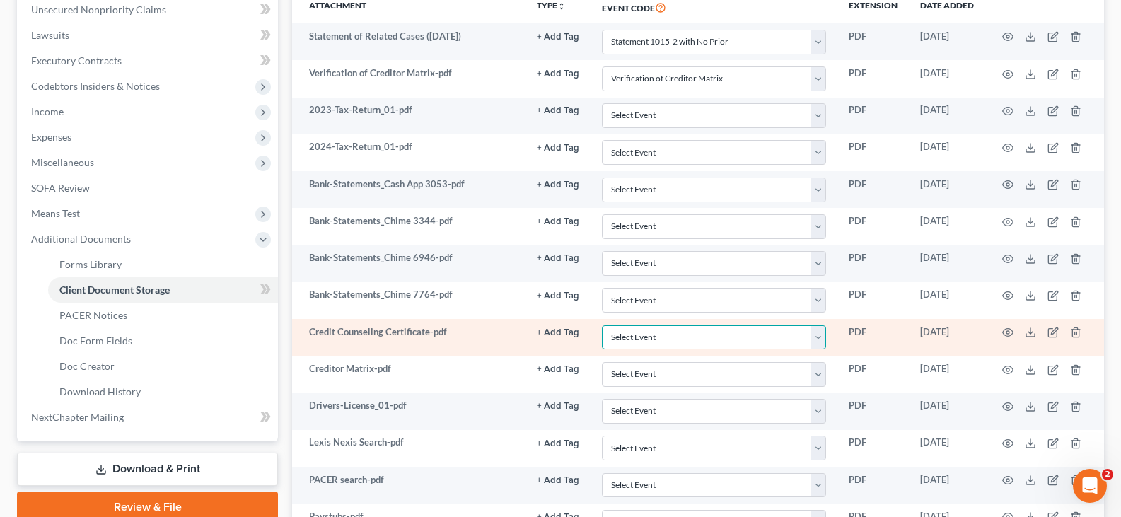
click at [822, 339] on select "Select Event 20 Largest Unsecured Creditors Amended Document Amended List of Cr…" at bounding box center [714, 337] width 224 height 25
select select "7"
click at [602, 325] on select "Select Event 20 Largest Unsecured Creditors Amended Document Amended List of Cr…" at bounding box center [714, 337] width 224 height 25
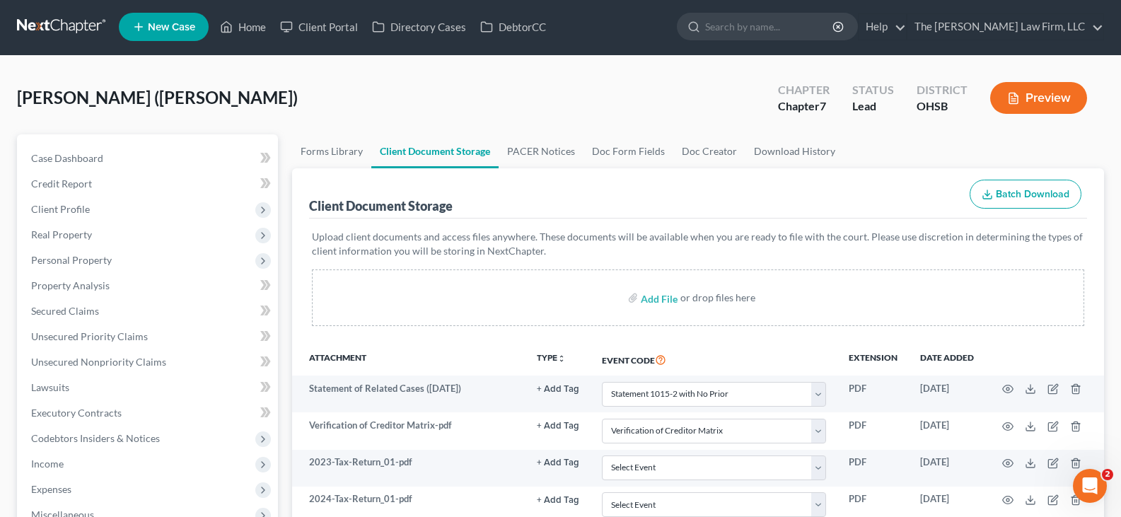
scroll to position [0, 0]
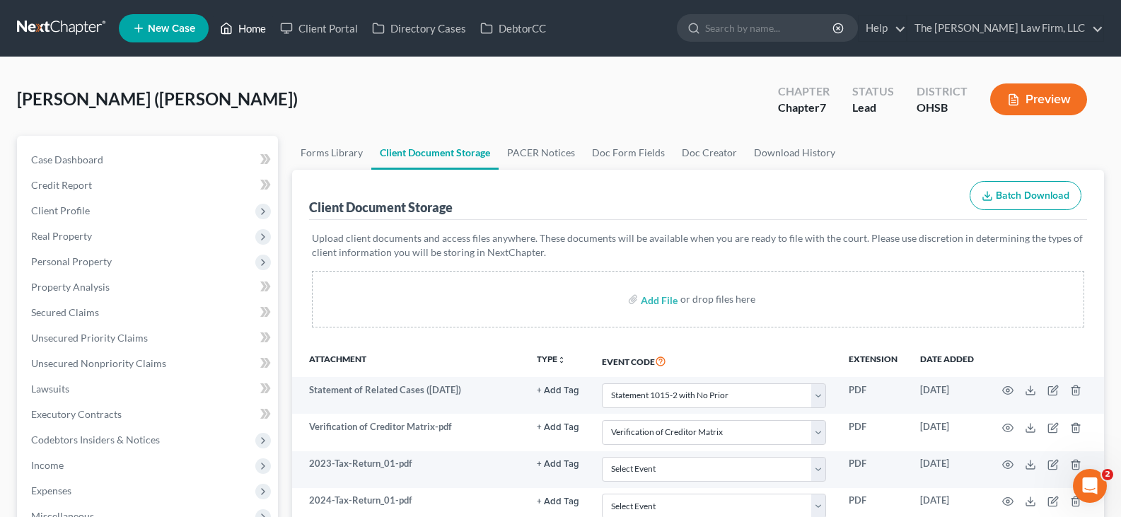
click at [254, 26] on link "Home" at bounding box center [243, 28] width 60 height 25
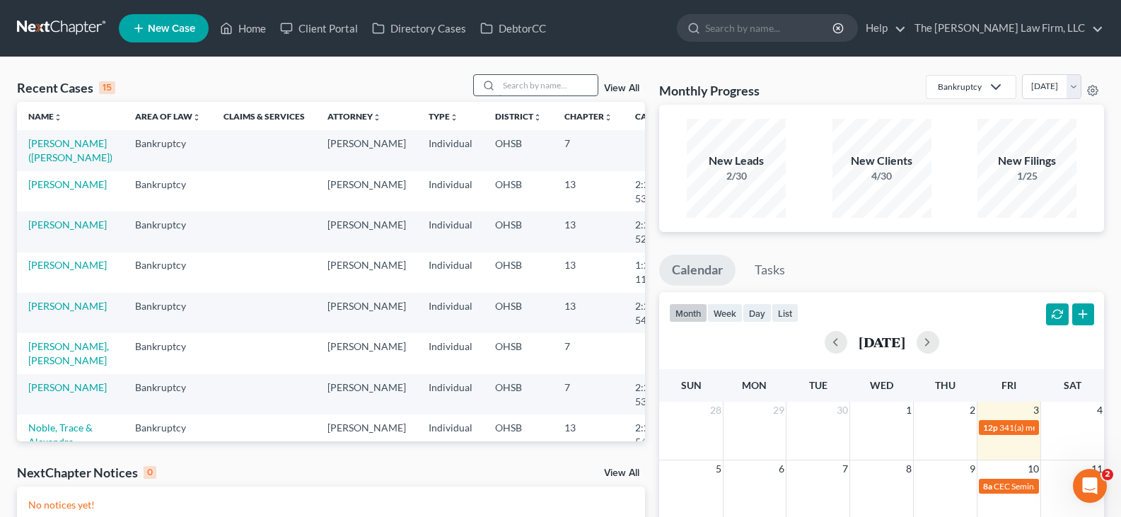
click at [529, 90] on input "search" at bounding box center [547, 85] width 99 height 21
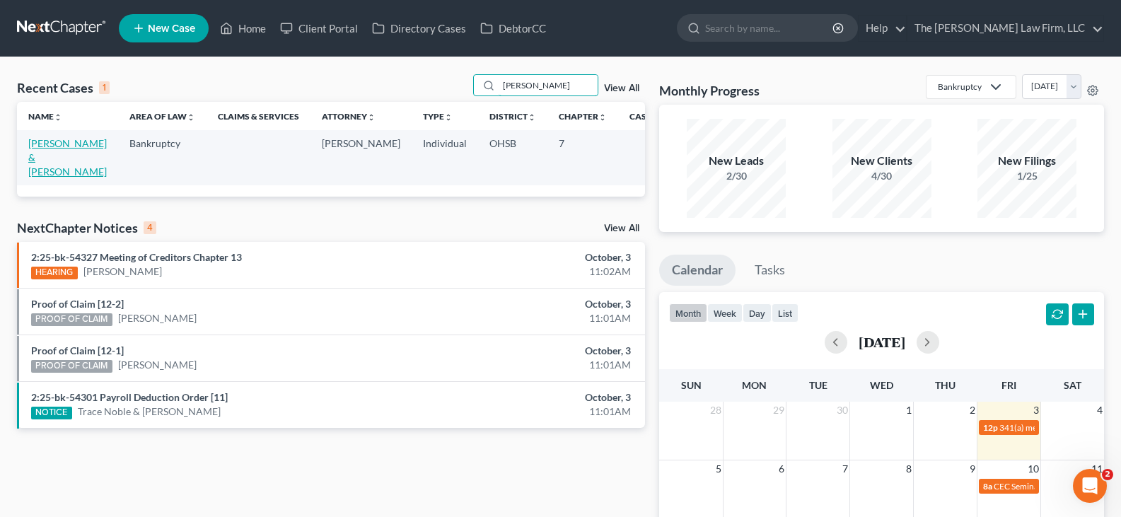
type input "[PERSON_NAME]"
click at [42, 160] on link "[PERSON_NAME] & [PERSON_NAME]" at bounding box center [67, 157] width 78 height 40
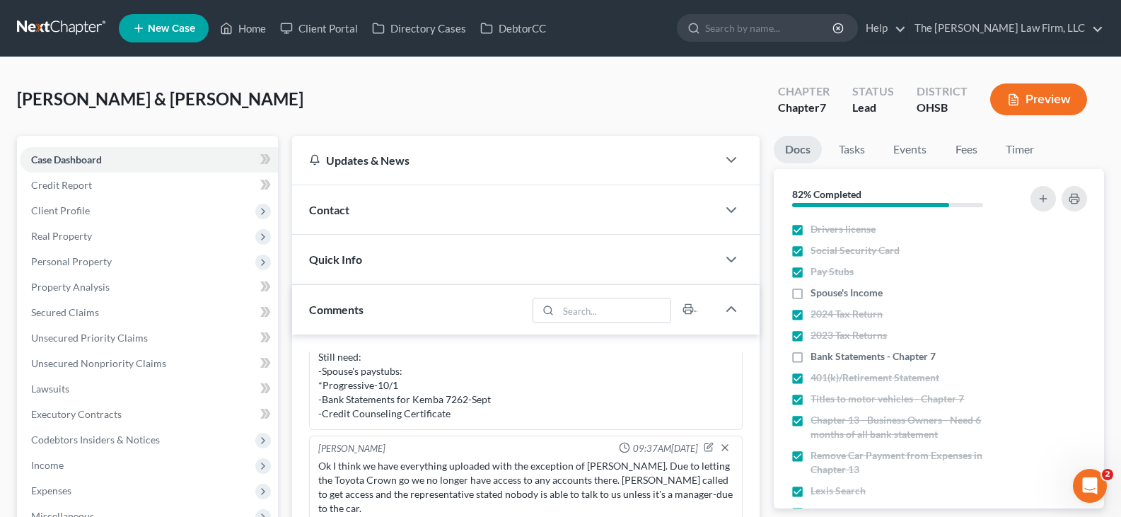
scroll to position [170, 0]
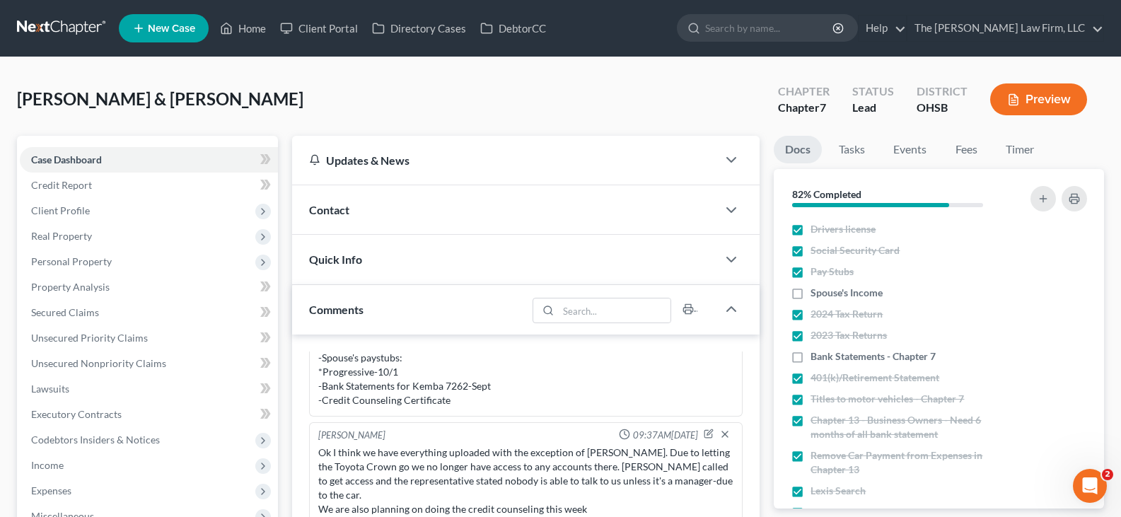
drag, startPoint x: 796, startPoint y: 358, endPoint x: 755, endPoint y: 363, distance: 41.3
click at [810, 358] on label "Bank Statements - Chapter 7" at bounding box center [872, 356] width 125 height 14
click at [816, 358] on input "Bank Statements - Chapter 7" at bounding box center [820, 353] width 9 height 9
checkbox input "true"
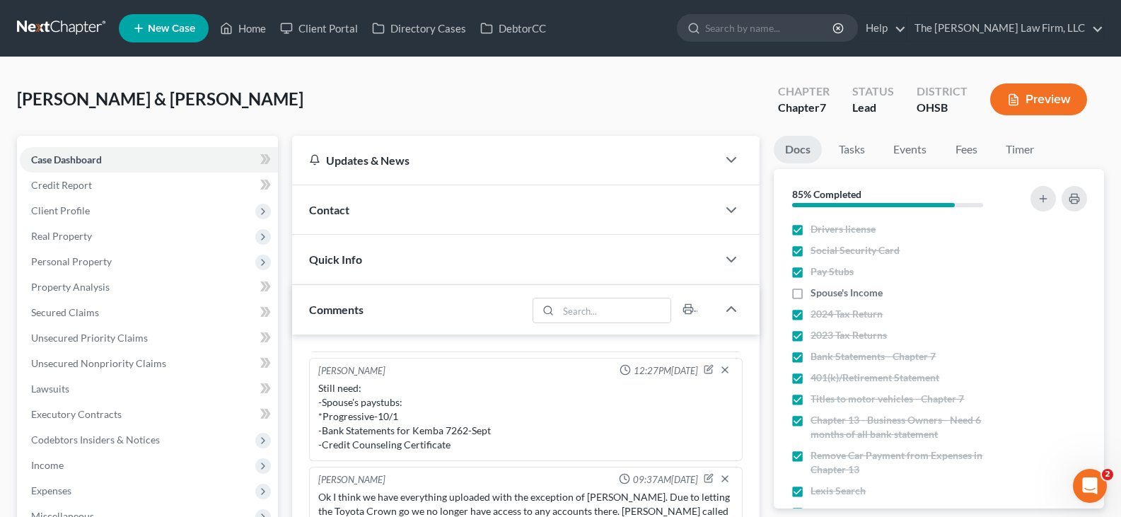
scroll to position [114, 0]
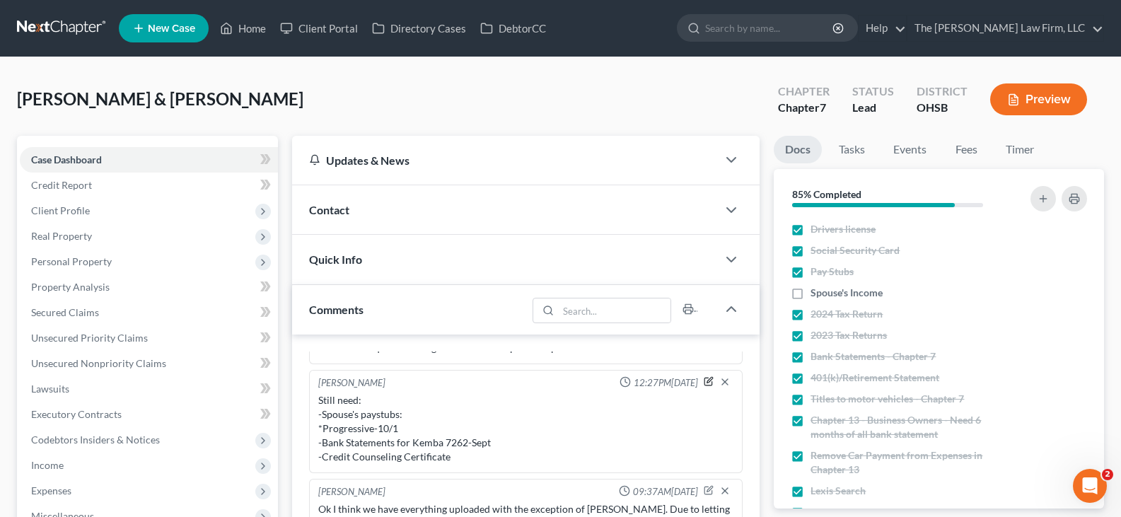
click at [707, 380] on icon "button" at bounding box center [710, 381] width 6 height 6
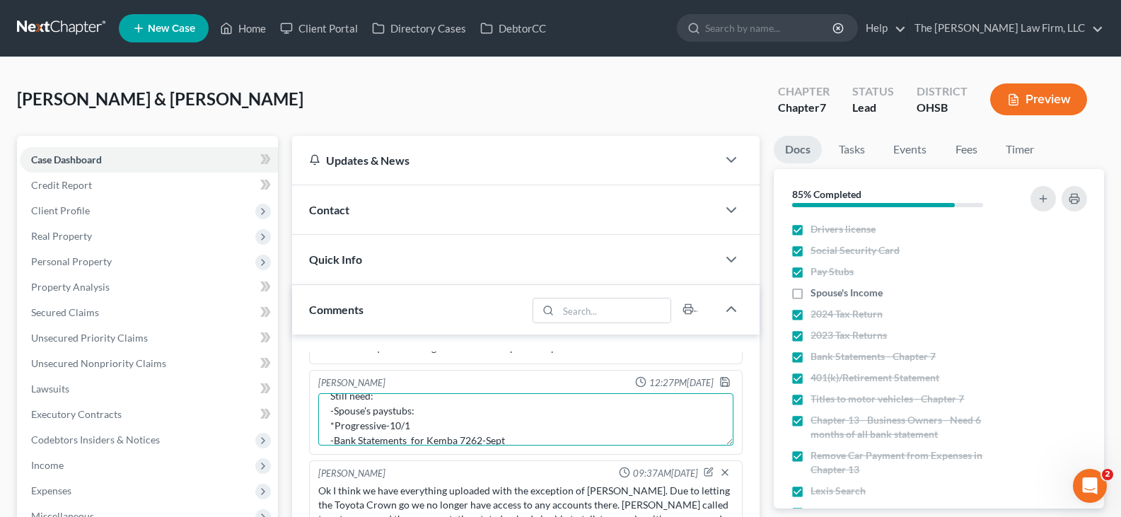
scroll to position [28, 0]
click at [503, 430] on textarea "Still need: -Spouse's paystubs: *Progressive-10/1 -Bank Statements for Kemba 72…" at bounding box center [525, 419] width 415 height 52
type textarea "Still need: -Spouse's paystubs: *Progressive-10/1 -Credit Counseling Certificate"
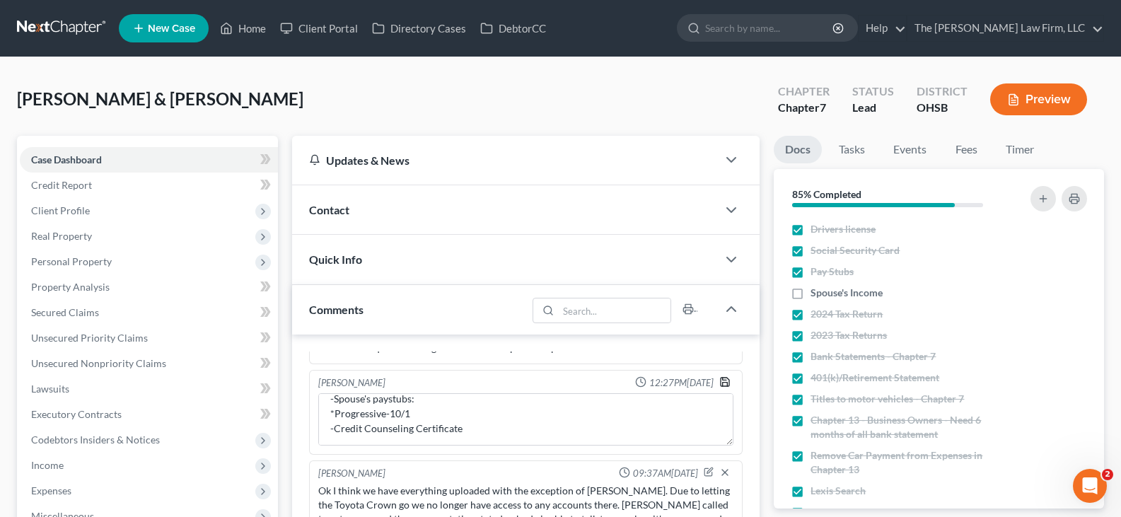
click at [719, 381] on icon "button" at bounding box center [724, 381] width 11 height 11
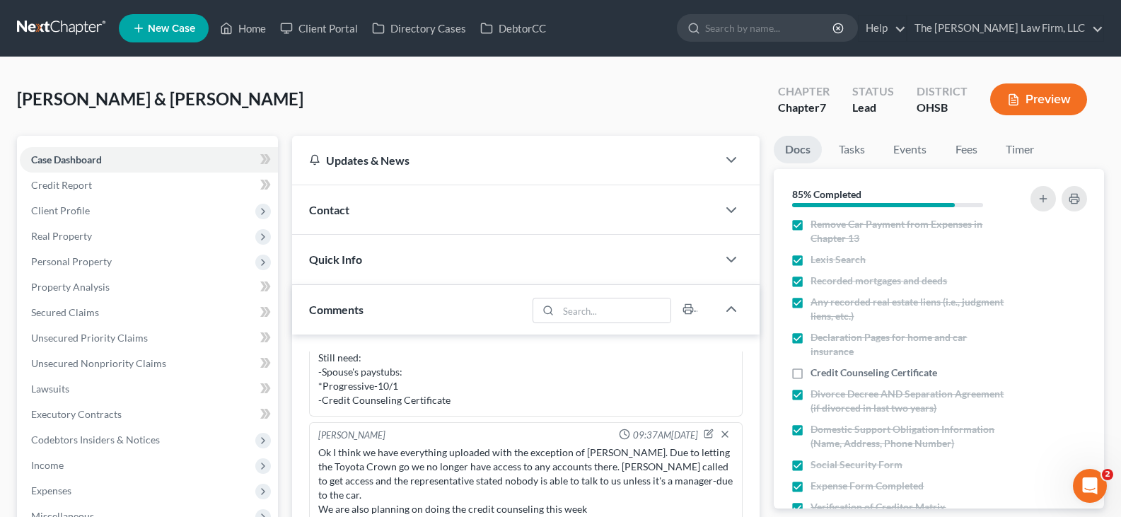
scroll to position [212, 0]
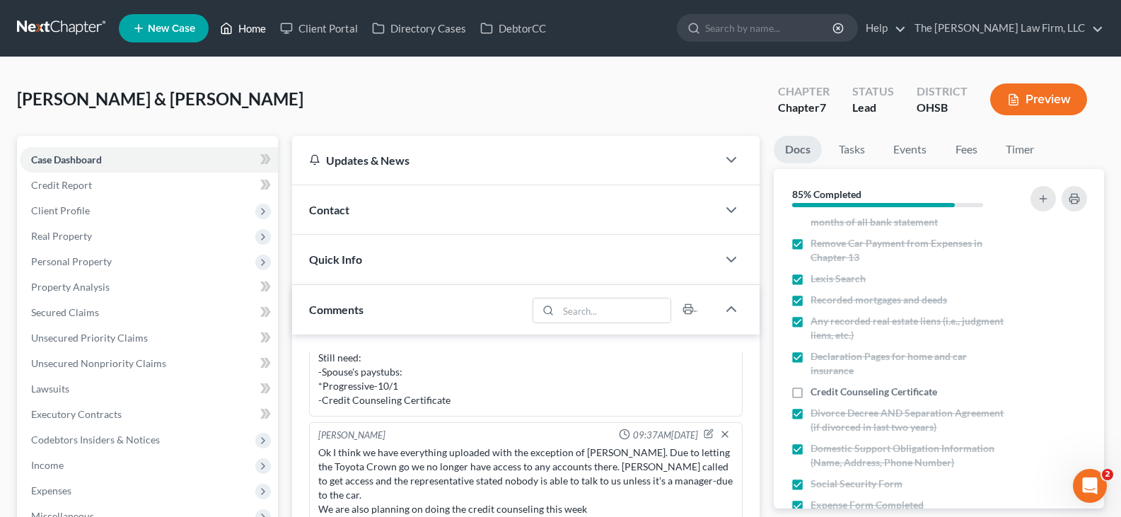
click at [256, 30] on link "Home" at bounding box center [243, 28] width 60 height 25
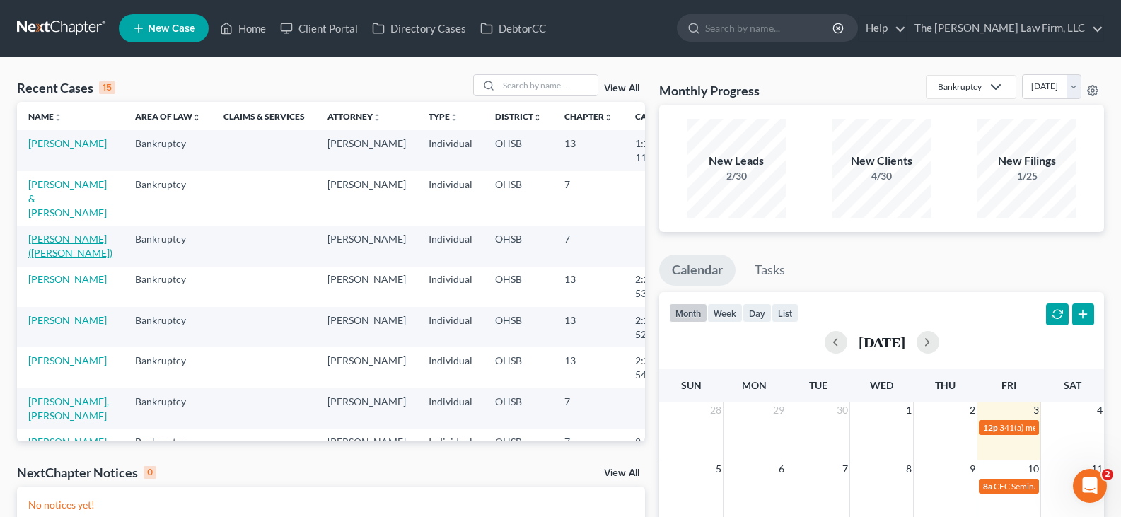
click at [50, 239] on link "[PERSON_NAME] ([PERSON_NAME])" at bounding box center [70, 246] width 84 height 26
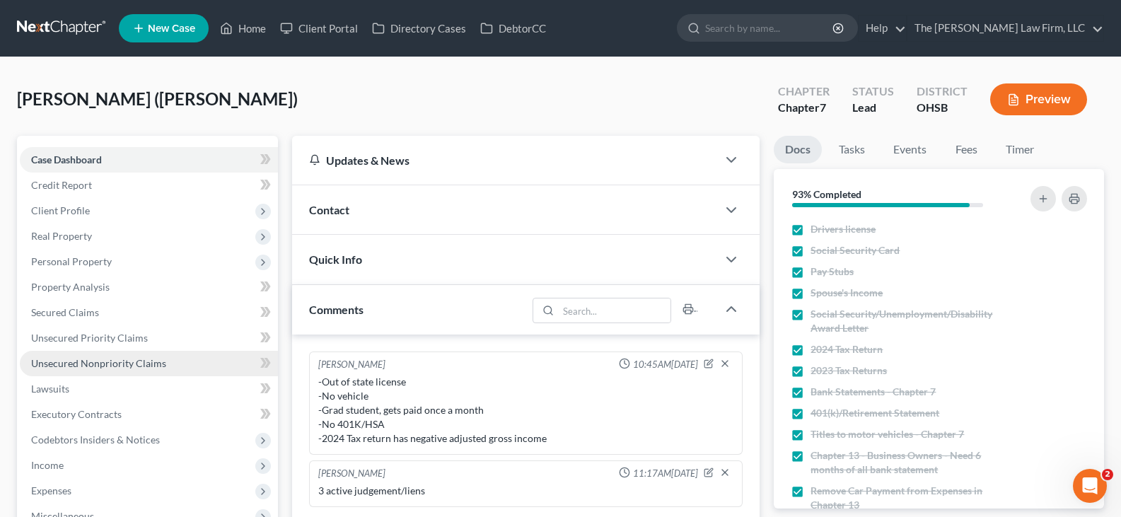
click at [91, 366] on span "Unsecured Nonpriority Claims" at bounding box center [98, 363] width 135 height 12
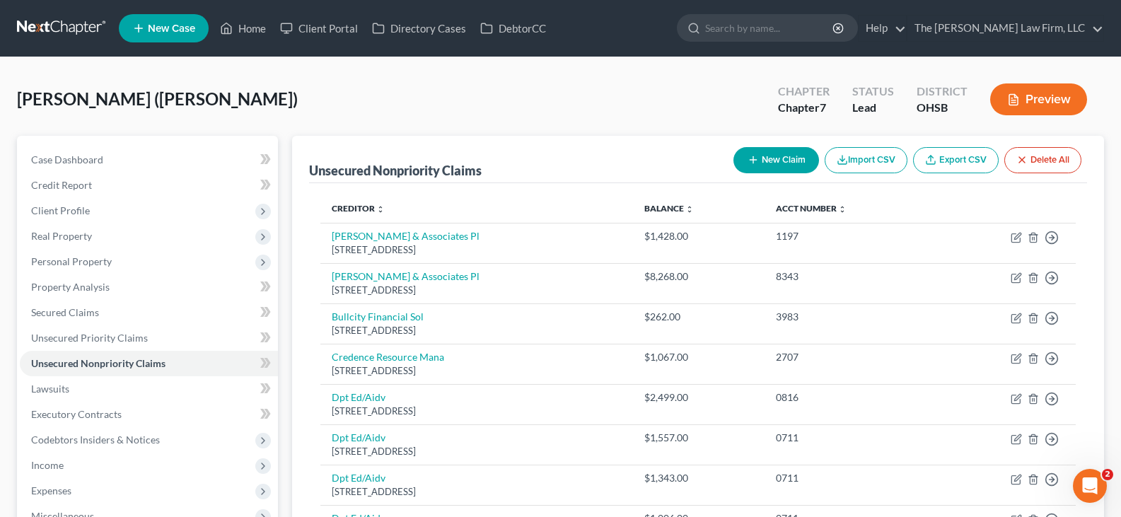
click at [764, 159] on button "New Claim" at bounding box center [776, 160] width 86 height 26
select select "0"
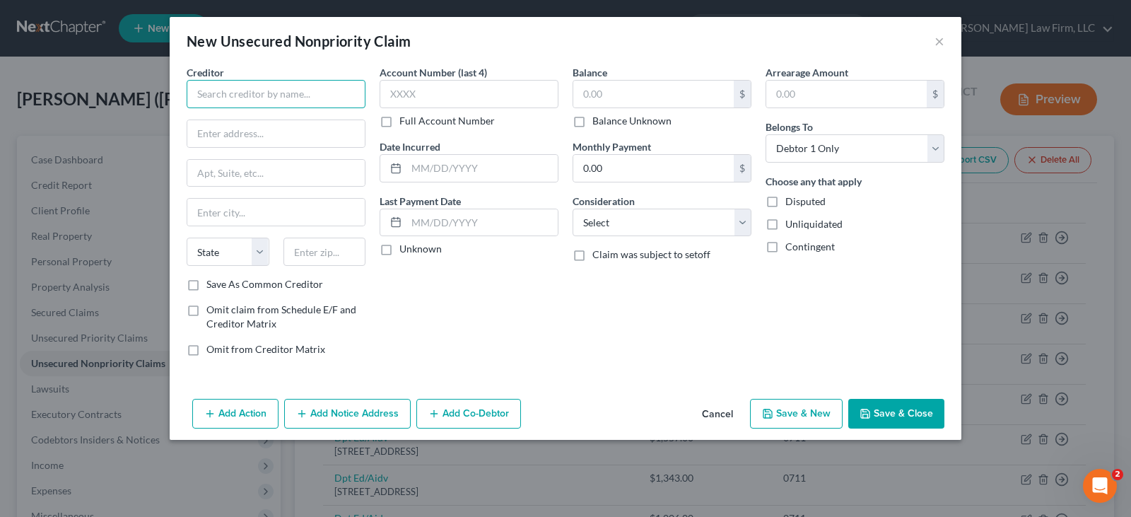
click at [342, 98] on input "text" at bounding box center [276, 94] width 179 height 28
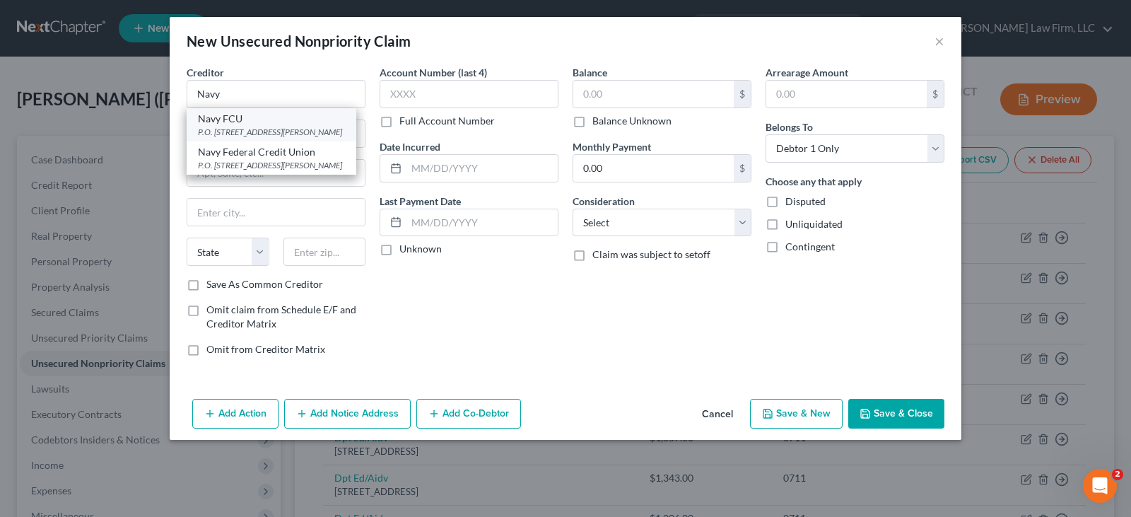
click at [291, 130] on div "P.O. [STREET_ADDRESS][PERSON_NAME]" at bounding box center [271, 132] width 147 height 12
type input "Navy FCU"
type input "P.O. Box 3000"
type input "[PERSON_NAME]"
select select "48"
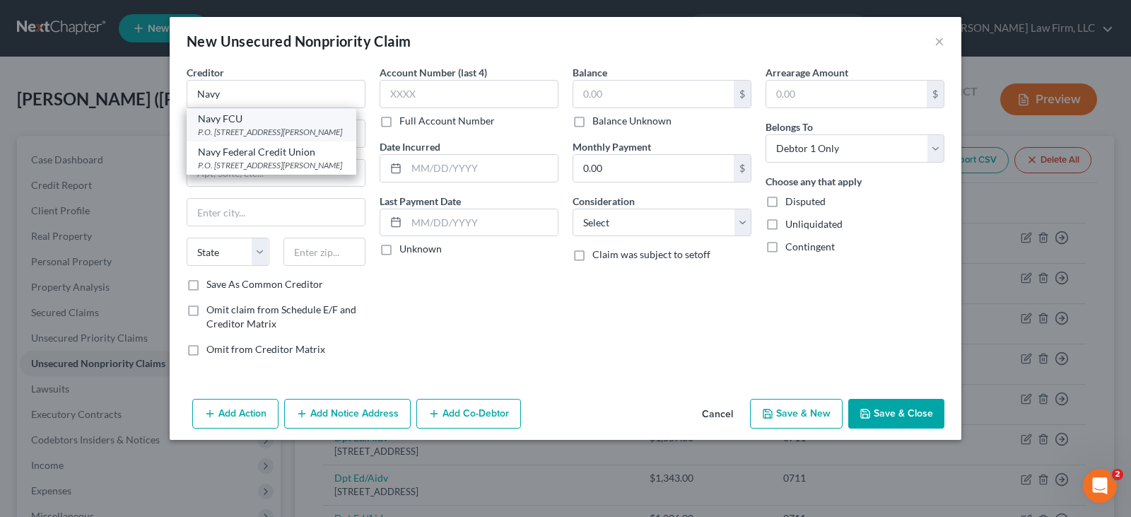
type input "22119"
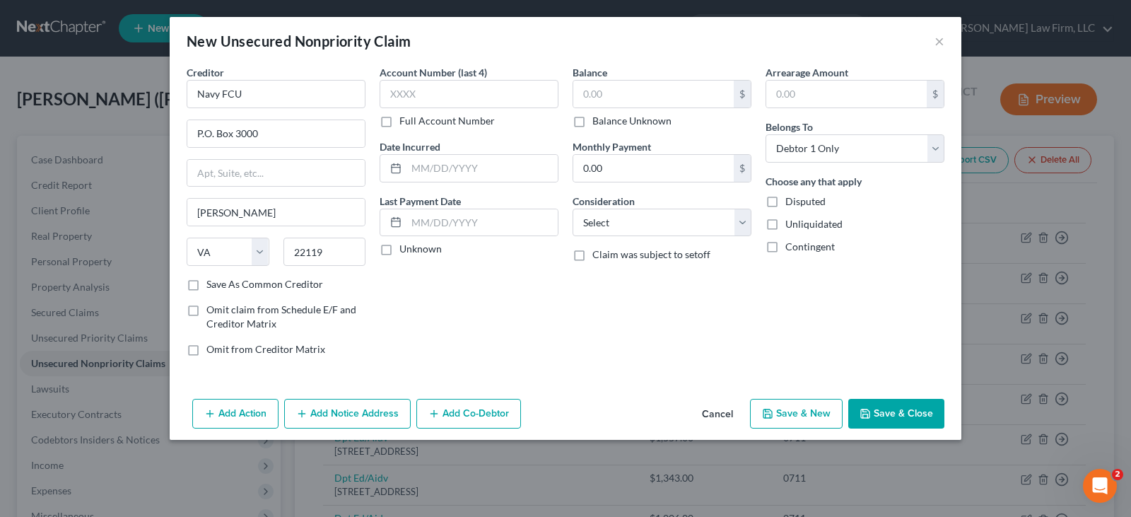
click at [791, 414] on button "Save & New" at bounding box center [796, 414] width 93 height 30
select select "0"
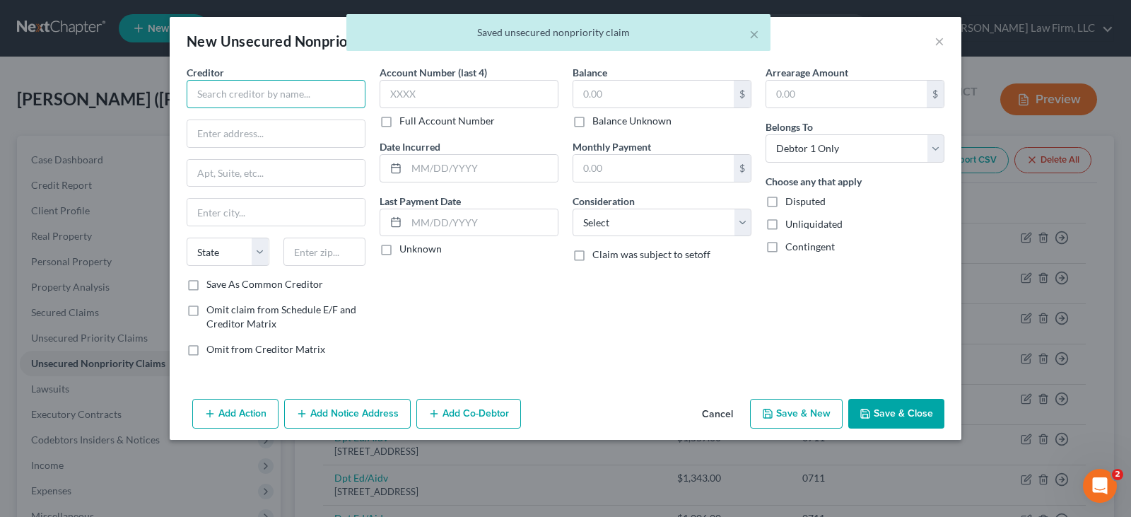
click at [309, 98] on input "text" at bounding box center [276, 94] width 179 height 28
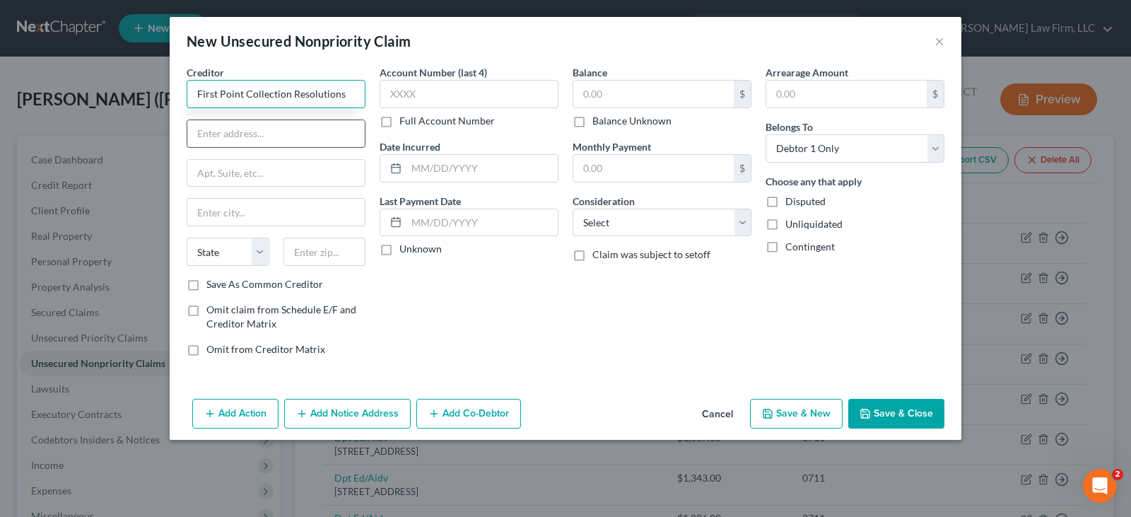
type input "First Point Collection Resolutions"
click at [307, 132] on input "text" at bounding box center [275, 133] width 177 height 27
type input "[STREET_ADDRESS]"
click at [324, 252] on input "text" at bounding box center [325, 252] width 83 height 28
type input "27401"
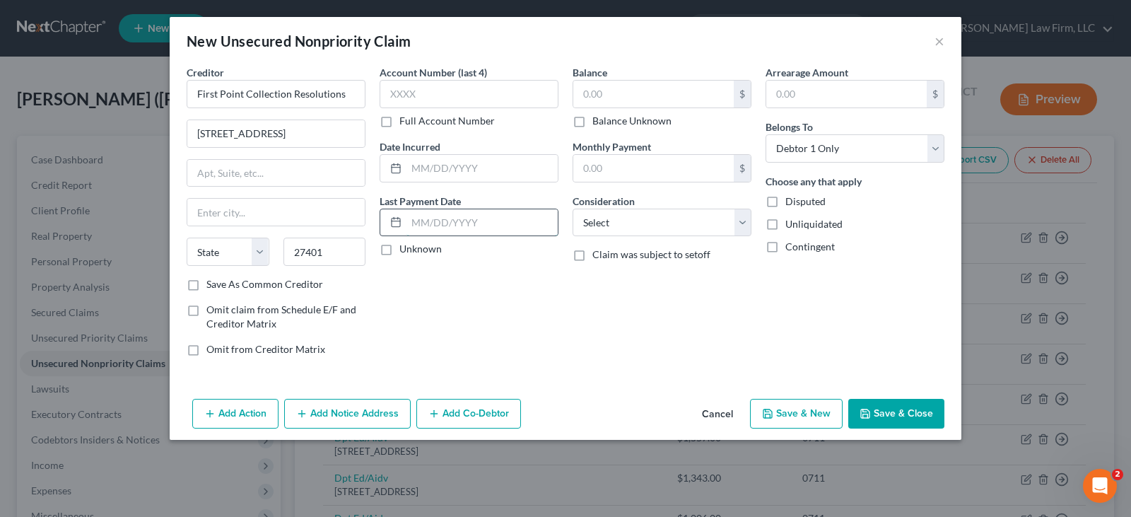
type input "[GEOGRAPHIC_DATA]"
select select "28"
click at [452, 219] on input "text" at bounding box center [482, 222] width 151 height 27
click at [791, 415] on button "Save & New" at bounding box center [796, 414] width 93 height 30
select select "0"
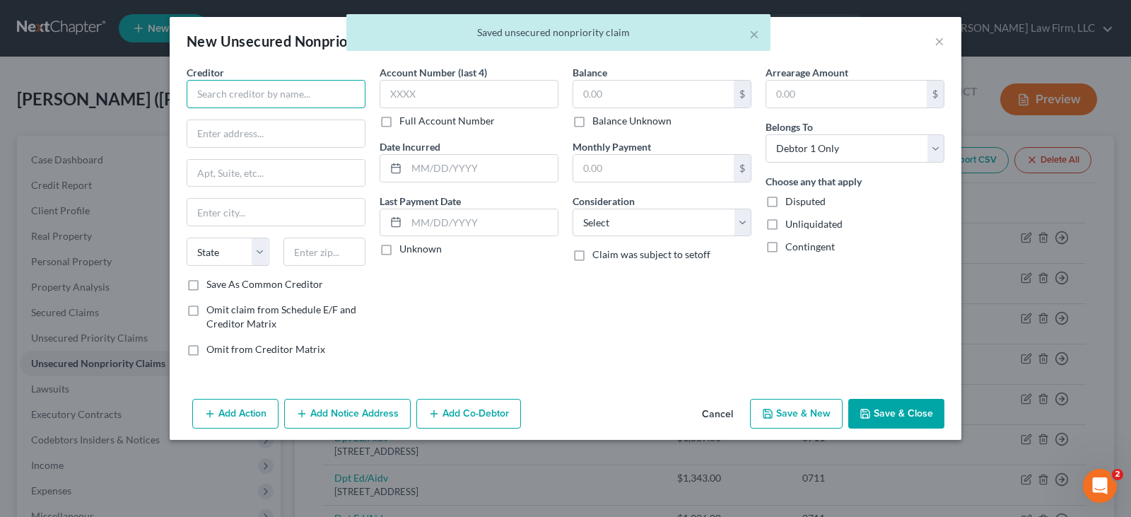
click at [272, 99] on input "text" at bounding box center [276, 94] width 179 height 28
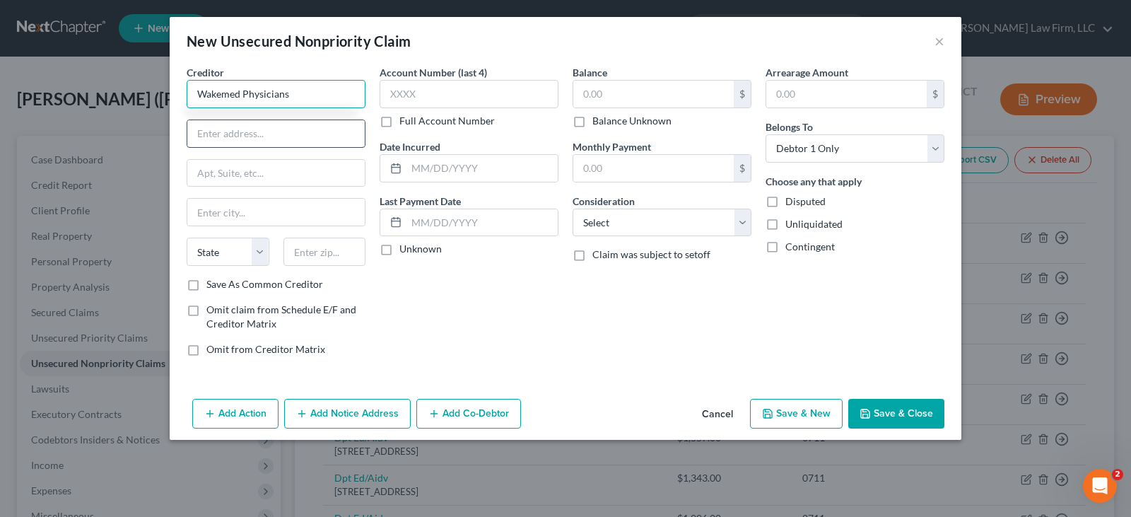
type input "Wakemed Physicians"
click at [273, 126] on input "text" at bounding box center [275, 133] width 177 height 27
type input "PO Box 14465"
click at [345, 253] on input "text" at bounding box center [325, 252] width 83 height 28
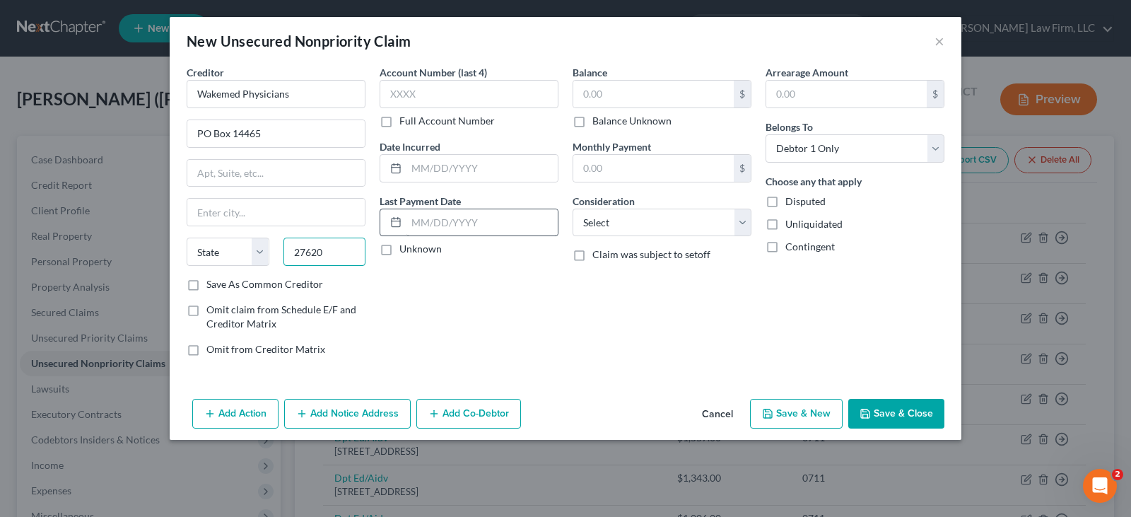
type input "27620"
type input "[GEOGRAPHIC_DATA]"
select select "28"
click at [436, 228] on input "text" at bounding box center [482, 222] width 151 height 27
click at [864, 410] on polyline "button" at bounding box center [865, 410] width 4 height 2
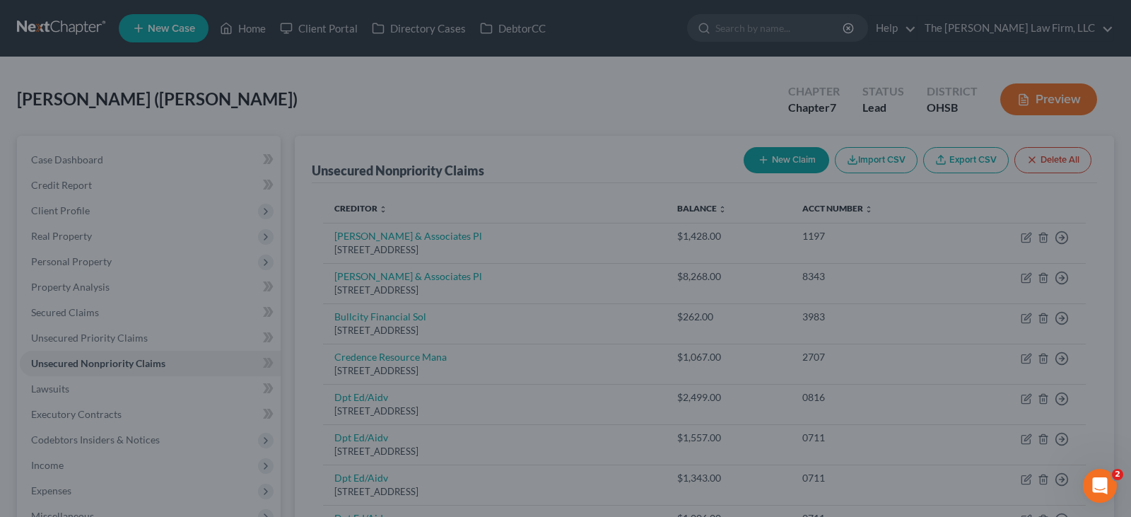
type input "0.00"
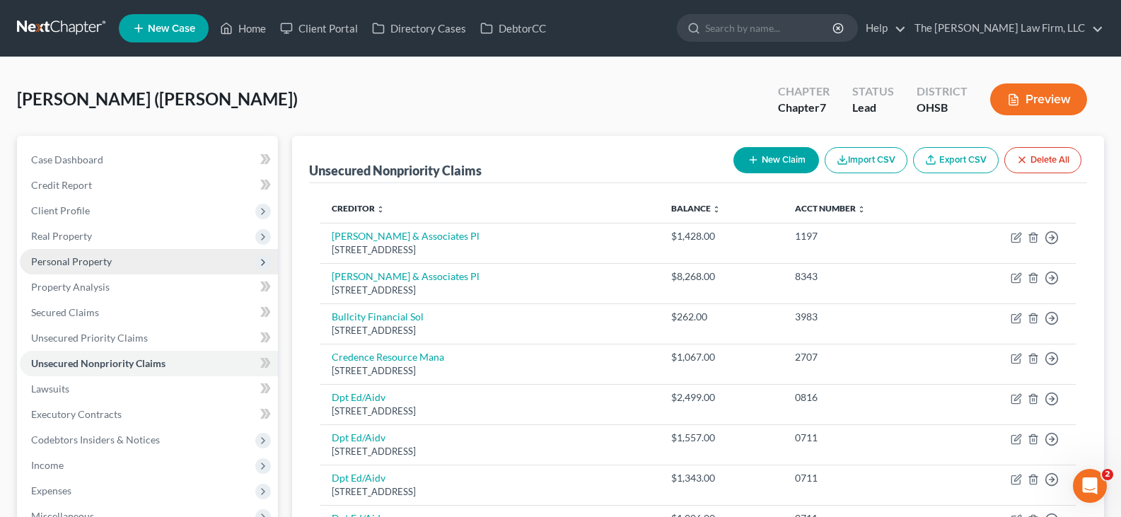
click at [79, 261] on span "Personal Property" at bounding box center [71, 261] width 81 height 12
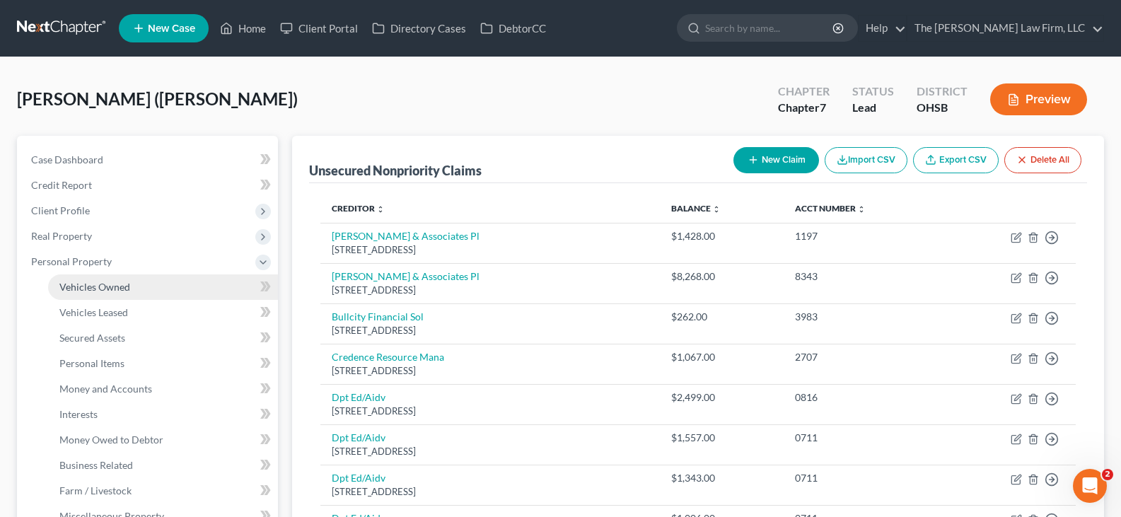
click at [87, 288] on span "Vehicles Owned" at bounding box center [94, 287] width 71 height 12
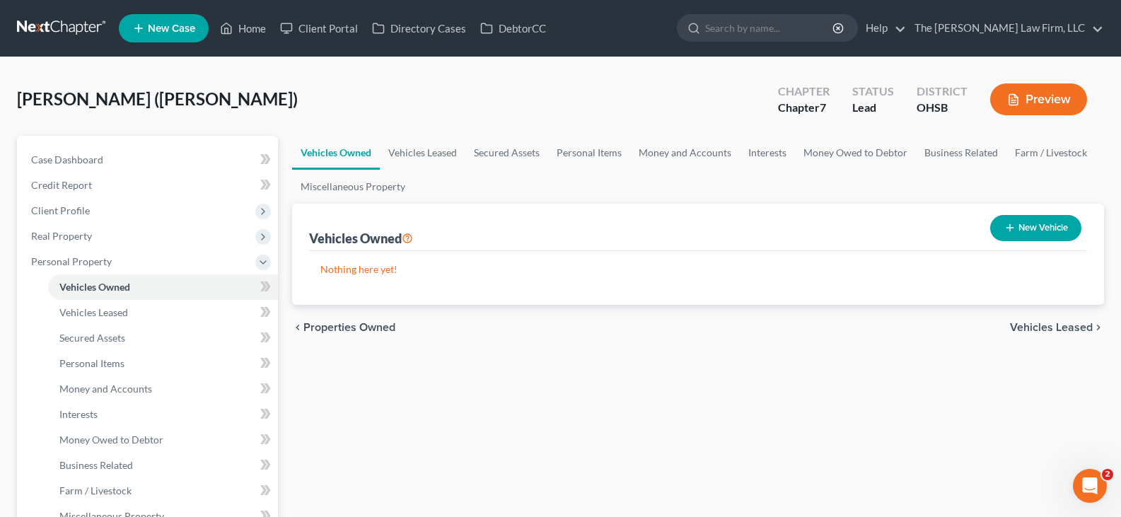
click at [1010, 226] on icon "button" at bounding box center [1009, 227] width 11 height 11
select select "0"
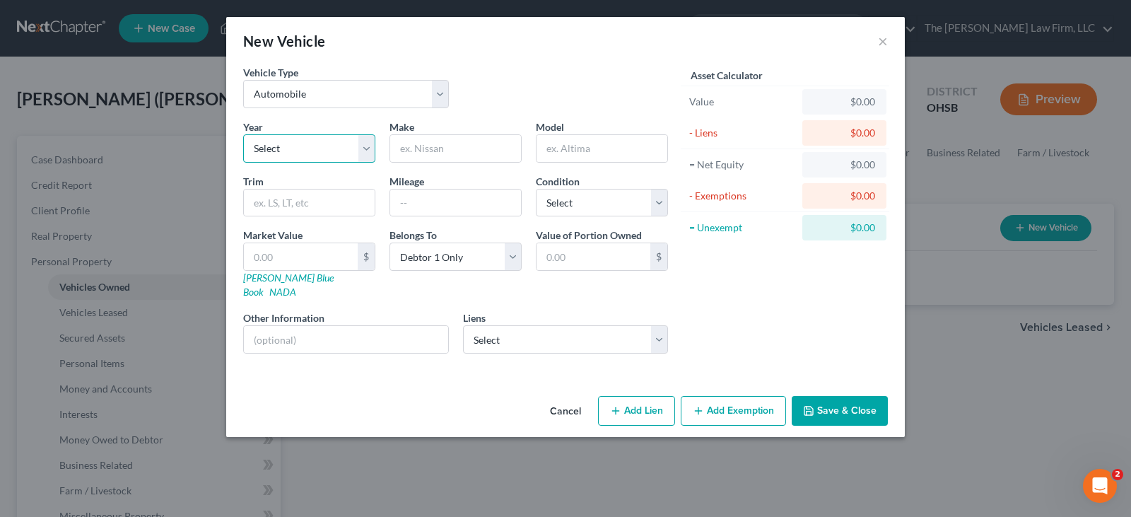
click at [366, 148] on select "Select 2026 2025 2024 2023 2022 2021 2020 2019 2018 2017 2016 2015 2014 2013 20…" at bounding box center [309, 148] width 132 height 28
select select "14"
click at [243, 134] on select "Select 2026 2025 2024 2023 2022 2021 2020 2019 2018 2017 2016 2015 2014 2013 20…" at bounding box center [309, 148] width 132 height 28
click at [455, 151] on input "text" at bounding box center [455, 148] width 131 height 27
type input "Honda"
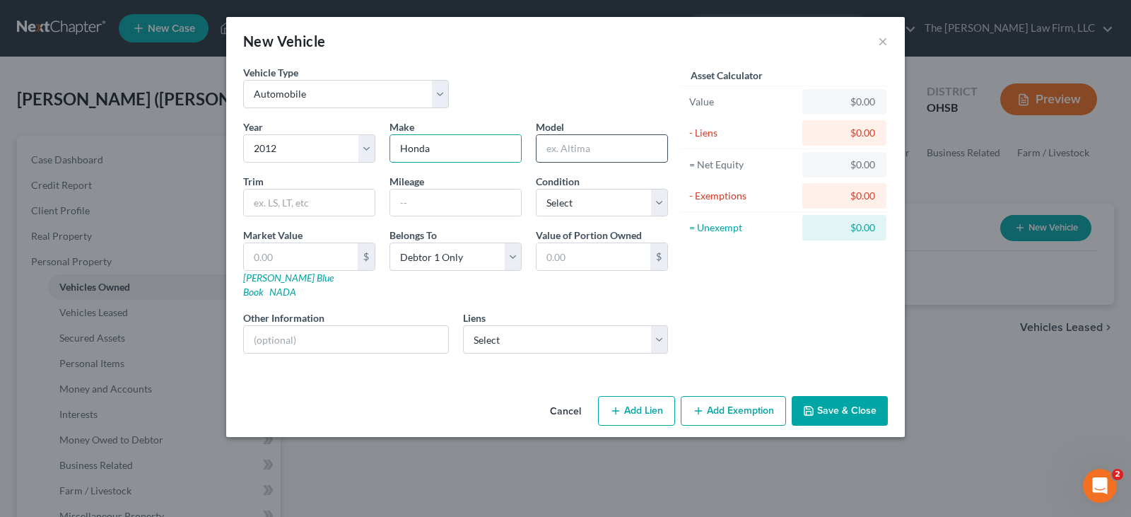
click at [576, 146] on input "text" at bounding box center [602, 148] width 131 height 27
type input "Accord"
click at [438, 209] on input "text" at bounding box center [455, 202] width 131 height 27
type input "201000"
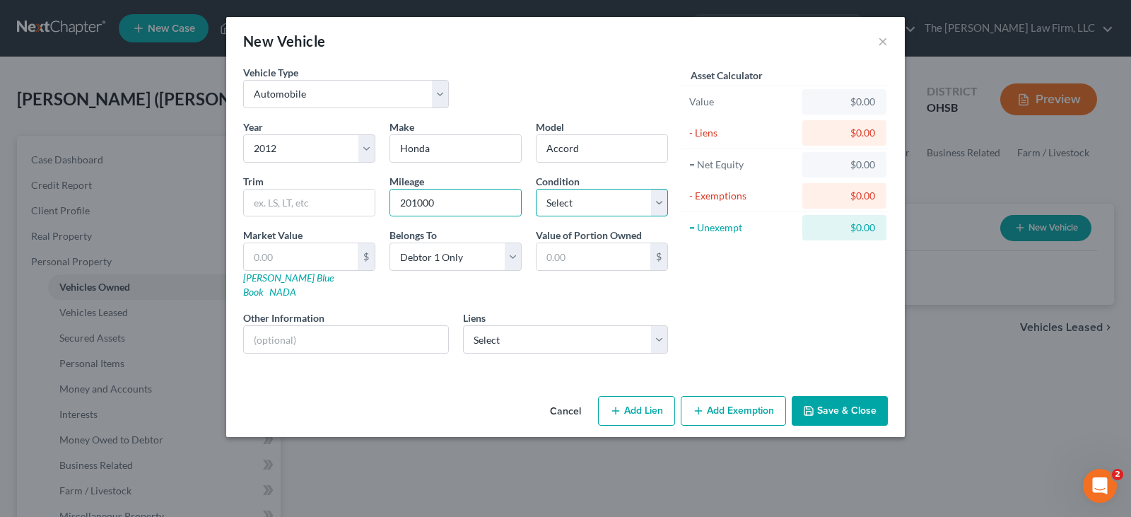
click at [660, 202] on select "Select Excellent Very Good Good Fair Poor" at bounding box center [602, 203] width 132 height 28
select select "2"
click at [536, 189] on select "Select Excellent Very Good Good Fair Poor" at bounding box center [602, 203] width 132 height 28
drag, startPoint x: 271, startPoint y: 266, endPoint x: 283, endPoint y: 259, distance: 13.9
click at [271, 266] on input "text" at bounding box center [301, 256] width 114 height 27
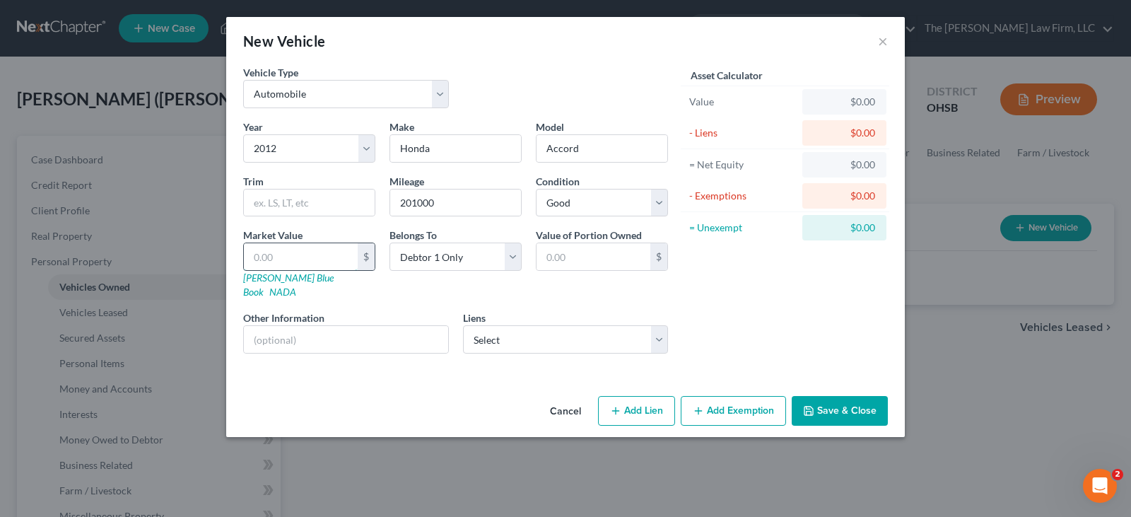
click at [300, 256] on input "text" at bounding box center [301, 256] width 114 height 27
type input "6"
type input "6.00"
type input "63"
type input "63.00"
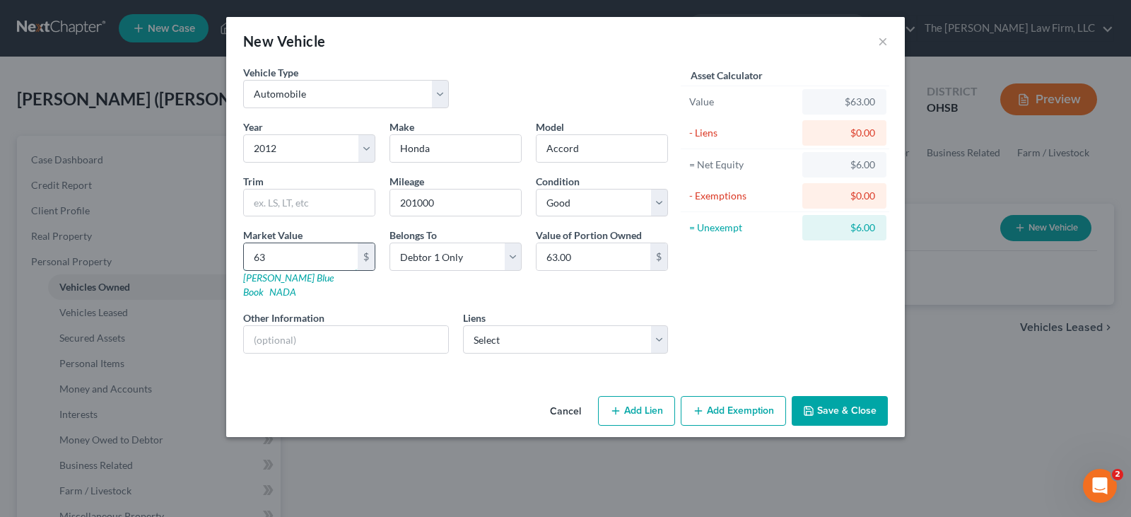
type input "639"
type input "639.00"
type input "6392"
type input "6,392.00"
type input "6,392"
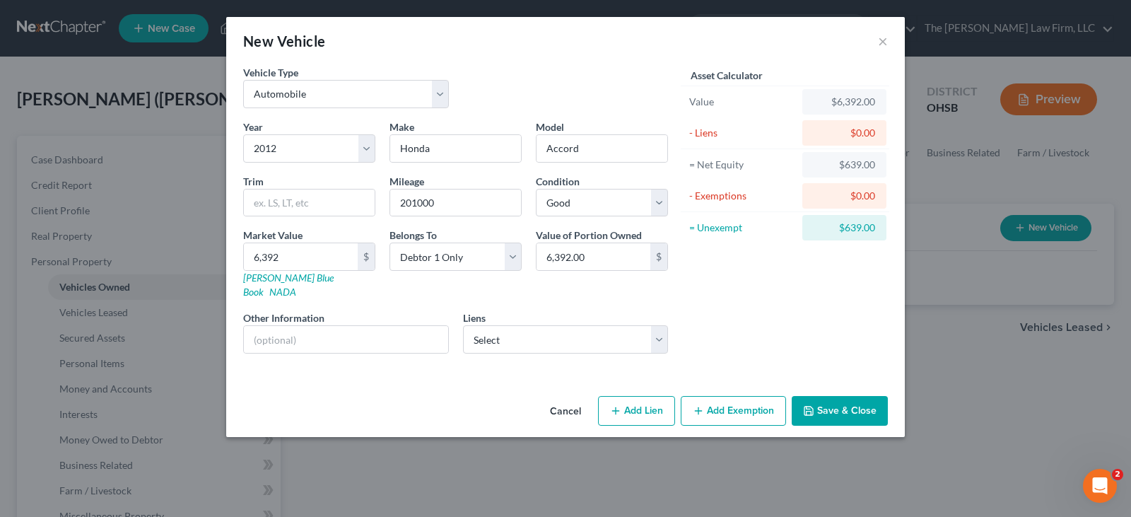
click at [817, 397] on button "Save & Close" at bounding box center [840, 411] width 96 height 30
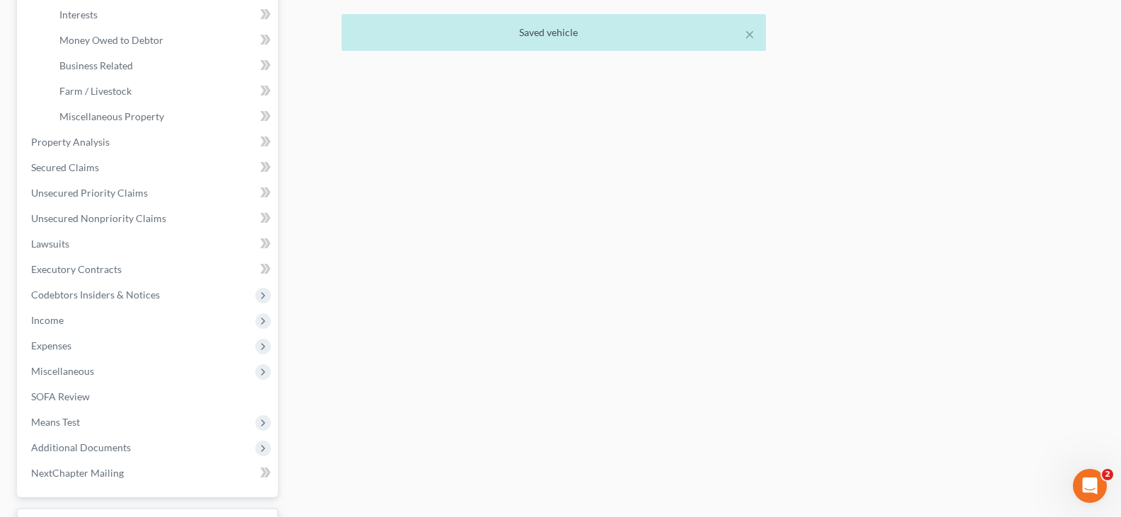
scroll to position [424, 0]
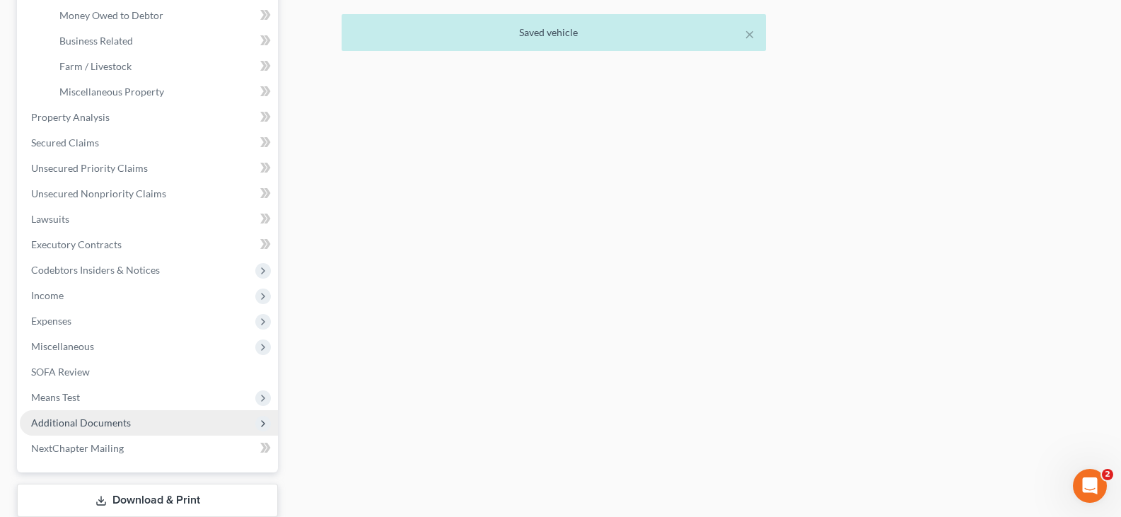
click at [76, 425] on span "Additional Documents" at bounding box center [81, 422] width 100 height 12
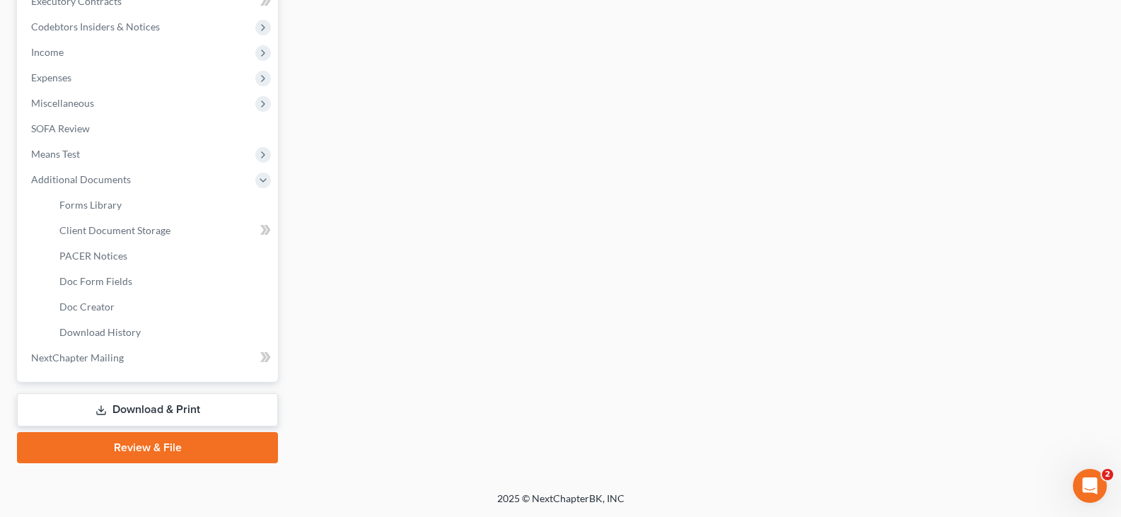
scroll to position [413, 0]
click at [124, 229] on span "Client Document Storage" at bounding box center [114, 230] width 111 height 12
select select "52"
select select "61"
select select "7"
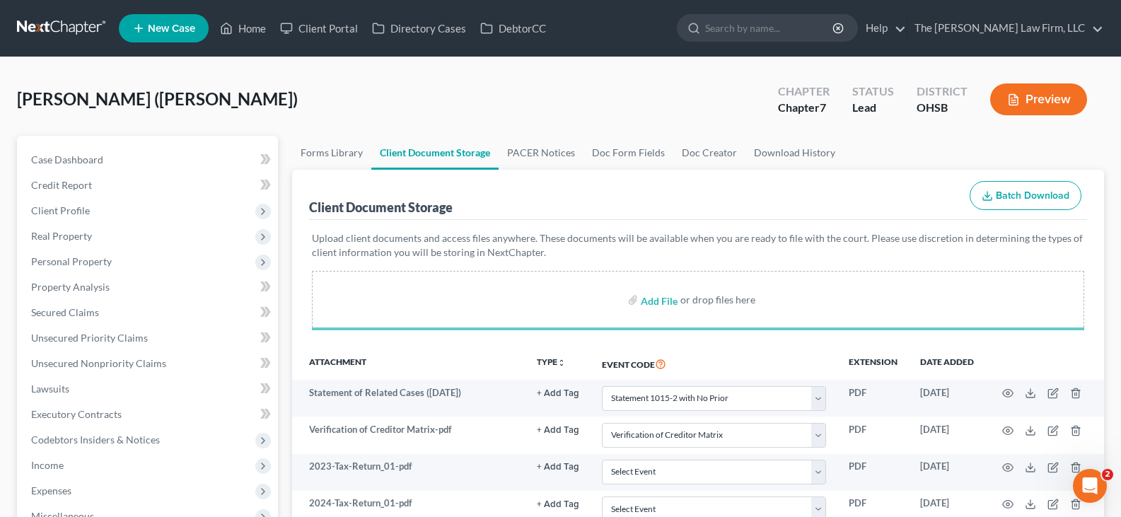
select select "52"
select select "61"
select select "7"
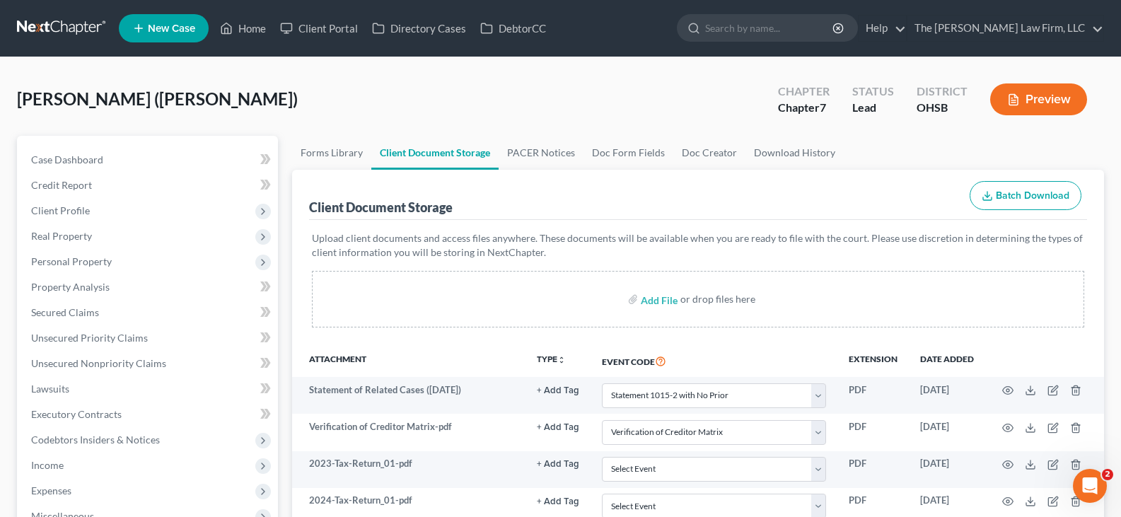
select select "52"
select select "61"
select select "7"
click at [249, 29] on link "Home" at bounding box center [243, 28] width 60 height 25
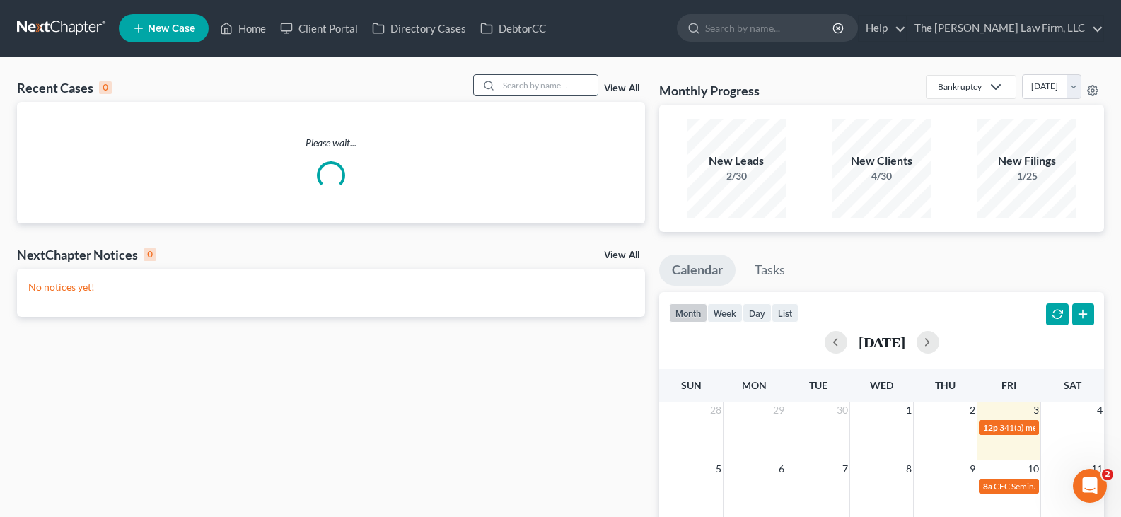
click at [518, 83] on input "search" at bounding box center [547, 85] width 99 height 21
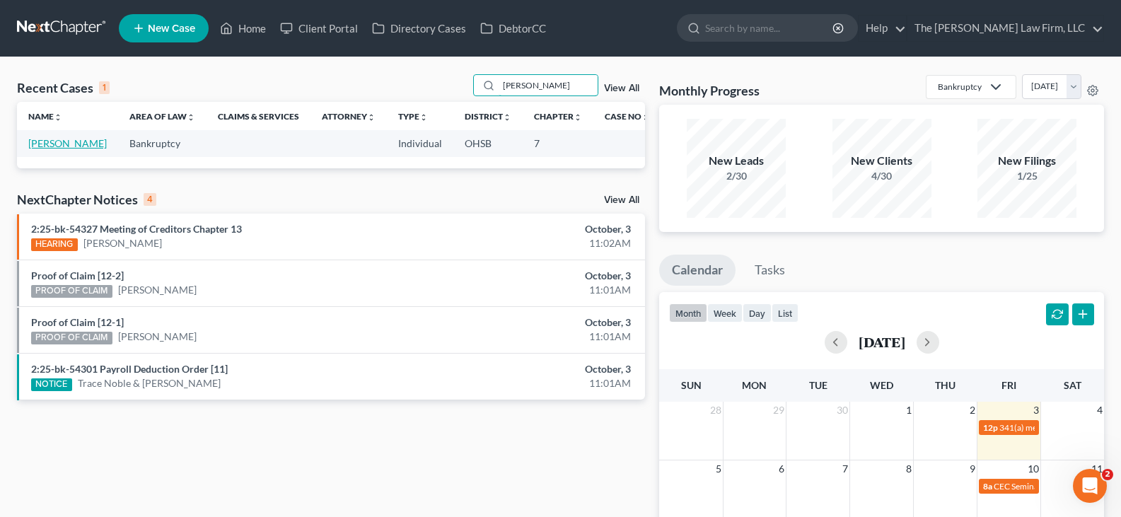
type input "[PERSON_NAME]"
click at [45, 142] on link "[PERSON_NAME]" at bounding box center [67, 143] width 78 height 12
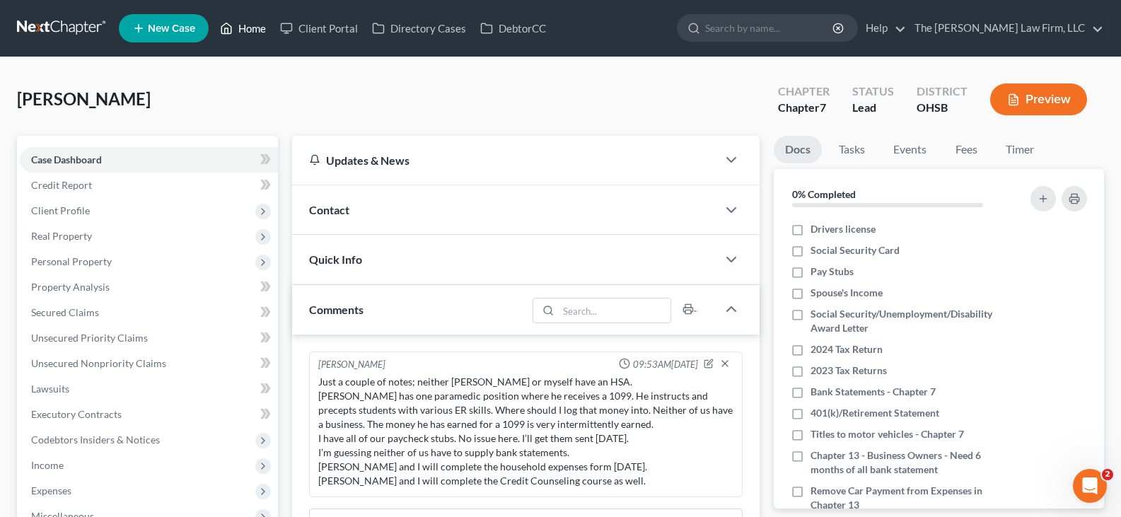
click at [253, 29] on link "Home" at bounding box center [243, 28] width 60 height 25
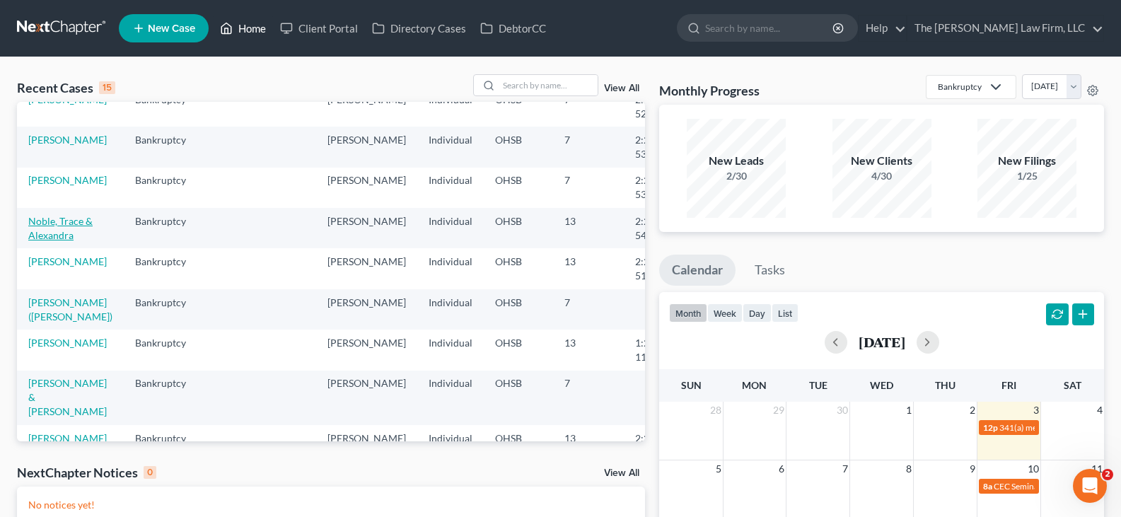
scroll to position [141, 0]
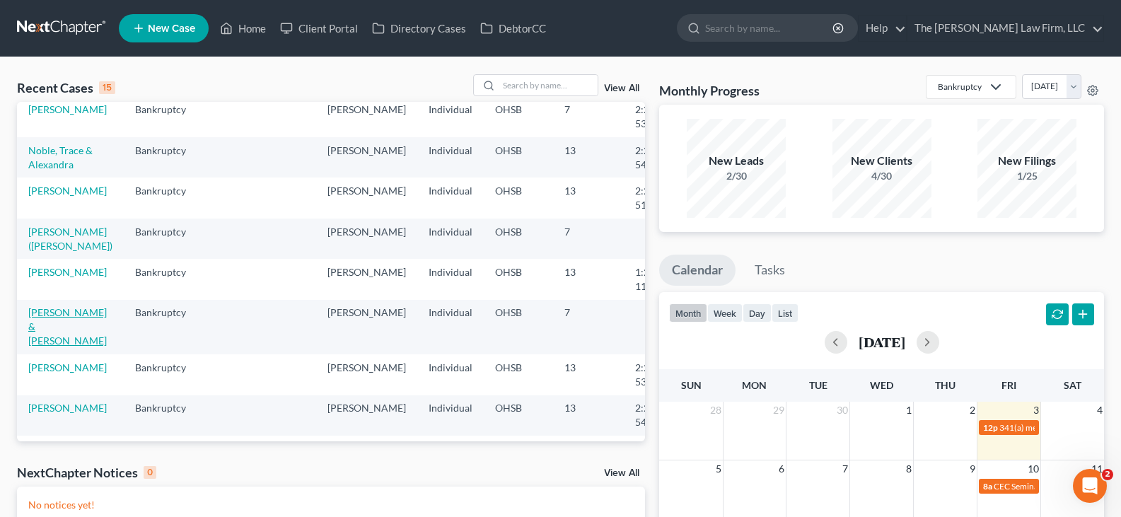
click at [48, 346] on link "[PERSON_NAME] & [PERSON_NAME]" at bounding box center [67, 326] width 78 height 40
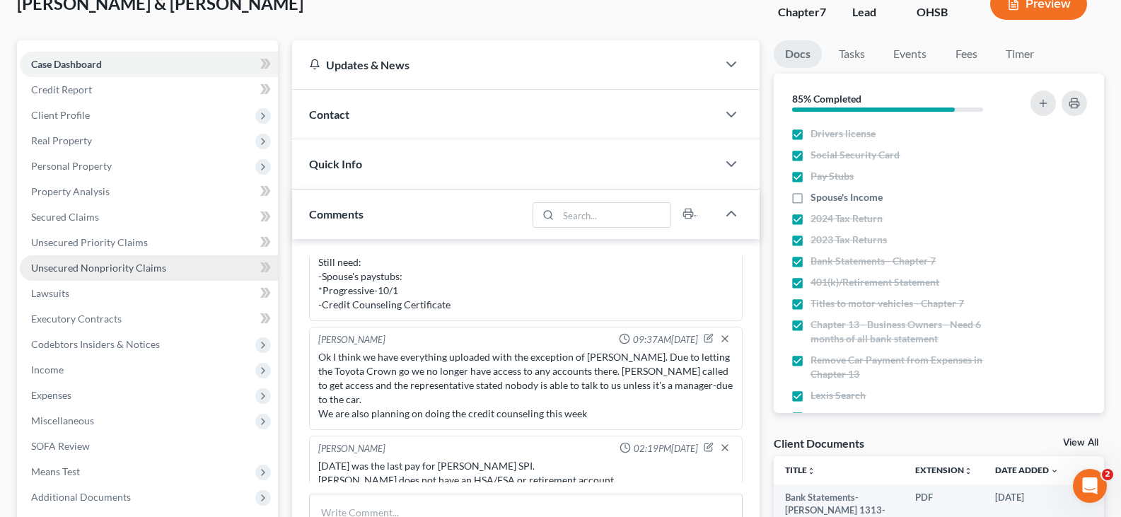
scroll to position [71, 0]
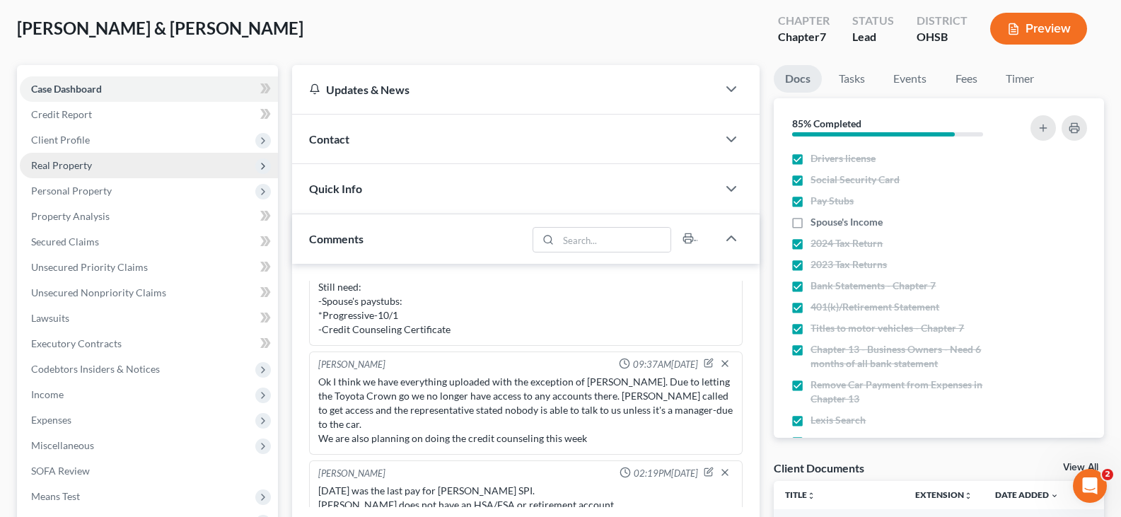
click at [75, 168] on span "Real Property" at bounding box center [61, 165] width 61 height 12
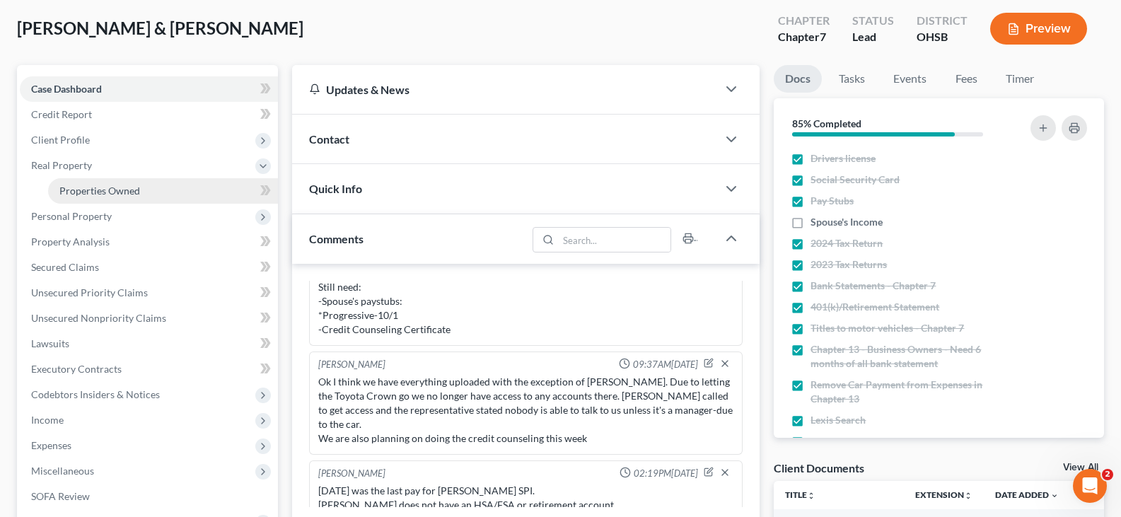
click at [89, 195] on span "Properties Owned" at bounding box center [99, 191] width 81 height 12
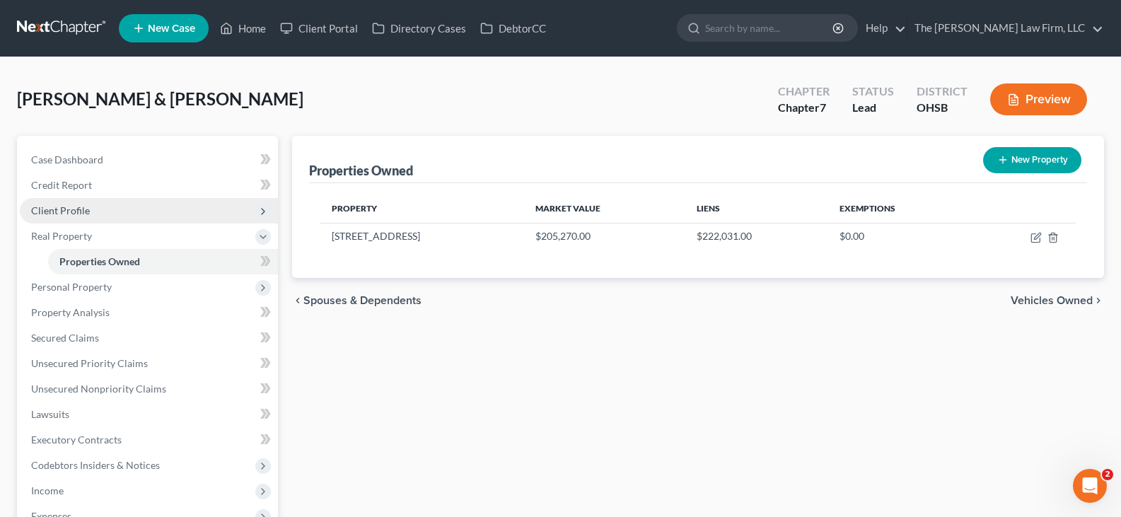
click at [76, 209] on span "Client Profile" at bounding box center [60, 210] width 59 height 12
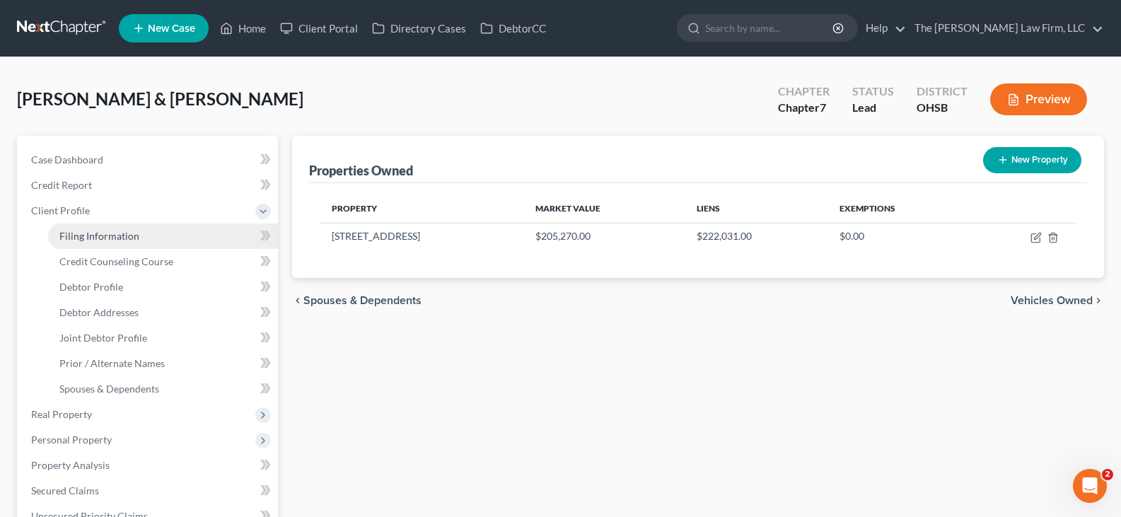
click at [91, 236] on span "Filing Information" at bounding box center [99, 236] width 80 height 12
select select "1"
select select "0"
select select "36"
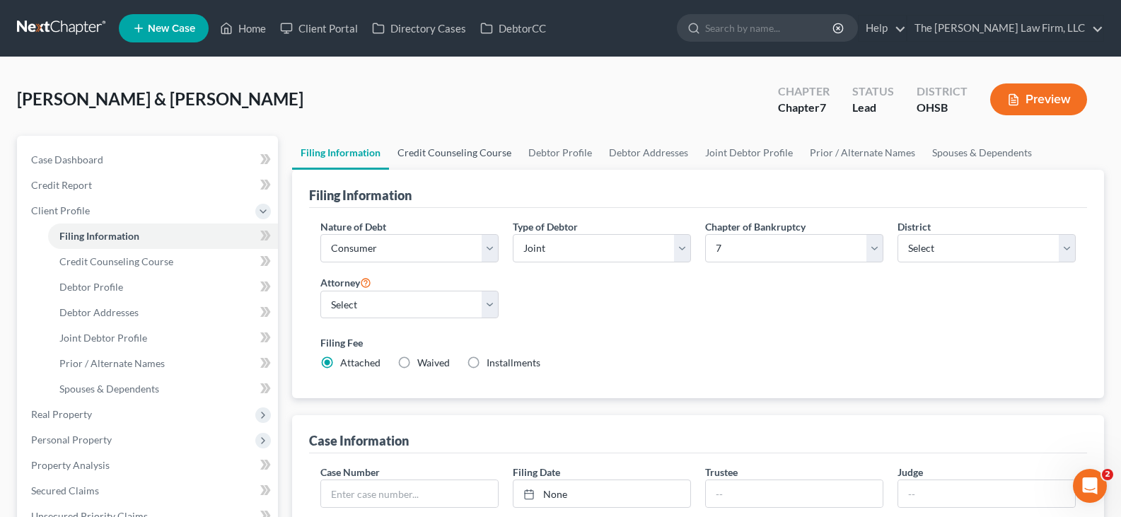
click at [448, 151] on link "Credit Counseling Course" at bounding box center [454, 153] width 131 height 34
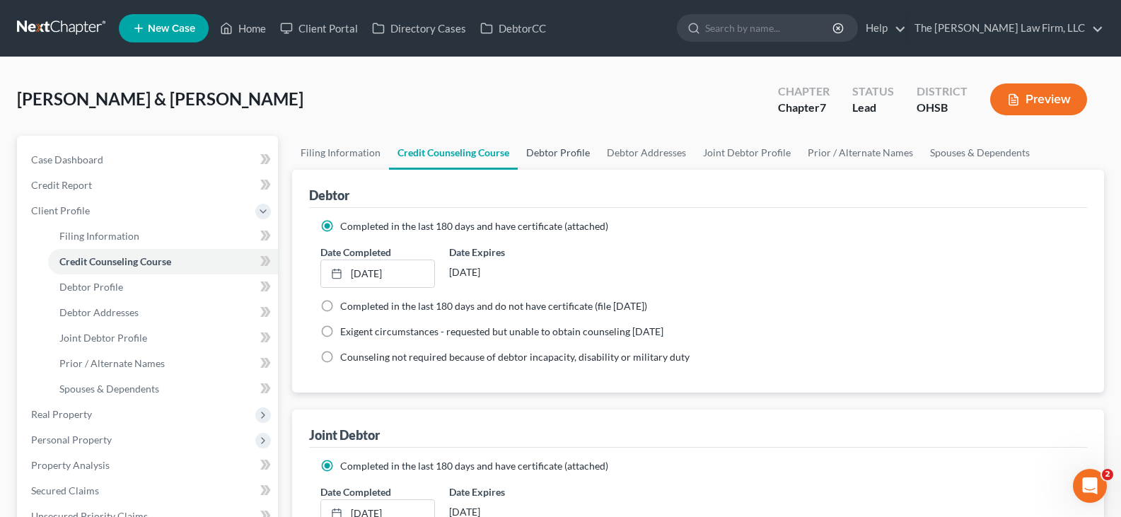
click at [544, 153] on link "Debtor Profile" at bounding box center [558, 153] width 81 height 34
select select "1"
select select "3"
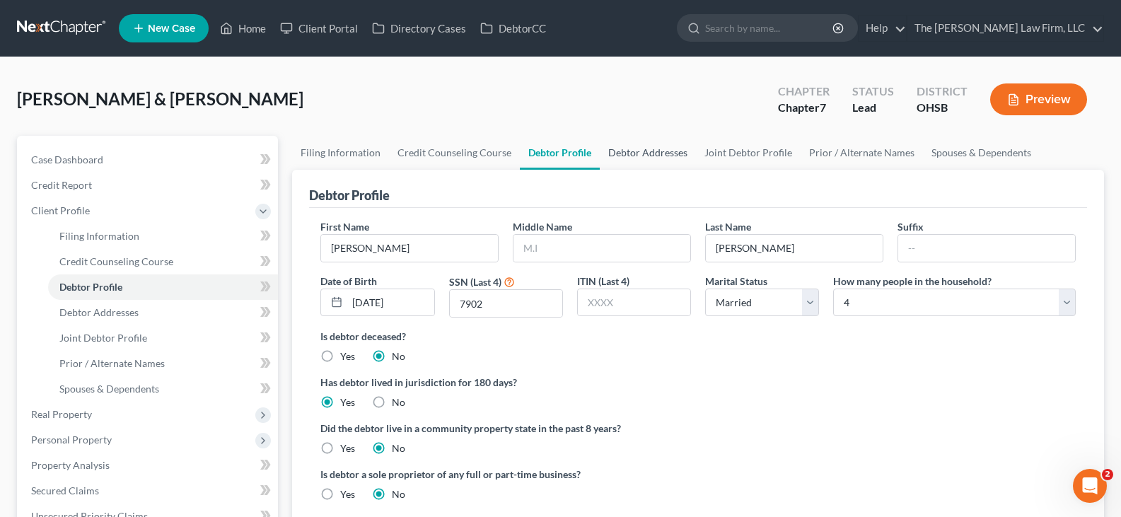
click at [621, 152] on link "Debtor Addresses" at bounding box center [648, 153] width 96 height 34
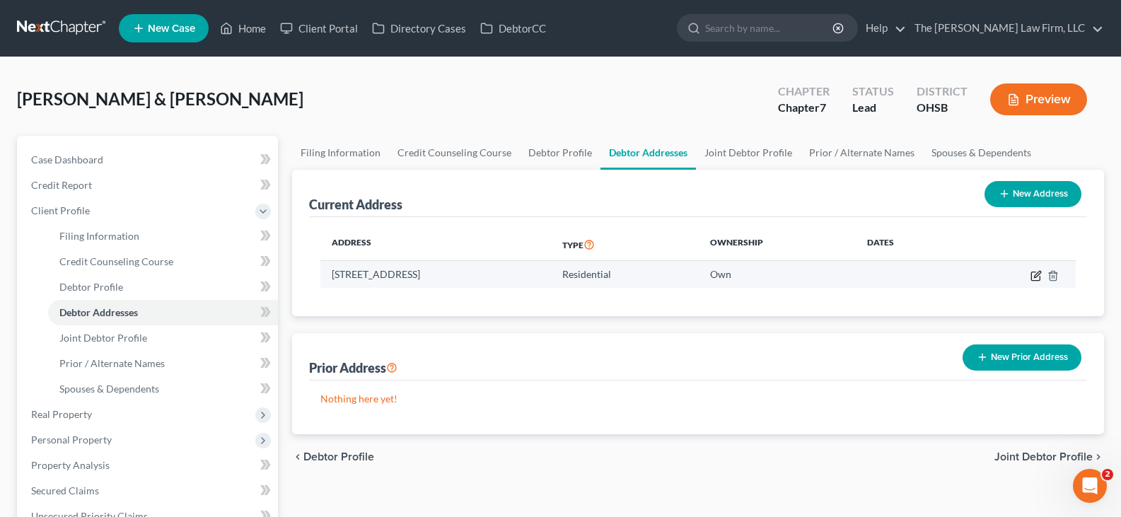
click at [1035, 276] on icon "button" at bounding box center [1035, 275] width 11 height 11
select select "36"
select select "22"
select select "0"
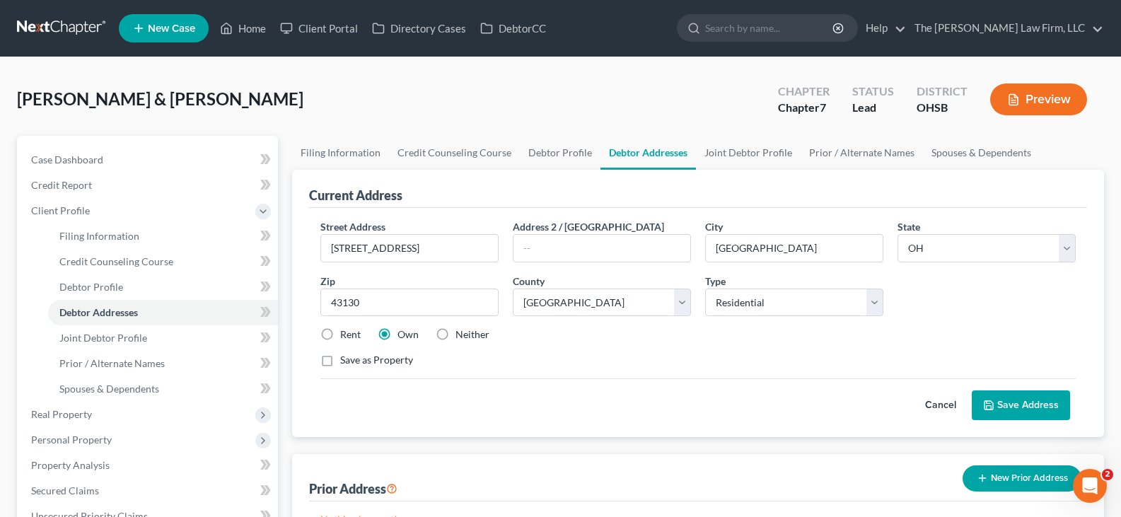
click at [1021, 405] on button "Save Address" at bounding box center [1020, 405] width 98 height 30
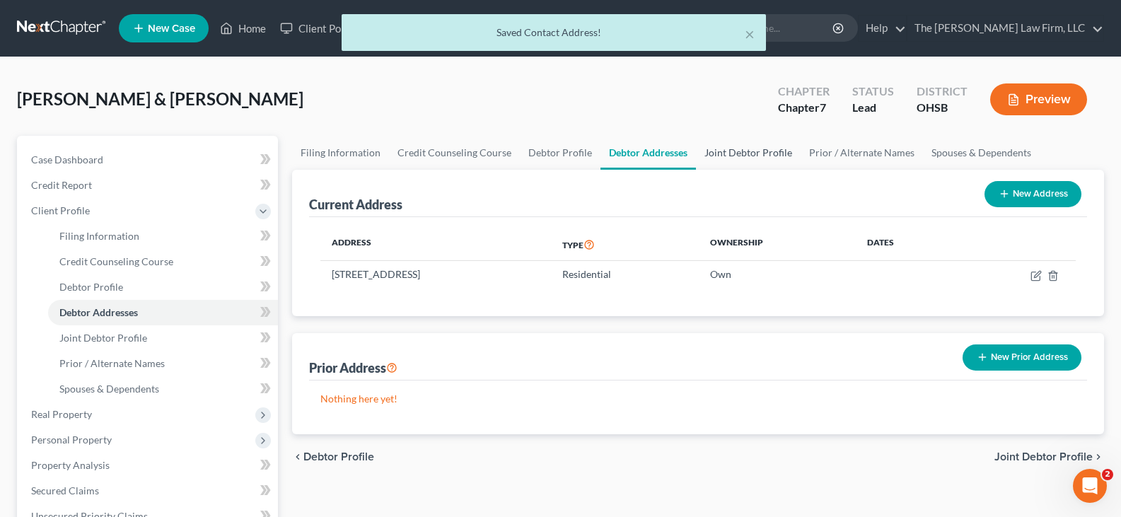
click at [747, 153] on link "Joint Debtor Profile" at bounding box center [748, 153] width 105 height 34
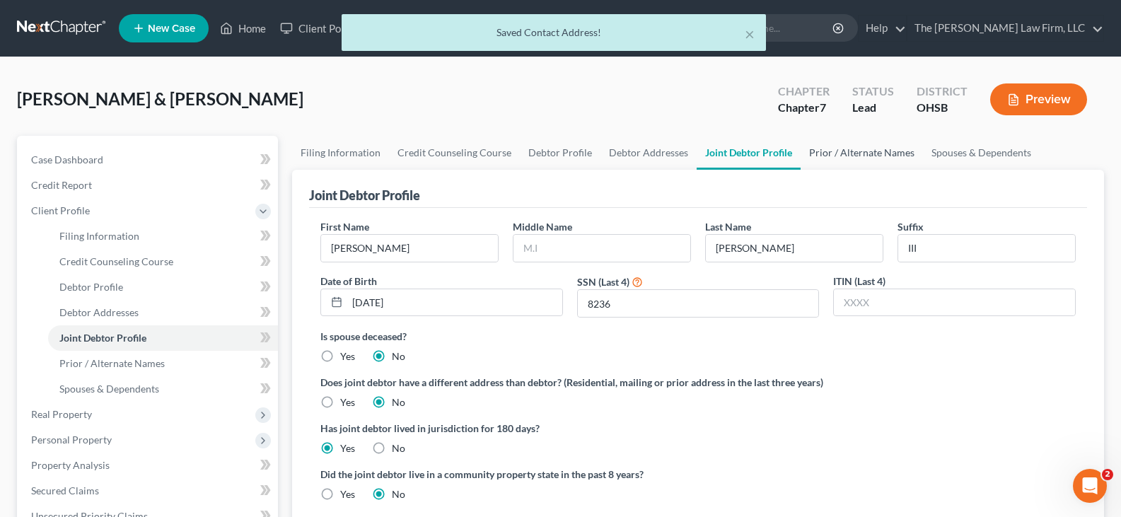
click at [829, 156] on link "Prior / Alternate Names" at bounding box center [861, 153] width 122 height 34
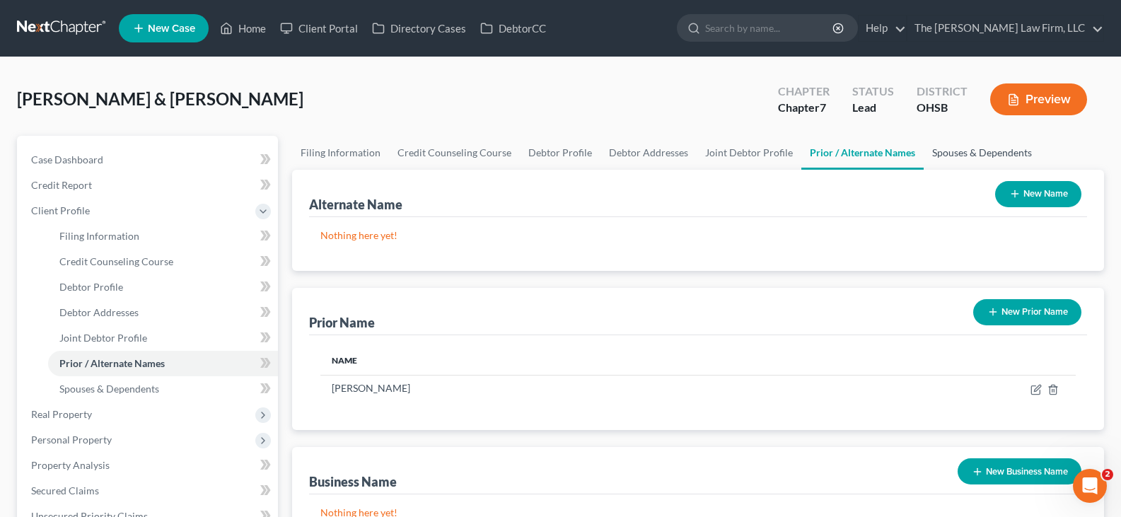
click at [940, 152] on link "Spouses & Dependents" at bounding box center [981, 153] width 117 height 34
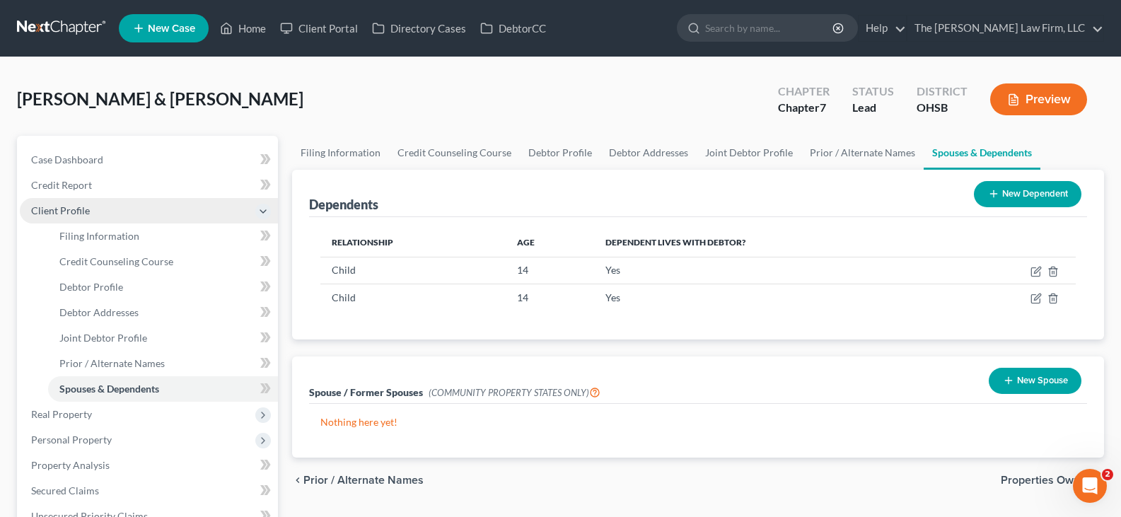
click at [111, 212] on span "Client Profile" at bounding box center [149, 210] width 258 height 25
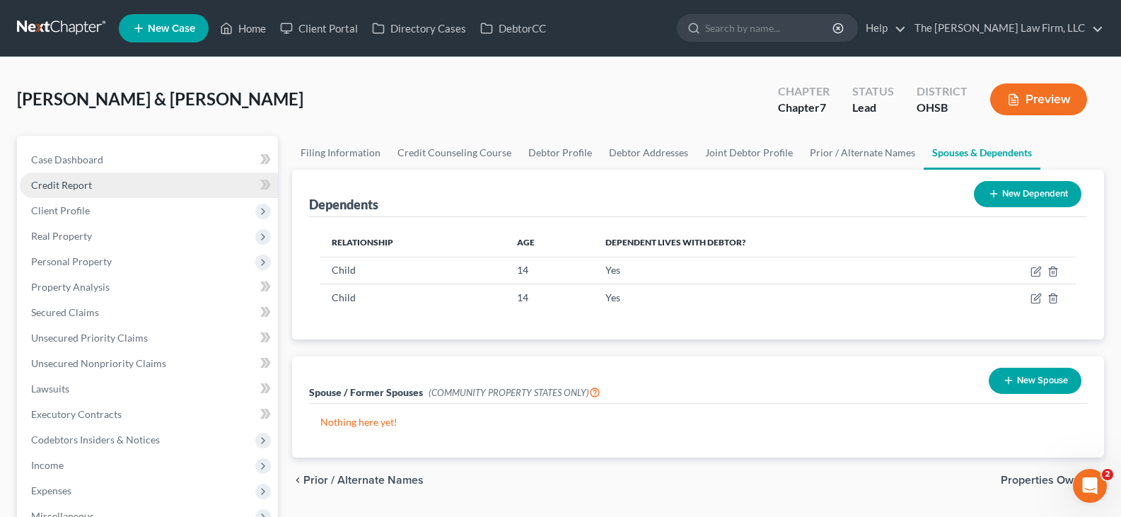
click at [93, 183] on link "Credit Report" at bounding box center [149, 185] width 258 height 25
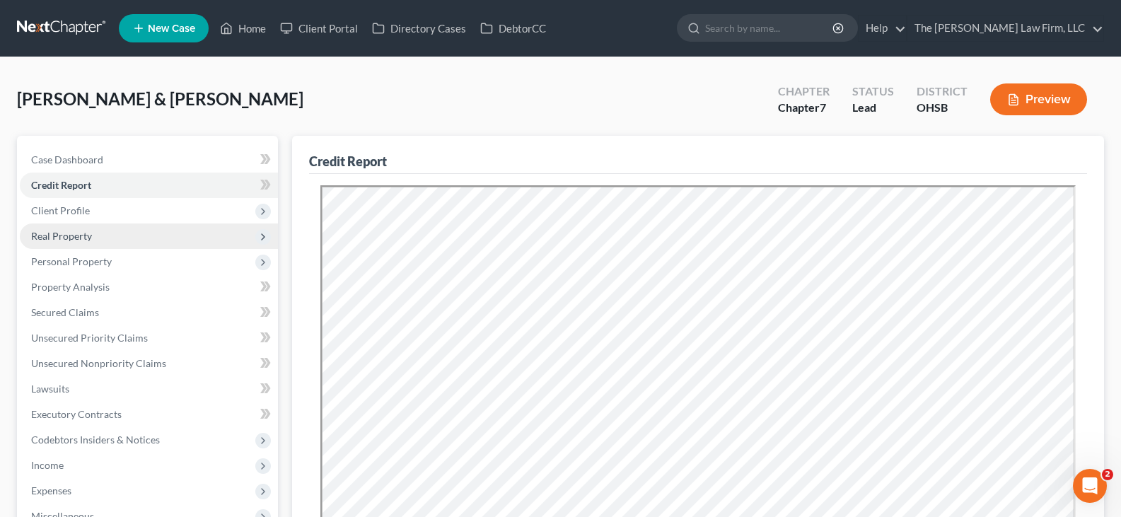
click at [83, 236] on span "Real Property" at bounding box center [61, 236] width 61 height 12
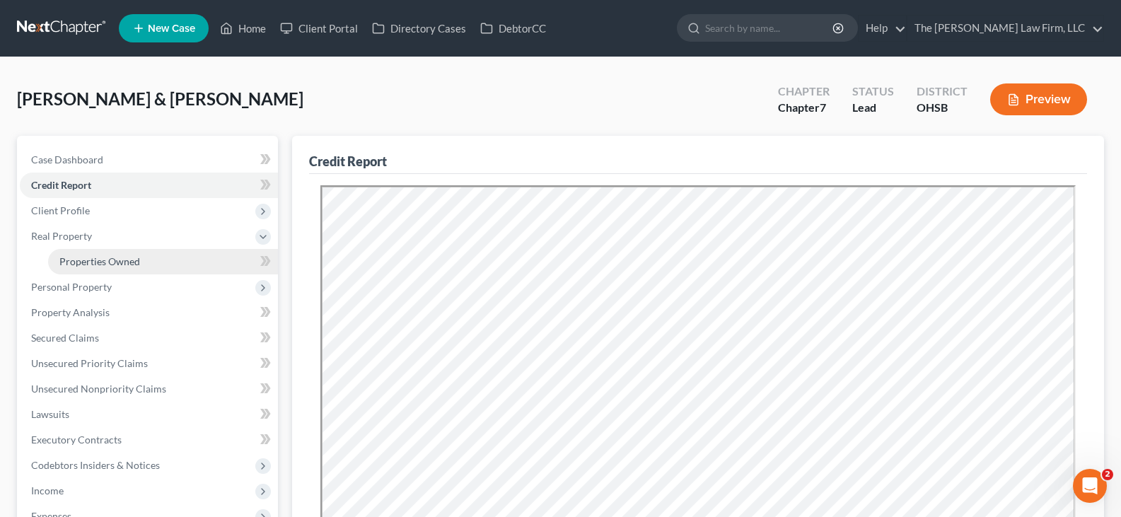
click at [91, 264] on span "Properties Owned" at bounding box center [99, 261] width 81 height 12
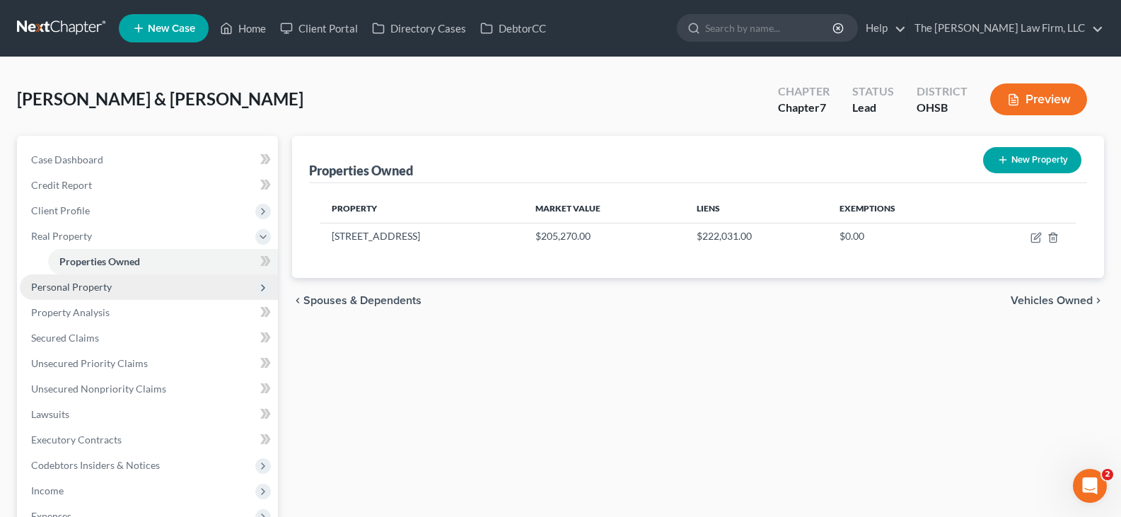
click at [88, 289] on span "Personal Property" at bounding box center [71, 287] width 81 height 12
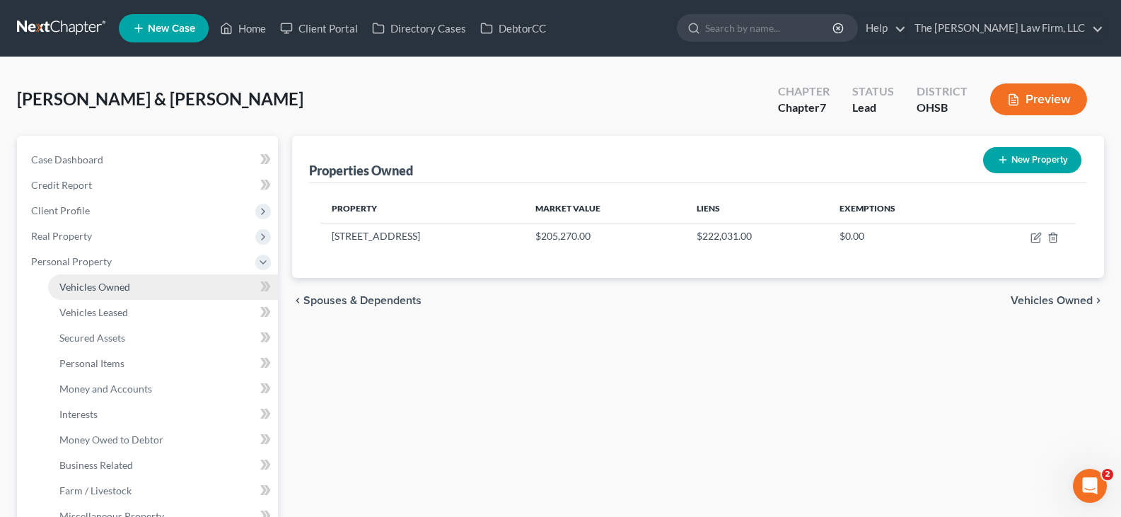
click at [88, 288] on span "Vehicles Owned" at bounding box center [94, 287] width 71 height 12
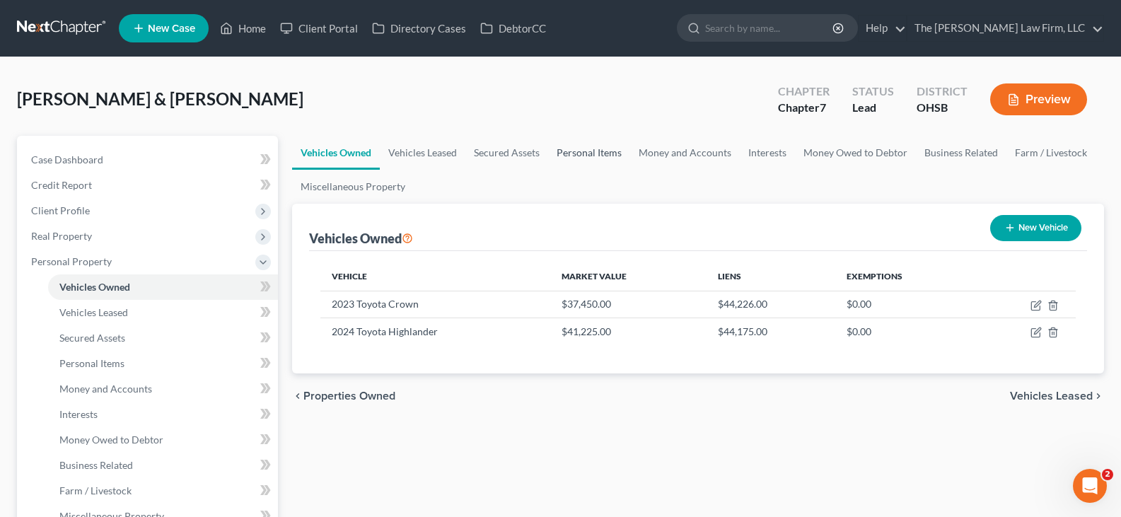
click at [569, 154] on link "Personal Items" at bounding box center [589, 153] width 82 height 34
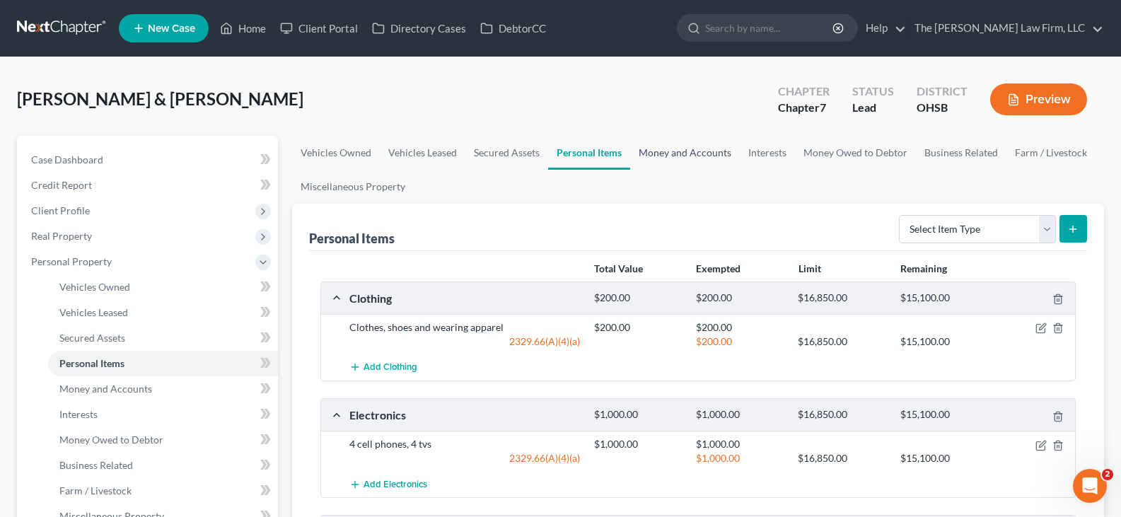
click at [678, 155] on link "Money and Accounts" at bounding box center [685, 153] width 110 height 34
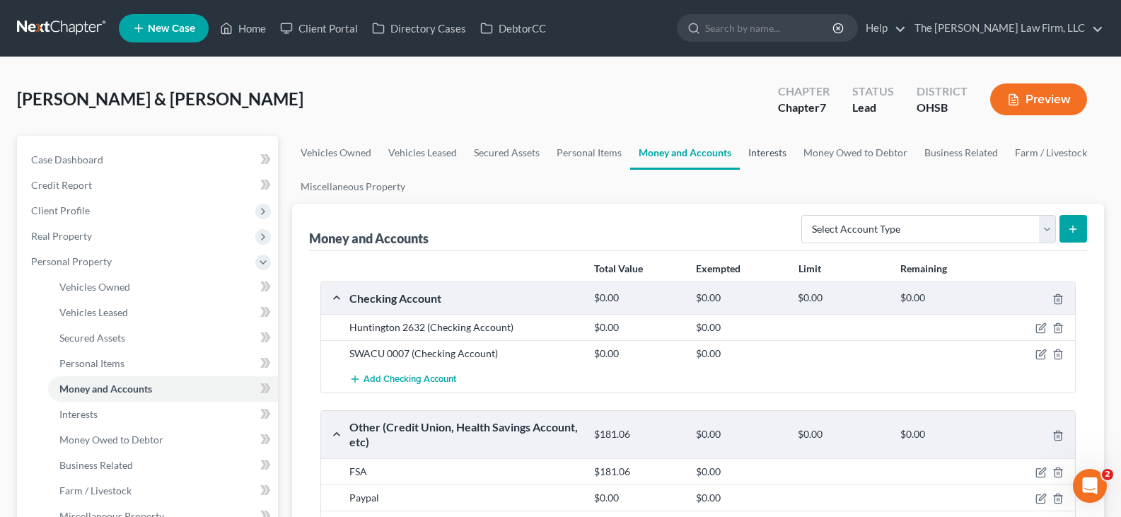
click at [766, 153] on link "Interests" at bounding box center [767, 153] width 55 height 34
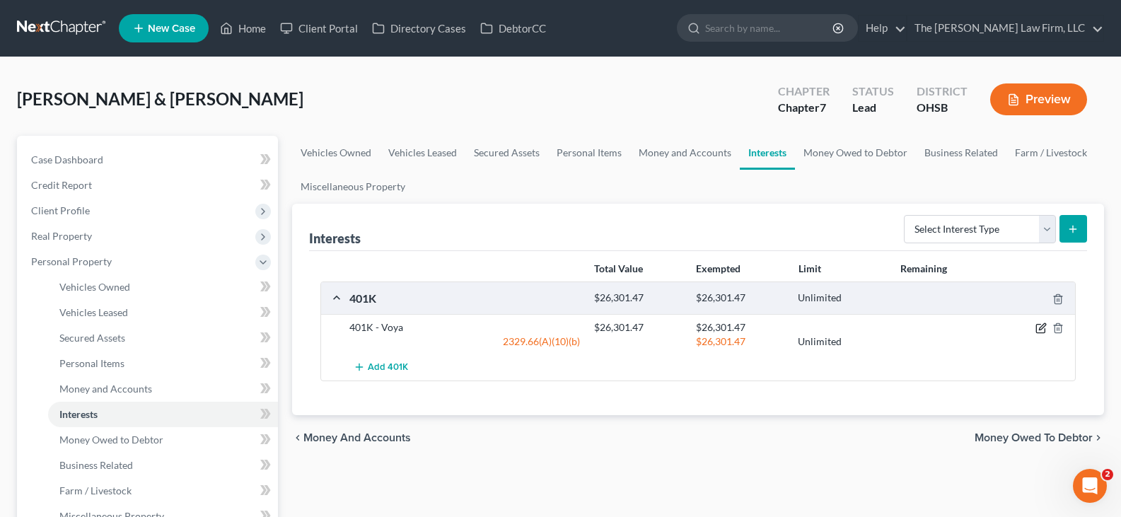
click at [1038, 329] on icon "button" at bounding box center [1040, 327] width 11 height 11
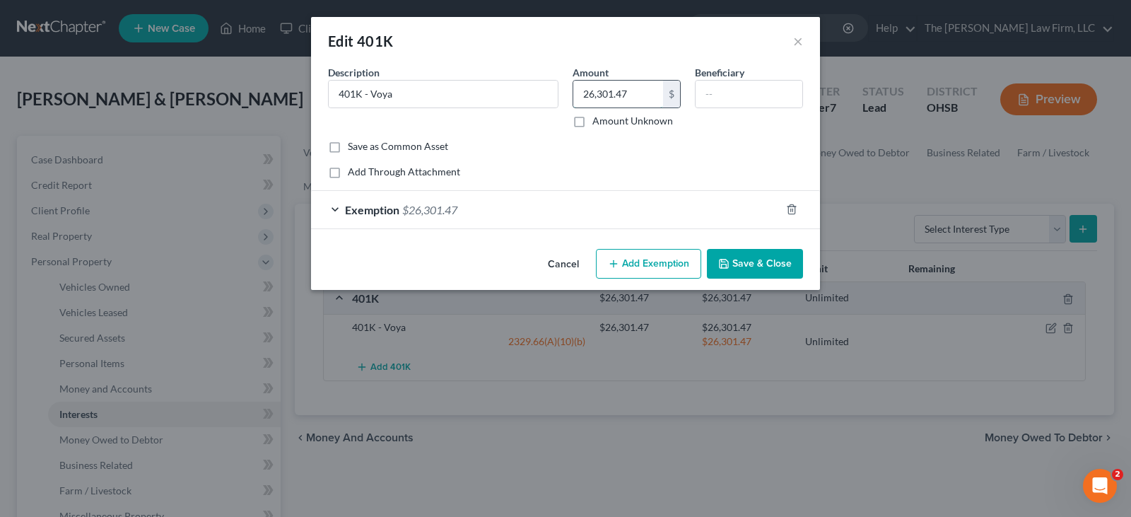
click at [636, 91] on input "26,301.47" at bounding box center [618, 94] width 90 height 27
type input "37,251.63"
click at [730, 261] on icon "button" at bounding box center [723, 263] width 11 height 11
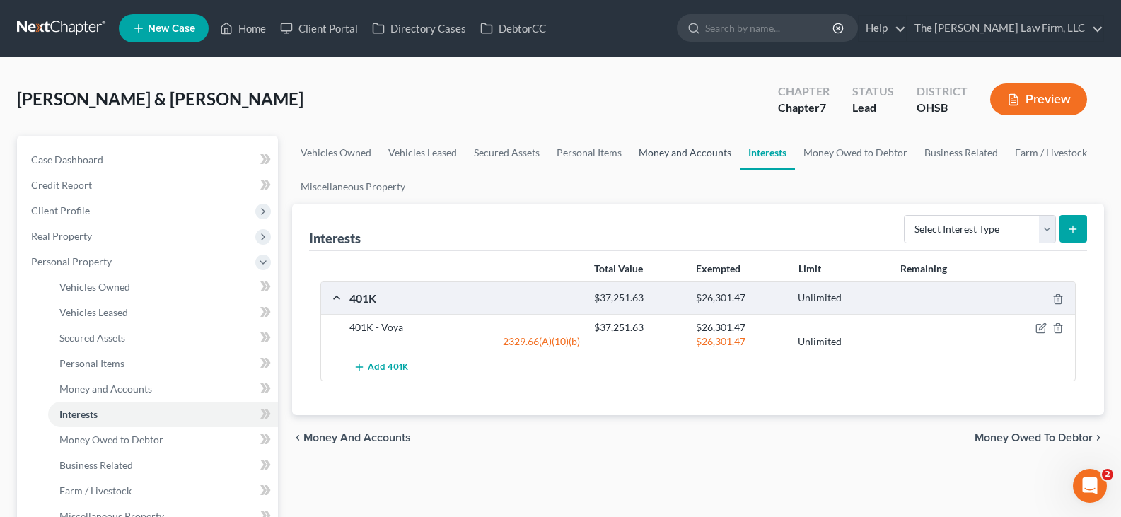
click at [688, 154] on link "Money and Accounts" at bounding box center [685, 153] width 110 height 34
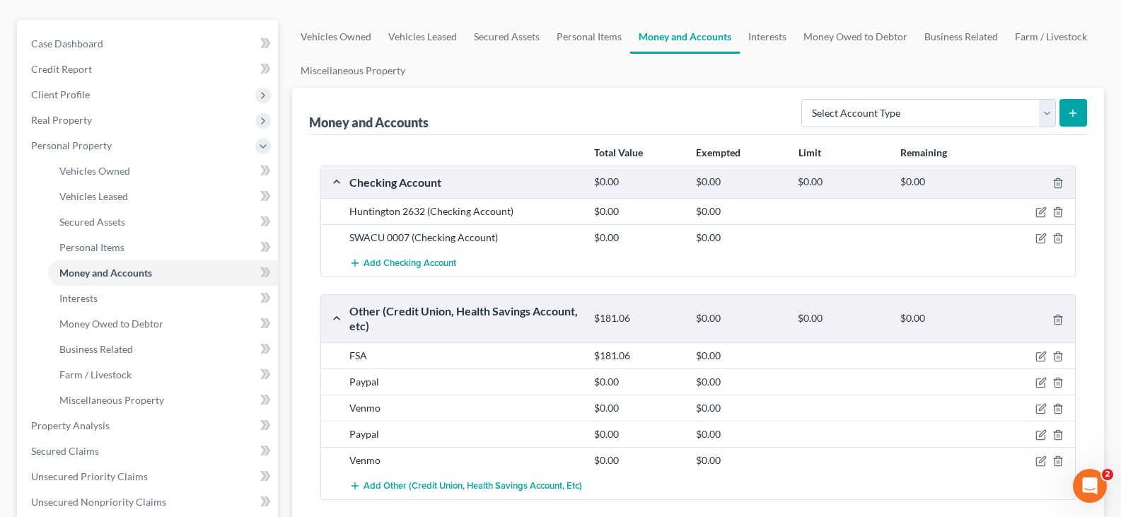
scroll to position [141, 0]
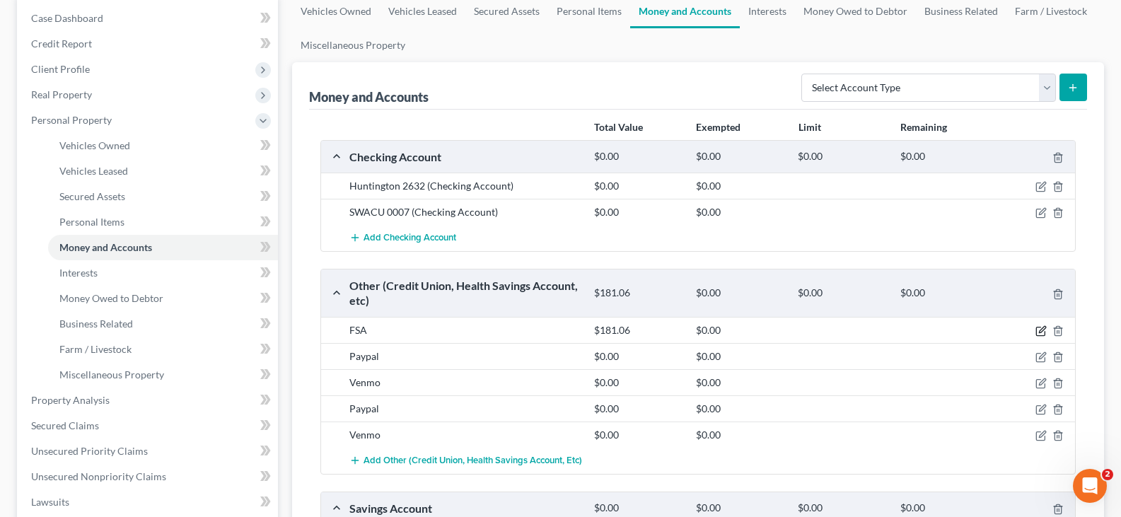
click at [1041, 330] on icon "button" at bounding box center [1040, 330] width 11 height 11
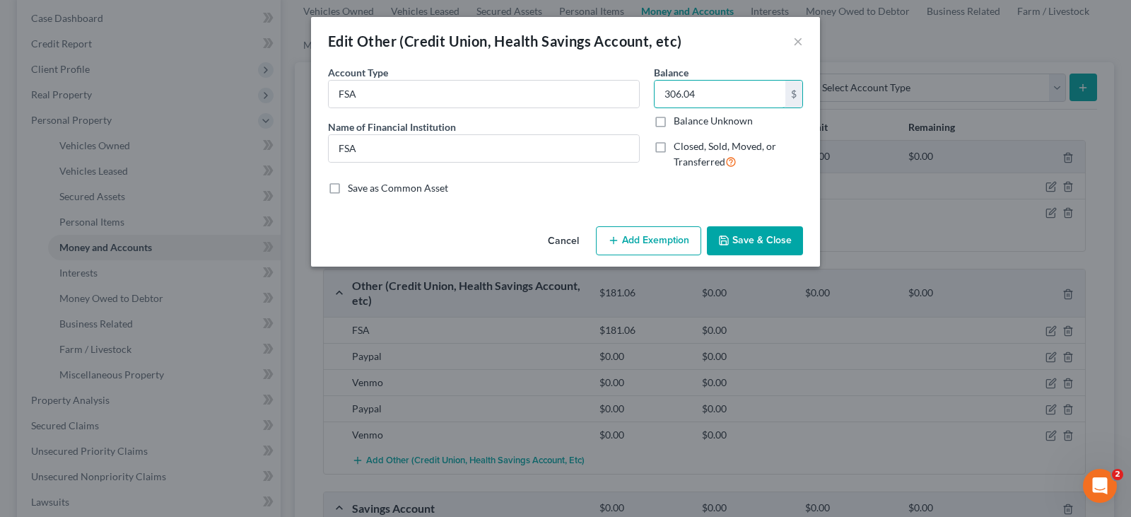
type input "306.04"
click at [733, 236] on button "Save & Close" at bounding box center [755, 241] width 96 height 30
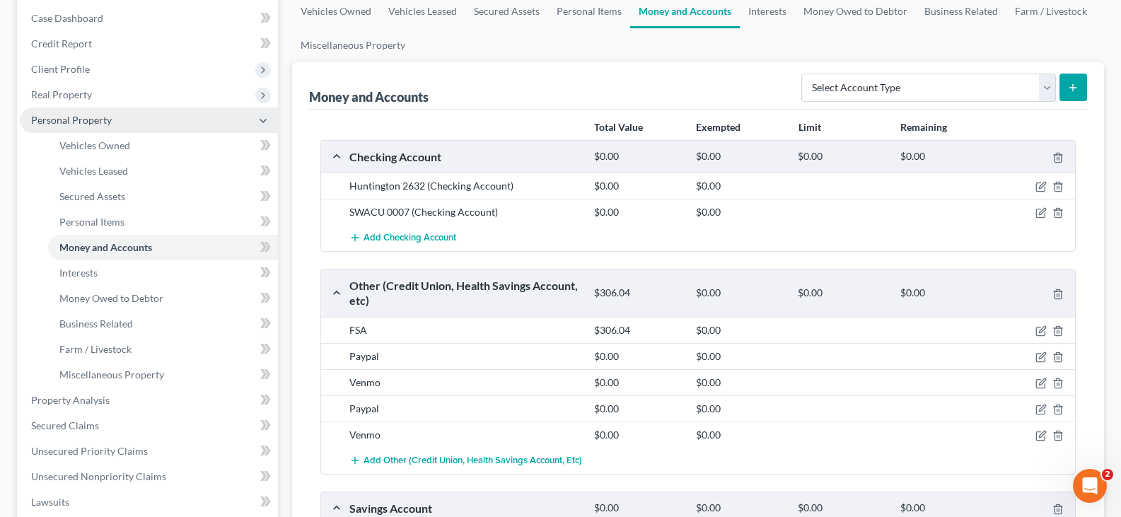
click at [127, 126] on span "Personal Property" at bounding box center [149, 119] width 258 height 25
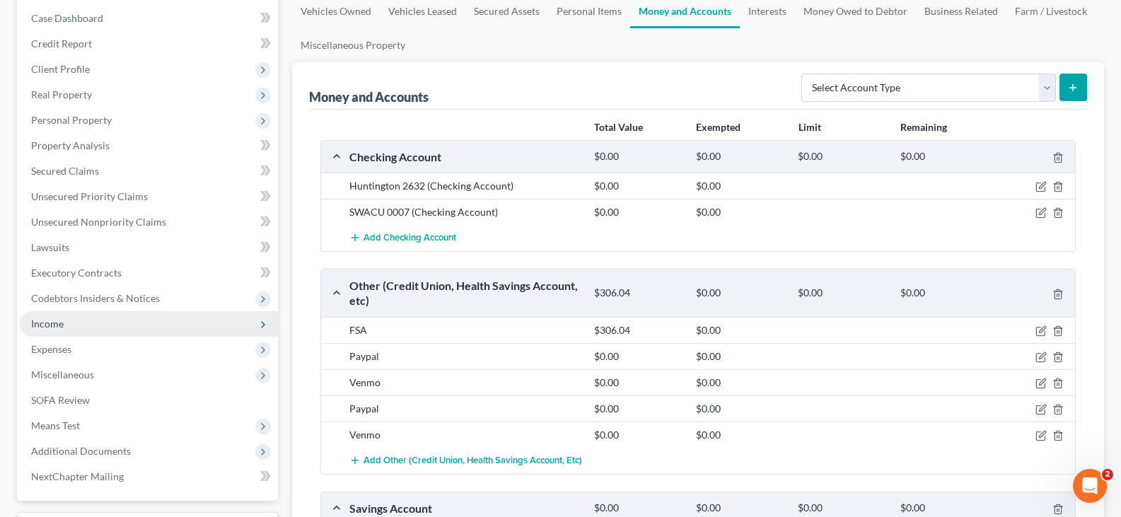
click at [58, 322] on span "Income" at bounding box center [47, 323] width 33 height 12
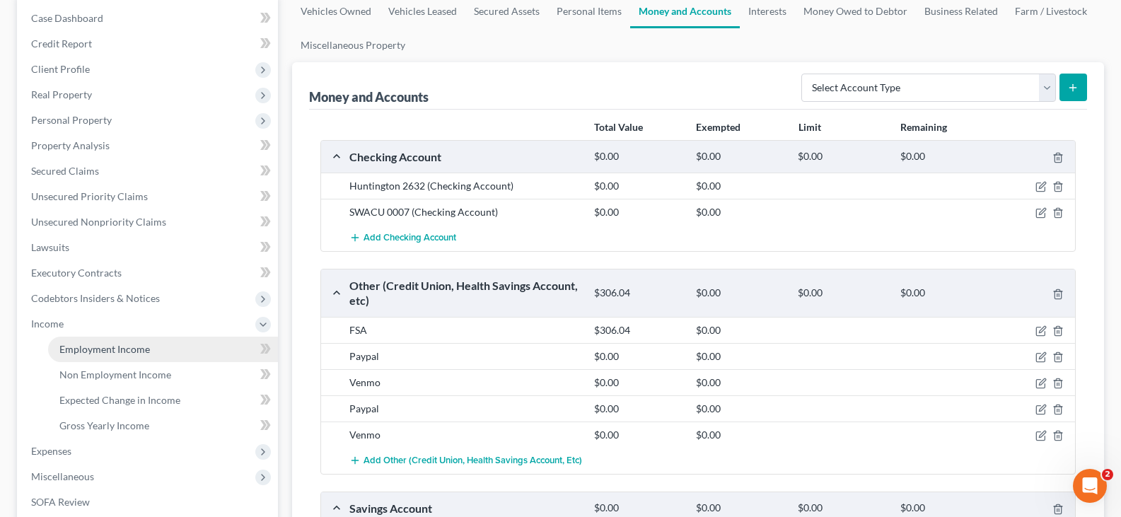
click at [98, 354] on span "Employment Income" at bounding box center [104, 349] width 91 height 12
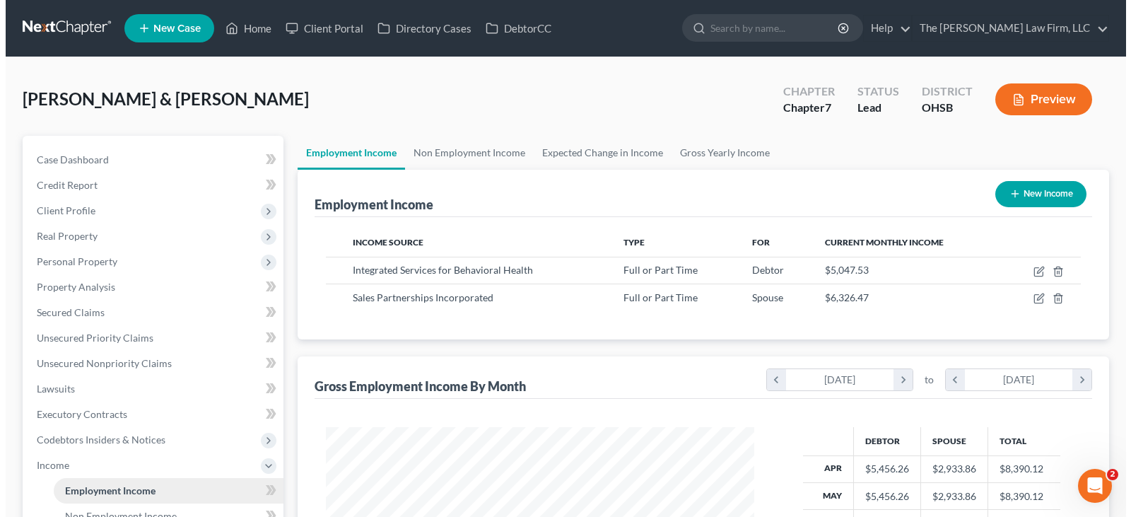
scroll to position [254, 457]
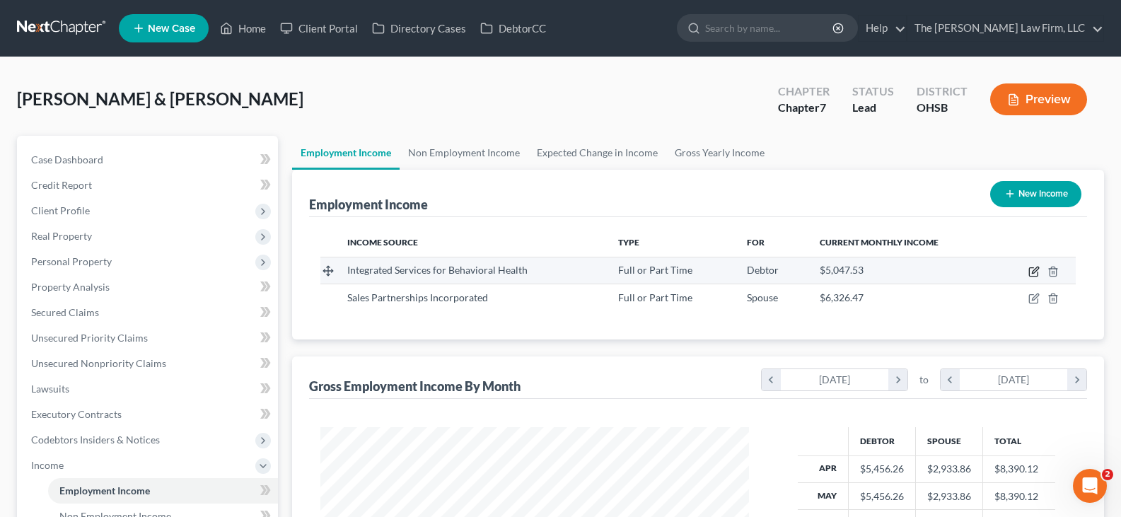
click at [1033, 272] on icon "button" at bounding box center [1035, 270] width 6 height 6
select select "0"
select select "36"
select select "2"
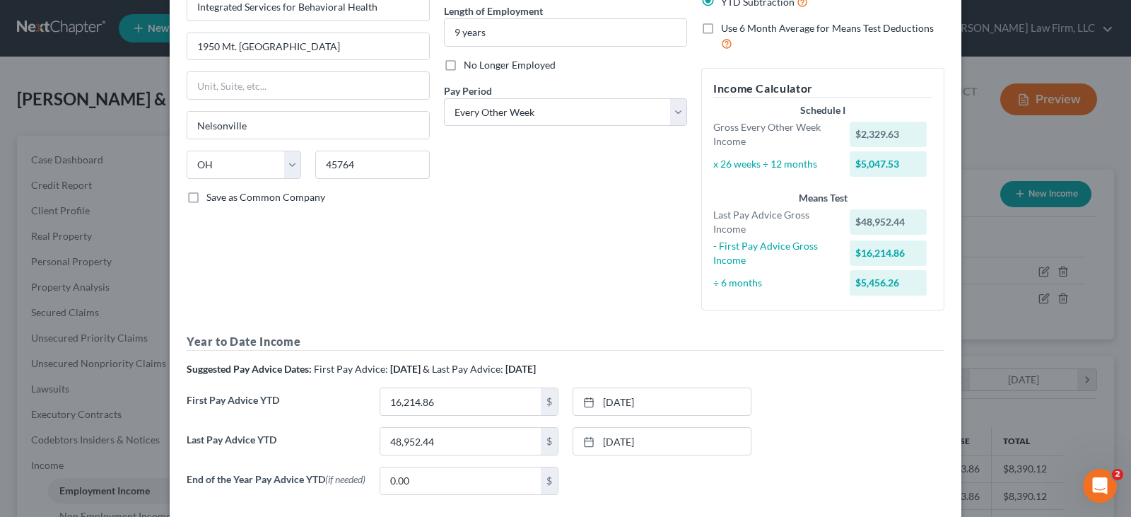
scroll to position [212, 0]
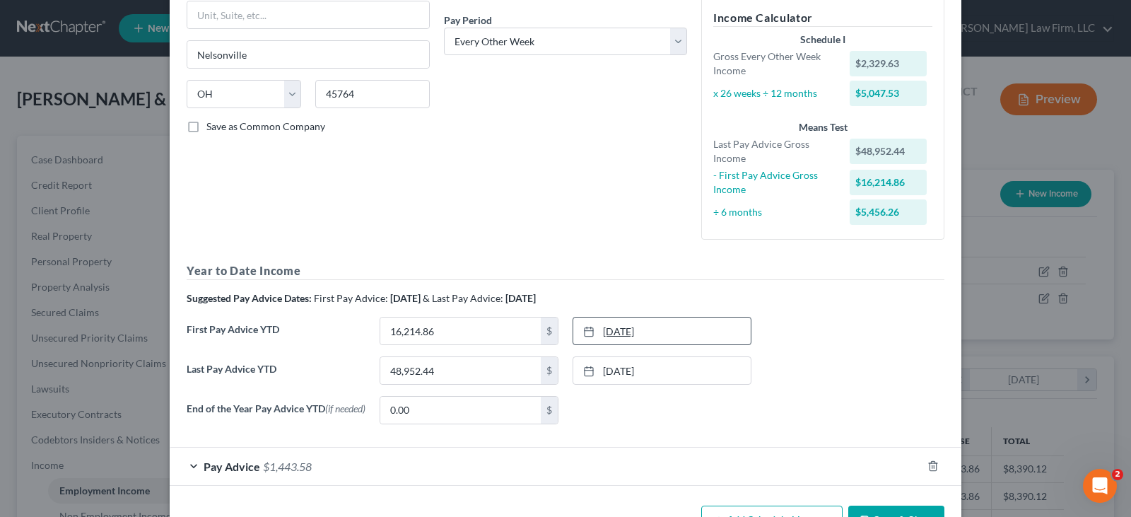
click at [614, 332] on link "[DATE]" at bounding box center [661, 330] width 177 height 27
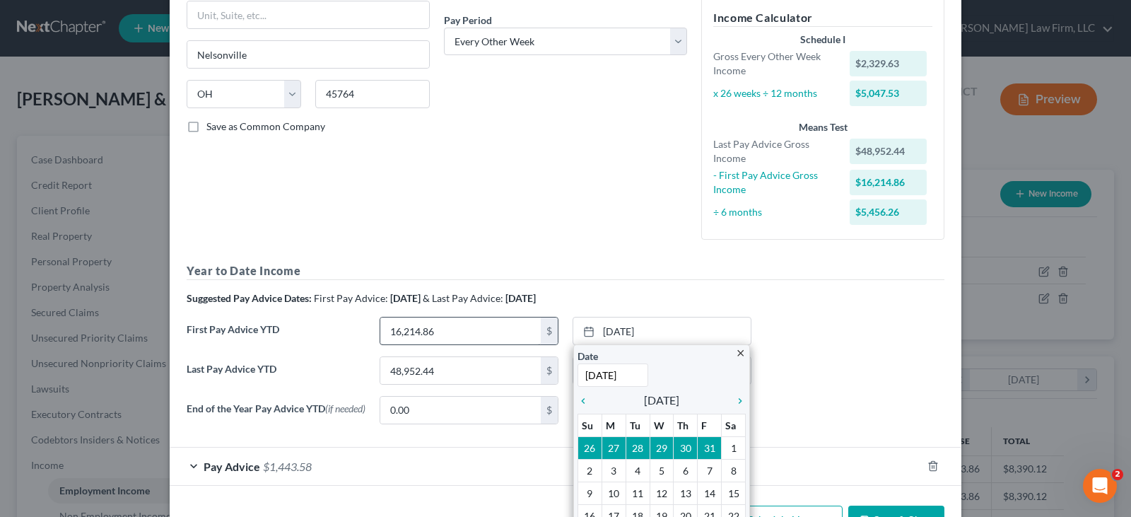
type input "[DATE]"
click at [504, 334] on input "16,214.86" at bounding box center [460, 330] width 161 height 27
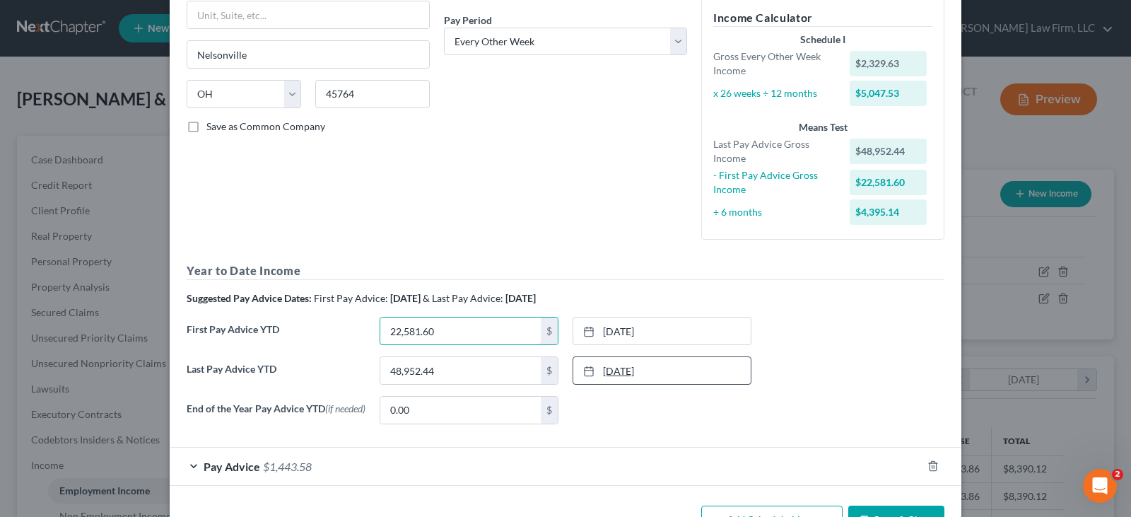
type input "22,581.60"
click at [643, 370] on link "[DATE]" at bounding box center [661, 370] width 177 height 27
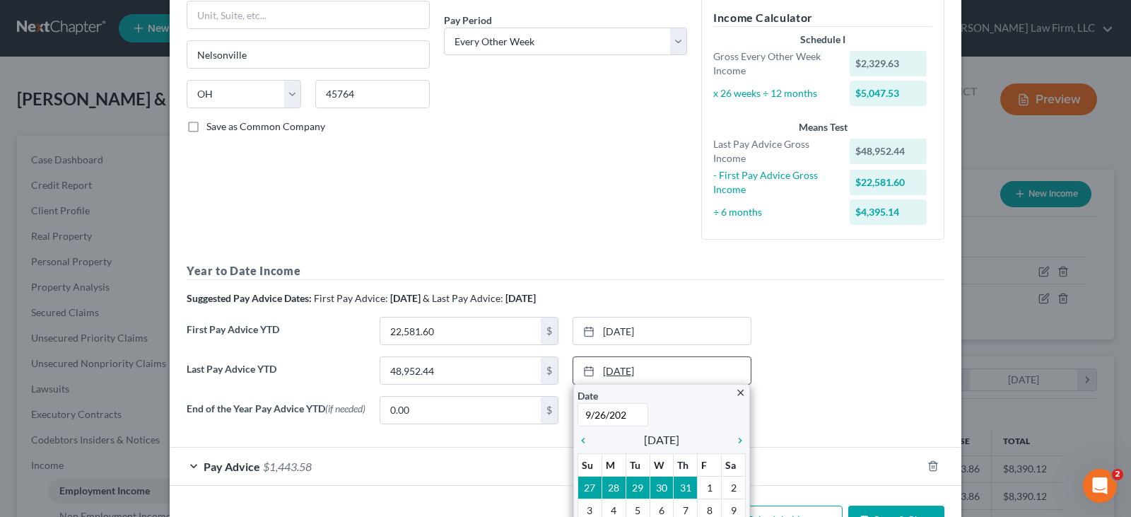
type input "[DATE]"
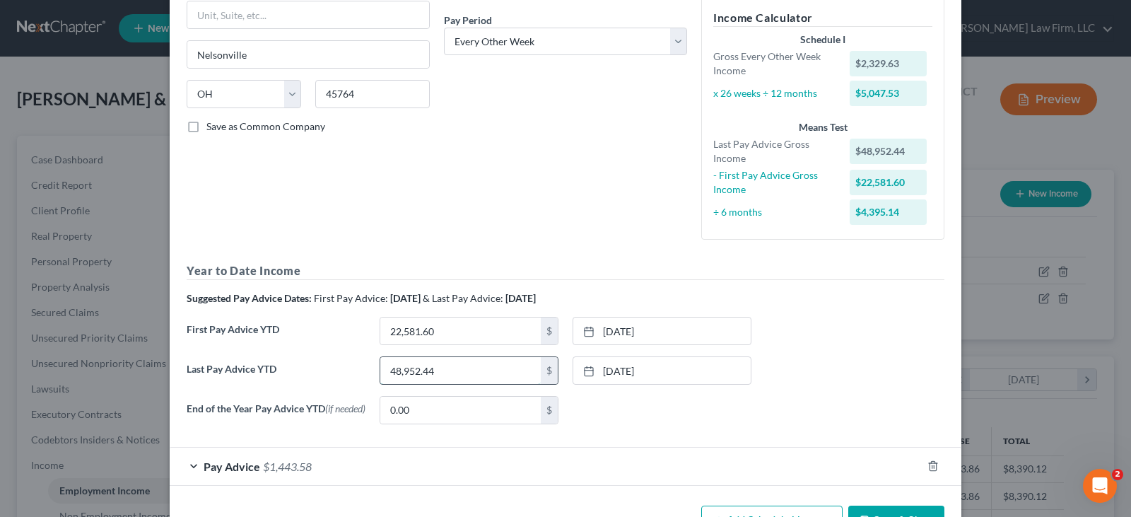
click at [448, 370] on input "48,952.44" at bounding box center [460, 370] width 161 height 27
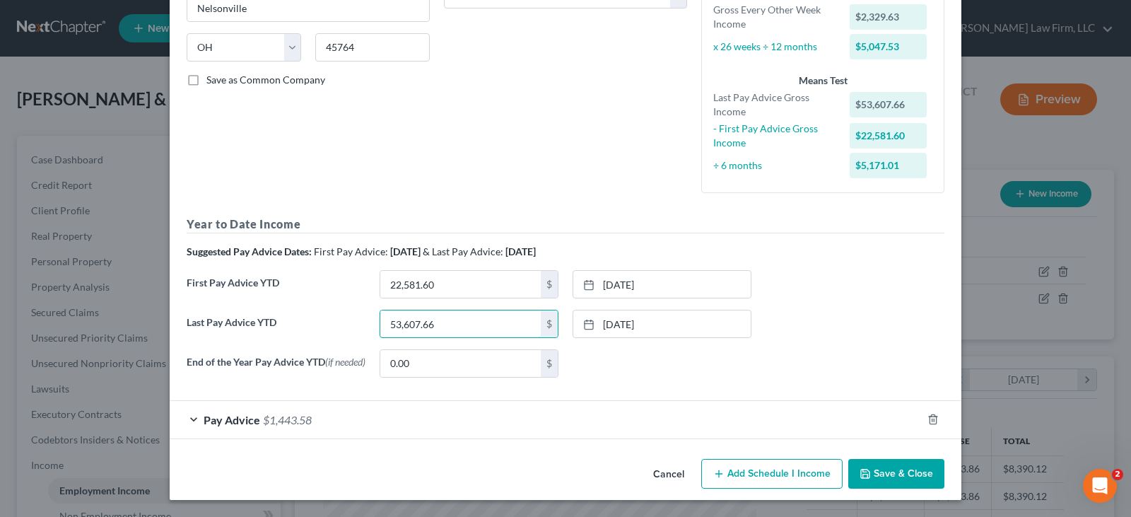
type input "53,607.66"
drag, startPoint x: 189, startPoint y: 421, endPoint x: 243, endPoint y: 410, distance: 54.8
click at [189, 421] on div "Pay Advice $1,443.58" at bounding box center [546, 419] width 752 height 37
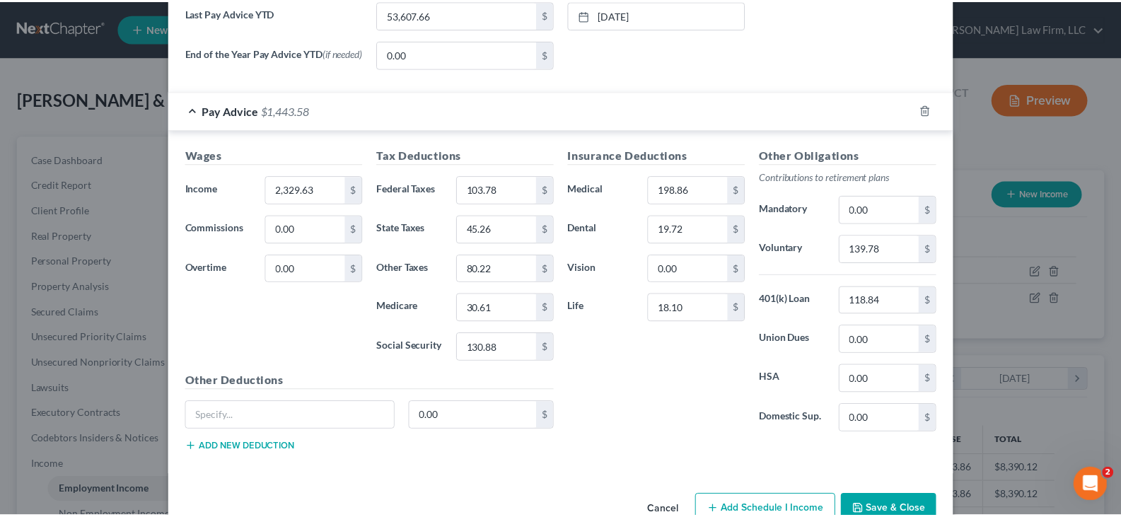
scroll to position [607, 0]
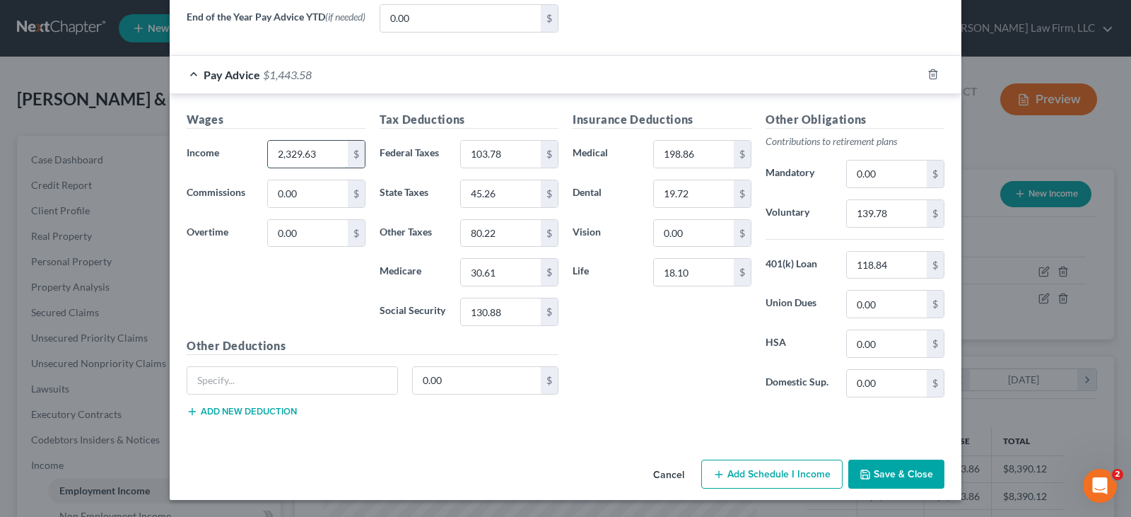
click at [309, 154] on input "2,329.63" at bounding box center [308, 154] width 80 height 27
click at [496, 148] on input "103.78" at bounding box center [501, 154] width 80 height 27
click at [493, 194] on input "45.26" at bounding box center [501, 193] width 80 height 27
click at [503, 238] on input "80.22" at bounding box center [501, 233] width 80 height 27
click at [510, 276] on input "30.61" at bounding box center [501, 272] width 80 height 27
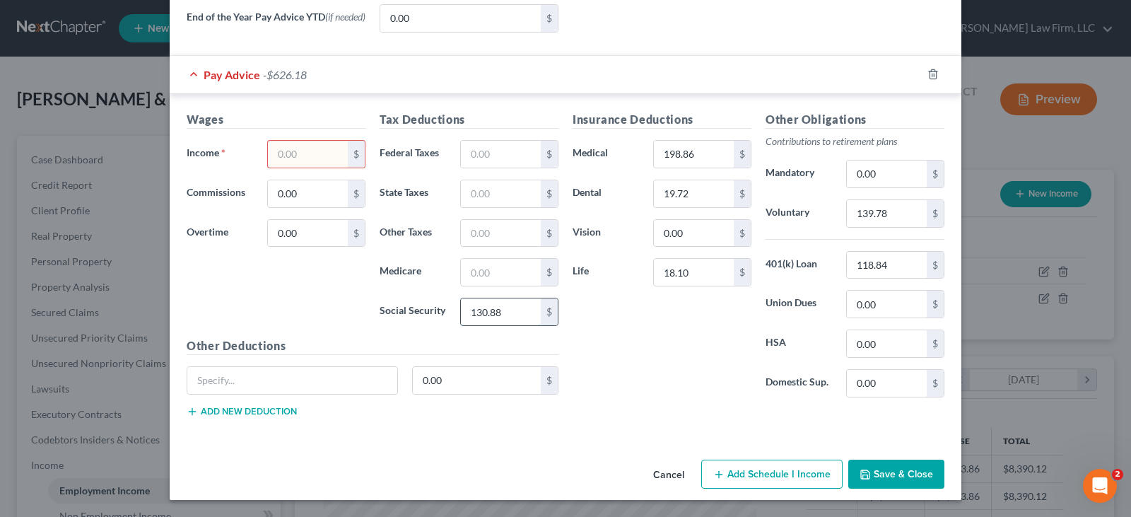
click at [508, 317] on input "130.88" at bounding box center [501, 311] width 80 height 27
click at [661, 153] on input "198.86" at bounding box center [694, 154] width 80 height 27
click at [665, 189] on input "19.72" at bounding box center [694, 193] width 80 height 27
click at [679, 281] on input "18.10" at bounding box center [694, 272] width 80 height 27
click at [858, 221] on input "139.78" at bounding box center [887, 213] width 80 height 27
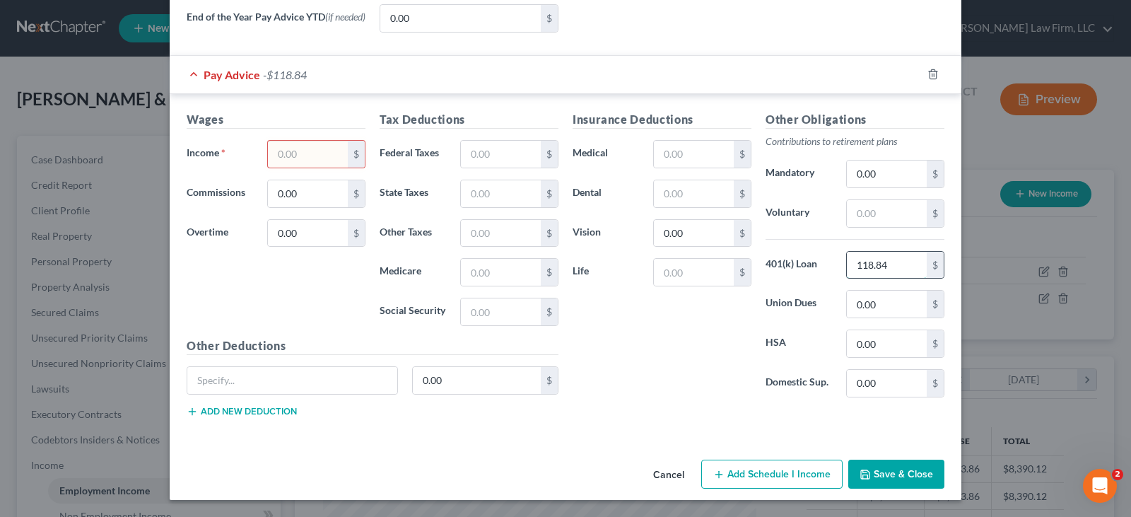
click at [853, 267] on input "118.84" at bounding box center [887, 265] width 80 height 27
click at [280, 156] on input "text" at bounding box center [308, 154] width 80 height 27
type input "2,433.94"
click at [488, 158] on input "text" at bounding box center [501, 154] width 80 height 27
type input "126.28"
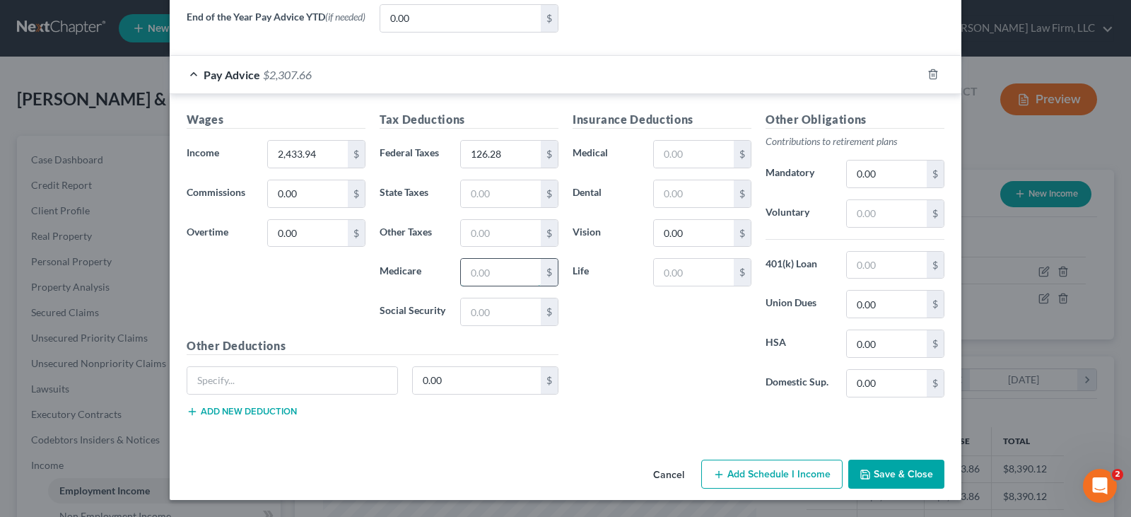
click at [484, 272] on input "text" at bounding box center [501, 272] width 80 height 27
type input "31.81"
click at [492, 315] on input "text" at bounding box center [501, 311] width 80 height 27
type input "136.01"
click at [488, 231] on input "text" at bounding box center [501, 233] width 80 height 27
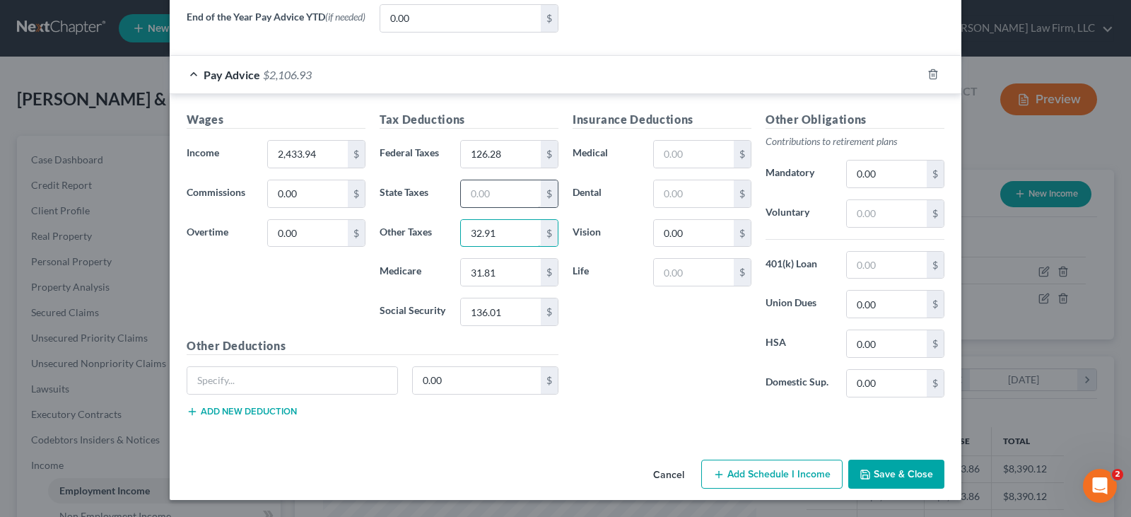
type input "32.91"
click at [503, 189] on input "text" at bounding box center [501, 193] width 80 height 27
type input "51.91"
click at [853, 216] on input "text" at bounding box center [887, 213] width 80 height 27
type input "170.38"
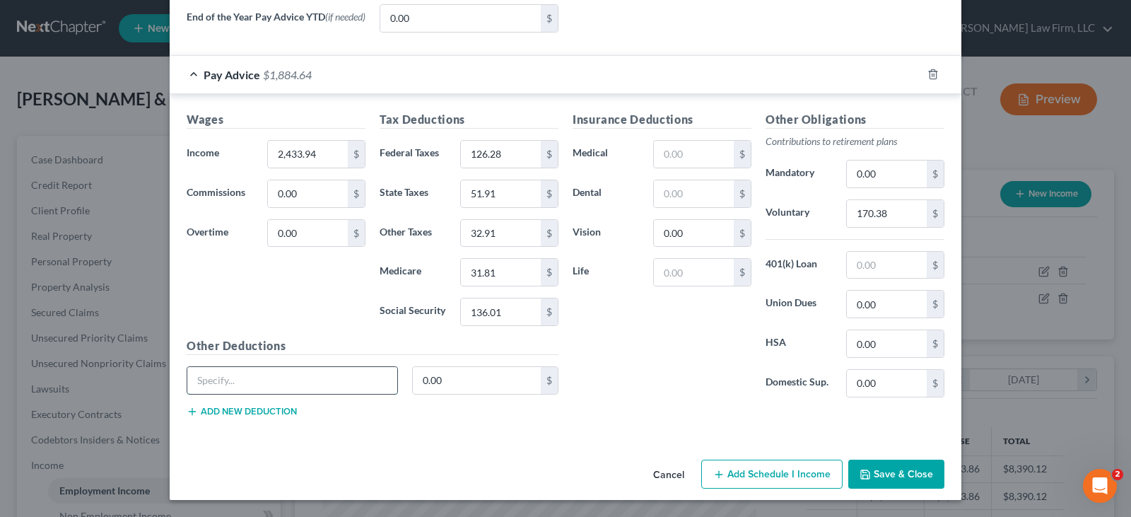
click at [329, 382] on input "text" at bounding box center [292, 380] width 210 height 27
type input "Car Lease"
click at [426, 381] on input "0.00" at bounding box center [477, 380] width 129 height 27
type input "200"
click at [661, 194] on input "text" at bounding box center [694, 193] width 80 height 27
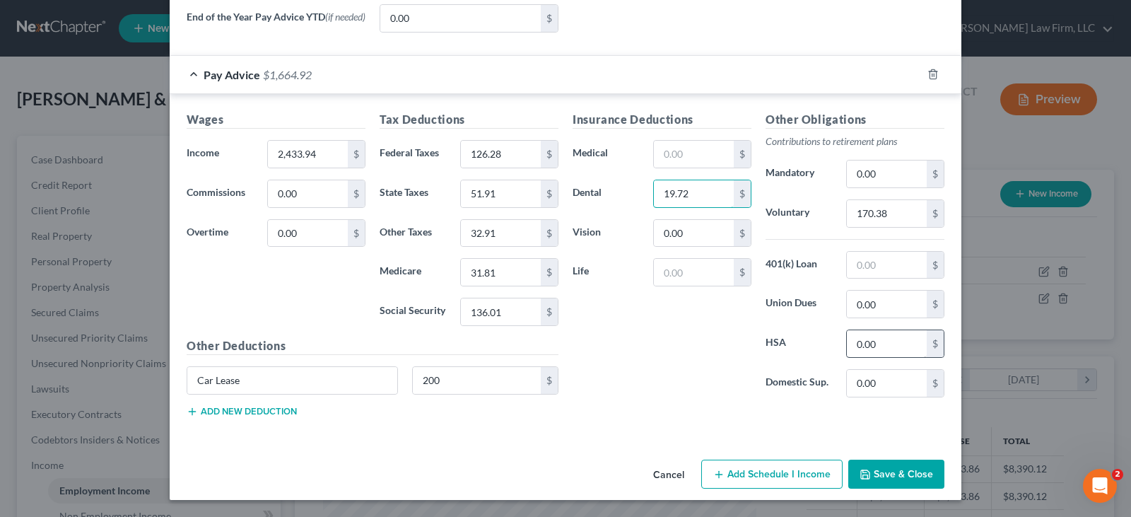
type input "19.72"
click at [862, 345] on input "0.00" at bounding box center [887, 343] width 80 height 27
type input "19.23"
click at [698, 268] on input "text" at bounding box center [694, 272] width 80 height 27
type input "0.85"
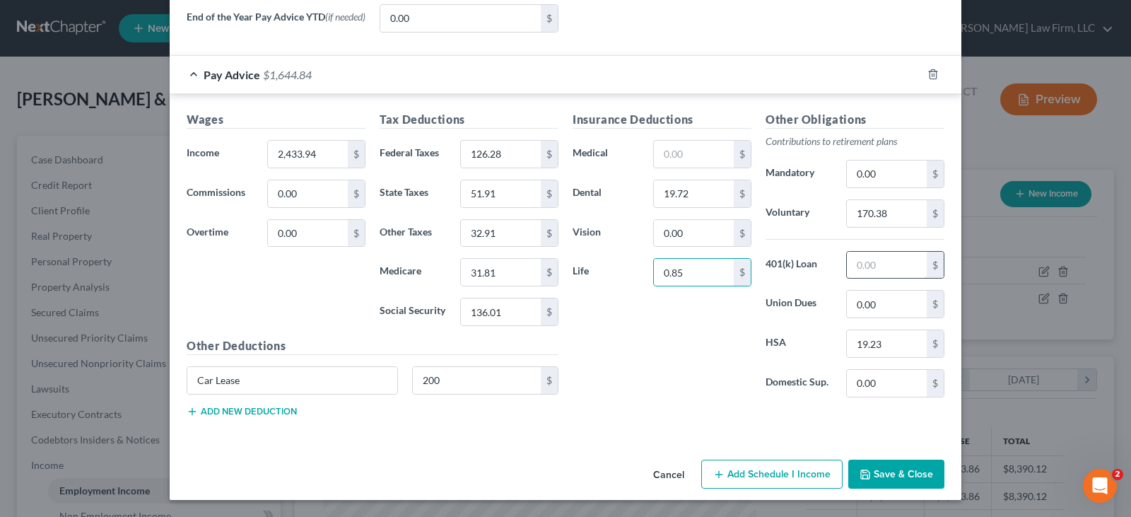
click at [872, 268] on input "text" at bounding box center [887, 265] width 80 height 27
type input "118.84"
click at [719, 272] on input "0.85" at bounding box center [694, 272] width 80 height 27
type input "6.60"
click at [694, 161] on input "text" at bounding box center [694, 154] width 80 height 27
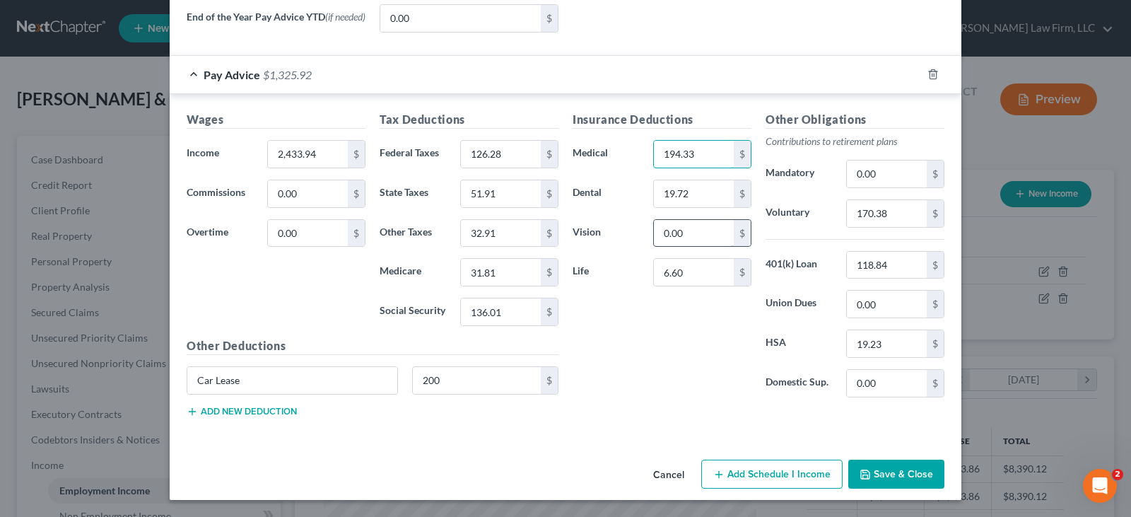
type input "194.33"
click at [678, 233] on input "0.00" at bounding box center [694, 233] width 80 height 27
type input "6.99"
click at [684, 277] on input "6.60" at bounding box center [694, 272] width 80 height 27
type input "12.35"
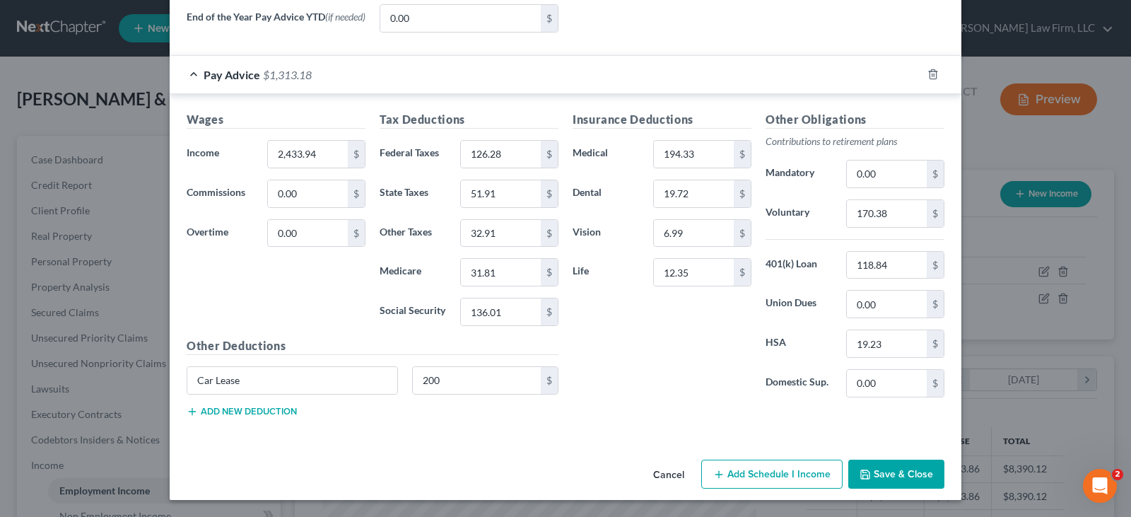
click at [904, 474] on button "Save & Close" at bounding box center [896, 475] width 96 height 30
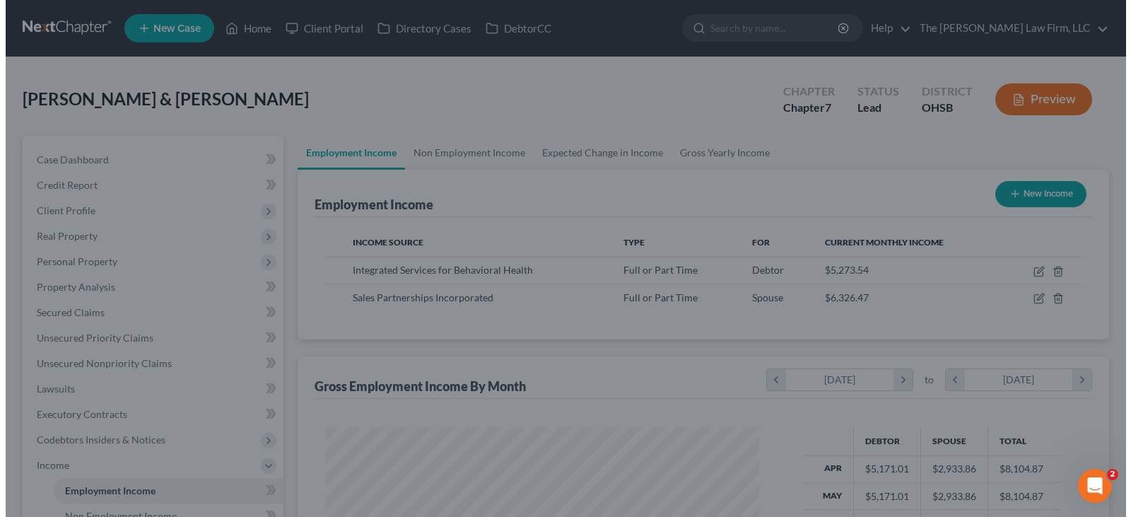
scroll to position [706795, 706592]
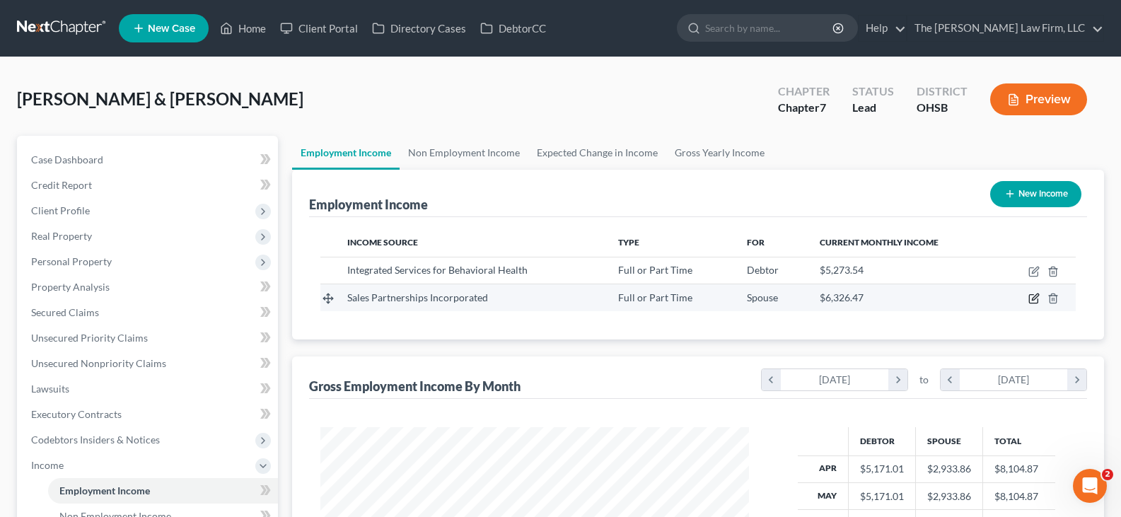
click at [1034, 299] on icon "button" at bounding box center [1033, 298] width 11 height 11
select select "0"
select select "5"
select select "2"
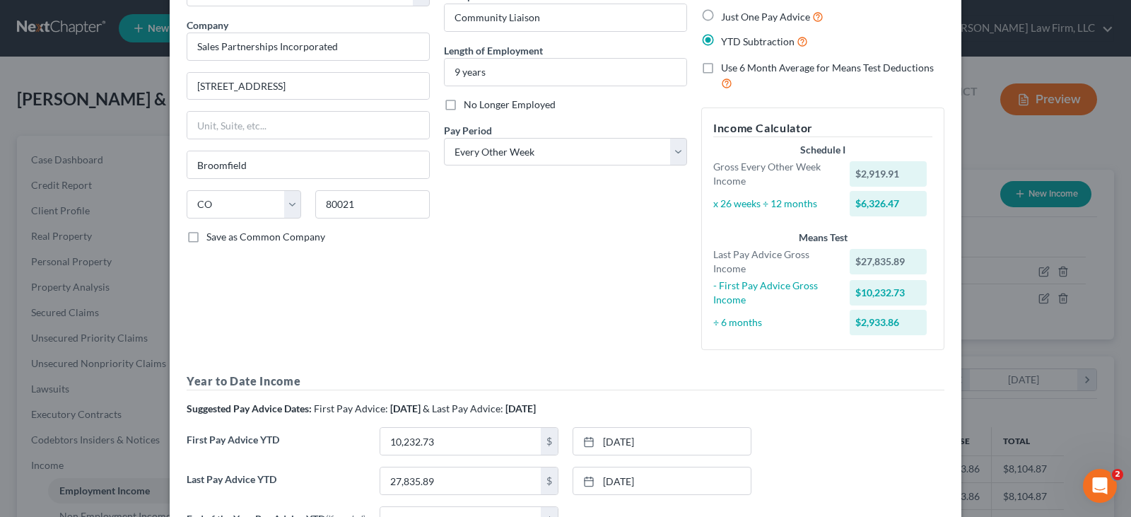
scroll to position [141, 0]
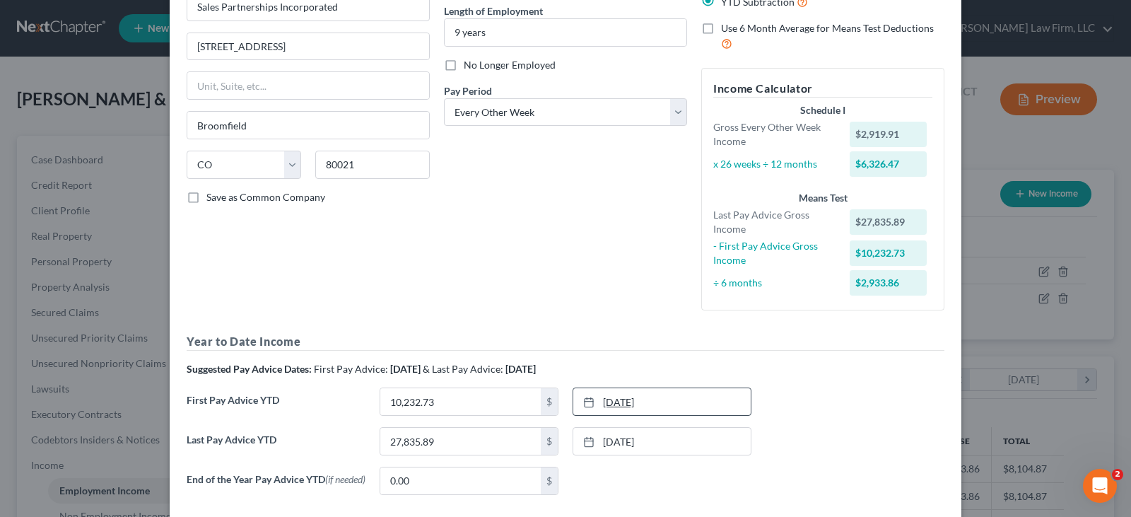
click at [622, 402] on link "[DATE]" at bounding box center [661, 401] width 177 height 27
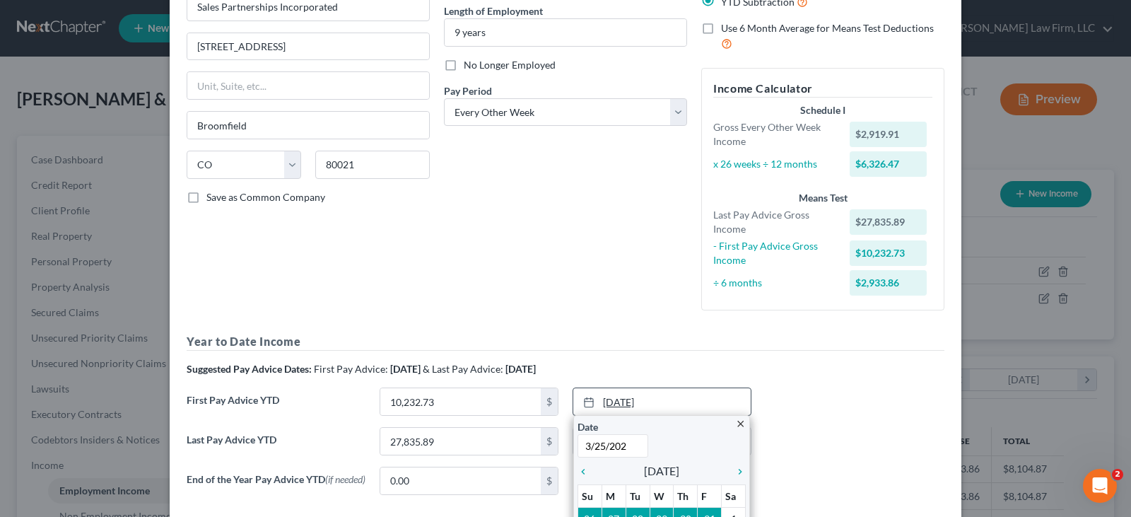
type input "[DATE]"
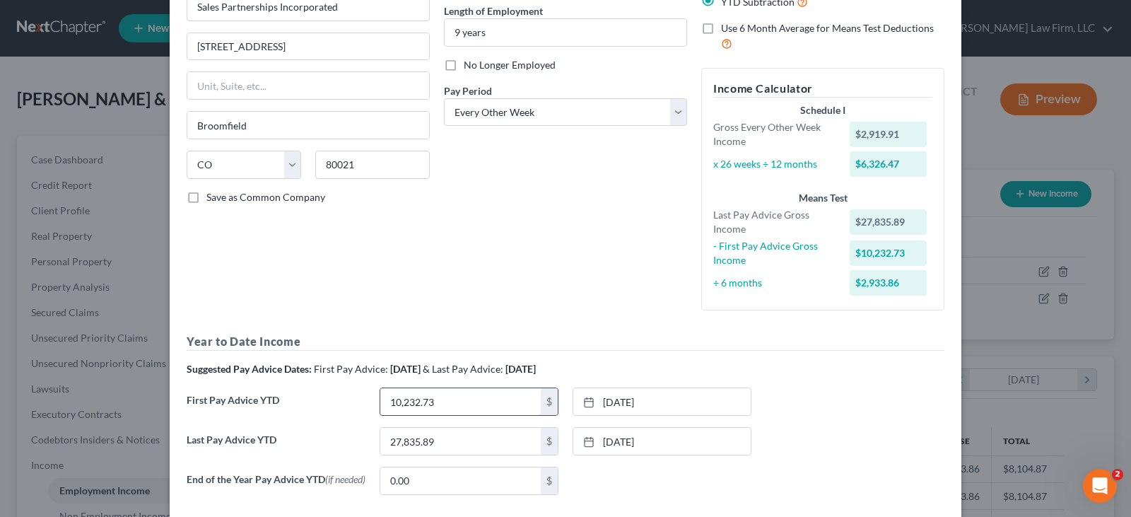
click at [486, 407] on input "10,232.73" at bounding box center [460, 401] width 161 height 27
type input "15,282.57"
click at [625, 438] on link "[DATE]" at bounding box center [661, 441] width 177 height 27
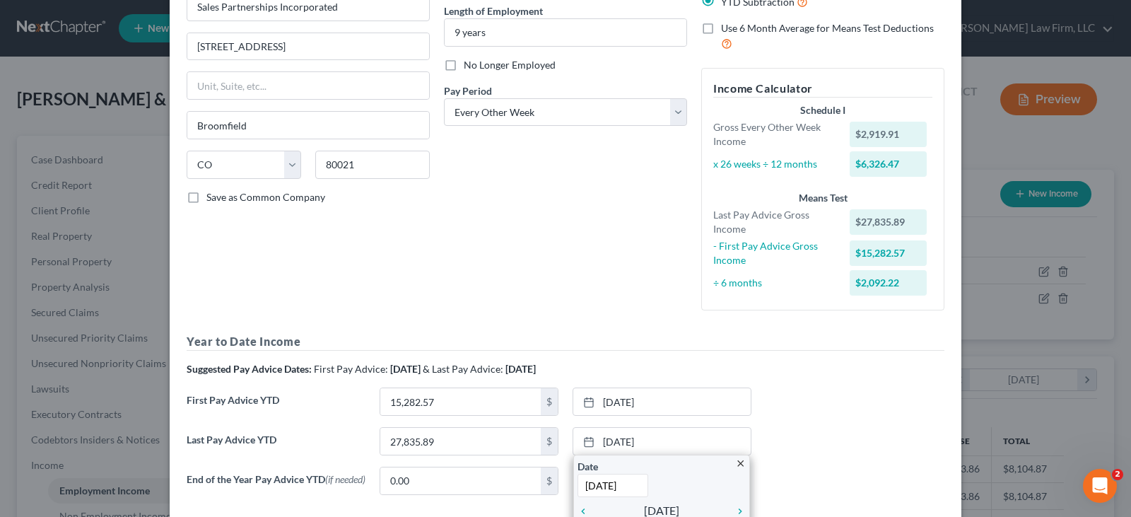
click at [862, 437] on div "Last Pay Advice YTD 27,835.89 $ [DATE] close Date [DATE] Time 12:00 AM chevron_…" at bounding box center [566, 447] width 772 height 40
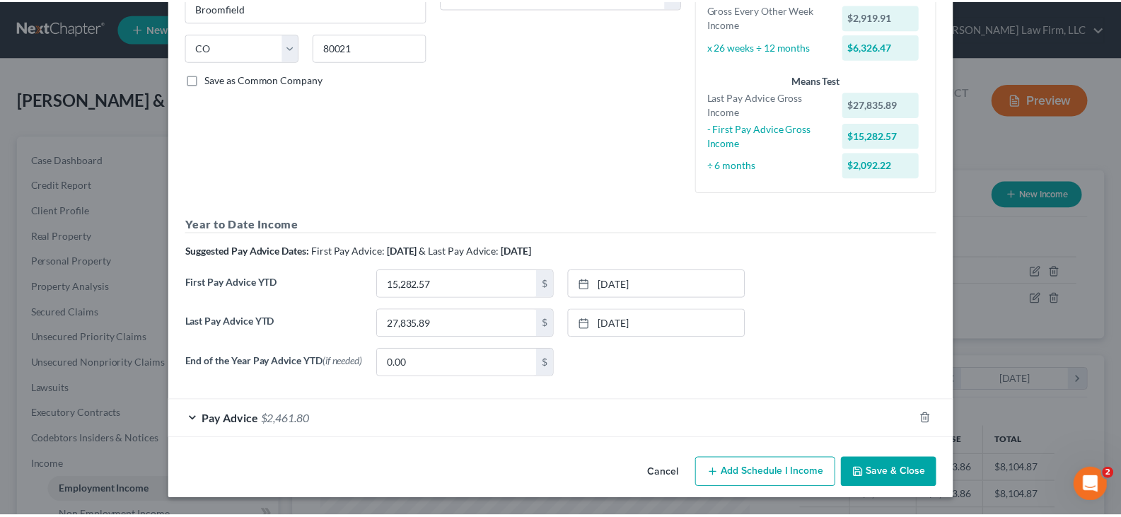
scroll to position [262, 0]
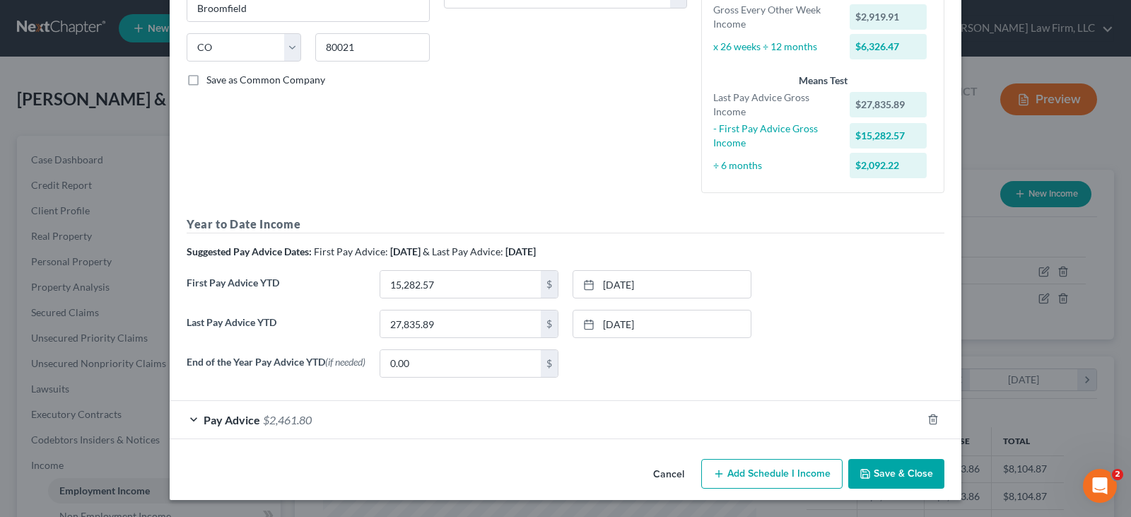
click at [911, 472] on button "Save & Close" at bounding box center [896, 474] width 96 height 30
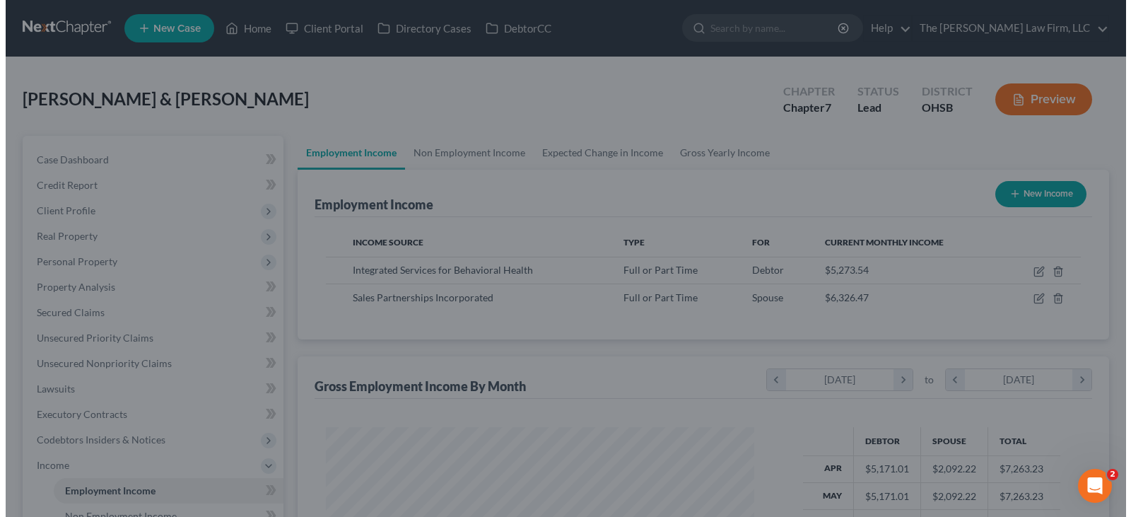
scroll to position [706795, 706592]
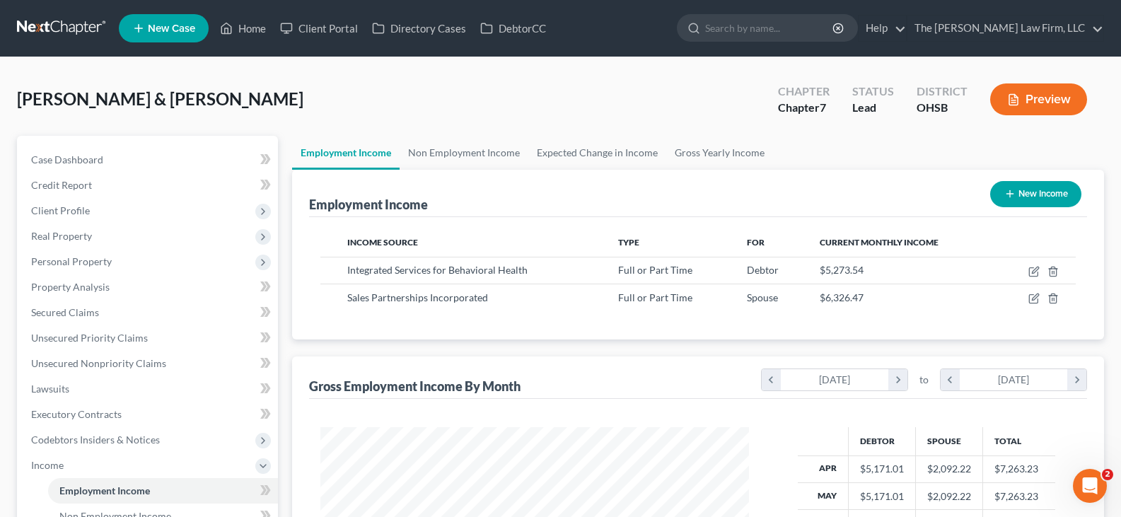
click at [1008, 191] on icon "button" at bounding box center [1009, 193] width 11 height 11
select select "0"
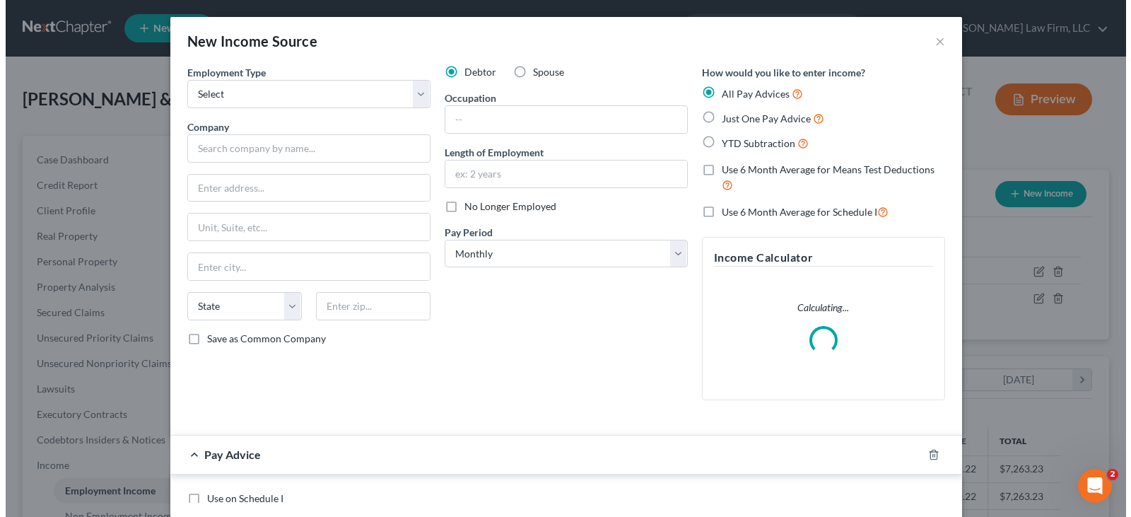
scroll to position [254, 462]
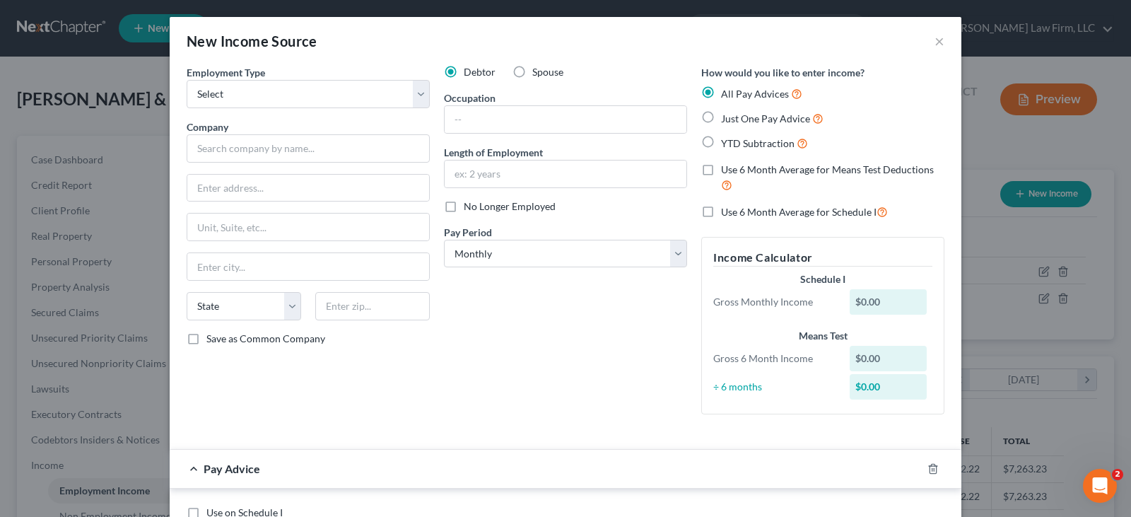
click at [532, 71] on label "Spouse" at bounding box center [547, 72] width 31 height 14
click at [538, 71] on input "Spouse" at bounding box center [542, 69] width 9 height 9
radio input "true"
drag, startPoint x: 412, startPoint y: 93, endPoint x: 406, endPoint y: 100, distance: 10.0
click at [412, 93] on select "Select Full or [DEMOGRAPHIC_DATA] Employment Self Employment" at bounding box center [308, 94] width 243 height 28
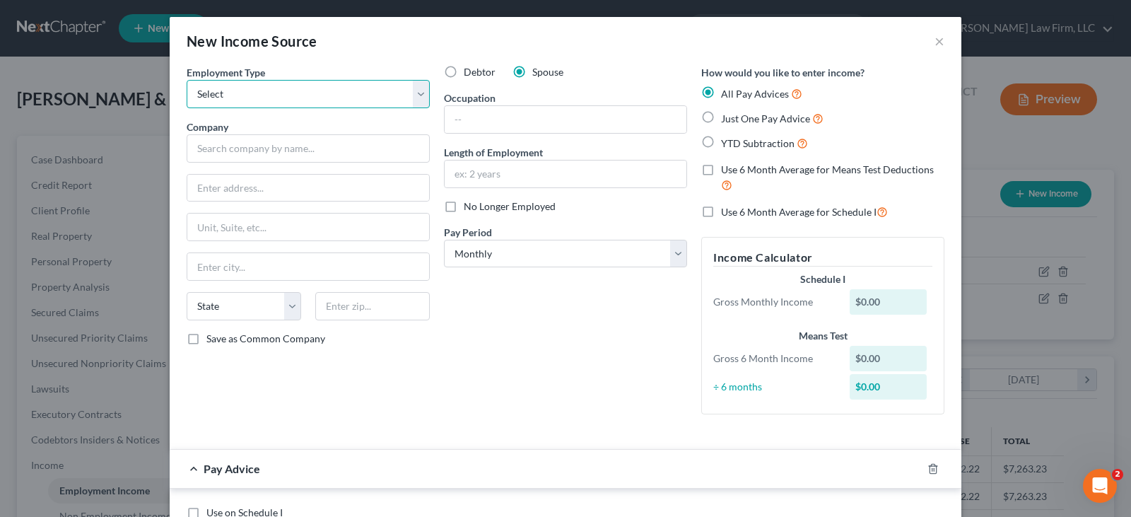
select select "0"
click at [187, 80] on select "Select Full or [DEMOGRAPHIC_DATA] Employment Self Employment" at bounding box center [308, 94] width 243 height 28
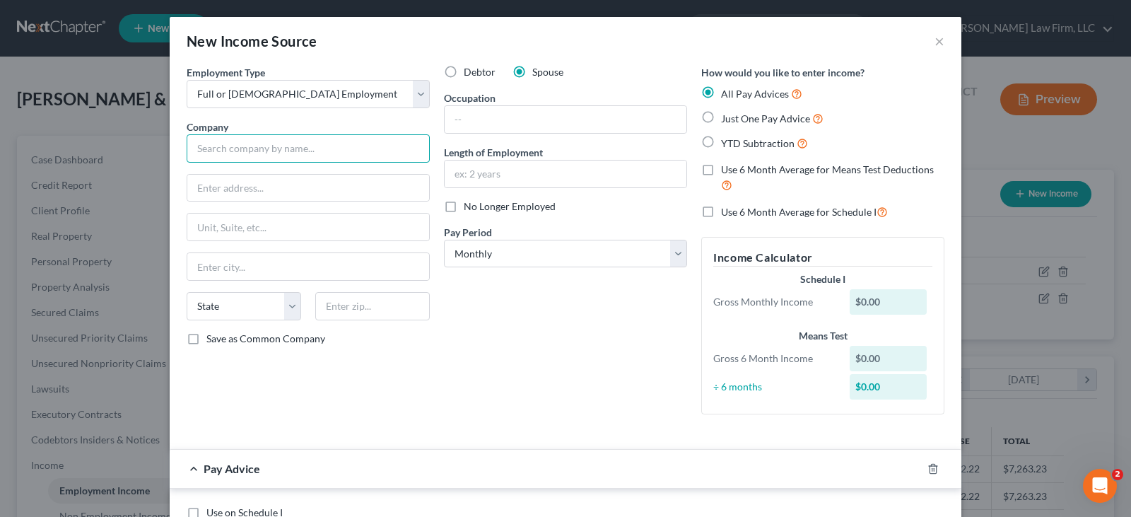
click at [322, 144] on input "text" at bounding box center [308, 148] width 243 height 28
click at [301, 186] on input "text" at bounding box center [308, 188] width 242 height 27
drag, startPoint x: 252, startPoint y: 150, endPoint x: 217, endPoint y: 150, distance: 34.6
click at [217, 150] on input "Evolv US LLC" at bounding box center [308, 148] width 243 height 28
type input "Evolv Great Lakes LLC"
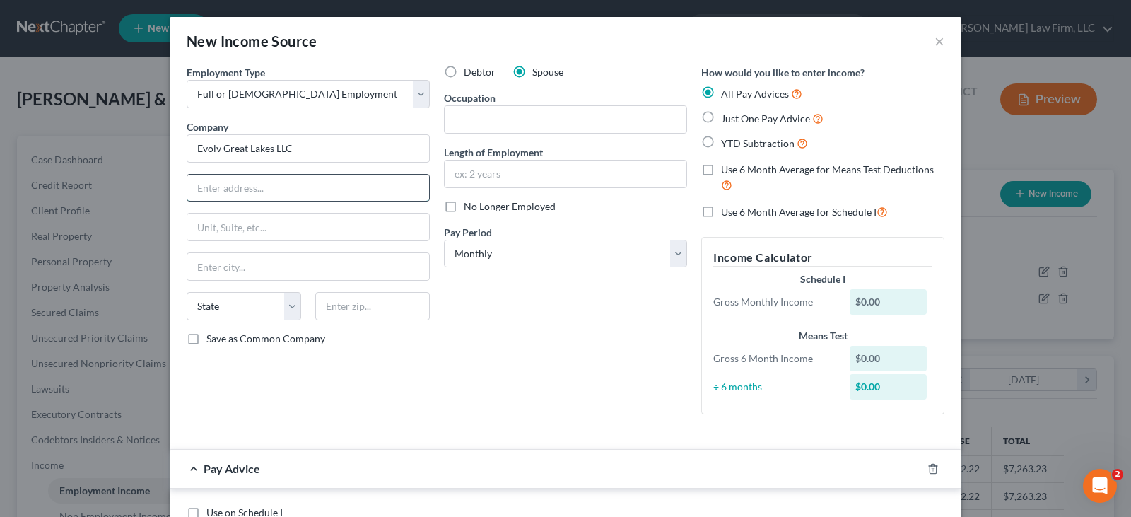
click at [305, 192] on input "text" at bounding box center [308, 188] width 242 height 27
type input "[STREET_ADDRESS][PERSON_NAME]"
click at [343, 308] on input "text" at bounding box center [372, 306] width 115 height 28
type input "47630"
type input "[GEOGRAPHIC_DATA]"
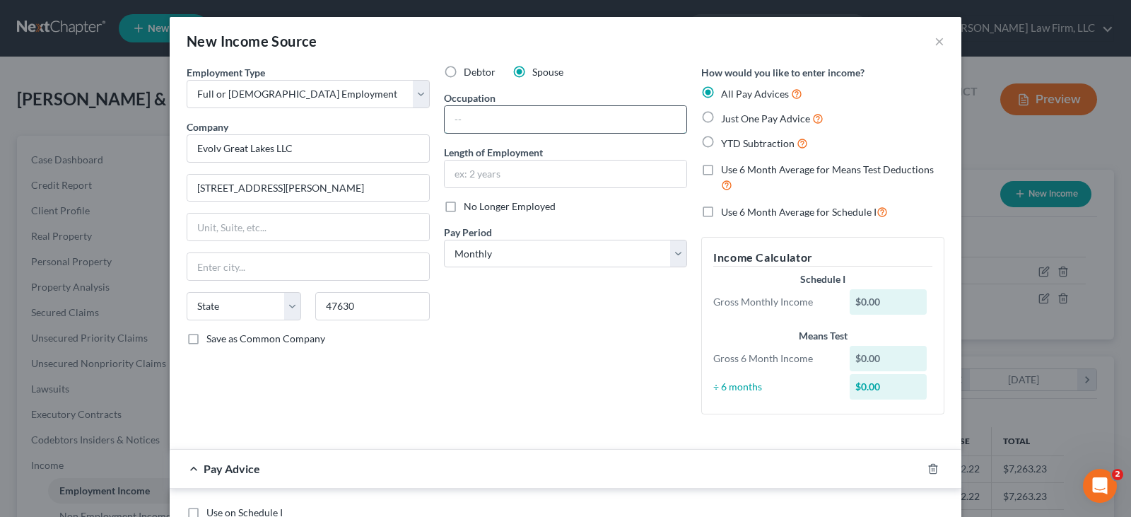
select select "15"
click at [472, 116] on input "text" at bounding box center [566, 119] width 242 height 27
click at [494, 255] on select "Select Monthly Twice Monthly Every Other Week Weekly" at bounding box center [565, 254] width 243 height 28
select select "2"
click at [444, 240] on select "Select Monthly Twice Monthly Every Other Week Weekly" at bounding box center [565, 254] width 243 height 28
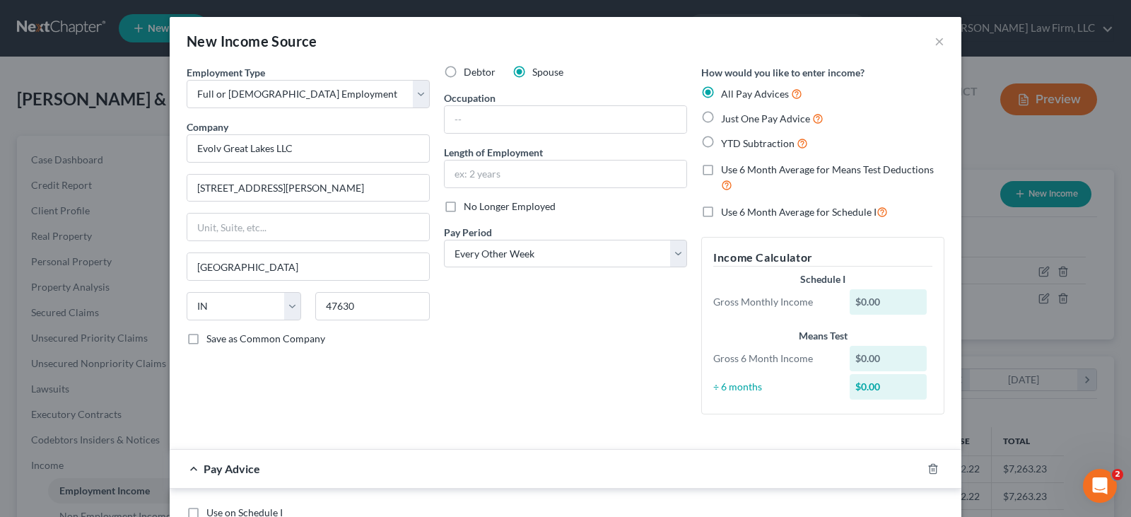
click at [721, 140] on label "YTD Subtraction" at bounding box center [764, 143] width 87 height 16
click at [727, 140] on input "YTD Subtraction" at bounding box center [731, 139] width 9 height 9
radio input "true"
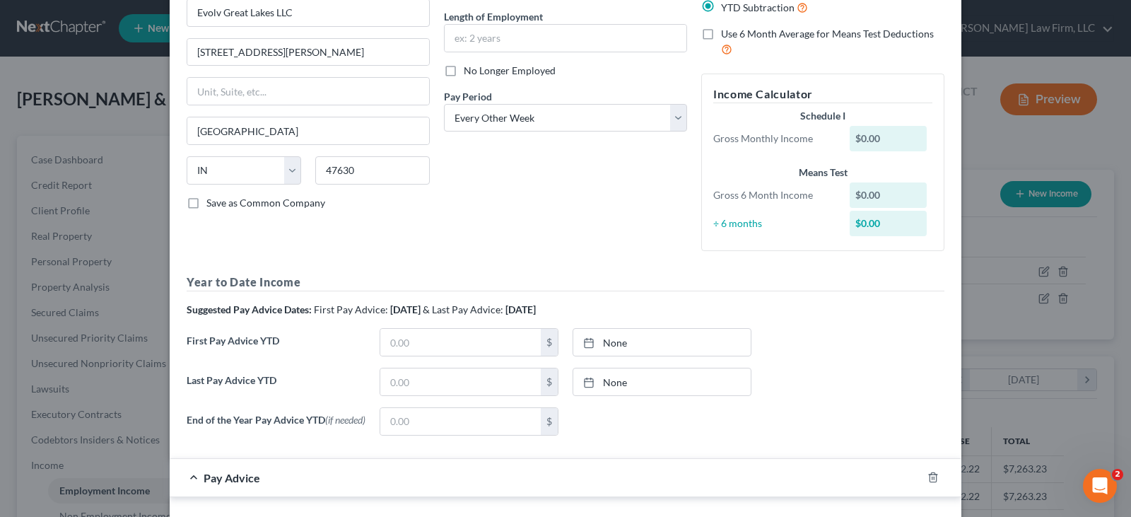
scroll to position [141, 0]
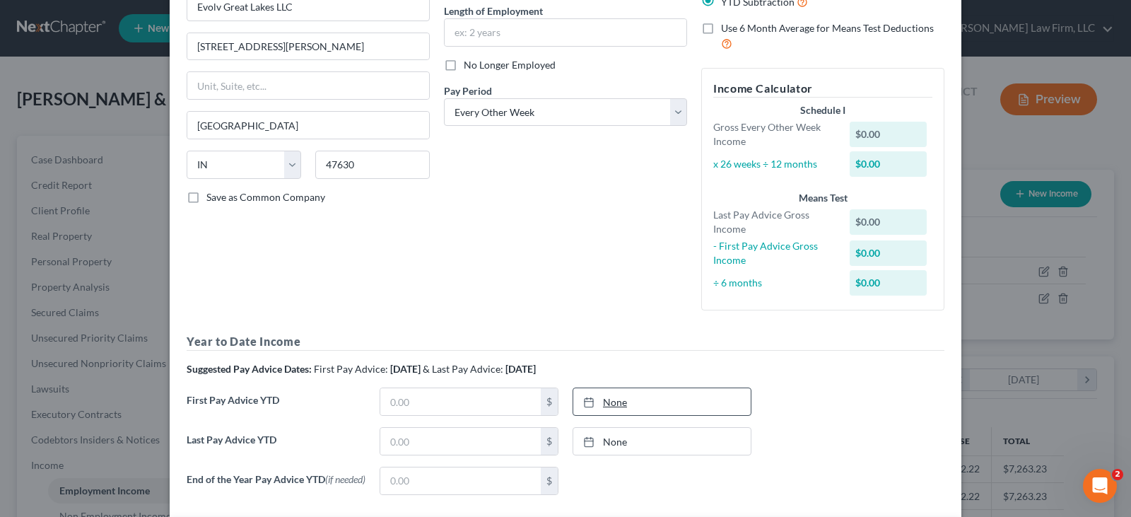
click at [583, 400] on icon at bounding box center [588, 402] width 11 height 11
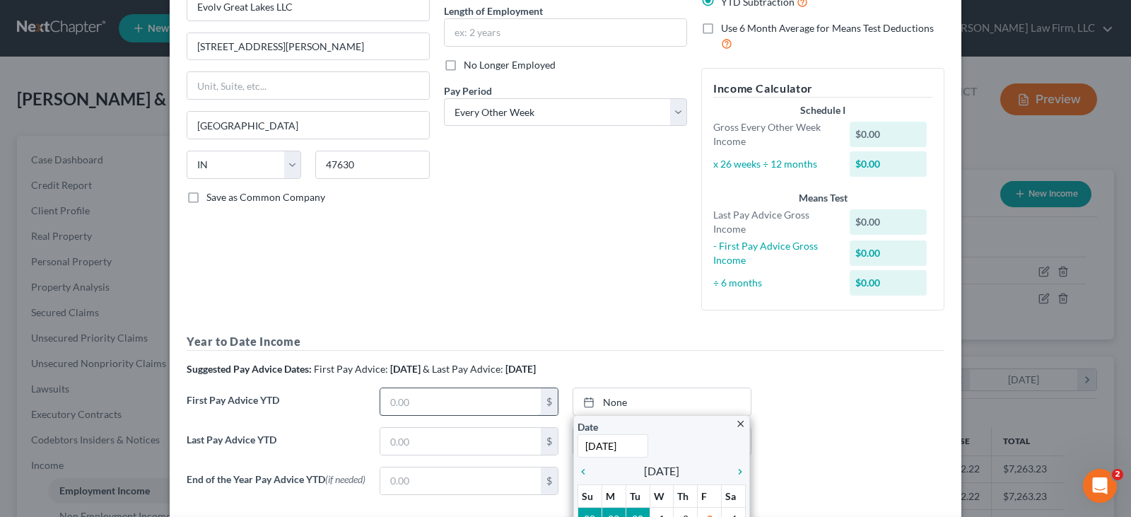
type input "[DATE]"
click at [499, 405] on input "text" at bounding box center [460, 401] width 161 height 27
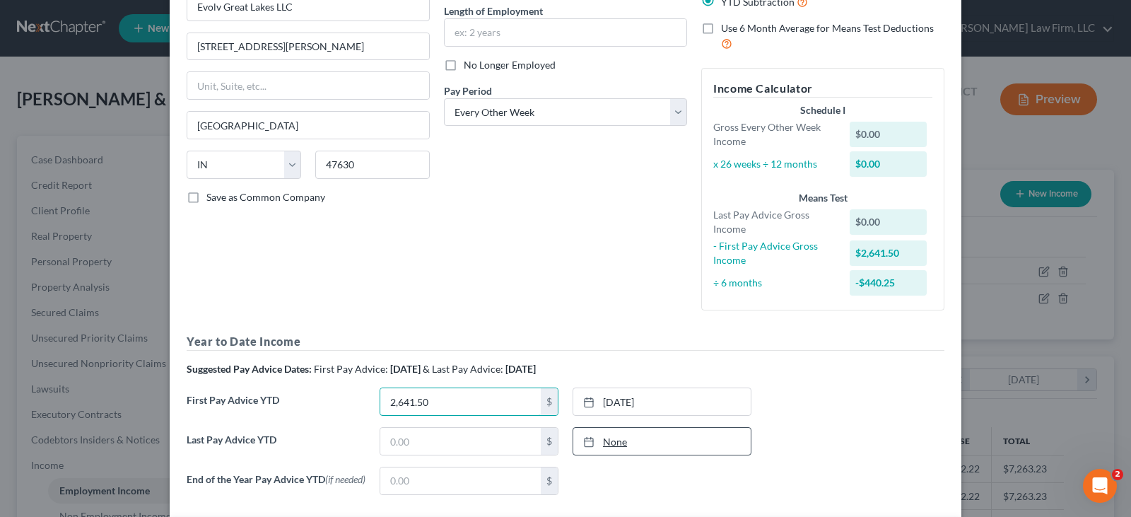
type input "2,641.50"
click at [606, 440] on link "[DATE]" at bounding box center [661, 441] width 177 height 27
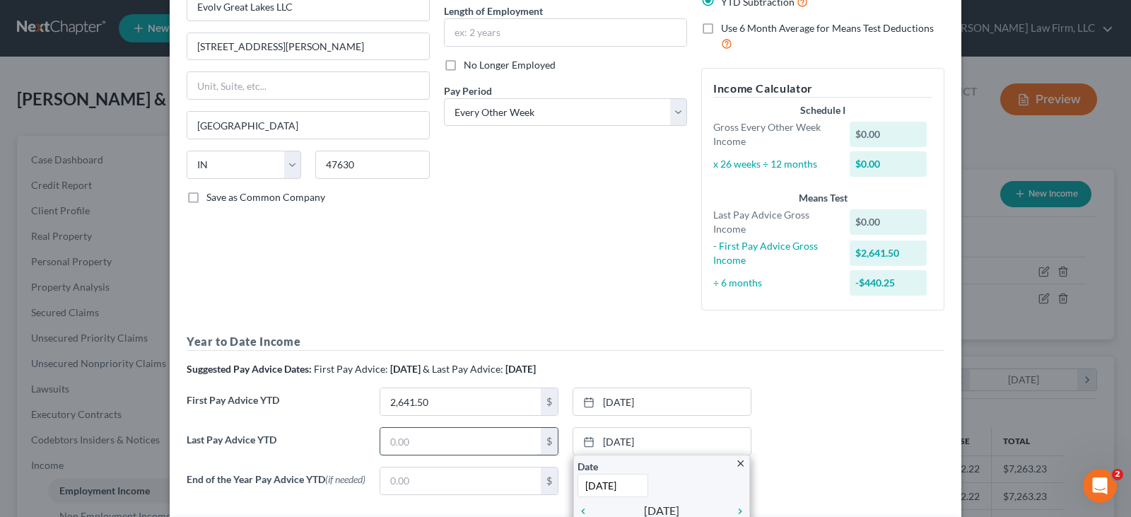
type input "[DATE]"
click at [499, 439] on input "text" at bounding box center [460, 441] width 161 height 27
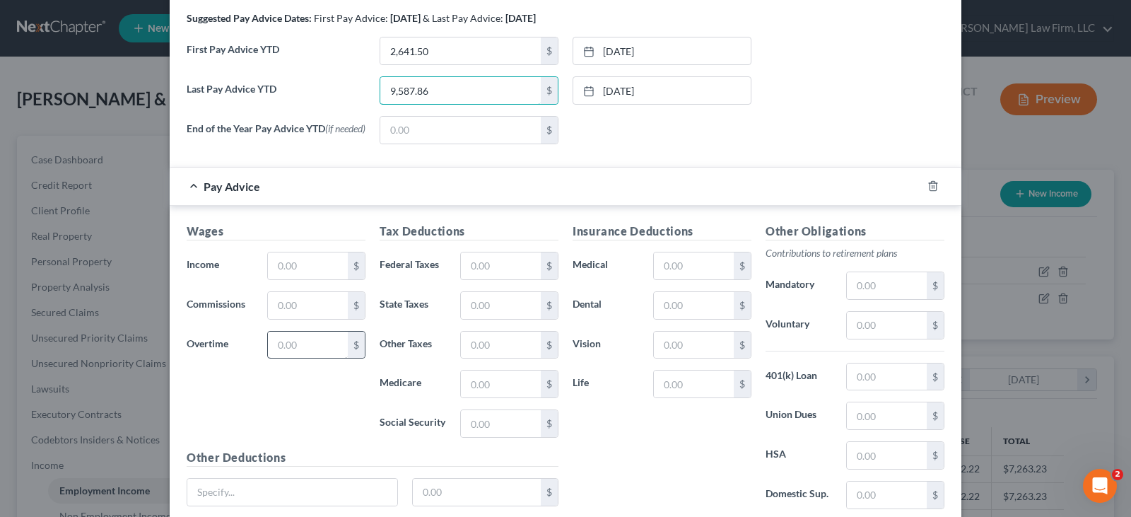
scroll to position [495, 0]
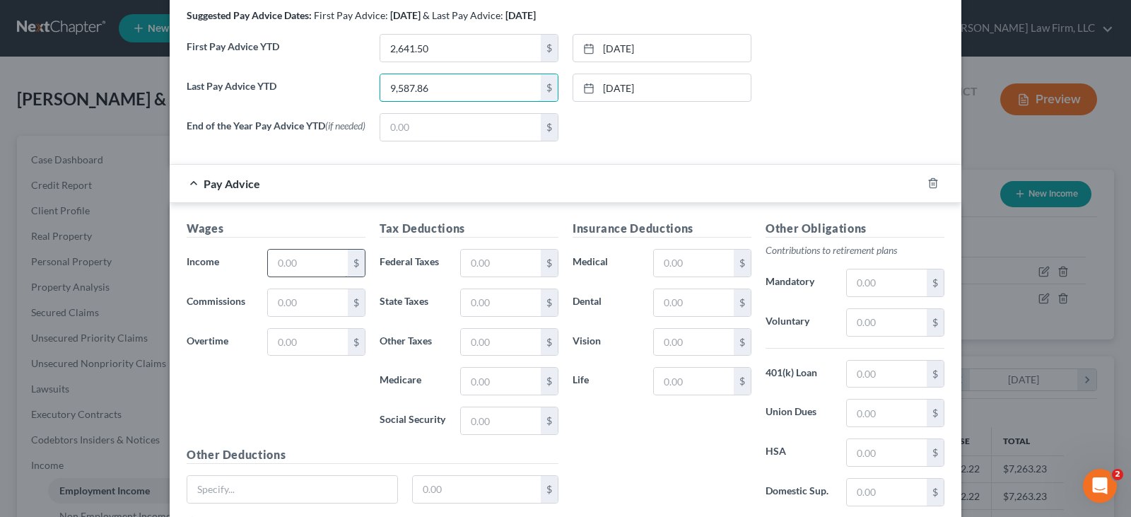
type input "9,587.86"
click at [311, 267] on input "text" at bounding box center [308, 263] width 80 height 27
type input "1,650.53"
click at [467, 269] on input "text" at bounding box center [501, 263] width 80 height 27
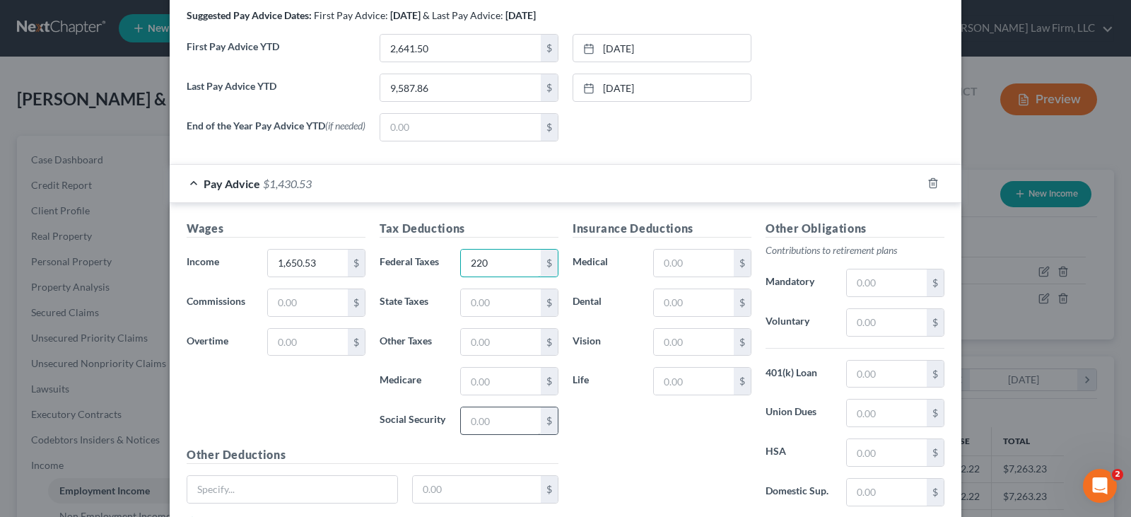
type input "220"
click at [475, 431] on input "text" at bounding box center [501, 420] width 80 height 27
type input "102.33"
click at [488, 387] on input "text" at bounding box center [501, 381] width 80 height 27
type input "23.94"
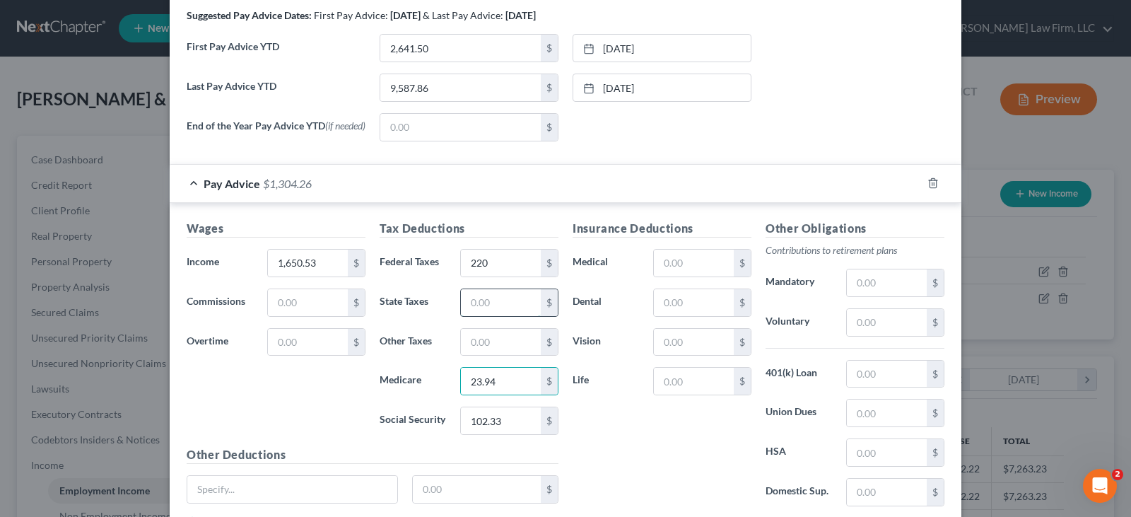
click at [486, 305] on input "text" at bounding box center [501, 302] width 80 height 27
type input "47.99"
click at [490, 351] on input "text" at bounding box center [501, 342] width 80 height 27
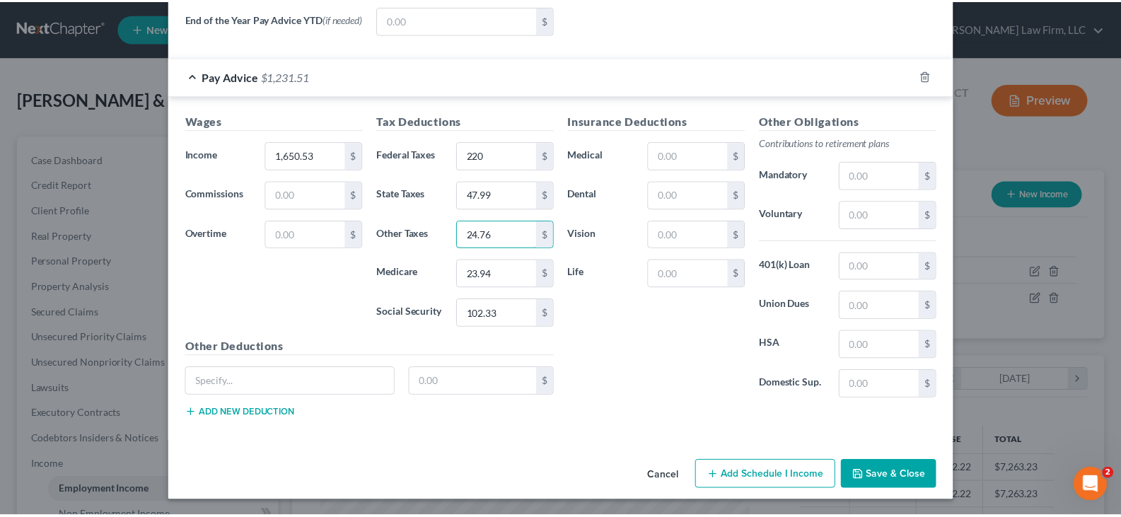
scroll to position [607, 0]
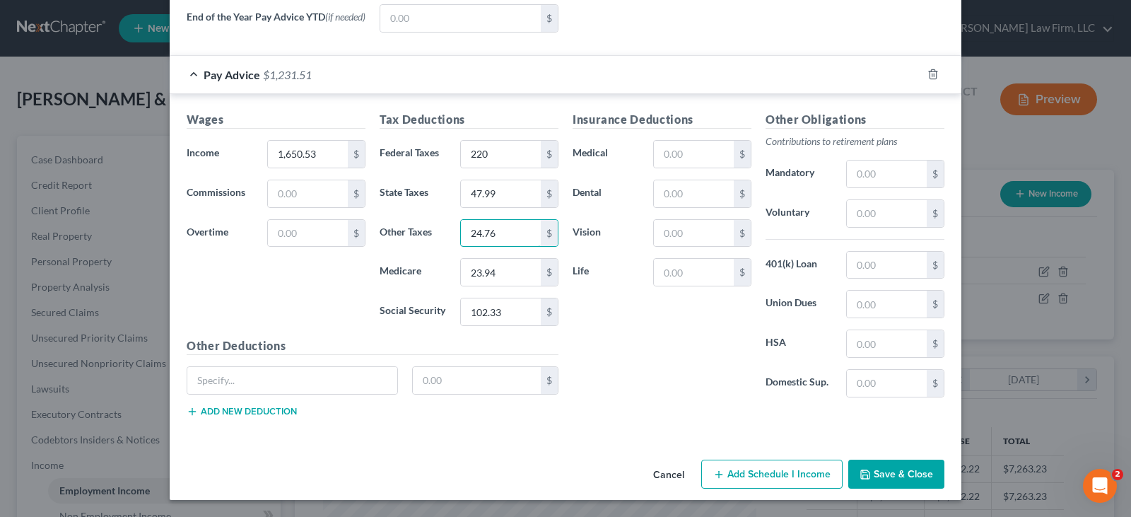
type input "24.76"
click at [875, 470] on button "Save & Close" at bounding box center [896, 475] width 96 height 30
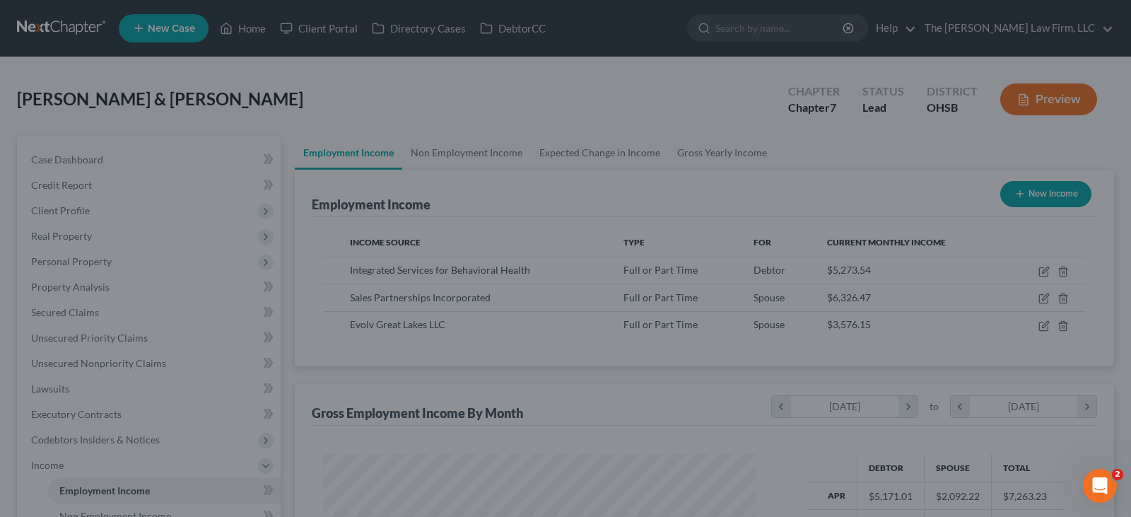
scroll to position [706795, 706592]
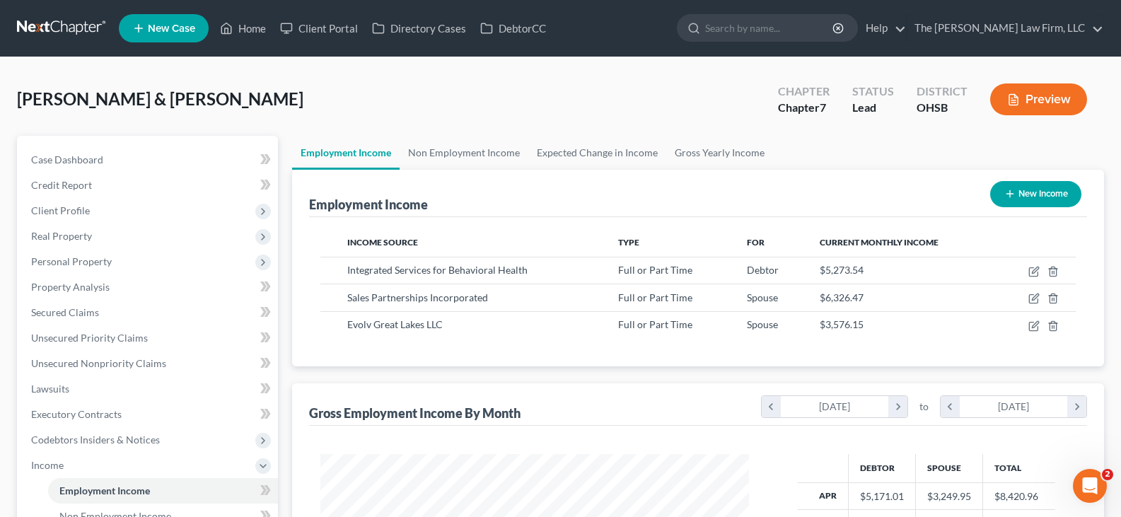
click at [1006, 190] on icon "button" at bounding box center [1009, 193] width 11 height 11
select select "0"
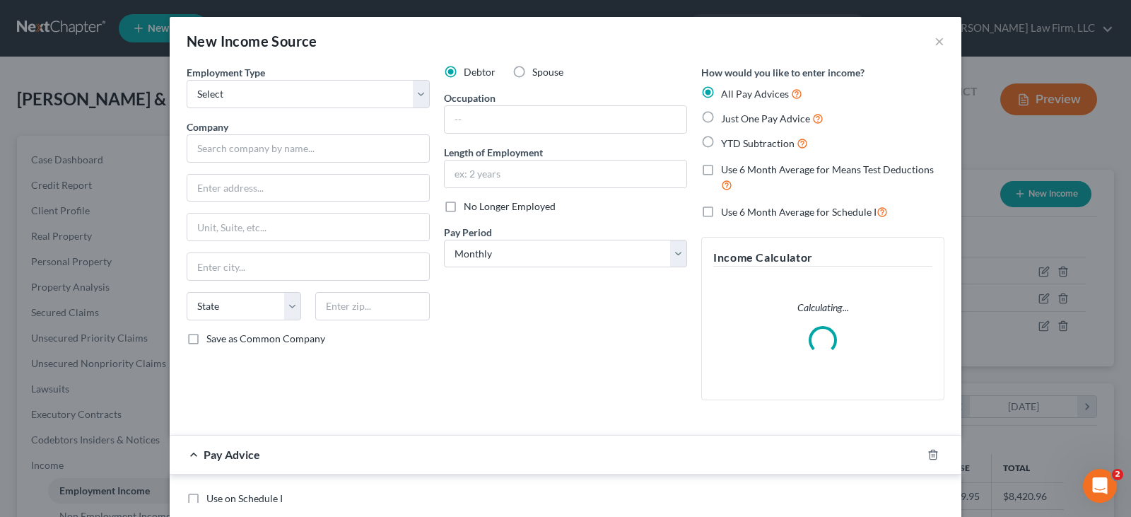
scroll to position [254, 462]
click at [255, 95] on select "Select Full or [DEMOGRAPHIC_DATA] Employment Self Employment" at bounding box center [308, 94] width 243 height 28
select select "0"
click at [187, 80] on select "Select Full or [DEMOGRAPHIC_DATA] Employment Self Employment" at bounding box center [308, 94] width 243 height 28
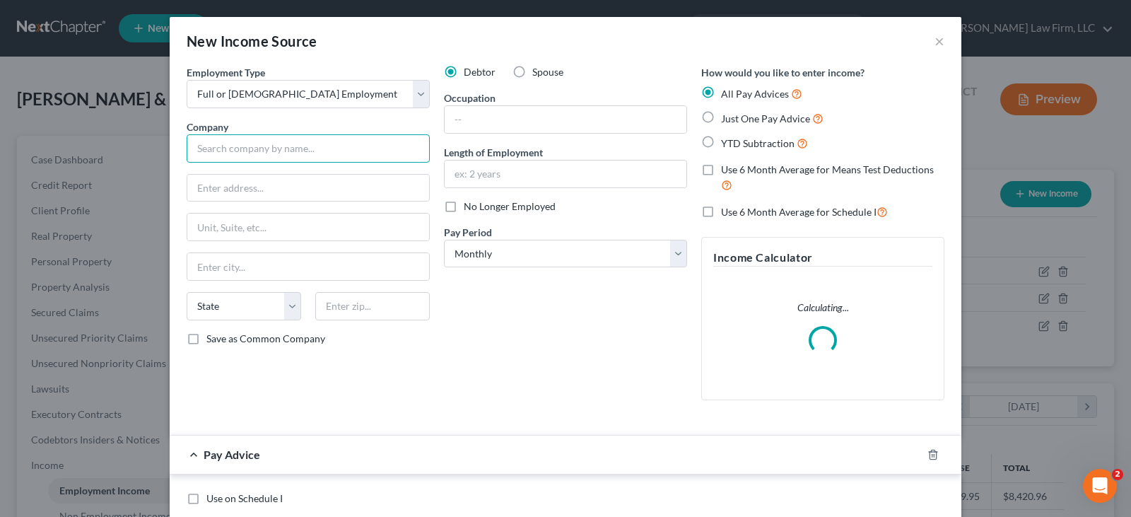
click at [262, 151] on input "text" at bounding box center [308, 148] width 243 height 28
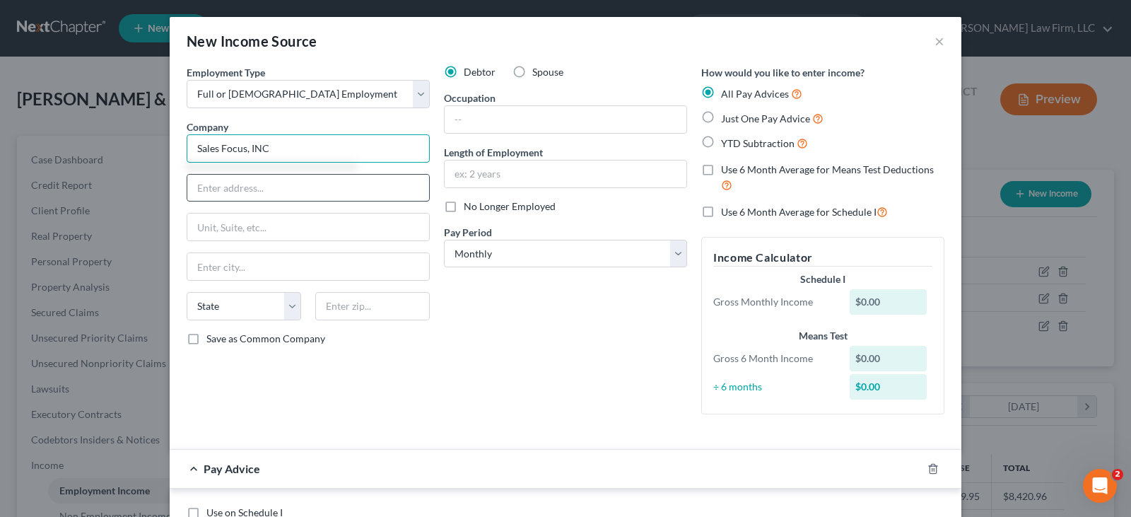
type input "Sales Focus, INC"
click at [257, 191] on input "text" at bounding box center [308, 188] width 242 height 27
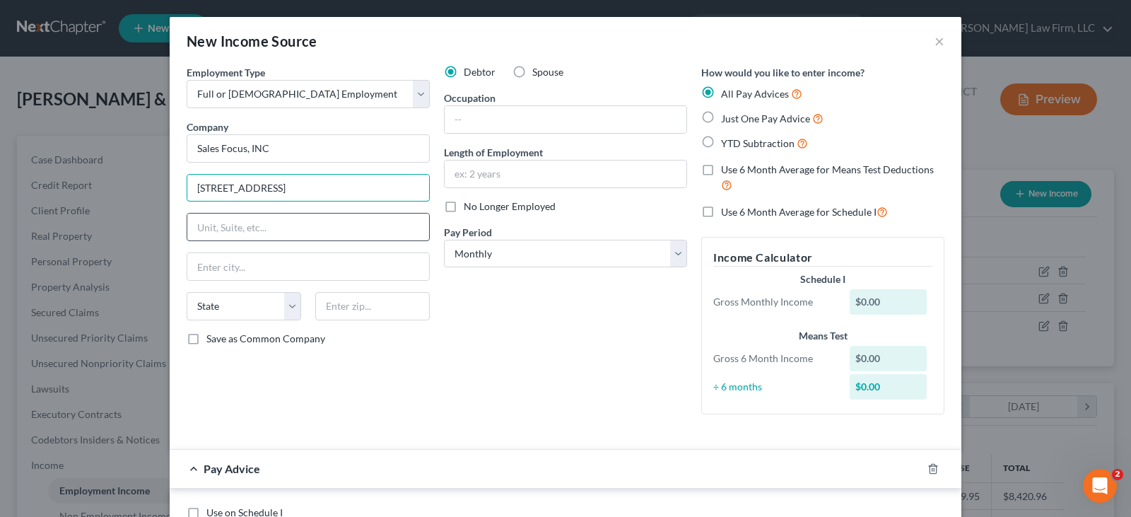
type input "[STREET_ADDRESS]"
click at [257, 221] on input "text" at bounding box center [308, 227] width 242 height 27
type input "Suite 120"
click at [334, 309] on input "text" at bounding box center [372, 306] width 115 height 28
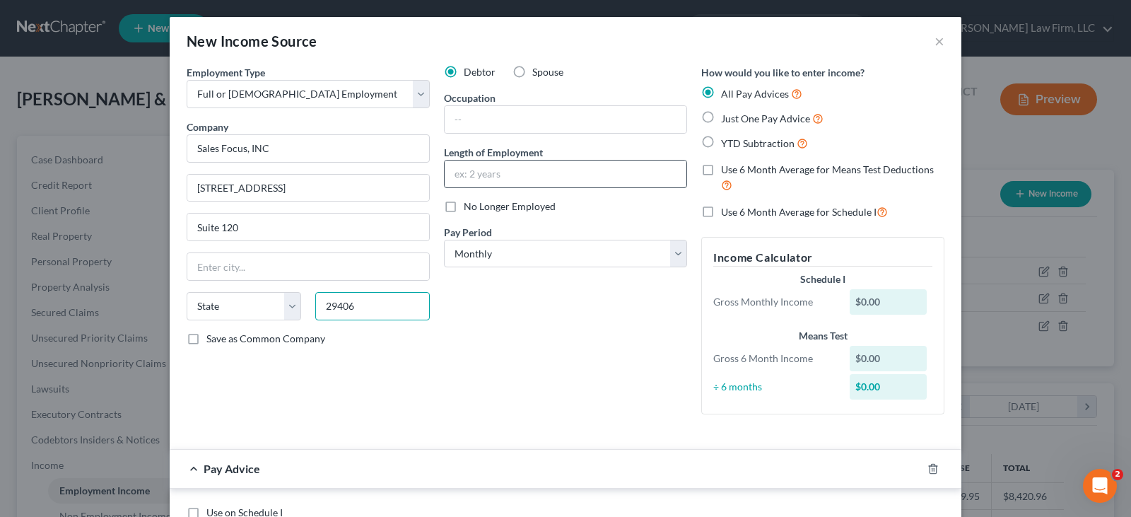
type input "29406"
click at [490, 170] on input "text" at bounding box center [566, 174] width 242 height 27
type input "[GEOGRAPHIC_DATA]"
select select "42"
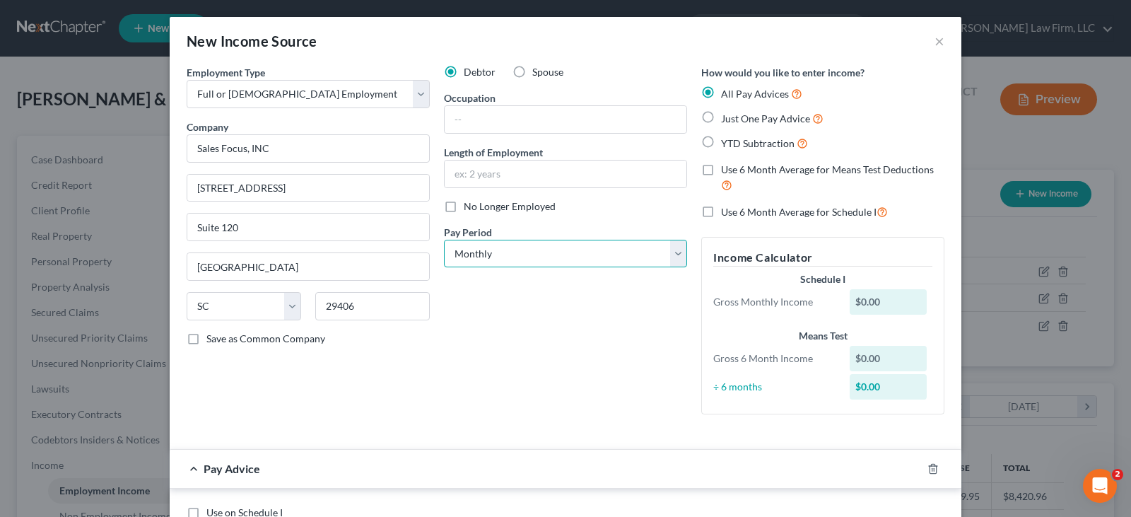
click at [675, 255] on select "Select Monthly Twice Monthly Every Other Week Weekly" at bounding box center [565, 254] width 243 height 28
select select "2"
click at [444, 240] on select "Select Monthly Twice Monthly Every Other Week Weekly" at bounding box center [565, 254] width 243 height 28
click at [721, 141] on label "YTD Subtraction" at bounding box center [764, 143] width 87 height 16
click at [727, 141] on input "YTD Subtraction" at bounding box center [731, 139] width 9 height 9
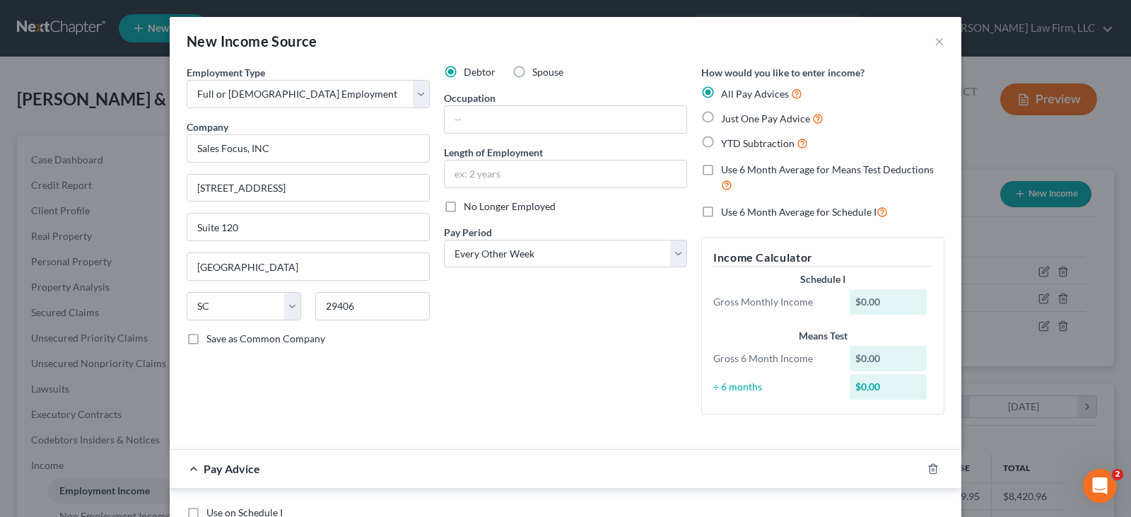
radio input "true"
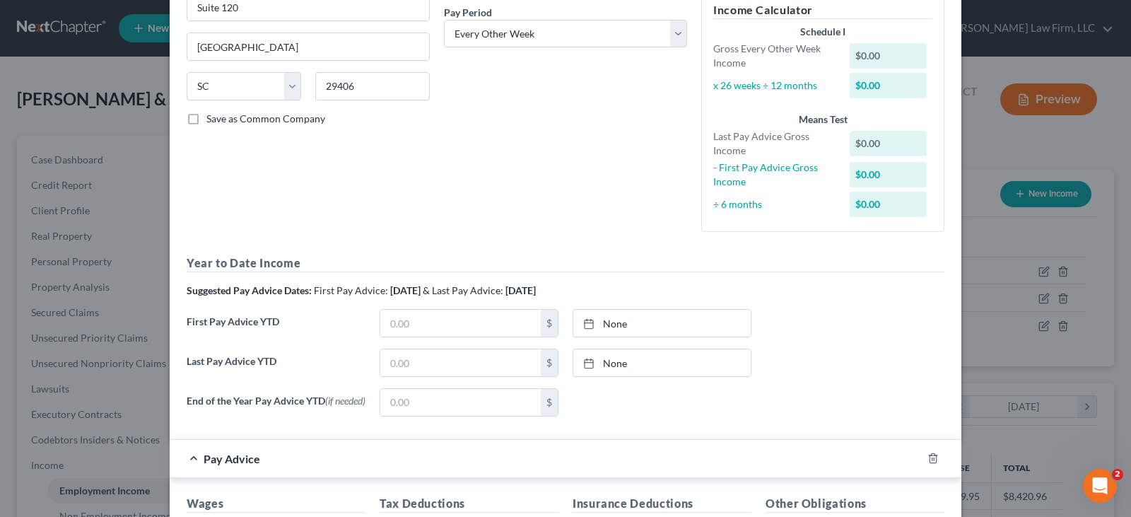
scroll to position [283, 0]
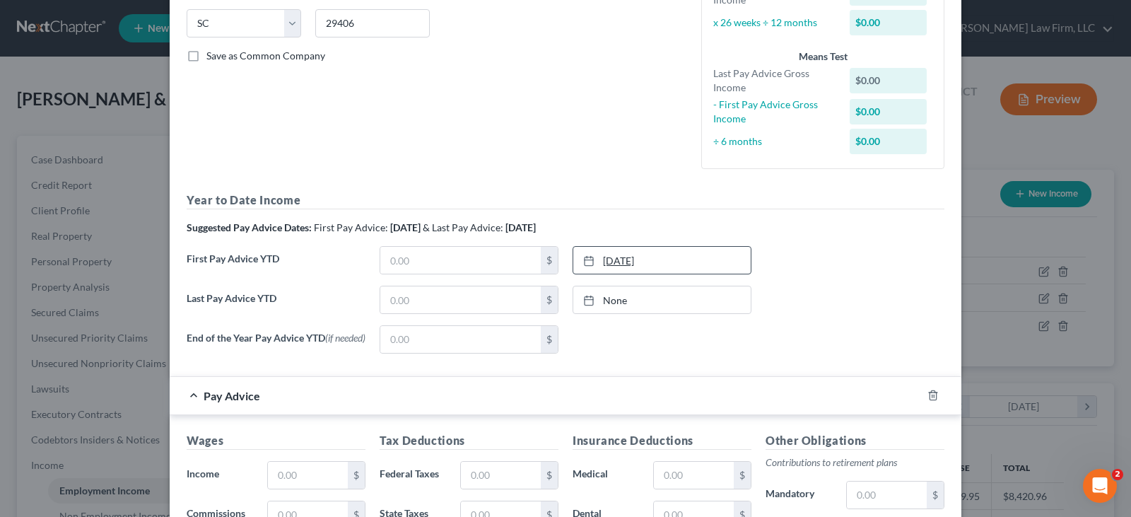
click at [584, 259] on icon at bounding box center [588, 260] width 11 height 11
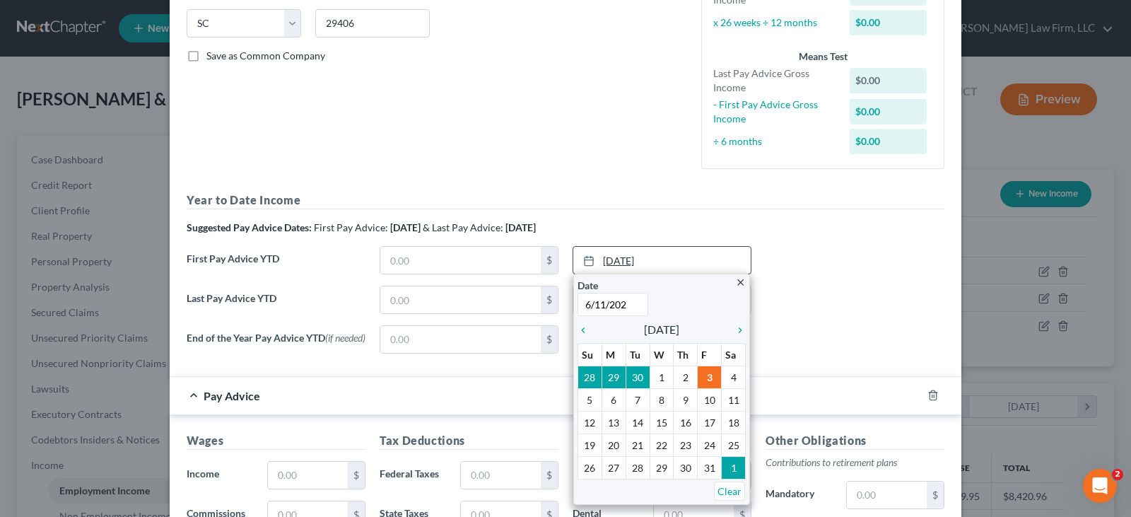
type input "[DATE]"
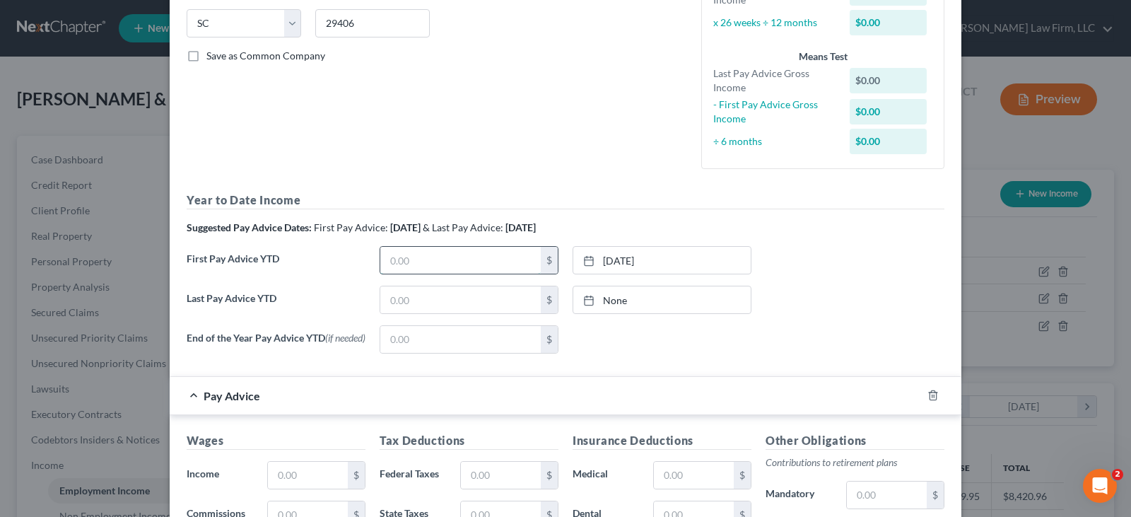
click at [516, 262] on input "text" at bounding box center [460, 260] width 161 height 27
type input "1,116.00"
click at [583, 300] on icon at bounding box center [588, 300] width 11 height 11
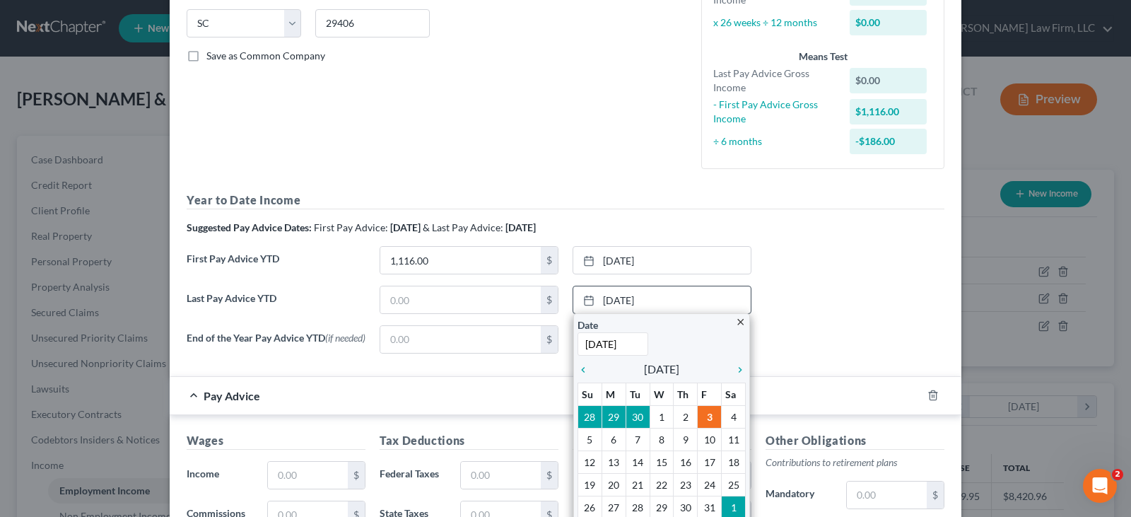
click at [632, 342] on input "[DATE]" at bounding box center [613, 343] width 71 height 23
drag, startPoint x: 632, startPoint y: 342, endPoint x: 586, endPoint y: 344, distance: 46.0
click at [578, 340] on input "[DATE]" at bounding box center [613, 343] width 71 height 23
type input "[DATE]"
click at [510, 298] on input "text" at bounding box center [460, 299] width 161 height 27
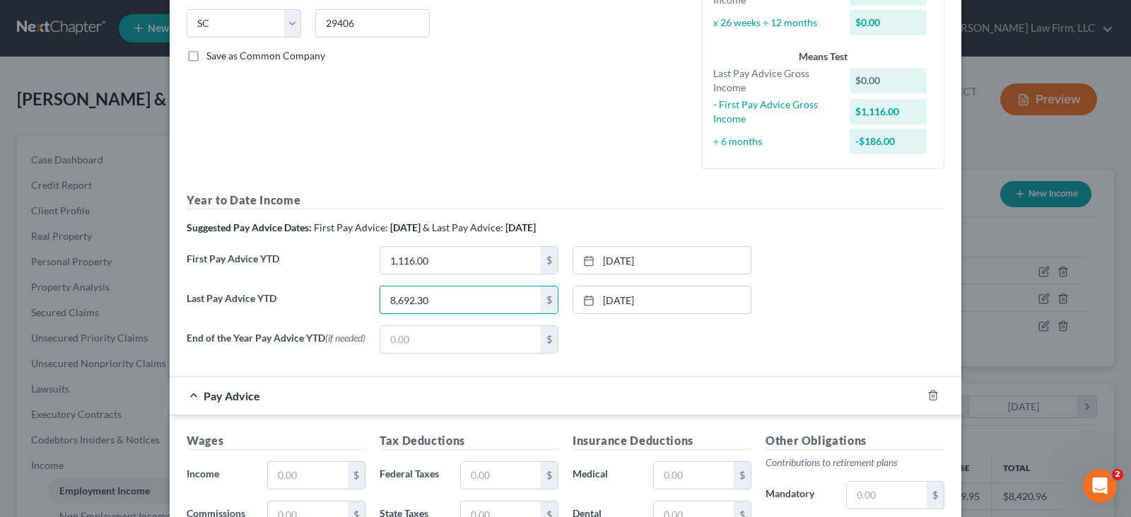
type input "8,692.30"
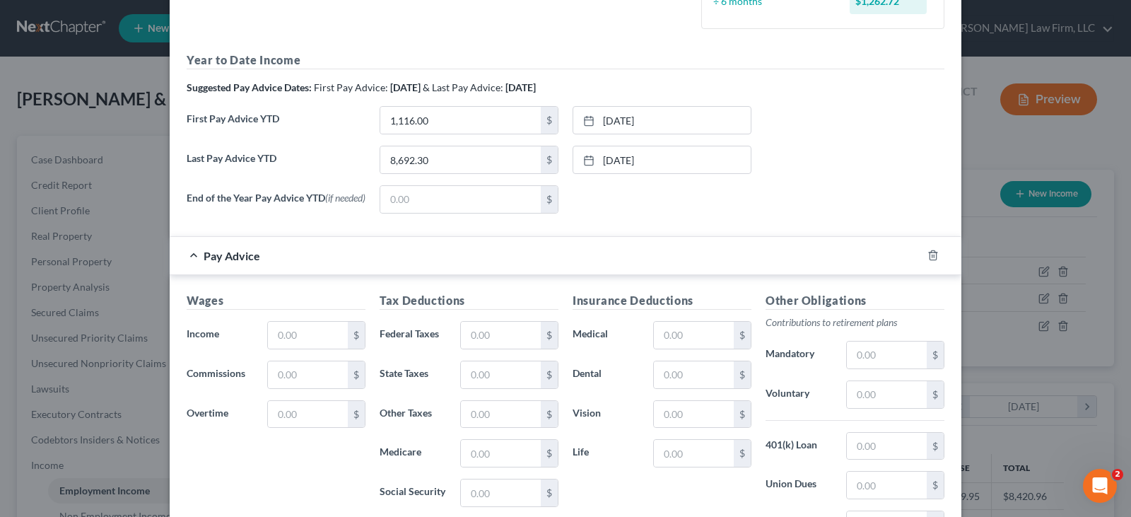
scroll to position [424, 0]
click at [279, 337] on input "text" at bounding box center [308, 333] width 80 height 27
type input "1,589.44"
click at [473, 337] on input "text" at bounding box center [501, 333] width 80 height 27
type input "98.55"
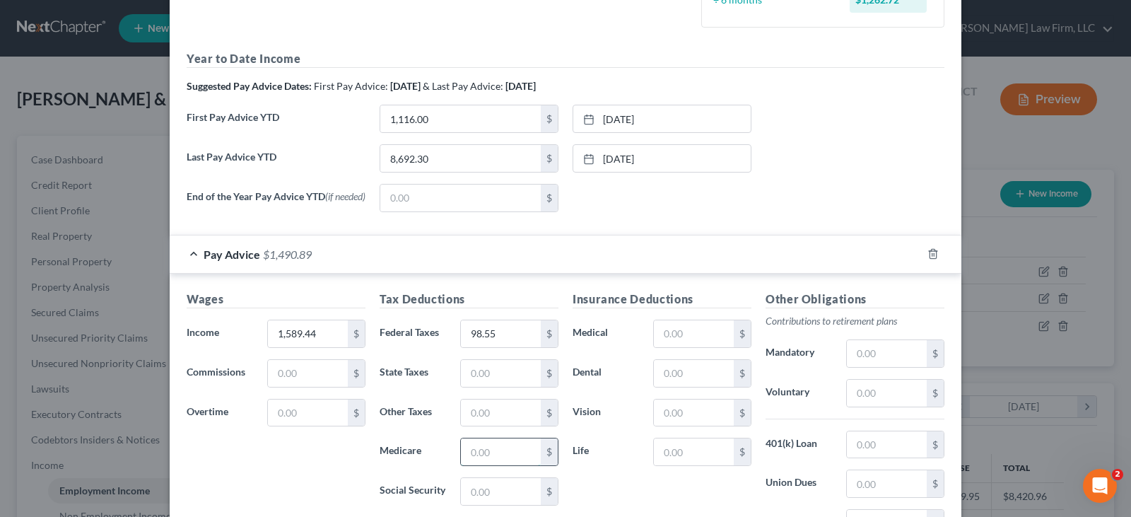
click at [488, 458] on input "text" at bounding box center [501, 451] width 80 height 27
type input "23.05"
click at [494, 496] on input "text" at bounding box center [501, 491] width 80 height 27
type input "4.31"
click at [486, 342] on input "98.55" at bounding box center [501, 333] width 80 height 27
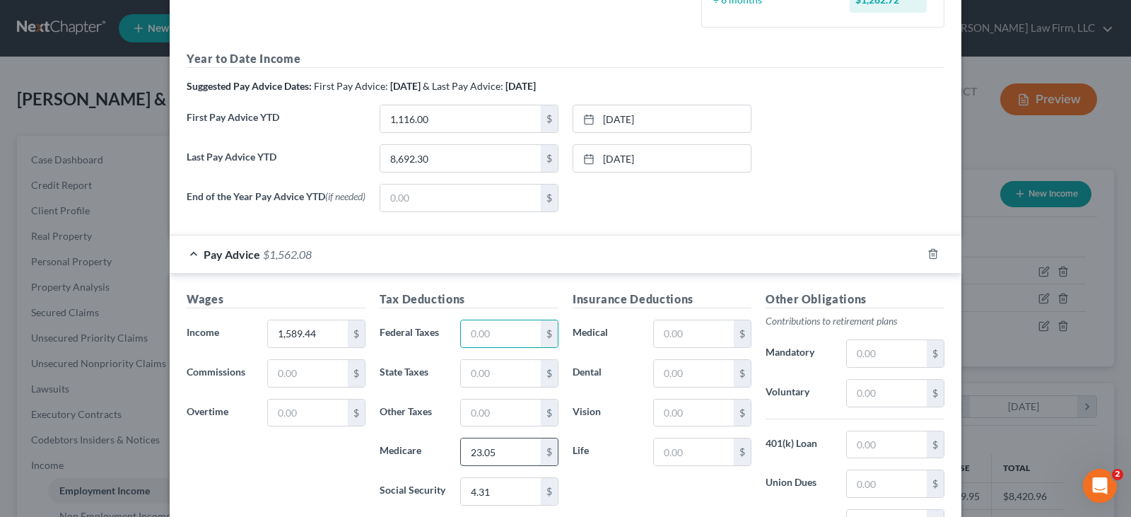
click at [489, 456] on input "23.05" at bounding box center [501, 451] width 80 height 27
click at [493, 494] on input "4.31" at bounding box center [501, 491] width 80 height 27
click at [478, 421] on input "text" at bounding box center [501, 412] width 80 height 27
type input "98.55"
click at [481, 457] on input "text" at bounding box center [501, 451] width 80 height 27
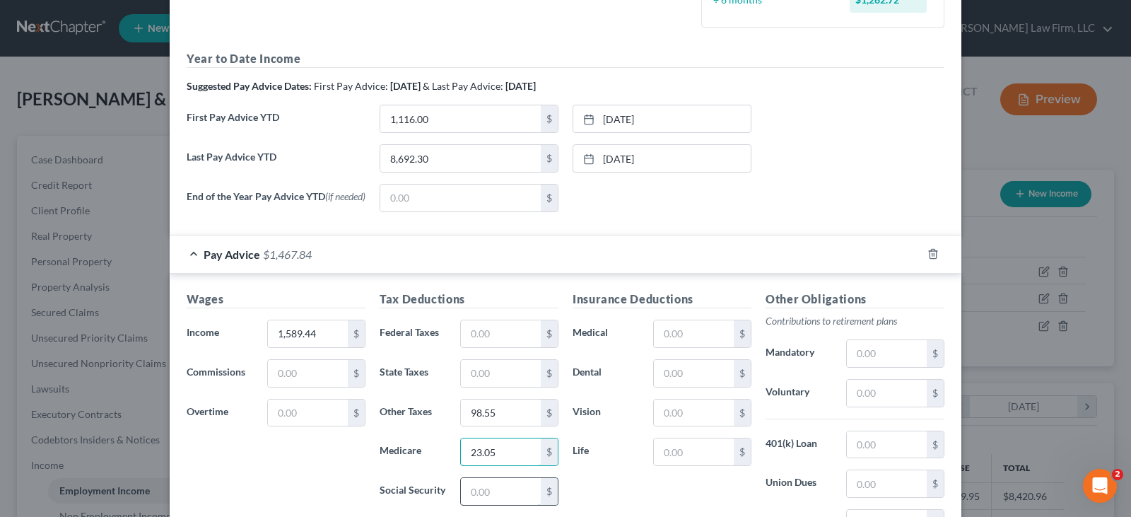
type input "23.05"
click at [488, 494] on input "text" at bounding box center [501, 491] width 80 height 27
type input "2"
type input "33.84"
click at [497, 412] on input "98.55" at bounding box center [501, 412] width 80 height 27
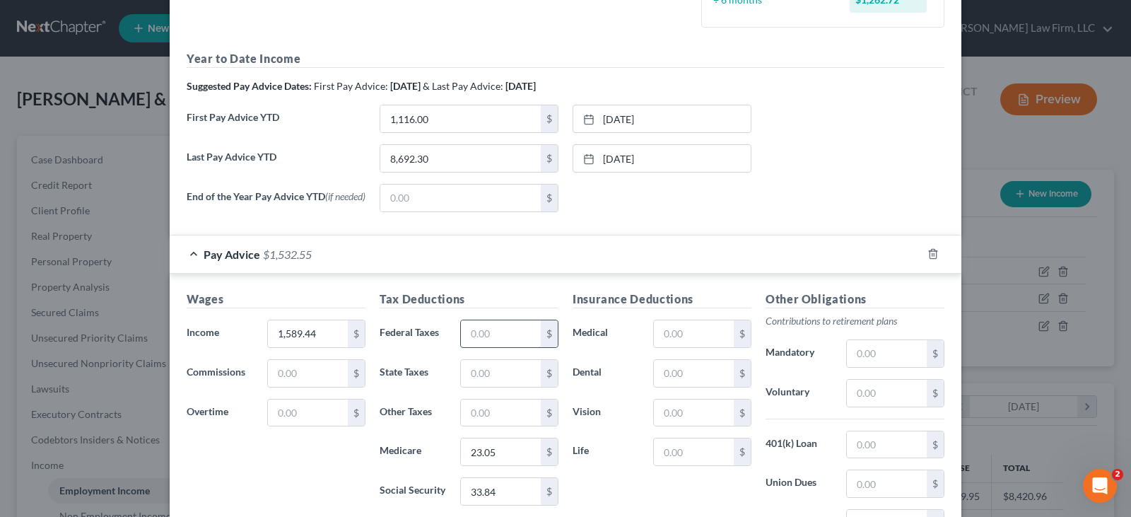
click at [477, 340] on input "text" at bounding box center [501, 333] width 80 height 27
type input "98.55"
click at [503, 497] on input "33.84" at bounding box center [501, 491] width 80 height 27
type input "98.55"
click at [508, 342] on input "98.55" at bounding box center [501, 333] width 80 height 27
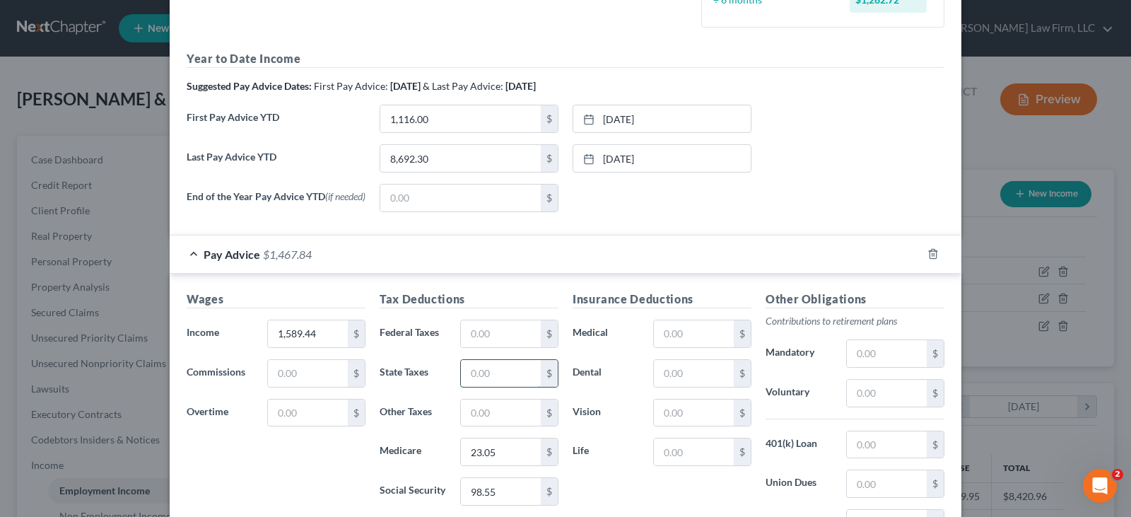
click at [489, 369] on input "text" at bounding box center [501, 373] width 80 height 27
type input "33.84"
click at [494, 419] on input "text" at bounding box center [501, 412] width 80 height 27
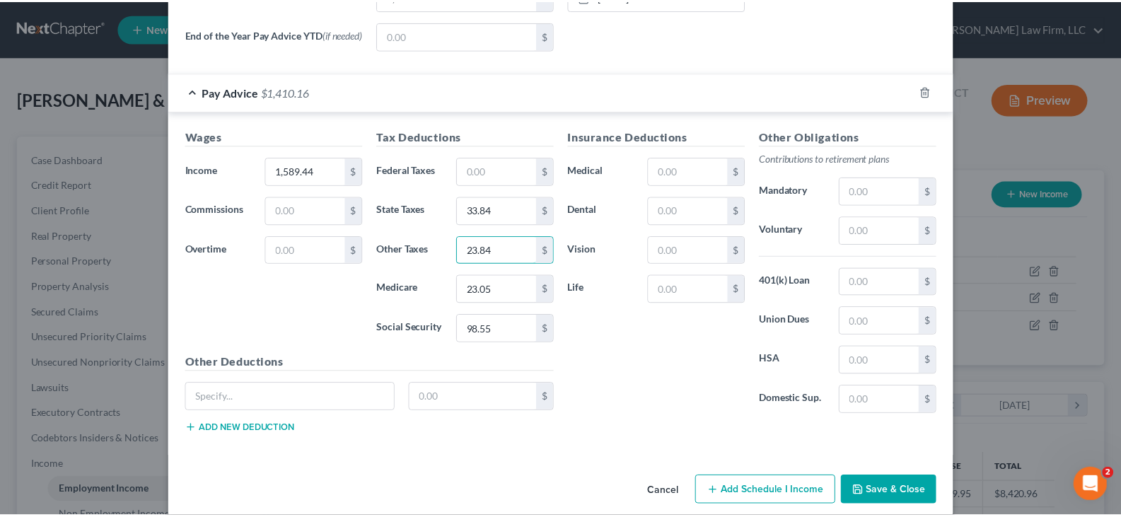
scroll to position [607, 0]
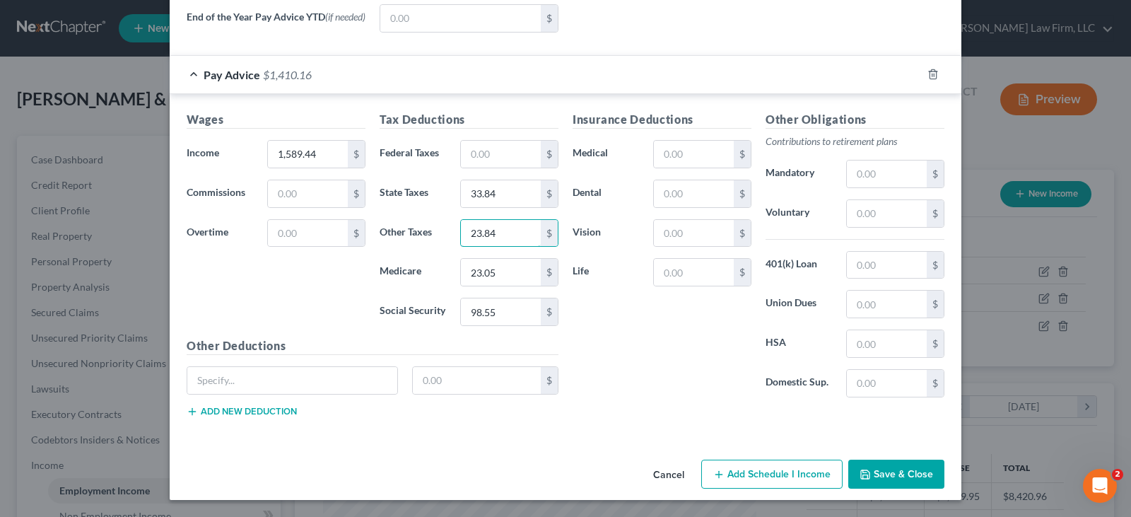
type input "23.84"
click at [897, 472] on button "Save & Close" at bounding box center [896, 475] width 96 height 30
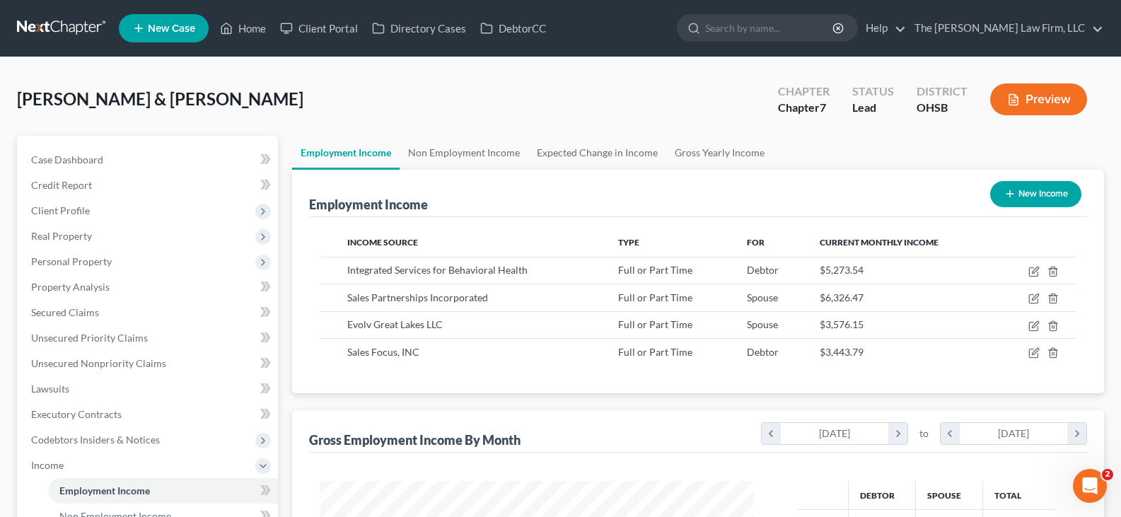
scroll to position [706795, 706592]
click at [96, 158] on span "Case Dashboard" at bounding box center [67, 159] width 72 height 12
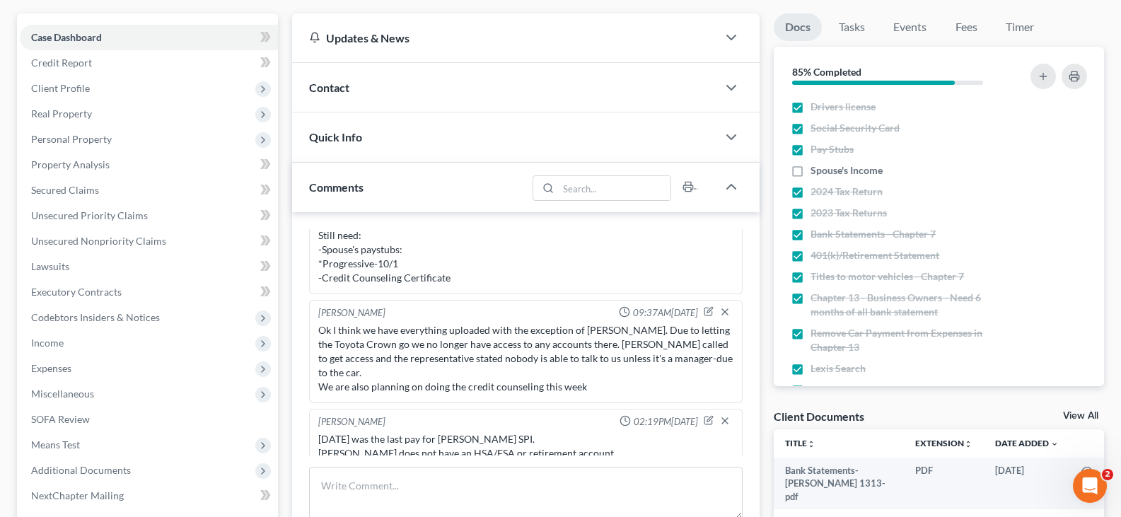
scroll to position [141, 0]
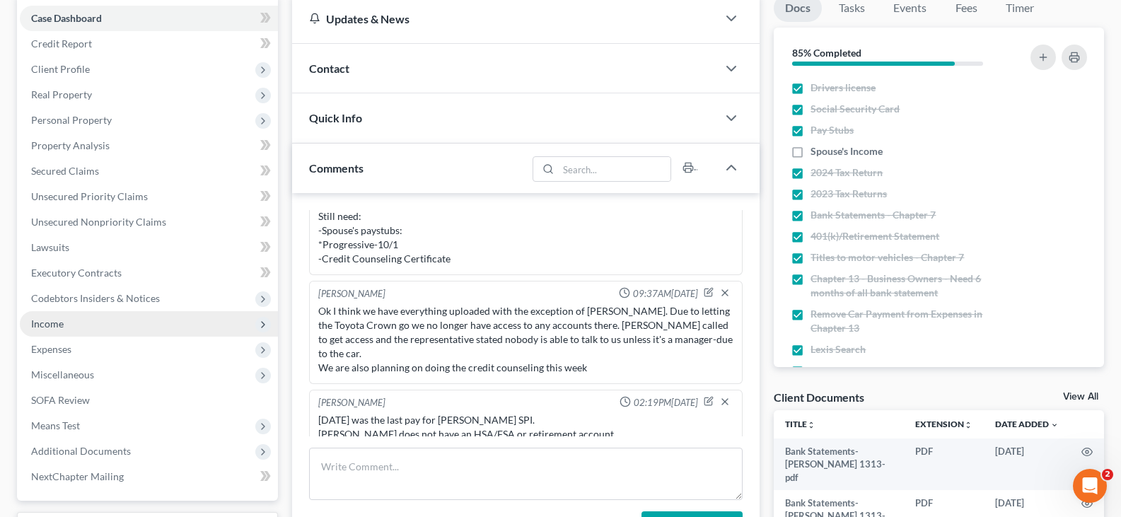
click at [40, 322] on span "Income" at bounding box center [47, 323] width 33 height 12
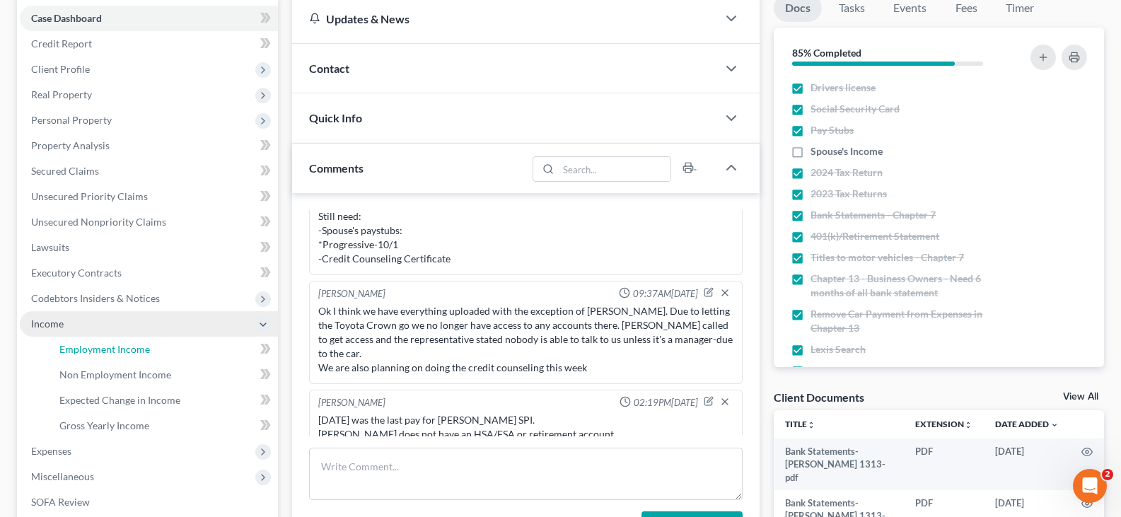
click at [89, 349] on span "Employment Income" at bounding box center [104, 349] width 91 height 12
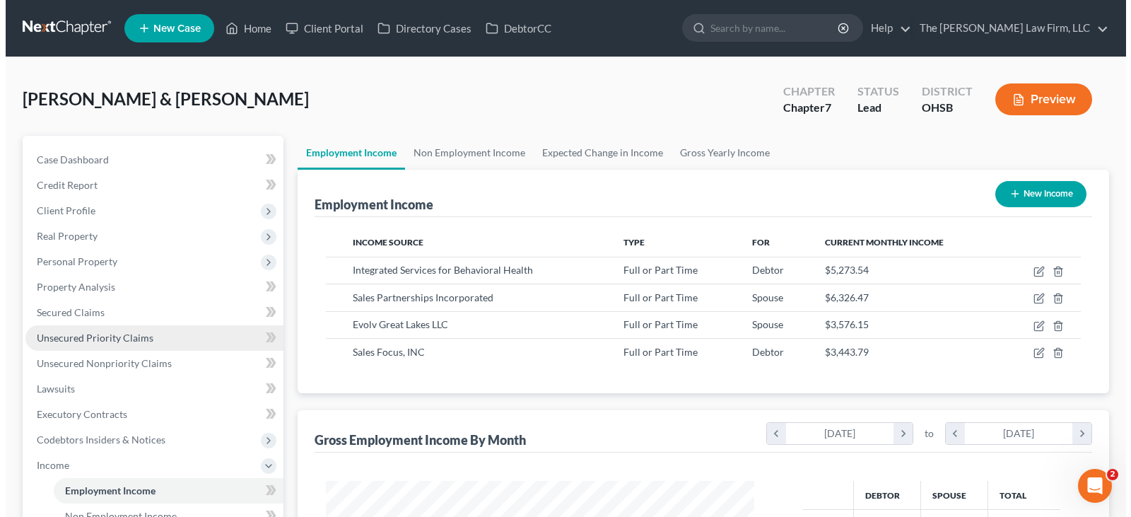
scroll to position [254, 457]
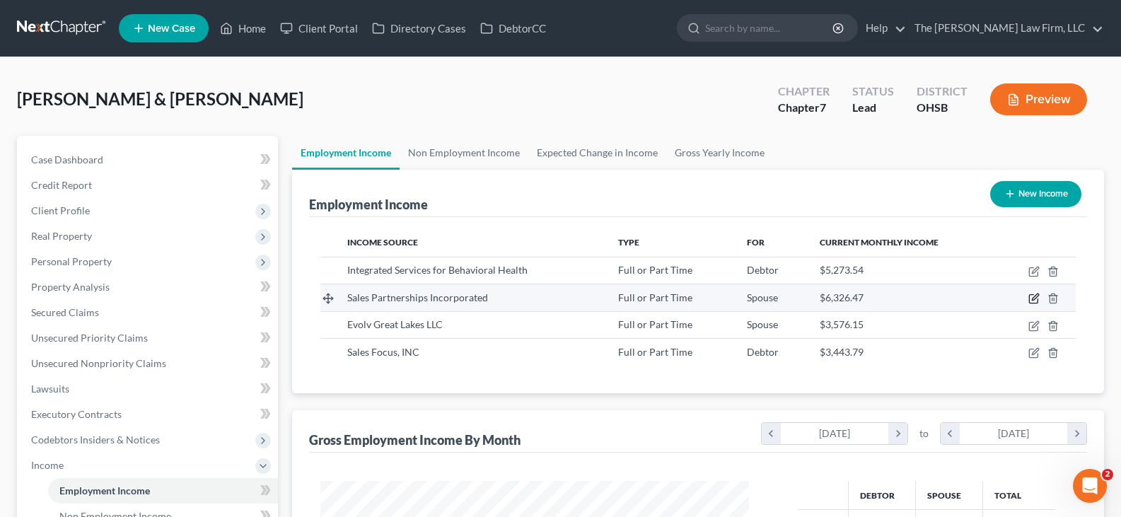
click at [1034, 298] on icon "button" at bounding box center [1033, 298] width 11 height 11
select select "0"
select select "5"
select select "2"
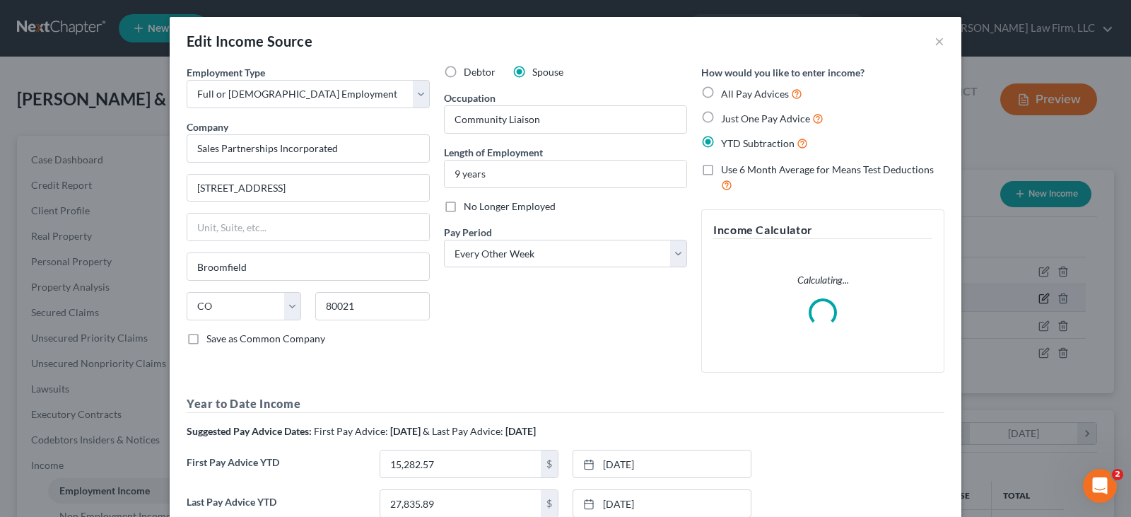
scroll to position [254, 462]
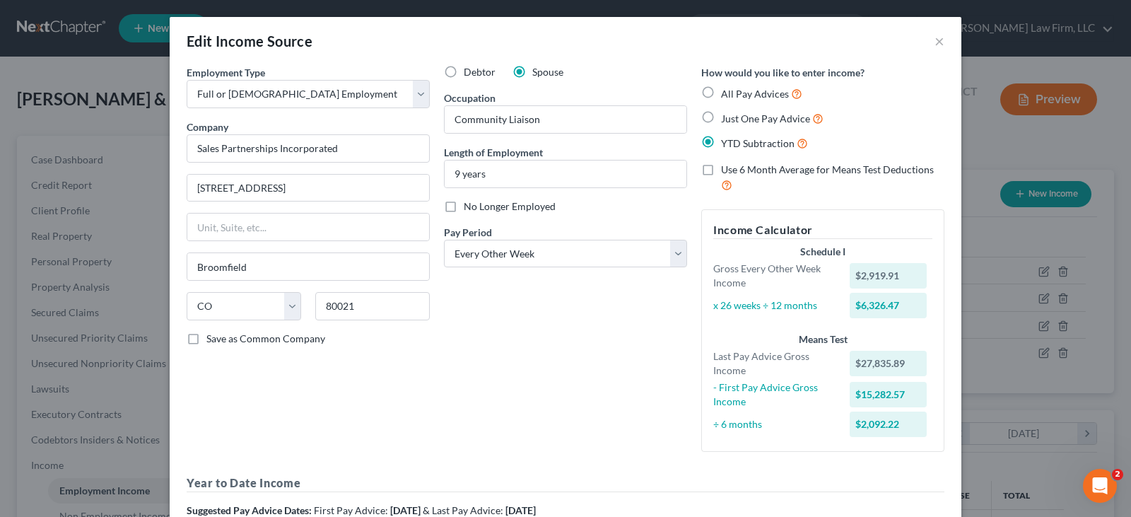
click at [464, 206] on label "No Longer Employed" at bounding box center [510, 206] width 92 height 14
click at [469, 206] on input "No Longer Employed" at bounding box center [473, 203] width 9 height 9
checkbox input "true"
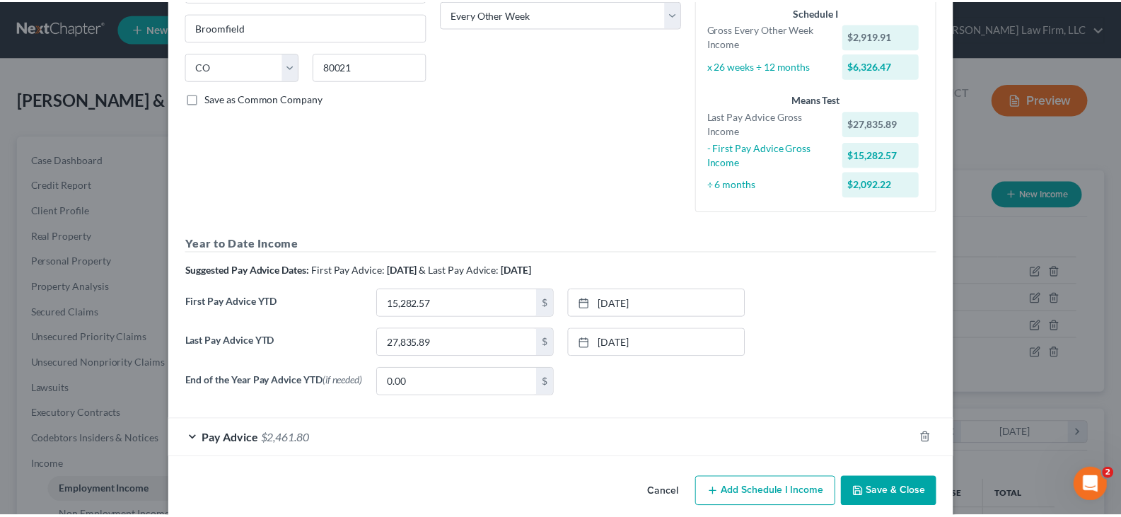
scroll to position [262, 0]
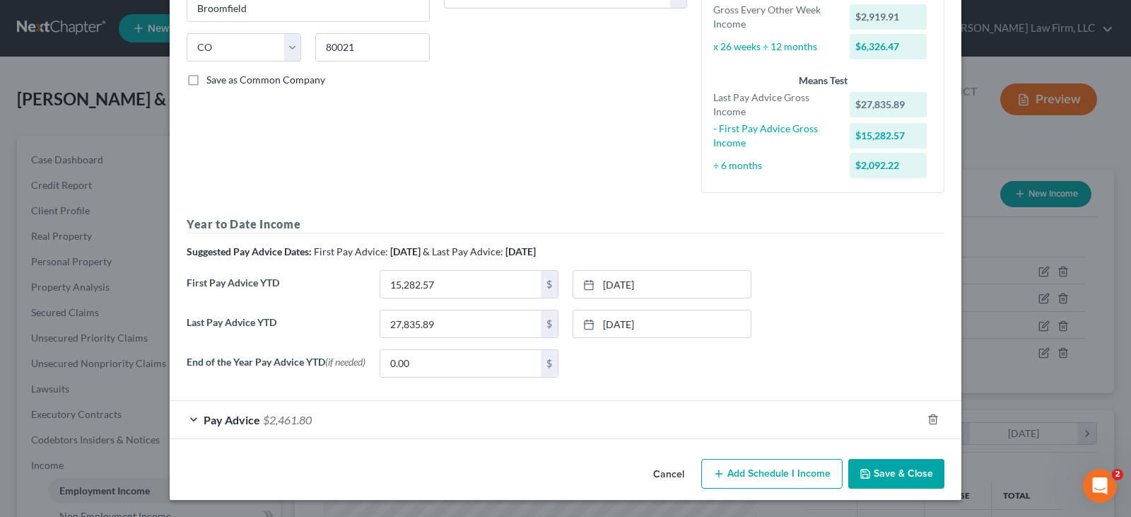
click at [883, 470] on button "Save & Close" at bounding box center [896, 474] width 96 height 30
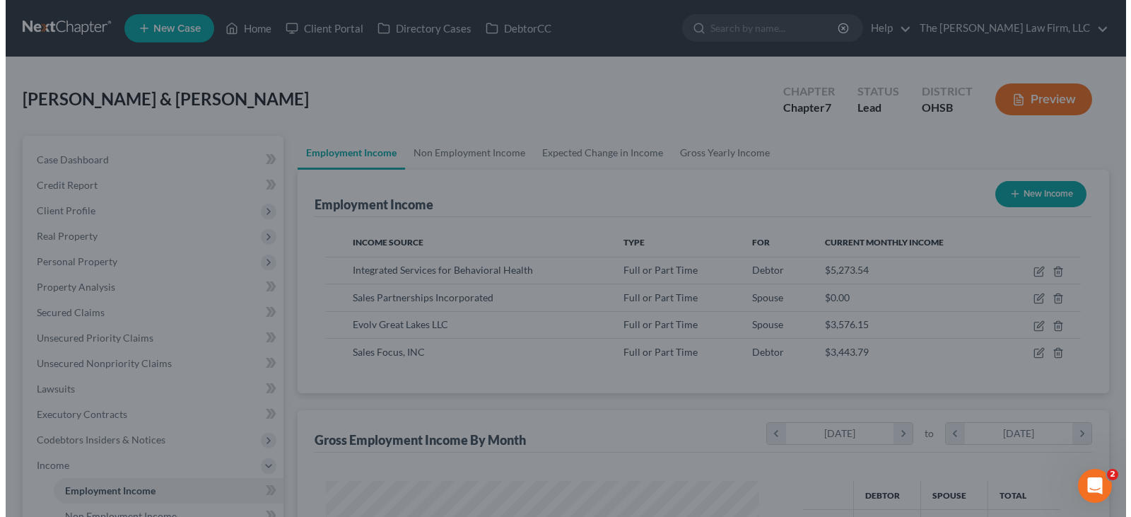
scroll to position [706795, 706592]
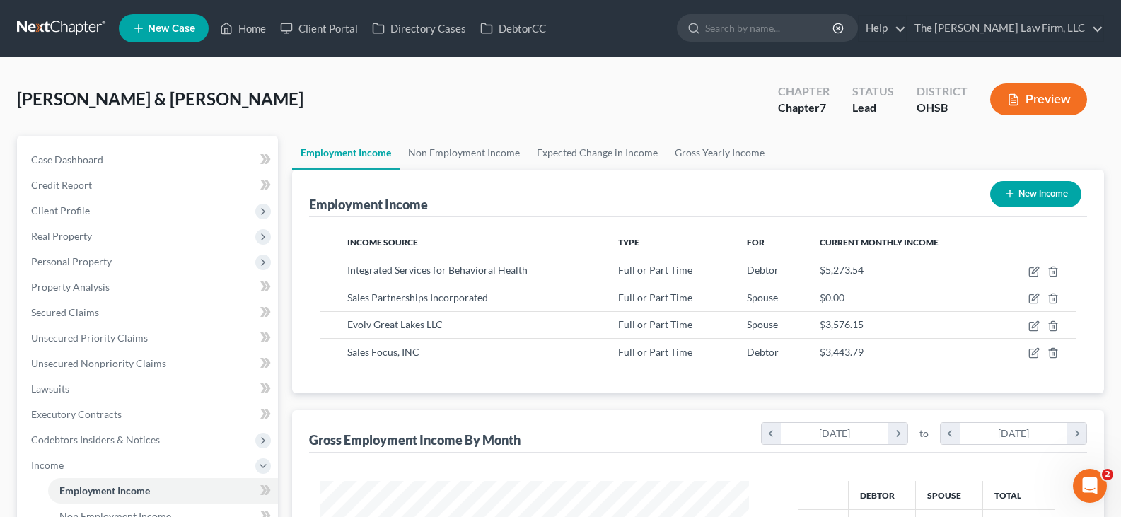
click at [1009, 192] on icon "button" at bounding box center [1009, 193] width 11 height 11
select select "0"
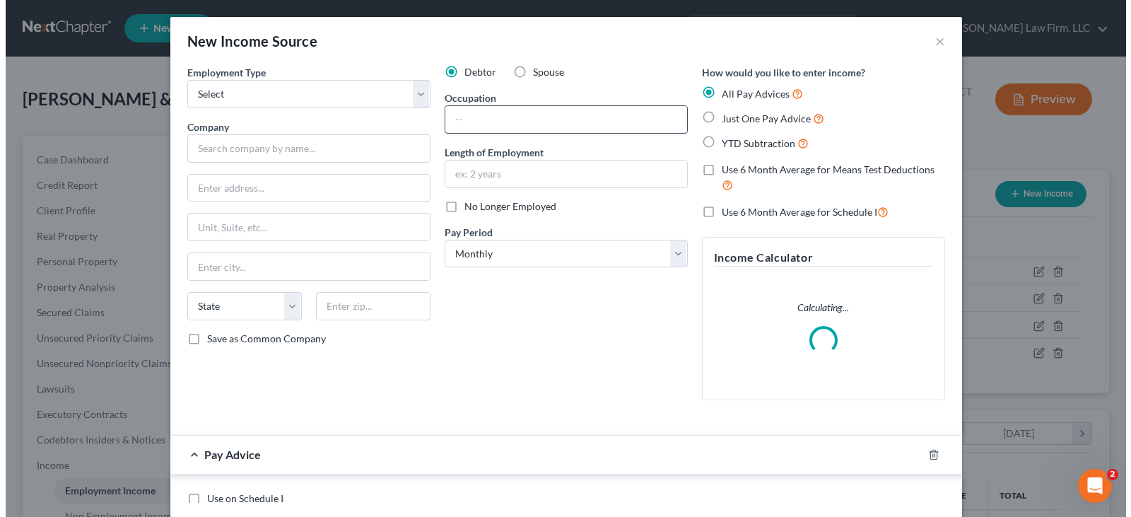
scroll to position [254, 462]
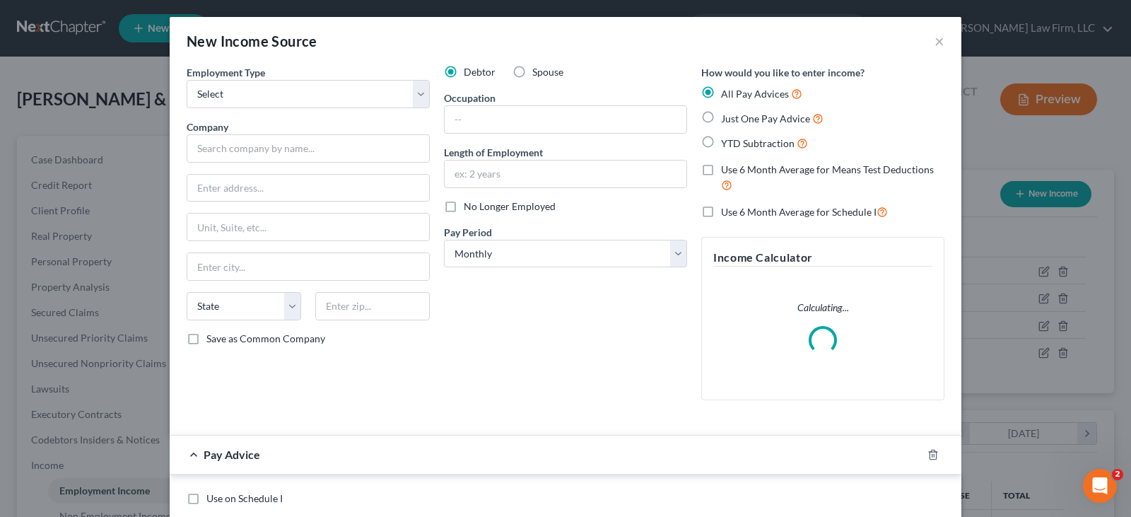
click at [532, 71] on label "Spouse" at bounding box center [547, 72] width 31 height 14
click at [538, 71] on input "Spouse" at bounding box center [542, 69] width 9 height 9
radio input "true"
click at [379, 95] on select "Select Full or [DEMOGRAPHIC_DATA] Employment Self Employment" at bounding box center [308, 94] width 243 height 28
select select "0"
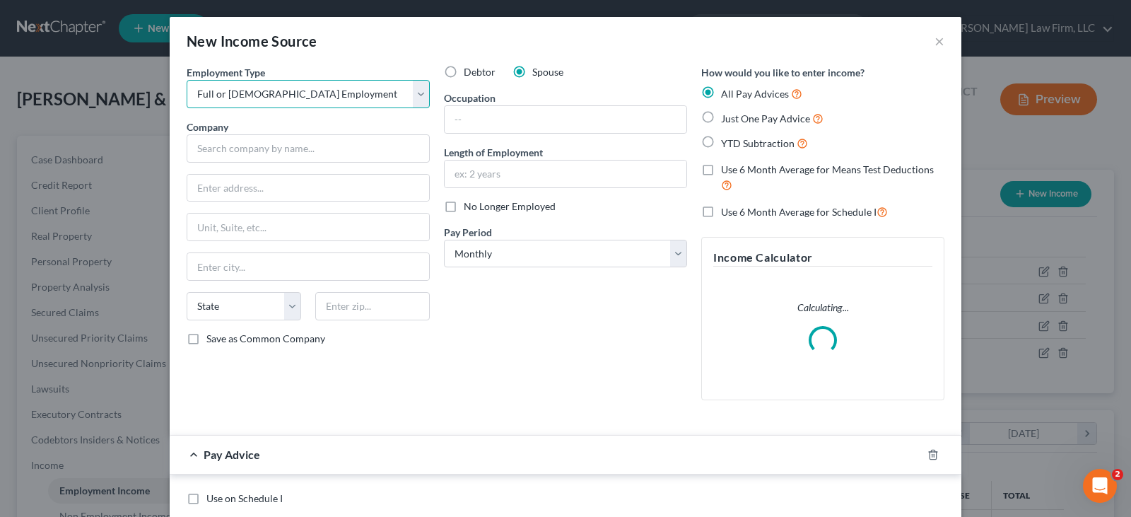
click at [187, 80] on select "Select Full or [DEMOGRAPHIC_DATA] Employment Self Employment" at bounding box center [308, 94] width 243 height 28
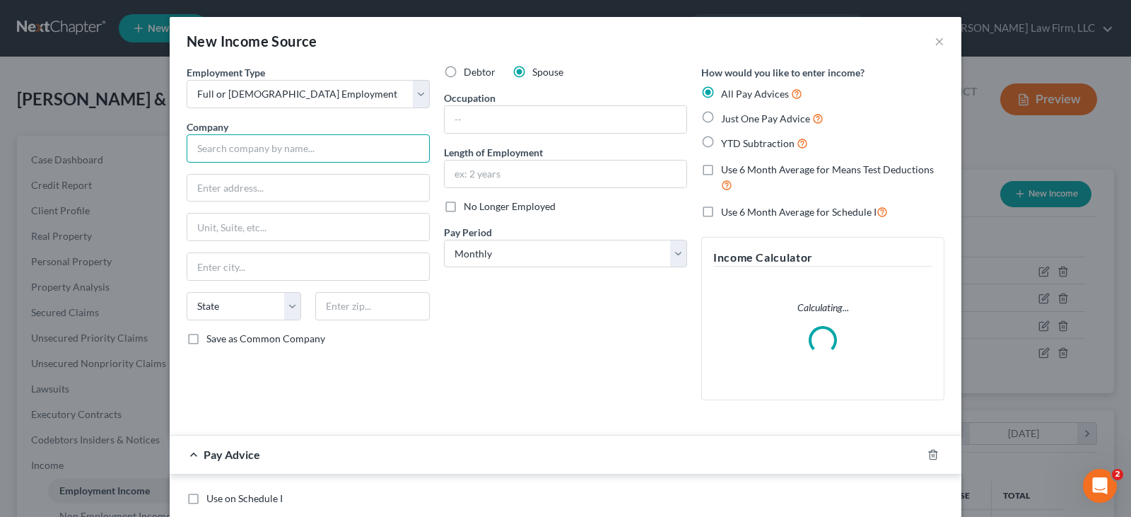
click at [319, 146] on input "text" at bounding box center [308, 148] width 243 height 28
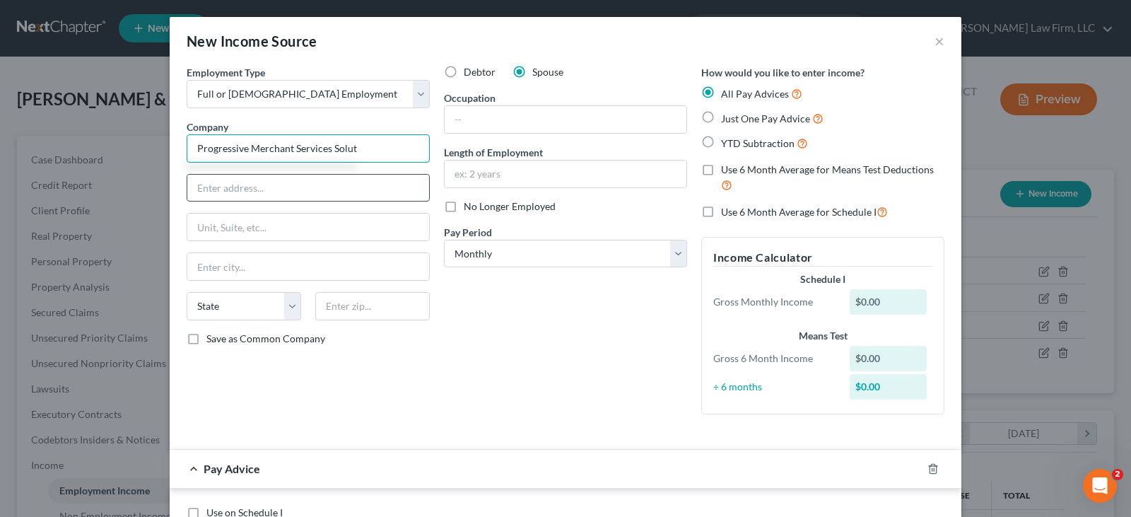
type input "Progressive Merchant Services Solut"
click at [322, 194] on input "text" at bounding box center [308, 188] width 242 height 27
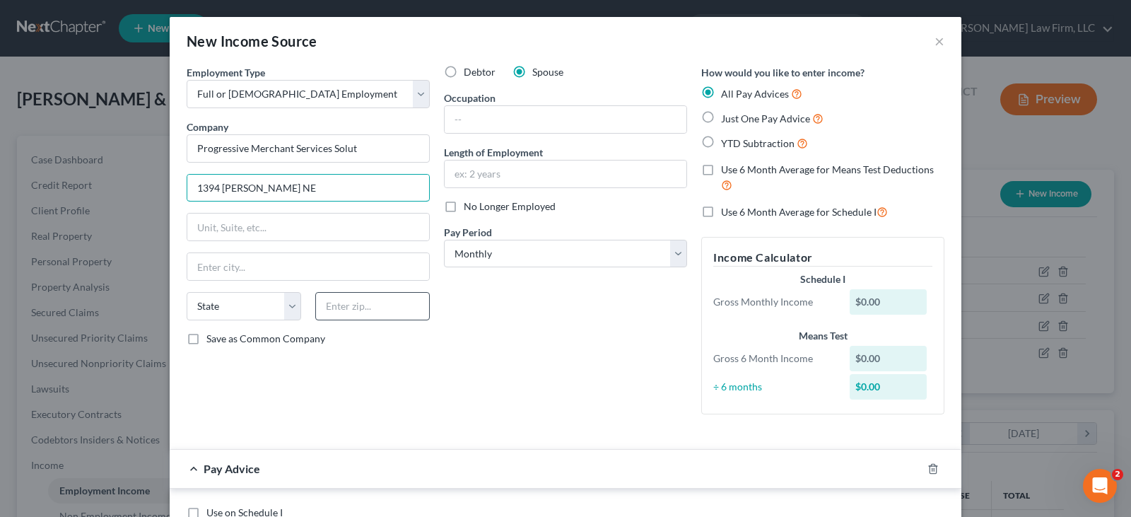
type input "1394 [PERSON_NAME] NE"
click at [350, 309] on input "text" at bounding box center [372, 306] width 115 height 28
type input "30319"
type input "[GEOGRAPHIC_DATA]"
select select "10"
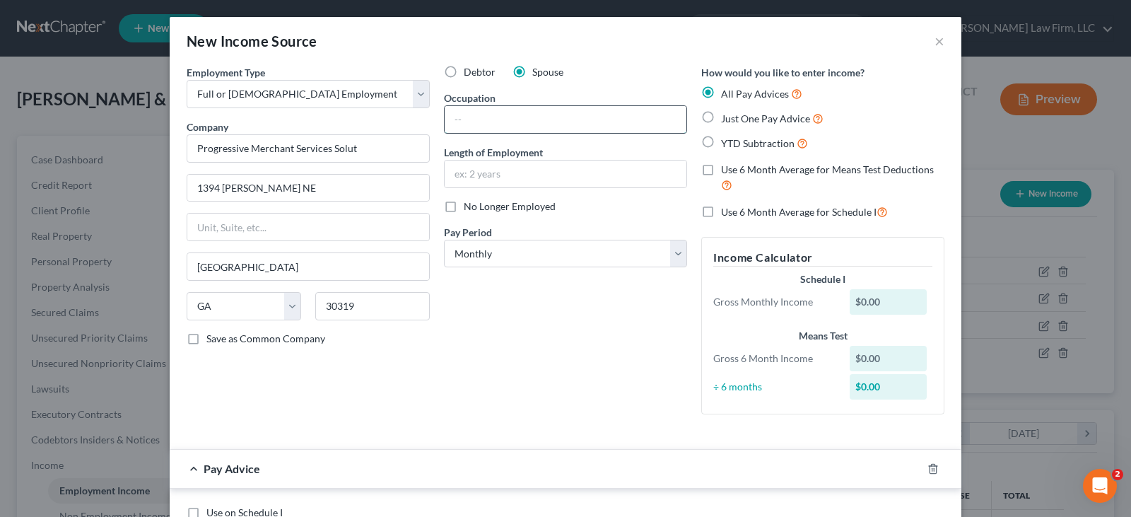
click at [510, 120] on input "text" at bounding box center [566, 119] width 242 height 27
click at [482, 250] on select "Select Monthly Twice Monthly Every Other Week Weekly" at bounding box center [565, 254] width 243 height 28
click at [444, 240] on select "Select Monthly Twice Monthly Every Other Week Weekly" at bounding box center [565, 254] width 243 height 28
click at [721, 141] on label "YTD Subtraction" at bounding box center [764, 143] width 87 height 16
click at [727, 141] on input "YTD Subtraction" at bounding box center [731, 139] width 9 height 9
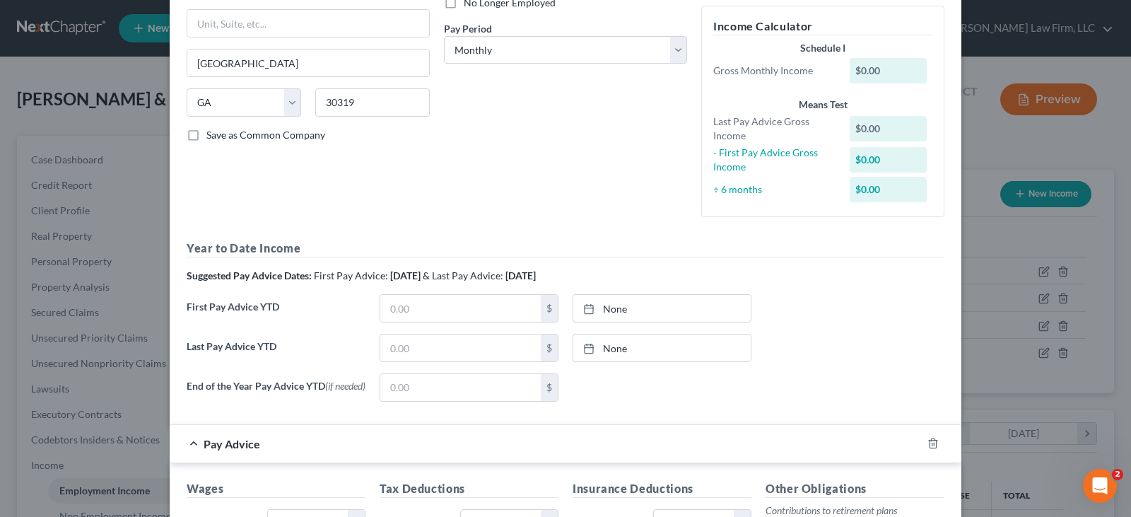
scroll to position [212, 0]
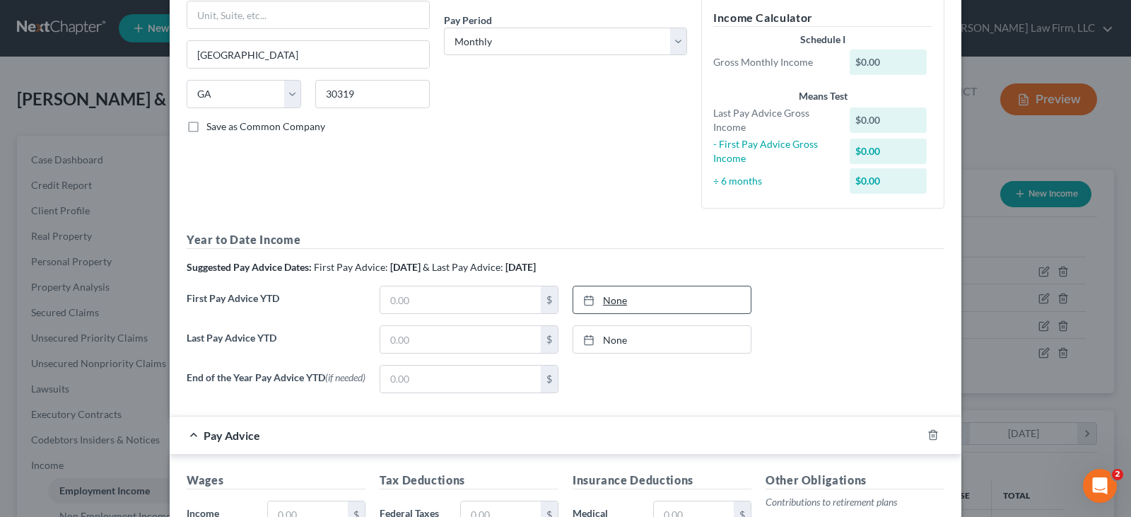
click at [587, 296] on rect at bounding box center [589, 300] width 8 height 8
click at [515, 297] on input "text" at bounding box center [460, 299] width 161 height 27
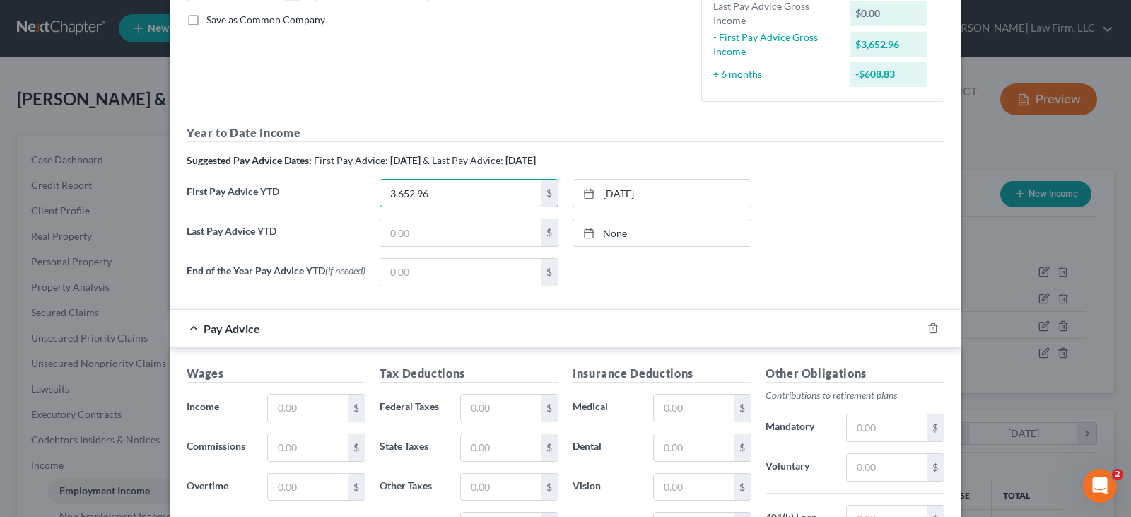
scroll to position [354, 0]
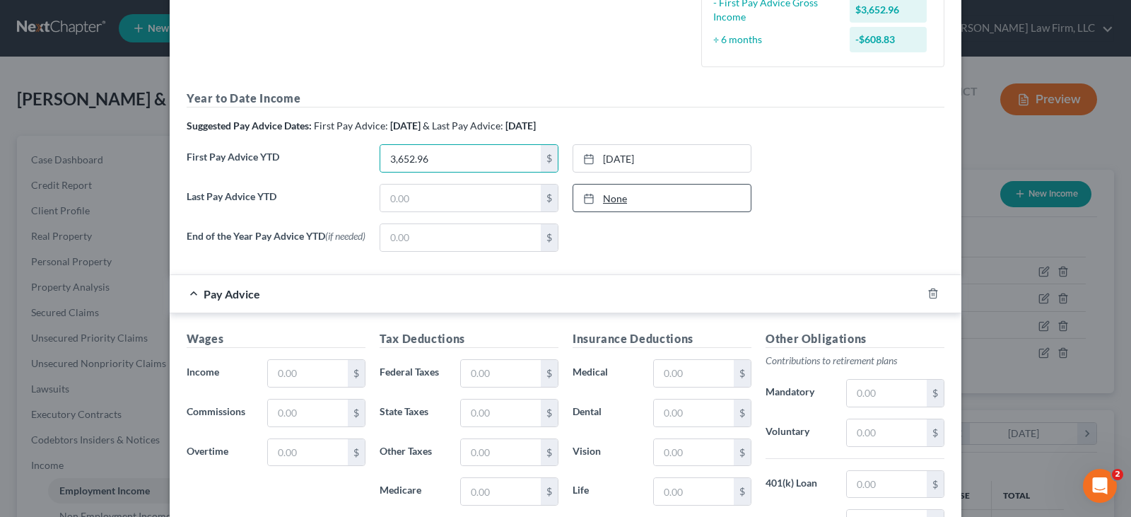
click at [585, 199] on icon at bounding box center [588, 198] width 11 height 11
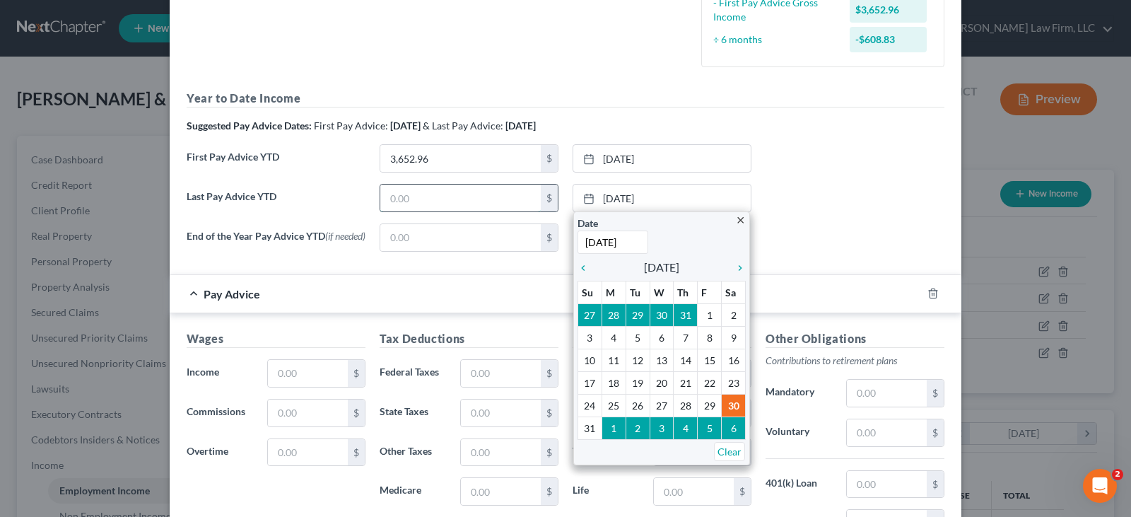
click at [510, 195] on input "text" at bounding box center [460, 198] width 161 height 27
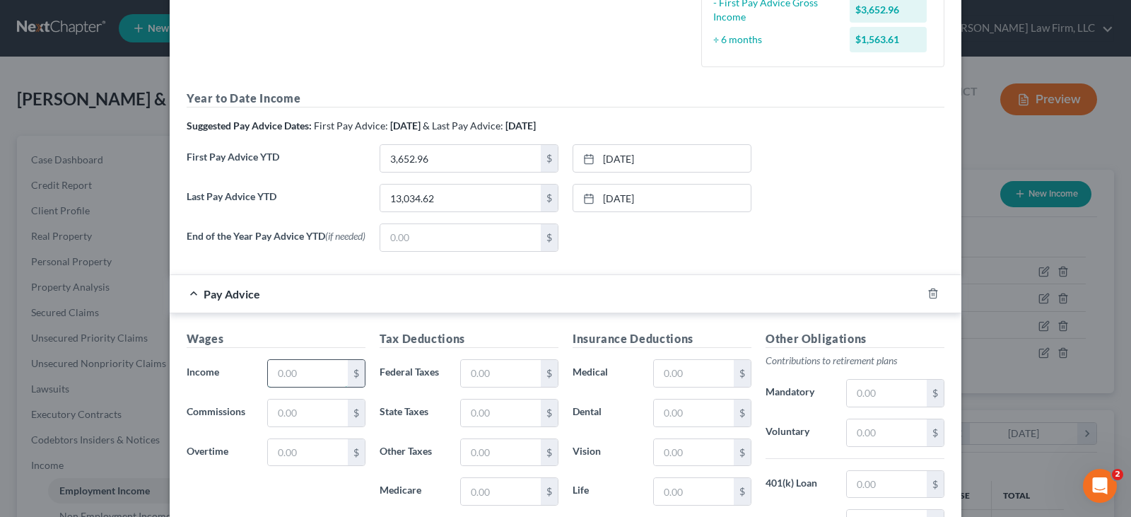
click at [296, 379] on input "text" at bounding box center [308, 373] width 80 height 27
click at [466, 379] on input "text" at bounding box center [501, 373] width 80 height 27
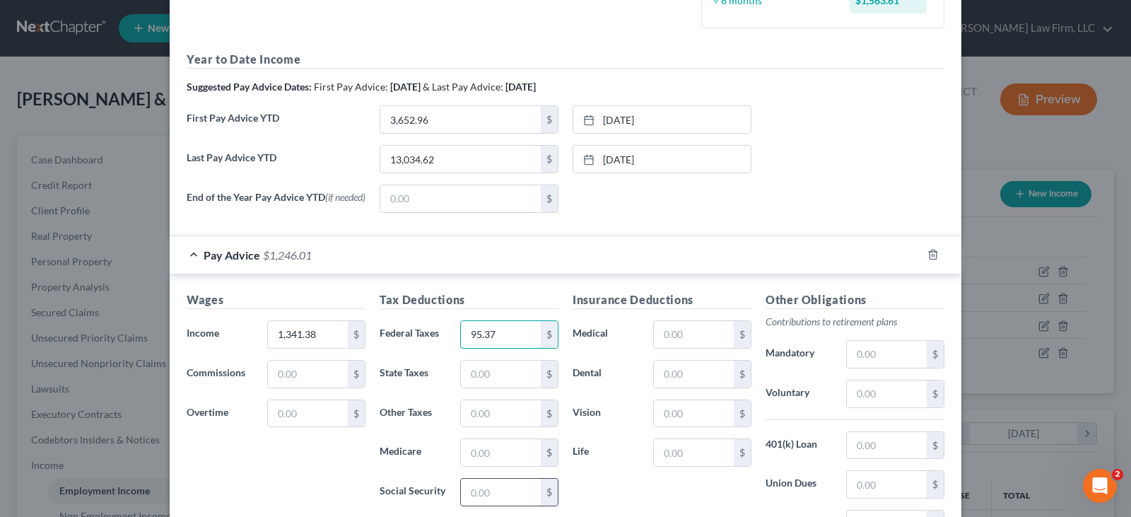
scroll to position [424, 0]
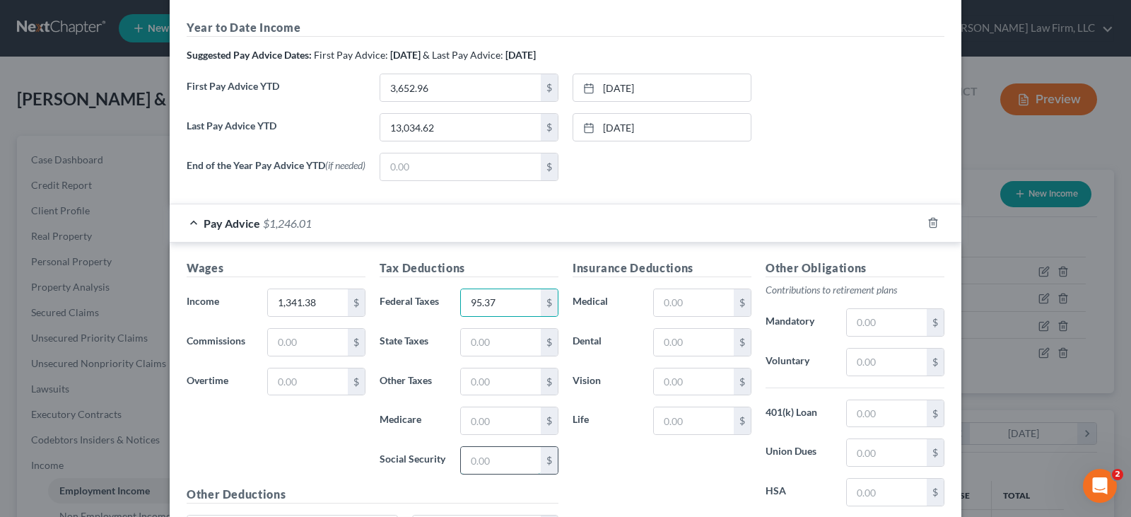
click at [494, 466] on input "text" at bounding box center [501, 460] width 80 height 27
click at [496, 427] on input "text" at bounding box center [501, 420] width 80 height 27
click at [477, 348] on input "text" at bounding box center [501, 342] width 80 height 27
click at [495, 387] on input "text" at bounding box center [501, 381] width 80 height 27
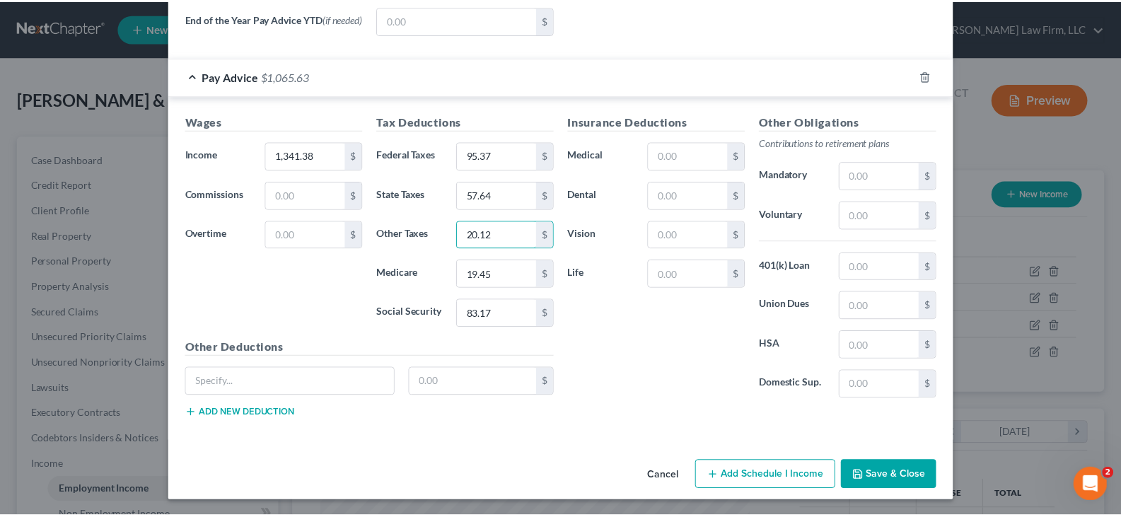
scroll to position [576, 0]
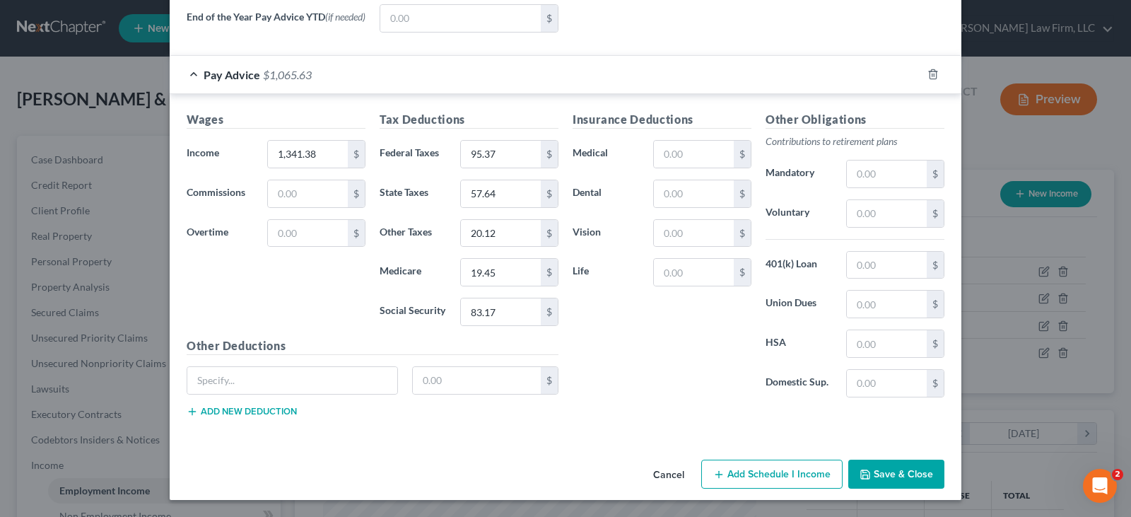
click at [901, 472] on button "Save & Close" at bounding box center [896, 475] width 96 height 30
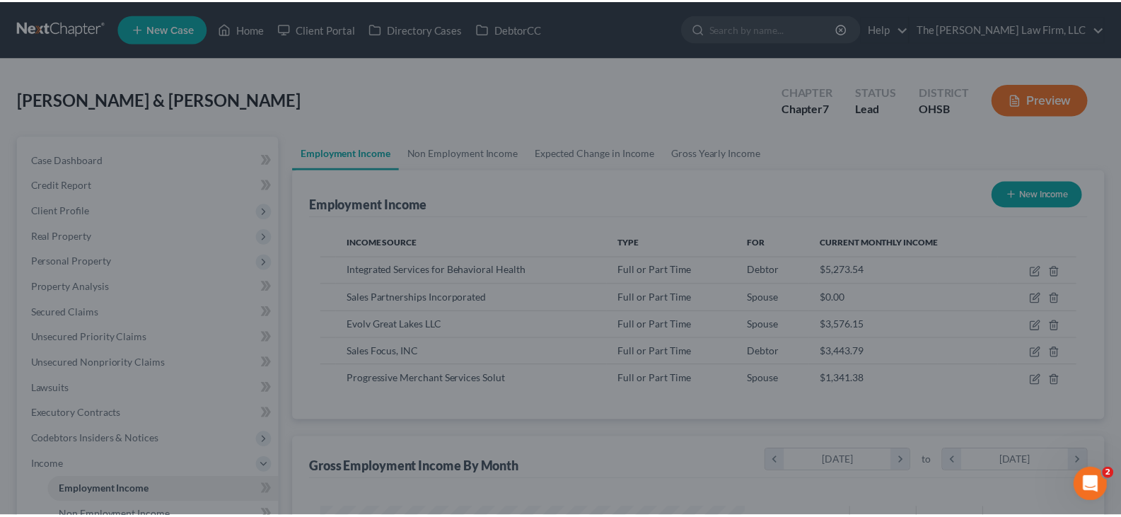
scroll to position [706795, 706592]
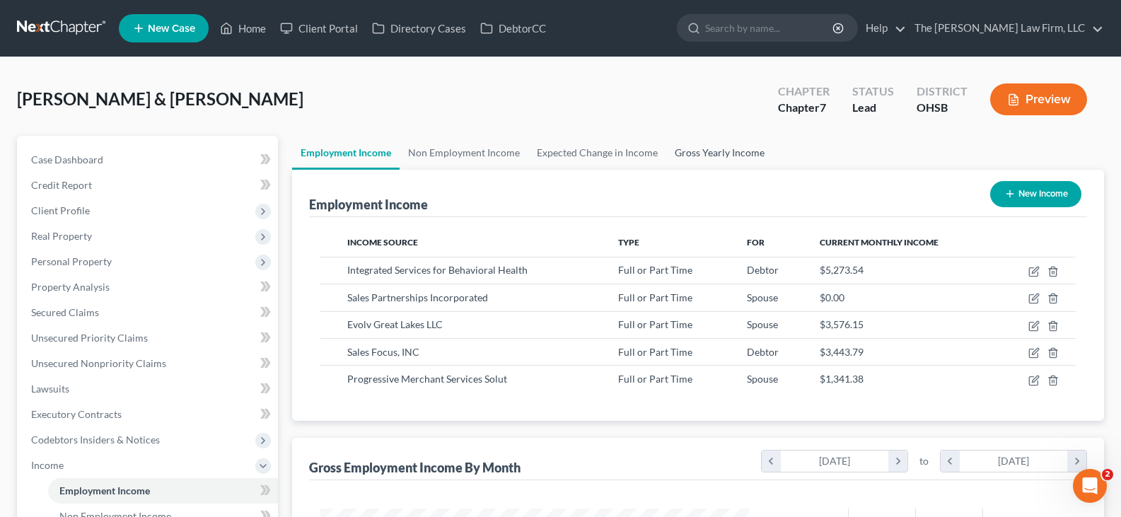
click at [684, 151] on link "Gross Yearly Income" at bounding box center [719, 153] width 107 height 34
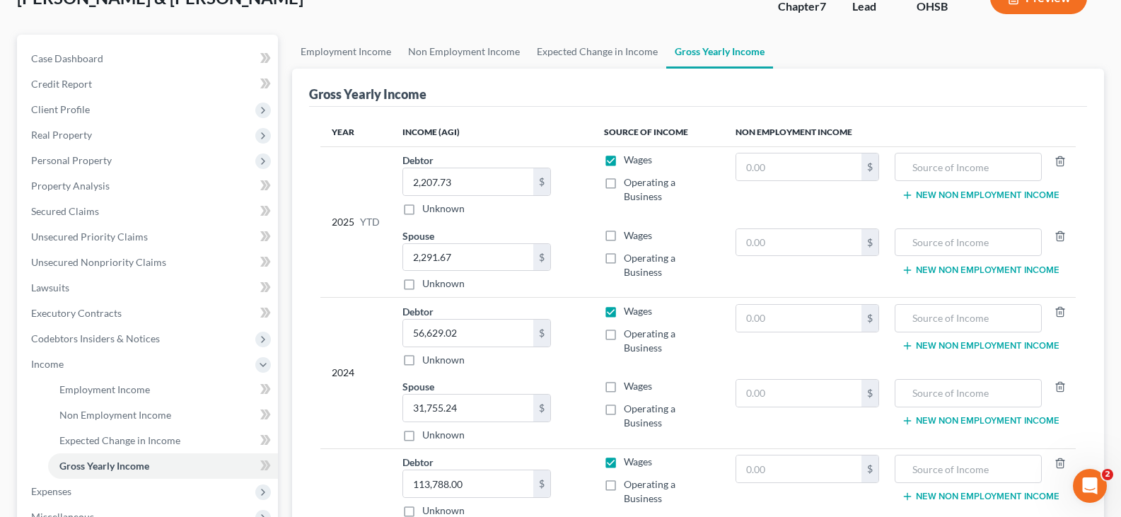
scroll to position [141, 0]
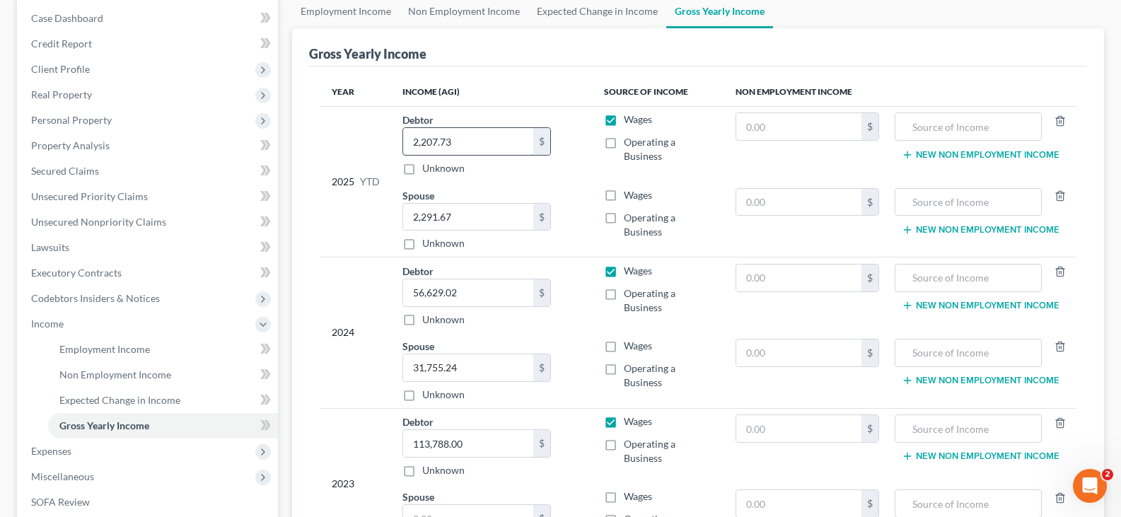
click at [477, 145] on input "2,207.73" at bounding box center [468, 141] width 130 height 27
click at [471, 215] on input "2,291.67" at bounding box center [468, 217] width 130 height 27
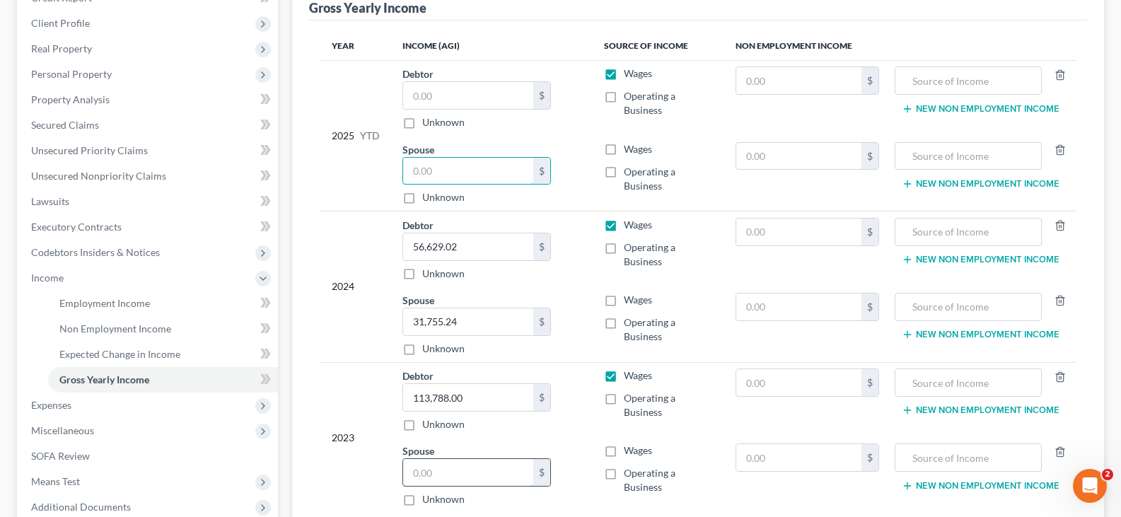
scroll to position [212, 0]
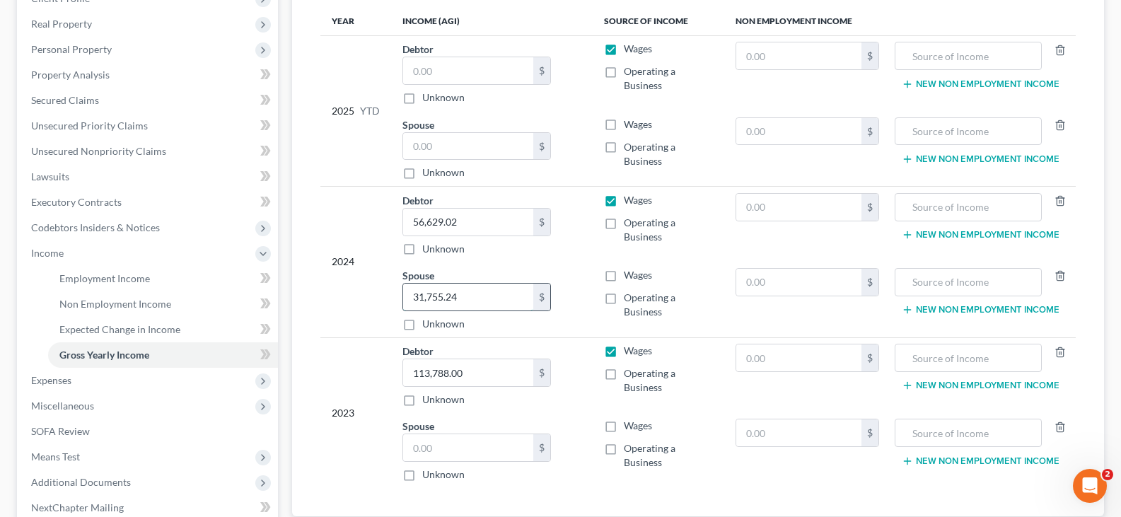
click at [477, 299] on input "31,755.24" at bounding box center [468, 297] width 130 height 27
click at [472, 218] on input "56,629.02" at bounding box center [468, 222] width 130 height 27
click at [457, 71] on input "text" at bounding box center [468, 70] width 130 height 27
click at [442, 148] on input "text" at bounding box center [468, 146] width 130 height 27
click at [624, 124] on label "Wages" at bounding box center [638, 124] width 28 height 14
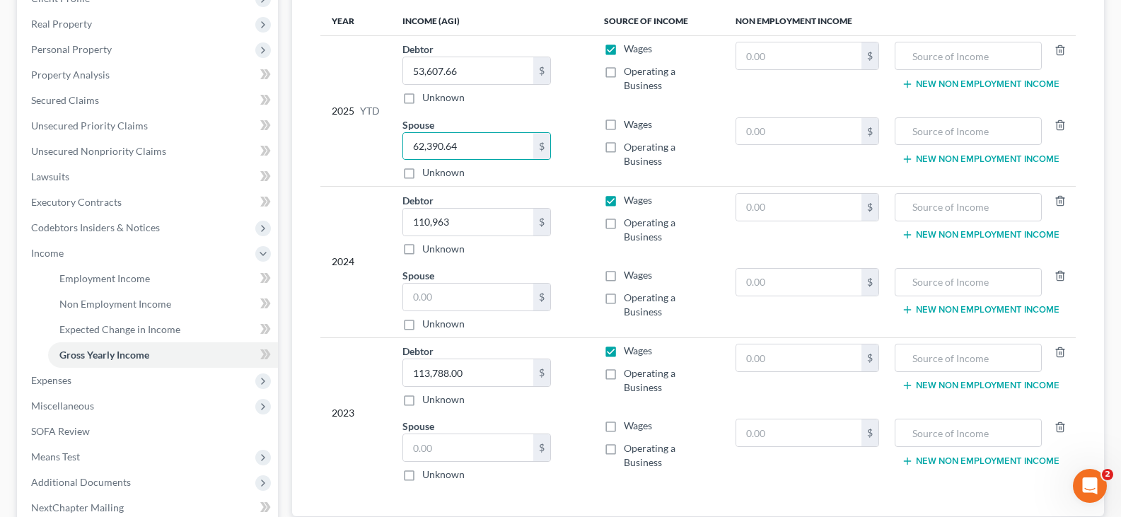
click at [629, 124] on input "Wages" at bounding box center [633, 121] width 9 height 9
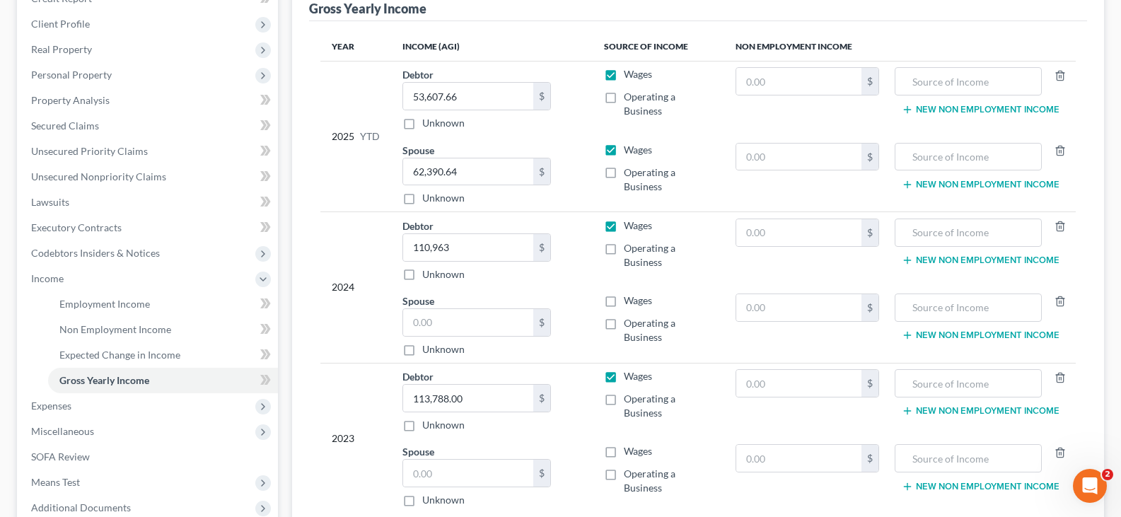
scroll to position [141, 0]
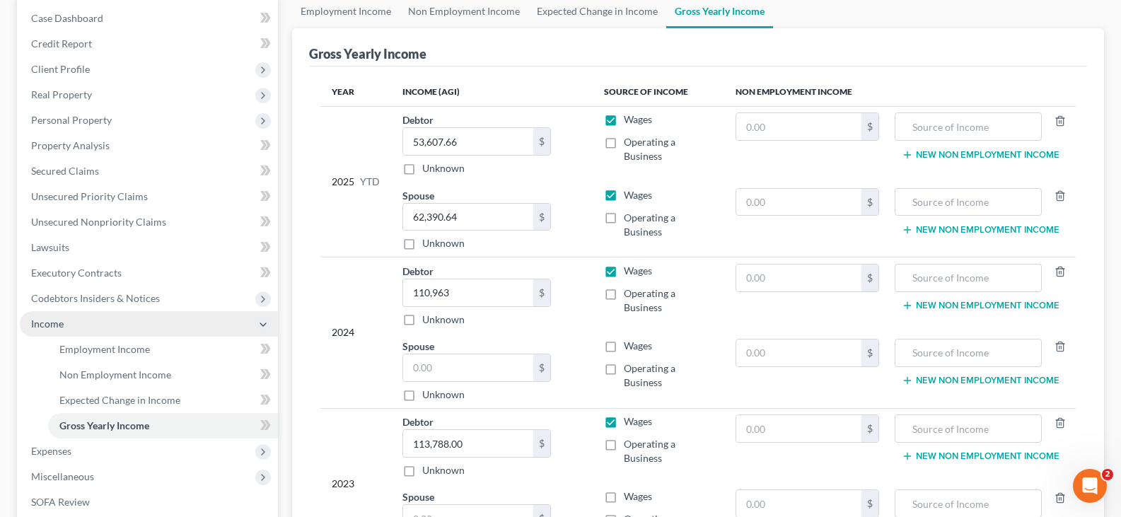
click at [116, 327] on span "Income" at bounding box center [149, 323] width 258 height 25
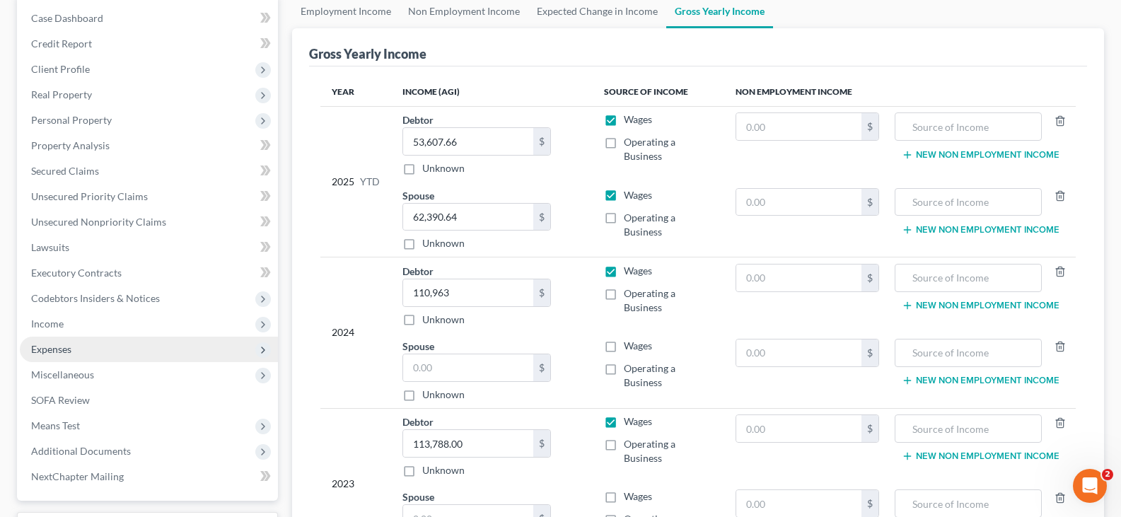
click at [83, 351] on span "Expenses" at bounding box center [149, 349] width 258 height 25
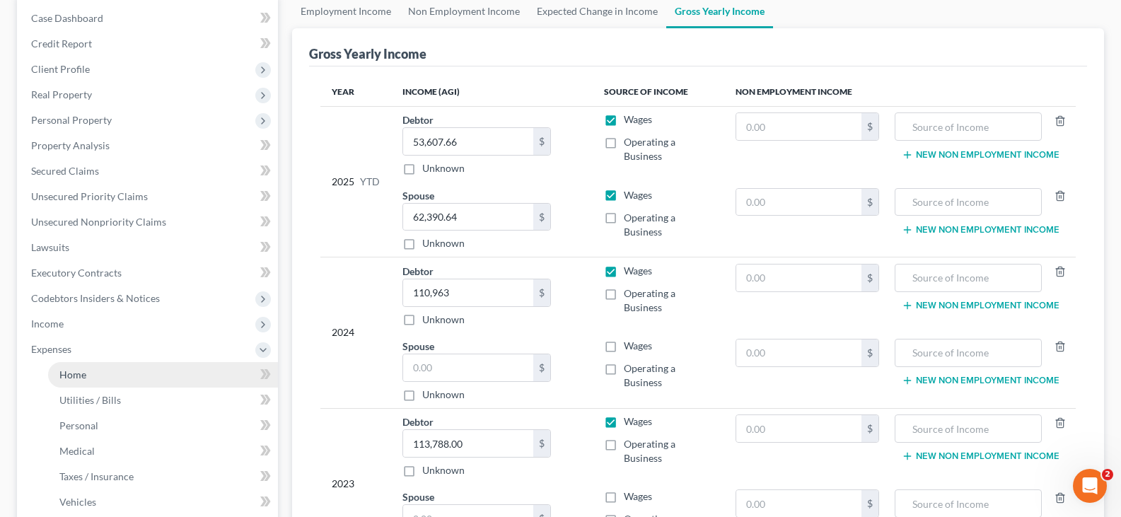
click at [91, 378] on link "Home" at bounding box center [163, 374] width 230 height 25
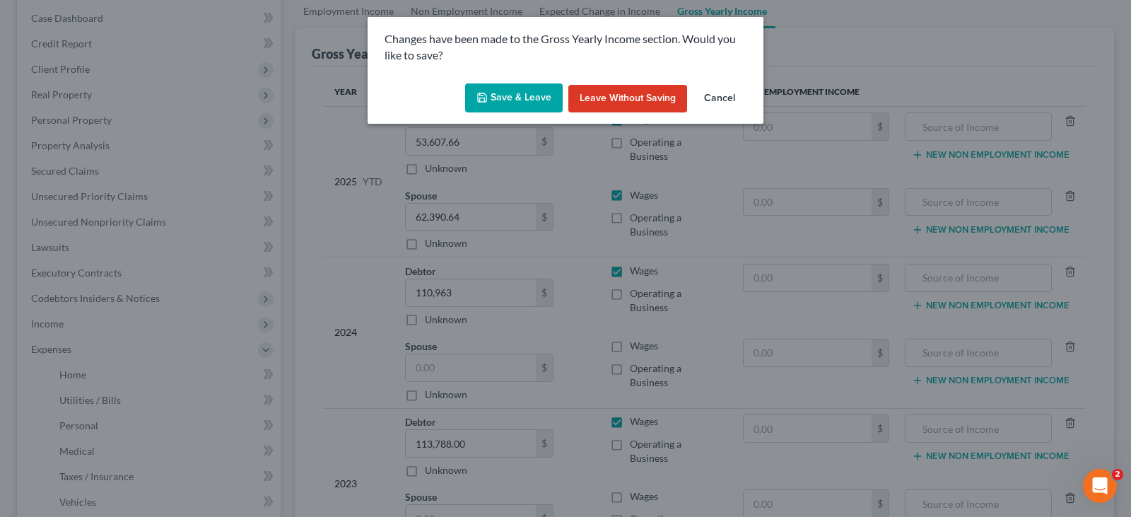
click at [537, 95] on button "Save & Leave" at bounding box center [514, 98] width 98 height 30
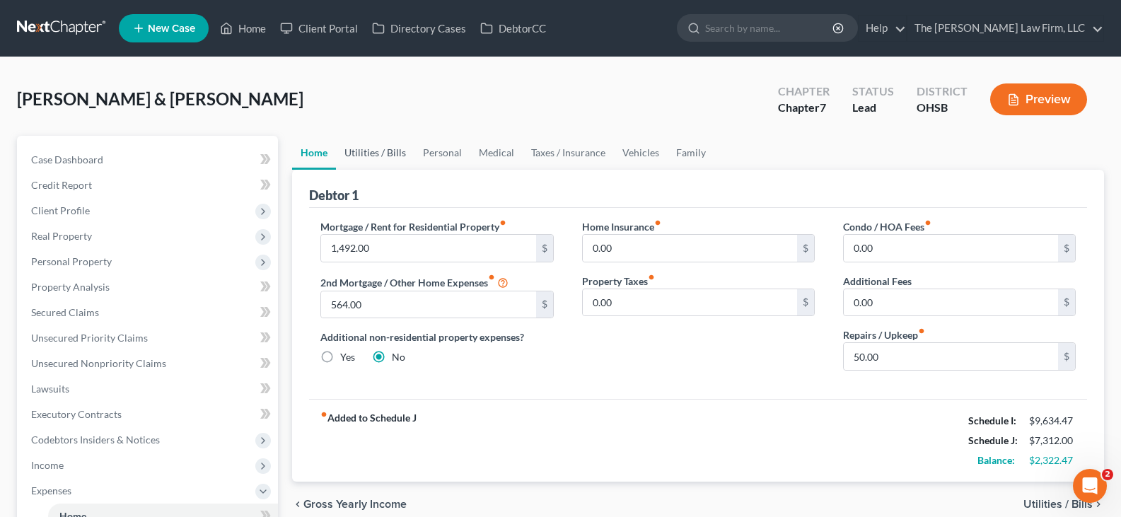
click at [385, 153] on link "Utilities / Bills" at bounding box center [375, 153] width 78 height 34
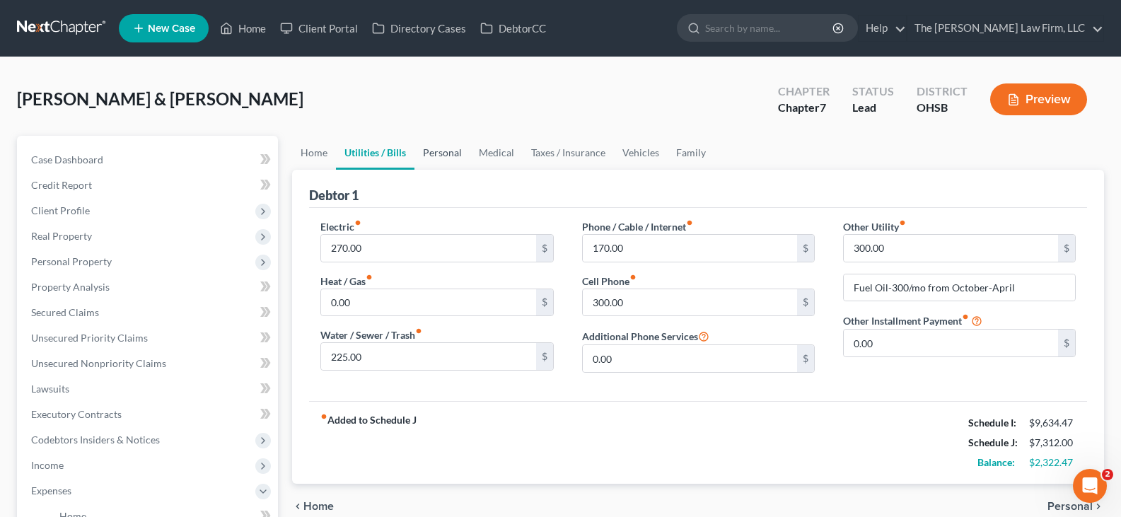
click at [438, 155] on link "Personal" at bounding box center [442, 153] width 56 height 34
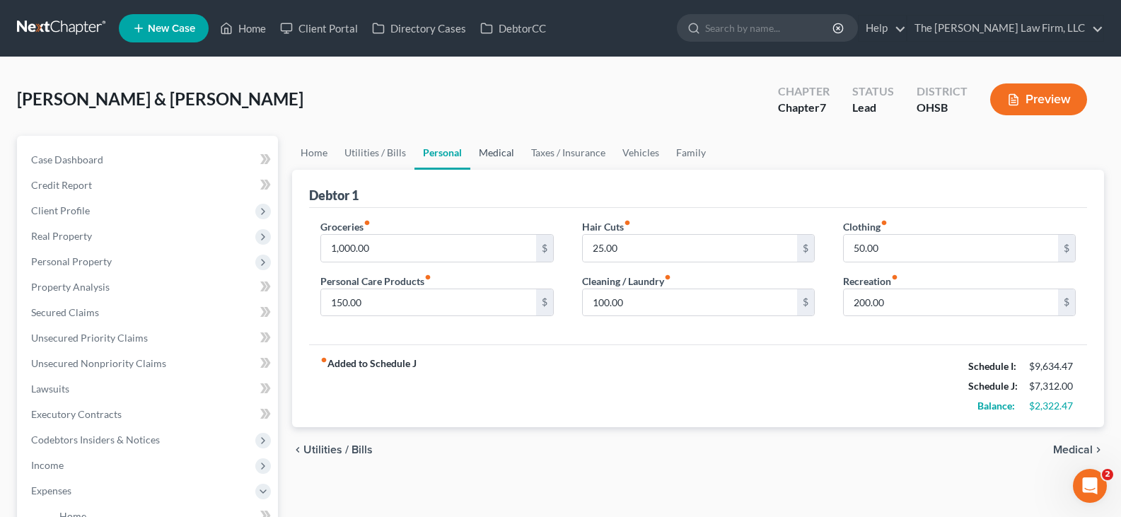
click at [489, 154] on link "Medical" at bounding box center [496, 153] width 52 height 34
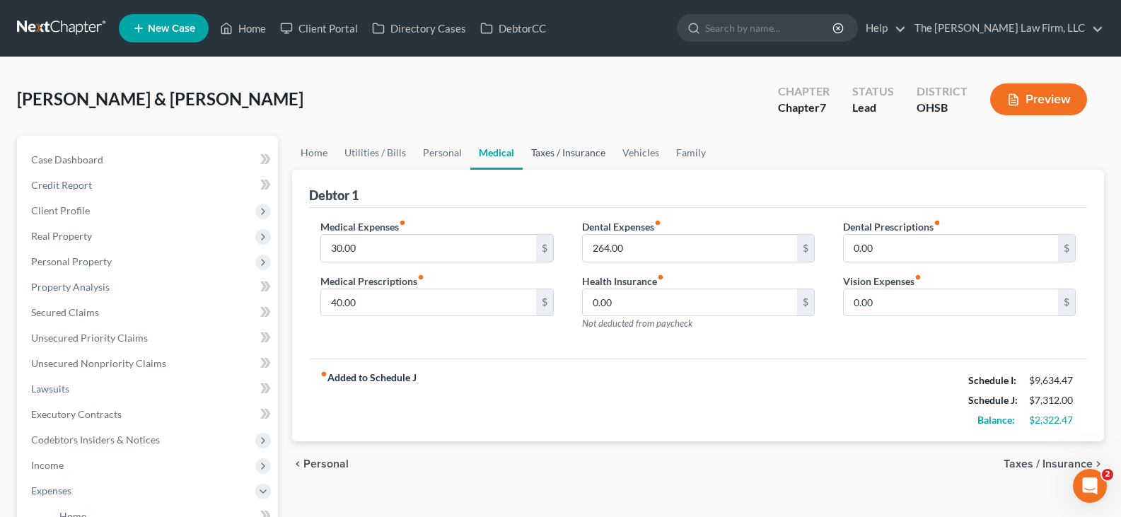
click at [536, 155] on link "Taxes / Insurance" at bounding box center [568, 153] width 91 height 34
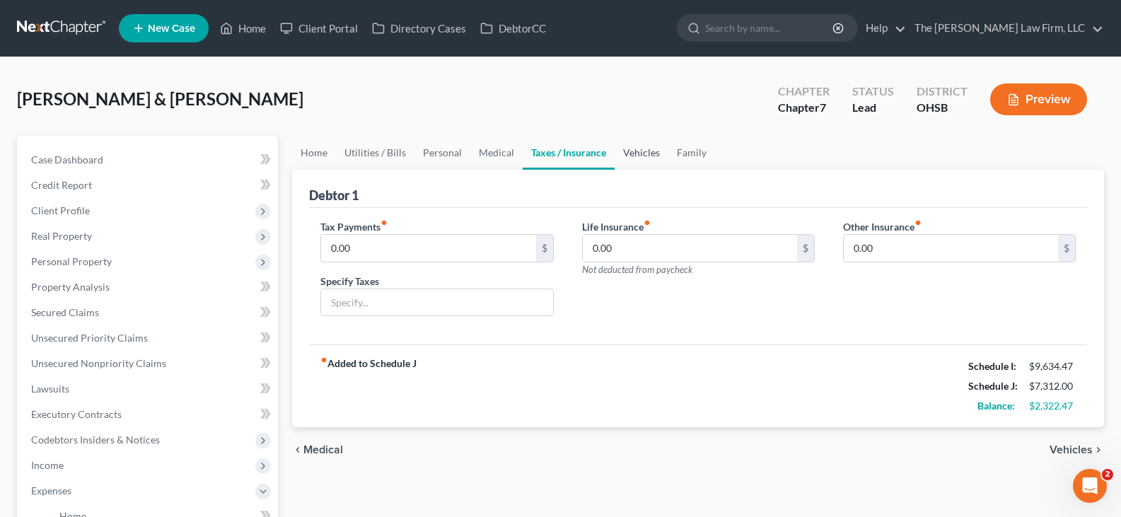
click at [635, 155] on link "Vehicles" at bounding box center [641, 153] width 54 height 34
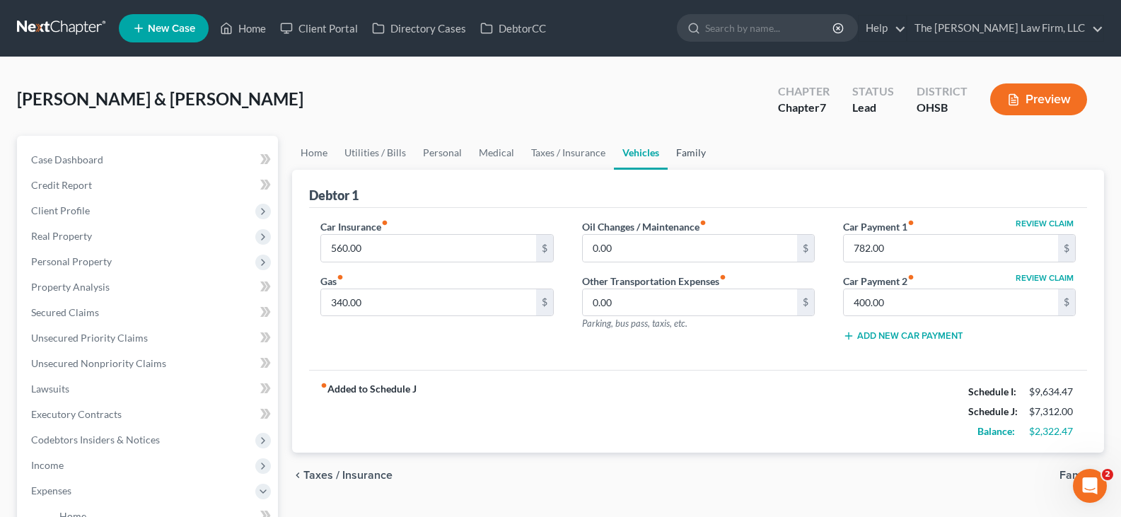
click at [686, 153] on link "Family" at bounding box center [690, 153] width 47 height 34
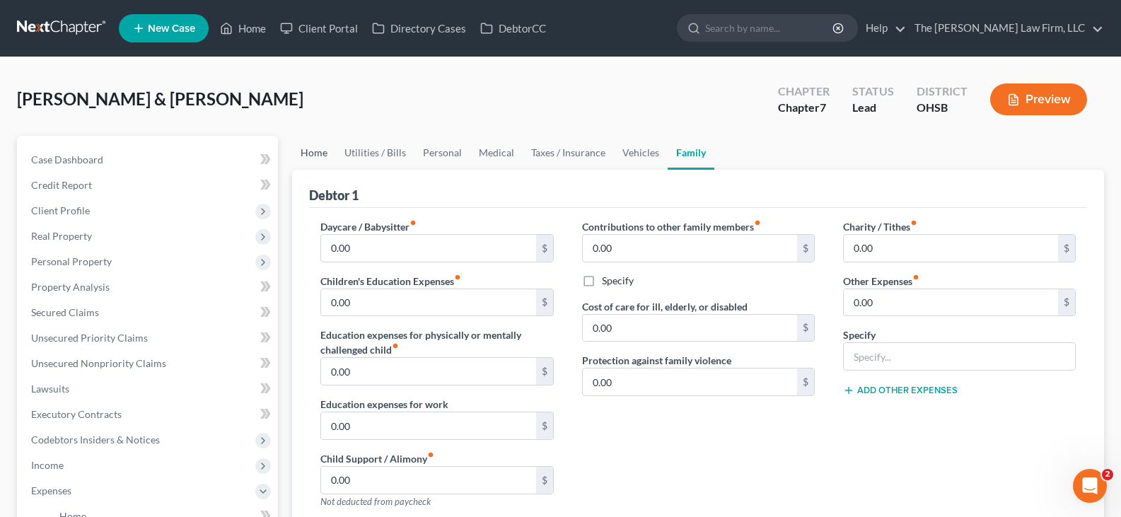
click at [307, 153] on link "Home" at bounding box center [314, 153] width 44 height 34
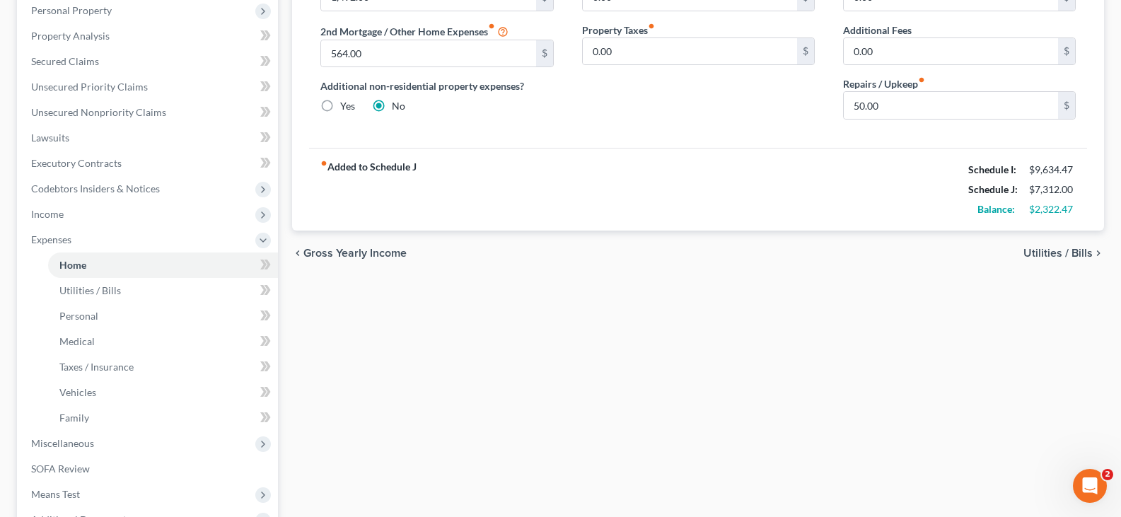
scroll to position [283, 0]
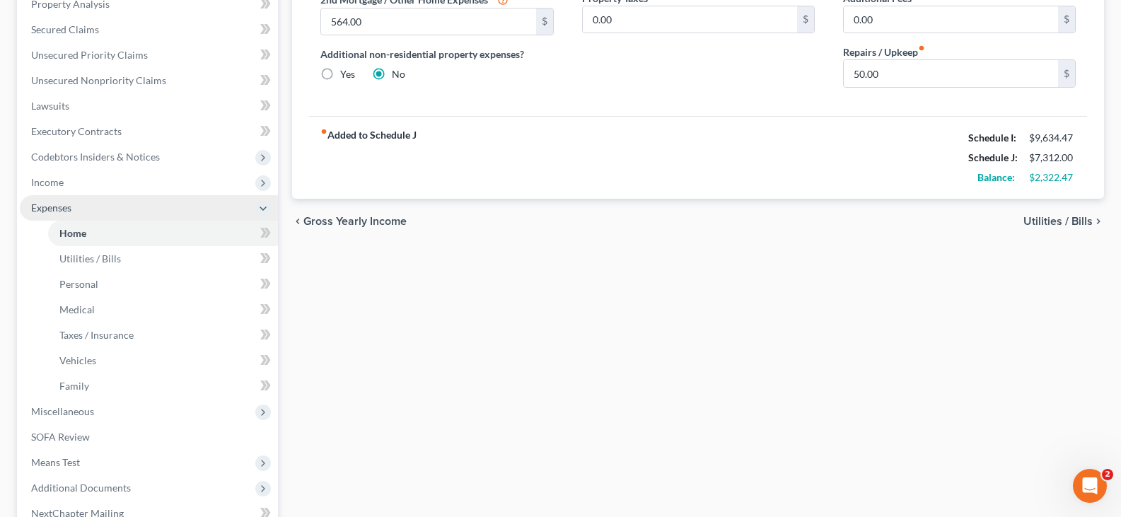
click at [105, 209] on span "Expenses" at bounding box center [149, 207] width 258 height 25
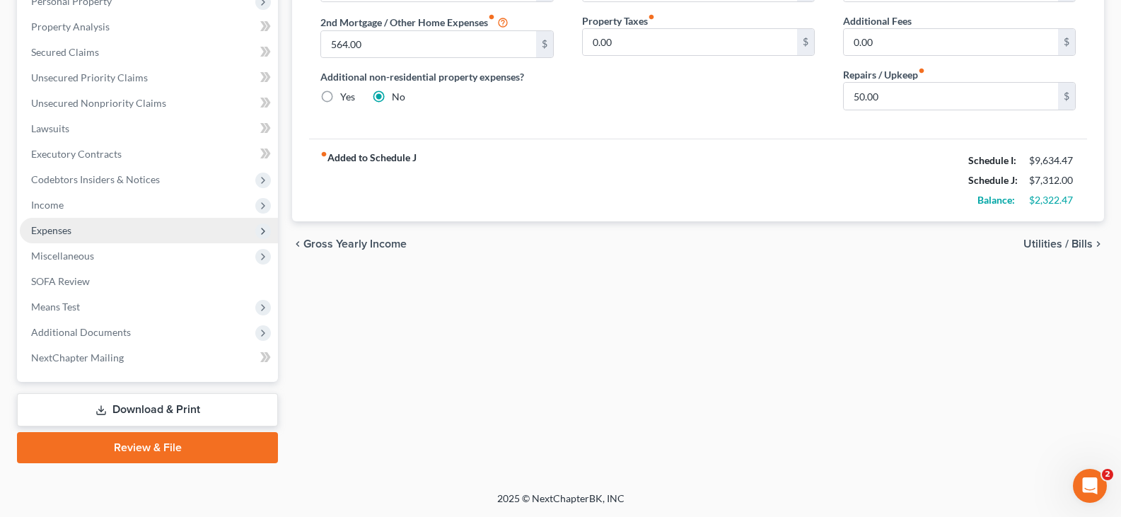
scroll to position [260, 0]
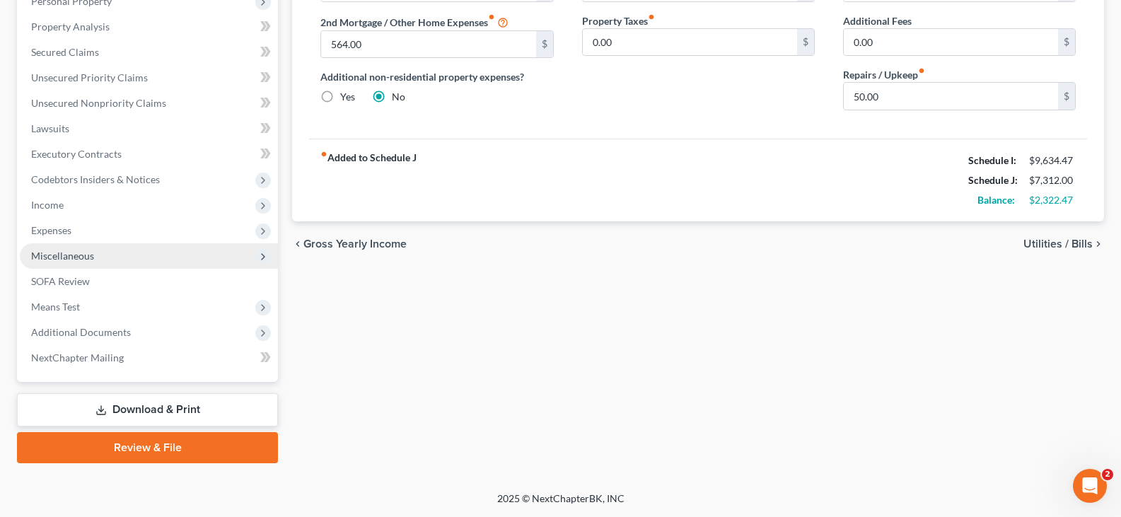
click at [93, 254] on span "Miscellaneous" at bounding box center [149, 255] width 258 height 25
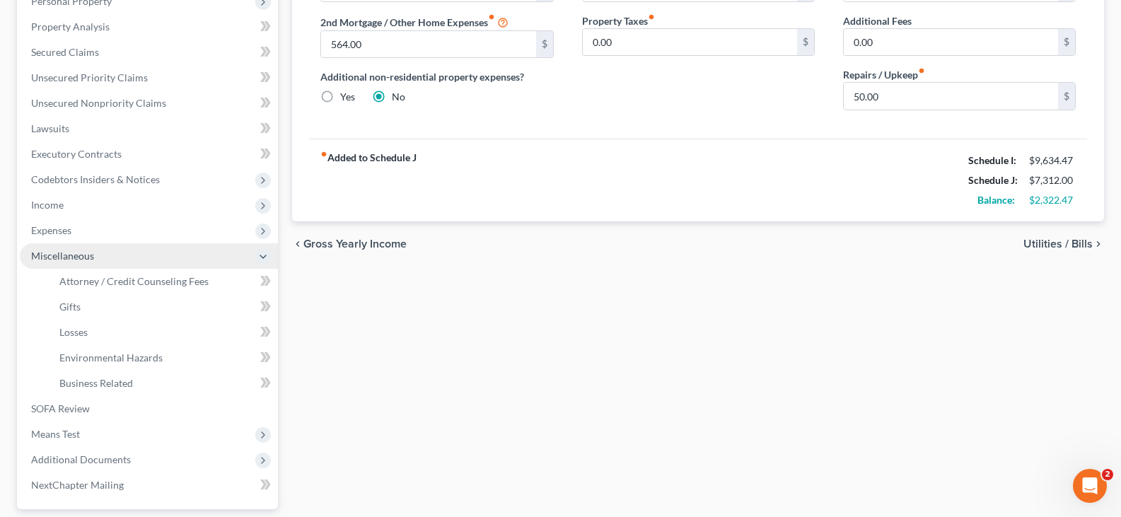
scroll to position [283, 0]
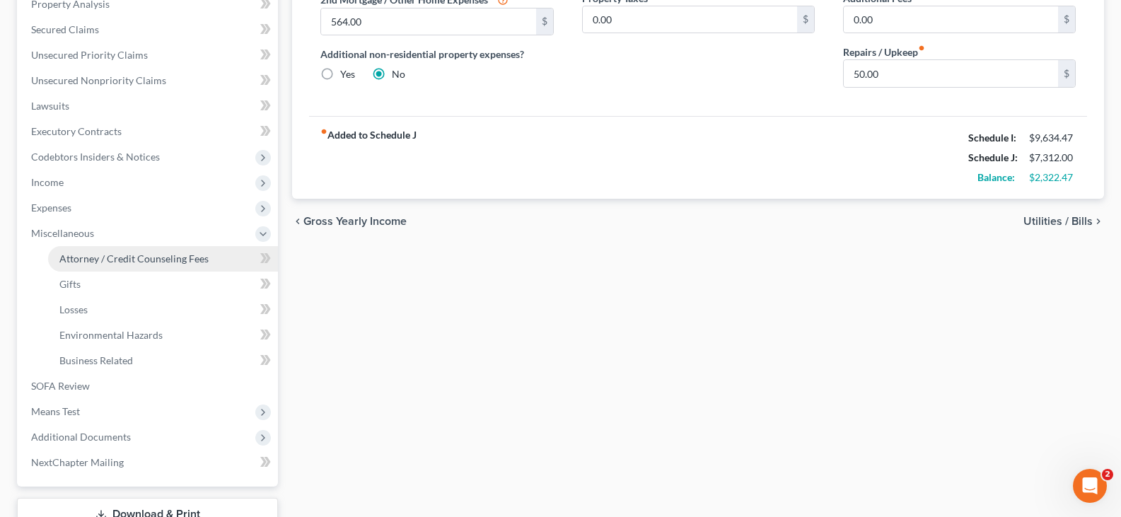
click at [120, 264] on link "Attorney / Credit Counseling Fees" at bounding box center [163, 258] width 230 height 25
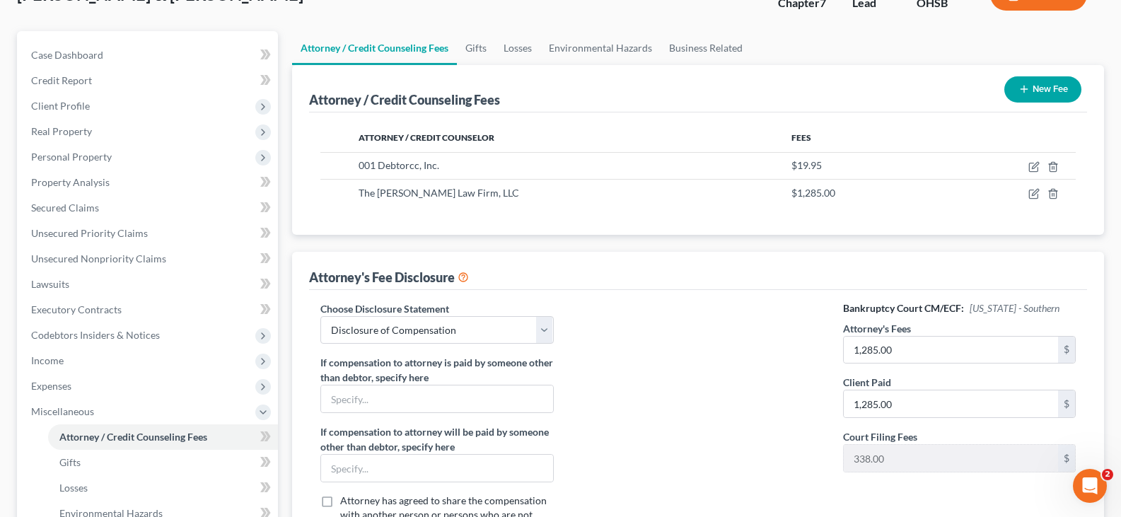
scroll to position [141, 0]
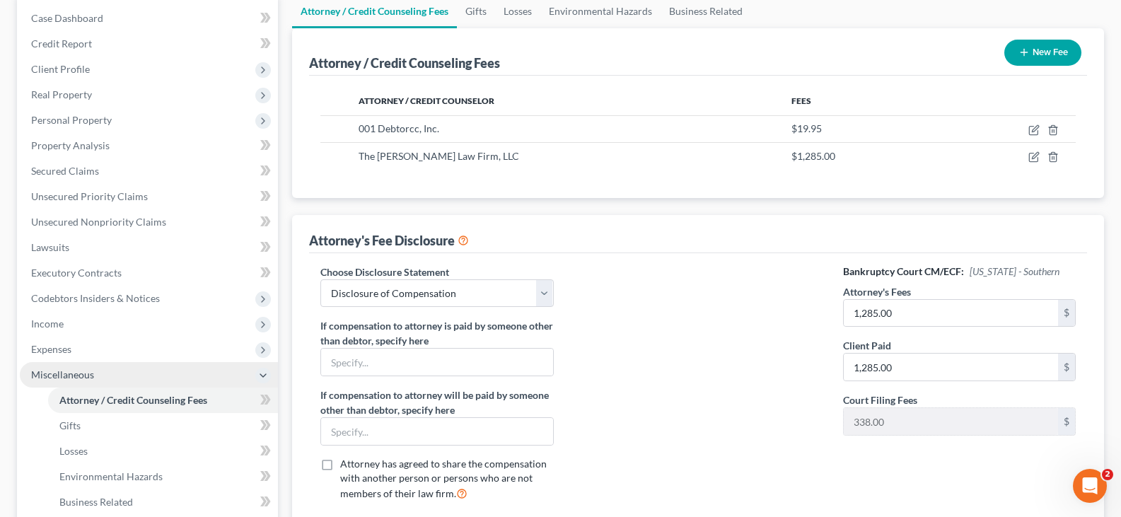
click at [129, 372] on span "Miscellaneous" at bounding box center [149, 374] width 258 height 25
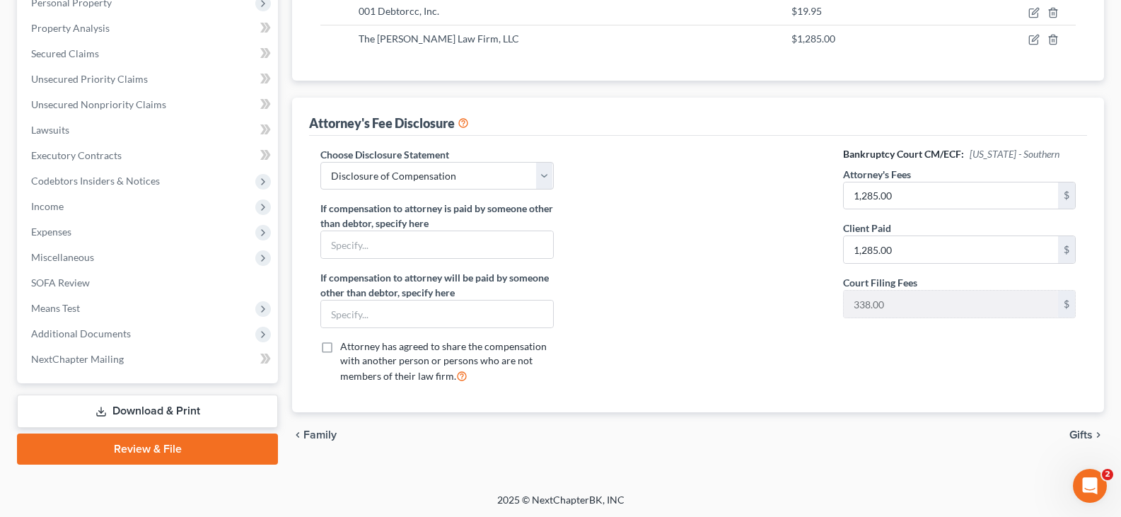
scroll to position [260, 0]
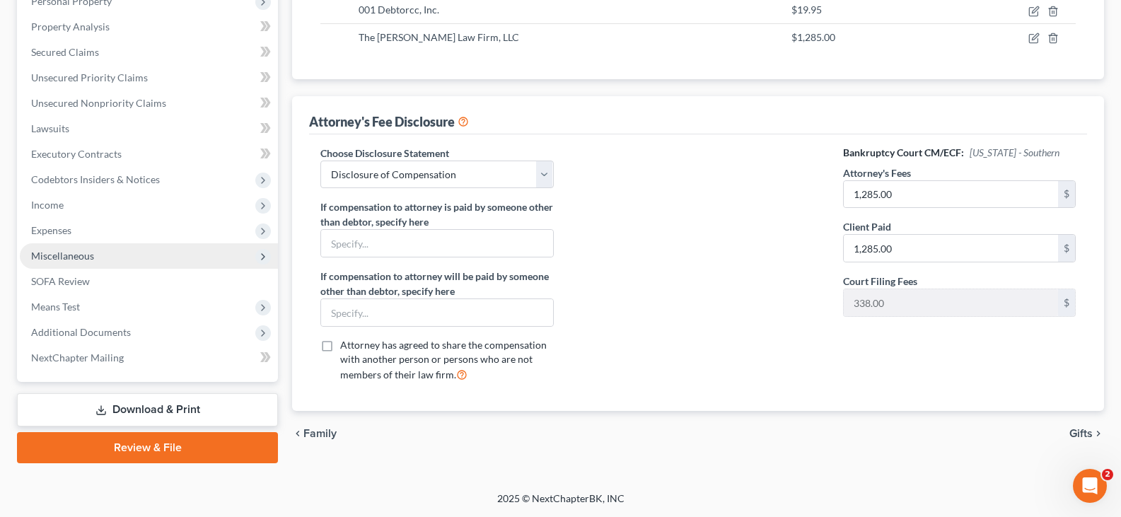
click at [69, 258] on span "Miscellaneous" at bounding box center [62, 256] width 63 height 12
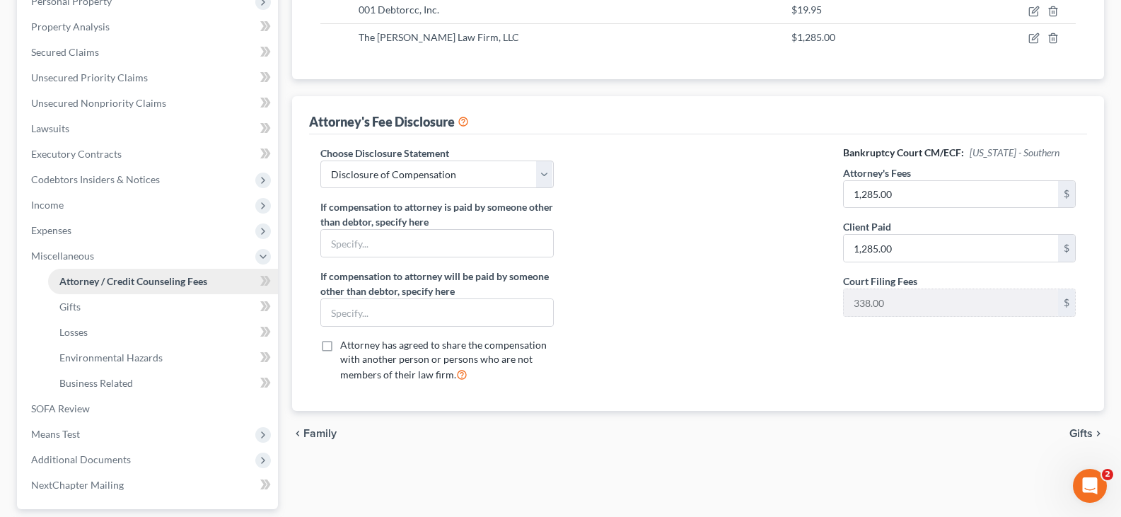
click at [125, 276] on span "Attorney / Credit Counseling Fees" at bounding box center [133, 281] width 148 height 12
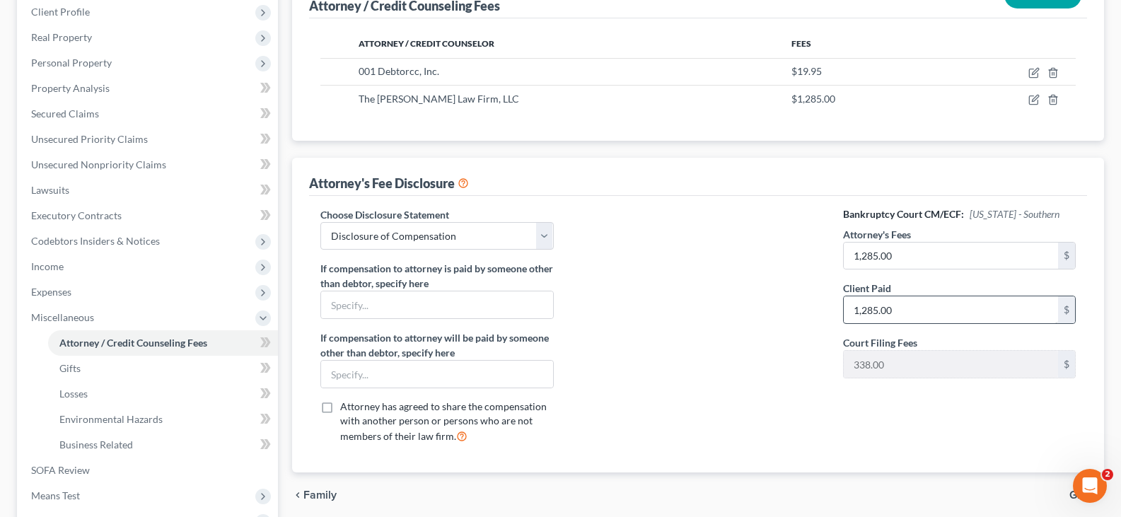
scroll to position [0, 0]
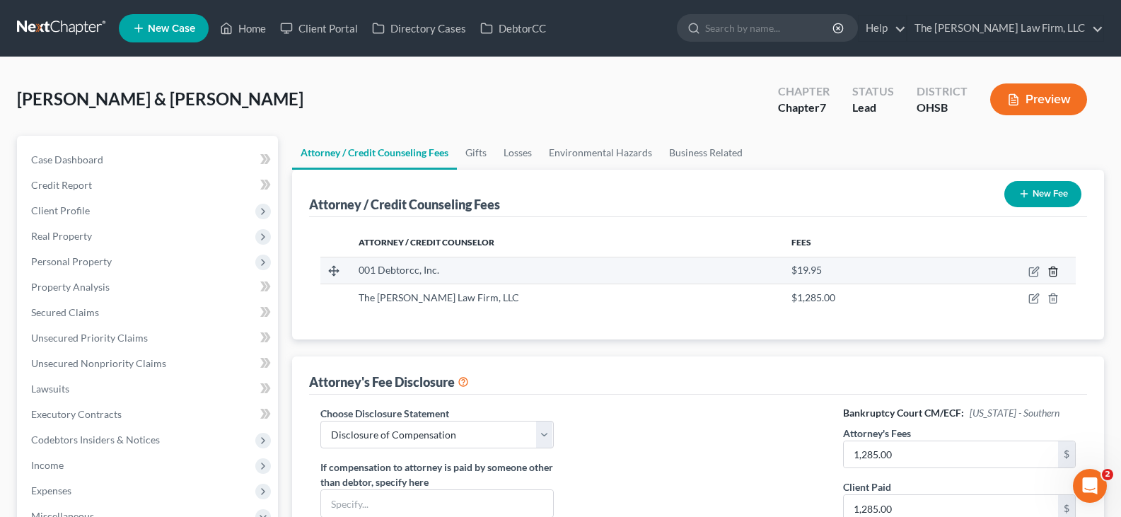
click at [1053, 272] on icon "button" at bounding box center [1052, 271] width 11 height 11
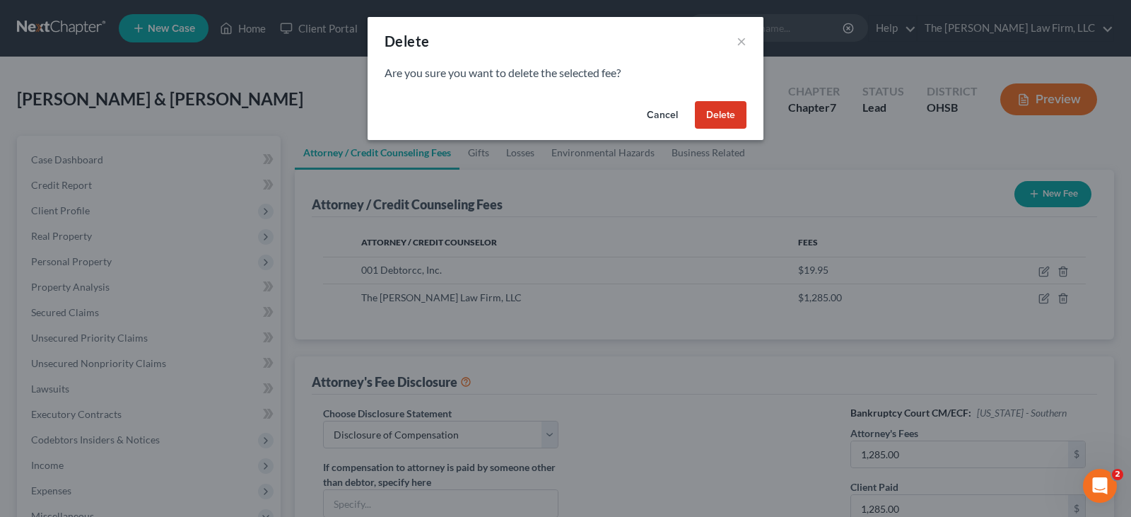
click at [729, 117] on button "Delete" at bounding box center [721, 115] width 52 height 28
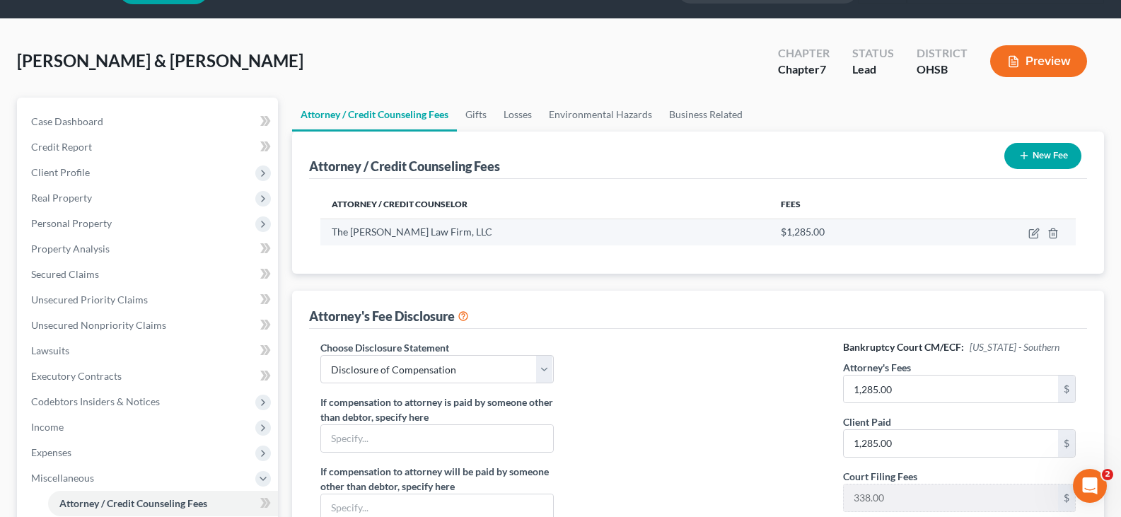
scroll to position [71, 0]
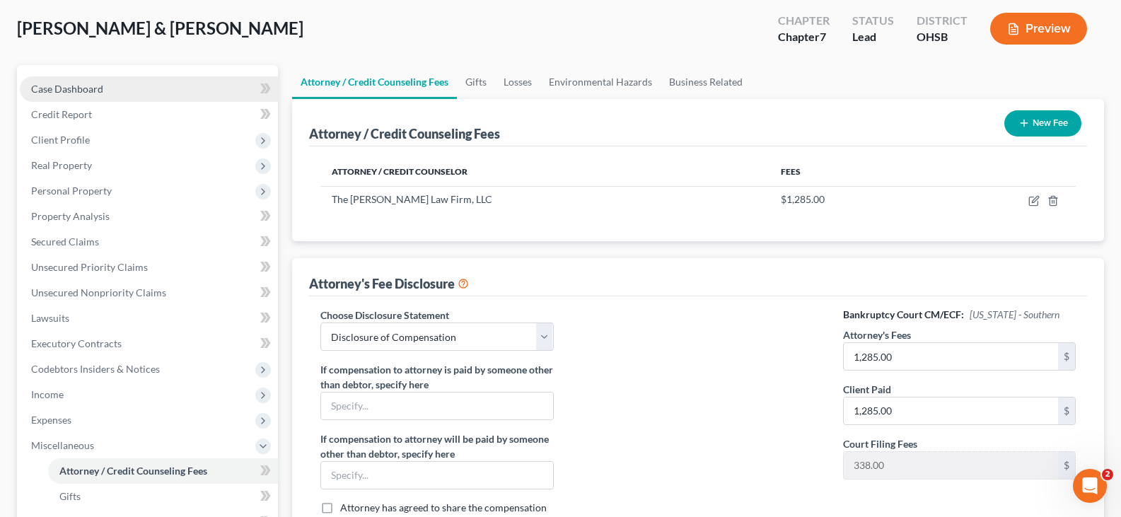
click at [88, 84] on span "Case Dashboard" at bounding box center [67, 89] width 72 height 12
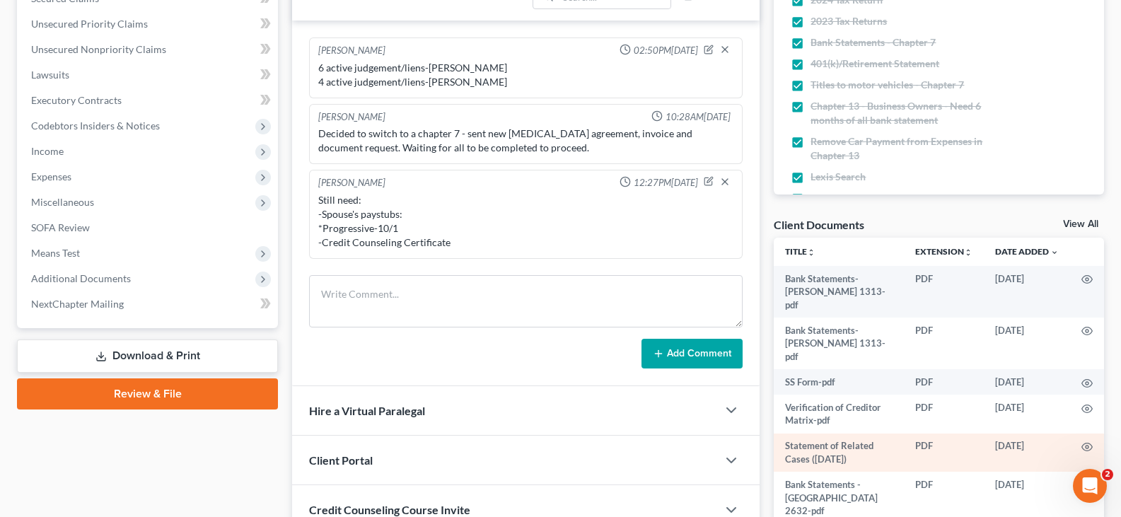
scroll to position [354, 0]
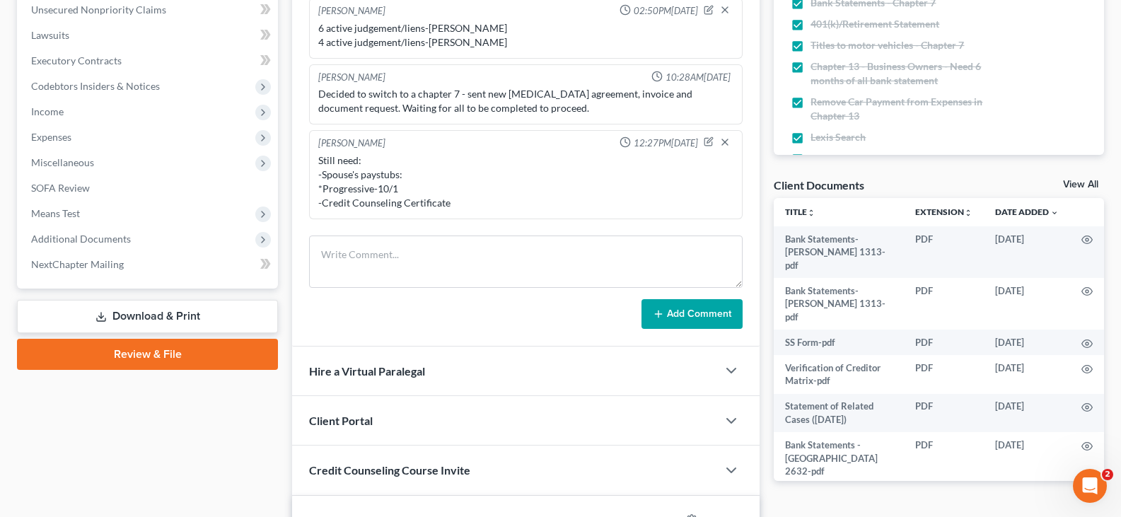
click at [1071, 183] on link "View All" at bounding box center [1080, 185] width 35 height 10
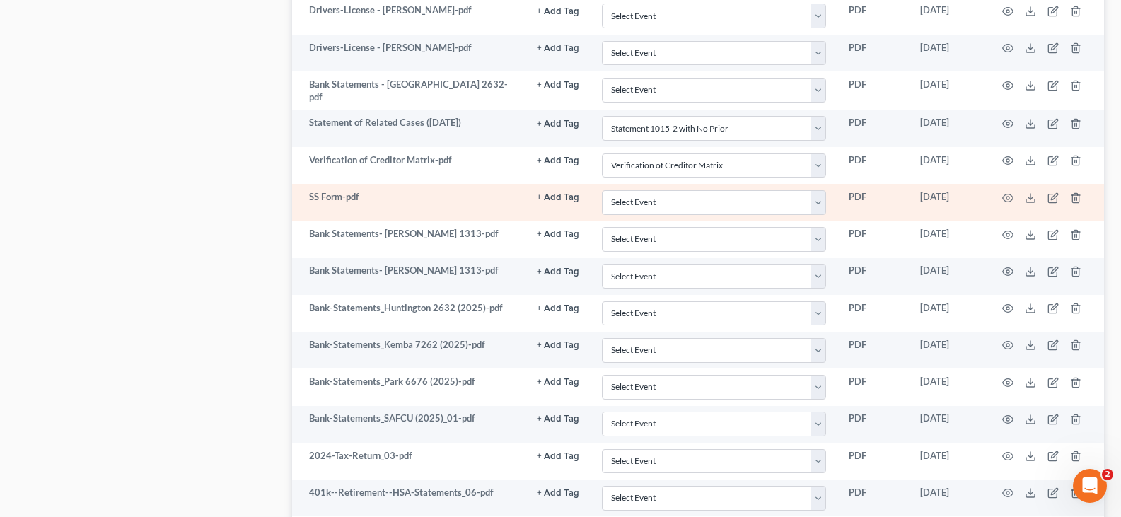
scroll to position [1467, 0]
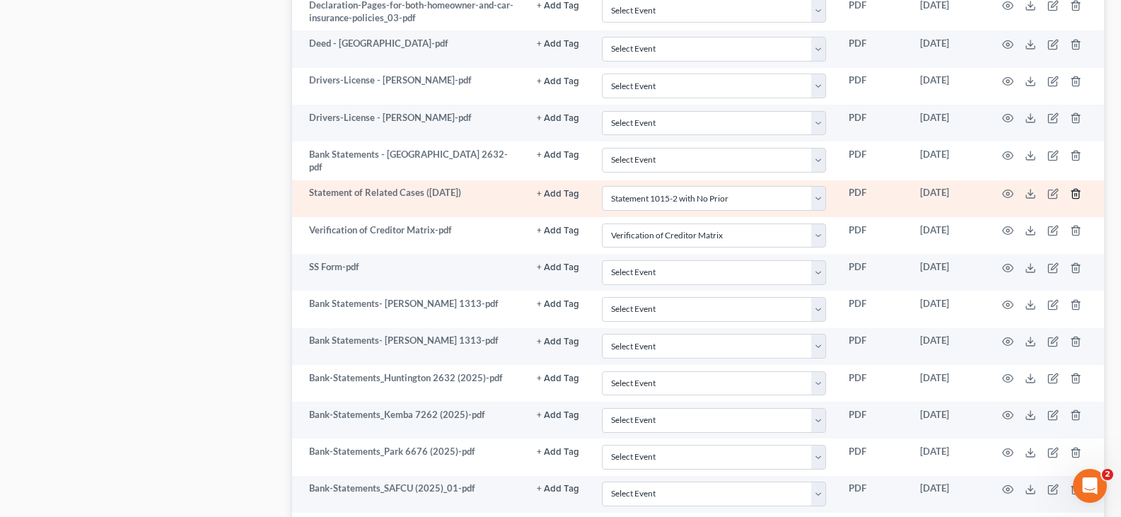
click at [1075, 189] on icon "button" at bounding box center [1075, 193] width 11 height 11
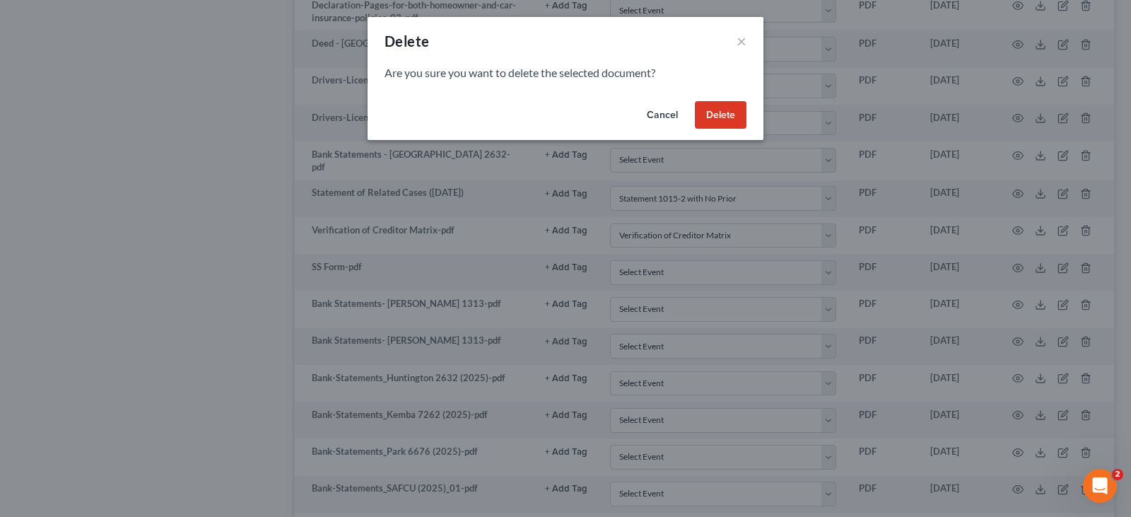
click at [730, 115] on button "Delete" at bounding box center [721, 115] width 52 height 28
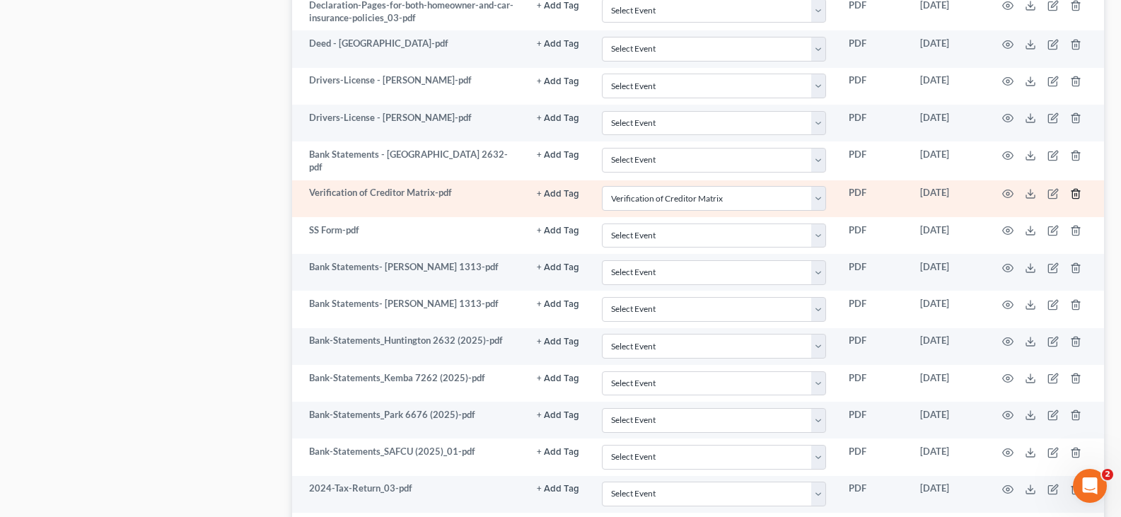
click at [1076, 193] on line "button" at bounding box center [1076, 194] width 0 height 3
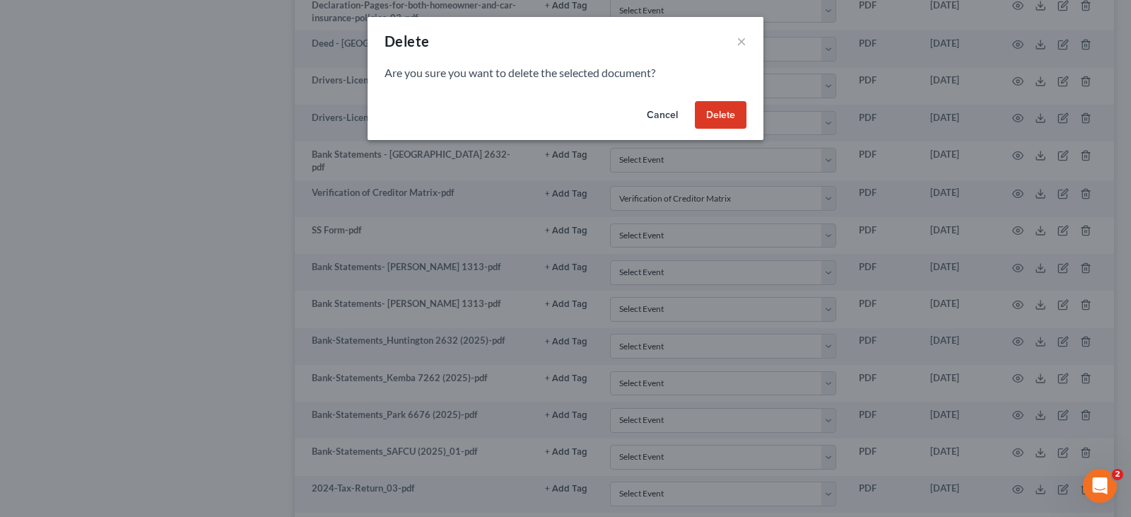
click at [730, 118] on button "Delete" at bounding box center [721, 115] width 52 height 28
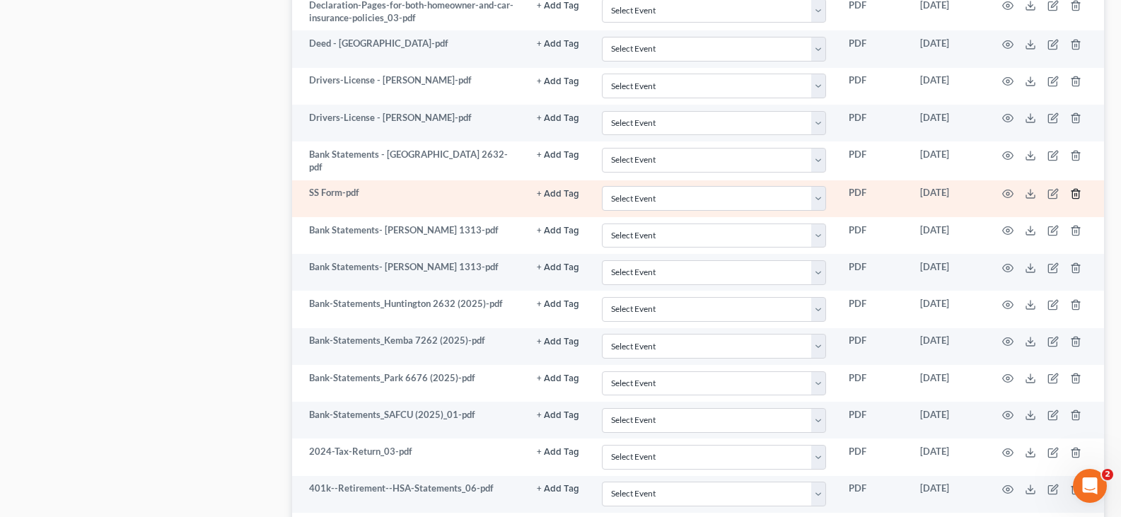
click at [1075, 193] on line "button" at bounding box center [1075, 194] width 0 height 3
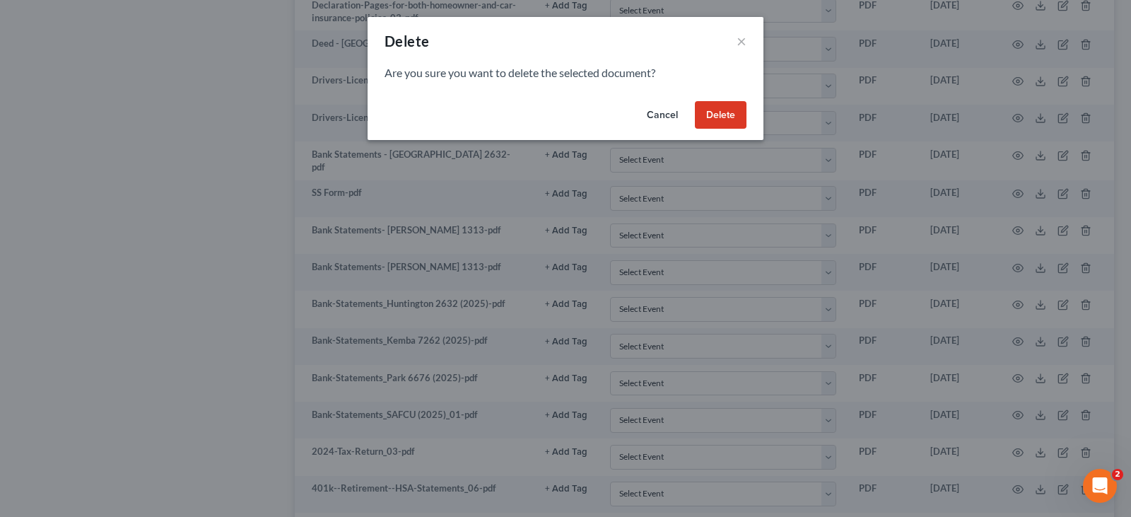
click at [728, 114] on button "Delete" at bounding box center [721, 115] width 52 height 28
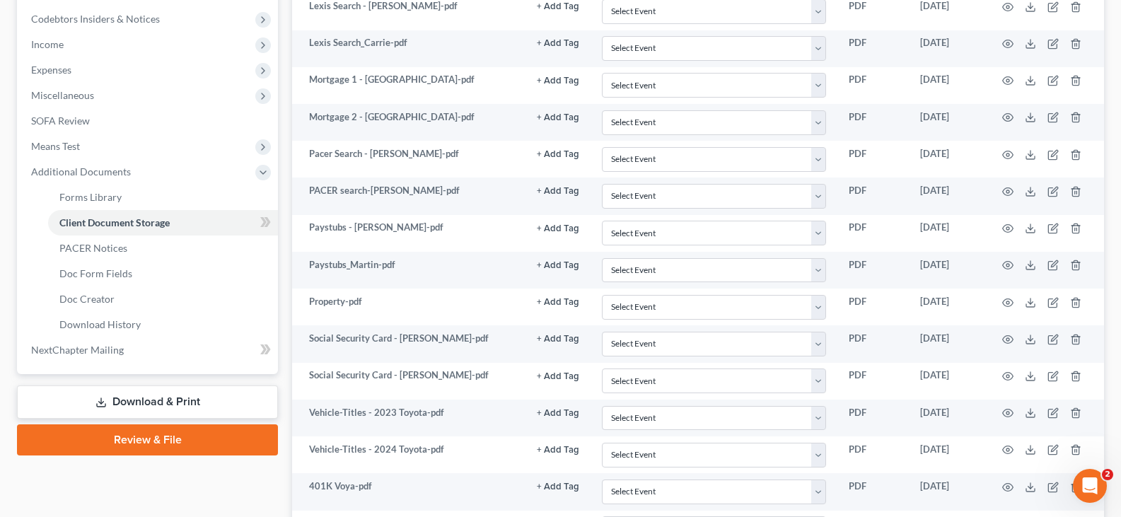
scroll to position [407, 0]
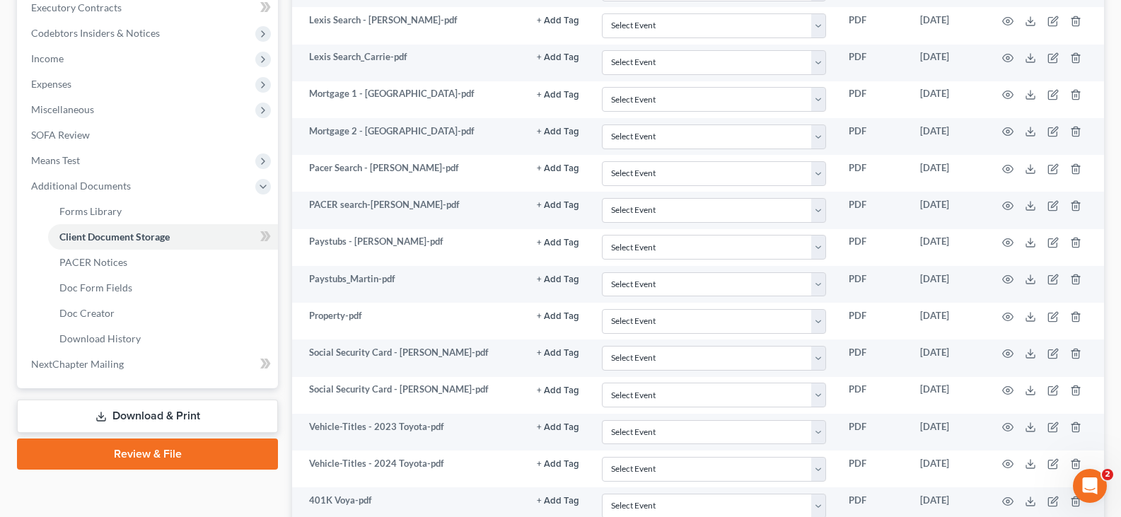
click at [141, 414] on link "Download & Print" at bounding box center [147, 415] width 261 height 33
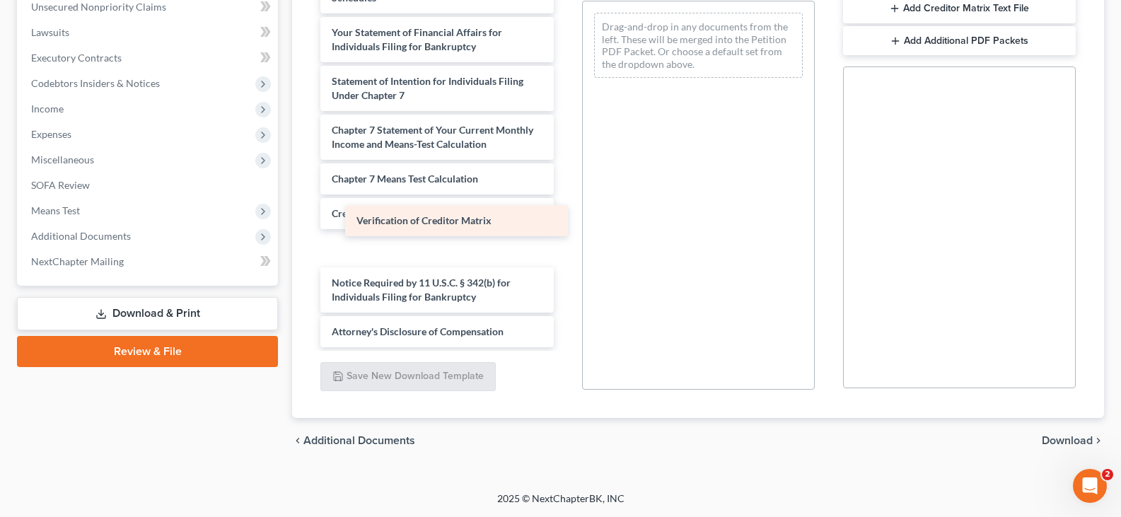
scroll to position [2053, 0]
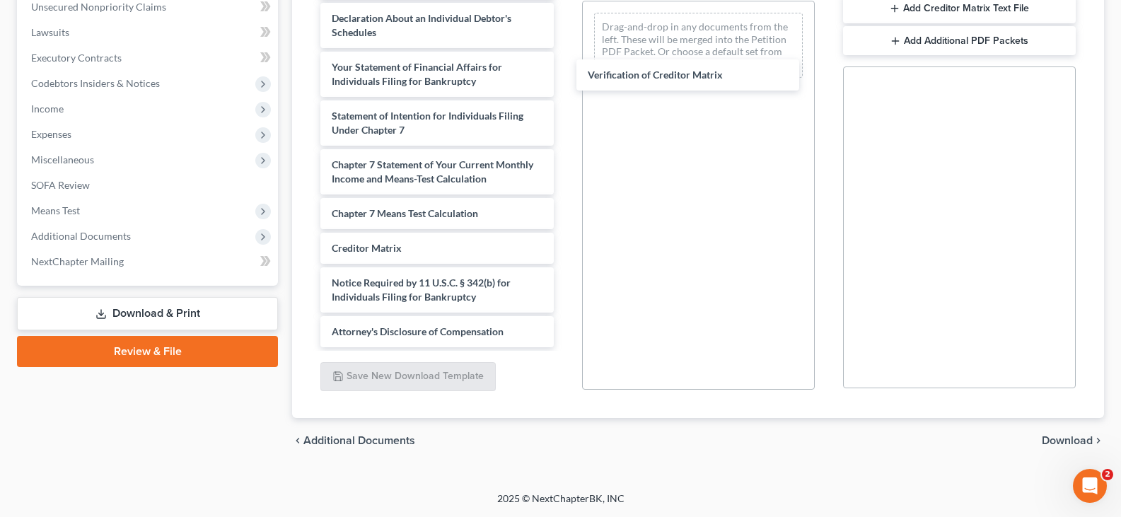
drag, startPoint x: 496, startPoint y: 257, endPoint x: 772, endPoint y: 125, distance: 306.4
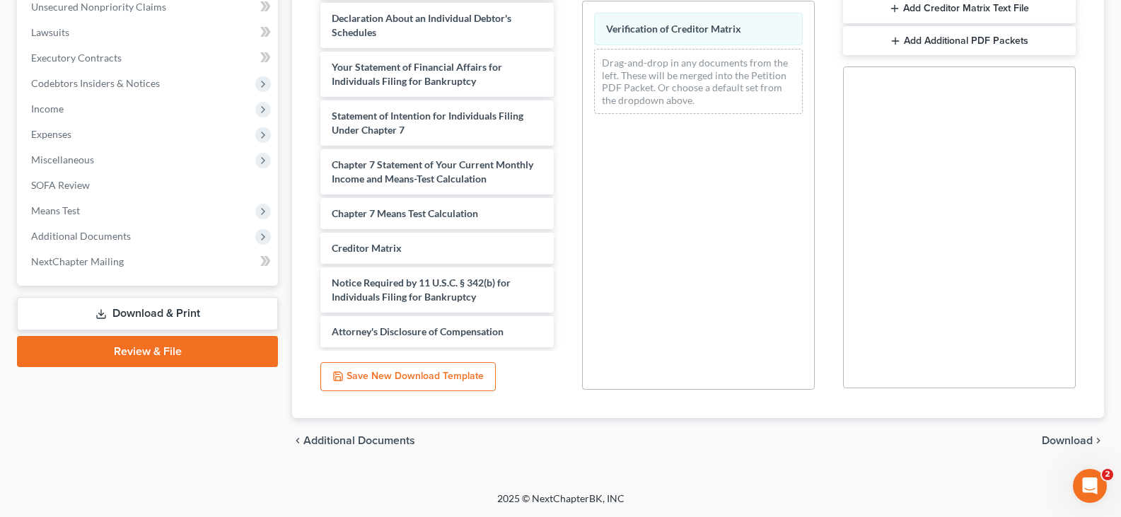
click at [1056, 439] on span "Download" at bounding box center [1066, 440] width 51 height 11
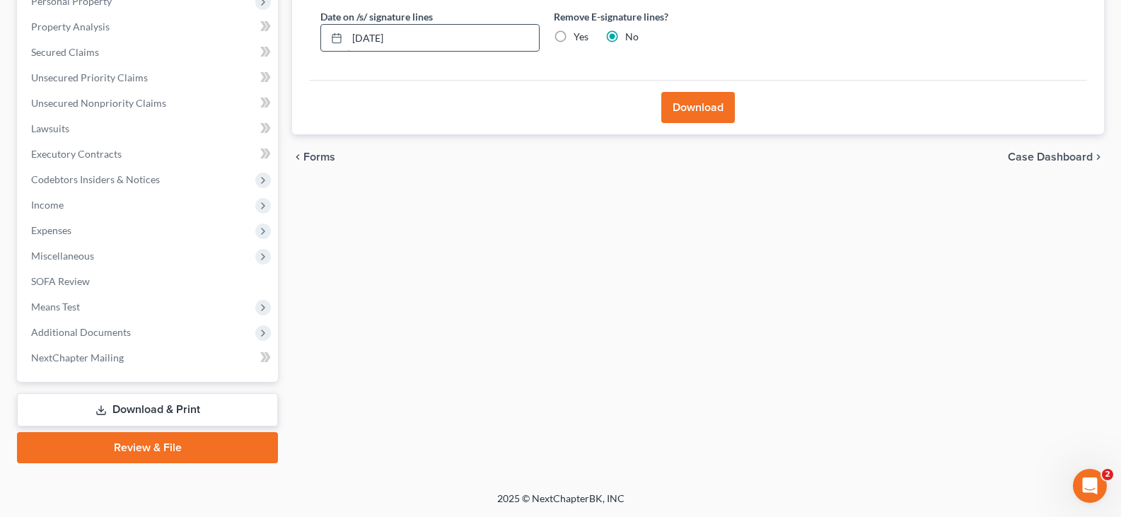
click at [425, 41] on input "[DATE]" at bounding box center [443, 38] width 192 height 27
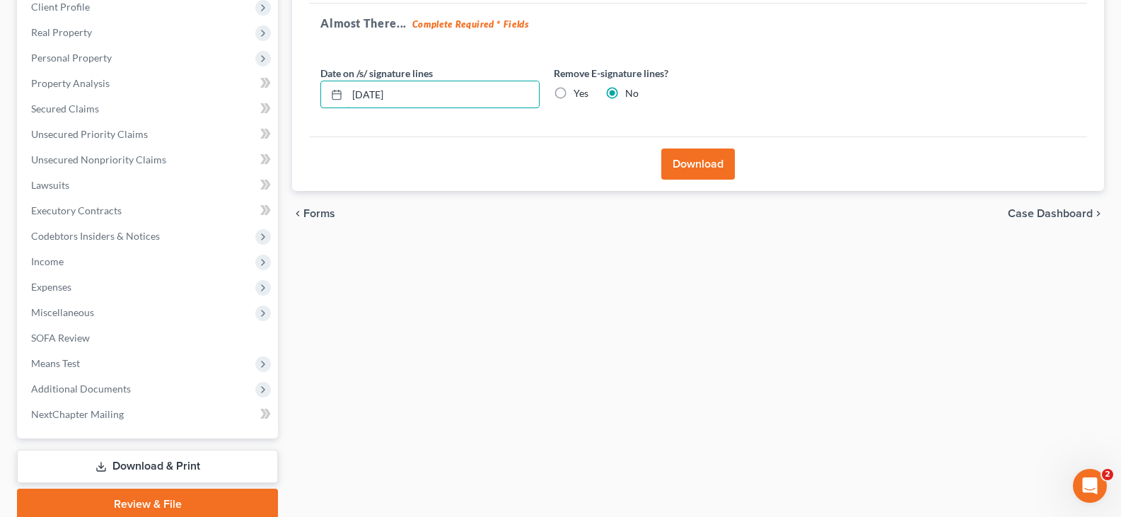
scroll to position [119, 0]
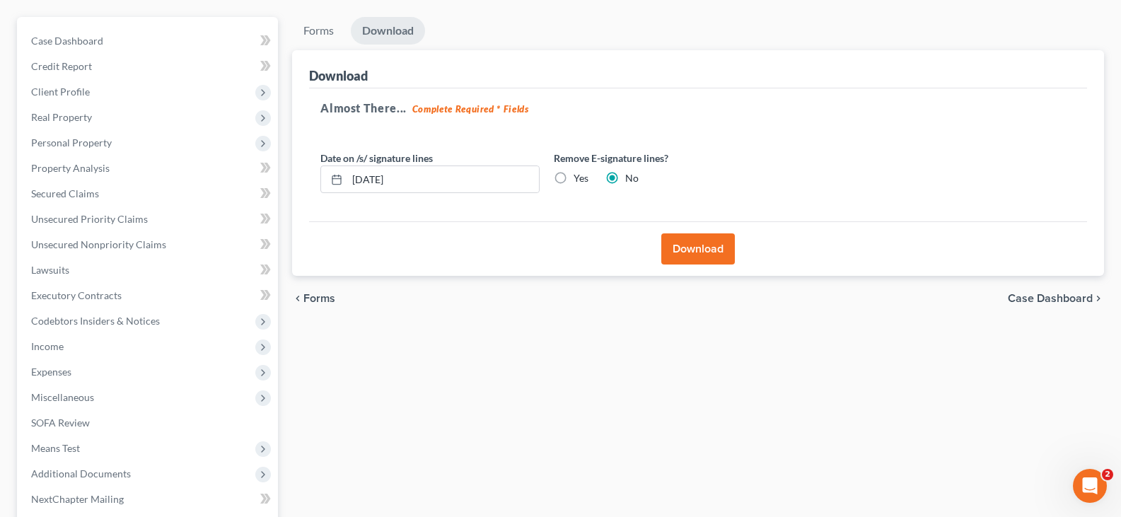
click at [705, 247] on button "Download" at bounding box center [698, 248] width 74 height 31
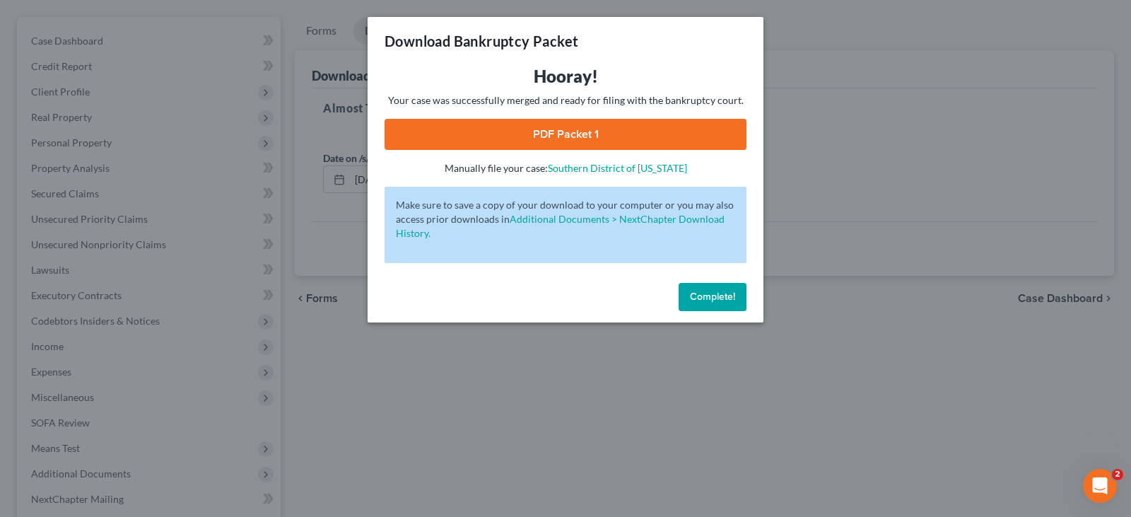
click at [532, 132] on link "PDF Packet 1" at bounding box center [566, 134] width 362 height 31
click at [723, 300] on span "Complete!" at bounding box center [712, 297] width 45 height 12
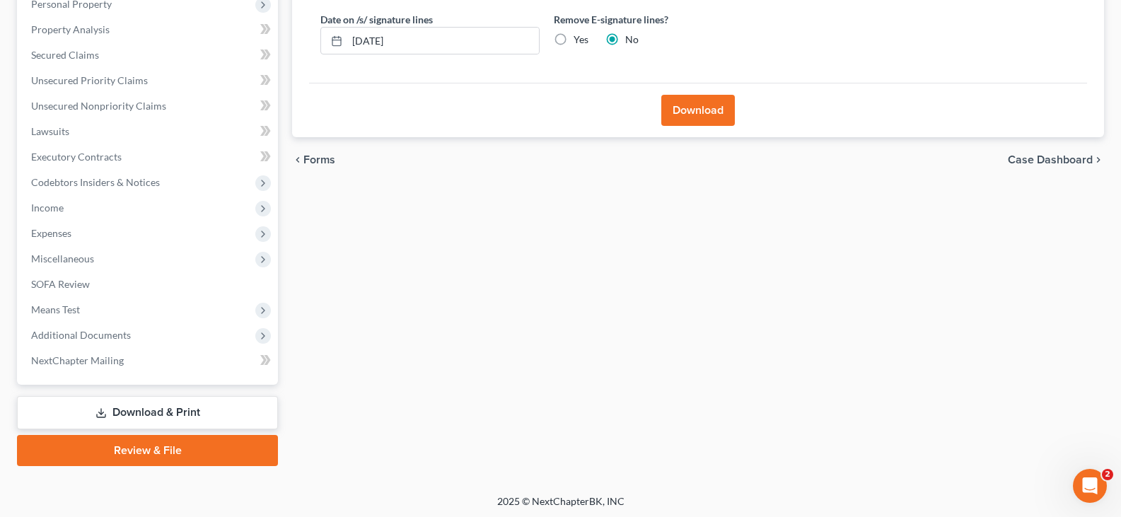
scroll to position [260, 0]
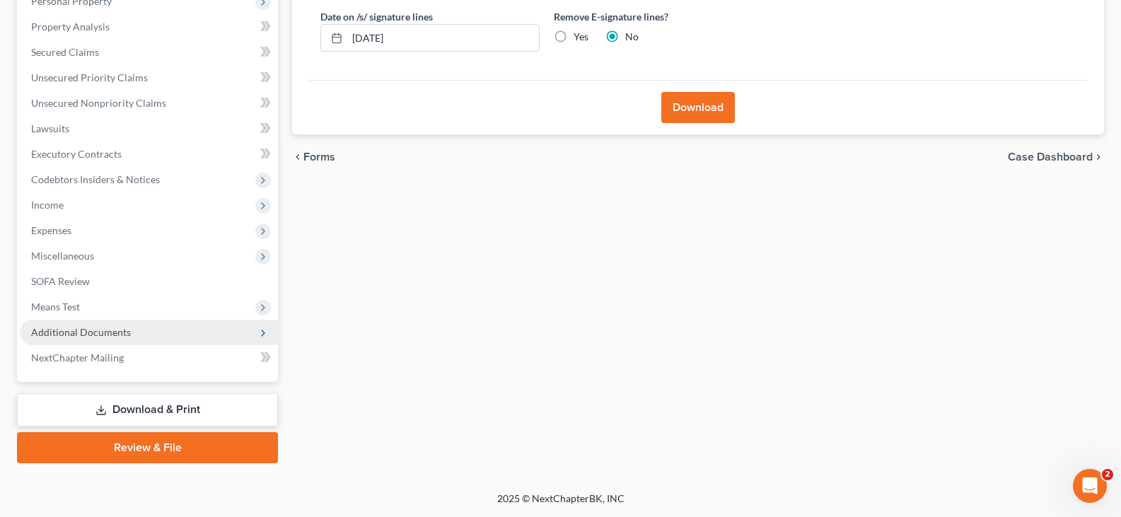
click at [73, 328] on span "Additional Documents" at bounding box center [81, 332] width 100 height 12
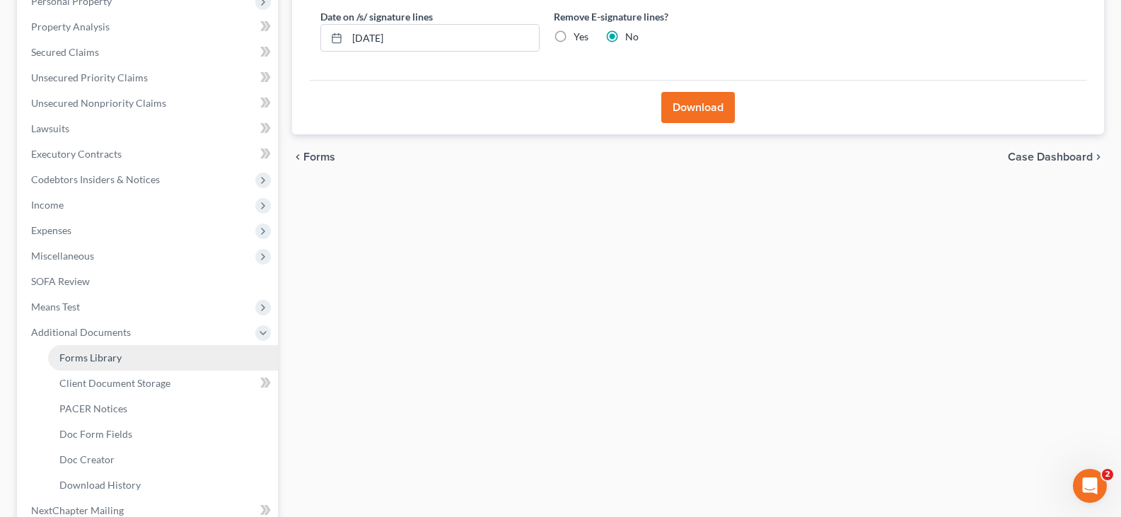
click at [104, 360] on span "Forms Library" at bounding box center [90, 357] width 62 height 12
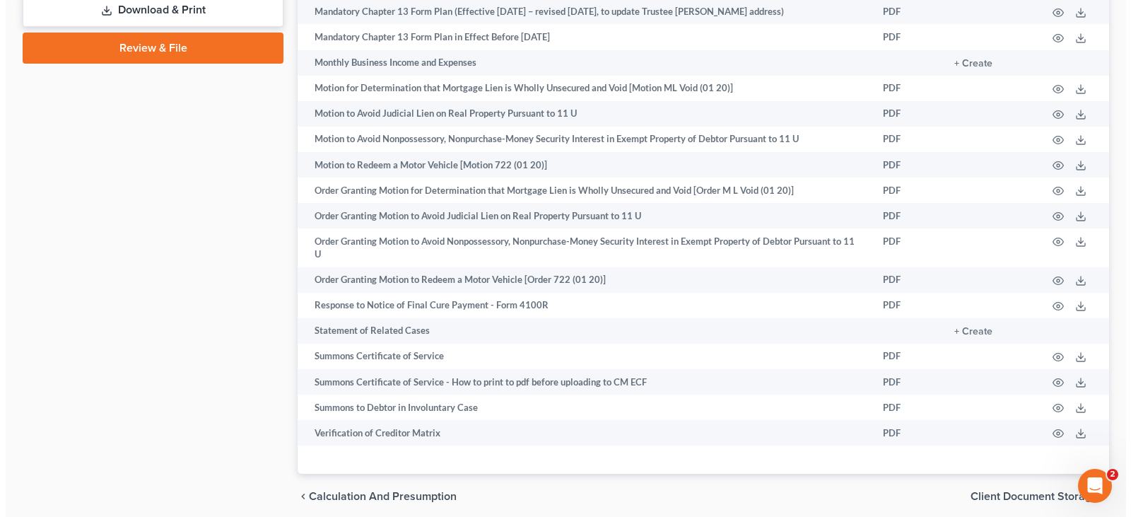
scroll to position [837, 0]
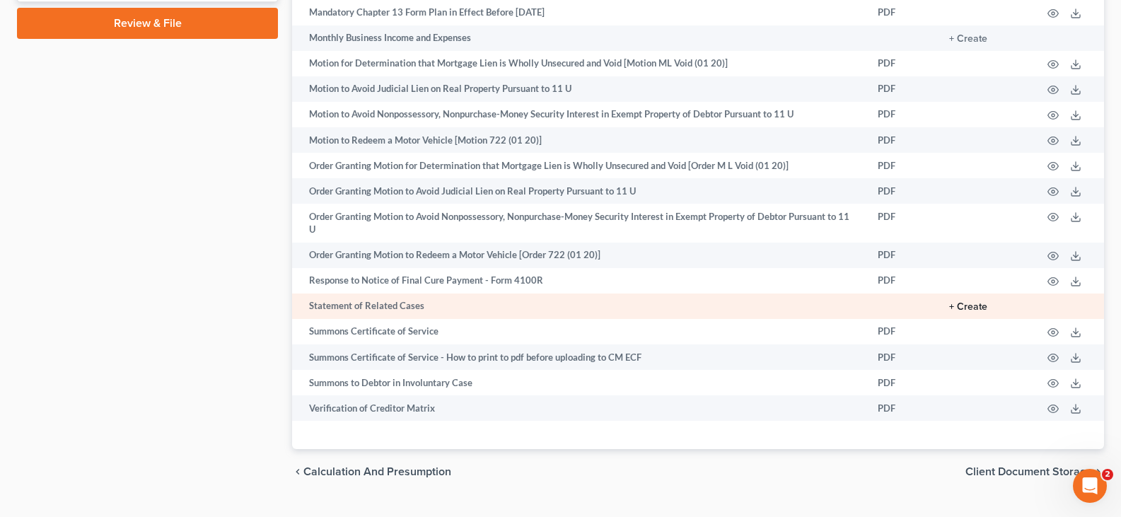
click at [969, 312] on button "+ Create" at bounding box center [968, 307] width 38 height 10
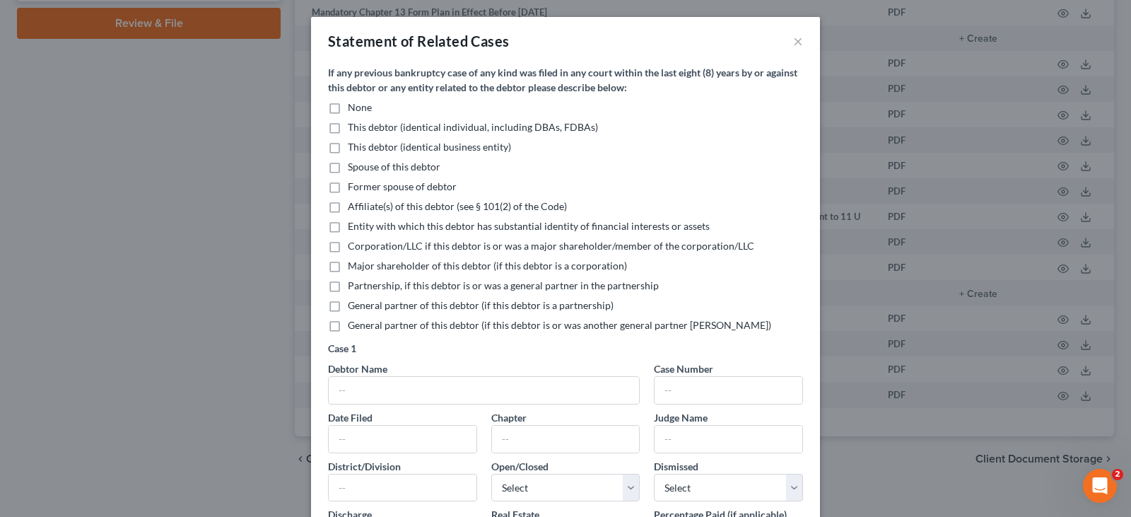
click at [348, 108] on label "None" at bounding box center [360, 107] width 24 height 14
click at [354, 108] on input "None" at bounding box center [358, 104] width 9 height 9
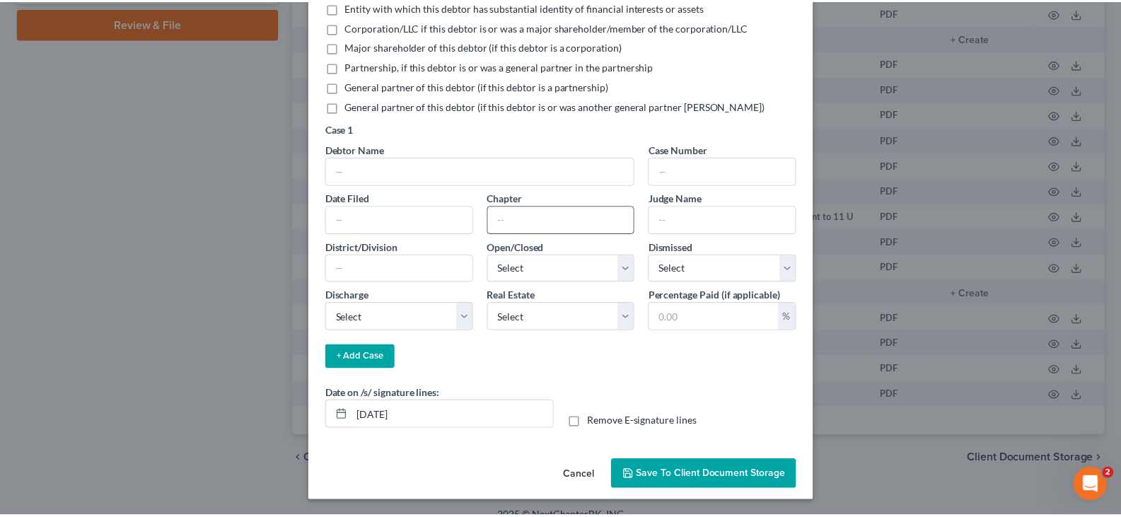
scroll to position [221, 0]
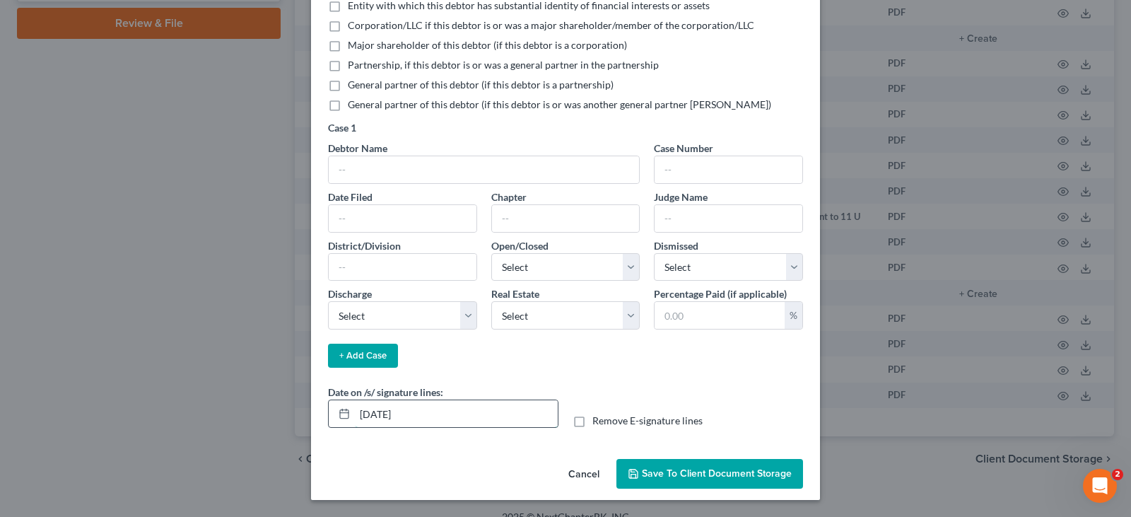
click at [411, 412] on input "[DATE]" at bounding box center [456, 413] width 203 height 27
click at [714, 472] on span "Save to Client Document Storage" at bounding box center [717, 473] width 150 height 12
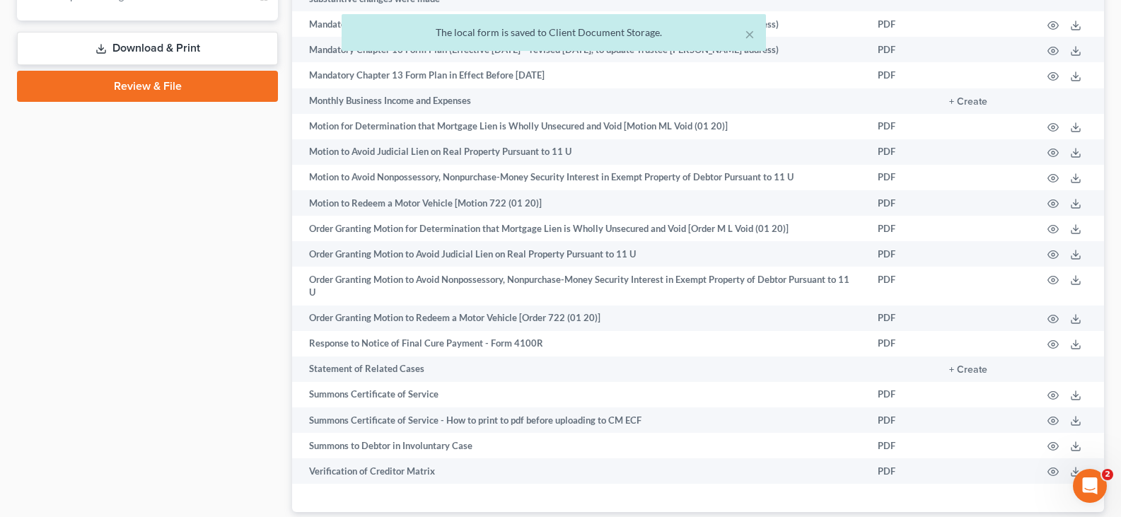
scroll to position [696, 0]
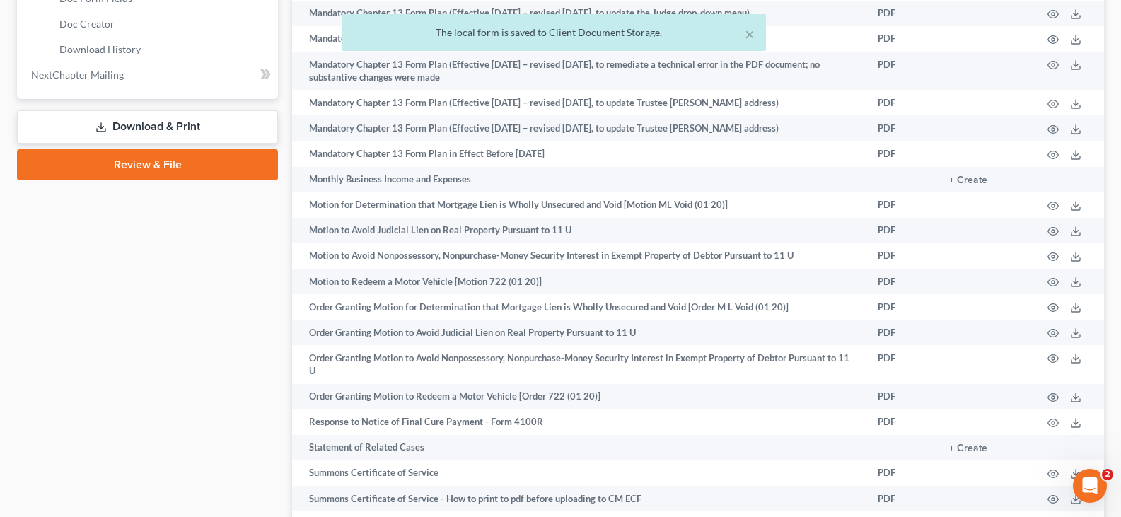
click at [117, 120] on link "Download & Print" at bounding box center [147, 126] width 261 height 33
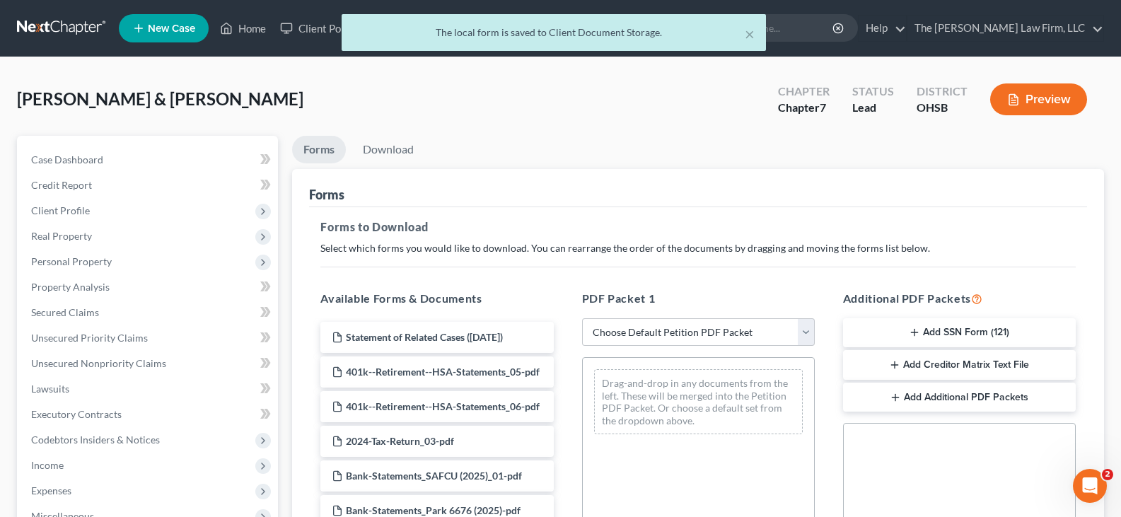
click at [914, 329] on line "button" at bounding box center [914, 332] width 0 height 6
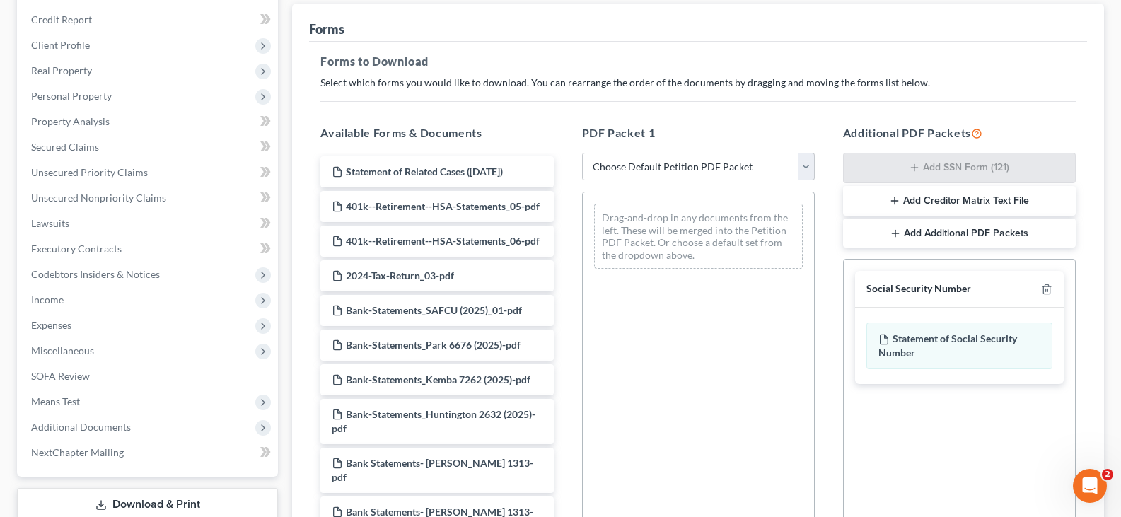
scroll to position [356, 0]
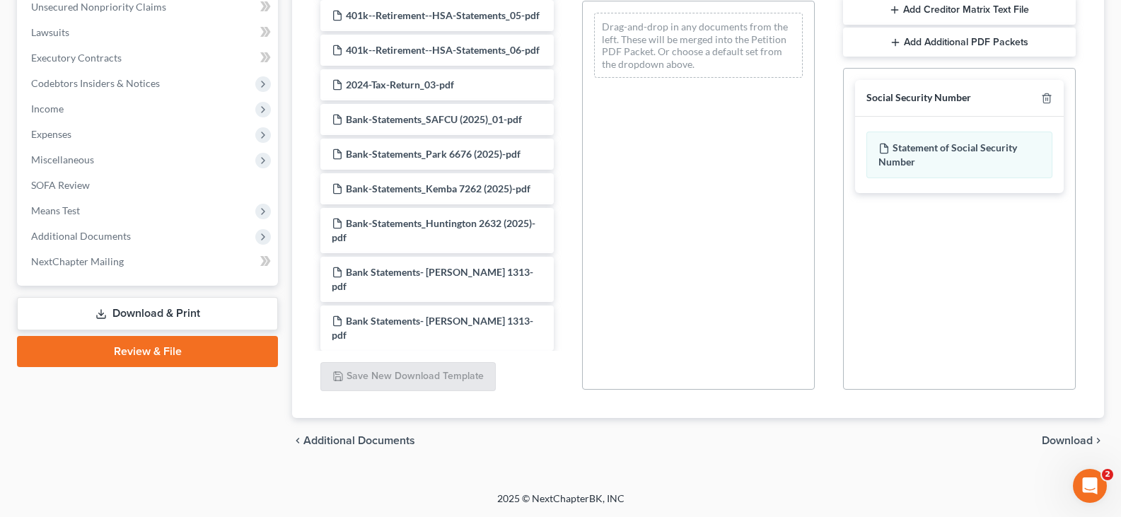
click at [1052, 440] on span "Download" at bounding box center [1066, 440] width 51 height 11
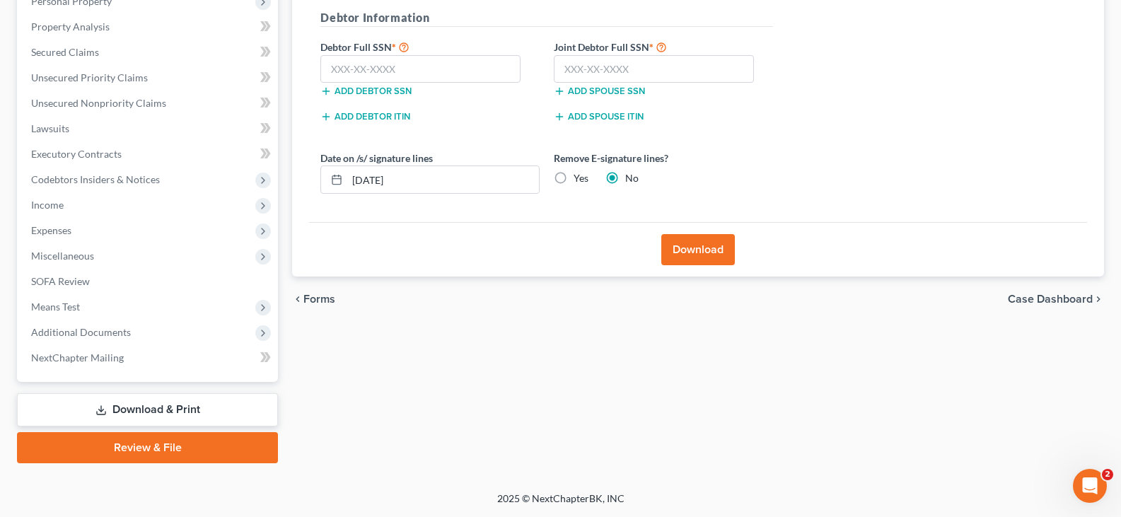
scroll to position [260, 0]
click at [332, 70] on input "text" at bounding box center [420, 69] width 200 height 28
click at [563, 74] on input "text" at bounding box center [654, 69] width 200 height 28
click at [407, 183] on input "[DATE]" at bounding box center [443, 179] width 192 height 27
click at [693, 247] on button "Download" at bounding box center [698, 249] width 74 height 31
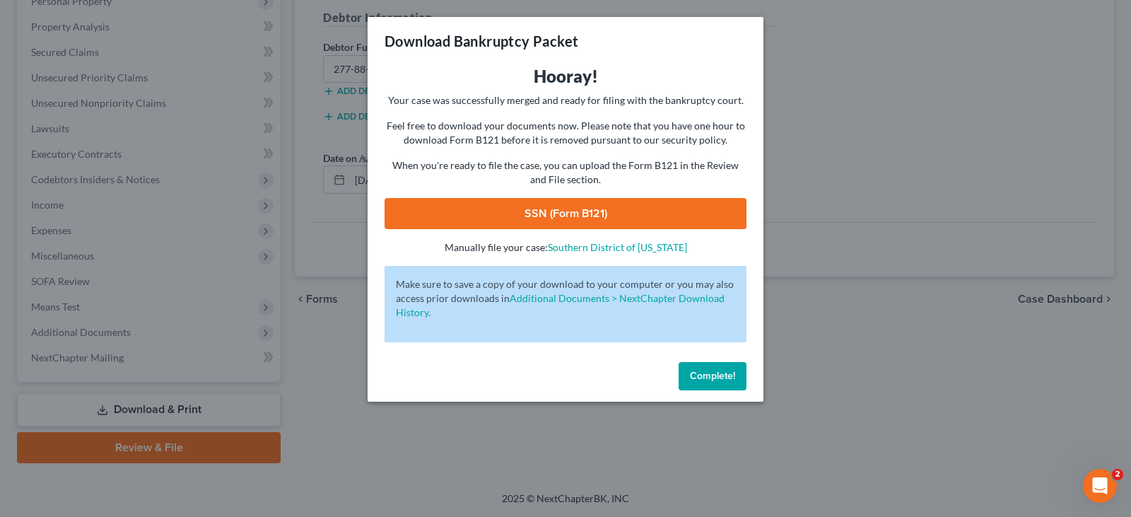
click at [600, 216] on link "SSN (Form B121)" at bounding box center [566, 213] width 362 height 31
drag, startPoint x: 720, startPoint y: 373, endPoint x: 563, endPoint y: 366, distance: 157.1
click at [720, 373] on span "Complete!" at bounding box center [712, 376] width 45 height 12
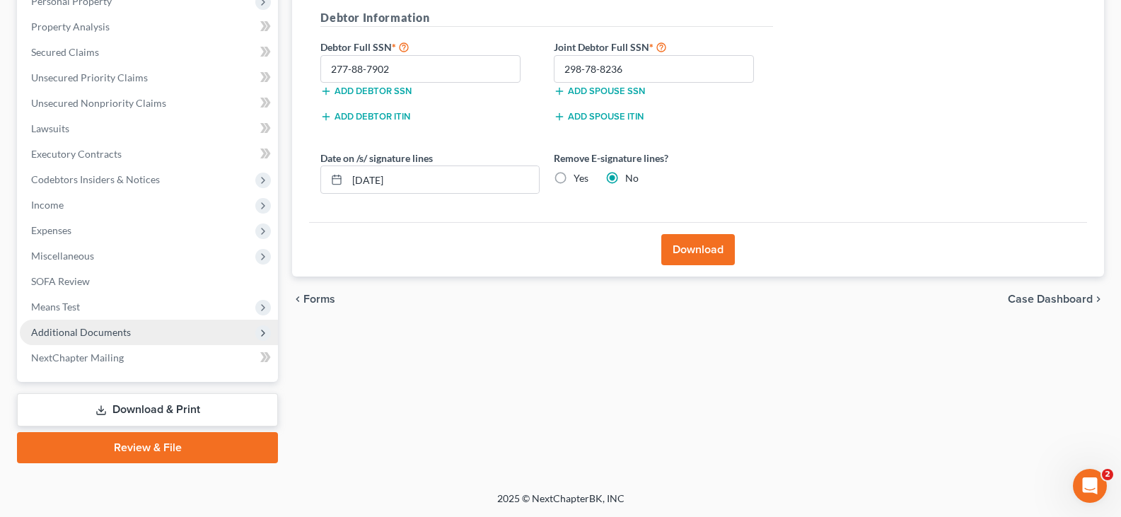
click at [111, 335] on span "Additional Documents" at bounding box center [81, 332] width 100 height 12
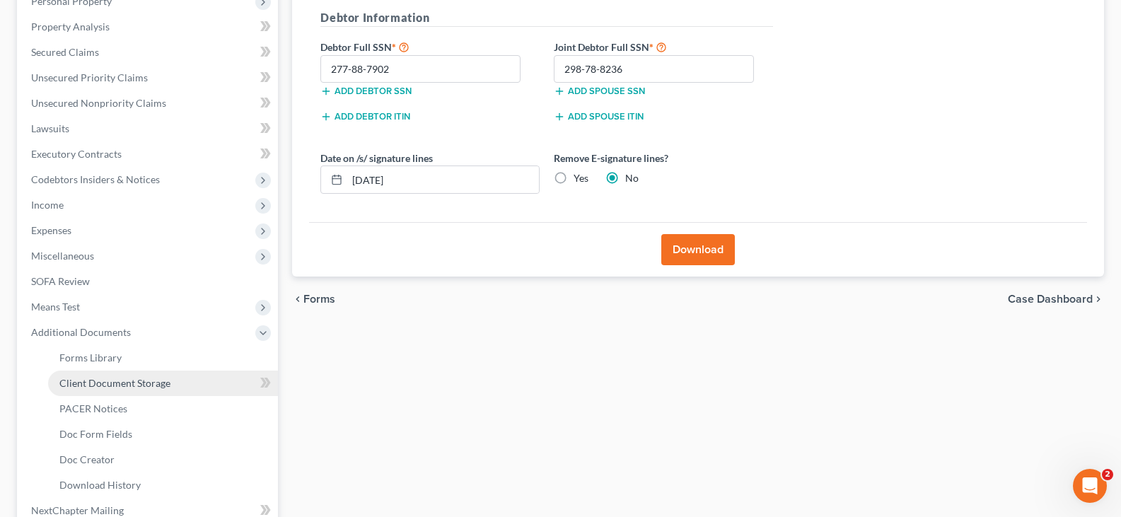
click at [129, 386] on span "Client Document Storage" at bounding box center [114, 383] width 111 height 12
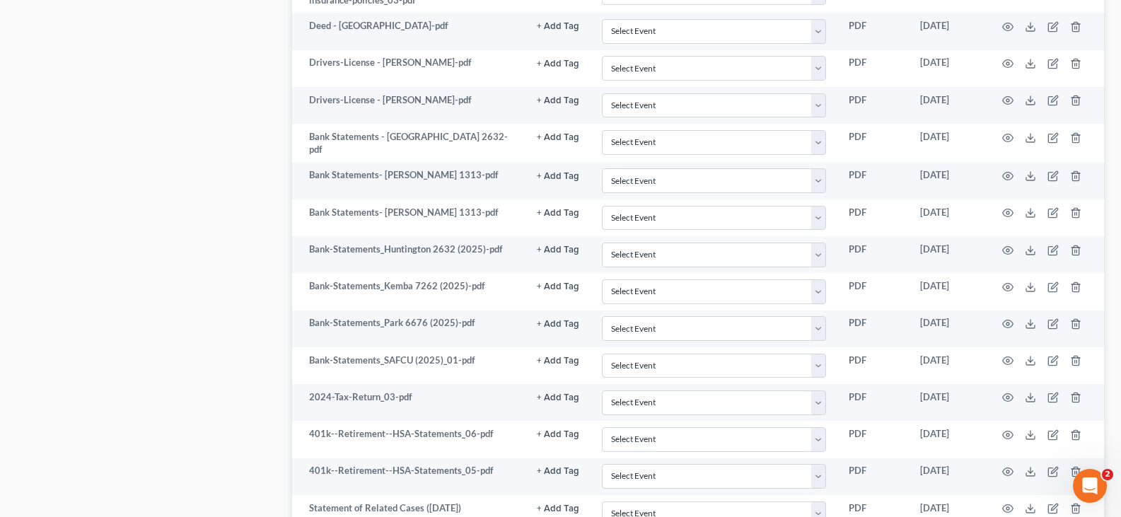
scroll to position [1605, 0]
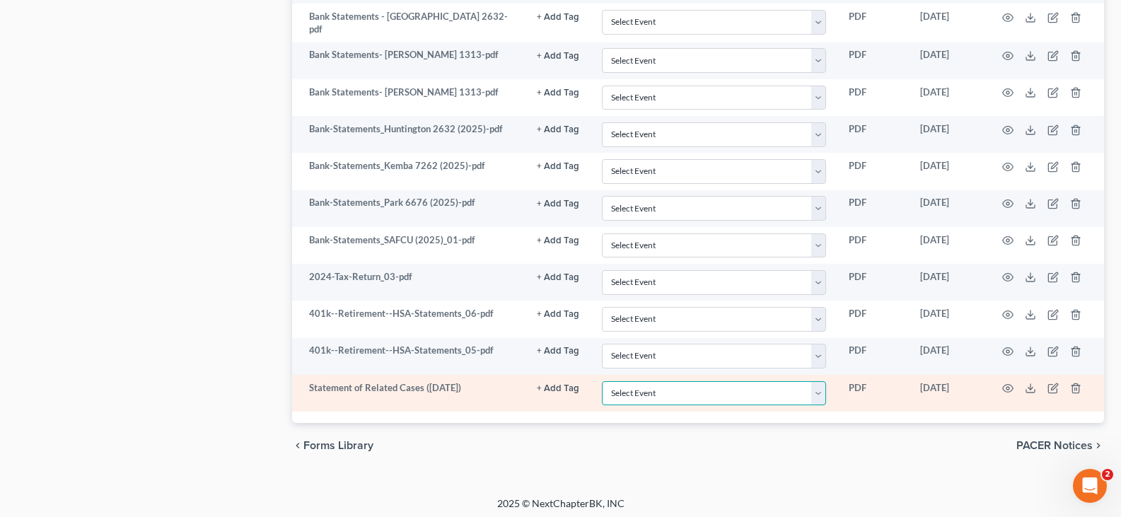
click at [822, 390] on select "Select Event 20 Largest Unsecured Creditors Amended Document Amended List of Cr…" at bounding box center [714, 393] width 224 height 25
click at [602, 381] on select "Select Event 20 Largest Unsecured Creditors Amended Document Amended List of Cr…" at bounding box center [714, 393] width 224 height 25
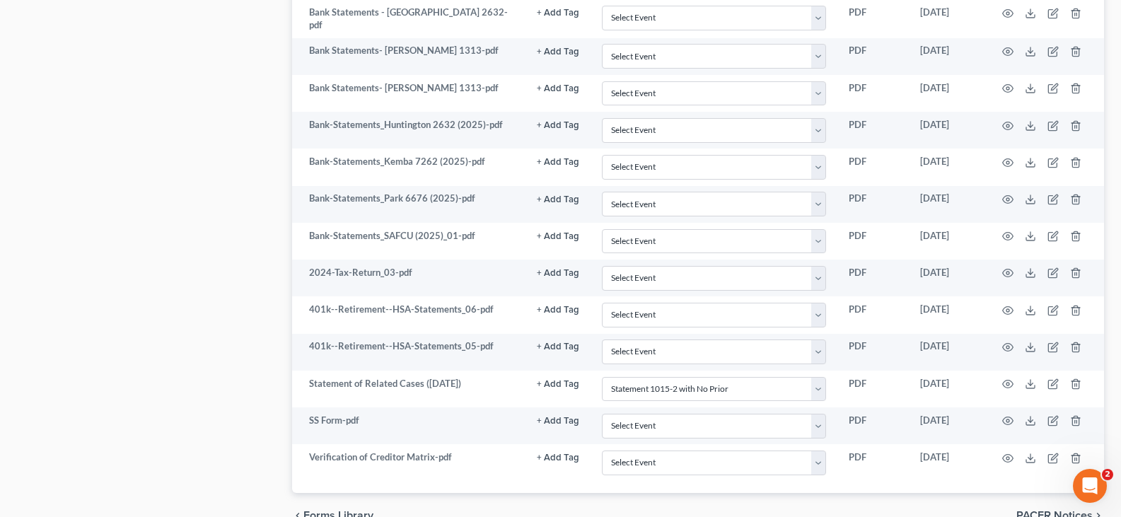
scroll to position [1679, 0]
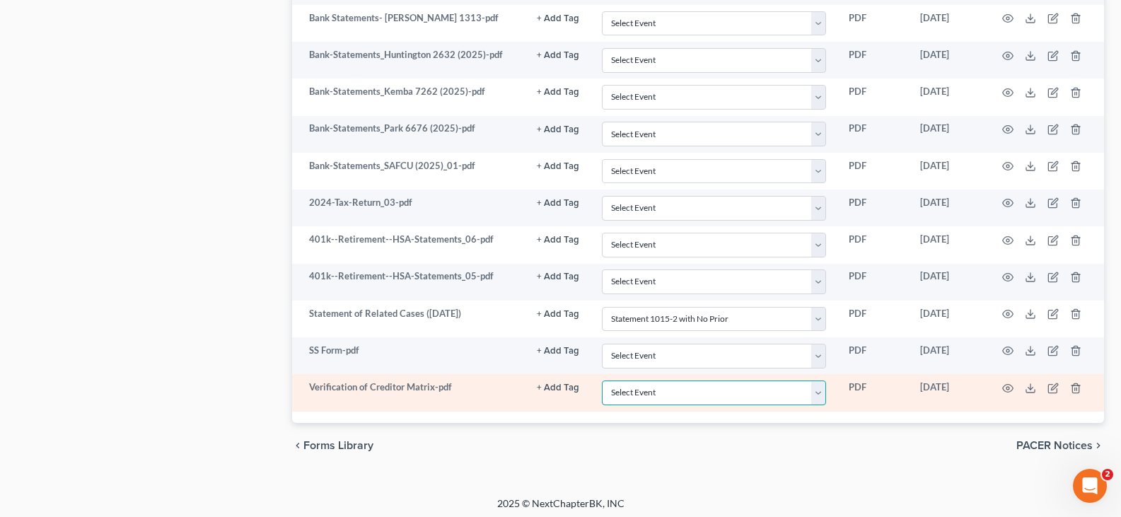
drag, startPoint x: 824, startPoint y: 387, endPoint x: 820, endPoint y: 381, distance: 7.3
click at [824, 387] on select "Select Event 20 Largest Unsecured Creditors Amended Document Amended List of Cr…" at bounding box center [714, 392] width 224 height 25
click at [602, 380] on select "Select Event 20 Largest Unsecured Creditors Amended Document Amended List of Cr…" at bounding box center [714, 392] width 224 height 25
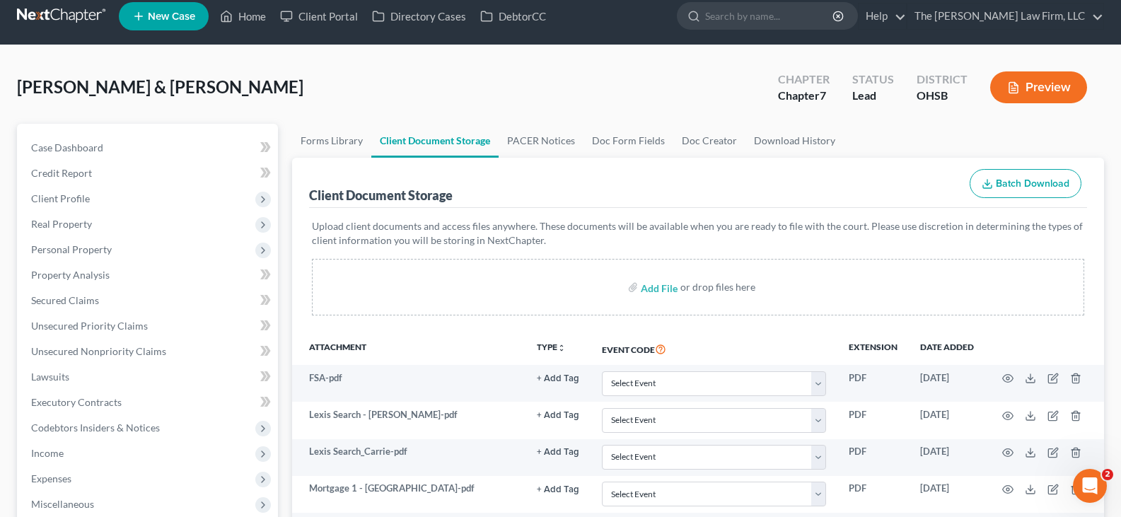
scroll to position [0, 0]
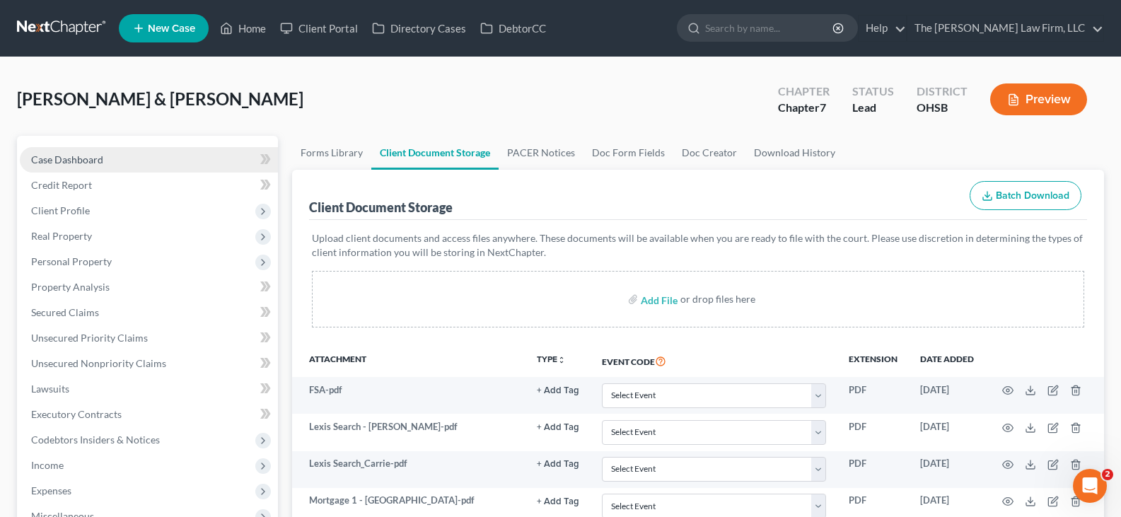
drag, startPoint x: 95, startPoint y: 159, endPoint x: 243, endPoint y: 168, distance: 148.1
click at [95, 159] on span "Case Dashboard" at bounding box center [67, 159] width 72 height 12
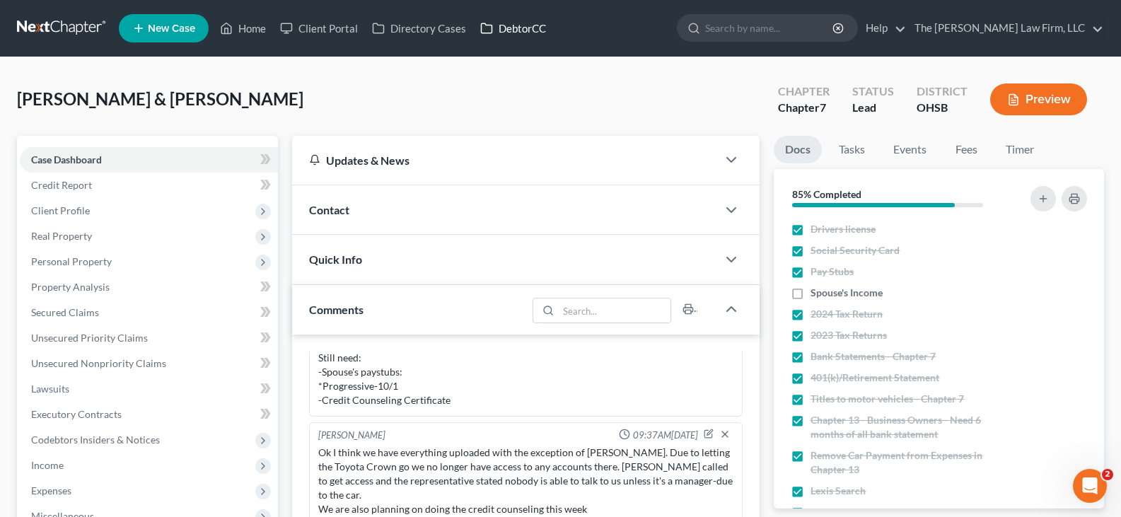
click at [520, 28] on link "DebtorCC" at bounding box center [513, 28] width 80 height 25
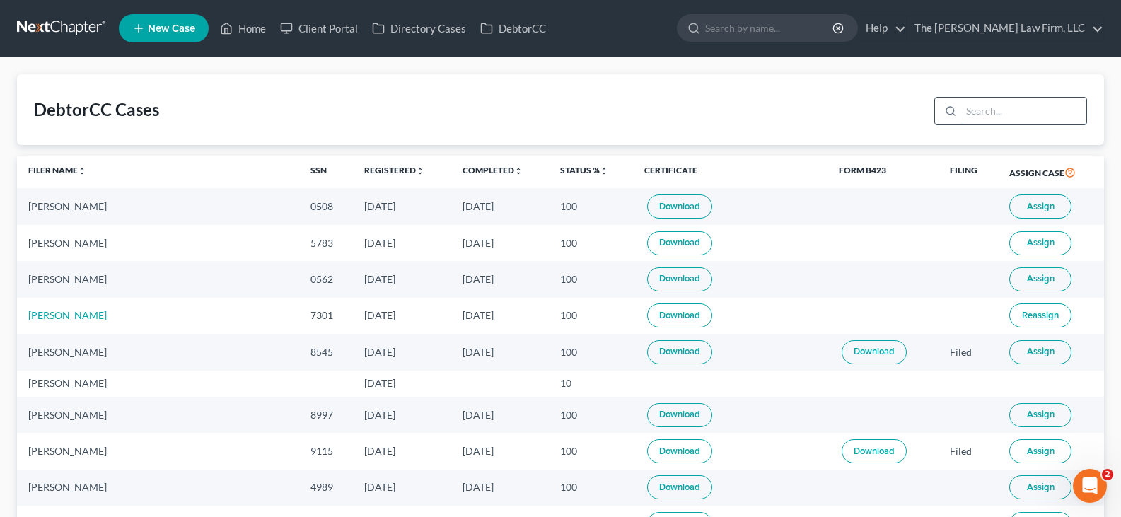
click at [976, 111] on input "search" at bounding box center [1023, 111] width 125 height 27
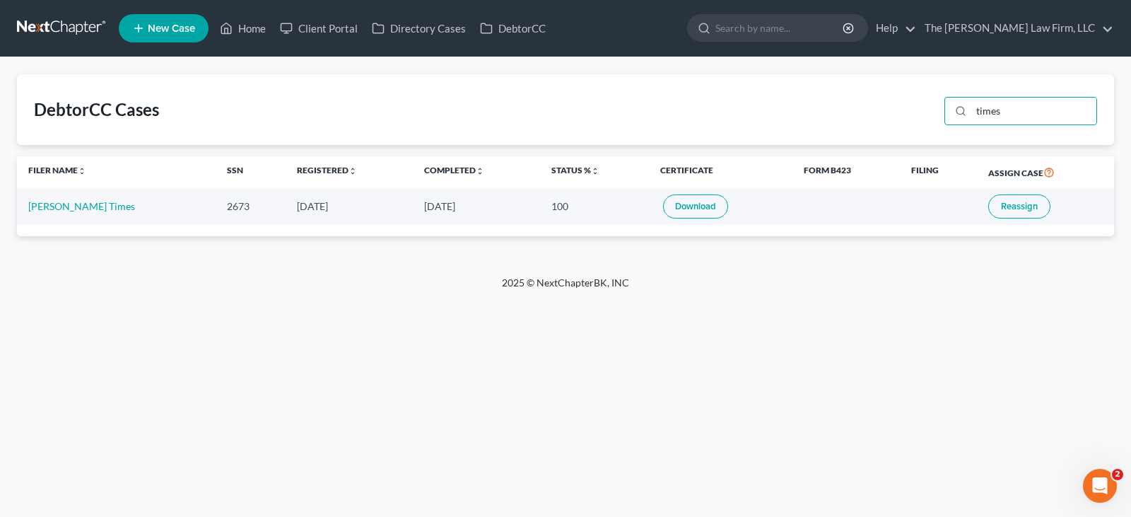
click at [675, 206] on link "Download" at bounding box center [695, 206] width 65 height 24
click at [254, 29] on link "Home" at bounding box center [243, 28] width 60 height 25
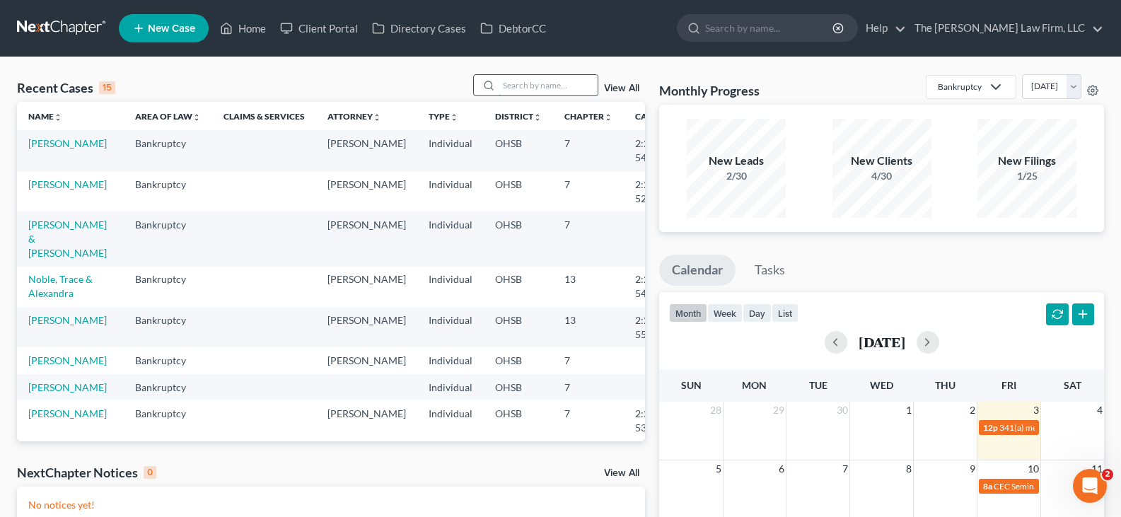
click at [522, 86] on input "search" at bounding box center [547, 85] width 99 height 21
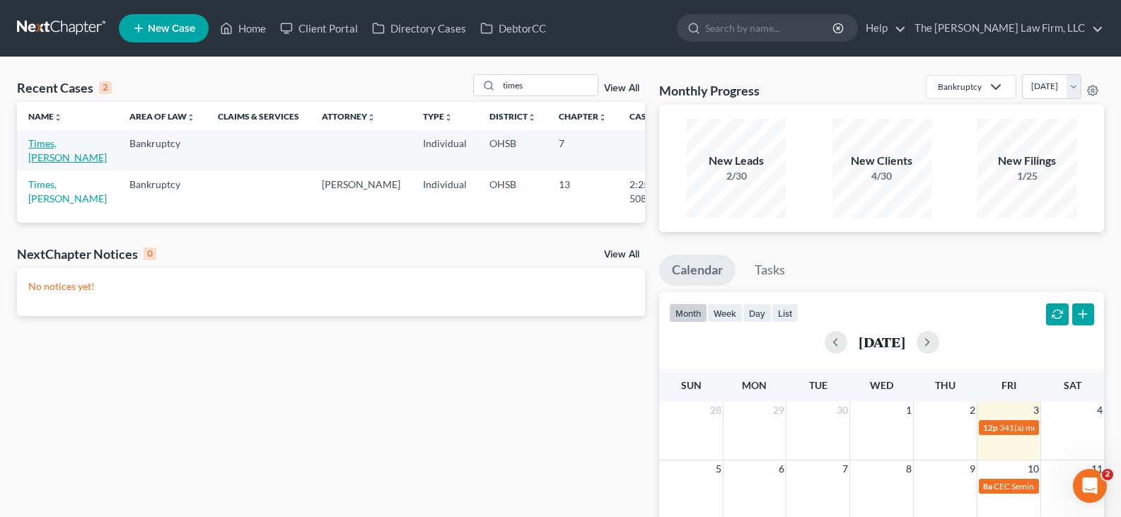
click at [41, 158] on link "Times, [PERSON_NAME]" at bounding box center [67, 150] width 78 height 26
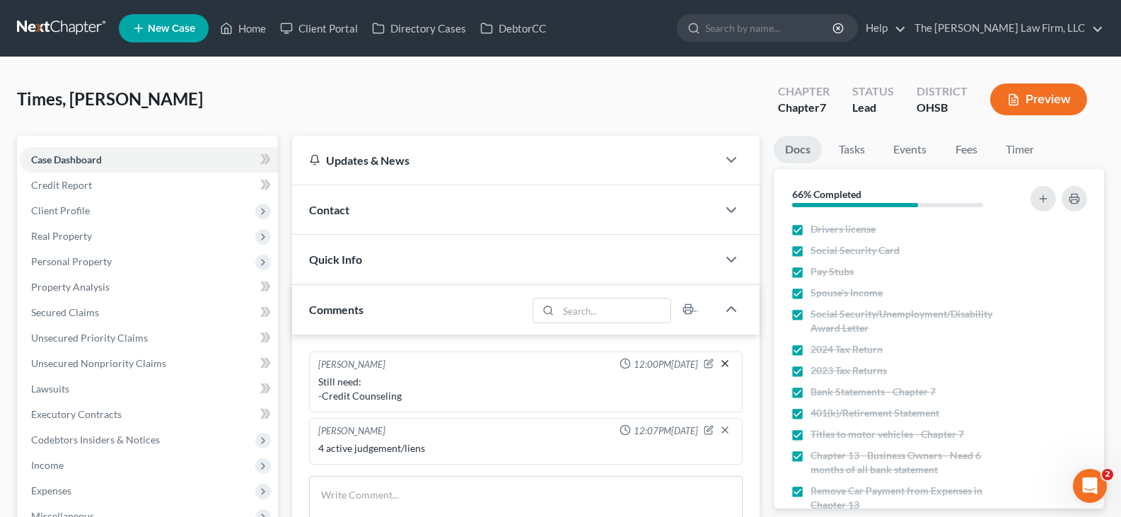
click at [724, 361] on icon "button" at bounding box center [724, 363] width 11 height 11
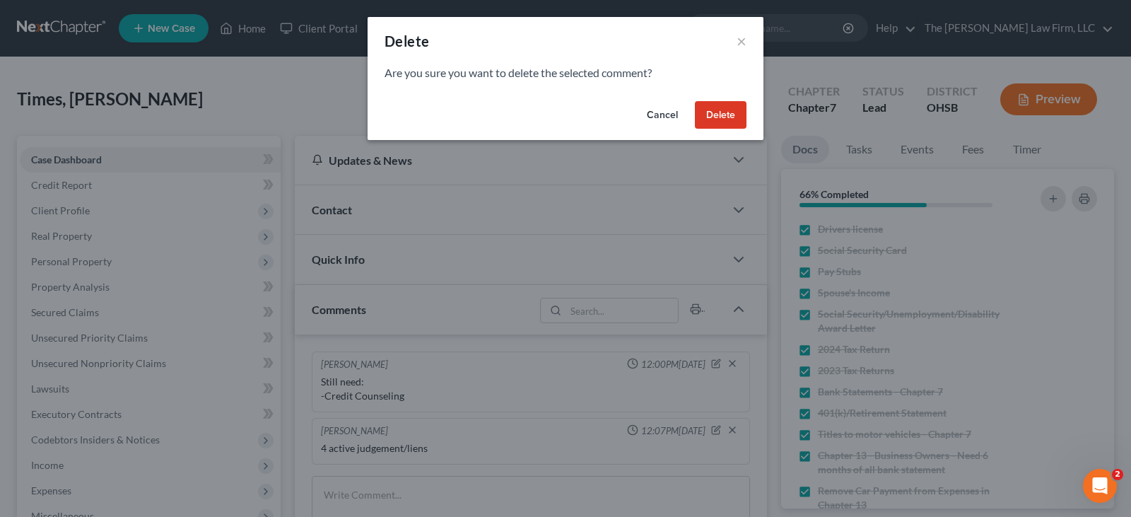
click at [724, 116] on button "Delete" at bounding box center [721, 115] width 52 height 28
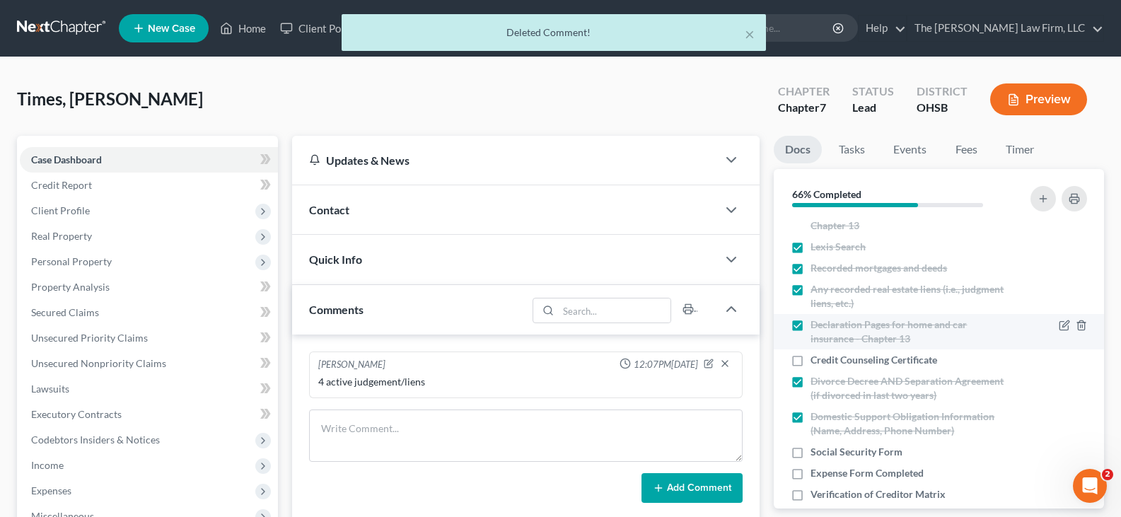
scroll to position [283, 0]
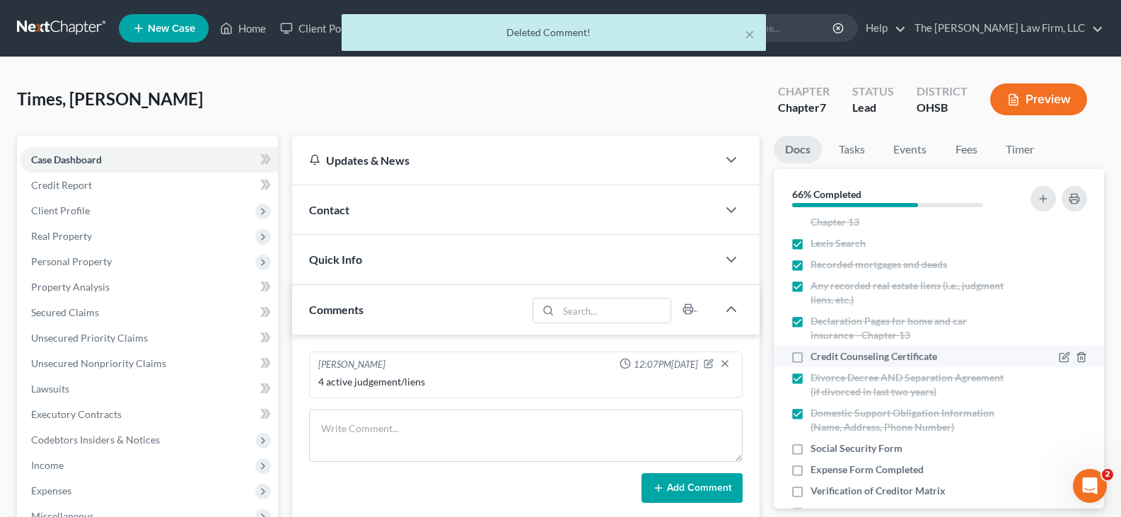
click at [810, 355] on label "Credit Counseling Certificate" at bounding box center [873, 356] width 127 height 14
click at [816, 355] on input "Credit Counseling Certificate" at bounding box center [820, 353] width 9 height 9
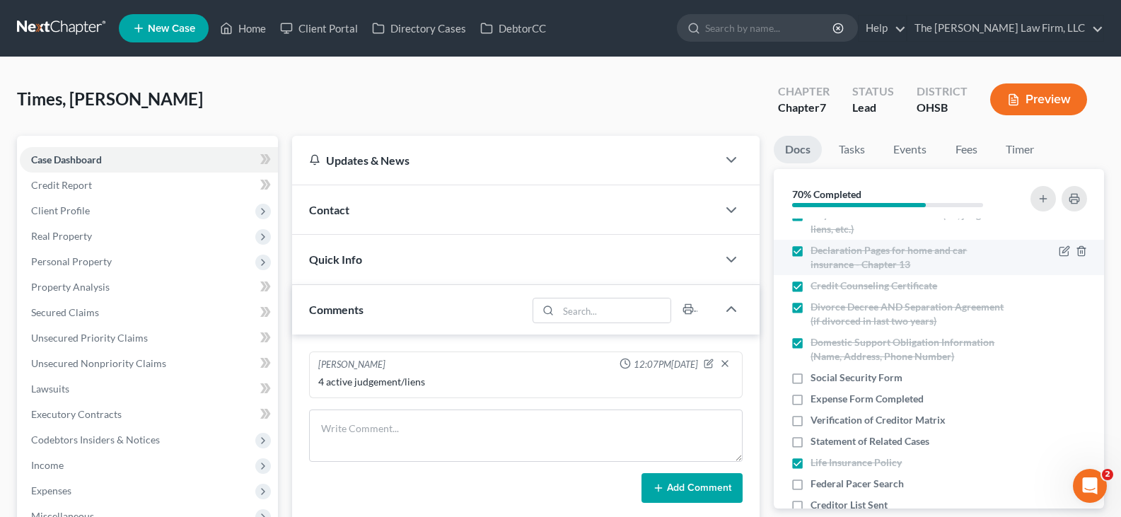
scroll to position [424, 0]
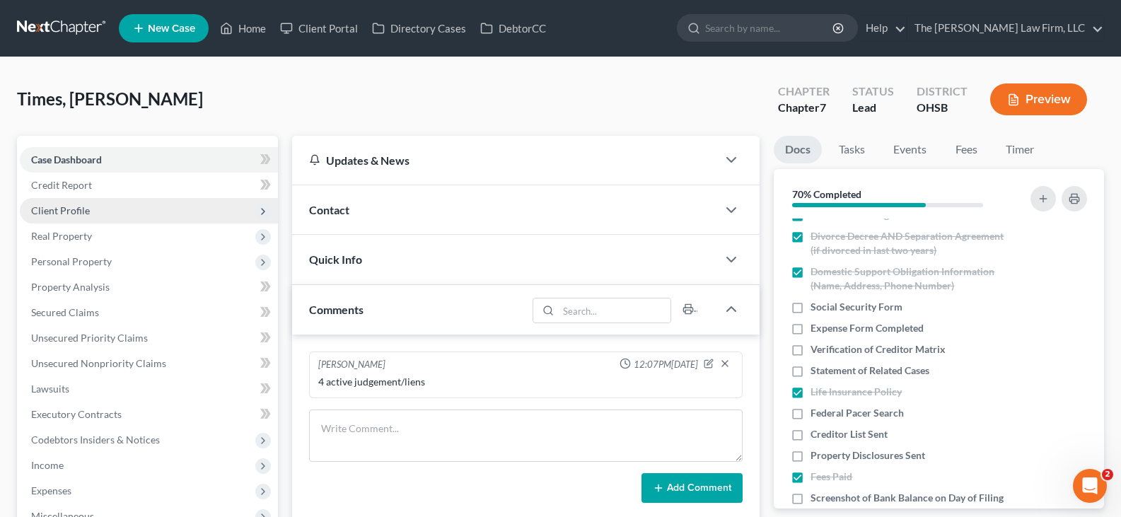
click at [49, 212] on span "Client Profile" at bounding box center [60, 210] width 59 height 12
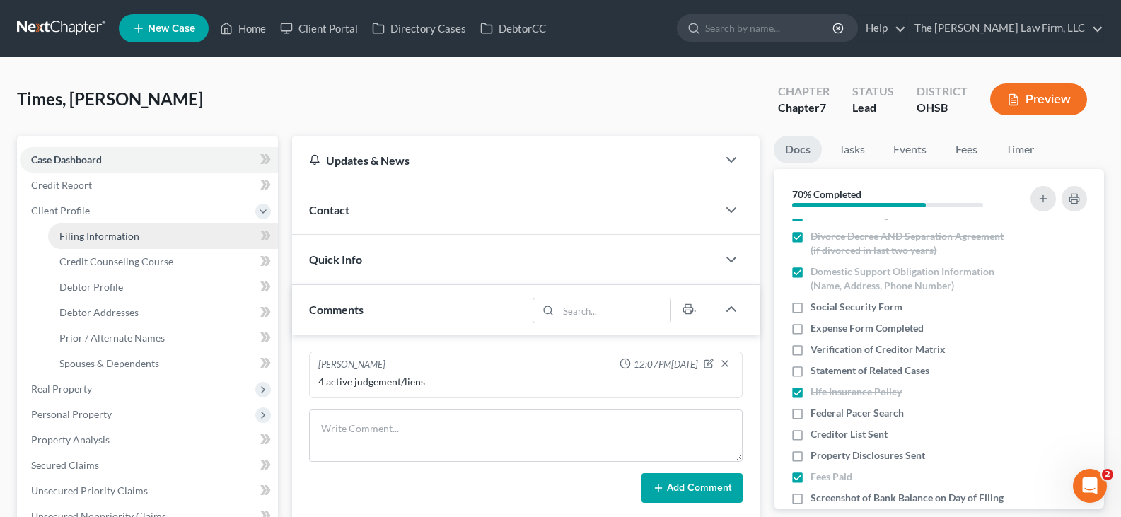
click at [78, 235] on span "Filing Information" at bounding box center [99, 236] width 80 height 12
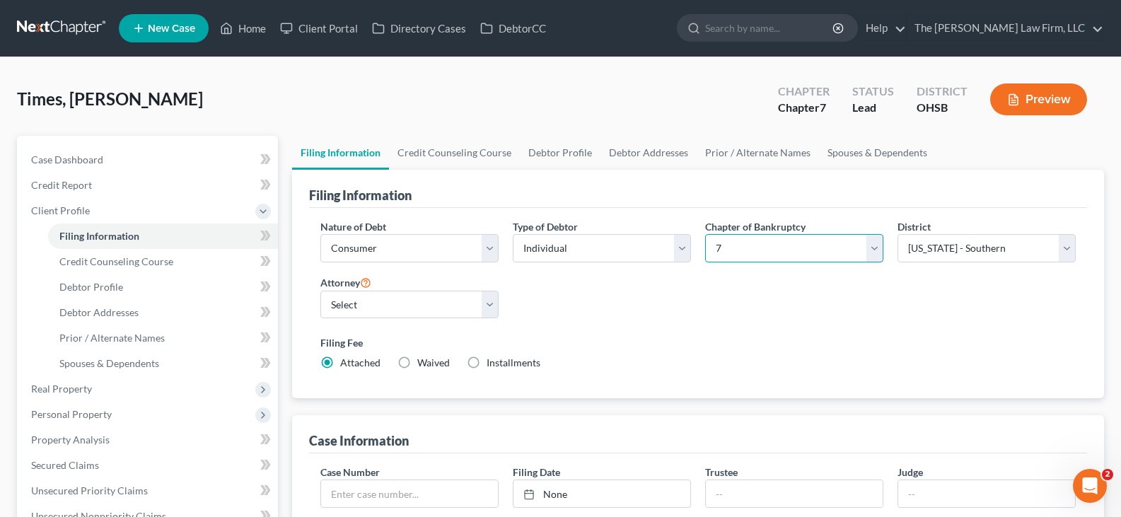
click at [872, 245] on select "Select 7 11 12 13" at bounding box center [794, 248] width 178 height 28
click at [705, 234] on select "Select 7 11 12 13" at bounding box center [794, 248] width 178 height 28
drag, startPoint x: 491, startPoint y: 305, endPoint x: 477, endPoint y: 317, distance: 18.6
click at [491, 305] on select "Select [PERSON_NAME] - OHSB [PERSON_NAME] - OHNB [PERSON_NAME] - OHSB" at bounding box center [409, 305] width 178 height 28
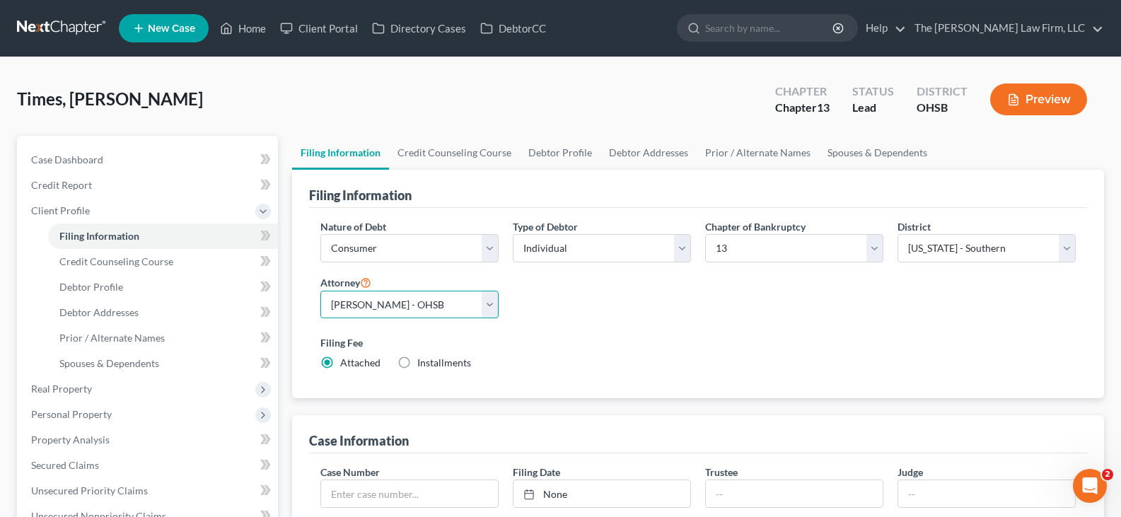
click at [320, 291] on select "Select [PERSON_NAME] - OHSB [PERSON_NAME] - OHNB [PERSON_NAME] - OHSB" at bounding box center [409, 305] width 178 height 28
click at [473, 153] on link "Credit Counseling Course" at bounding box center [454, 153] width 131 height 34
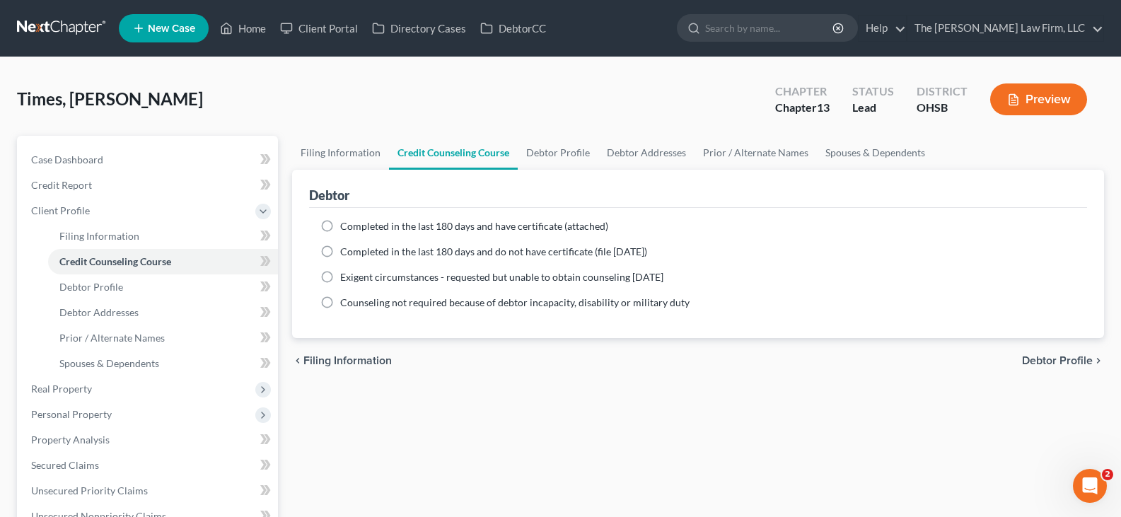
drag, startPoint x: 328, startPoint y: 227, endPoint x: 342, endPoint y: 260, distance: 35.8
click at [340, 227] on label "Completed in the last 180 days and have certificate (attached)" at bounding box center [474, 226] width 268 height 14
click at [346, 227] on input "Completed in the last 180 days and have certificate (attached)" at bounding box center [350, 223] width 9 height 9
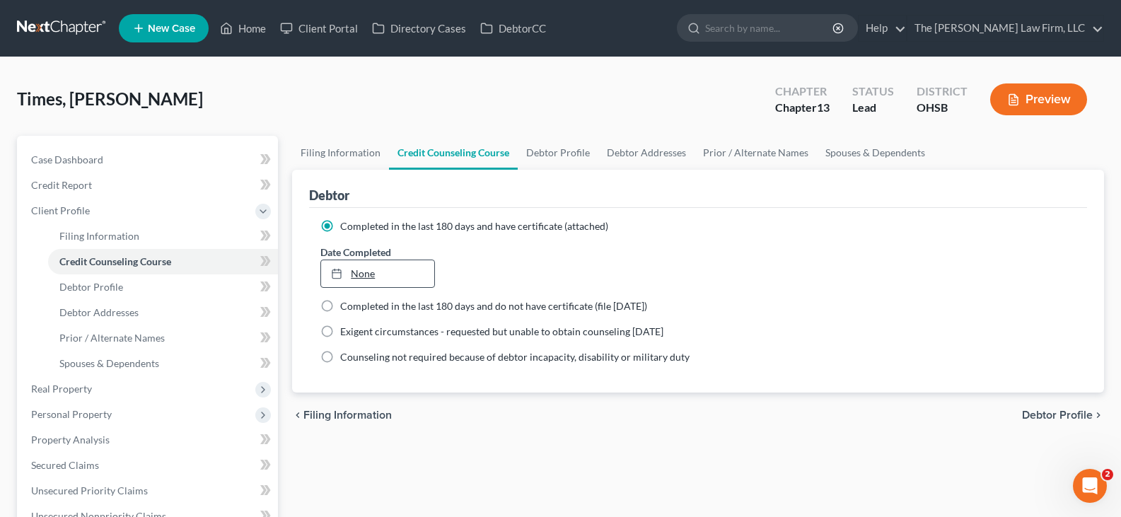
click at [354, 267] on link "None" at bounding box center [377, 273] width 112 height 27
click at [544, 150] on link "Debtor Profile" at bounding box center [558, 153] width 81 height 34
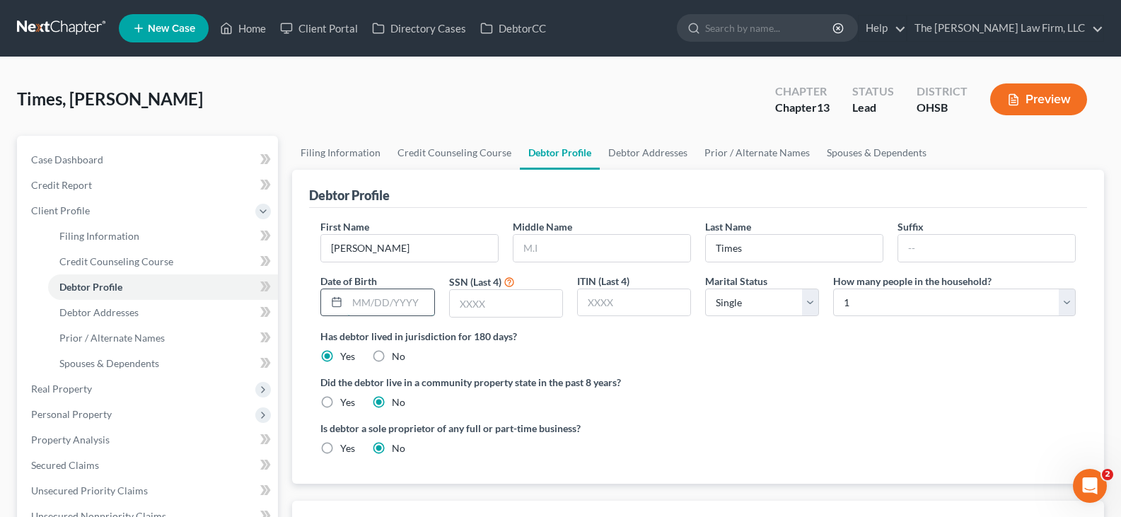
click at [352, 305] on input "text" at bounding box center [390, 302] width 86 height 27
click at [477, 305] on input "text" at bounding box center [506, 303] width 112 height 27
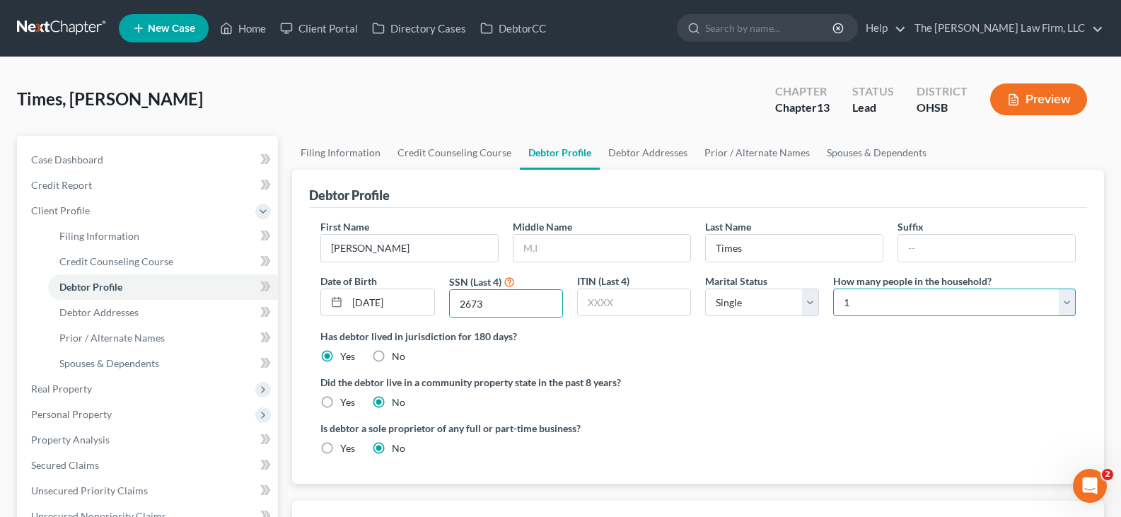
drag, startPoint x: 1066, startPoint y: 303, endPoint x: 1054, endPoint y: 288, distance: 18.6
click at [1066, 303] on select "Select 1 2 3 4 5 6 7 8 9 10 11 12 13 14 15 16 17 18 19 20" at bounding box center [954, 302] width 243 height 28
click at [833, 288] on select "Select 1 2 3 4 5 6 7 8 9 10 11 12 13 14 15 16 17 18 19 20" at bounding box center [954, 302] width 243 height 28
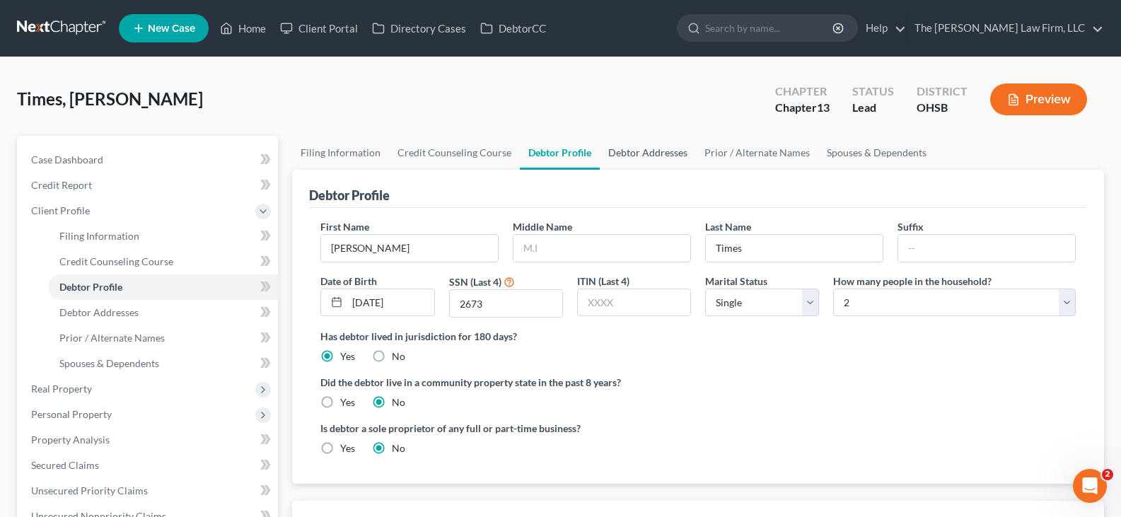
click at [664, 153] on link "Debtor Addresses" at bounding box center [648, 153] width 96 height 34
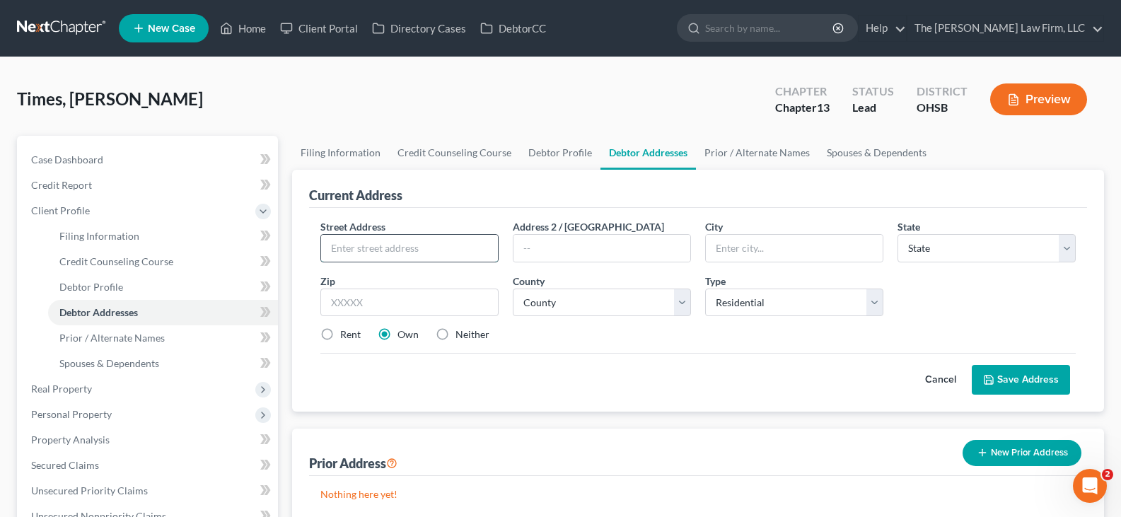
click at [373, 246] on input "text" at bounding box center [409, 248] width 177 height 27
click at [394, 306] on input "text" at bounding box center [409, 302] width 178 height 28
click at [684, 305] on select "County [GEOGRAPHIC_DATA] [GEOGRAPHIC_DATA] [GEOGRAPHIC_DATA] [GEOGRAPHIC_DATA] …" at bounding box center [602, 302] width 178 height 28
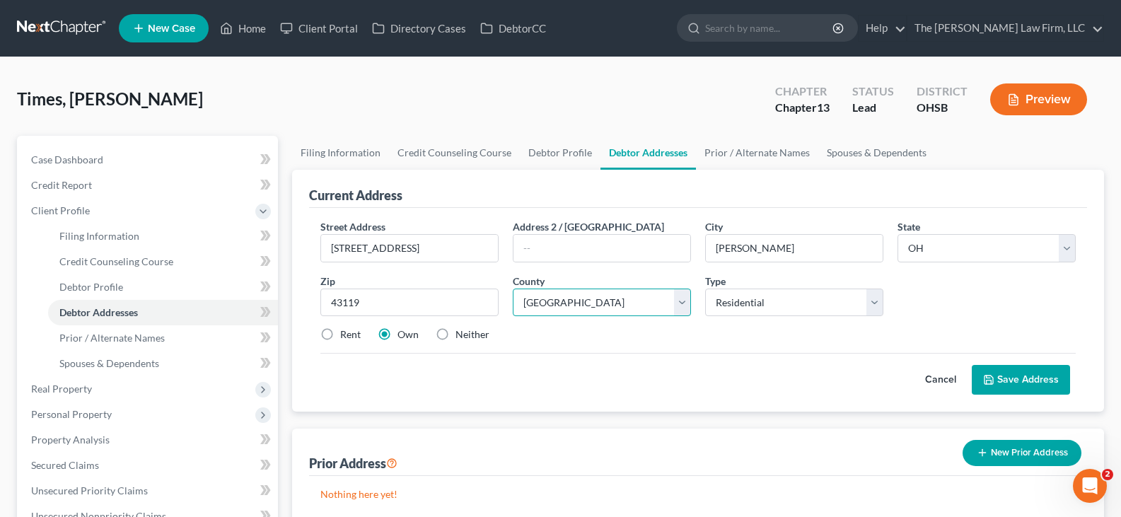
click at [513, 288] on select "County [GEOGRAPHIC_DATA] [GEOGRAPHIC_DATA] [GEOGRAPHIC_DATA] [GEOGRAPHIC_DATA] …" at bounding box center [602, 302] width 178 height 28
click at [1015, 376] on button "Save Address" at bounding box center [1020, 380] width 98 height 30
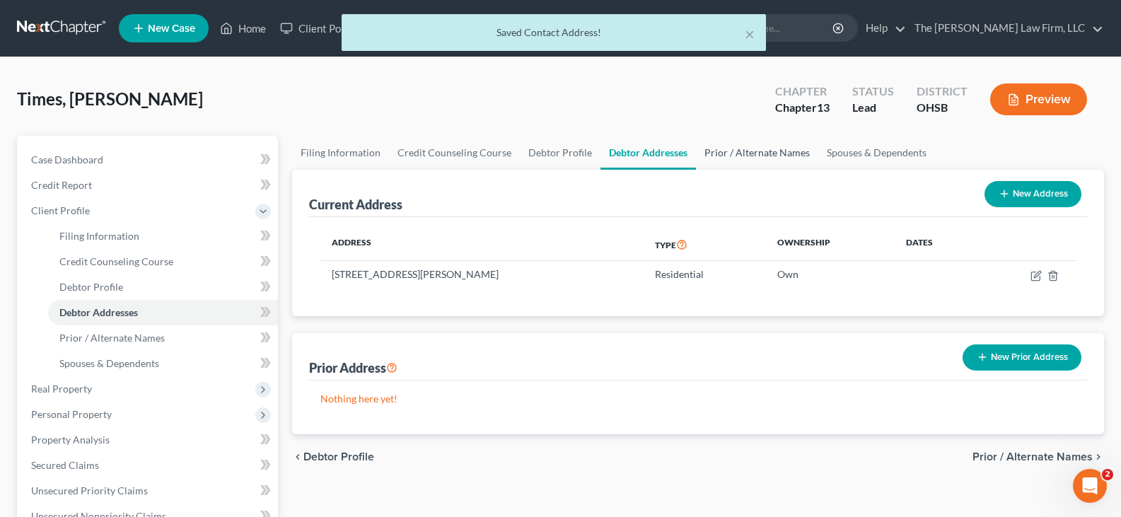
click at [740, 156] on link "Prior / Alternate Names" at bounding box center [757, 153] width 122 height 34
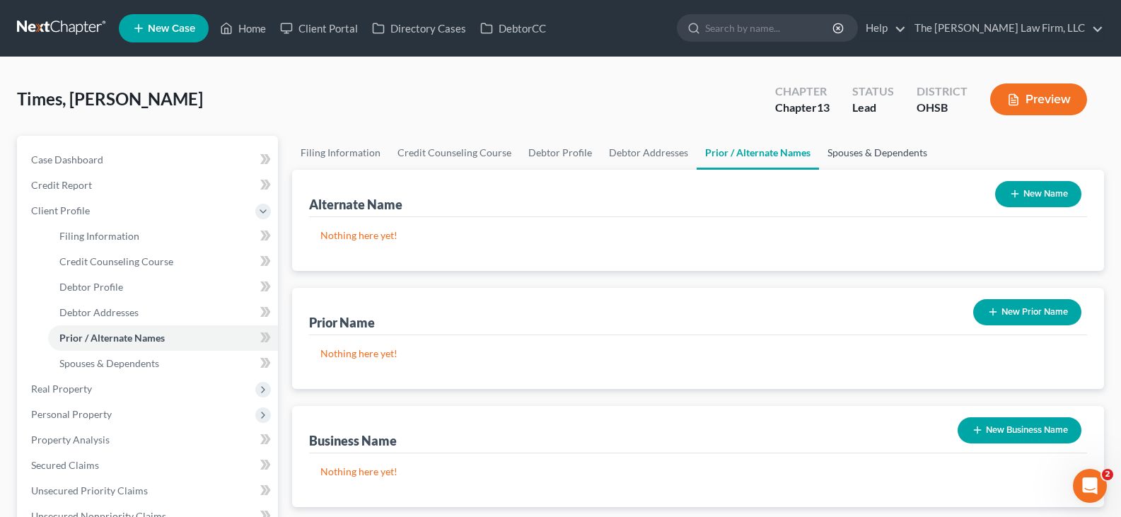
click at [870, 154] on link "Spouses & Dependents" at bounding box center [877, 153] width 117 height 34
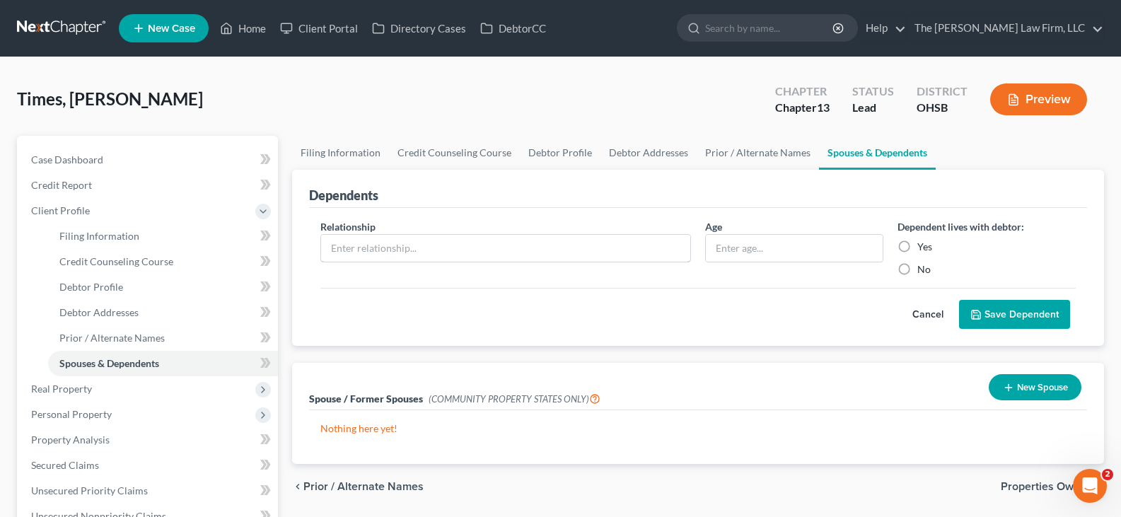
drag, startPoint x: 611, startPoint y: 256, endPoint x: 506, endPoint y: 274, distance: 106.9
click at [611, 256] on input "text" at bounding box center [505, 248] width 369 height 27
click at [917, 247] on label "Yes" at bounding box center [924, 247] width 15 height 14
click at [923, 247] on input "Yes" at bounding box center [927, 244] width 9 height 9
click at [994, 315] on button "Save Dependent" at bounding box center [1014, 315] width 111 height 30
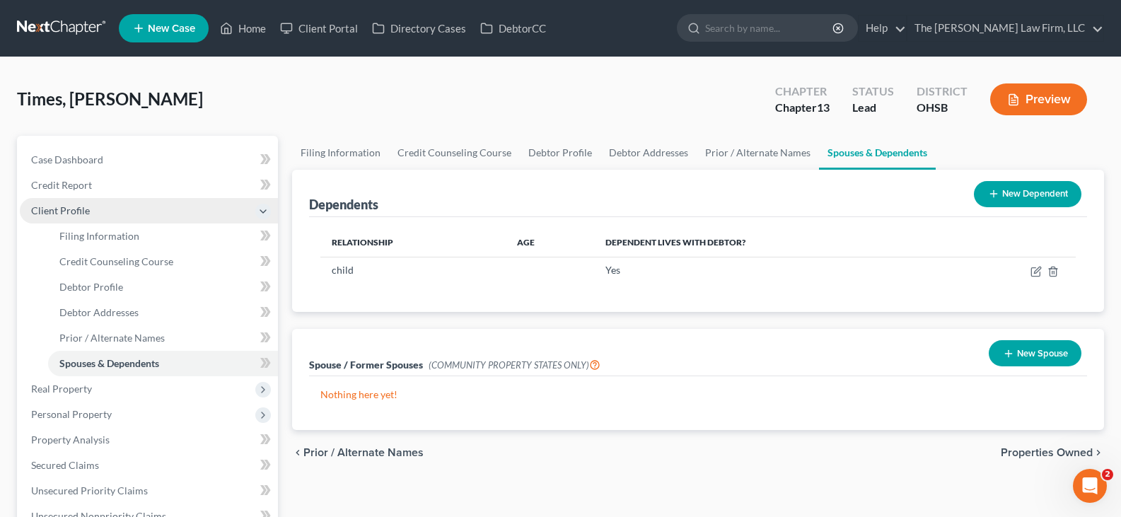
click at [119, 212] on span "Client Profile" at bounding box center [149, 210] width 258 height 25
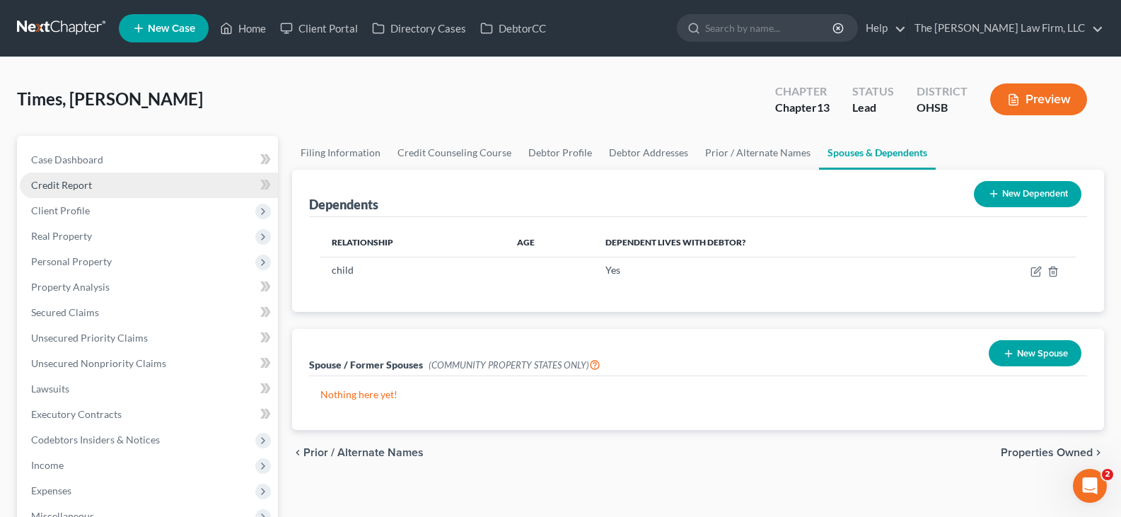
click at [91, 185] on link "Credit Report" at bounding box center [149, 185] width 258 height 25
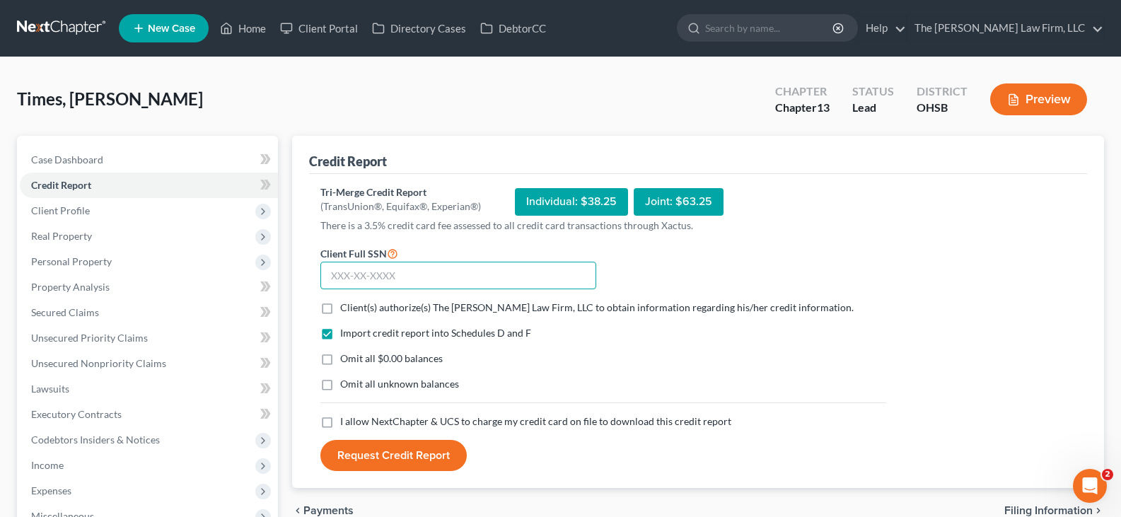
click at [333, 278] on input "text" at bounding box center [458, 276] width 276 height 28
click at [340, 308] on label "Client(s) authorize(s) The [PERSON_NAME] Law Firm, LLC to obtain information re…" at bounding box center [596, 307] width 513 height 14
click at [346, 308] on input "Client(s) authorize(s) The [PERSON_NAME] Law Firm, LLC to obtain information re…" at bounding box center [350, 304] width 9 height 9
click at [340, 357] on label "Omit all $0.00 balances" at bounding box center [391, 358] width 103 height 14
click at [346, 357] on input "Omit all $0.00 balances" at bounding box center [350, 355] width 9 height 9
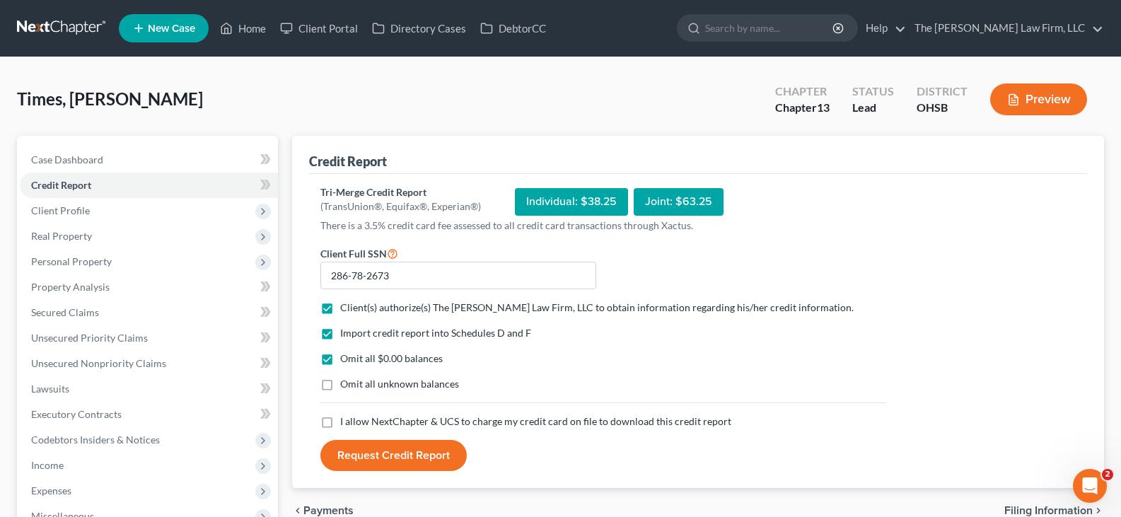
click at [340, 426] on label "I allow NextChapter & UCS to charge my credit card on file to download this cre…" at bounding box center [535, 421] width 391 height 14
click at [346, 424] on input "I allow NextChapter & UCS to charge my credit card on file to download this cre…" at bounding box center [350, 418] width 9 height 9
click at [380, 457] on button "Request Credit Report" at bounding box center [393, 455] width 146 height 31
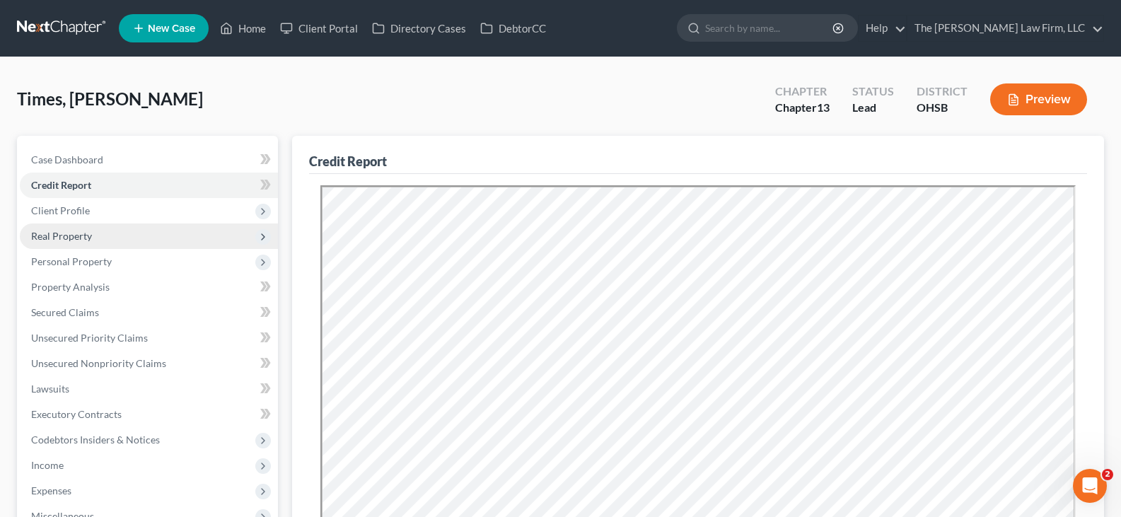
click at [69, 235] on span "Real Property" at bounding box center [61, 236] width 61 height 12
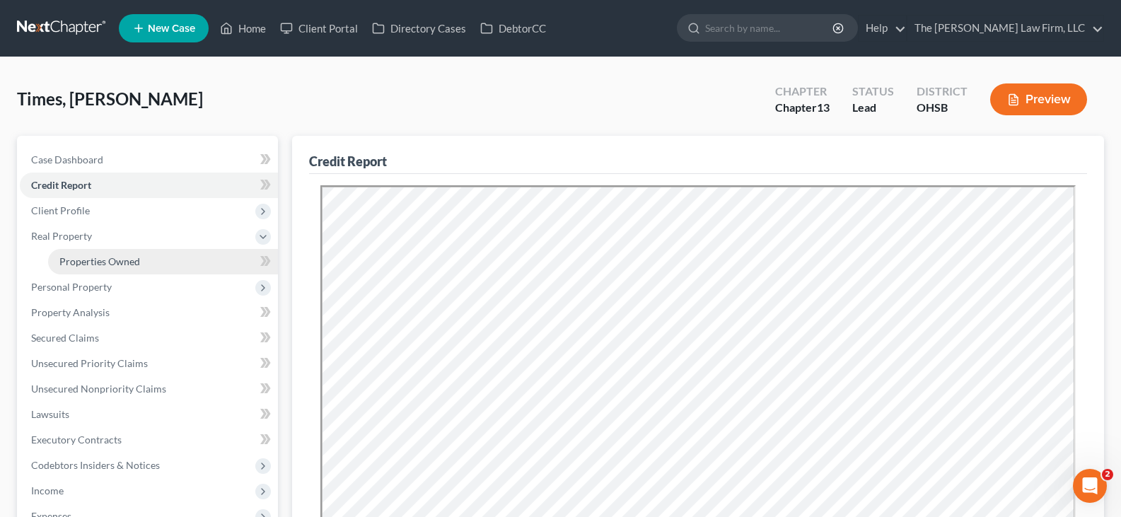
click at [88, 259] on span "Properties Owned" at bounding box center [99, 261] width 81 height 12
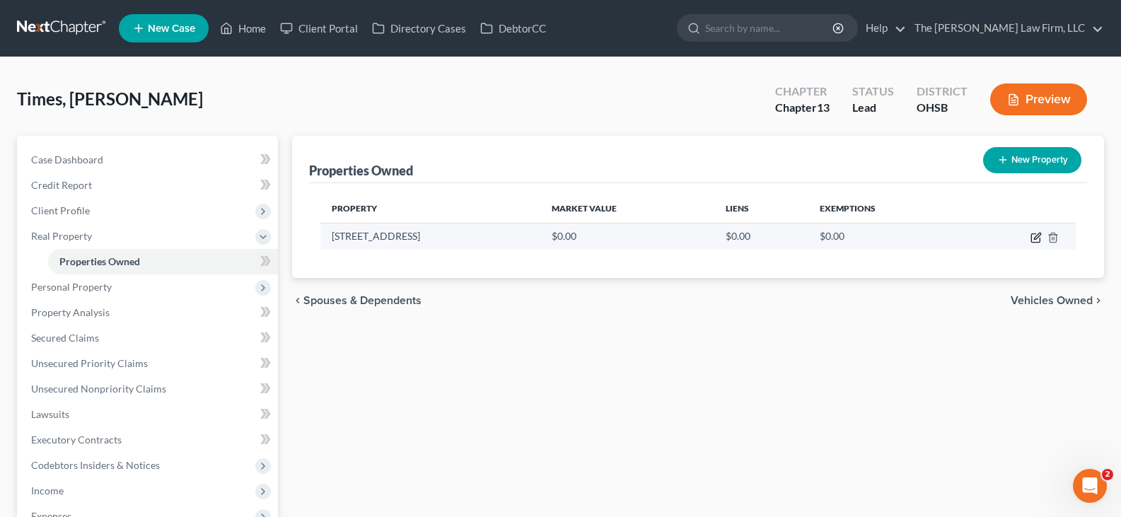
click at [1036, 239] on icon "button" at bounding box center [1037, 236] width 6 height 6
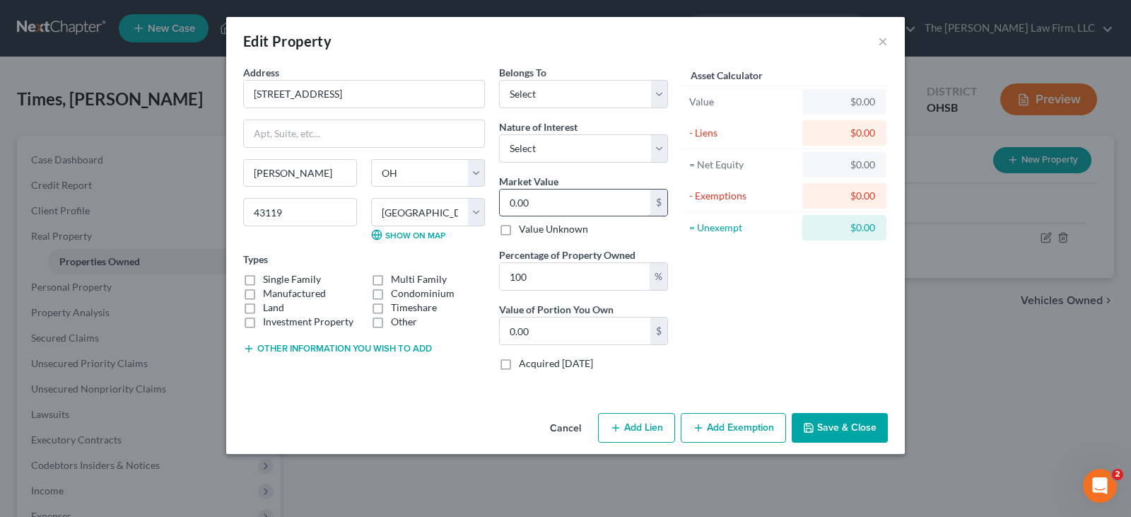
click at [554, 206] on input "0.00" at bounding box center [575, 202] width 151 height 27
click at [828, 426] on button "Save & Close" at bounding box center [840, 428] width 96 height 30
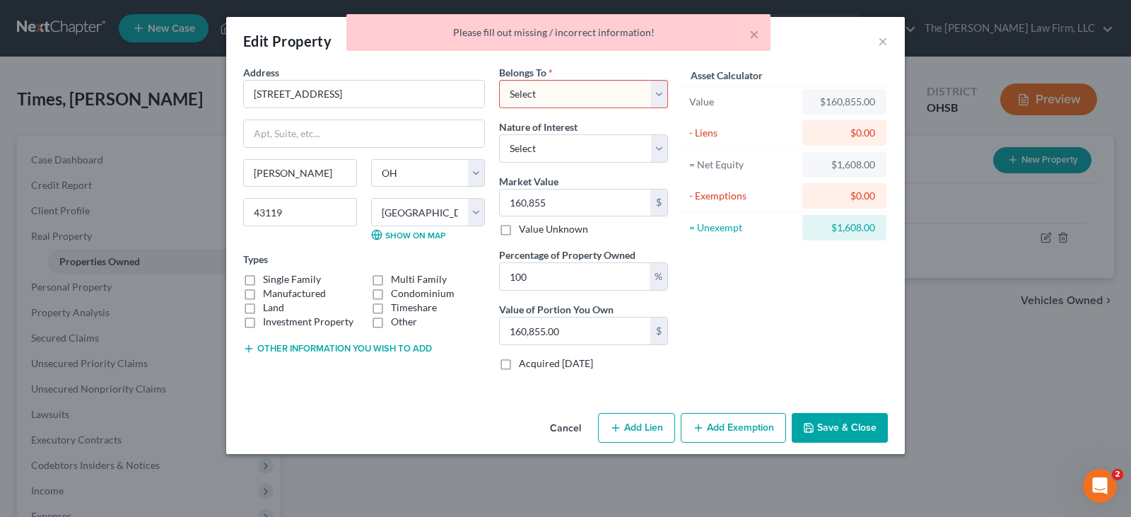
drag, startPoint x: 659, startPoint y: 101, endPoint x: 653, endPoint y: 107, distance: 8.0
click at [659, 101] on select "Select Debtor 1 Only Debtor 2 Only Debtor 1 And Debtor 2 Only At Least One Of T…" at bounding box center [583, 94] width 169 height 28
click at [499, 80] on select "Select Debtor 1 Only Debtor 2 Only Debtor 1 And Debtor 2 Only At Least One Of T…" at bounding box center [583, 94] width 169 height 28
click at [836, 426] on button "Save & Close" at bounding box center [840, 428] width 96 height 30
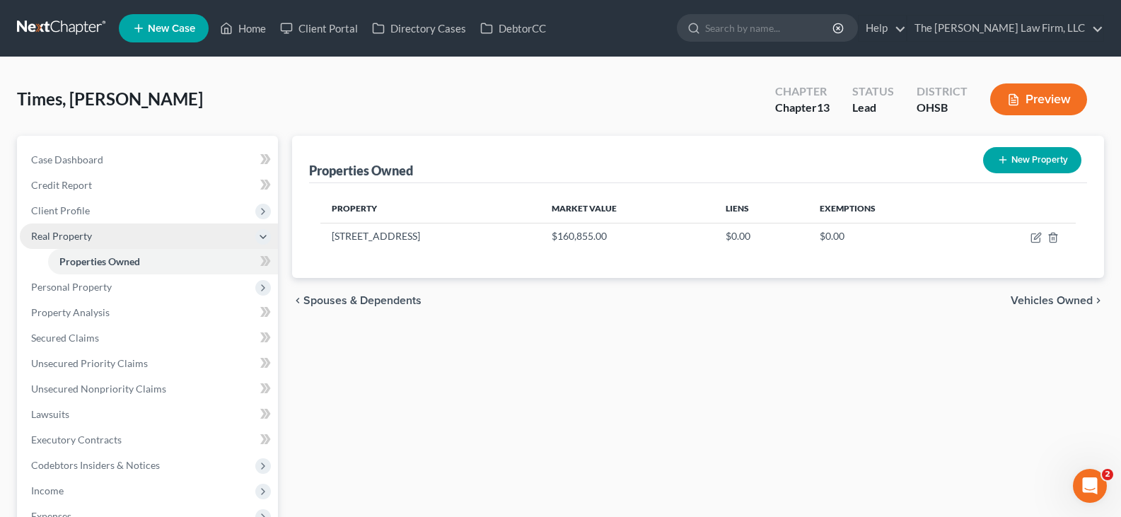
click at [114, 243] on span "Real Property" at bounding box center [149, 235] width 258 height 25
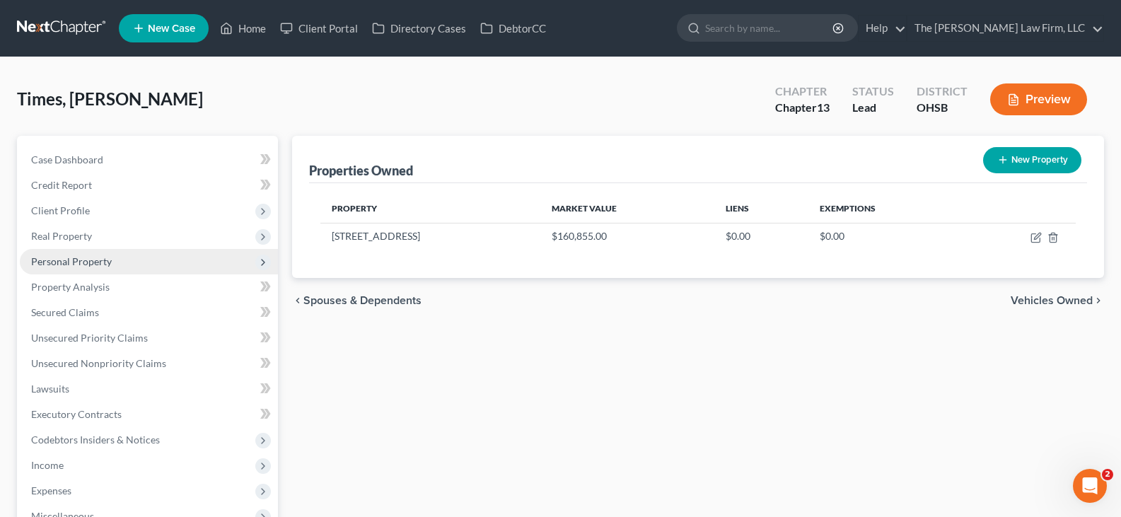
click at [108, 259] on span "Personal Property" at bounding box center [71, 261] width 81 height 12
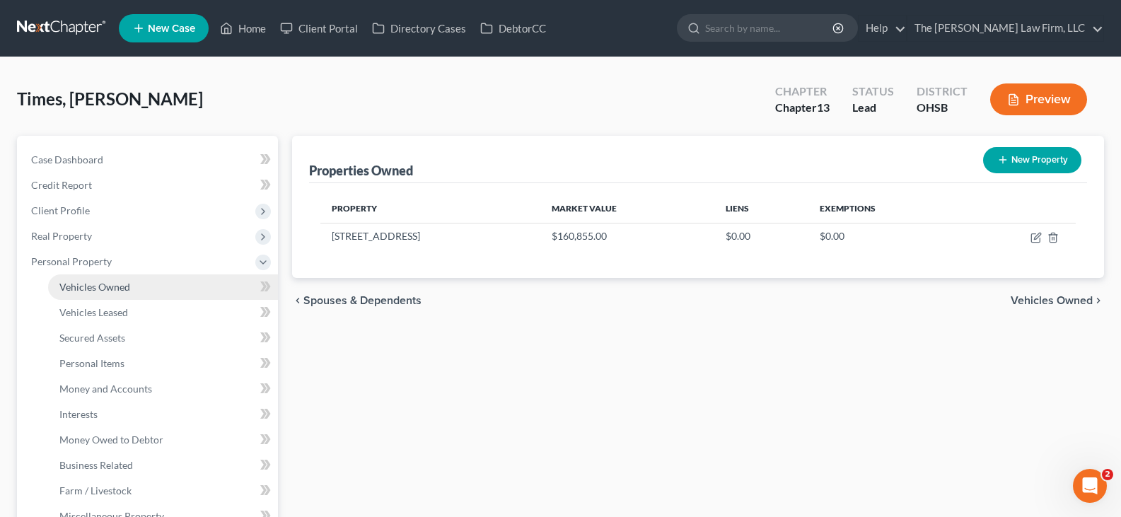
click at [115, 288] on span "Vehicles Owned" at bounding box center [94, 287] width 71 height 12
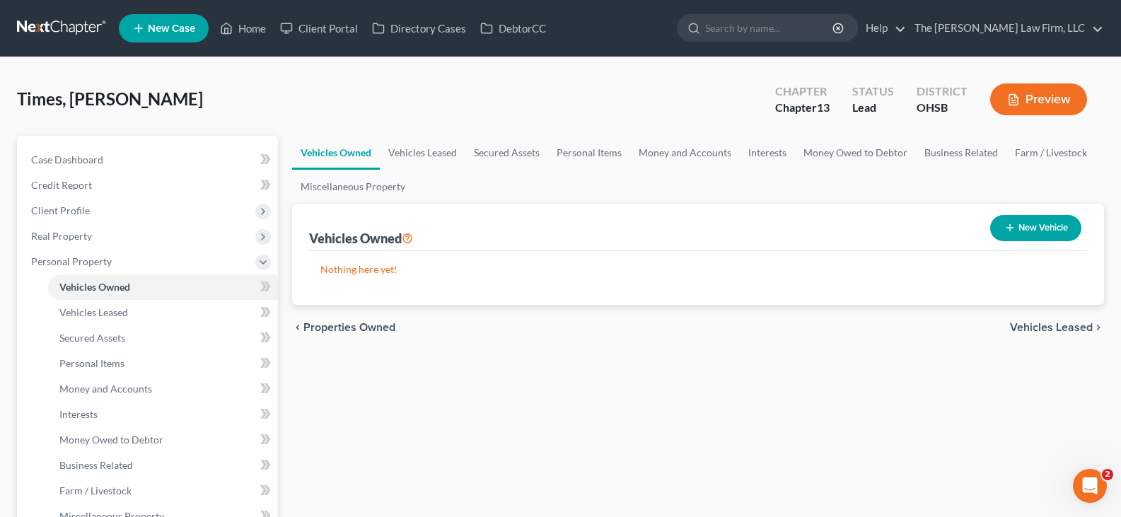
click at [1007, 227] on icon "button" at bounding box center [1009, 227] width 11 height 11
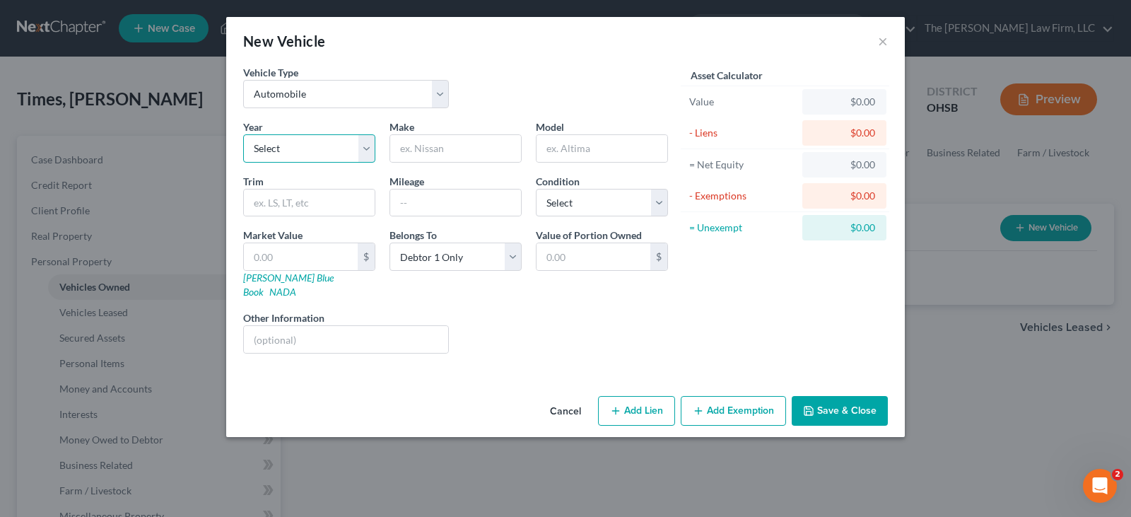
drag, startPoint x: 366, startPoint y: 149, endPoint x: 351, endPoint y: 161, distance: 19.7
click at [366, 149] on select "Select 2026 2025 2024 2023 2022 2021 2020 2019 2018 2017 2016 2015 2014 2013 20…" at bounding box center [309, 148] width 132 height 28
click at [243, 134] on select "Select 2026 2025 2024 2023 2022 2021 2020 2019 2018 2017 2016 2015 2014 2013 20…" at bounding box center [309, 148] width 132 height 28
click at [427, 148] on input "text" at bounding box center [455, 148] width 131 height 27
click at [561, 153] on input "text" at bounding box center [602, 148] width 131 height 27
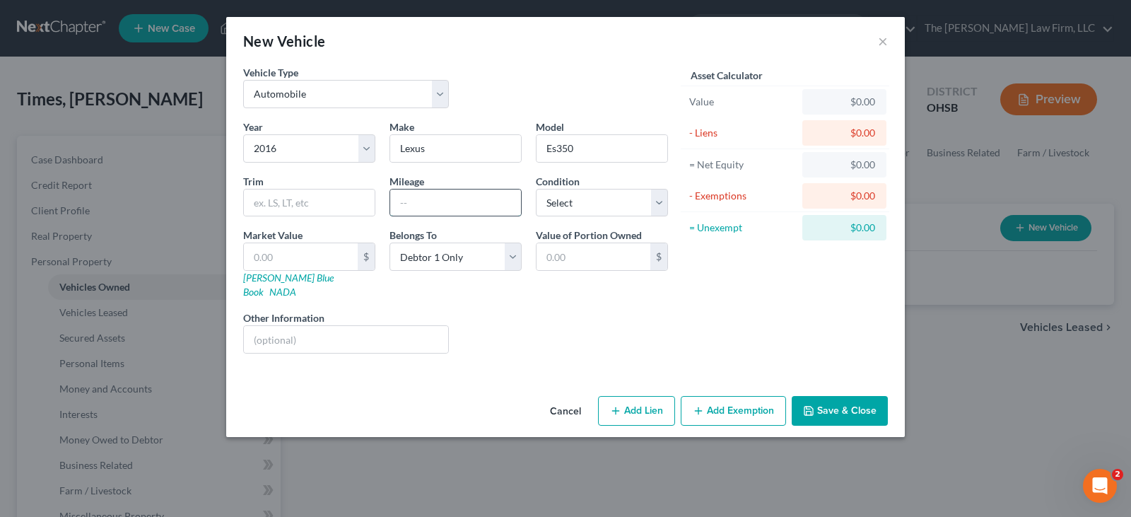
click at [469, 205] on input "text" at bounding box center [455, 202] width 131 height 27
drag, startPoint x: 660, startPoint y: 206, endPoint x: 653, endPoint y: 215, distance: 11.6
click at [660, 206] on select "Select Excellent Very Good Good Fair Poor" at bounding box center [602, 203] width 132 height 28
click at [536, 189] on select "Select Excellent Very Good Good Fair Poor" at bounding box center [602, 203] width 132 height 28
drag, startPoint x: 324, startPoint y: 260, endPoint x: 472, endPoint y: 261, distance: 147.8
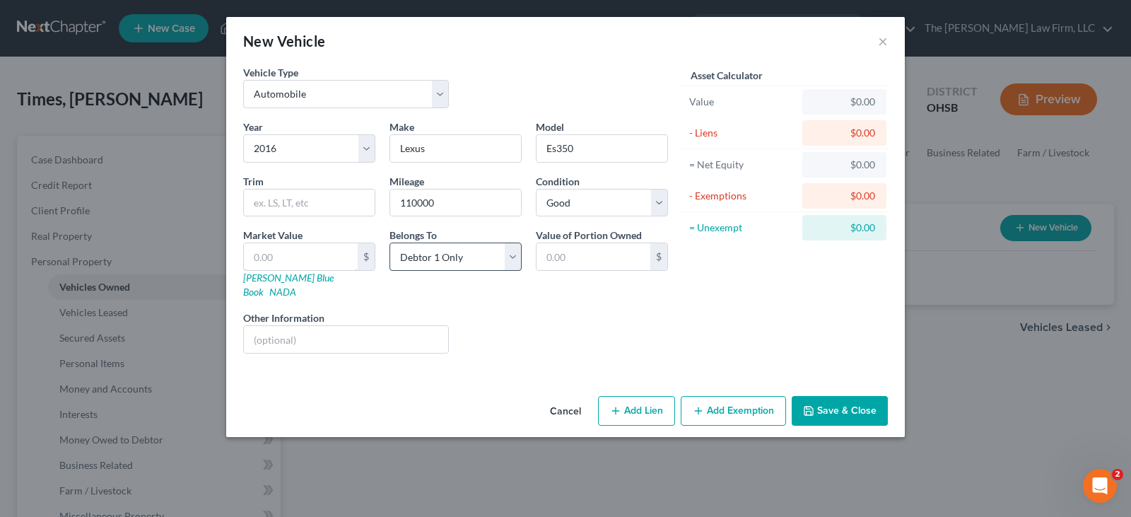
click at [324, 260] on input "text" at bounding box center [301, 256] width 114 height 27
click at [251, 256] on input "text" at bounding box center [301, 256] width 114 height 27
click at [814, 405] on icon "button" at bounding box center [808, 410] width 11 height 11
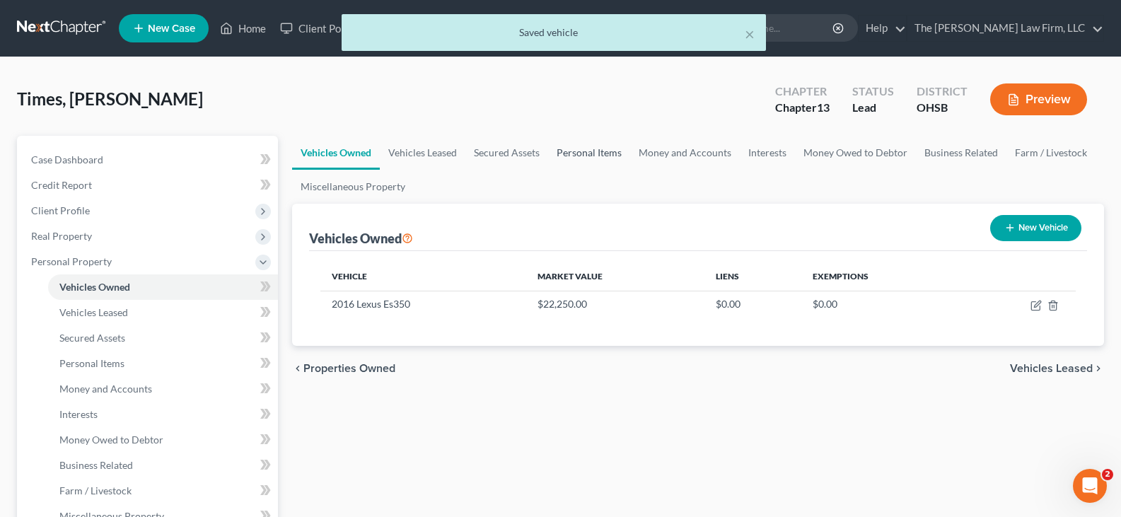
click at [576, 153] on link "Personal Items" at bounding box center [589, 153] width 82 height 34
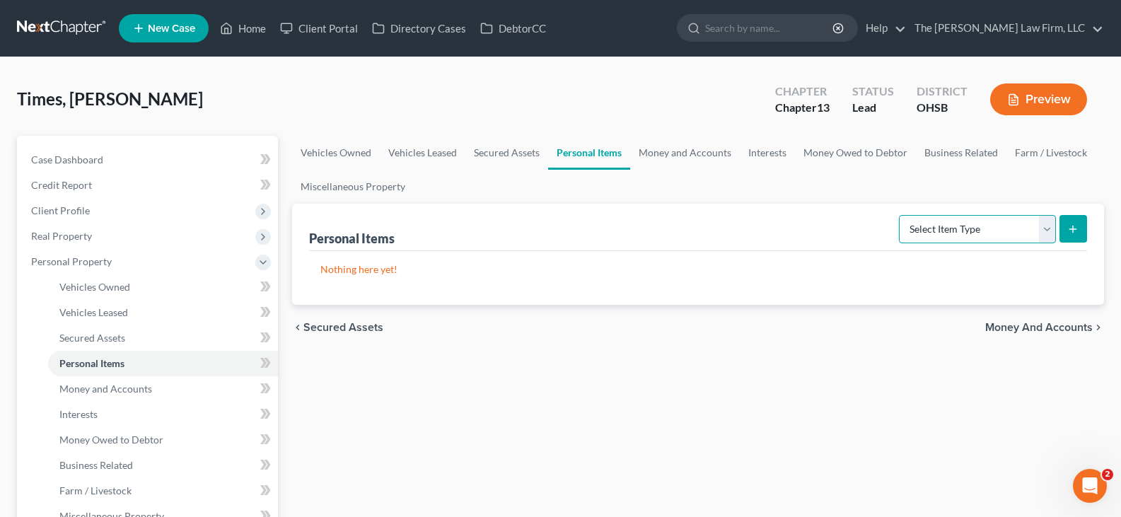
click at [1046, 234] on select "Select Item Type Clothing Collectibles Of Value Electronics Firearms Household …" at bounding box center [977, 229] width 157 height 28
drag, startPoint x: 1049, startPoint y: 228, endPoint x: 1022, endPoint y: 242, distance: 30.4
click at [1049, 228] on select "Select Item Type Clothing Collectibles Of Value Electronics Firearms Household …" at bounding box center [977, 229] width 157 height 28
click at [900, 215] on select "Select Item Type Clothing Collectibles Of Value Electronics Firearms Household …" at bounding box center [977, 229] width 157 height 28
click at [1070, 233] on icon "submit" at bounding box center [1072, 228] width 11 height 11
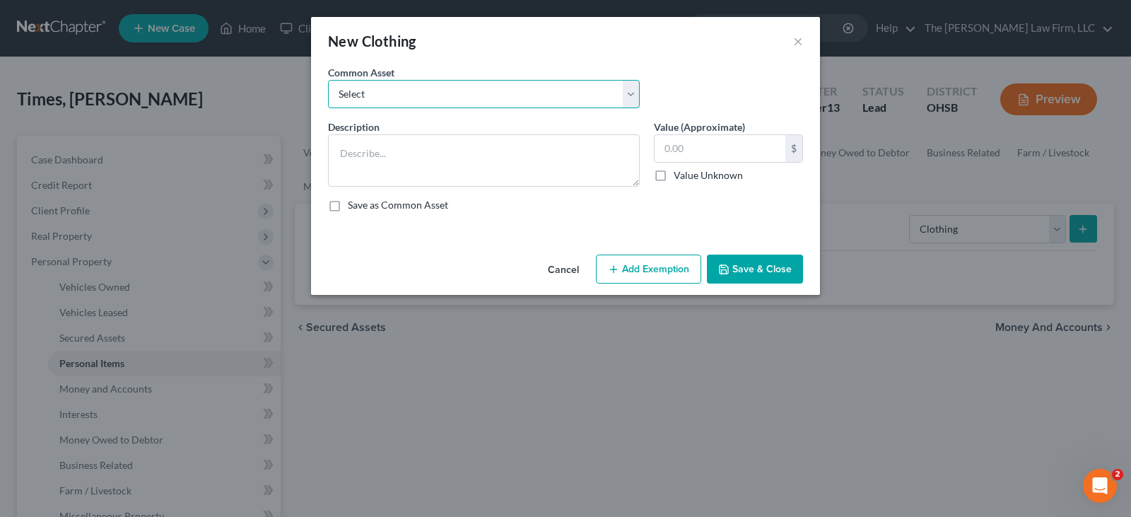
drag, startPoint x: 508, startPoint y: 90, endPoint x: 494, endPoint y: 104, distance: 20.0
click at [508, 90] on select "Select Clothes, shoes and wearing apparel" at bounding box center [484, 94] width 312 height 28
click at [328, 80] on select "Select Clothes, shoes and wearing apparel" at bounding box center [484, 94] width 312 height 28
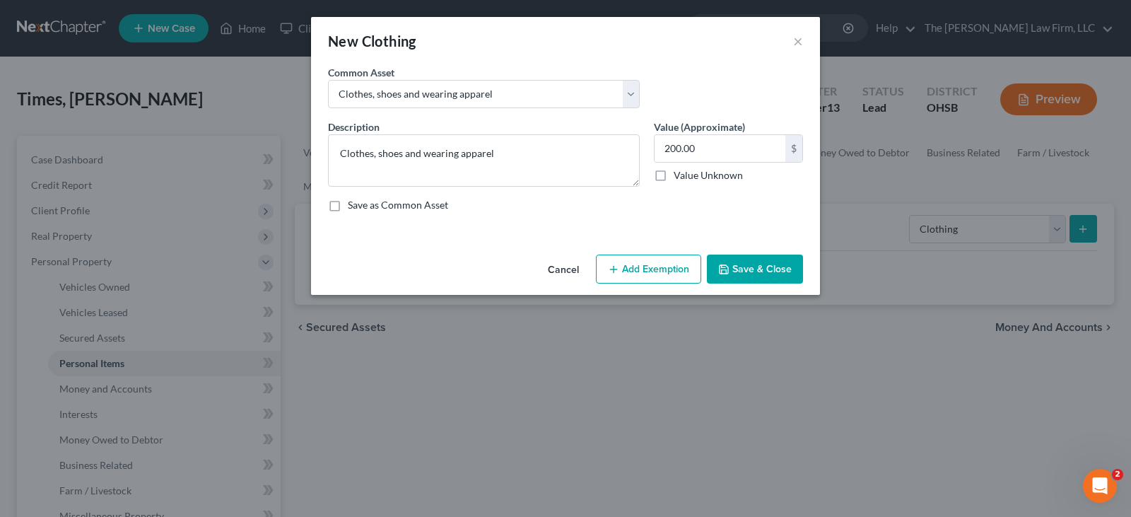
drag, startPoint x: 667, startPoint y: 255, endPoint x: 655, endPoint y: 291, distance: 37.8
click at [669, 268] on button "Add Exemption" at bounding box center [648, 270] width 105 height 30
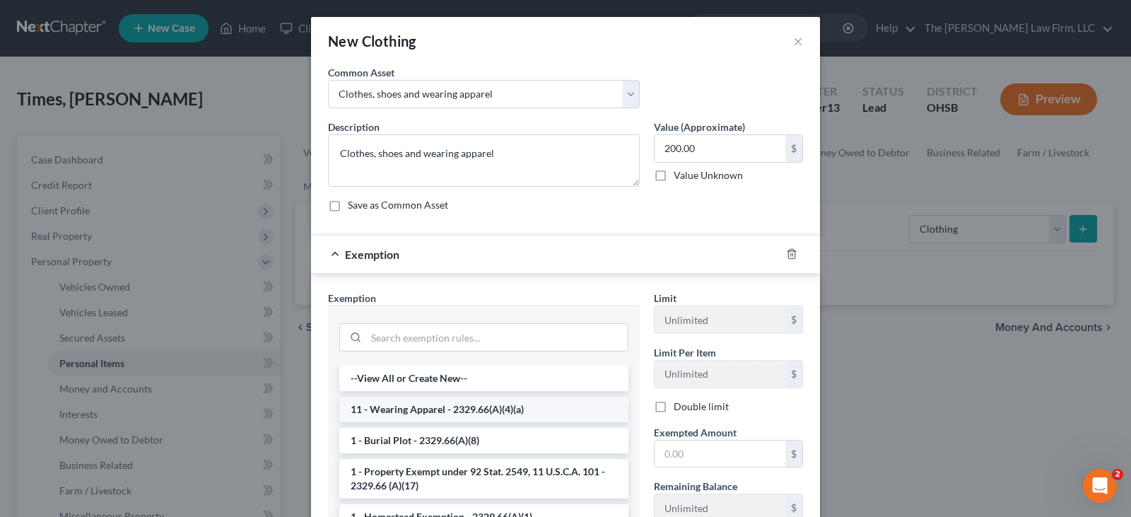
click at [573, 407] on li "11 - Wearing Apparel - 2329.66(A)(4)(a)" at bounding box center [483, 409] width 289 height 25
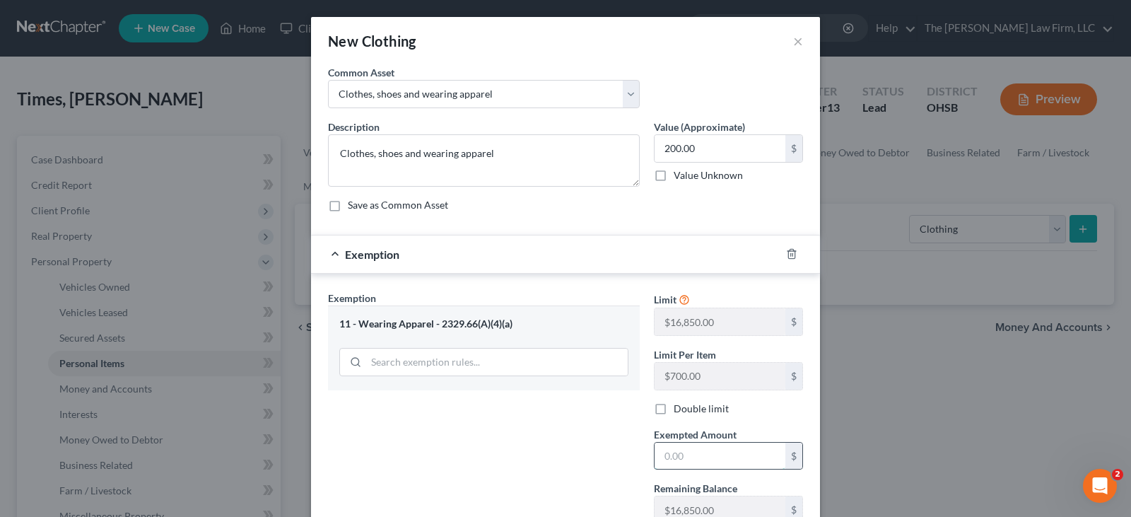
drag, startPoint x: 699, startPoint y: 462, endPoint x: 711, endPoint y: 460, distance: 12.2
click at [698, 462] on input "text" at bounding box center [720, 456] width 131 height 27
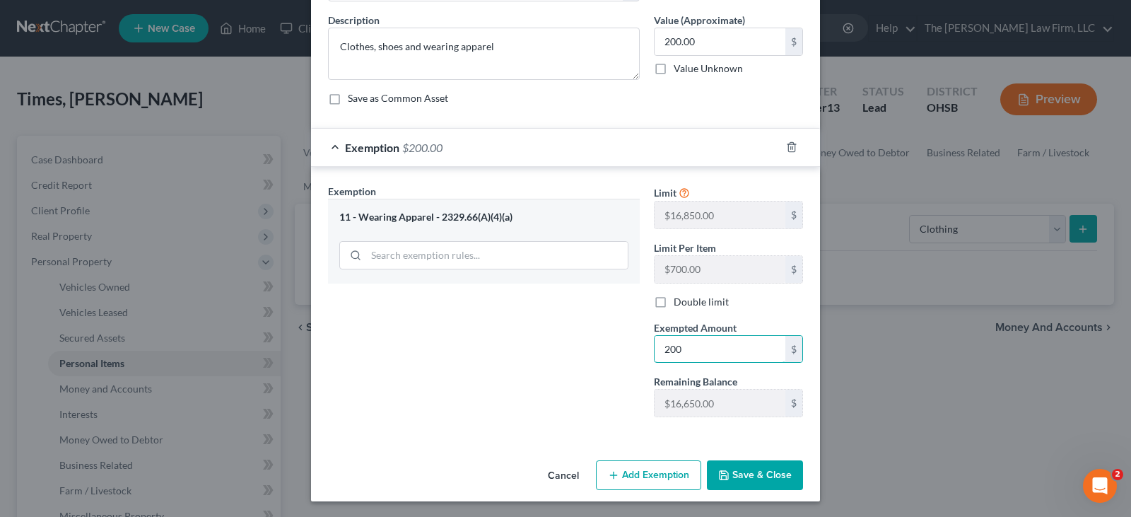
scroll to position [108, 0]
click at [737, 468] on button "Save & Close" at bounding box center [755, 474] width 96 height 30
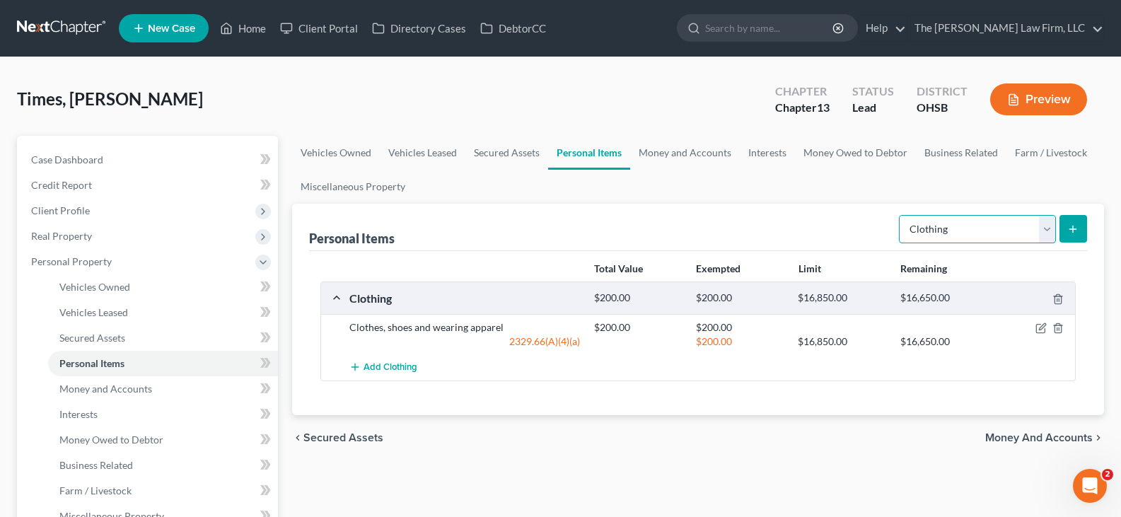
click at [1048, 232] on select "Select Item Type Clothing Collectibles Of Value Electronics Firearms Household …" at bounding box center [977, 229] width 157 height 28
click at [900, 215] on select "Select Item Type Clothing Collectibles Of Value Electronics Firearms Household …" at bounding box center [977, 229] width 157 height 28
click at [1074, 226] on icon "submit" at bounding box center [1072, 228] width 11 height 11
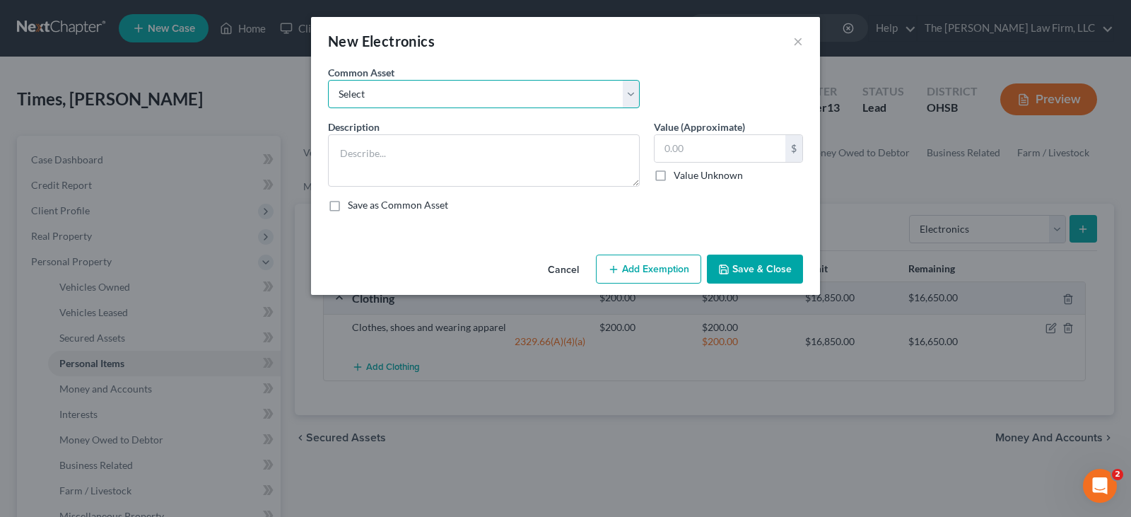
drag, startPoint x: 498, startPoint y: 91, endPoint x: 479, endPoint y: 107, distance: 24.5
click at [498, 91] on select "Select Computers, Cell Phones, TV's" at bounding box center [484, 94] width 312 height 28
click at [328, 80] on select "Select Computers, Cell Phones, TV's" at bounding box center [484, 94] width 312 height 28
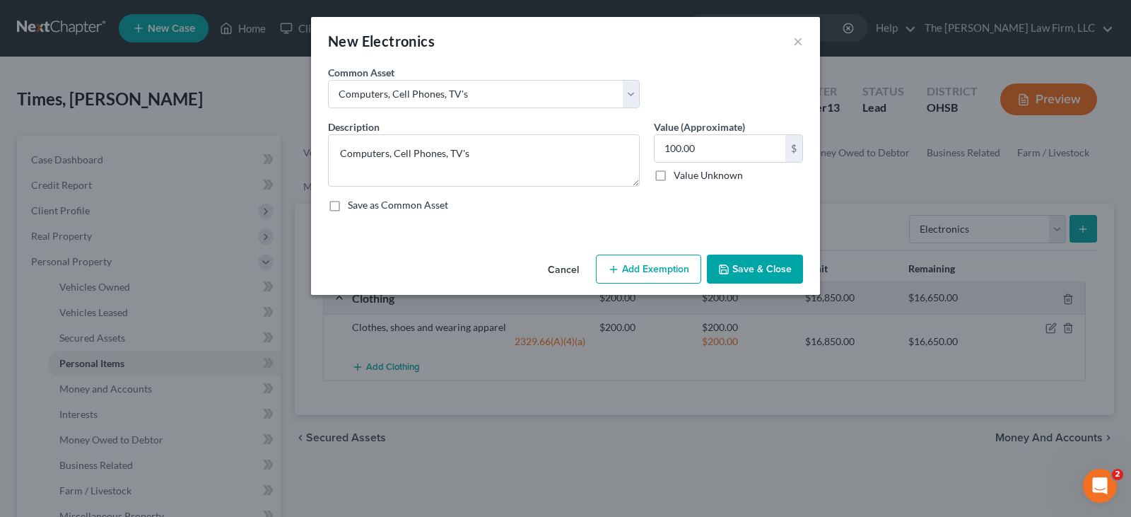
click at [629, 268] on button "Add Exemption" at bounding box center [648, 270] width 105 height 30
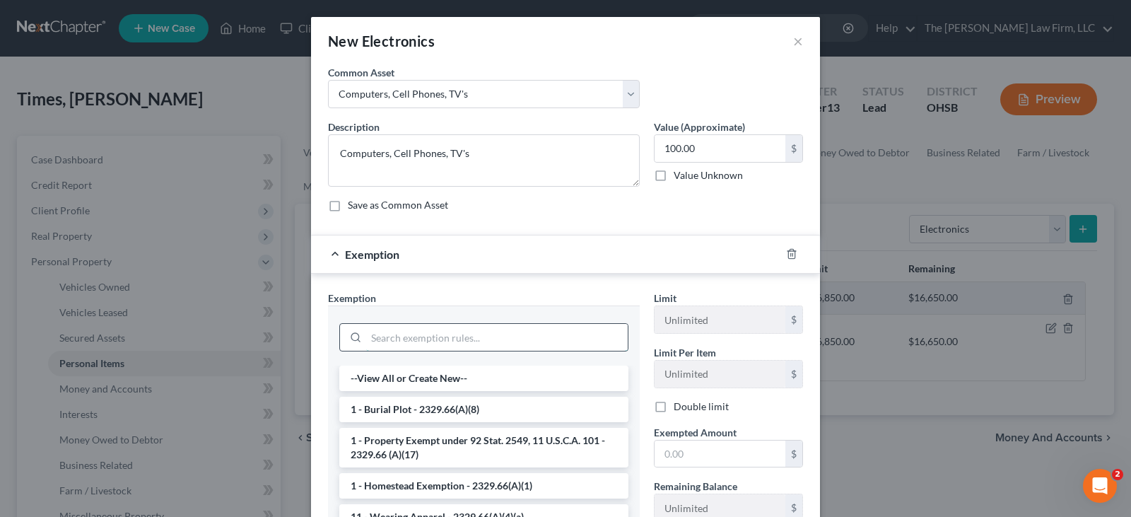
click at [542, 343] on input "search" at bounding box center [497, 337] width 262 height 27
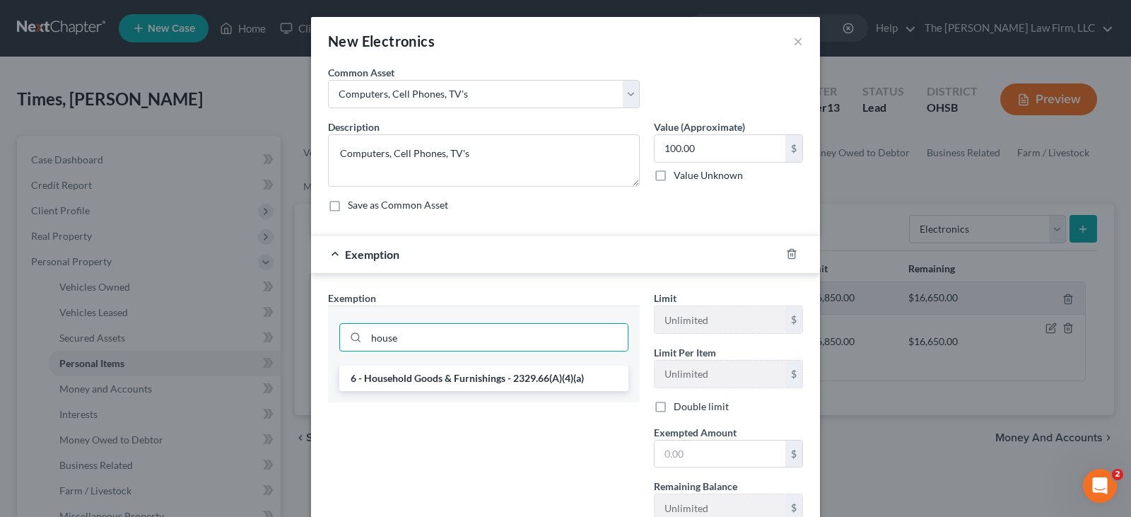
click at [503, 386] on li "6 - Household Goods & Furnishings - 2329.66(A)(4)(a)" at bounding box center [483, 378] width 289 height 25
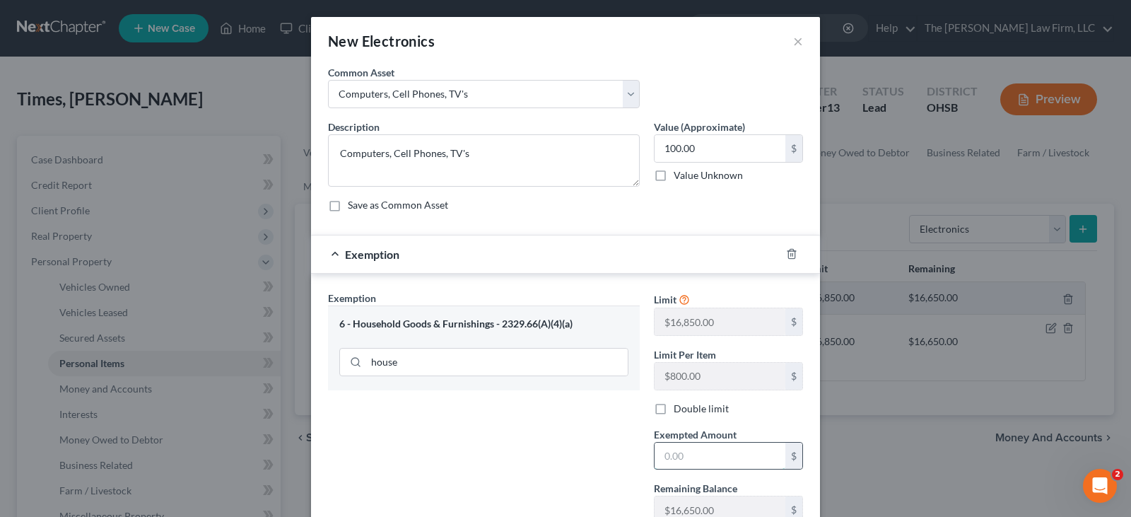
drag, startPoint x: 676, startPoint y: 452, endPoint x: 686, endPoint y: 454, distance: 10.1
click at [676, 452] on input "text" at bounding box center [720, 456] width 131 height 27
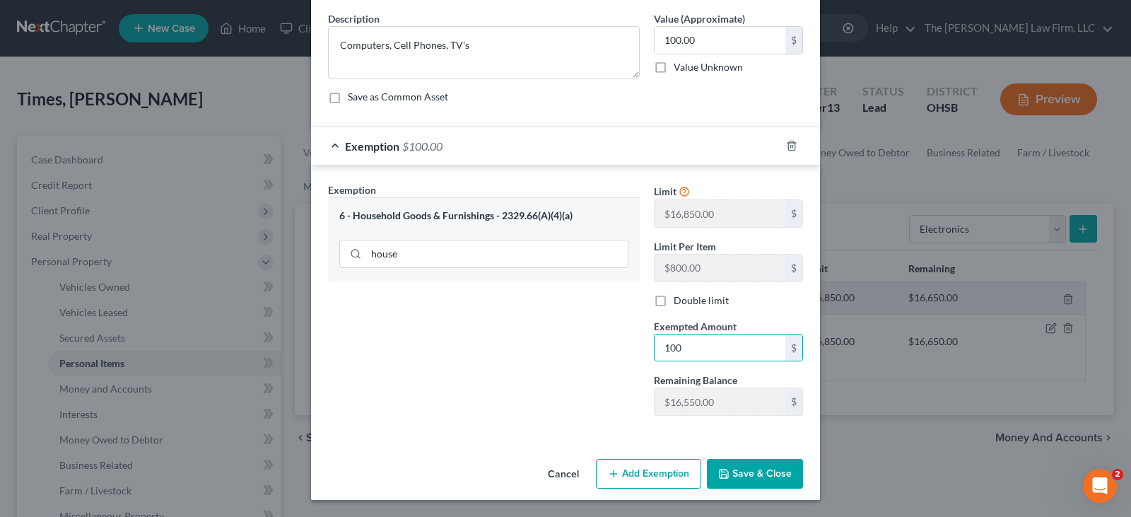
drag, startPoint x: 735, startPoint y: 474, endPoint x: 1003, endPoint y: 346, distance: 297.3
click at [735, 474] on button "Save & Close" at bounding box center [755, 474] width 96 height 30
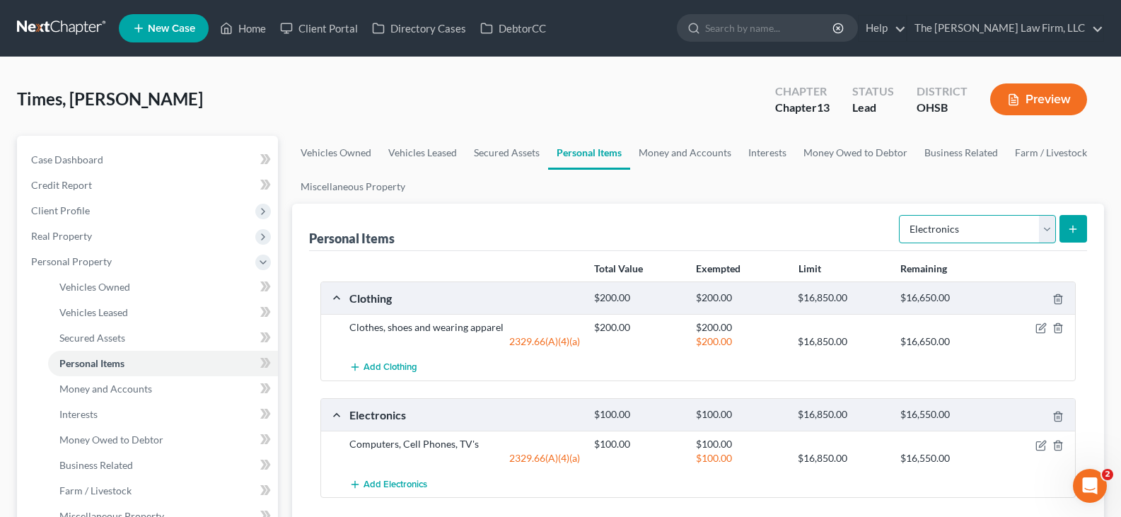
drag, startPoint x: 1046, startPoint y: 230, endPoint x: 1035, endPoint y: 242, distance: 16.0
click at [1046, 230] on select "Select Item Type Clothing Collectibles Of Value Electronics Firearms Household …" at bounding box center [977, 229] width 157 height 28
click at [900, 215] on select "Select Item Type Clothing Collectibles Of Value Electronics Firearms Household …" at bounding box center [977, 229] width 157 height 28
click at [1073, 229] on line "submit" at bounding box center [1073, 229] width 6 height 0
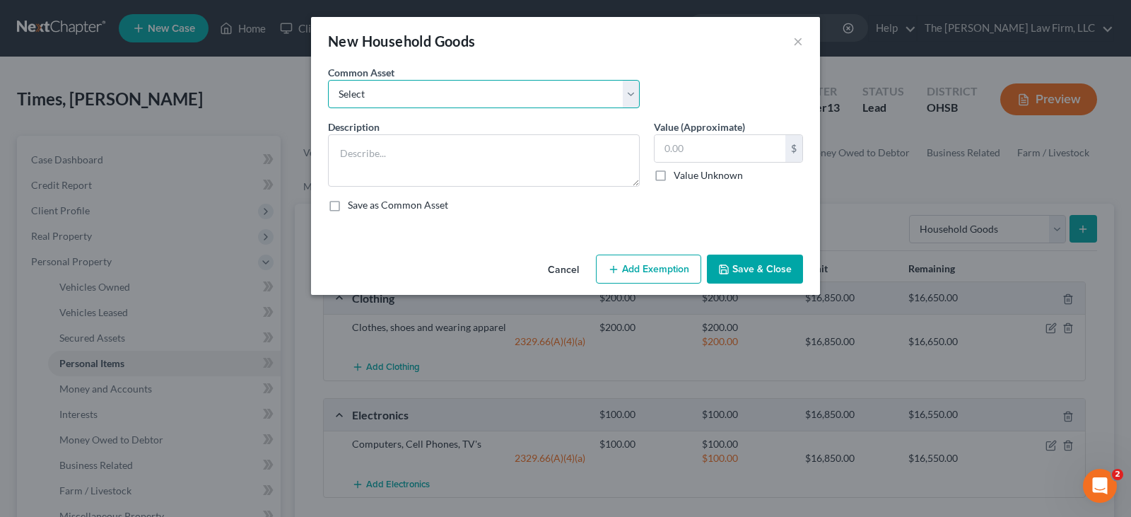
click at [477, 101] on select "Select Household Furniture - Living Room, Bedroom, Dining Room. General housewa…" at bounding box center [484, 94] width 312 height 28
click at [328, 80] on select "Select Household Furniture - Living Room, Bedroom, Dining Room. General housewa…" at bounding box center [484, 94] width 312 height 28
drag, startPoint x: 645, startPoint y: 265, endPoint x: 505, endPoint y: 325, distance: 152.4
click at [646, 266] on button "Add Exemption" at bounding box center [648, 270] width 105 height 30
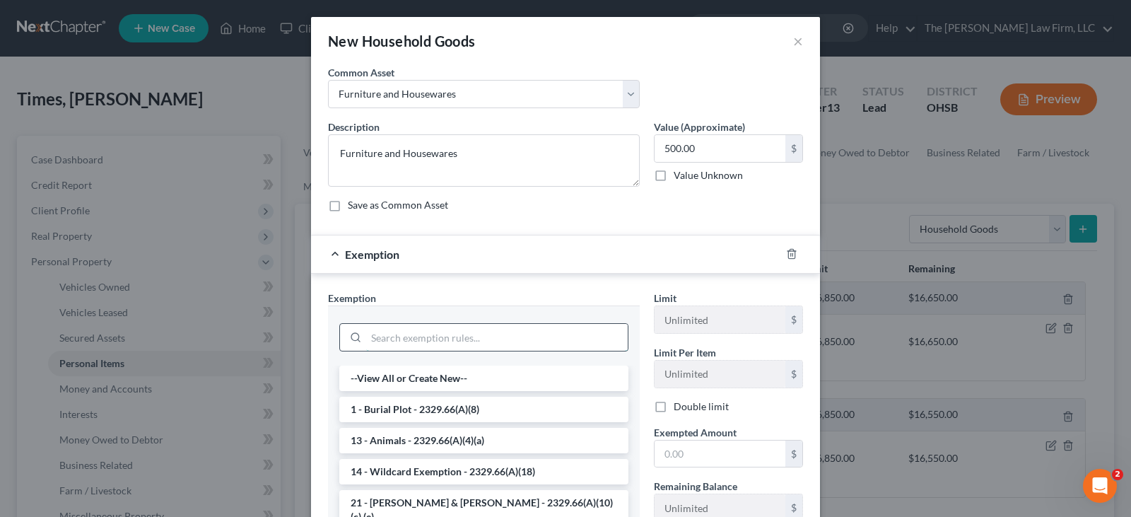
click at [511, 338] on input "search" at bounding box center [497, 337] width 262 height 27
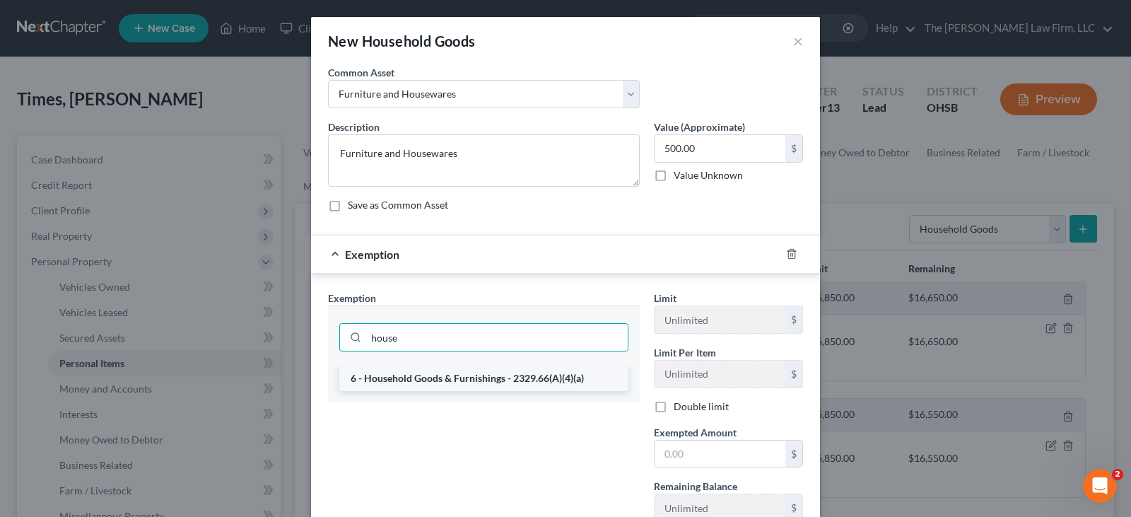
click at [503, 376] on li "6 - Household Goods & Furnishings - 2329.66(A)(4)(a)" at bounding box center [483, 378] width 289 height 25
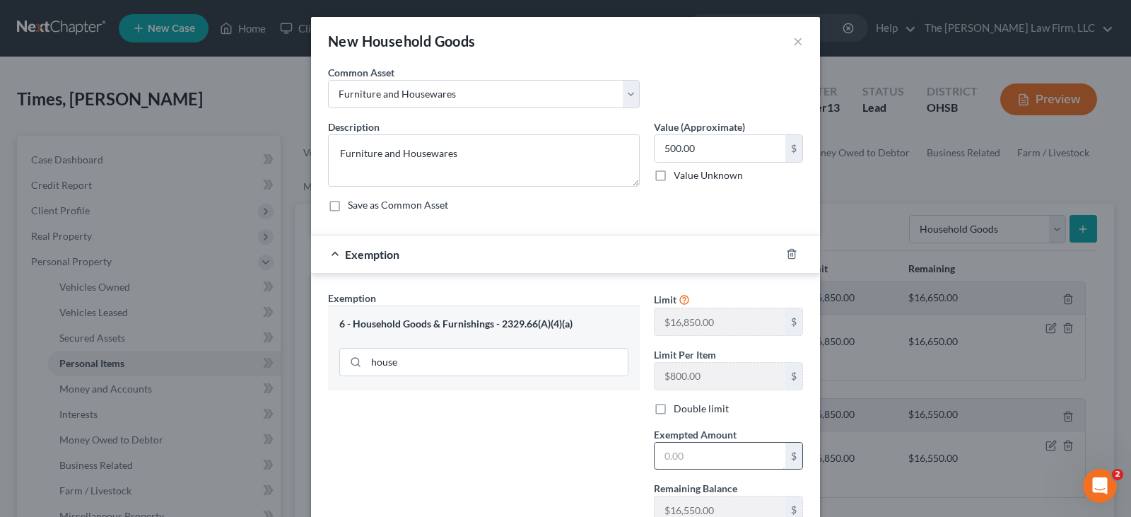
drag, startPoint x: 684, startPoint y: 462, endPoint x: 697, endPoint y: 457, distance: 13.9
click at [684, 462] on input "text" at bounding box center [720, 456] width 131 height 27
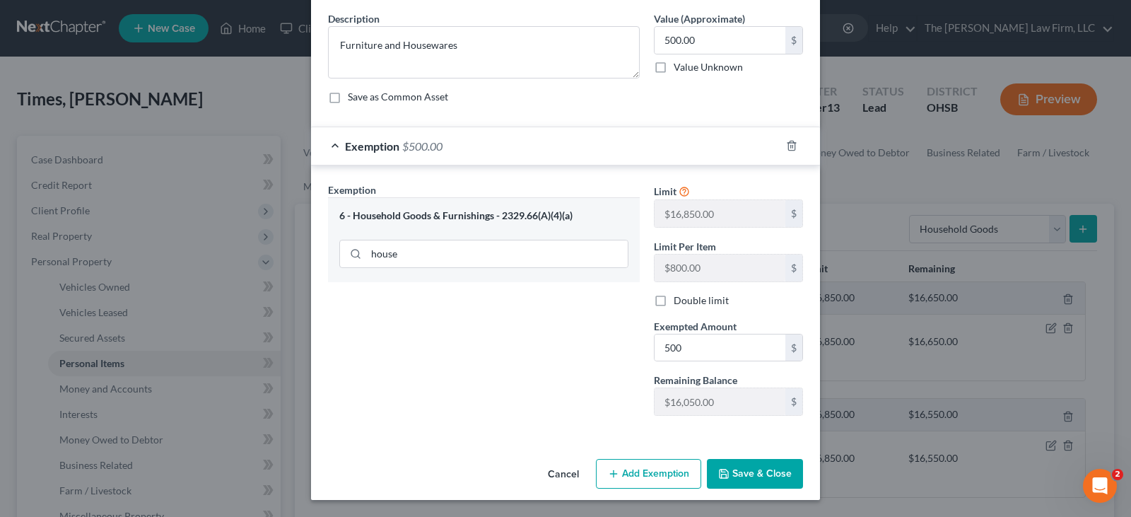
click at [728, 472] on button "Save & Close" at bounding box center [755, 474] width 96 height 30
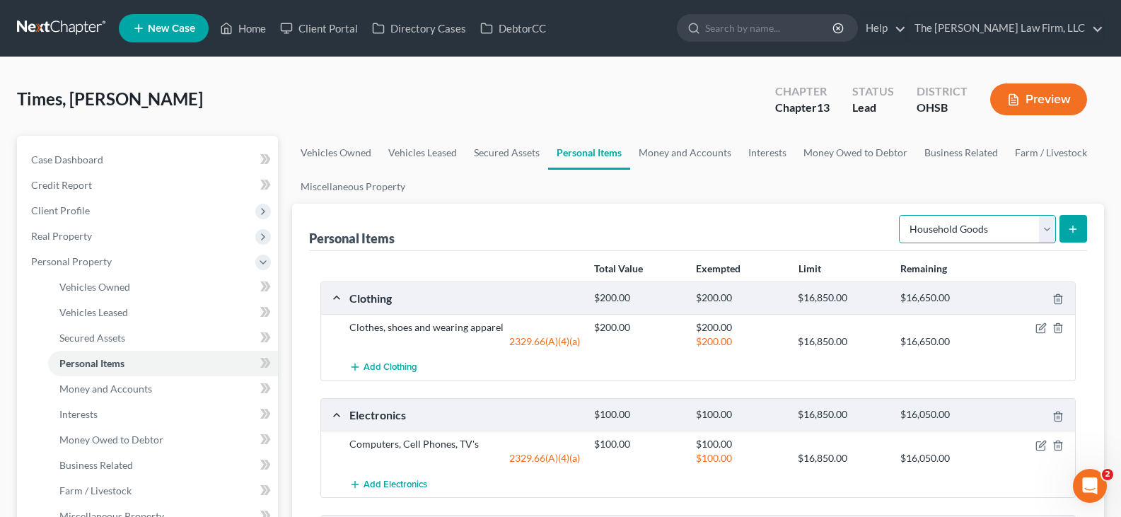
drag, startPoint x: 1047, startPoint y: 235, endPoint x: 1046, endPoint y: 242, distance: 7.2
click at [1047, 235] on select "Select Item Type Clothing Collectibles Of Value Electronics Firearms Household …" at bounding box center [977, 229] width 157 height 28
click at [900, 215] on select "Select Item Type Clothing Collectibles Of Value Electronics Firearms Household …" at bounding box center [977, 229] width 157 height 28
click at [1076, 233] on icon "submit" at bounding box center [1072, 228] width 11 height 11
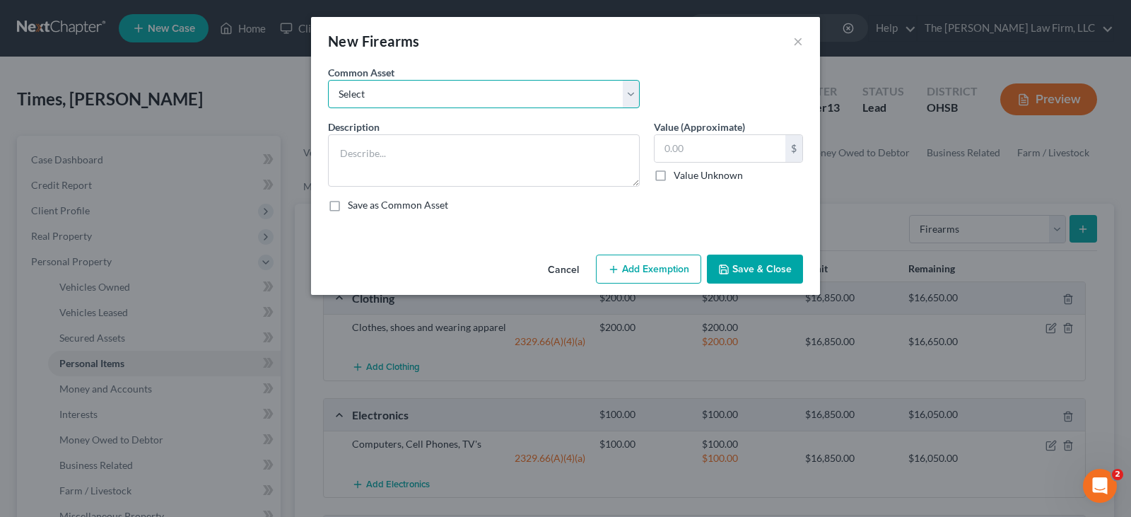
drag, startPoint x: 483, startPoint y: 88, endPoint x: 455, endPoint y: 107, distance: 33.5
click at [483, 88] on select "Select Firearms" at bounding box center [484, 94] width 312 height 28
click at [328, 80] on select "Select Firearms" at bounding box center [484, 94] width 312 height 28
click at [735, 146] on input "text" at bounding box center [720, 148] width 131 height 27
click at [663, 269] on button "Add Exemption" at bounding box center [648, 270] width 105 height 30
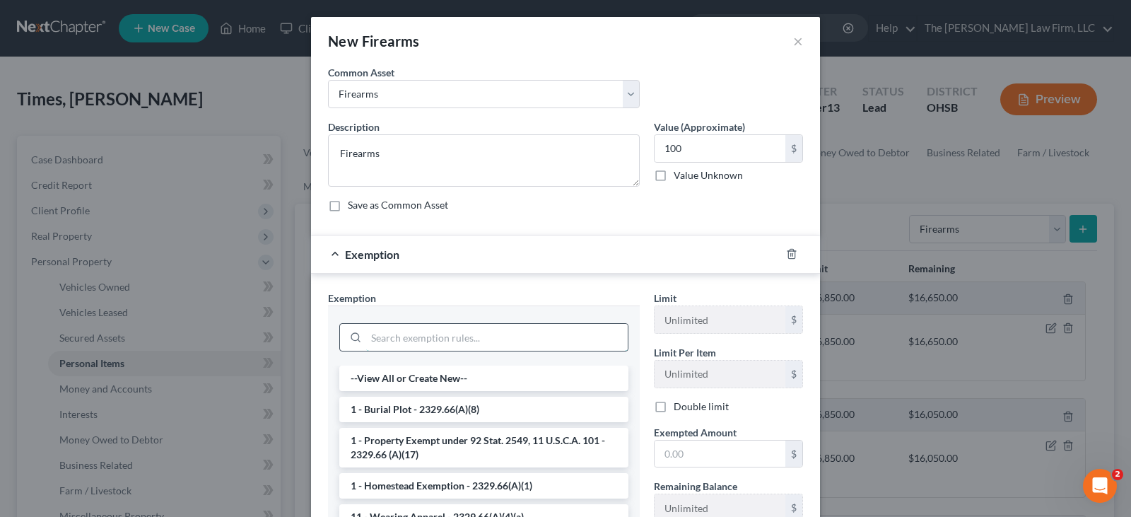
click at [541, 340] on input "search" at bounding box center [497, 337] width 262 height 27
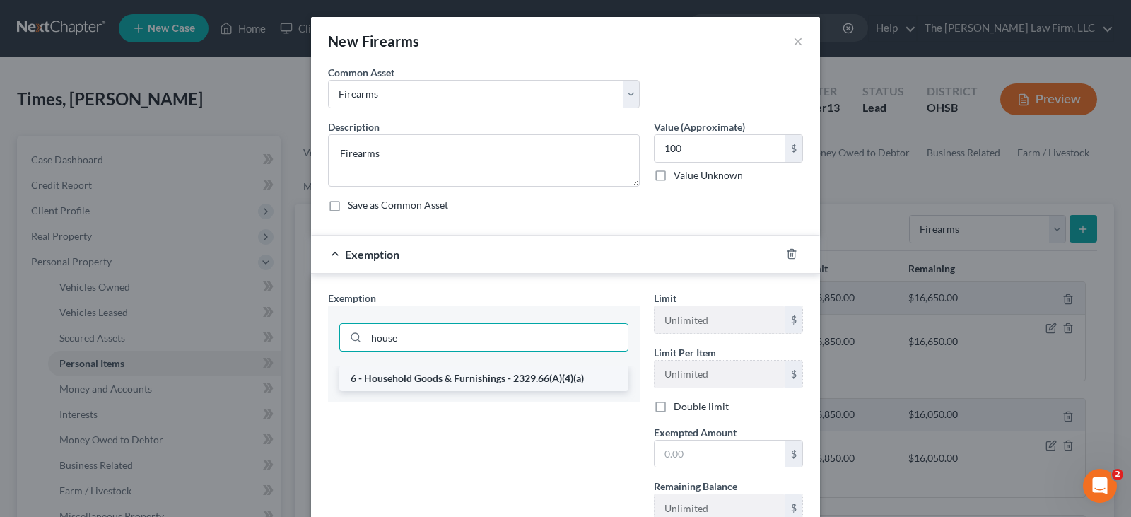
click at [514, 378] on li "6 - Household Goods & Furnishings - 2329.66(A)(4)(a)" at bounding box center [483, 378] width 289 height 25
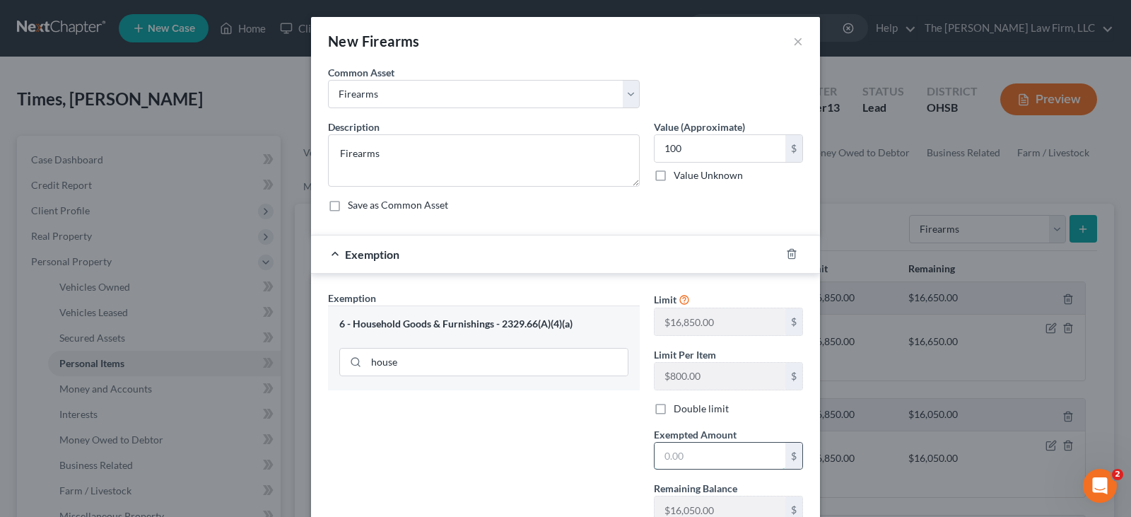
drag, startPoint x: 660, startPoint y: 455, endPoint x: 679, endPoint y: 462, distance: 20.4
click at [660, 456] on input "text" at bounding box center [720, 456] width 131 height 27
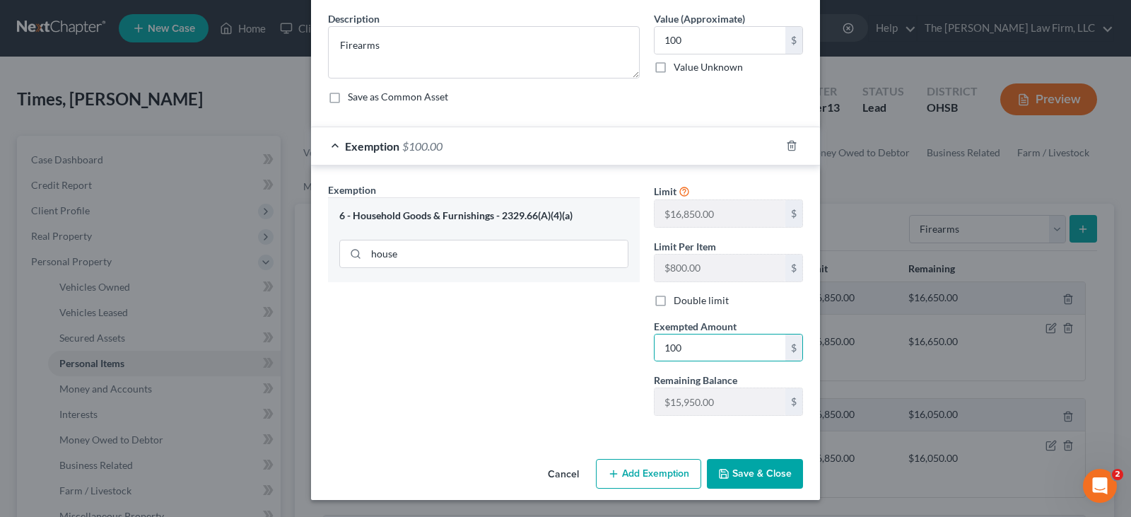
click at [726, 473] on button "Save & Close" at bounding box center [755, 474] width 96 height 30
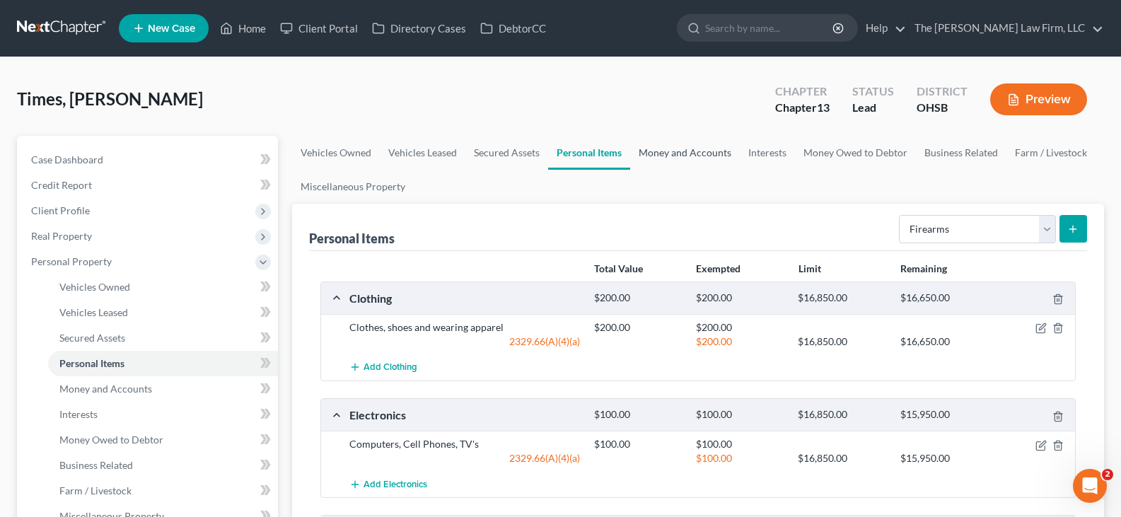
click at [694, 153] on link "Money and Accounts" at bounding box center [685, 153] width 110 height 34
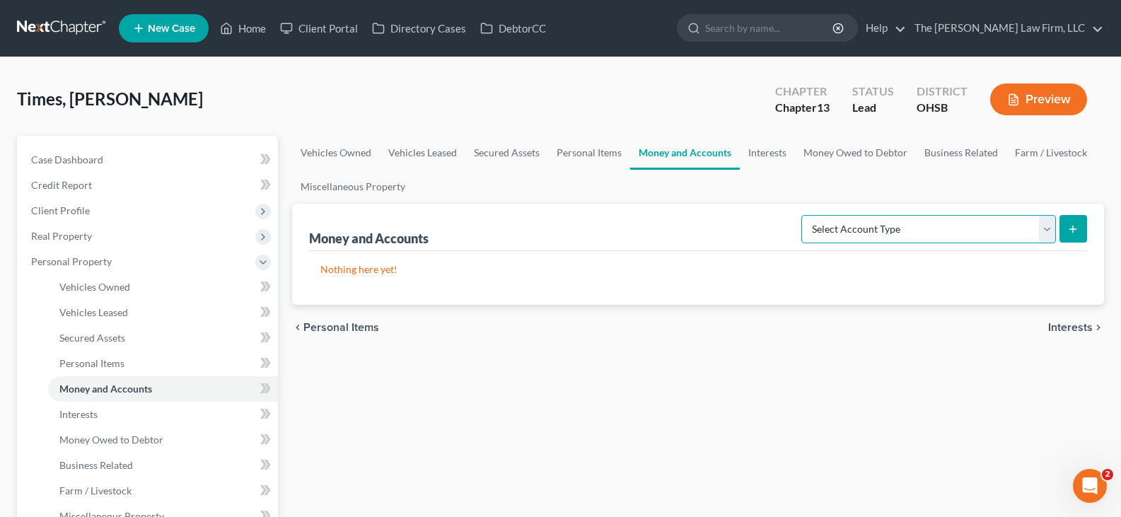
drag, startPoint x: 1046, startPoint y: 233, endPoint x: 1034, endPoint y: 233, distance: 11.3
click at [1046, 233] on select "Select Account Type Brokerage Cash on Hand Certificates of Deposit Checking Acc…" at bounding box center [928, 229] width 255 height 28
click at [804, 215] on select "Select Account Type Brokerage Cash on Hand Certificates of Deposit Checking Acc…" at bounding box center [928, 229] width 255 height 28
click at [1074, 233] on icon "submit" at bounding box center [1072, 228] width 11 height 11
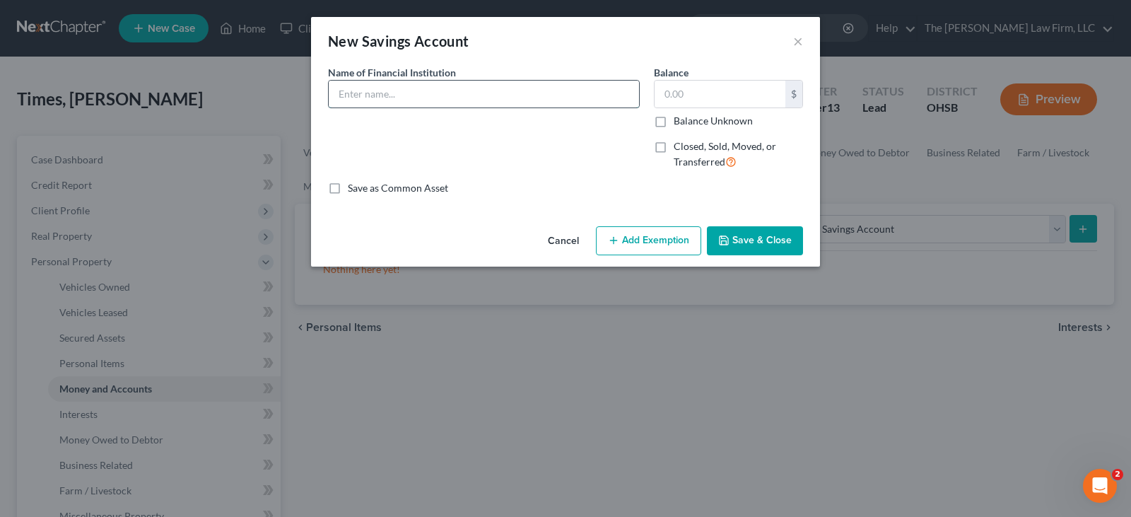
click at [423, 98] on input "text" at bounding box center [484, 94] width 310 height 27
click at [766, 240] on button "Save & Close" at bounding box center [755, 241] width 96 height 30
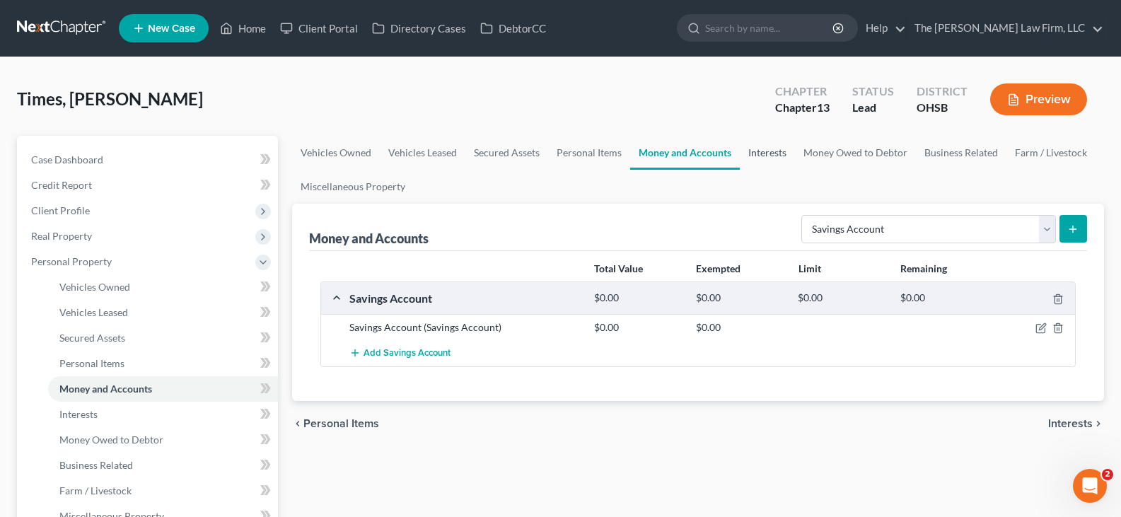
click at [771, 153] on link "Interests" at bounding box center [767, 153] width 55 height 34
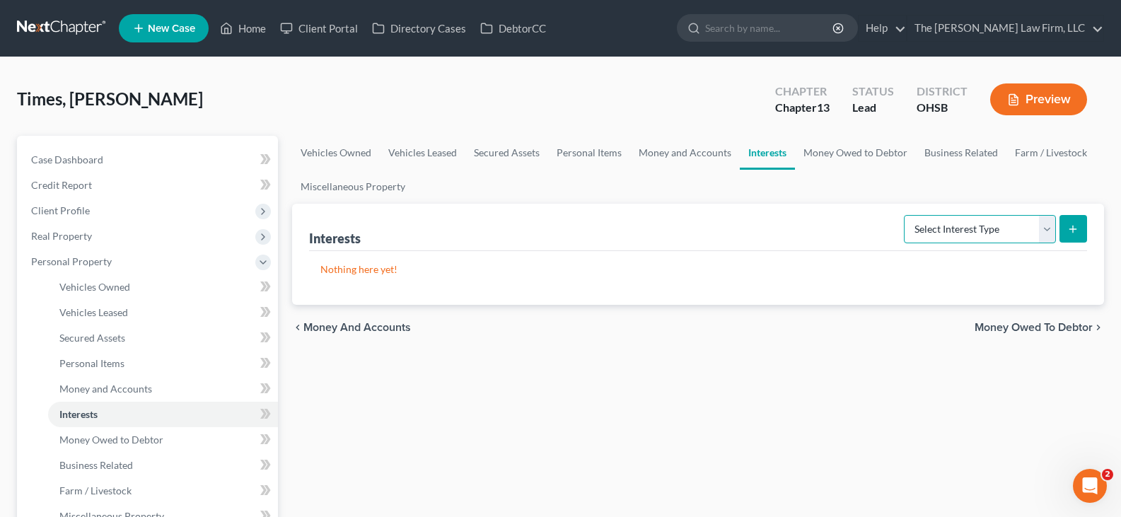
click at [1049, 233] on select "Select Interest Type 401K Annuity Bond Education IRA Government Bond Government…" at bounding box center [980, 229] width 152 height 28
click at [905, 215] on select "Select Interest Type 401K Annuity Bond Education IRA Government Bond Government…" at bounding box center [980, 229] width 152 height 28
click at [1074, 228] on icon "submit" at bounding box center [1072, 228] width 11 height 11
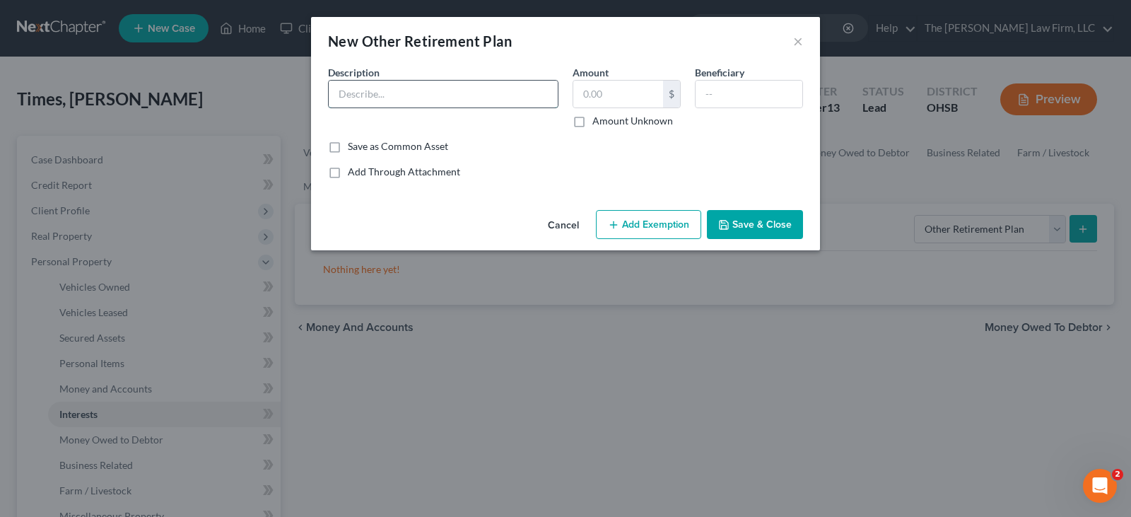
click at [451, 92] on input "text" at bounding box center [443, 94] width 229 height 27
click at [591, 97] on input "text" at bounding box center [618, 94] width 90 height 27
click at [745, 225] on button "Save & Close" at bounding box center [755, 225] width 96 height 30
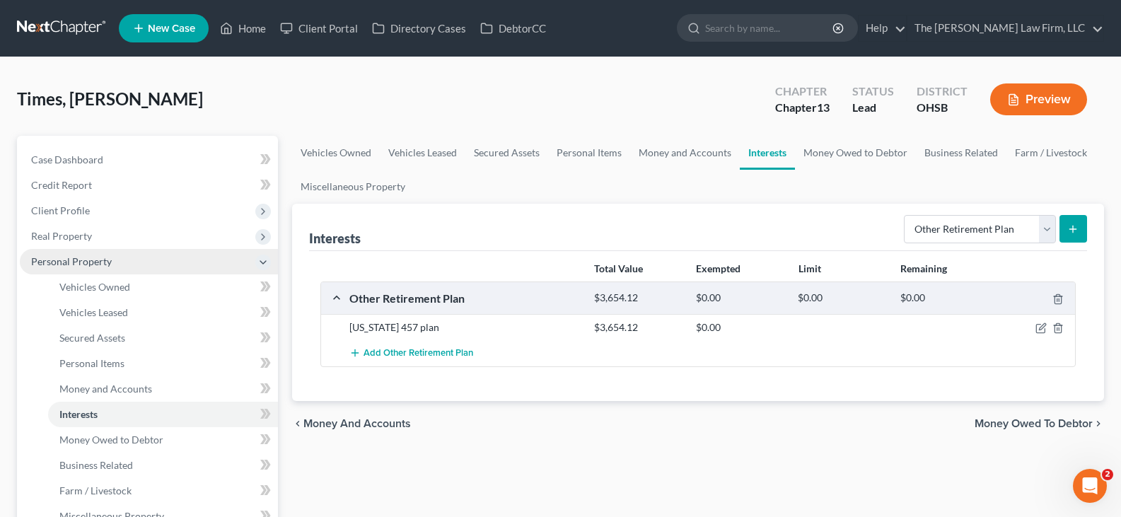
click at [140, 263] on span "Personal Property" at bounding box center [149, 261] width 258 height 25
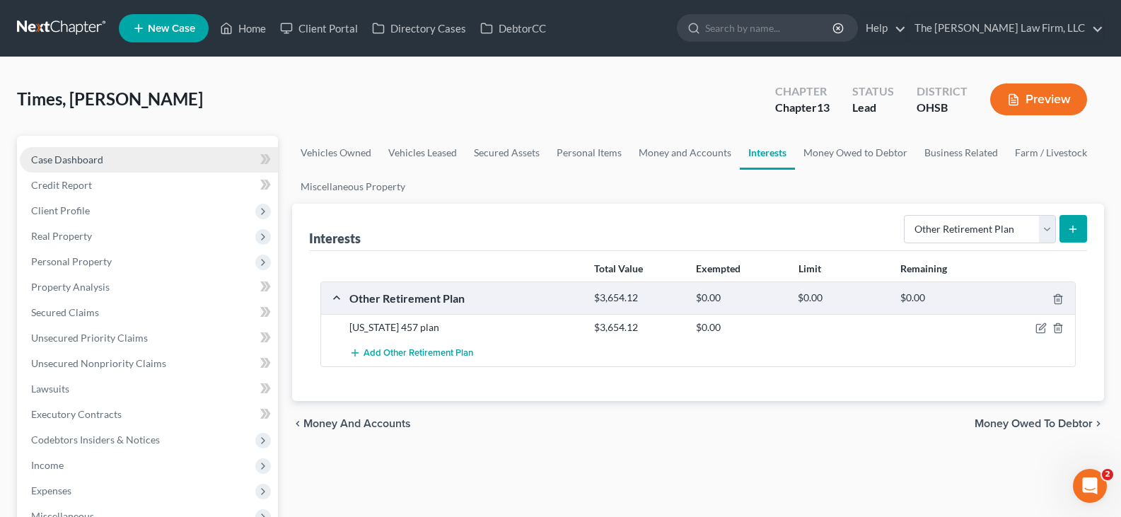
click at [84, 158] on span "Case Dashboard" at bounding box center [67, 159] width 72 height 12
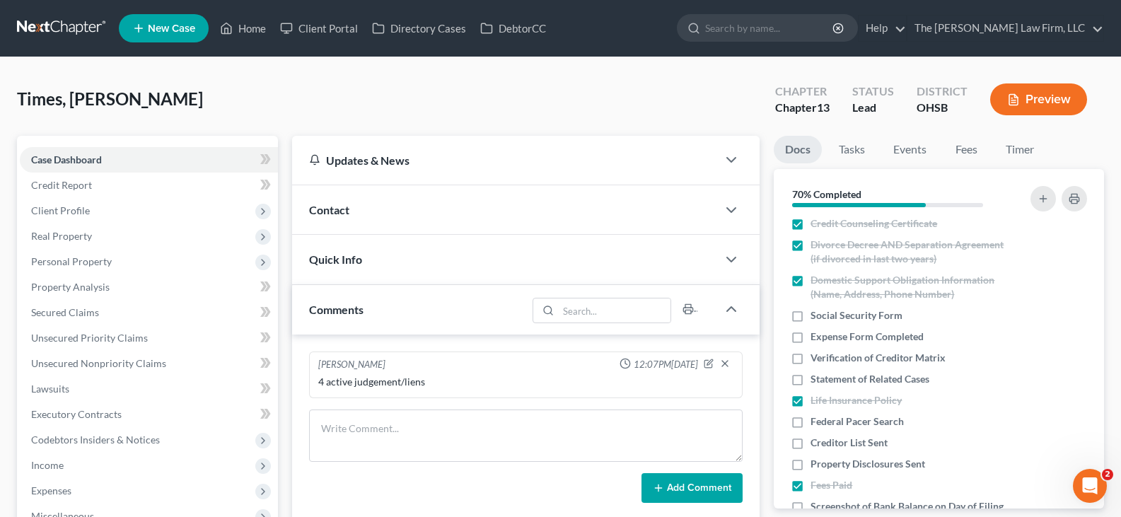
scroll to position [424, 0]
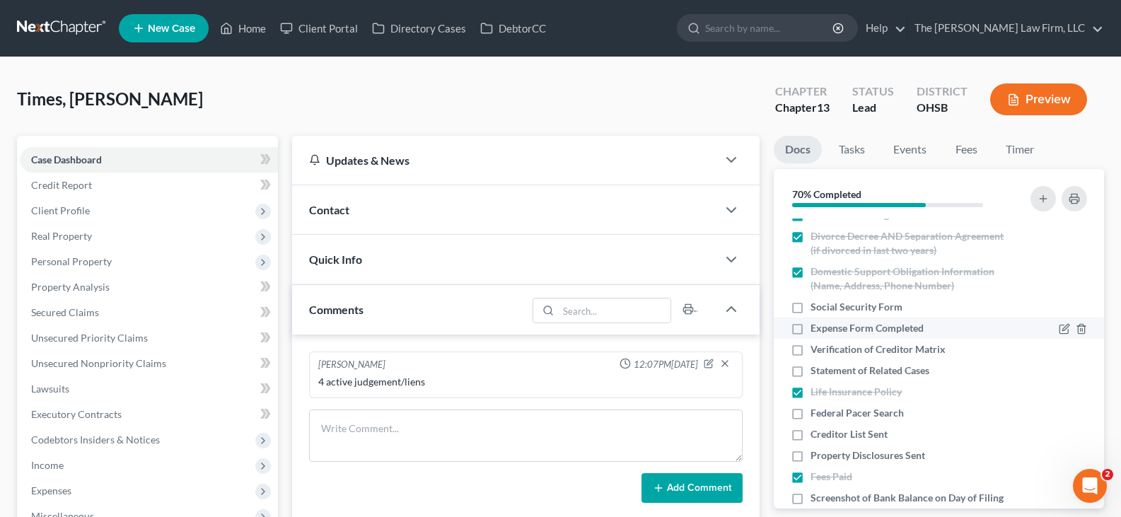
click at [810, 329] on label "Expense Form Completed" at bounding box center [866, 328] width 113 height 14
click at [816, 329] on input "Expense Form Completed" at bounding box center [820, 325] width 9 height 9
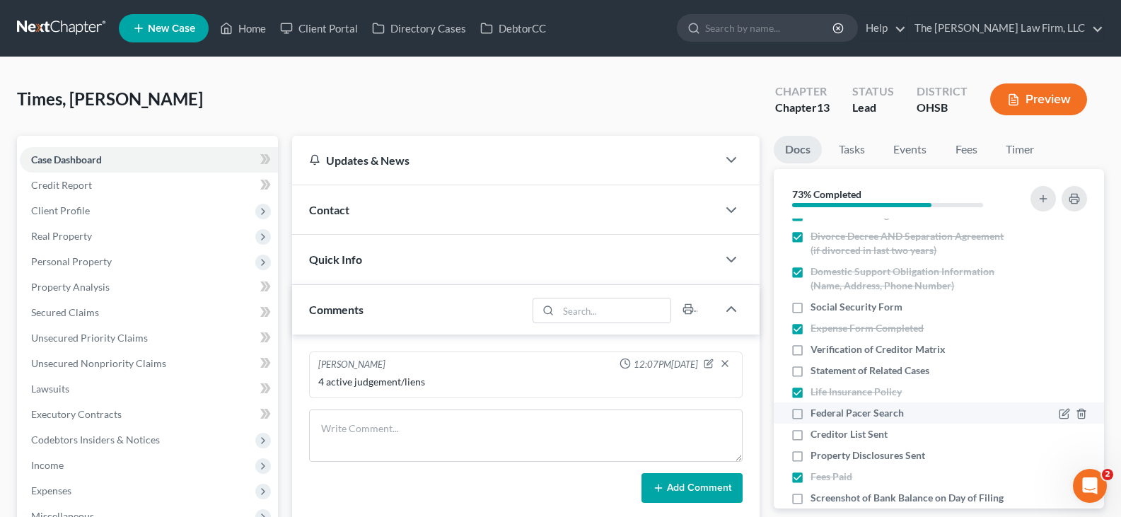
click at [810, 414] on label "Federal Pacer Search" at bounding box center [856, 413] width 93 height 14
click at [816, 414] on input "Federal Pacer Search" at bounding box center [820, 410] width 9 height 9
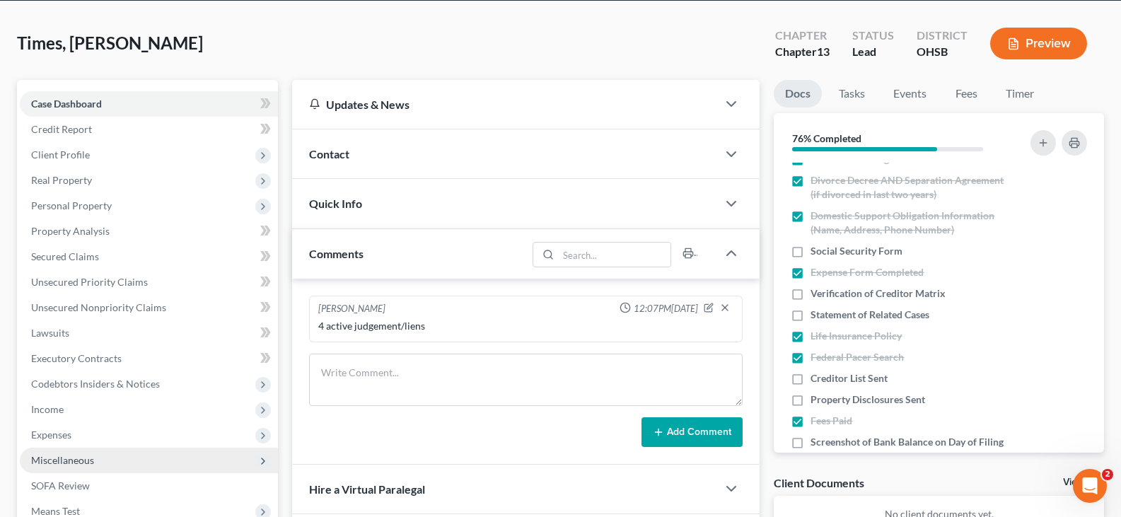
scroll to position [71, 0]
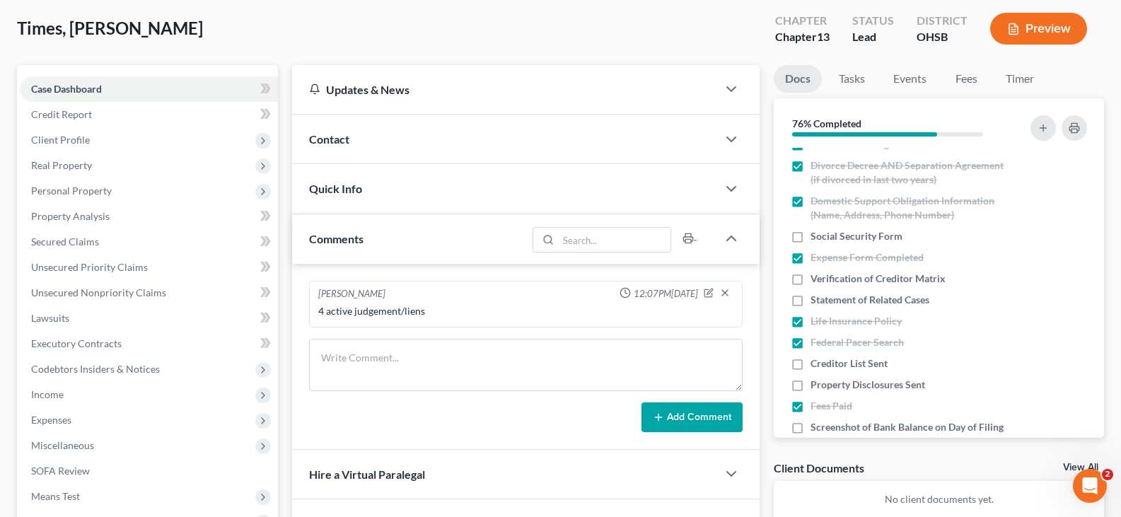
drag, startPoint x: 47, startPoint y: 397, endPoint x: 1110, endPoint y: 402, distance: 1063.4
click at [47, 397] on span "Income" at bounding box center [47, 394] width 33 height 12
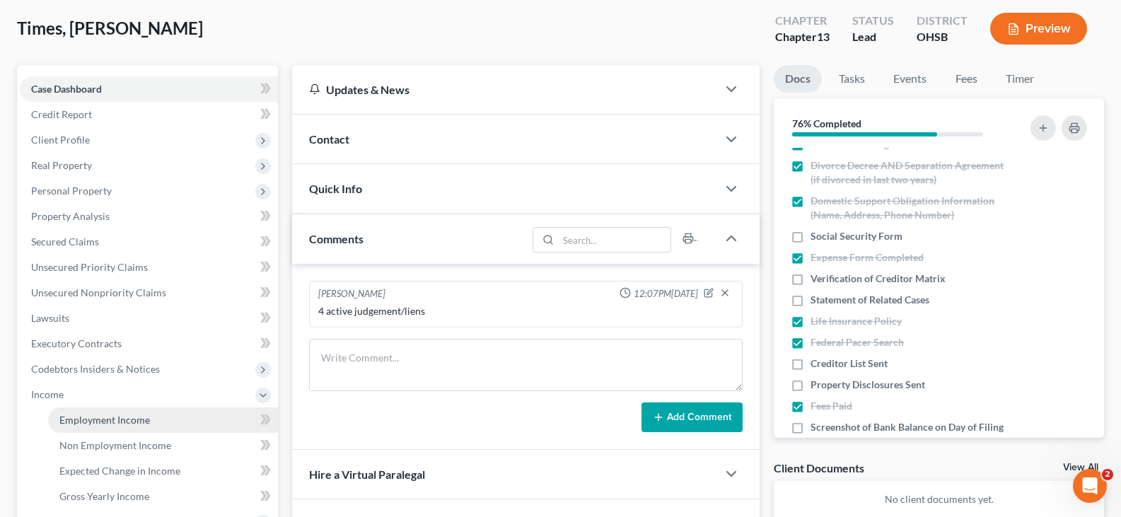
click at [93, 420] on span "Employment Income" at bounding box center [104, 420] width 91 height 12
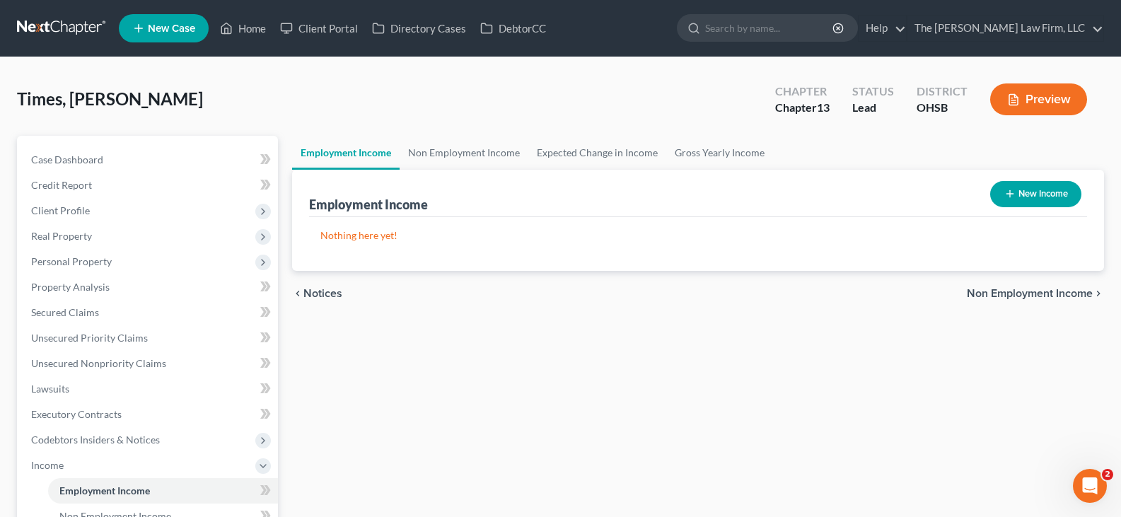
click at [1006, 193] on icon "button" at bounding box center [1009, 193] width 11 height 11
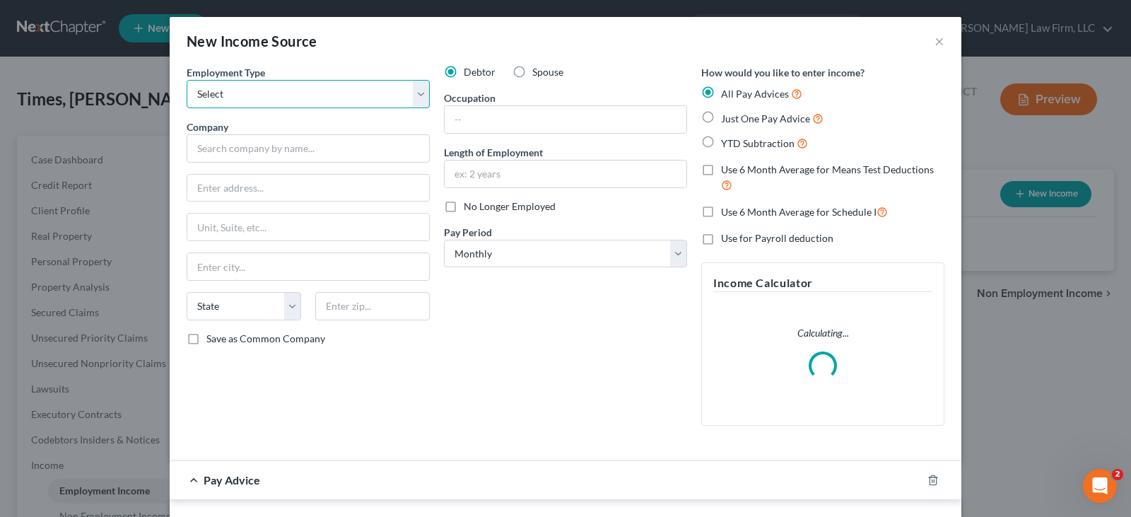
drag, startPoint x: 259, startPoint y: 93, endPoint x: 251, endPoint y: 107, distance: 15.9
click at [259, 93] on select "Select Full or [DEMOGRAPHIC_DATA] Employment Self Employment" at bounding box center [308, 94] width 243 height 28
click at [187, 80] on select "Select Full or [DEMOGRAPHIC_DATA] Employment Self Employment" at bounding box center [308, 94] width 243 height 28
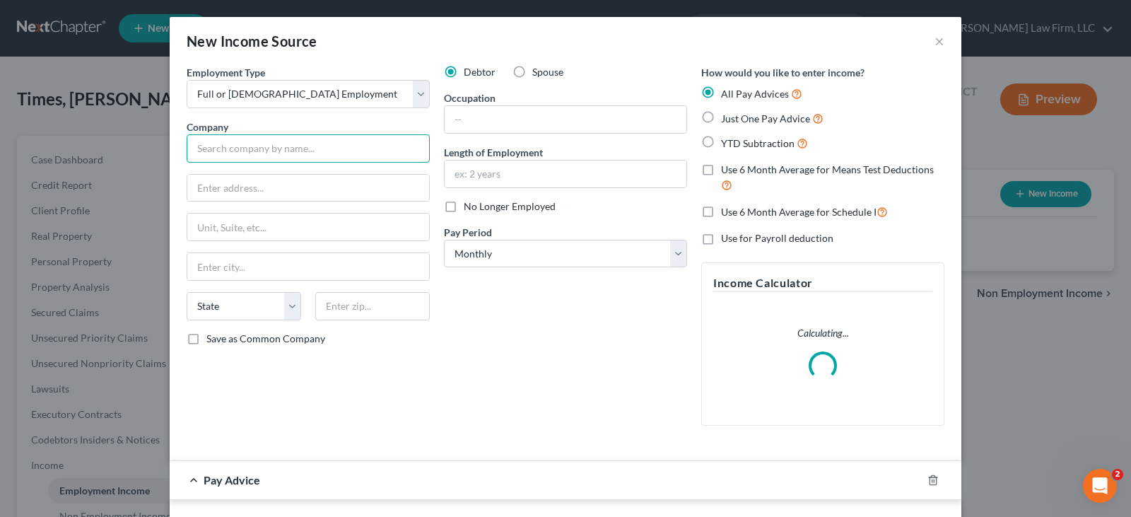
click at [252, 148] on input "text" at bounding box center [308, 148] width 243 height 28
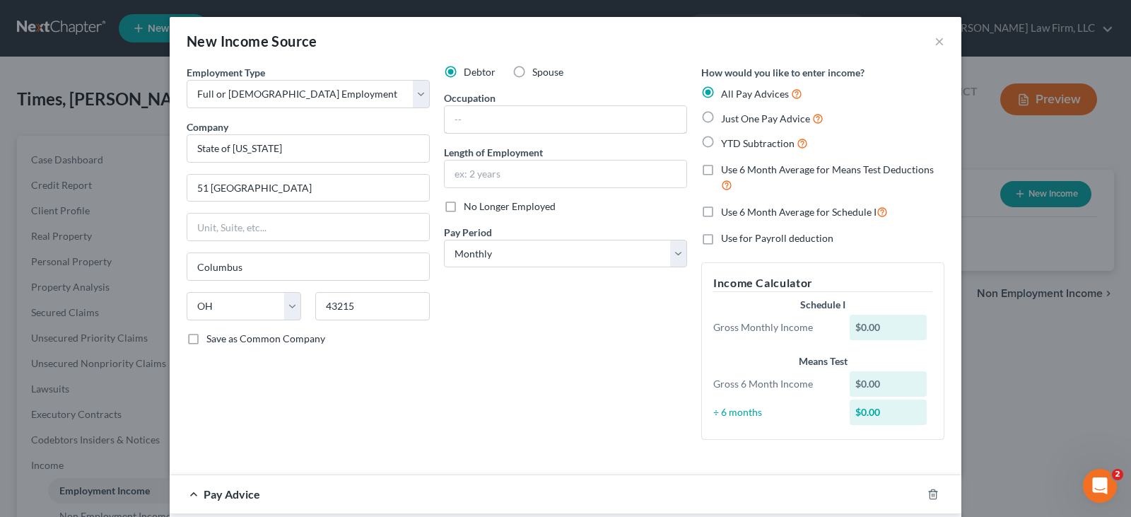
drag, startPoint x: 488, startPoint y: 122, endPoint x: 1104, endPoint y: 315, distance: 645.4
click at [488, 122] on input "text" at bounding box center [566, 119] width 242 height 27
click at [492, 121] on input "text" at bounding box center [566, 119] width 242 height 27
click at [515, 176] on input "text" at bounding box center [566, 174] width 242 height 27
click at [679, 253] on select "Select Monthly Twice Monthly Every Other Week Weekly" at bounding box center [565, 254] width 243 height 28
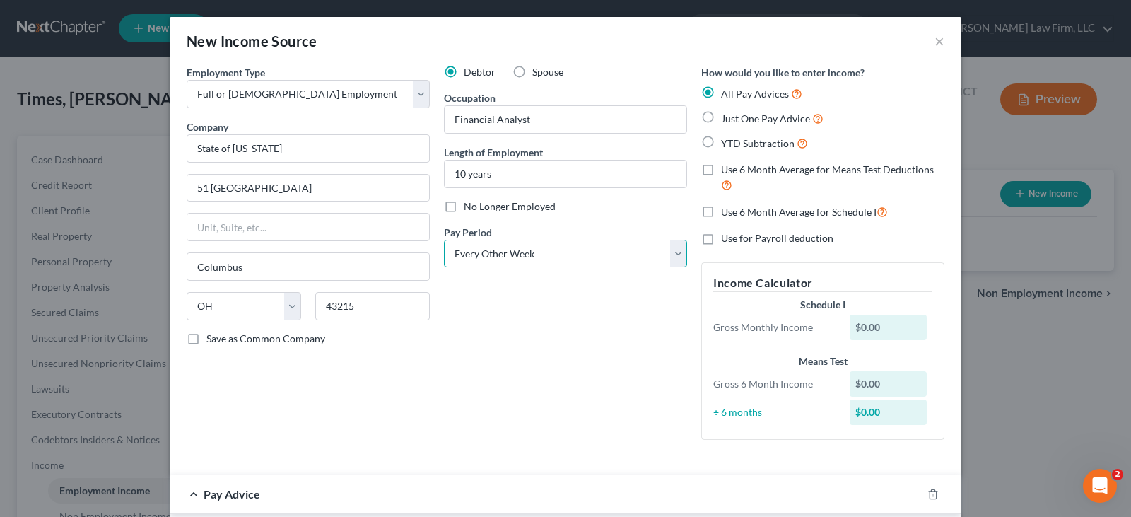
click at [444, 240] on select "Select Monthly Twice Monthly Every Other Week Weekly" at bounding box center [565, 254] width 243 height 28
click at [721, 141] on label "YTD Subtraction" at bounding box center [764, 143] width 87 height 16
click at [727, 141] on input "YTD Subtraction" at bounding box center [731, 139] width 9 height 9
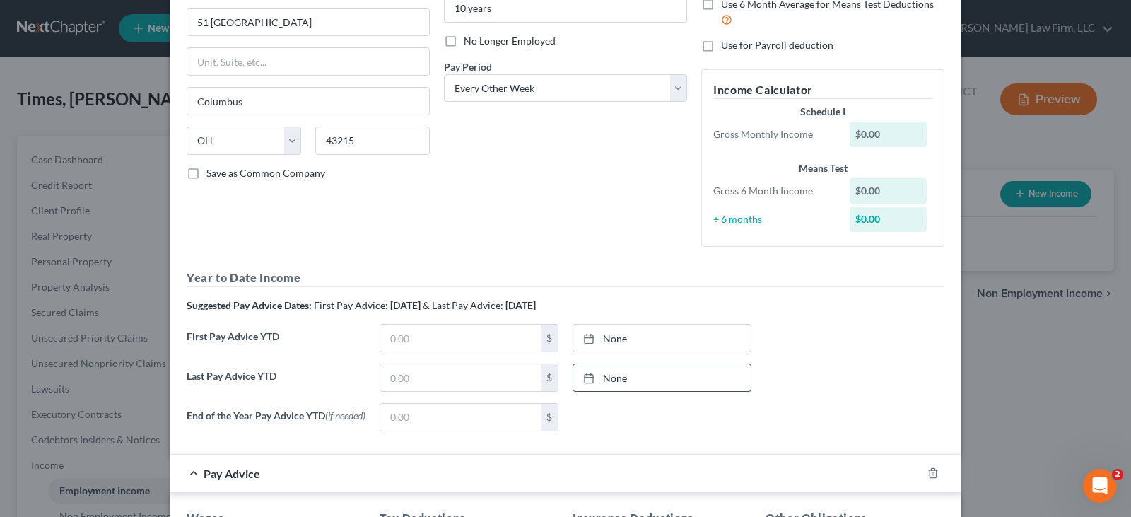
scroll to position [212, 0]
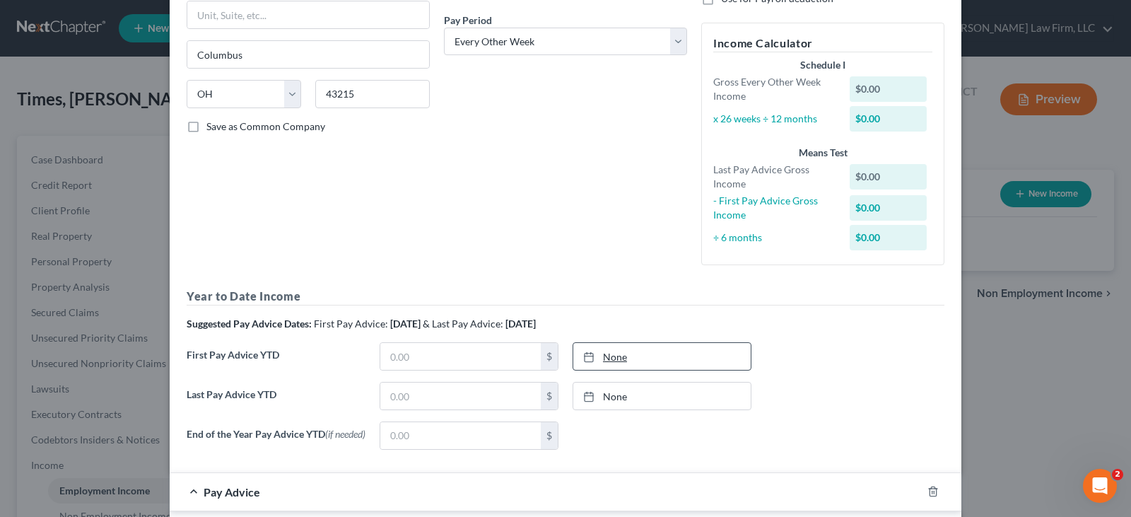
click at [587, 356] on line at bounding box center [589, 356] width 8 height 0
click at [484, 358] on input "text" at bounding box center [460, 356] width 161 height 27
click at [587, 397] on icon at bounding box center [588, 396] width 11 height 11
click at [506, 399] on input "text" at bounding box center [460, 396] width 161 height 27
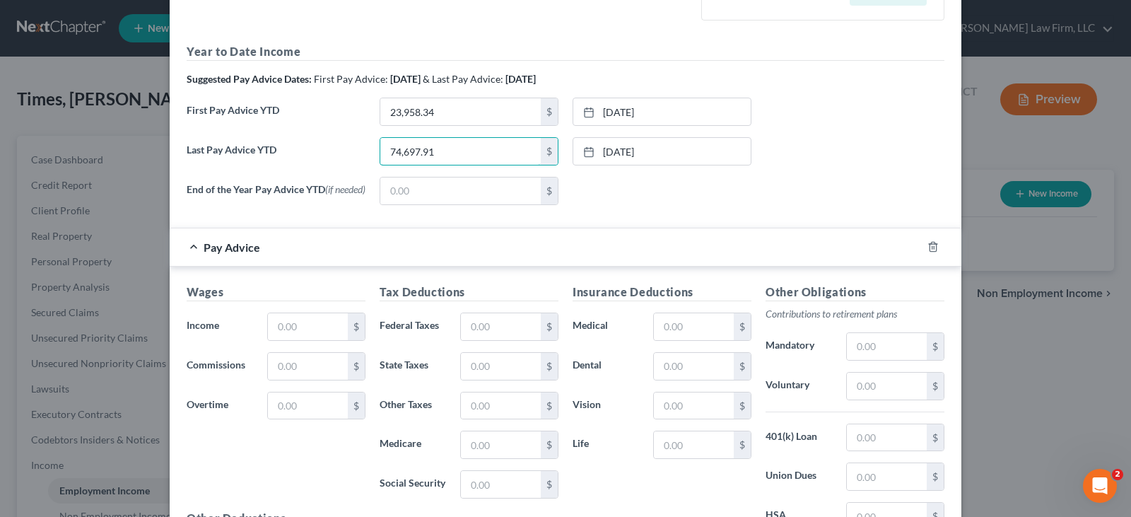
scroll to position [495, 0]
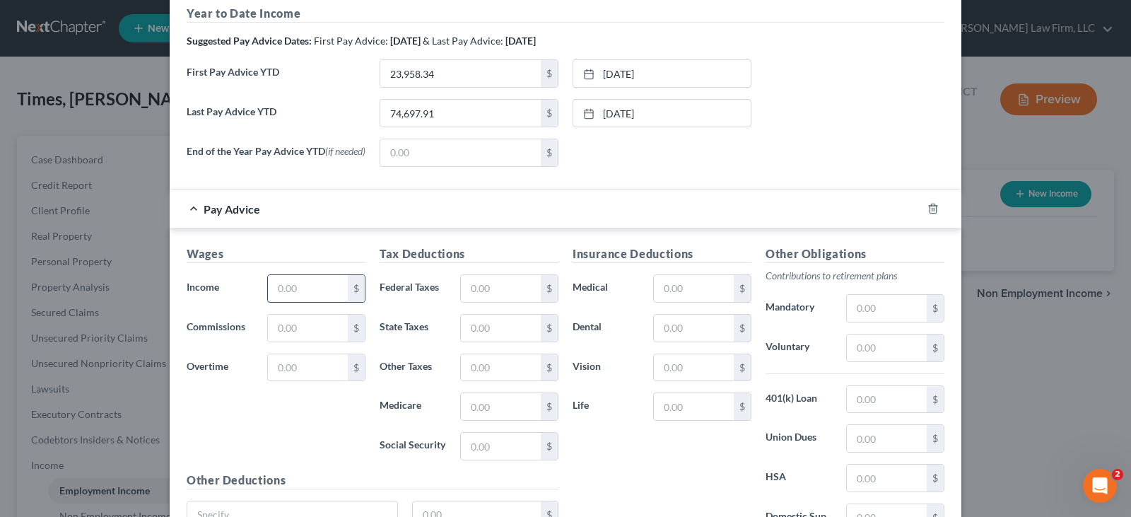
click at [312, 296] on input "text" at bounding box center [308, 288] width 80 height 27
click at [470, 409] on input "text" at bounding box center [501, 406] width 80 height 27
click at [496, 332] on input "text" at bounding box center [501, 328] width 80 height 27
click at [503, 366] on input "text" at bounding box center [501, 367] width 80 height 27
click at [861, 352] on input "text" at bounding box center [887, 347] width 80 height 27
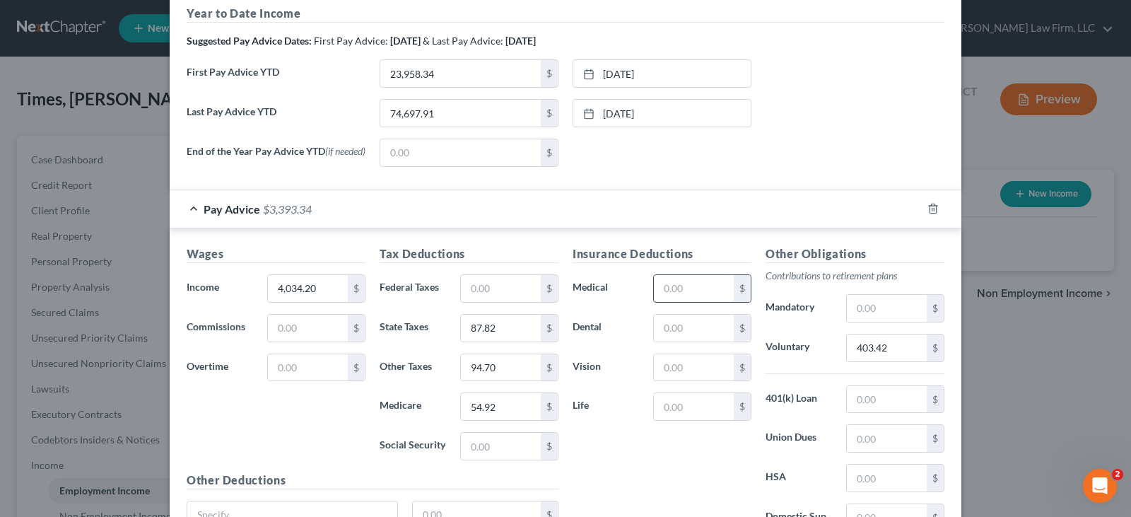
click at [701, 293] on input "text" at bounding box center [694, 288] width 80 height 27
click at [878, 482] on input "text" at bounding box center [887, 478] width 80 height 27
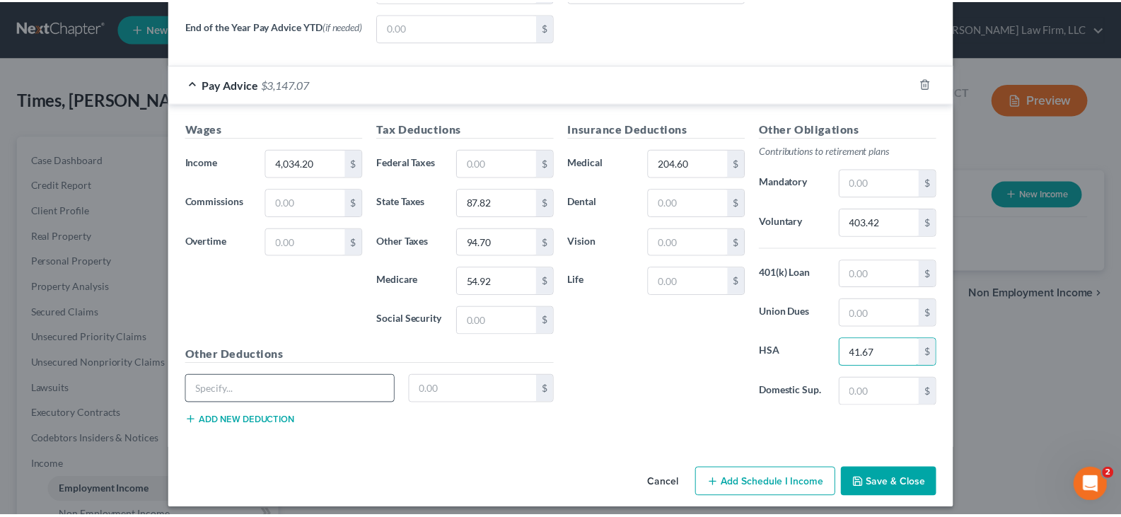
scroll to position [633, 0]
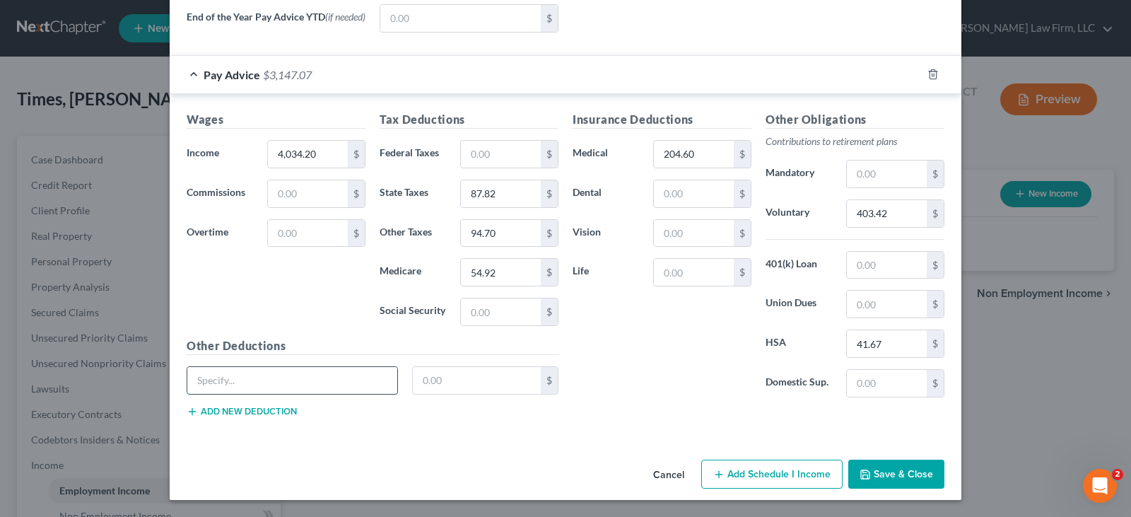
click at [325, 383] on input "text" at bounding box center [292, 380] width 210 height 27
click at [445, 381] on input "text" at bounding box center [477, 380] width 129 height 27
click at [889, 303] on input "text" at bounding box center [887, 304] width 80 height 27
click at [259, 413] on button "Add new deduction" at bounding box center [242, 411] width 110 height 11
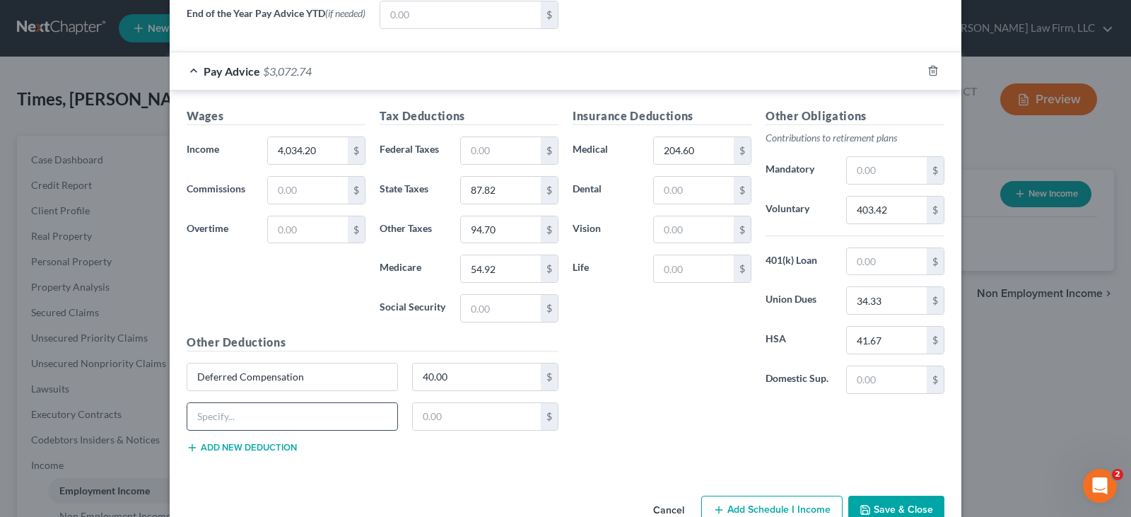
click at [267, 419] on input "text" at bounding box center [292, 416] width 210 height 27
click at [435, 420] on input "text" at bounding box center [477, 416] width 129 height 27
click at [880, 504] on button "Save & Close" at bounding box center [896, 511] width 96 height 30
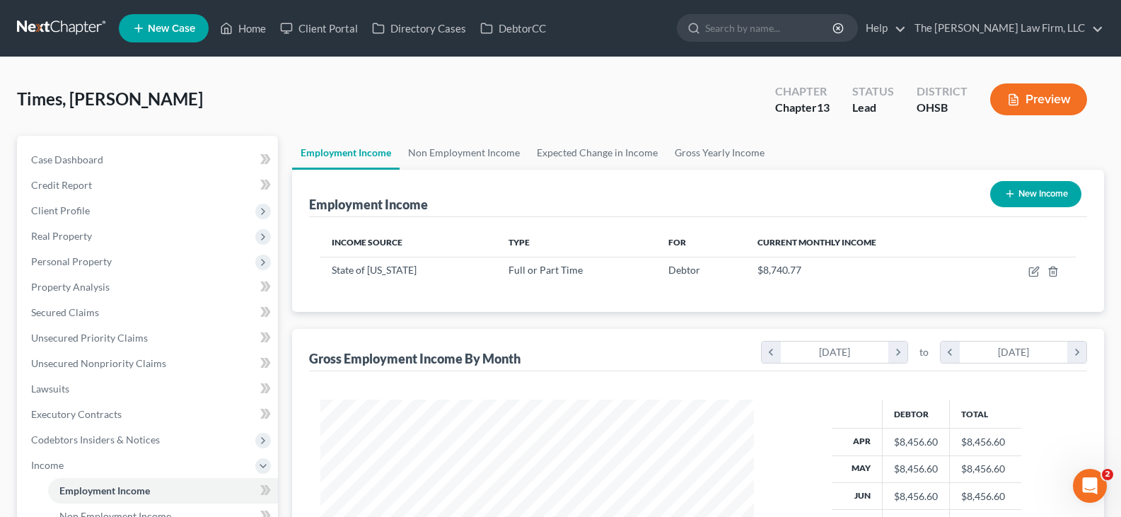
scroll to position [254, 457]
click at [692, 153] on link "Gross Yearly Income" at bounding box center [719, 153] width 107 height 34
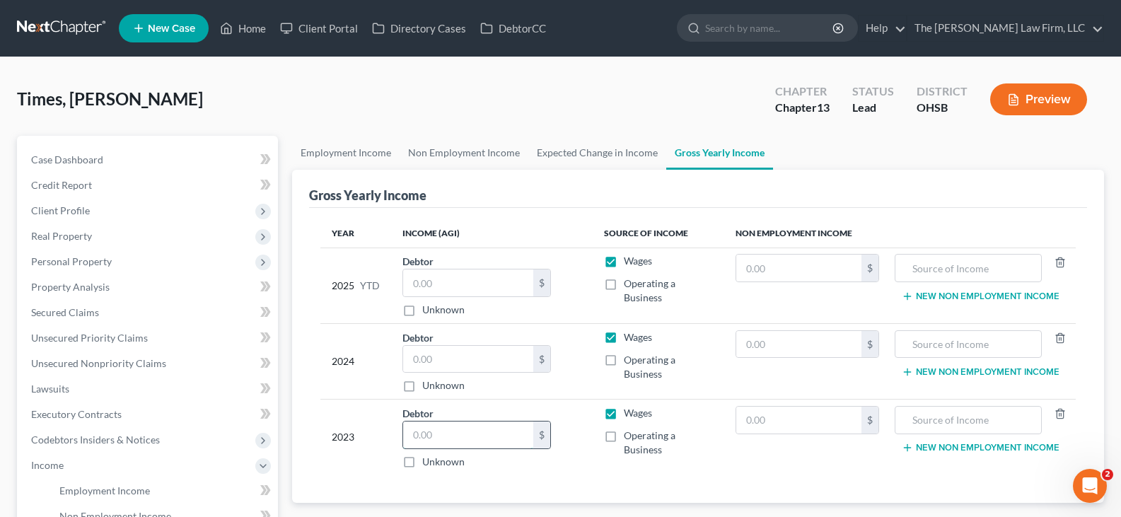
click at [420, 436] on input "text" at bounding box center [468, 434] width 130 height 27
click at [493, 363] on input "text" at bounding box center [468, 359] width 130 height 27
click at [482, 287] on input "text" at bounding box center [468, 282] width 130 height 27
click at [443, 282] on input "text" at bounding box center [468, 282] width 130 height 27
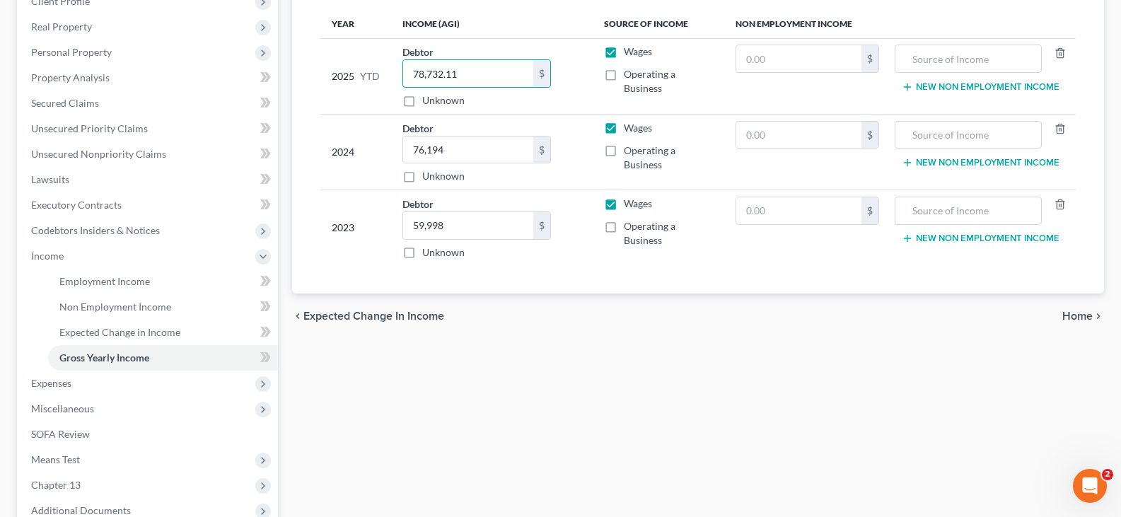
scroll to position [212, 0]
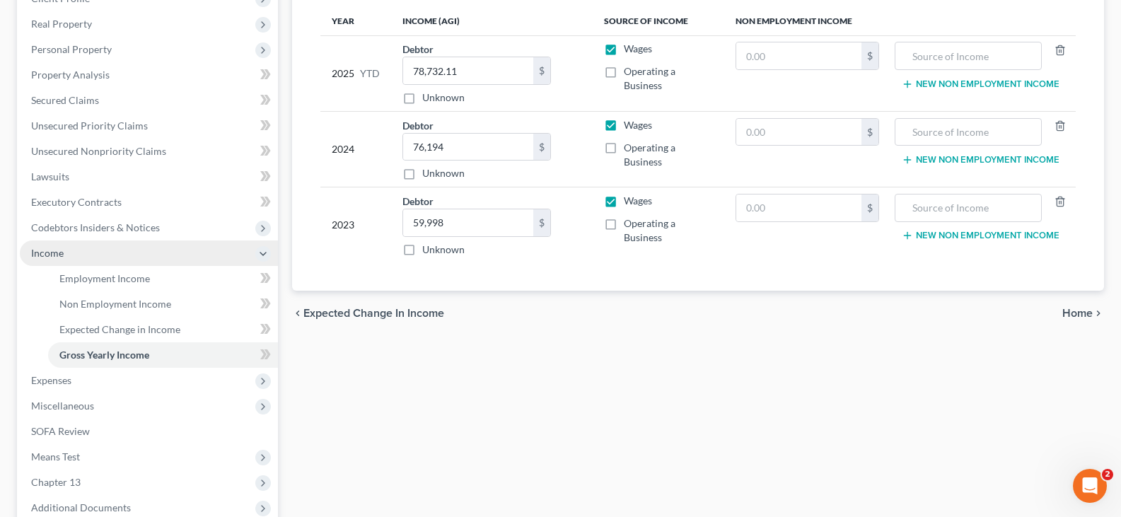
click at [96, 255] on span "Income" at bounding box center [149, 252] width 258 height 25
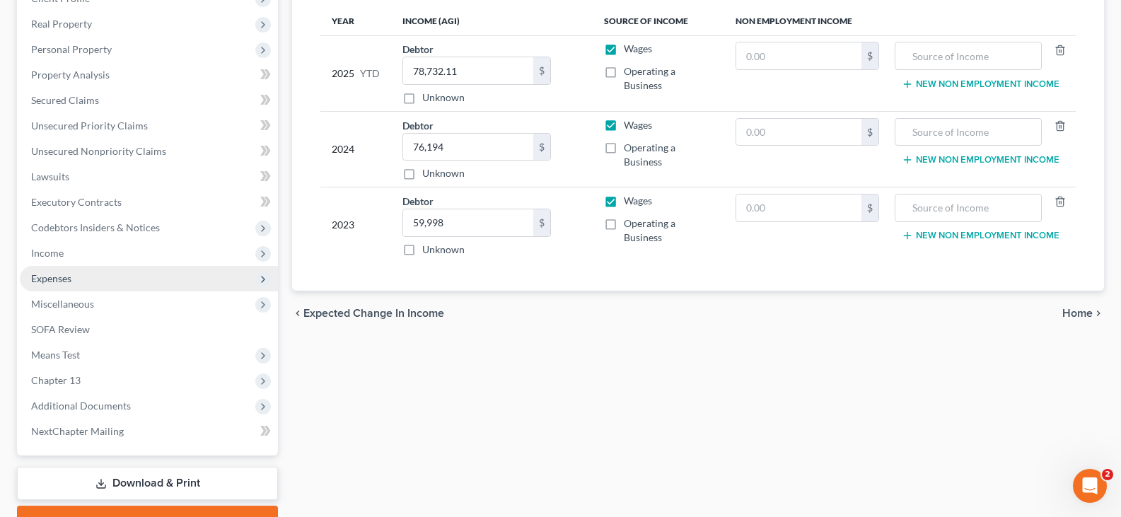
click at [65, 281] on span "Expenses" at bounding box center [51, 278] width 40 height 12
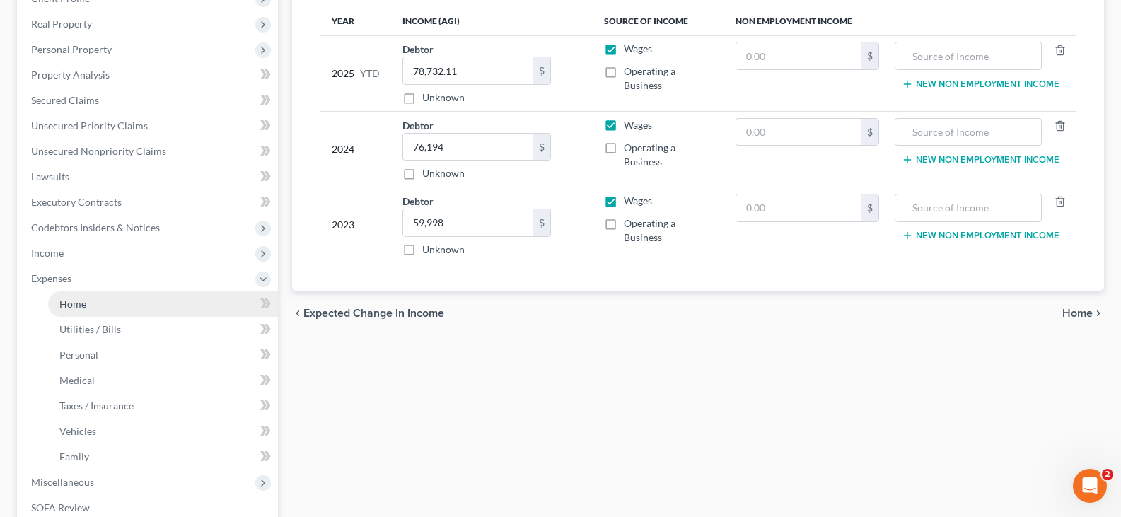
click at [170, 305] on link "Home" at bounding box center [163, 303] width 230 height 25
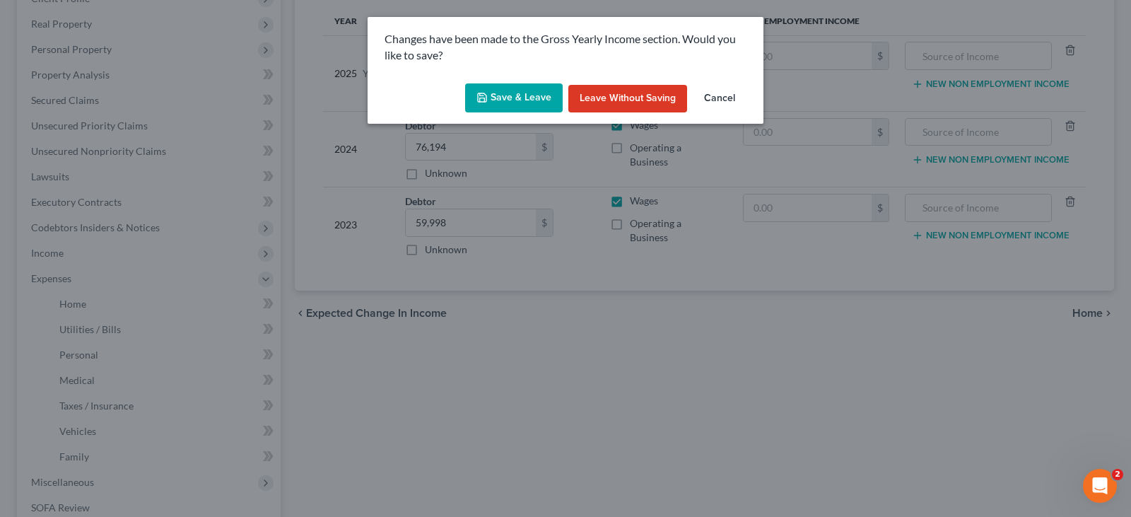
click at [533, 95] on button "Save & Leave" at bounding box center [514, 98] width 98 height 30
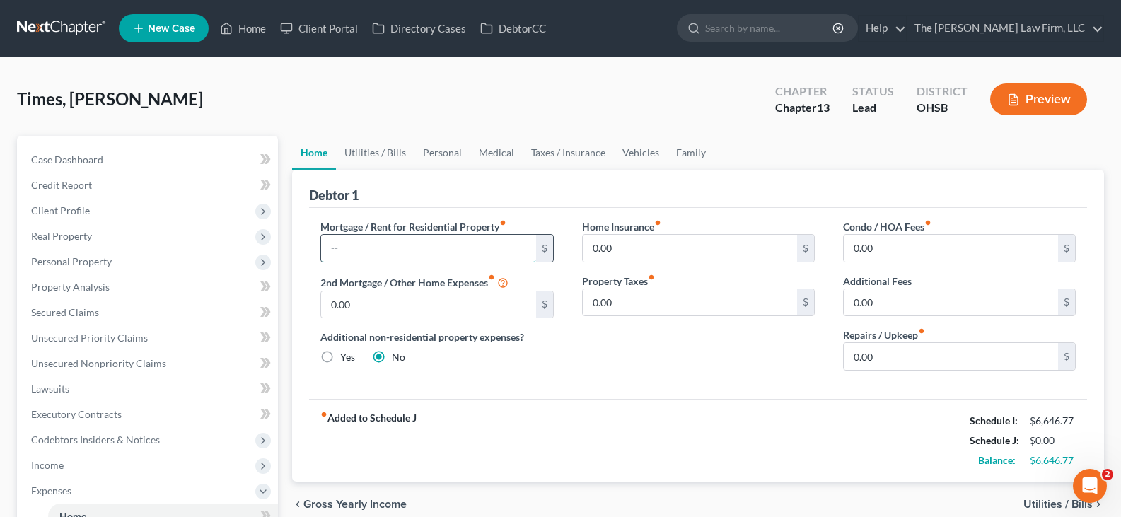
click at [405, 250] on input "text" at bounding box center [428, 248] width 214 height 27
click at [388, 151] on link "Utilities / Bills" at bounding box center [375, 153] width 78 height 34
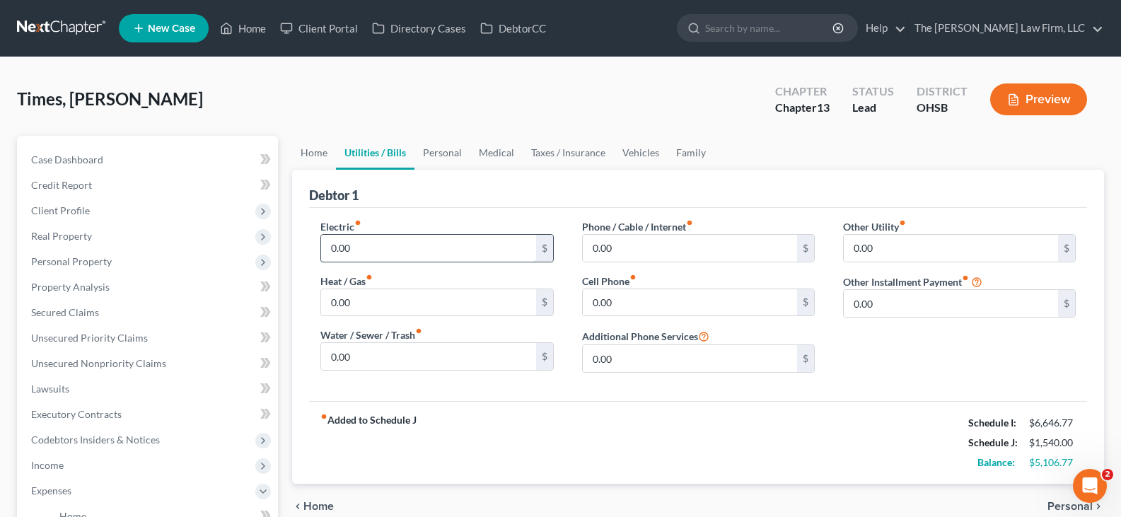
click at [362, 250] on input "0.00" at bounding box center [428, 248] width 214 height 27
drag, startPoint x: 433, startPoint y: 153, endPoint x: 384, endPoint y: 210, distance: 75.2
click at [433, 153] on link "Personal" at bounding box center [442, 153] width 56 height 34
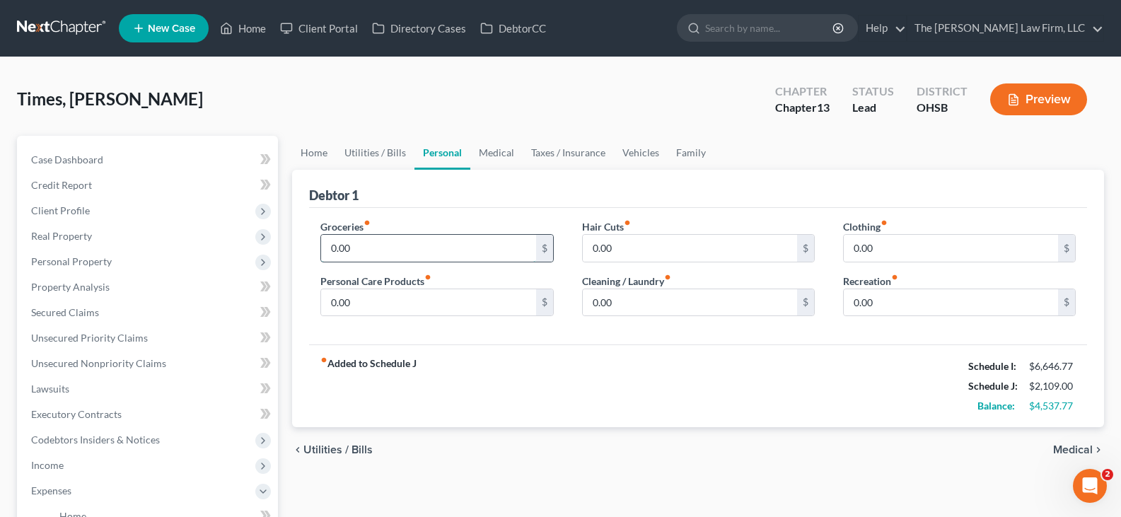
click at [362, 247] on input "0.00" at bounding box center [428, 248] width 214 height 27
drag, startPoint x: 494, startPoint y: 157, endPoint x: 470, endPoint y: 174, distance: 28.9
click at [494, 157] on link "Medical" at bounding box center [496, 153] width 52 height 34
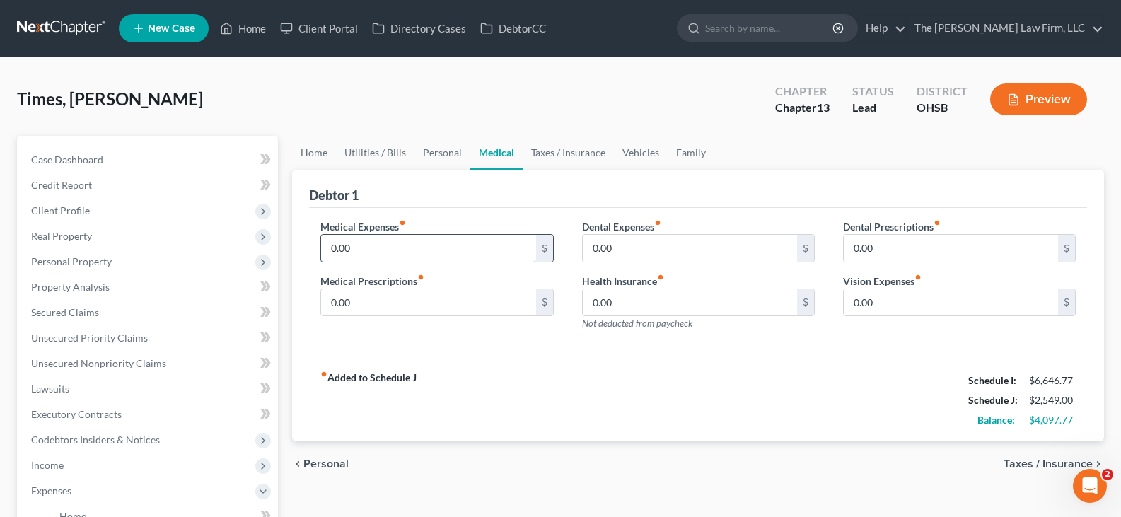
click at [375, 252] on input "0.00" at bounding box center [428, 248] width 214 height 27
click at [543, 156] on link "Taxes / Insurance" at bounding box center [568, 153] width 91 height 34
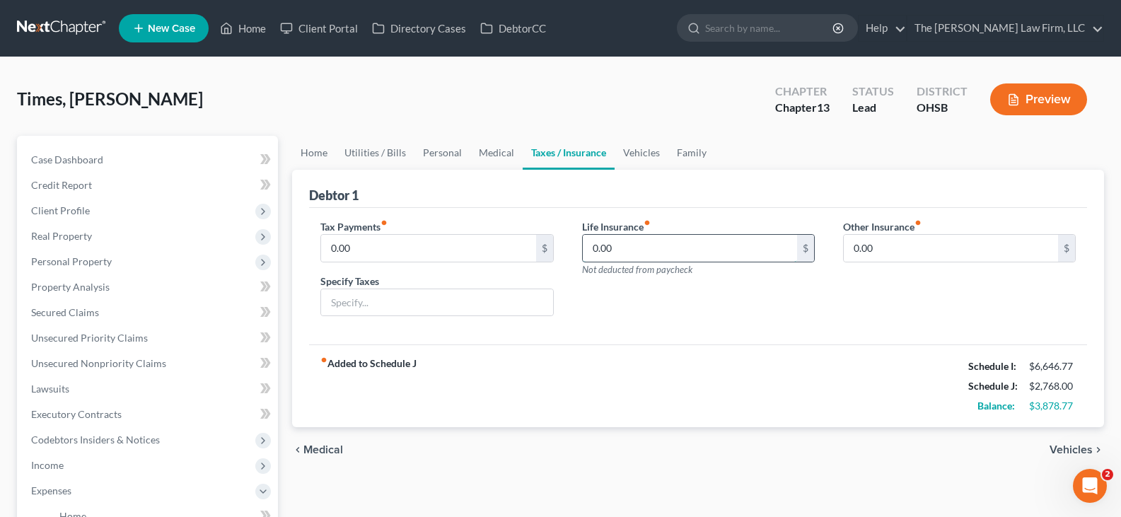
click at [621, 250] on input "0.00" at bounding box center [690, 248] width 214 height 27
click at [641, 153] on link "Vehicles" at bounding box center [641, 153] width 54 height 34
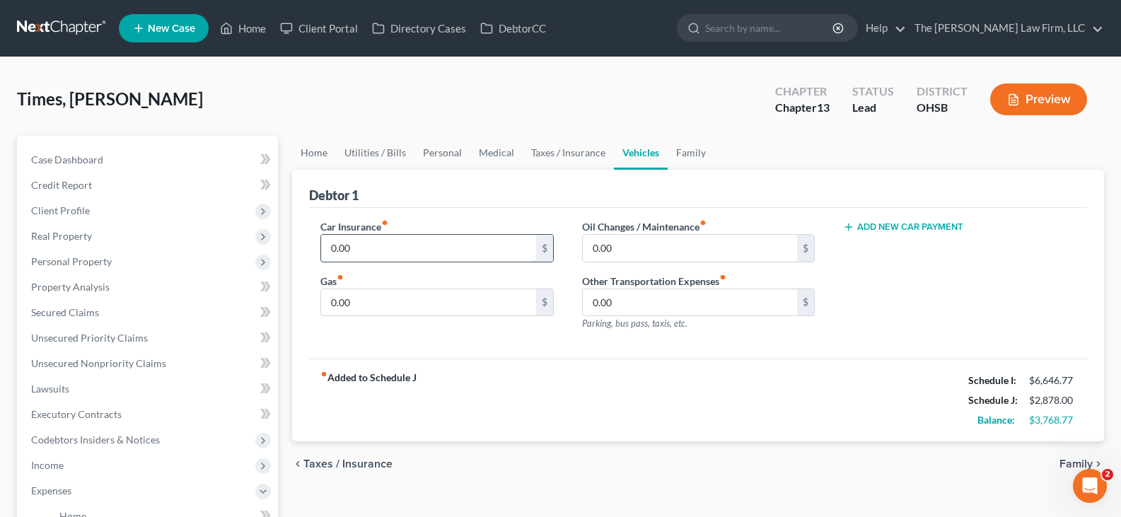
click at [361, 248] on input "0.00" at bounding box center [428, 248] width 214 height 27
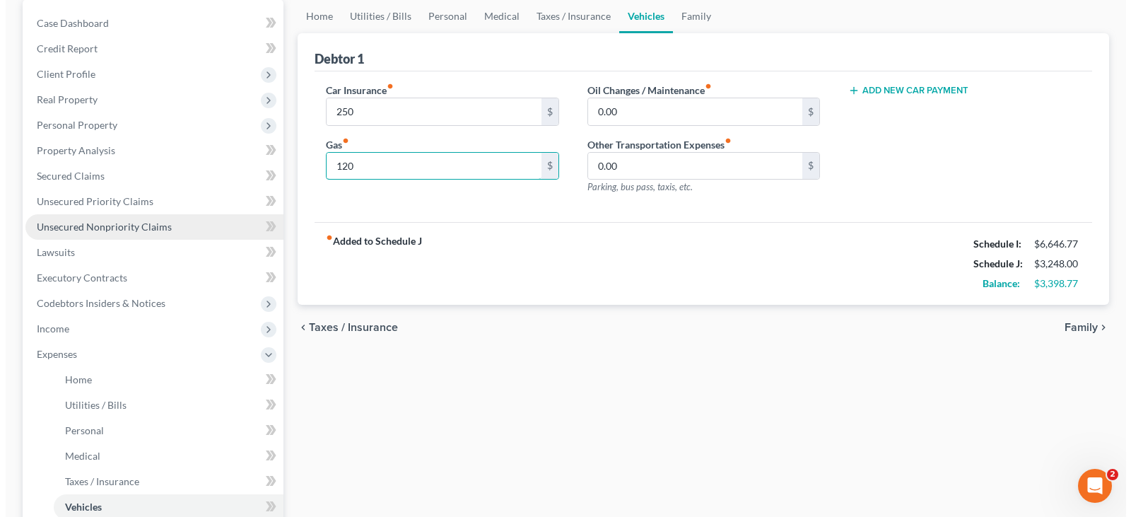
scroll to position [141, 0]
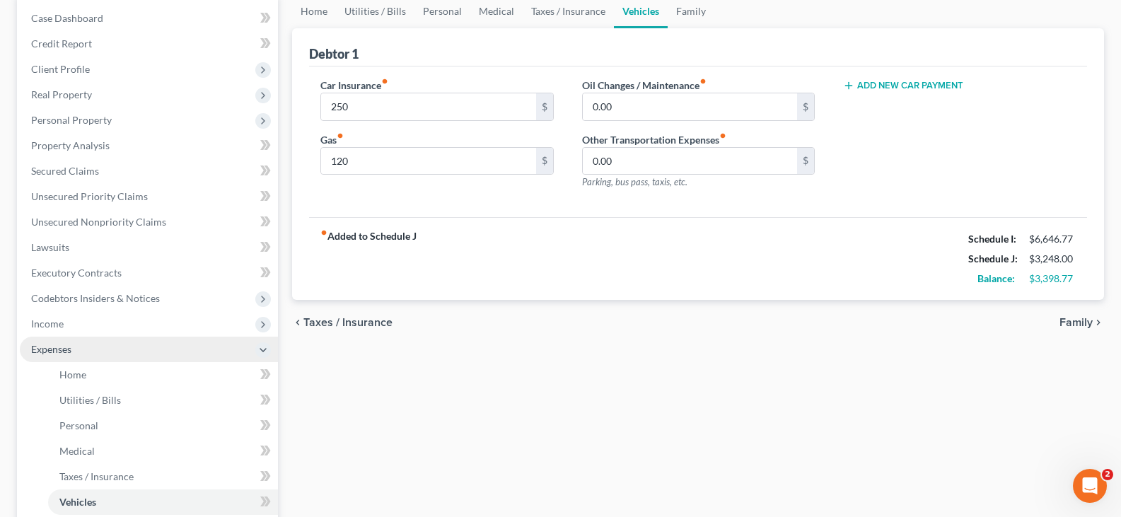
click at [116, 342] on span "Expenses" at bounding box center [149, 349] width 258 height 25
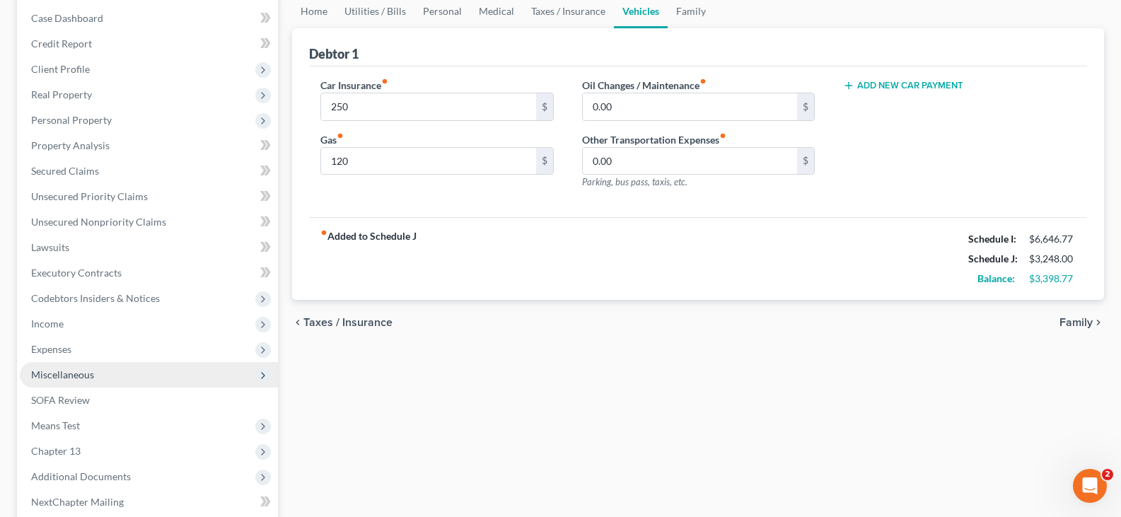
click at [93, 373] on span "Miscellaneous" at bounding box center [62, 374] width 63 height 12
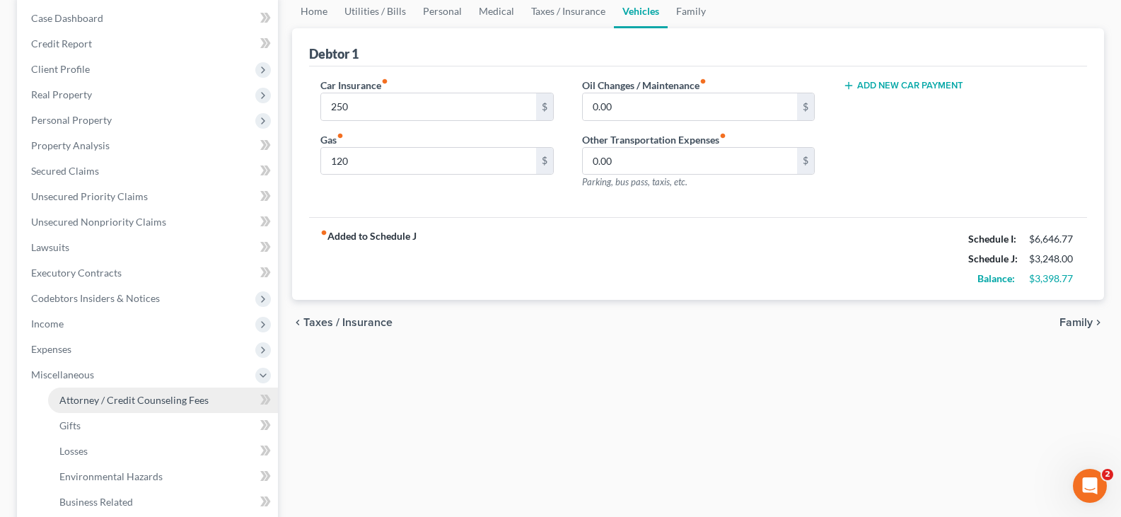
click at [186, 398] on span "Attorney / Credit Counseling Fees" at bounding box center [133, 400] width 149 height 12
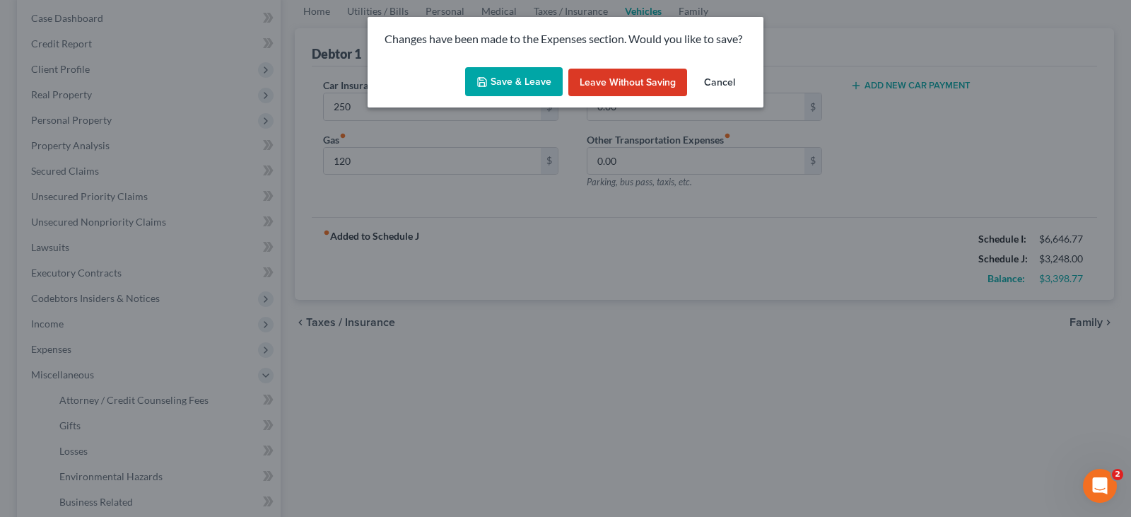
click at [501, 80] on button "Save & Leave" at bounding box center [514, 82] width 98 height 30
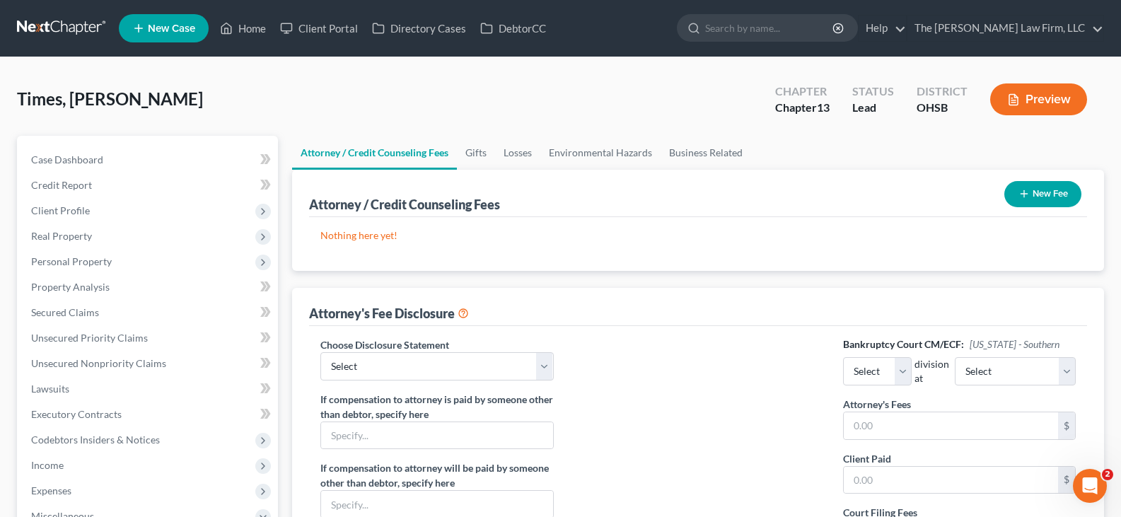
click at [1024, 192] on line "button" at bounding box center [1024, 194] width 0 height 6
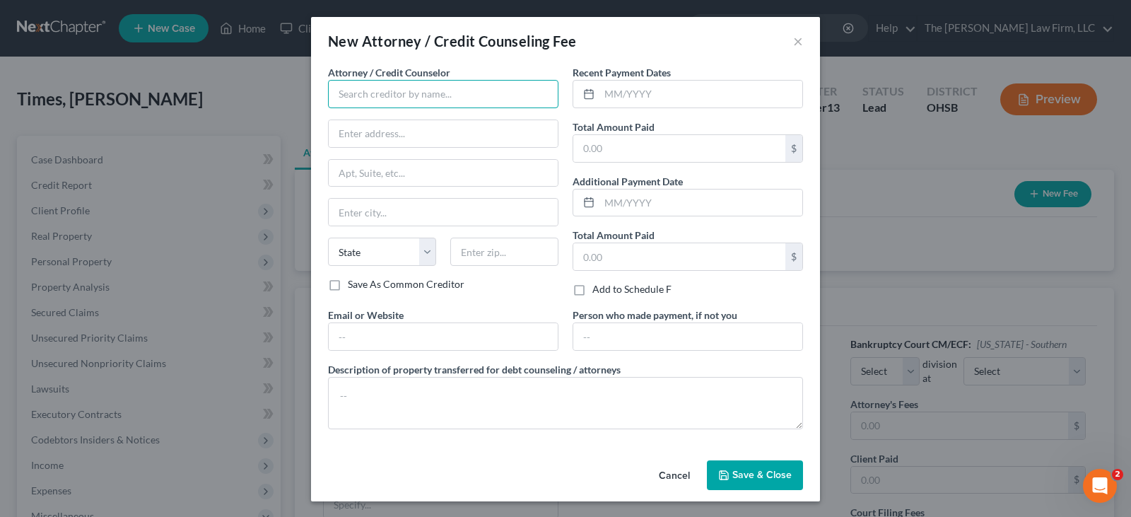
click at [437, 95] on input "text" at bounding box center [443, 94] width 230 height 28
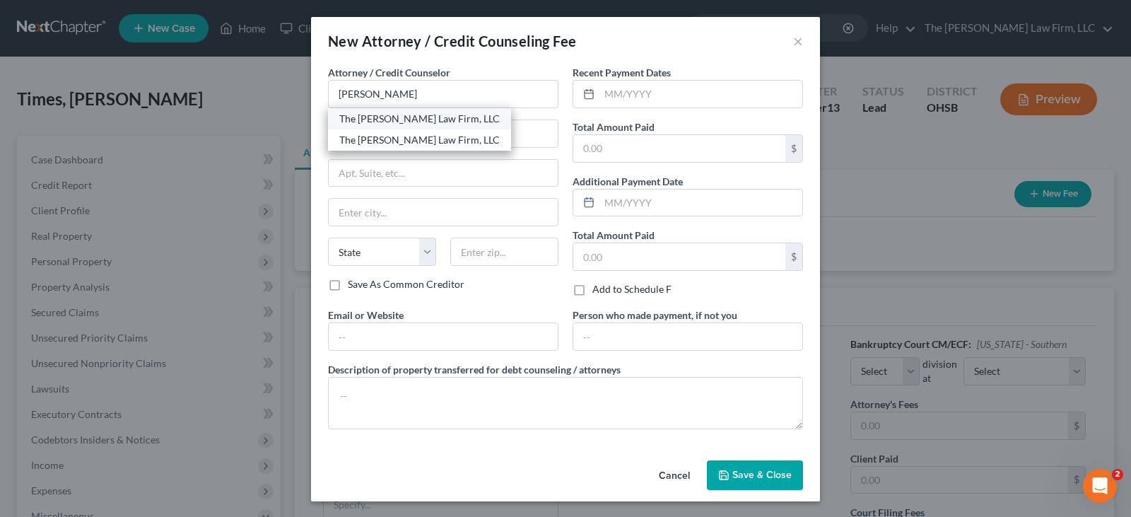
click at [385, 117] on div "The [PERSON_NAME] Law Firm, LLC" at bounding box center [419, 119] width 161 height 14
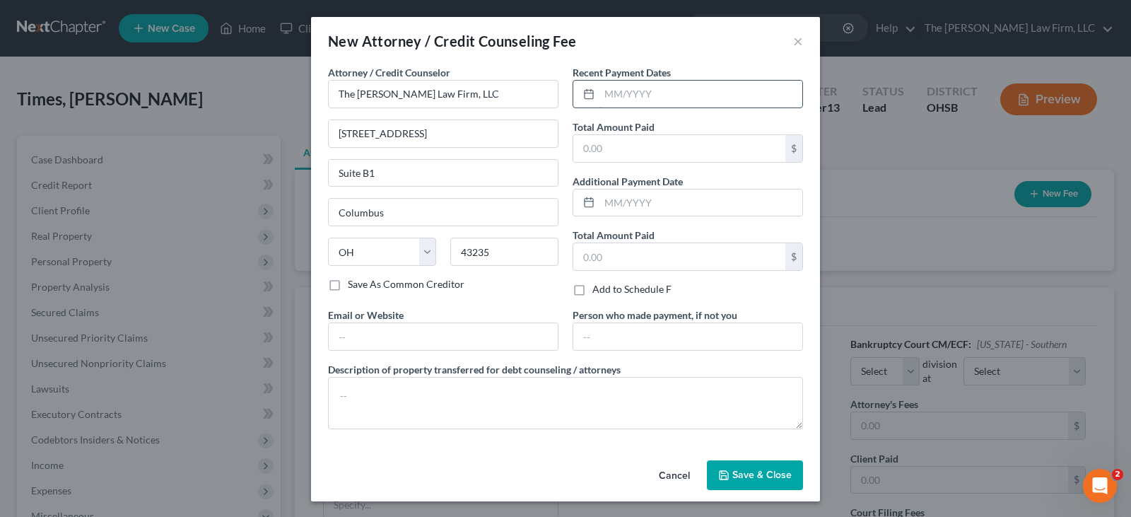
click at [601, 94] on input "text" at bounding box center [701, 94] width 203 height 27
click at [619, 147] on input "text" at bounding box center [679, 148] width 212 height 27
drag, startPoint x: 452, startPoint y: 332, endPoint x: 459, endPoint y: 346, distance: 16.4
click at [452, 332] on input "text" at bounding box center [443, 336] width 229 height 27
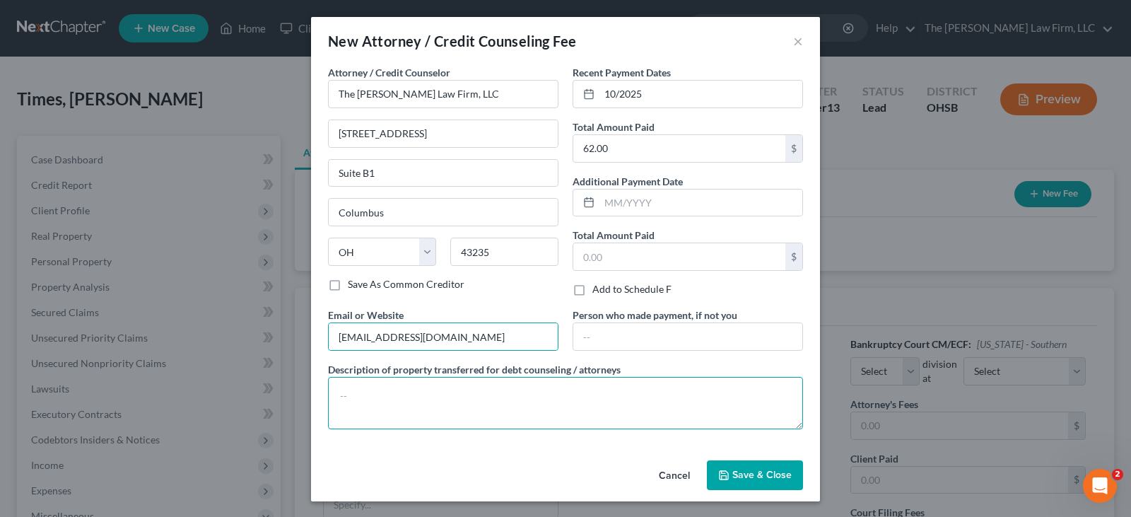
click at [467, 401] on textarea at bounding box center [565, 403] width 475 height 52
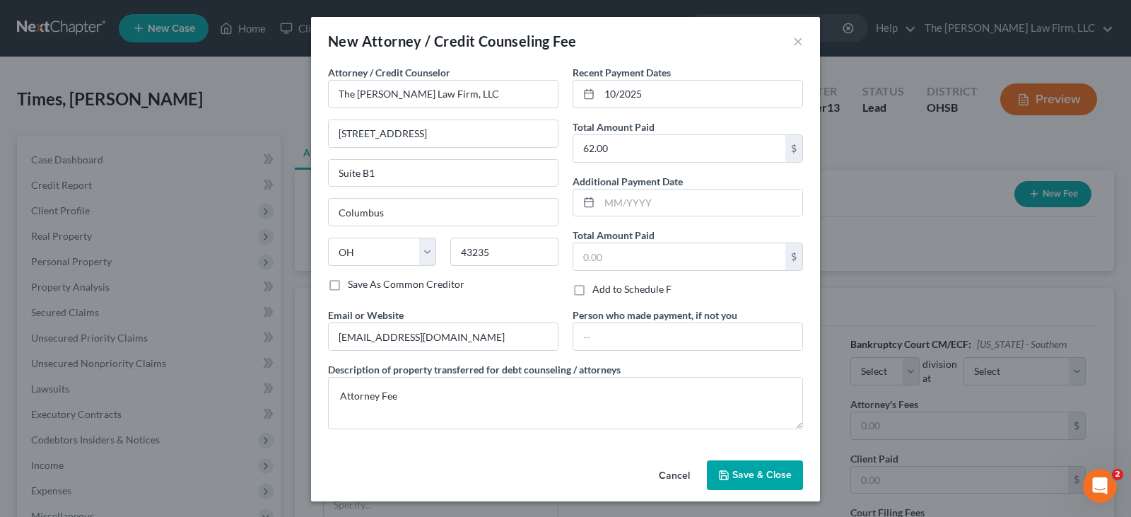
click at [722, 475] on polyline "button" at bounding box center [724, 477] width 5 height 4
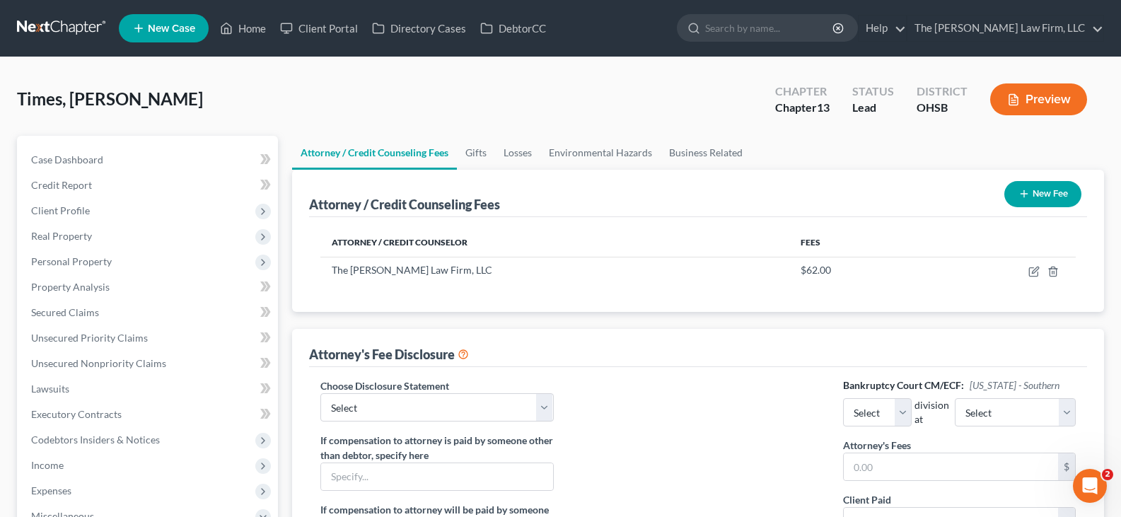
click at [1022, 193] on icon "button" at bounding box center [1023, 193] width 11 height 11
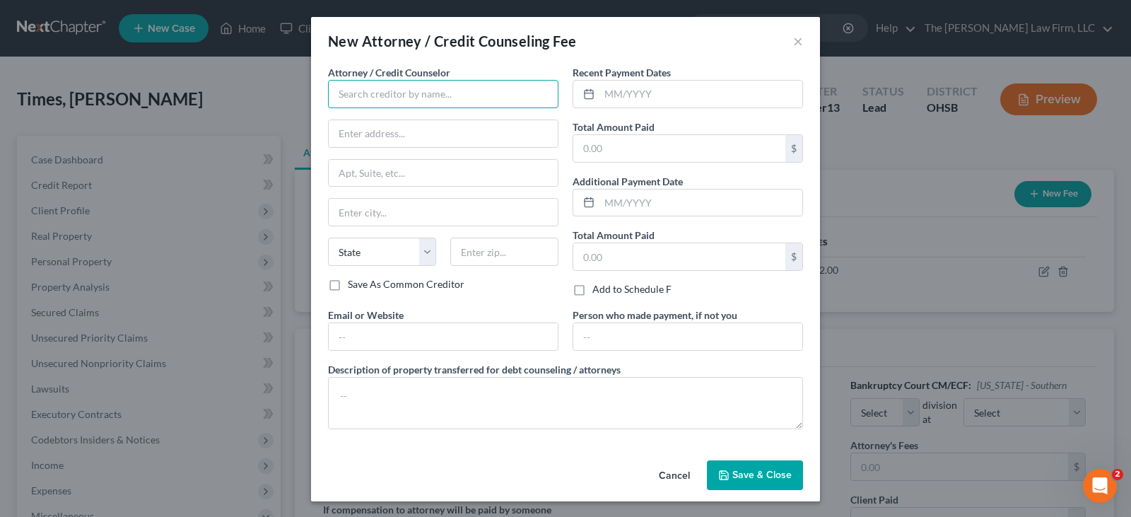
click at [425, 91] on input "text" at bounding box center [443, 94] width 230 height 28
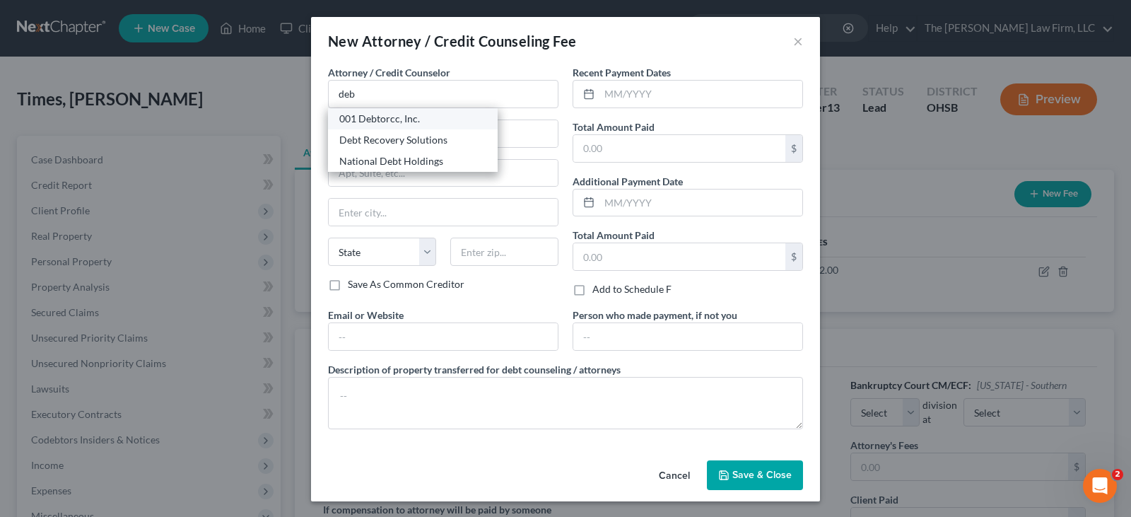
click at [402, 121] on div "001 Debtorcc, Inc." at bounding box center [412, 119] width 147 height 14
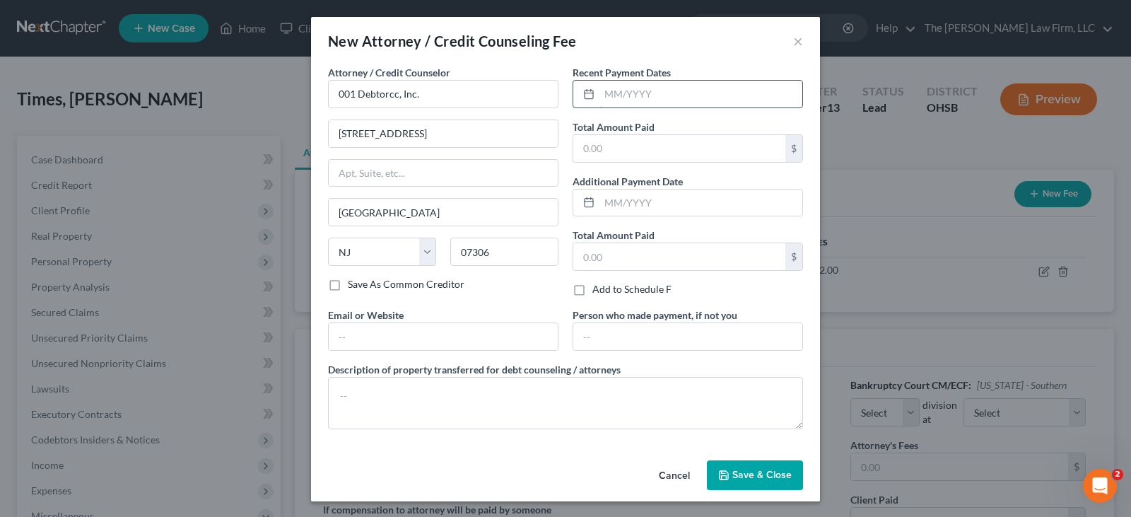
click at [628, 93] on input "text" at bounding box center [701, 94] width 203 height 27
drag, startPoint x: 628, startPoint y: 140, endPoint x: 645, endPoint y: 162, distance: 27.7
click at [629, 141] on input "text" at bounding box center [679, 148] width 212 height 27
click at [506, 345] on input "text" at bounding box center [443, 336] width 229 height 27
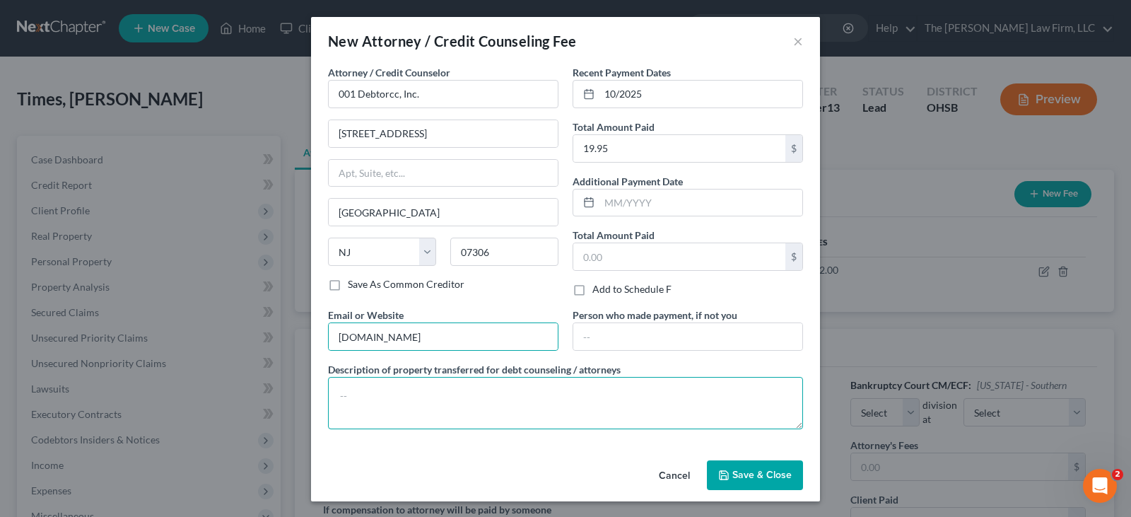
click at [428, 402] on textarea at bounding box center [565, 403] width 475 height 52
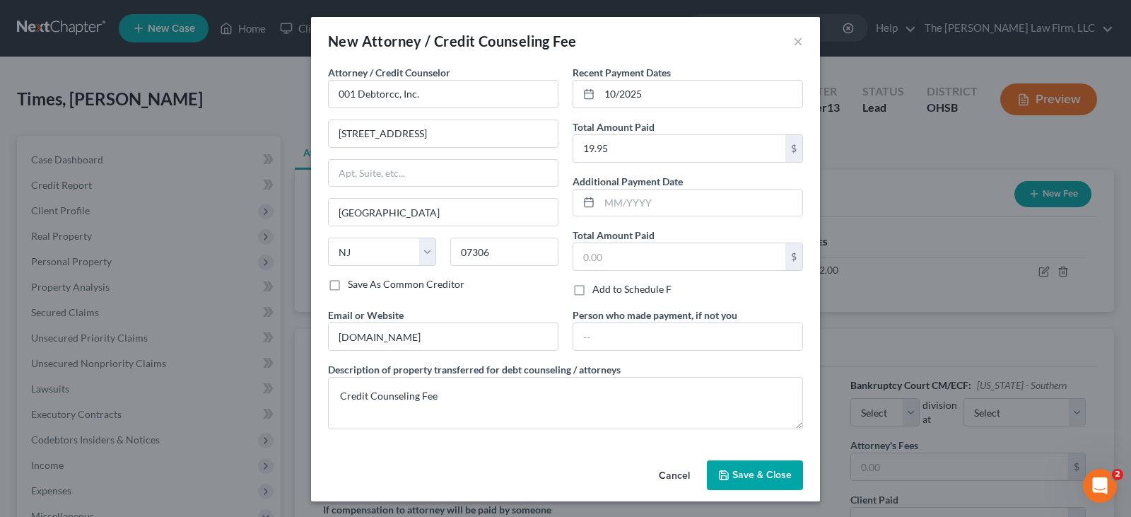
click at [720, 478] on icon "button" at bounding box center [723, 474] width 11 height 11
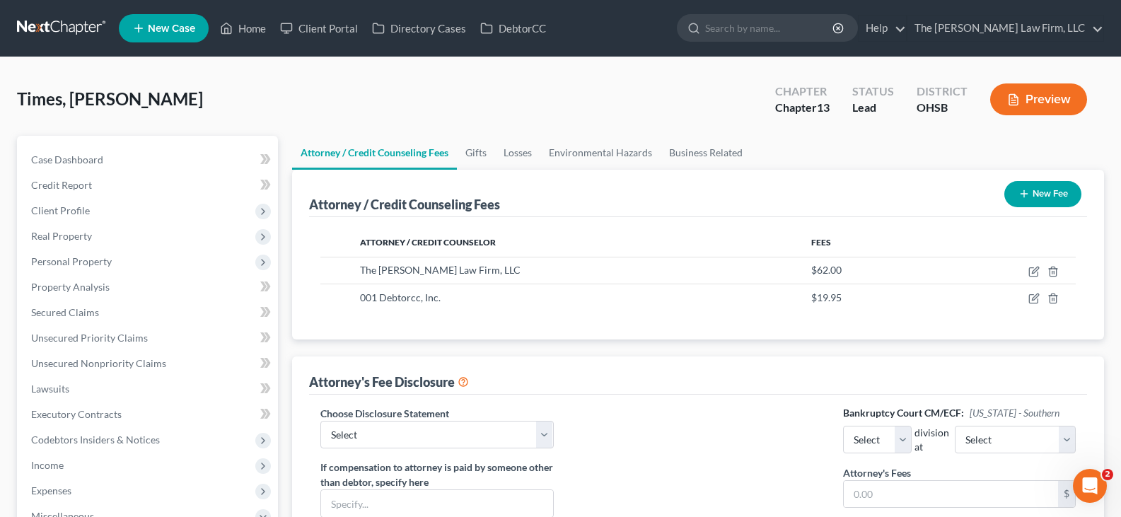
click at [1023, 197] on icon "button" at bounding box center [1023, 193] width 11 height 11
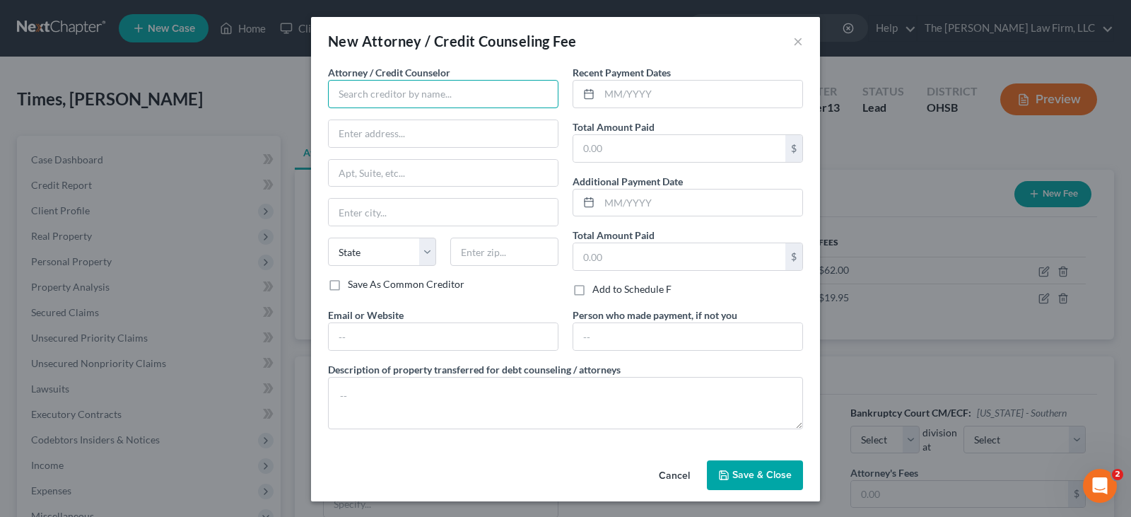
click at [392, 97] on input "text" at bounding box center [443, 94] width 230 height 28
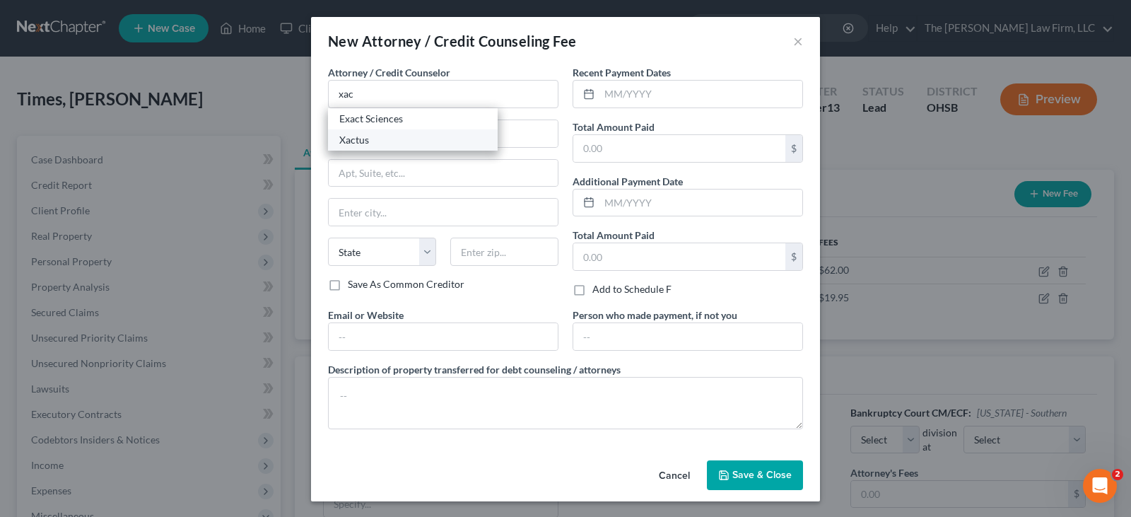
click at [358, 141] on div "Xactus" at bounding box center [412, 140] width 147 height 14
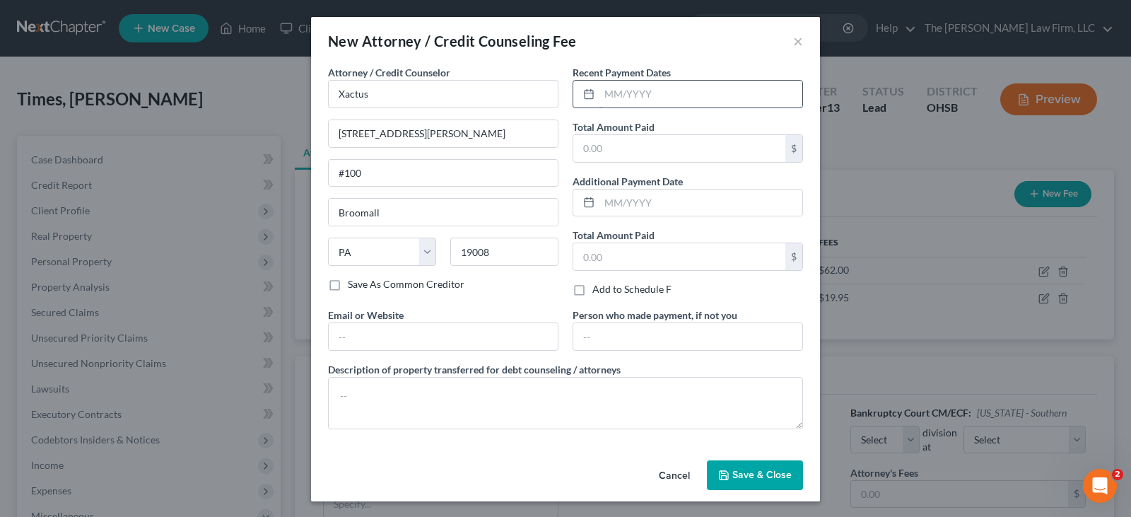
click at [615, 97] on input "text" at bounding box center [701, 94] width 203 height 27
click at [620, 152] on input "text" at bounding box center [679, 148] width 212 height 27
click at [516, 339] on input "text" at bounding box center [443, 336] width 229 height 27
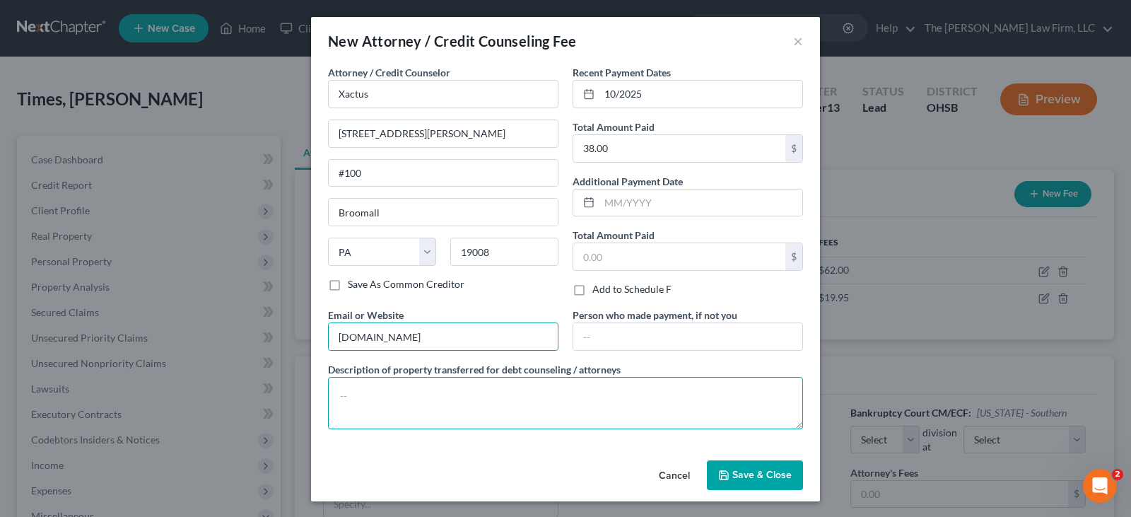
click at [424, 393] on textarea at bounding box center [565, 403] width 475 height 52
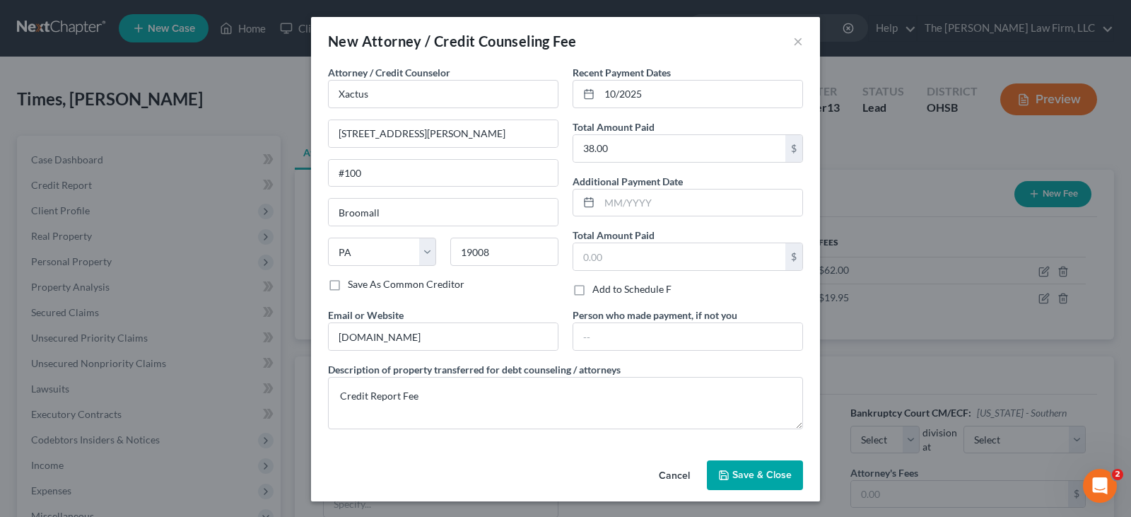
click at [763, 474] on span "Save & Close" at bounding box center [762, 475] width 59 height 12
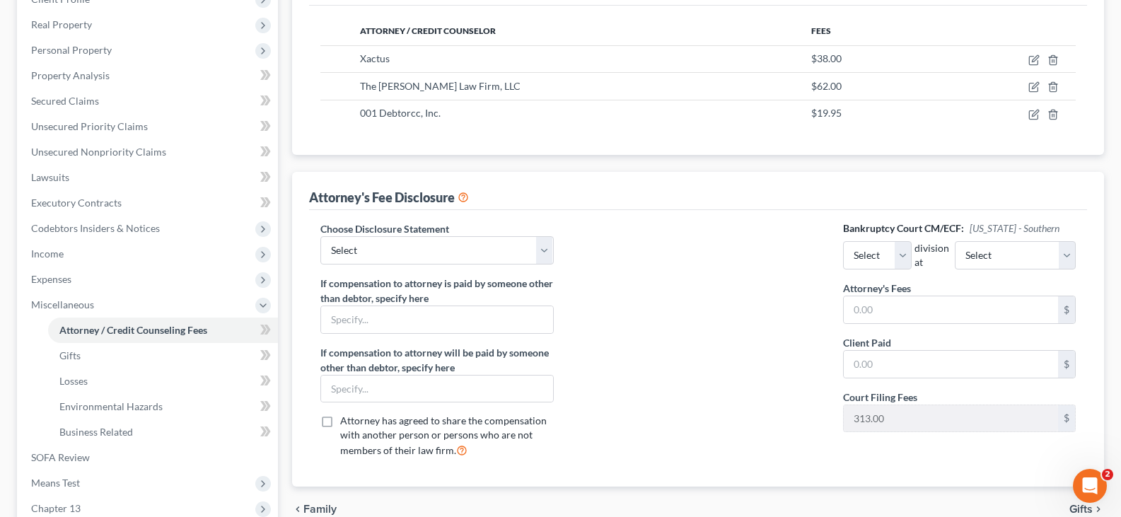
scroll to position [212, 0]
click at [544, 257] on select "Select Disclosure of Compensation" at bounding box center [436, 249] width 233 height 28
click at [320, 235] on select "Select Disclosure of Compensation" at bounding box center [436, 249] width 233 height 28
drag, startPoint x: 915, startPoint y: 256, endPoint x: 906, endPoint y: 268, distance: 14.7
click at [911, 256] on select "Select Eastern Western" at bounding box center [877, 254] width 69 height 28
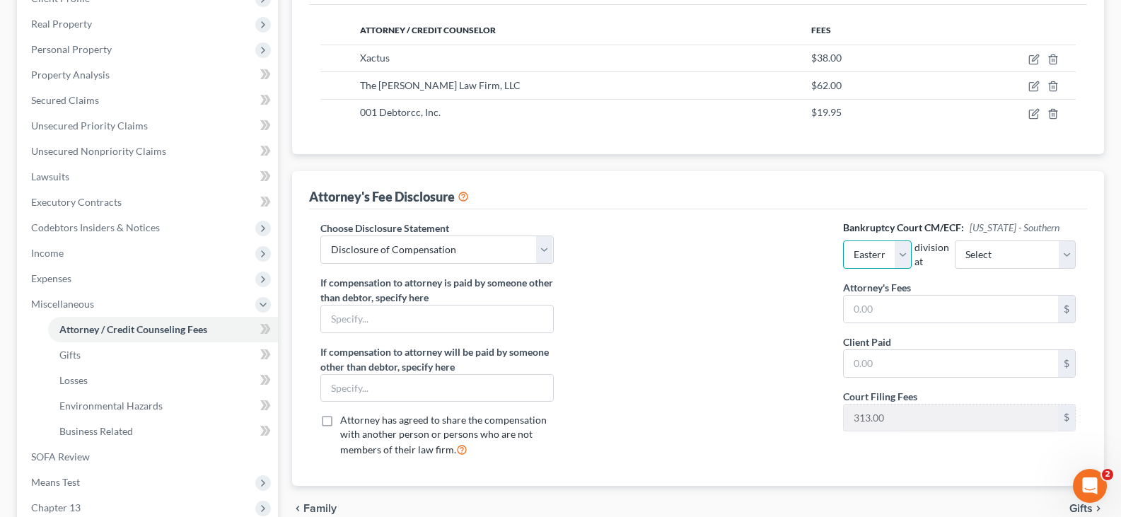
click at [843, 240] on select "Select Eastern Western" at bounding box center [877, 254] width 69 height 28
drag, startPoint x: 1042, startPoint y: 252, endPoint x: 1039, endPoint y: 267, distance: 15.3
click at [1042, 252] on select "Select Cincinnati [GEOGRAPHIC_DATA] [GEOGRAPHIC_DATA]" at bounding box center [1015, 254] width 121 height 28
click at [968, 240] on select "Select Cincinnati [GEOGRAPHIC_DATA] [GEOGRAPHIC_DATA]" at bounding box center [1015, 254] width 121 height 28
click at [886, 310] on input "text" at bounding box center [951, 309] width 214 height 27
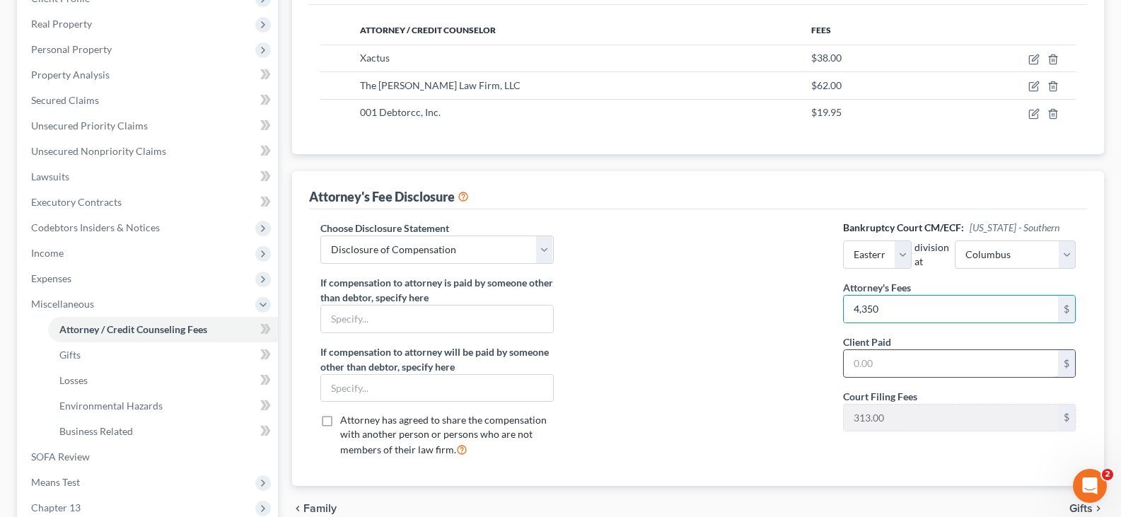
click at [877, 362] on input "text" at bounding box center [951, 363] width 214 height 27
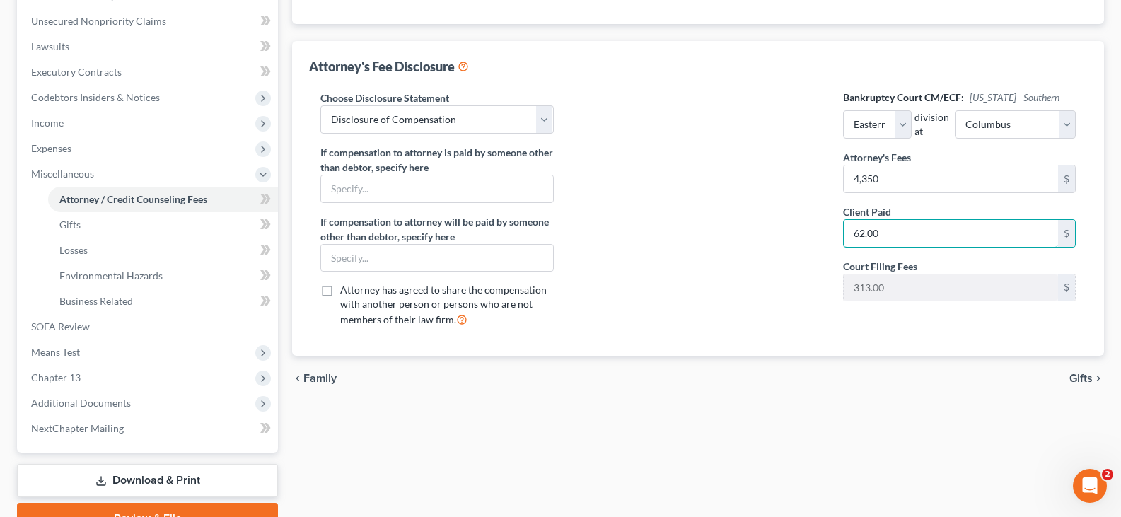
scroll to position [354, 0]
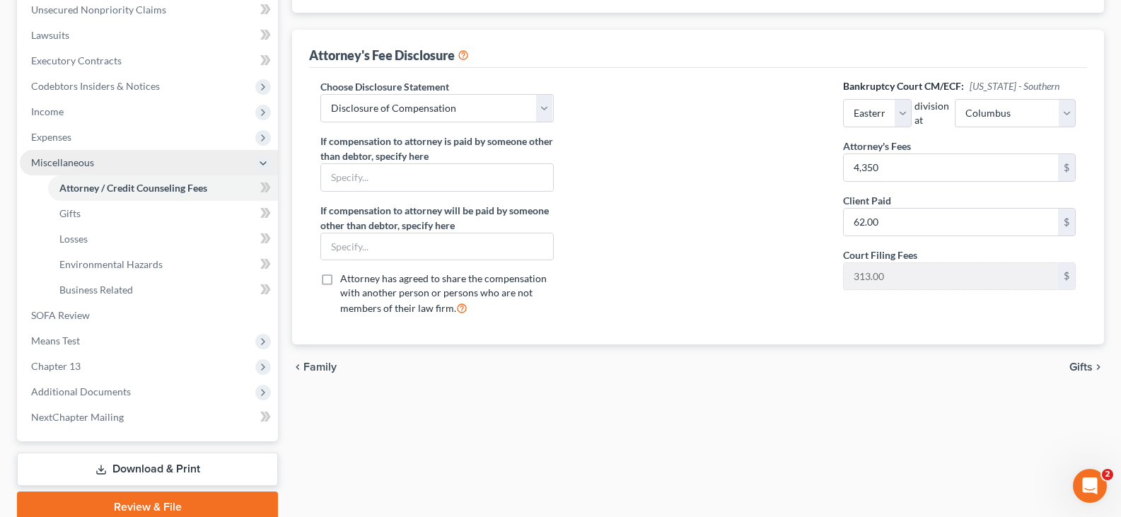
click at [110, 165] on span "Miscellaneous" at bounding box center [149, 162] width 258 height 25
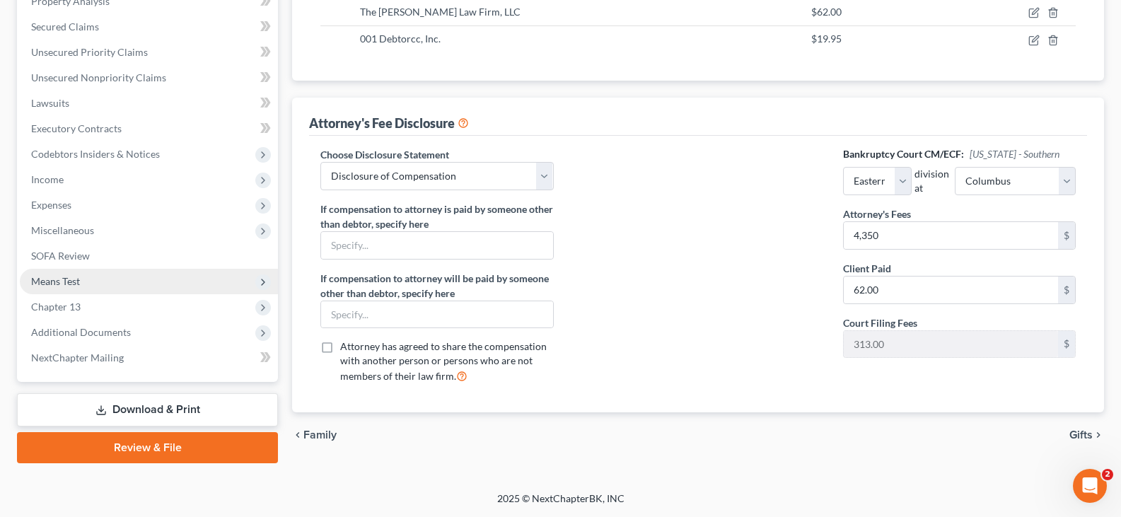
scroll to position [286, 0]
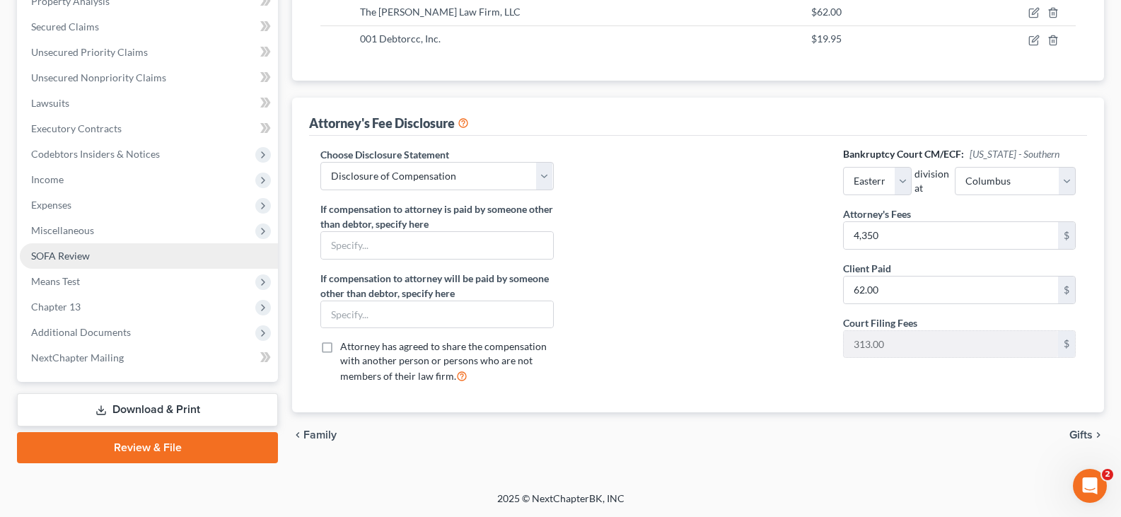
click at [89, 257] on span "SOFA Review" at bounding box center [60, 256] width 59 height 12
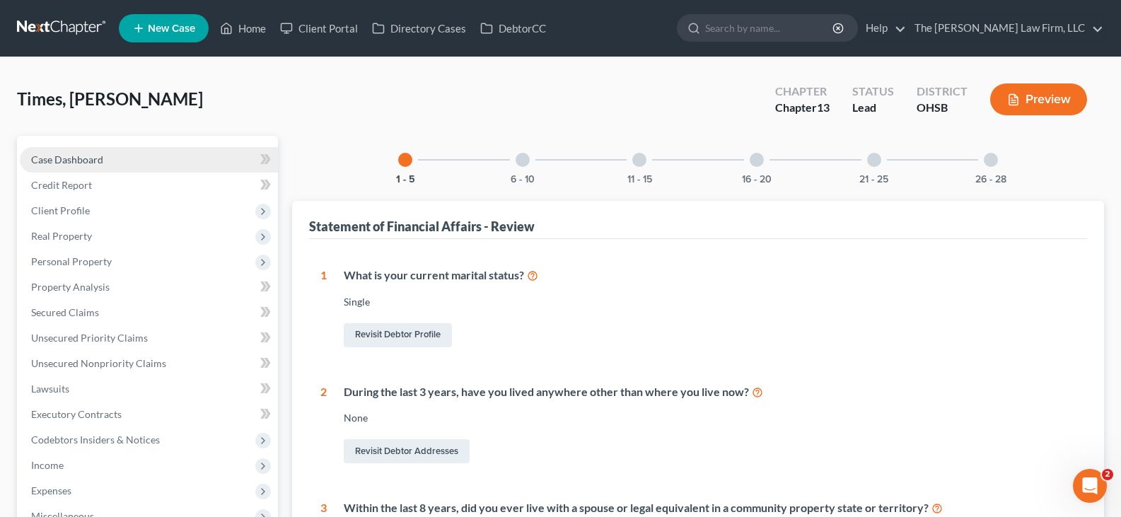
drag, startPoint x: 93, startPoint y: 158, endPoint x: 188, endPoint y: 170, distance: 96.1
click at [93, 158] on span "Case Dashboard" at bounding box center [67, 159] width 72 height 12
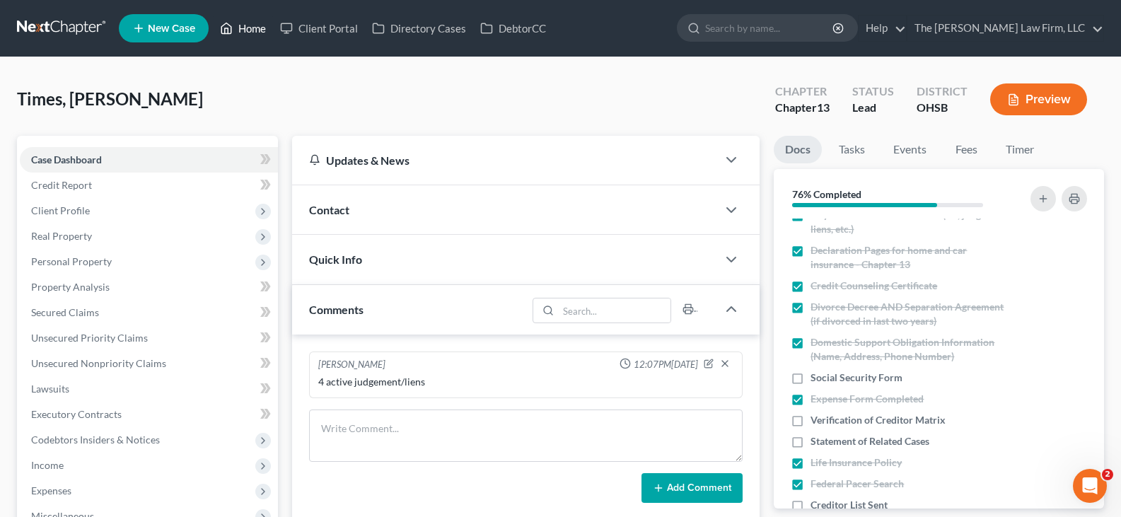
drag, startPoint x: 252, startPoint y: 26, endPoint x: 467, endPoint y: 83, distance: 222.3
click at [252, 26] on link "Home" at bounding box center [243, 28] width 60 height 25
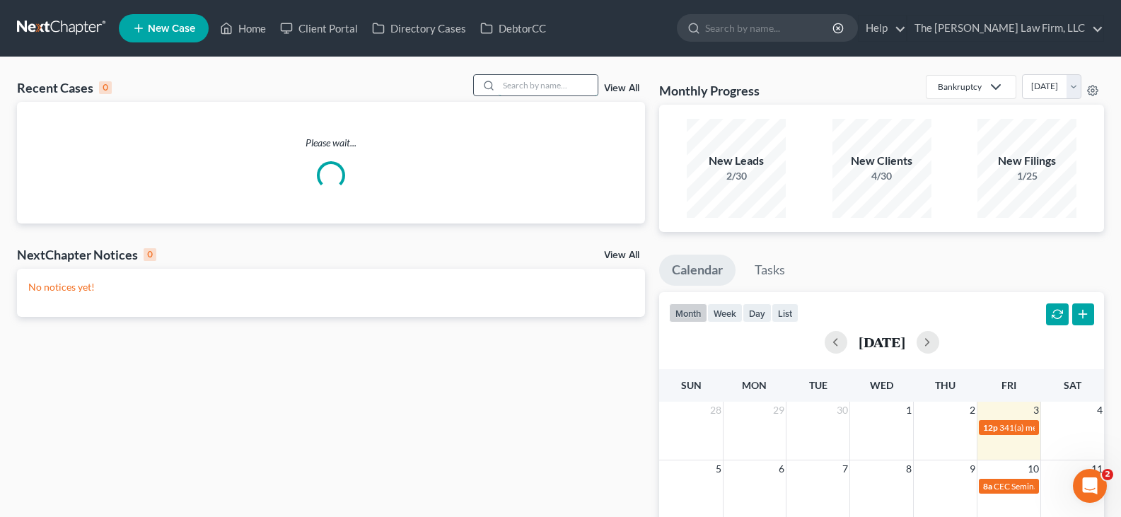
click at [513, 83] on input "search" at bounding box center [547, 85] width 99 height 21
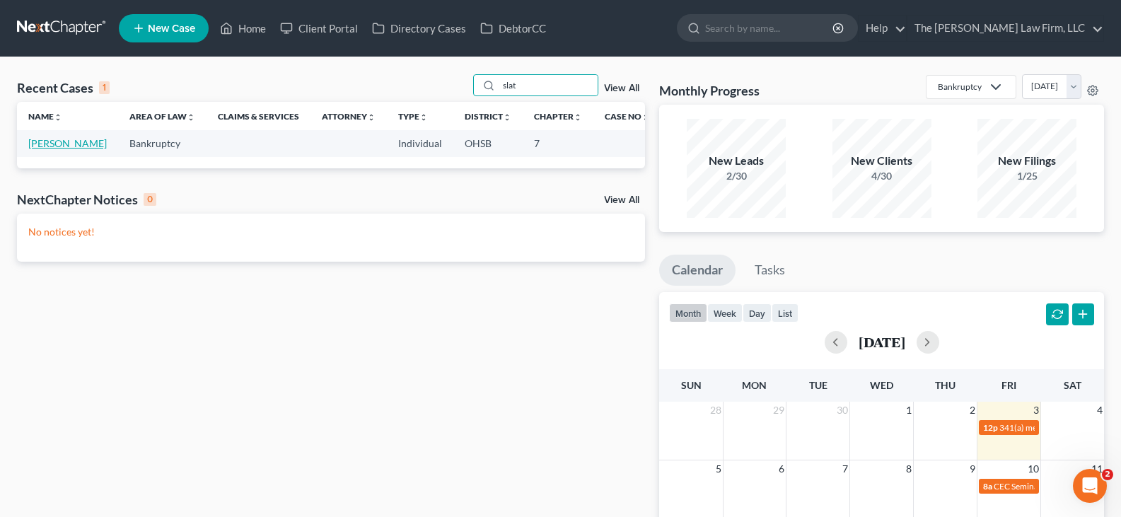
click at [47, 149] on link "[PERSON_NAME]" at bounding box center [67, 143] width 78 height 12
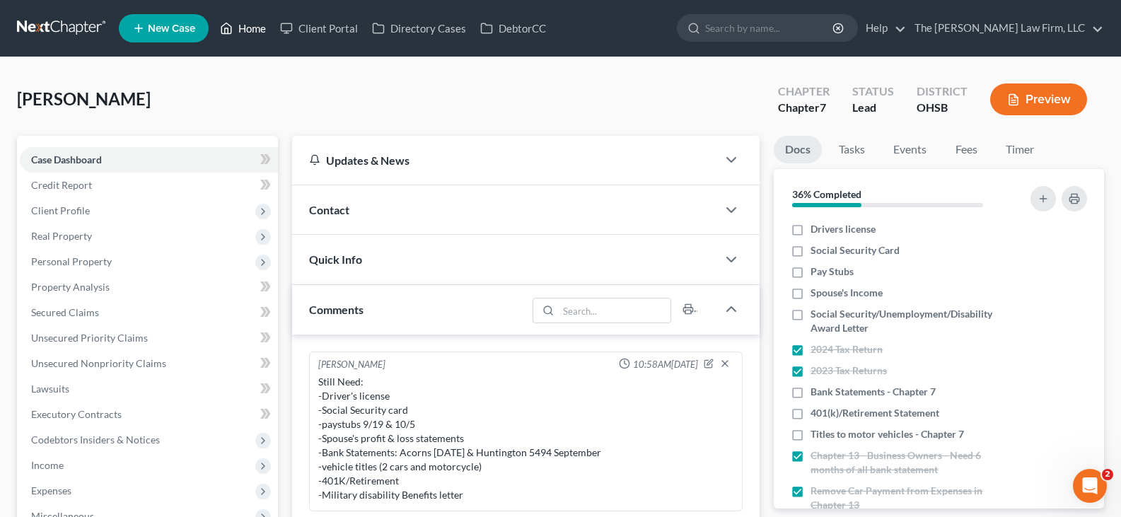
drag, startPoint x: 255, startPoint y: 27, endPoint x: 211, endPoint y: 31, distance: 44.7
click at [255, 27] on link "Home" at bounding box center [243, 28] width 60 height 25
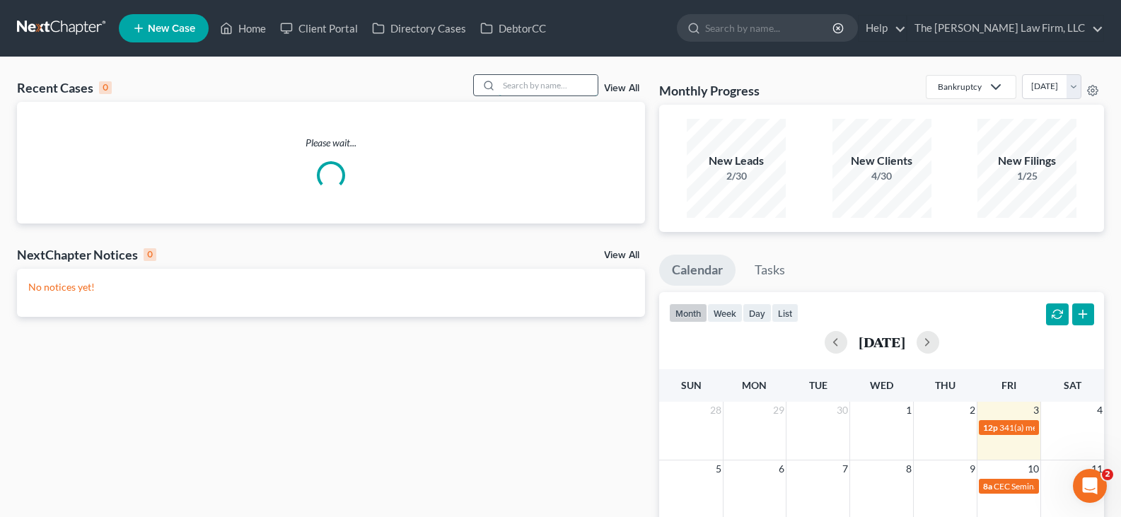
click at [559, 86] on input "search" at bounding box center [547, 85] width 99 height 21
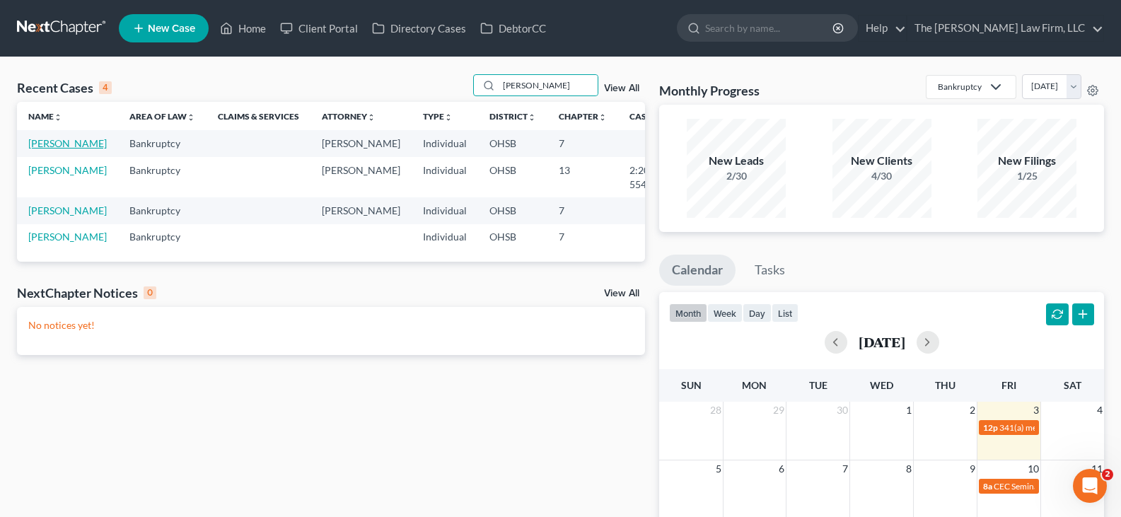
type input "[PERSON_NAME]"
click at [46, 144] on link "[PERSON_NAME]" at bounding box center [67, 143] width 78 height 12
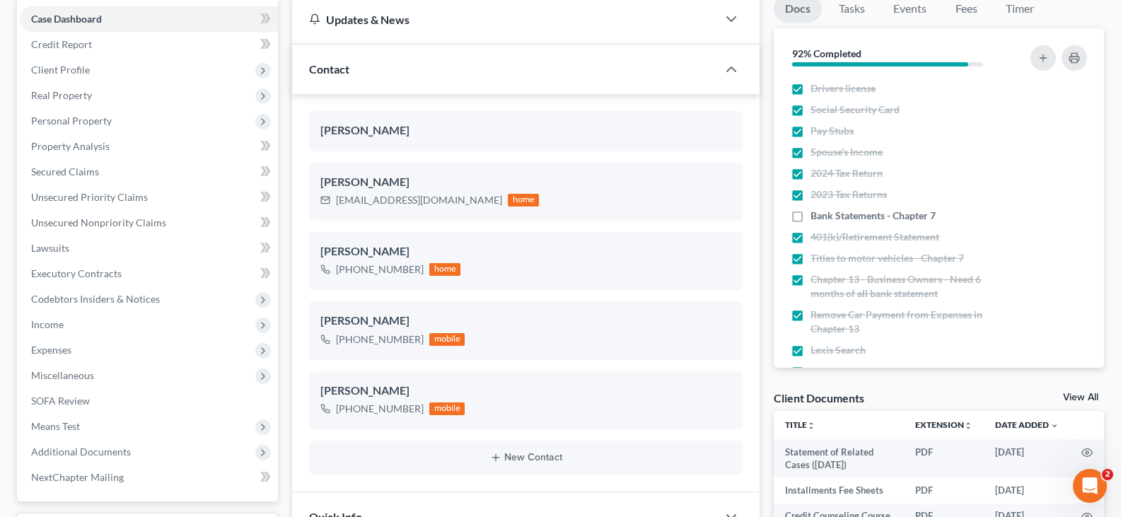
scroll to position [141, 0]
drag, startPoint x: 798, startPoint y: 217, endPoint x: 837, endPoint y: 235, distance: 43.4
click at [810, 217] on label "Bank Statements - Chapter 7" at bounding box center [872, 215] width 125 height 14
click at [816, 217] on input "Bank Statements - Chapter 7" at bounding box center [820, 212] width 9 height 9
checkbox input "true"
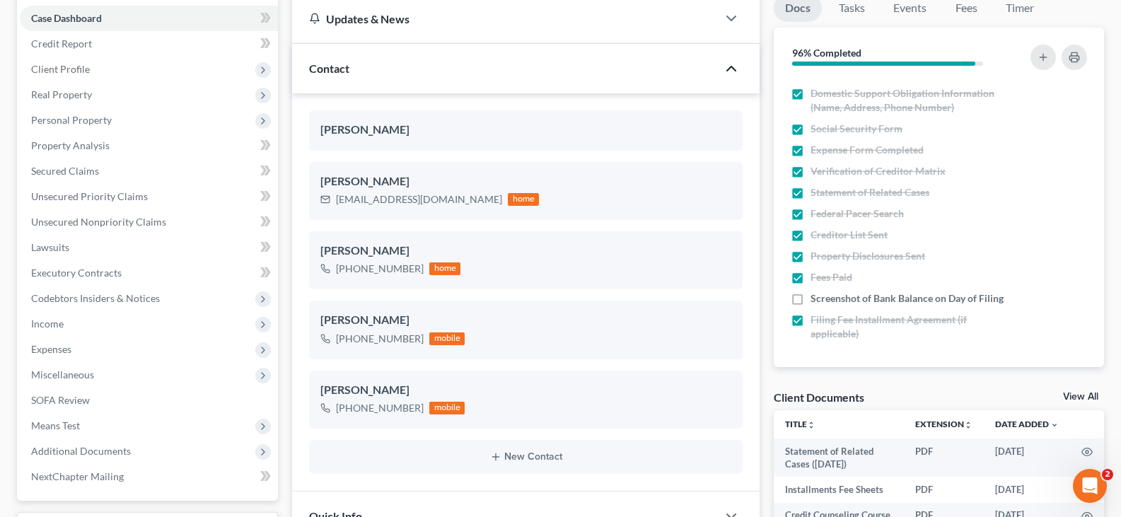
click at [733, 68] on polyline "button" at bounding box center [731, 68] width 8 height 4
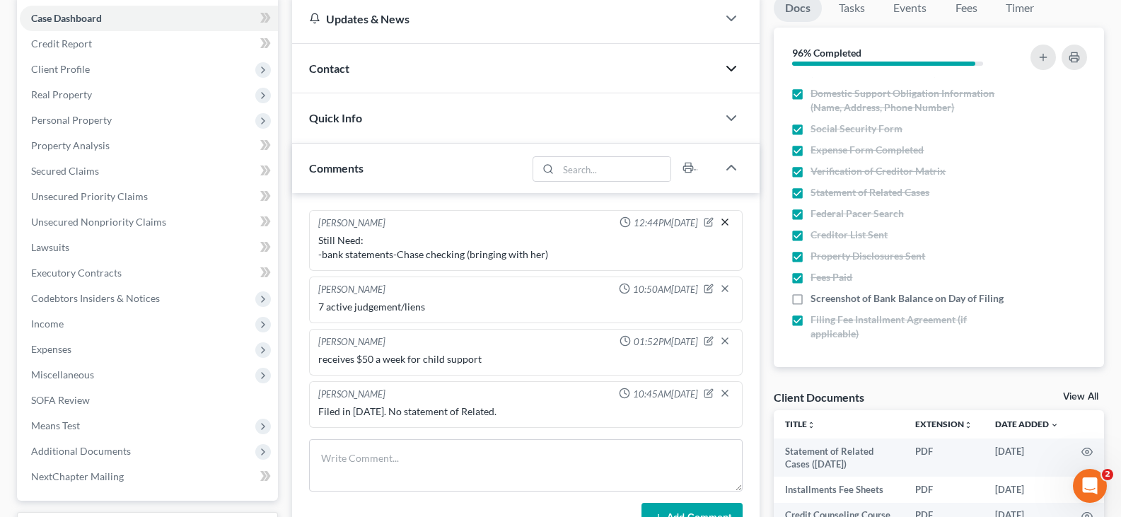
click at [726, 224] on icon "button" at bounding box center [724, 221] width 11 height 11
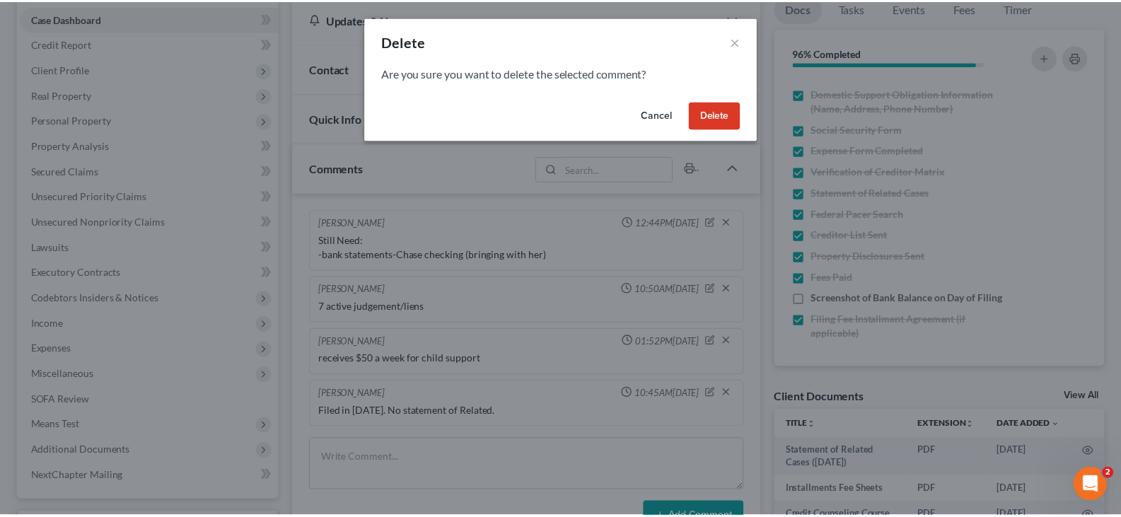
scroll to position [426, 0]
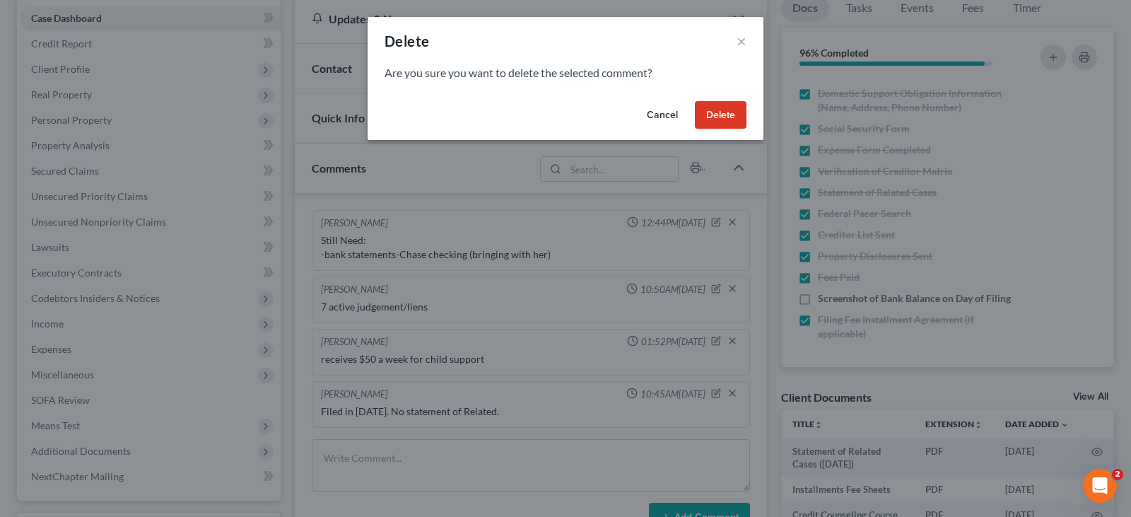
click at [714, 114] on button "Delete" at bounding box center [721, 115] width 52 height 28
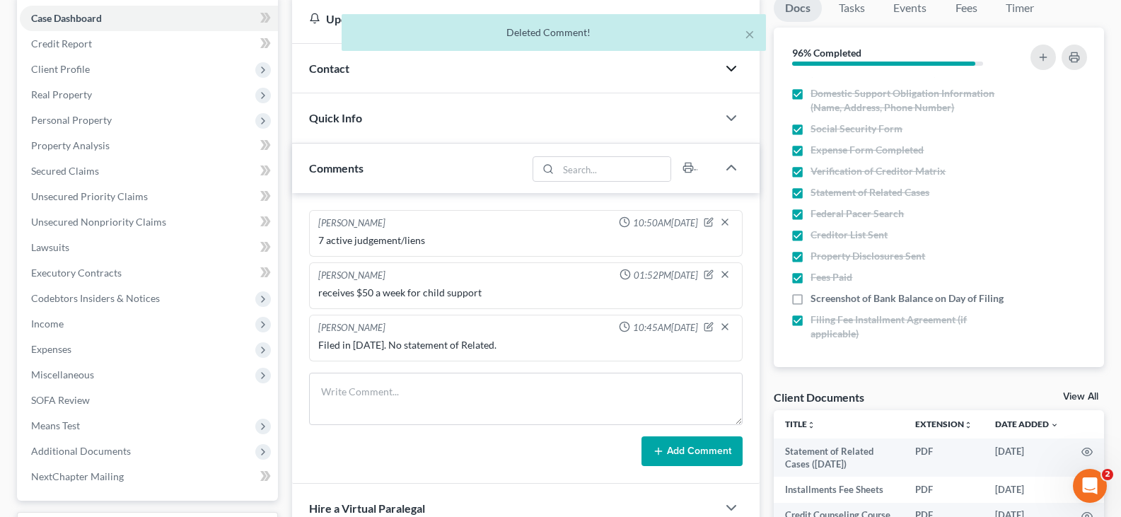
scroll to position [440, 0]
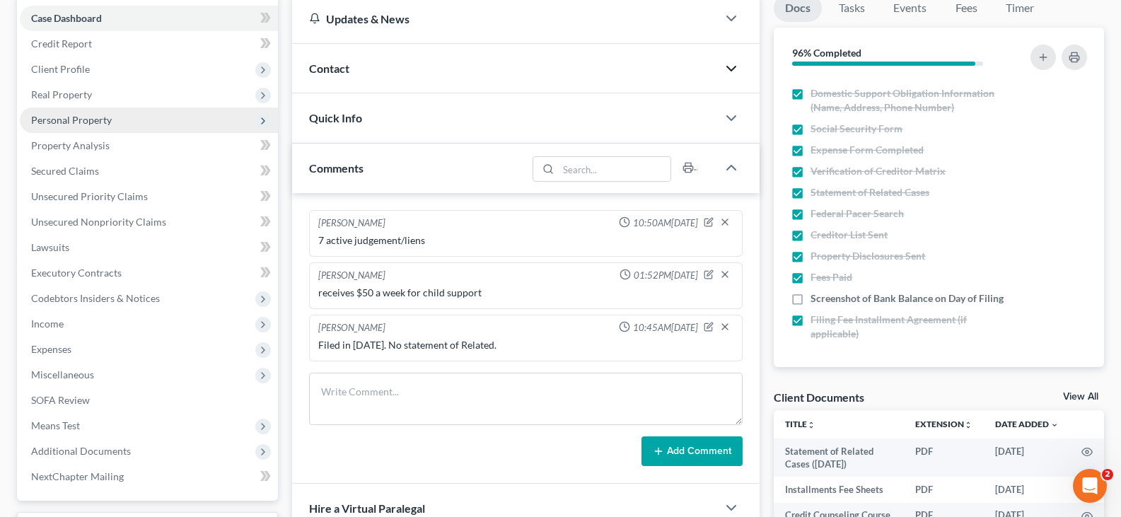
click at [61, 118] on span "Personal Property" at bounding box center [71, 120] width 81 height 12
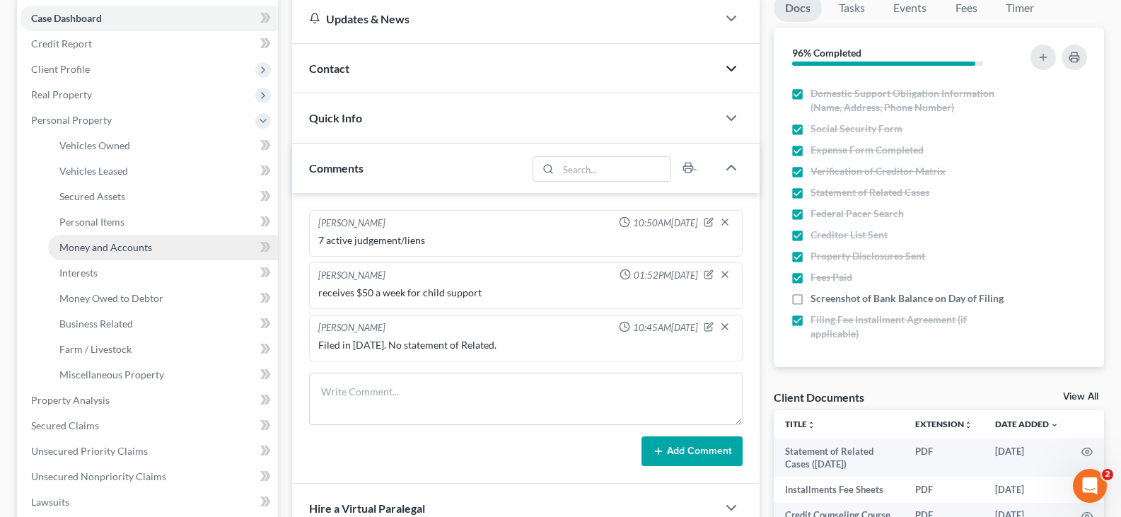
click at [98, 248] on span "Money and Accounts" at bounding box center [105, 247] width 93 height 12
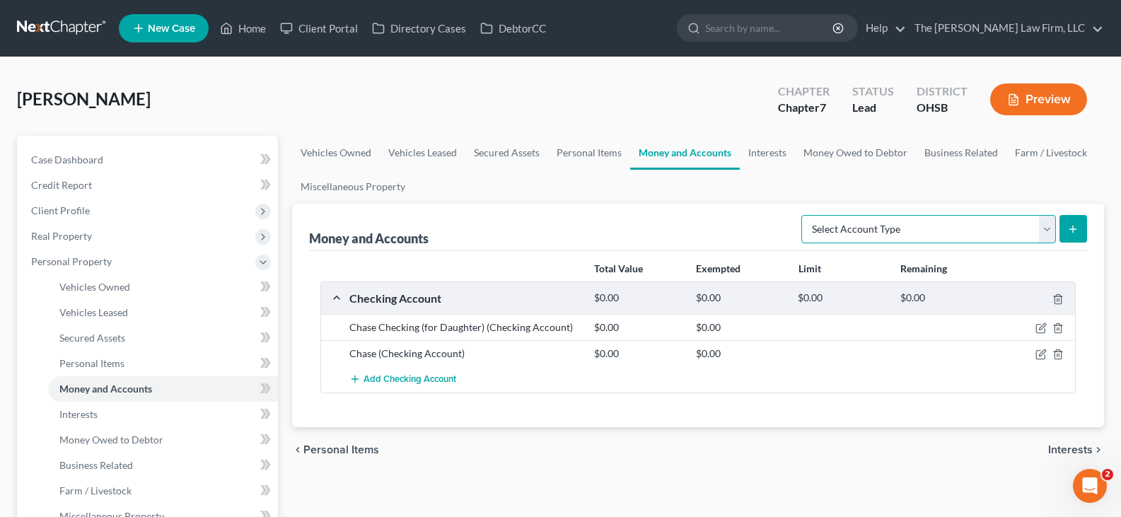
drag, startPoint x: 1050, startPoint y: 230, endPoint x: 1023, endPoint y: 243, distance: 29.7
click at [1049, 230] on select "Select Account Type Brokerage Cash on Hand Certificates of Deposit Checking Acc…" at bounding box center [928, 229] width 255 height 28
select select "checking"
click at [804, 215] on select "Select Account Type Brokerage Cash on Hand Certificates of Deposit Checking Acc…" at bounding box center [928, 229] width 255 height 28
click at [1079, 231] on button "submit" at bounding box center [1073, 229] width 28 height 28
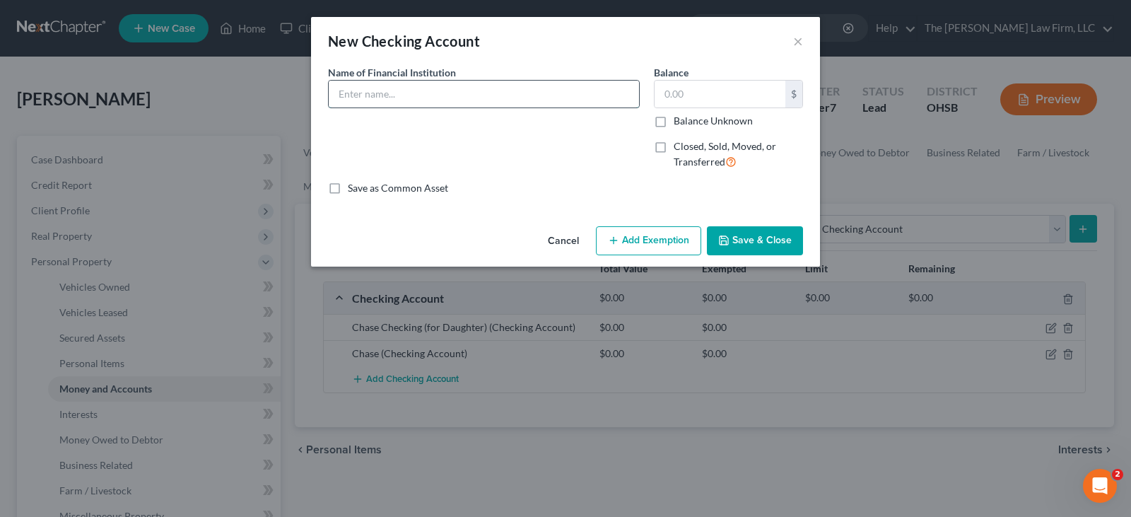
click at [367, 93] on input "text" at bounding box center [484, 94] width 310 height 27
type input "Chime 1396"
click at [757, 238] on button "Save & Close" at bounding box center [755, 241] width 96 height 30
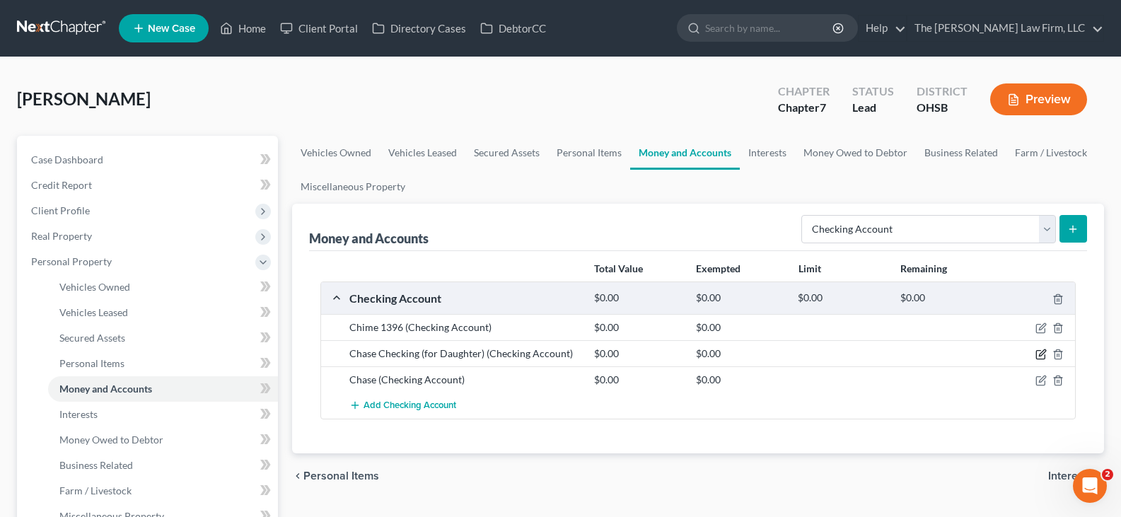
click at [1038, 356] on icon "button" at bounding box center [1040, 354] width 11 height 11
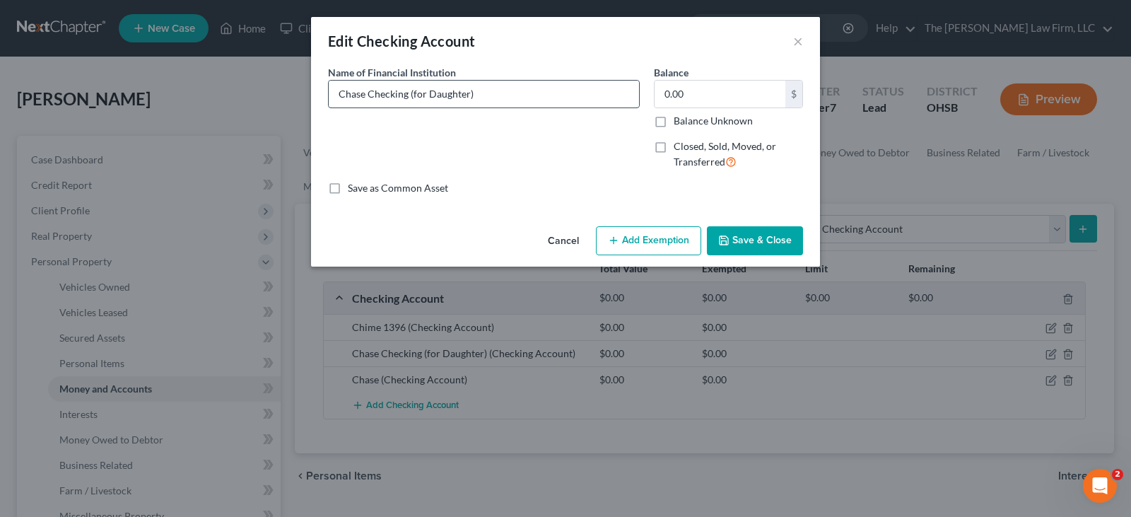
click at [407, 95] on input "Chase Checking (for Daughter)" at bounding box center [484, 94] width 310 height 27
type input "Chase Checking 6891 (for Daughter)"
click at [733, 238] on button "Save & Close" at bounding box center [755, 241] width 96 height 30
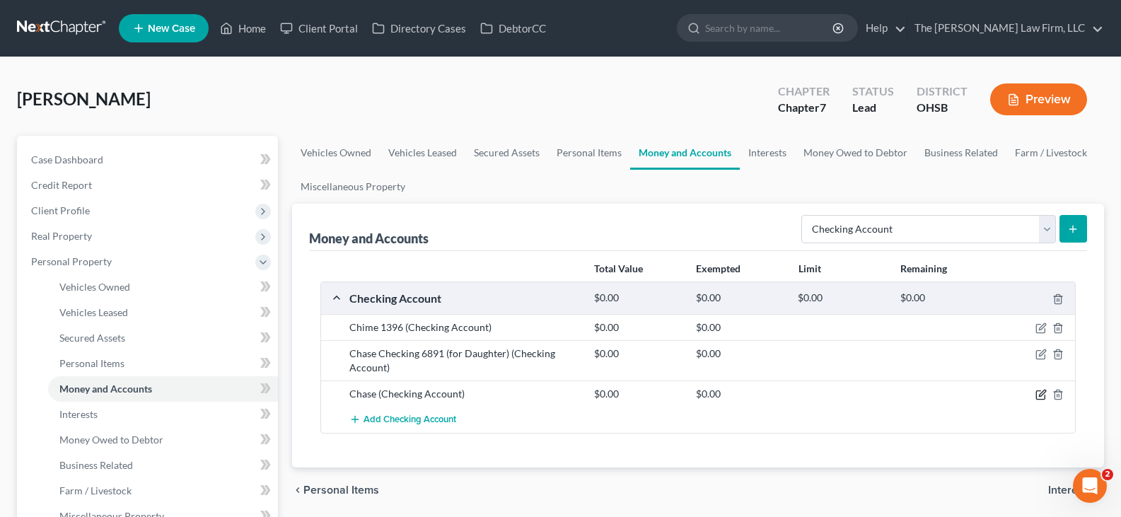
click at [1041, 397] on icon "button" at bounding box center [1042, 393] width 6 height 6
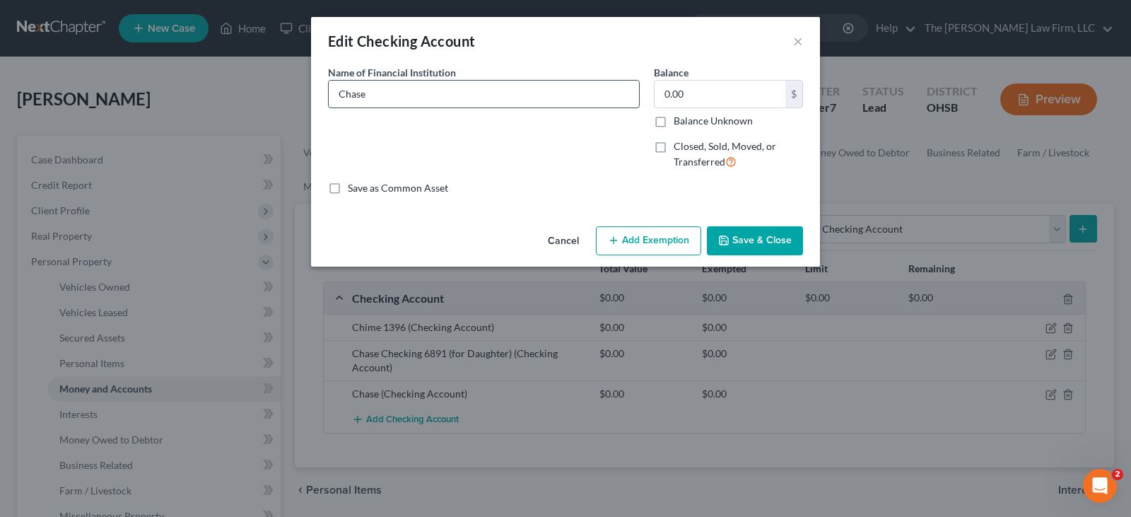
click at [447, 97] on input "Chase" at bounding box center [484, 94] width 310 height 27
type input "Chase 8032"
click at [735, 239] on button "Save & Close" at bounding box center [755, 241] width 96 height 30
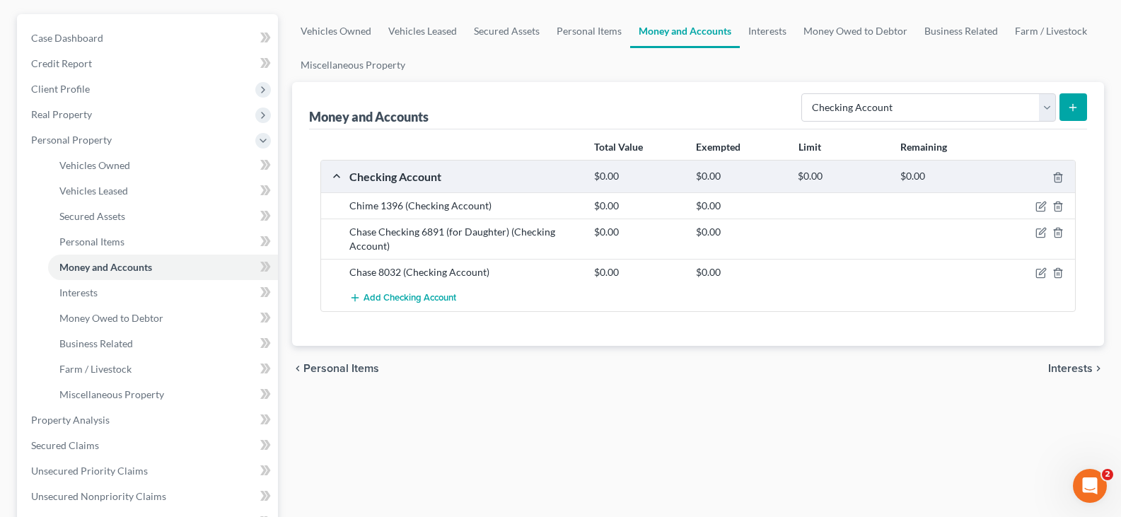
scroll to position [141, 0]
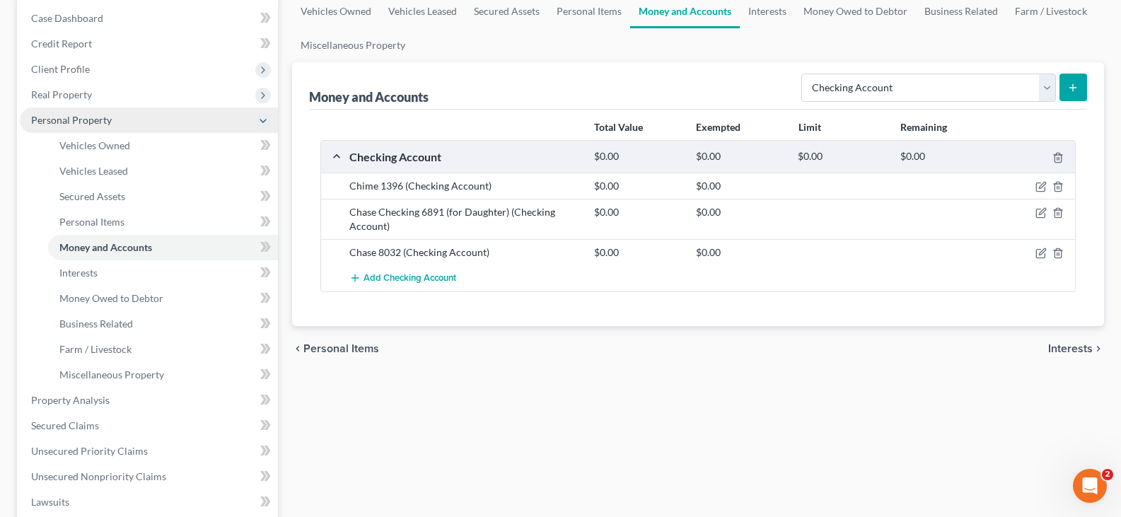
click at [122, 117] on span "Personal Property" at bounding box center [149, 119] width 258 height 25
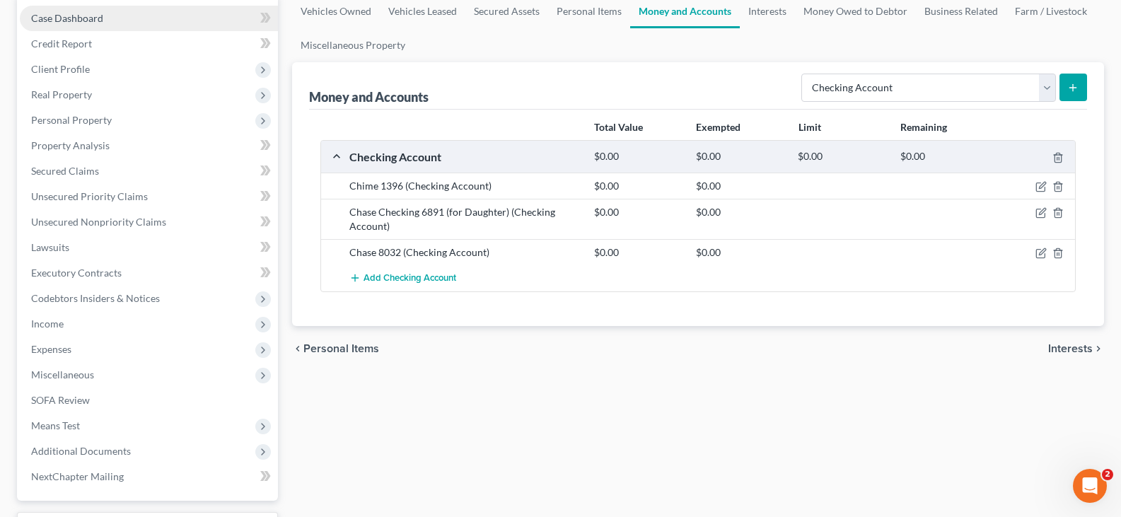
click at [83, 17] on span "Case Dashboard" at bounding box center [67, 18] width 72 height 12
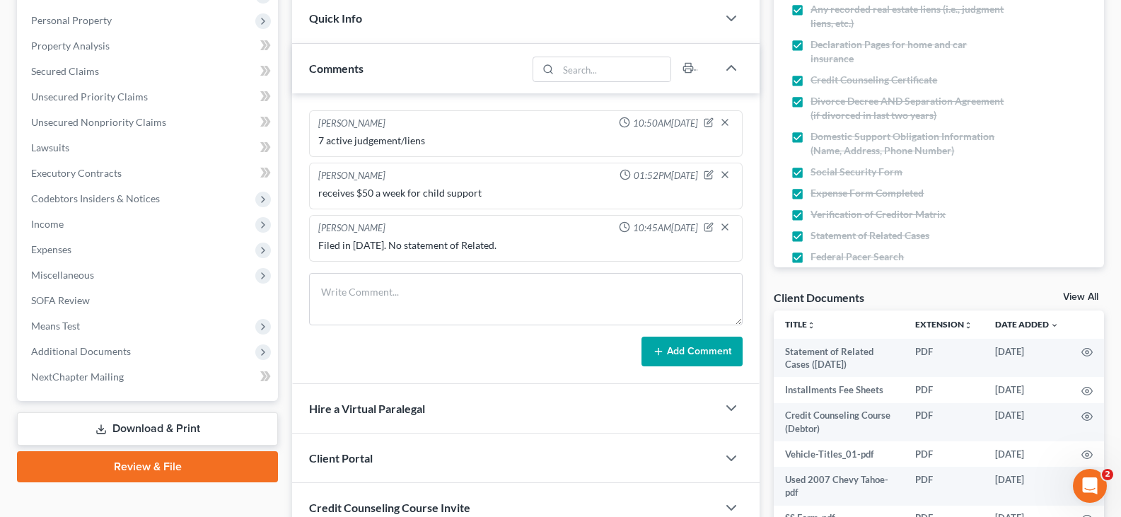
scroll to position [283, 0]
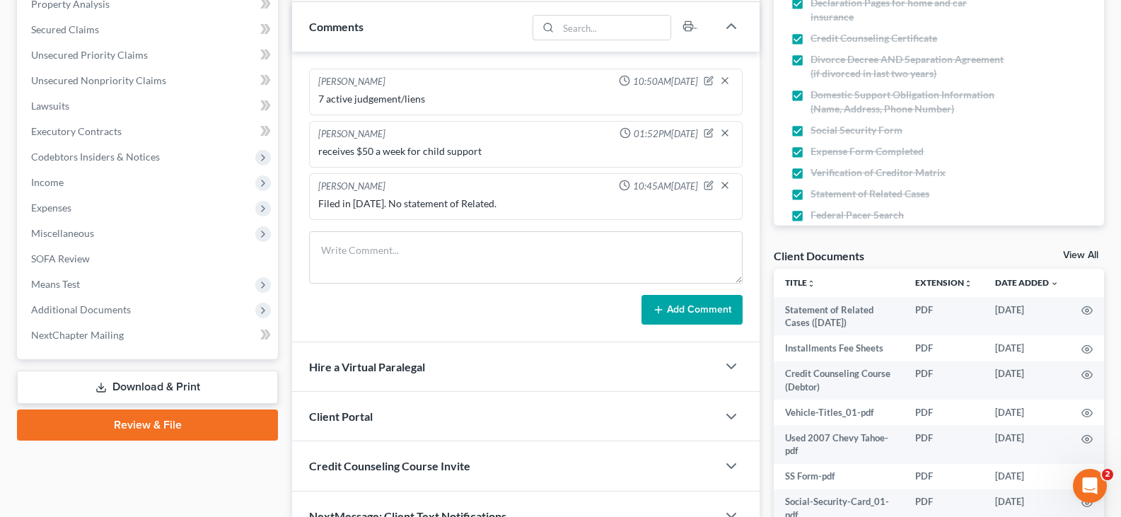
click at [1083, 254] on link "View All" at bounding box center [1080, 255] width 35 height 10
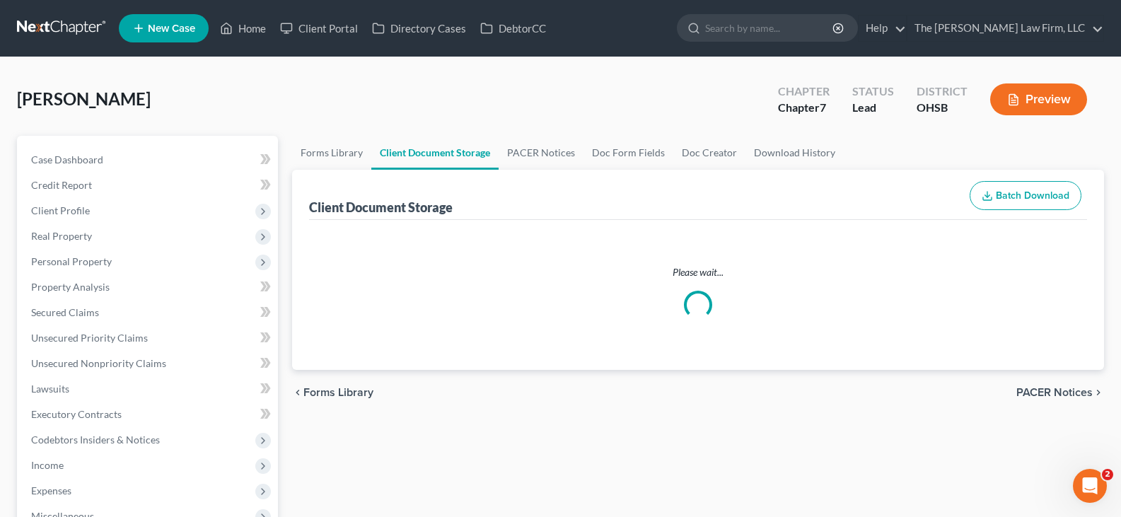
select select "61"
select select "7"
select select "37"
select select "53"
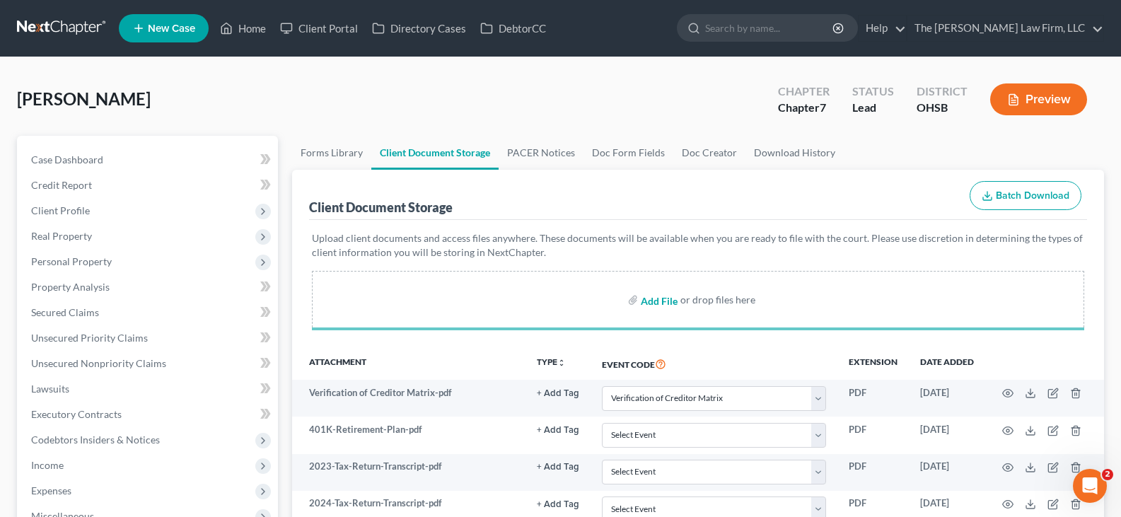
select select "61"
select select "7"
select select "37"
select select "53"
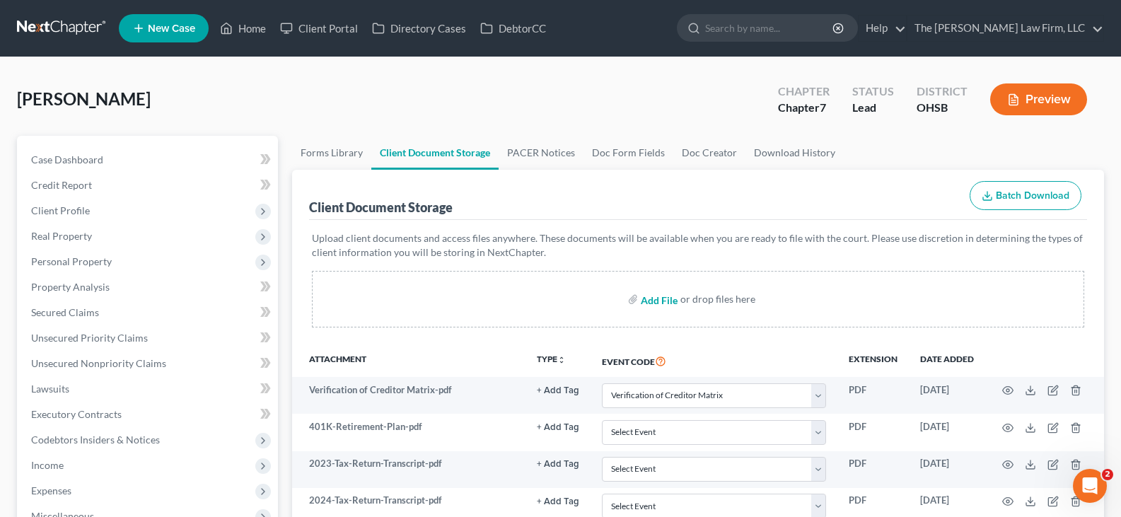
select select "61"
select select "7"
select select "37"
select select "53"
click at [255, 28] on link "Home" at bounding box center [243, 28] width 60 height 25
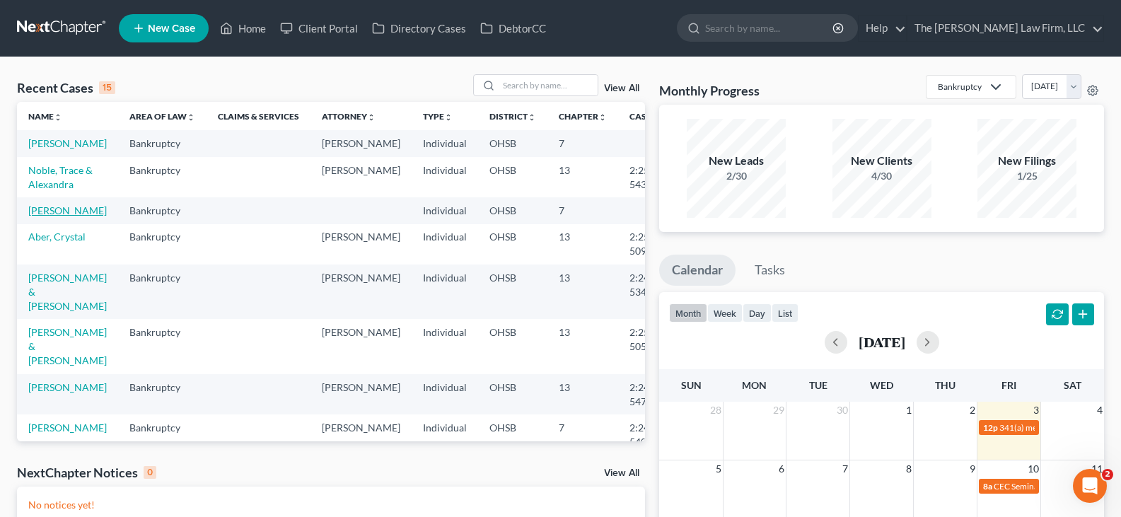
click at [42, 216] on link "[PERSON_NAME]" at bounding box center [67, 210] width 78 height 12
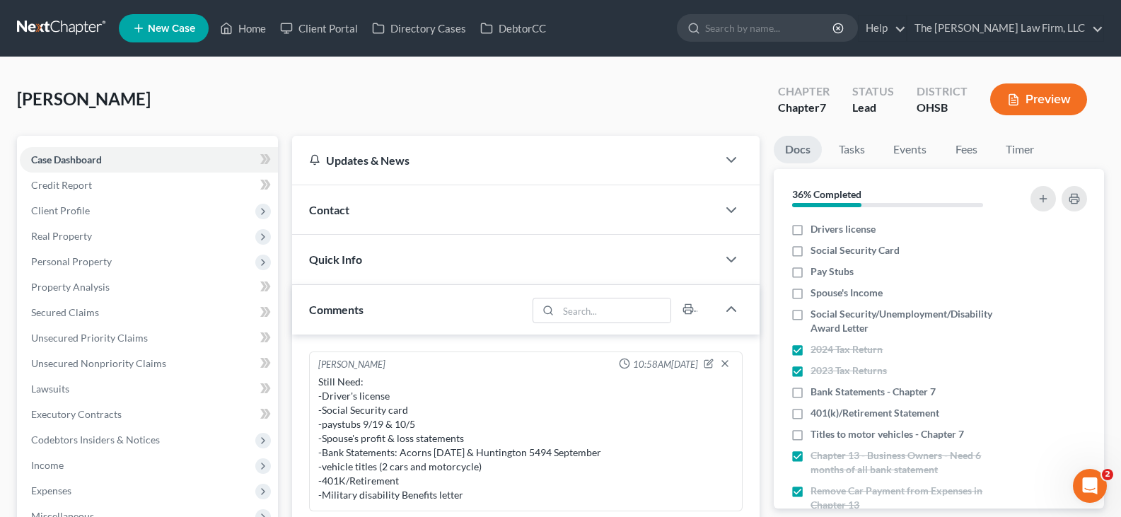
drag, startPoint x: 798, startPoint y: 232, endPoint x: 656, endPoint y: 342, distance: 179.3
click at [810, 232] on label "Drivers license" at bounding box center [842, 229] width 65 height 14
click at [816, 231] on input "Drivers license" at bounding box center [820, 226] width 9 height 9
checkbox input "true"
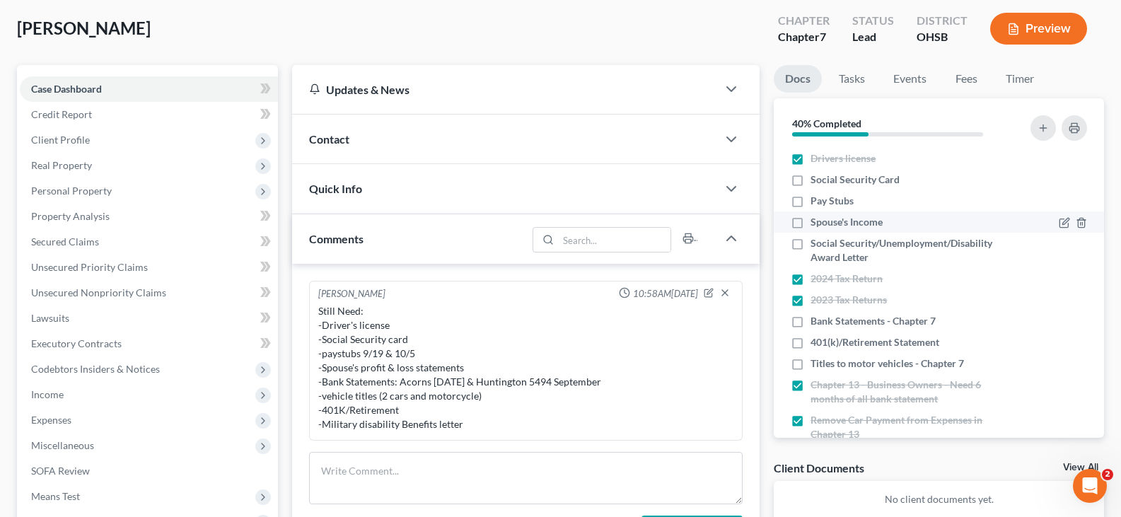
drag, startPoint x: 798, startPoint y: 179, endPoint x: 798, endPoint y: 224, distance: 45.3
click at [810, 179] on label "Social Security Card" at bounding box center [854, 180] width 89 height 14
click at [816, 179] on input "Social Security Card" at bounding box center [820, 177] width 9 height 9
checkbox input "true"
click at [810, 201] on label "Pay Stubs" at bounding box center [831, 201] width 43 height 14
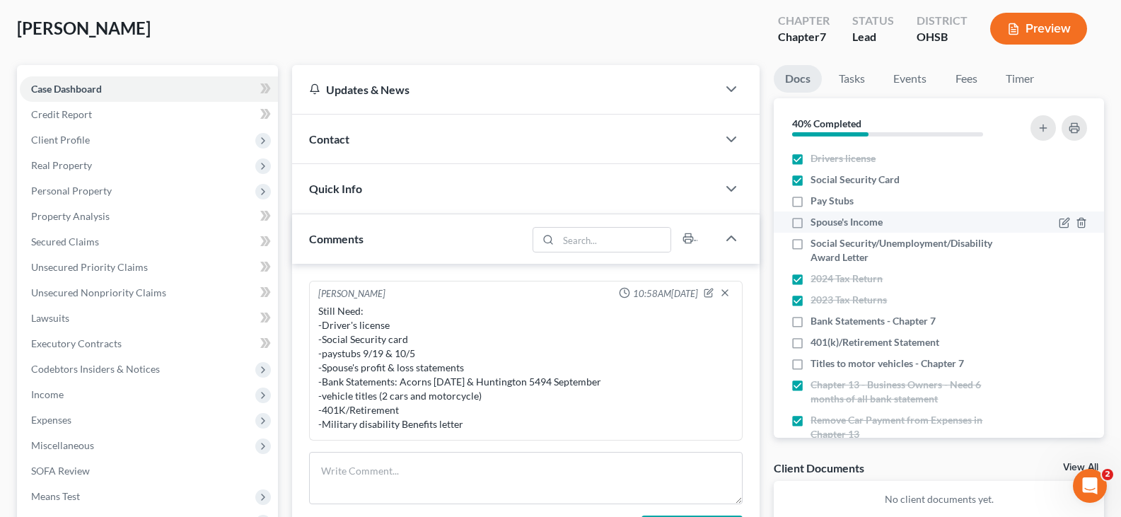
click at [816, 201] on input "Pay Stubs" at bounding box center [820, 198] width 9 height 9
checkbox input "true"
click at [810, 224] on label "Spouse's Income" at bounding box center [846, 222] width 72 height 14
click at [816, 224] on input "Spouse's Income" at bounding box center [820, 219] width 9 height 9
checkbox input "true"
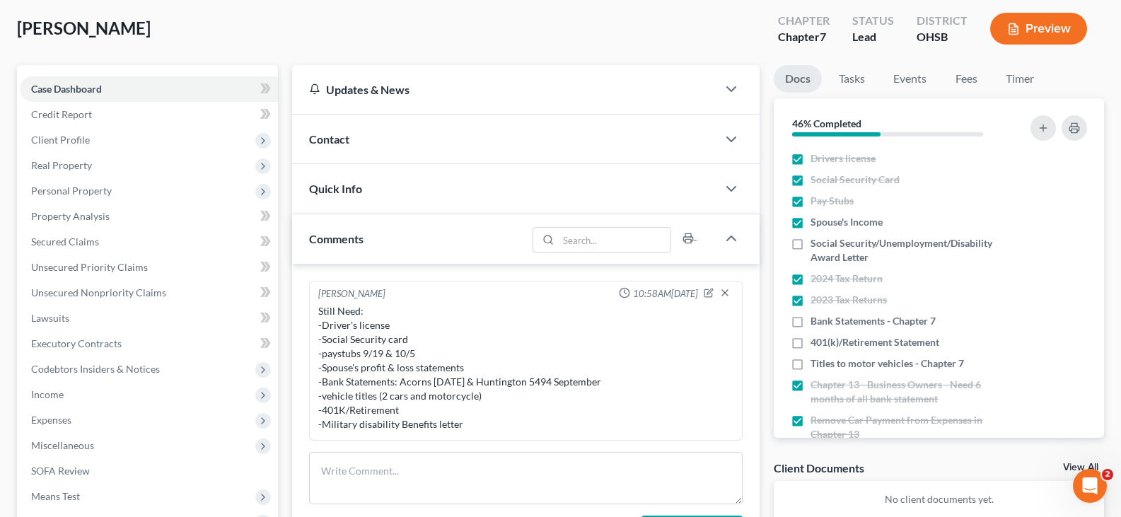
click at [810, 242] on label "Social Security/Unemployment/Disability Award Letter" at bounding box center [909, 250] width 199 height 28
click at [816, 242] on input "Social Security/Unemployment/Disability Award Letter" at bounding box center [820, 240] width 9 height 9
checkbox input "true"
click at [810, 363] on label "Titles to motor vehicles - Chapter 7" at bounding box center [886, 363] width 153 height 14
click at [816, 363] on input "Titles to motor vehicles - Chapter 7" at bounding box center [820, 360] width 9 height 9
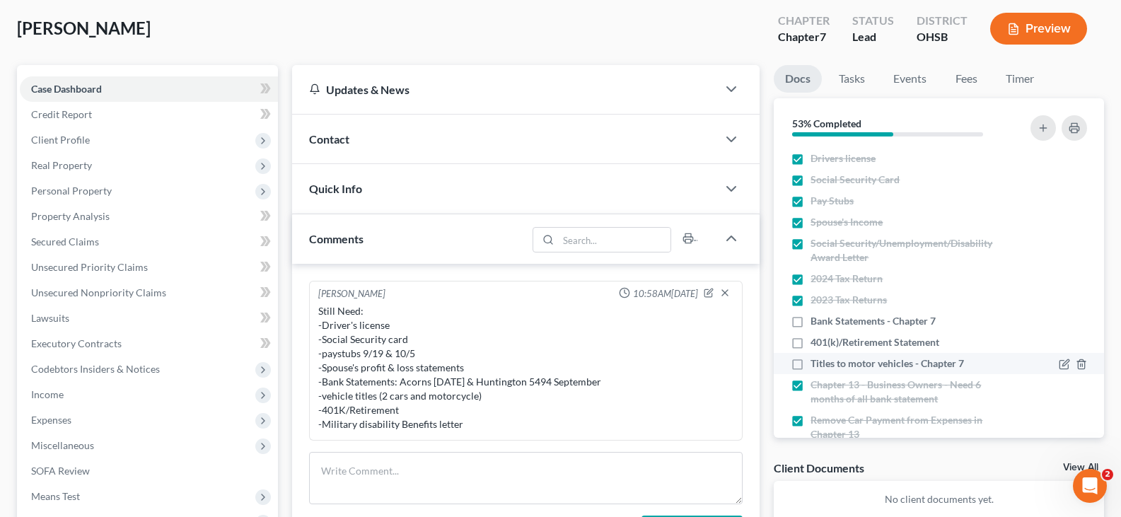
checkbox input "true"
click at [708, 295] on icon "button" at bounding box center [709, 293] width 10 height 10
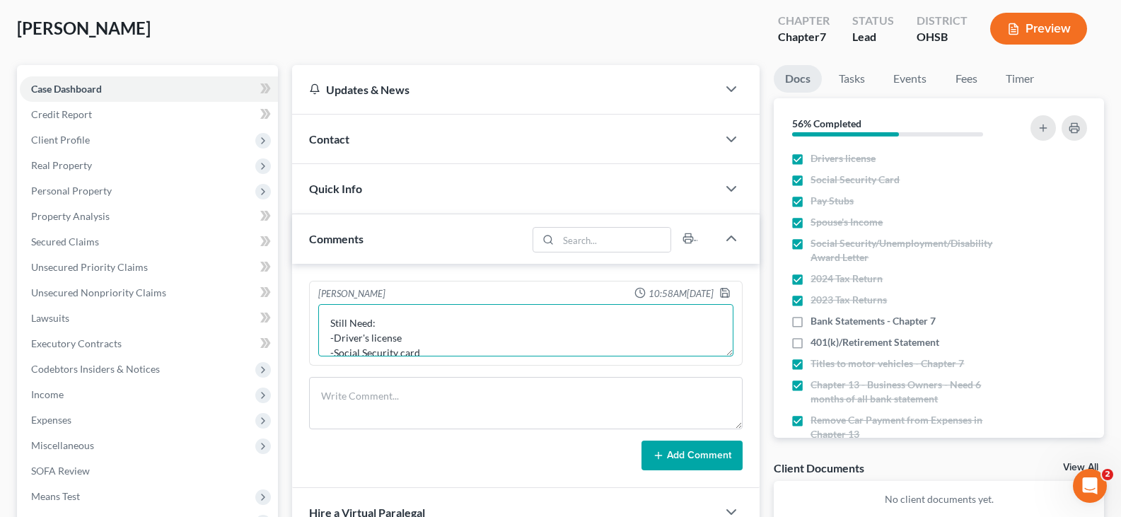
click at [426, 351] on textarea "Still Need: -Driver's license -Social Security card -paystubs 9/19 & 10/5 -Spou…" at bounding box center [525, 330] width 415 height 52
click at [438, 349] on textarea "Still Need: -paystubs 9/19 & 10/5 -Spouse's profit & loss statements -Bank Stat…" at bounding box center [525, 330] width 415 height 52
click at [479, 342] on textarea "Still Need: -Spouse's profit & loss statements -Bank Statements: Acorns 1718 Se…" at bounding box center [525, 330] width 415 height 52
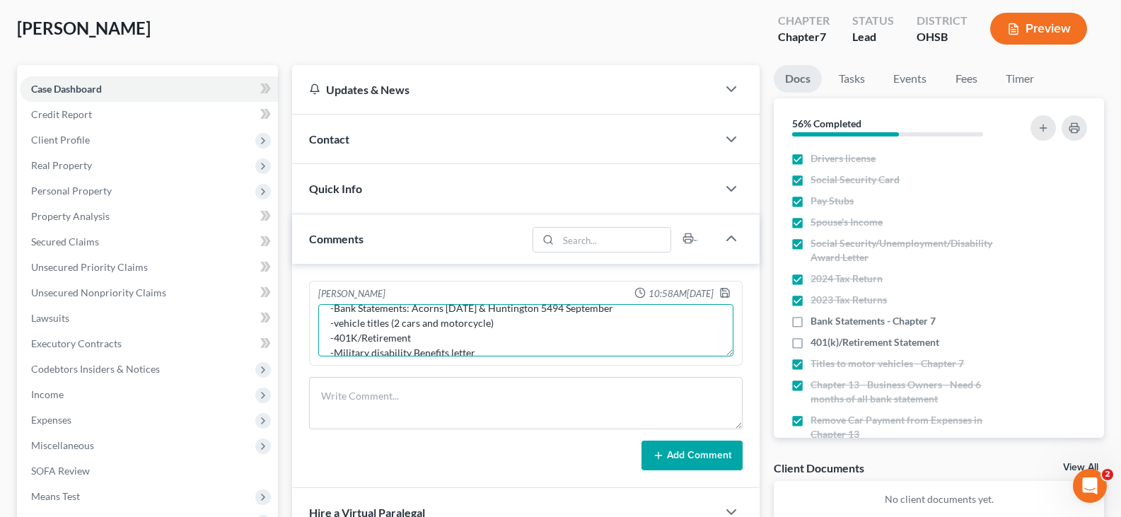
scroll to position [16, 0]
click at [438, 335] on textarea "Still Need: -Bank Statements: Acorns 1718 September & Huntington 5494 September…" at bounding box center [525, 330] width 415 height 52
click at [476, 336] on textarea "Still Need: -Bank Statements: Acorns 1718 September & Huntington 5494 September…" at bounding box center [525, 330] width 415 height 52
type textarea "Still Need: -Bank Statements: Acorns 1718 September & Huntington 5494 September…"
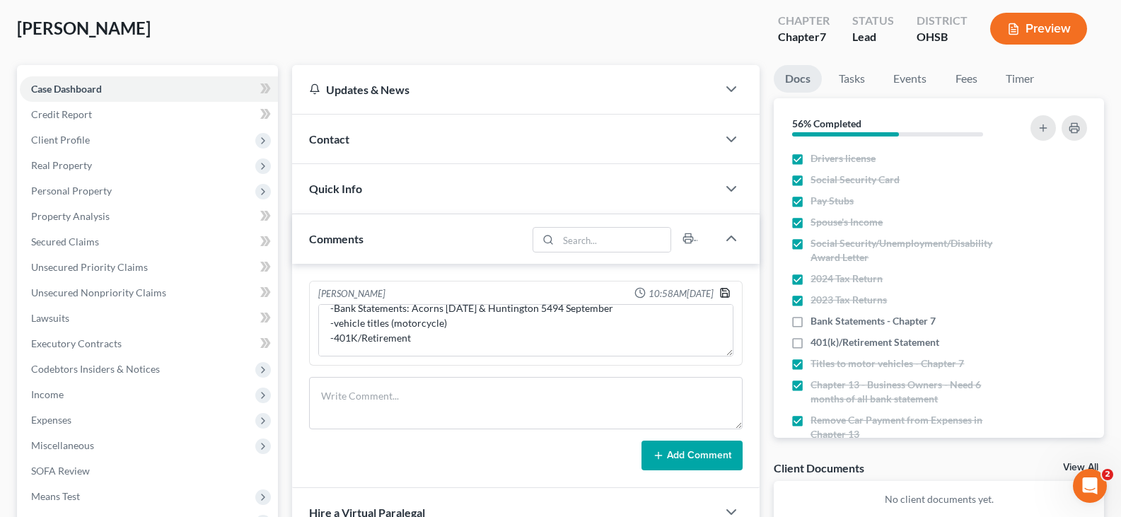
click at [723, 293] on icon "button" at bounding box center [724, 292] width 11 height 11
